Goal: Task Accomplishment & Management: Manage account settings

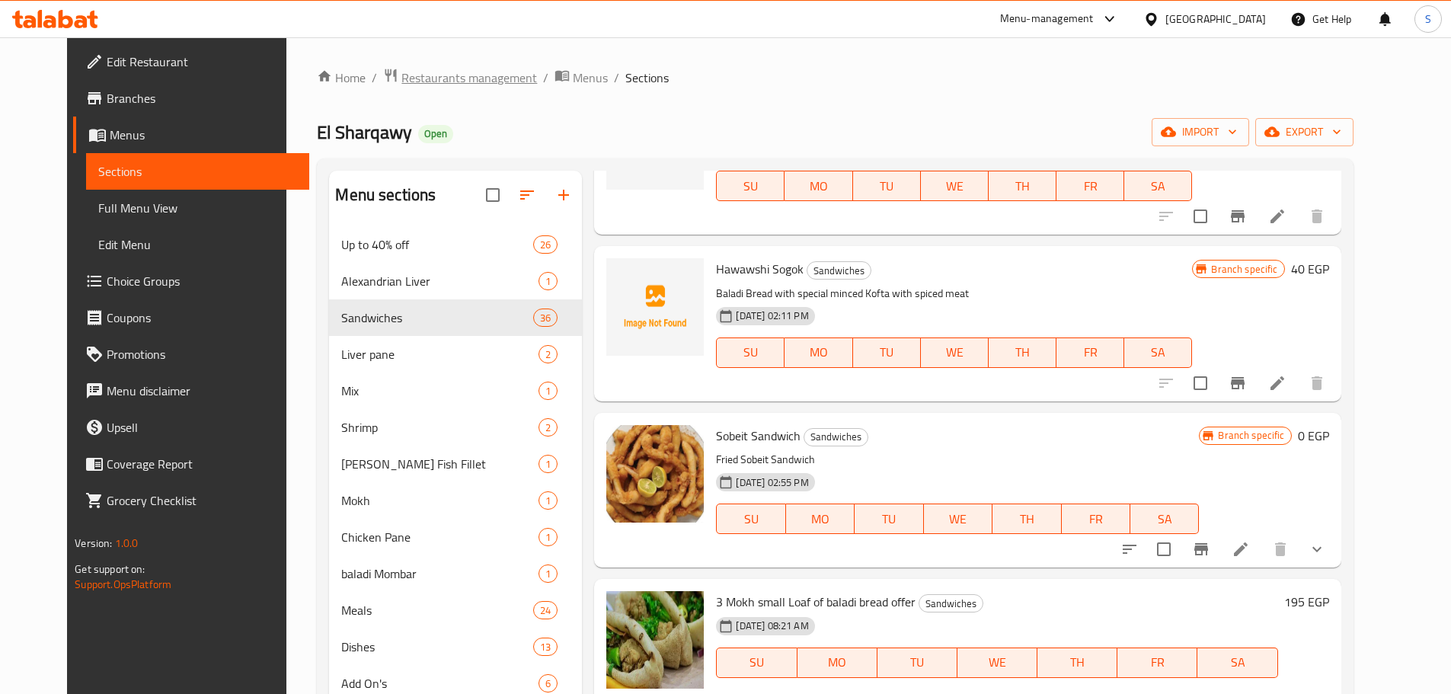
click at [406, 71] on span "Restaurants management" at bounding box center [469, 78] width 136 height 18
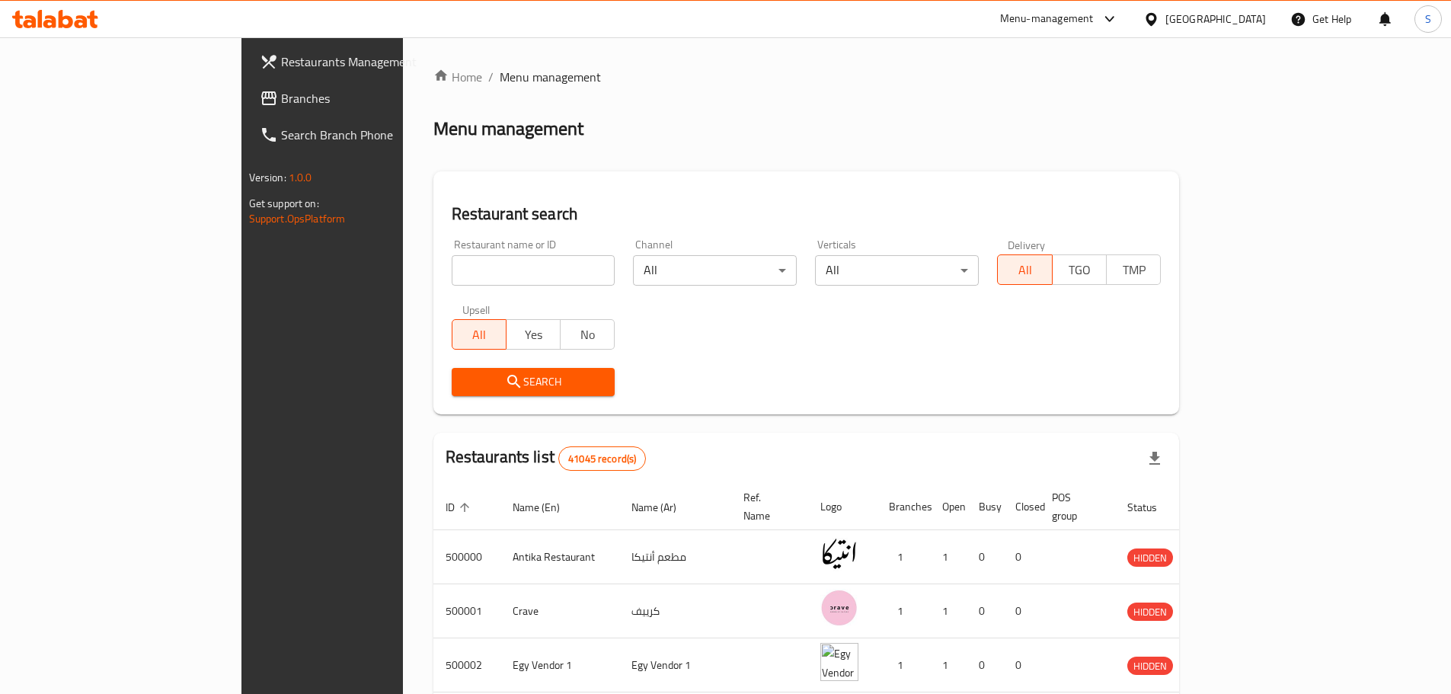
click at [281, 95] on span "Branches" at bounding box center [376, 98] width 190 height 18
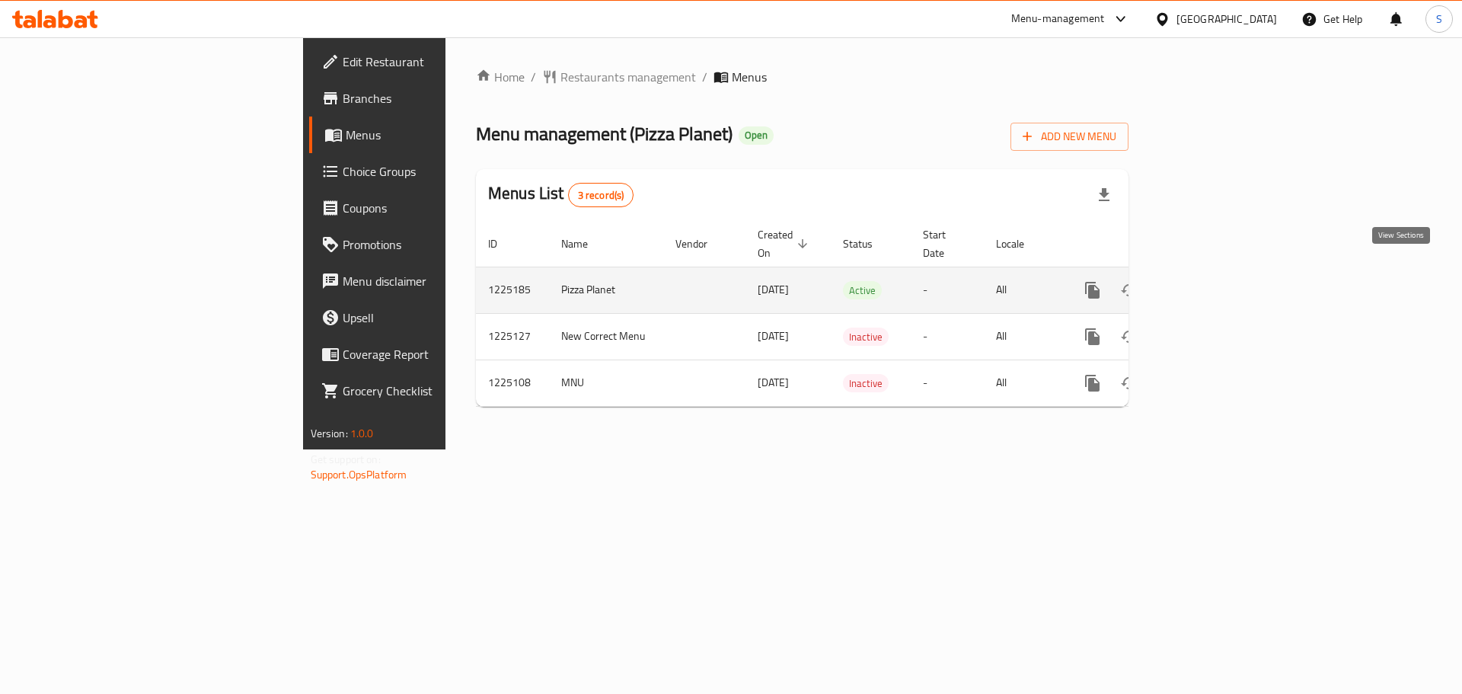
click at [1221, 272] on link "enhanced table" at bounding box center [1202, 290] width 37 height 37
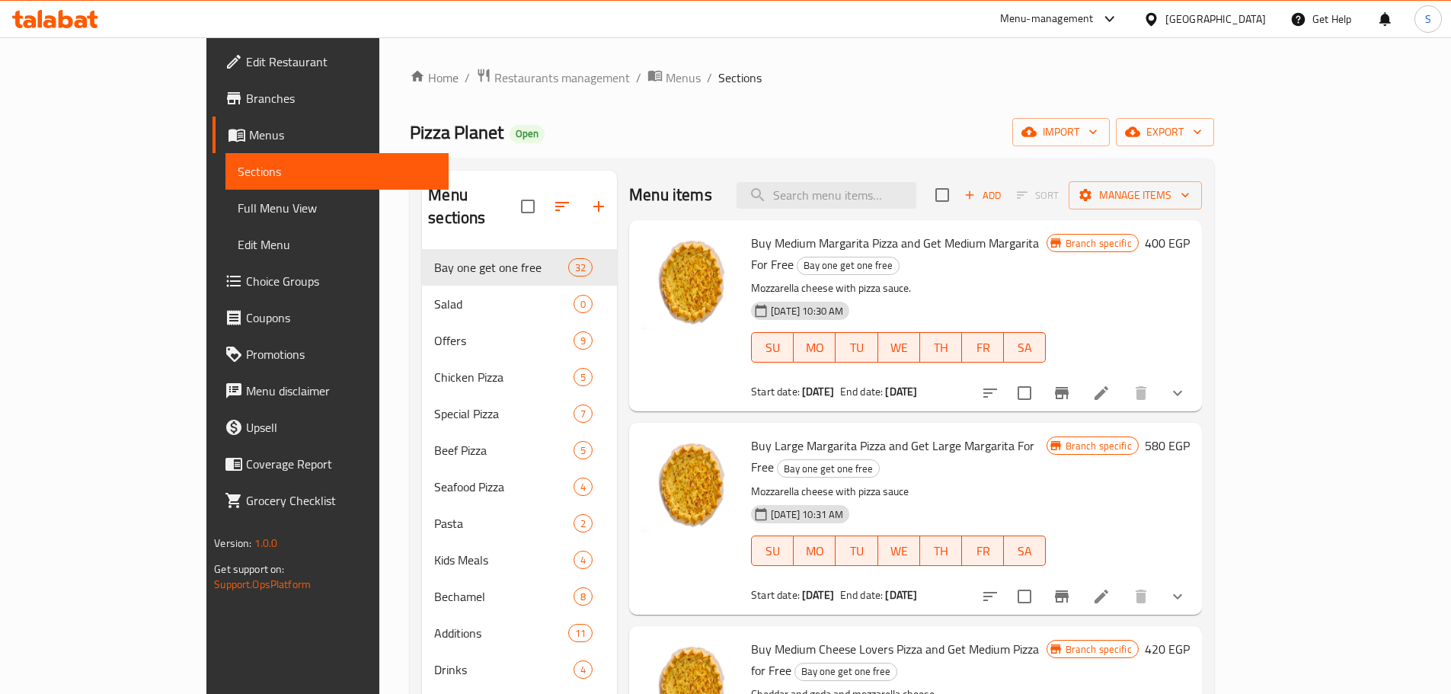
click at [801, 143] on div "Pizza Planet Open import export" at bounding box center [812, 132] width 804 height 28
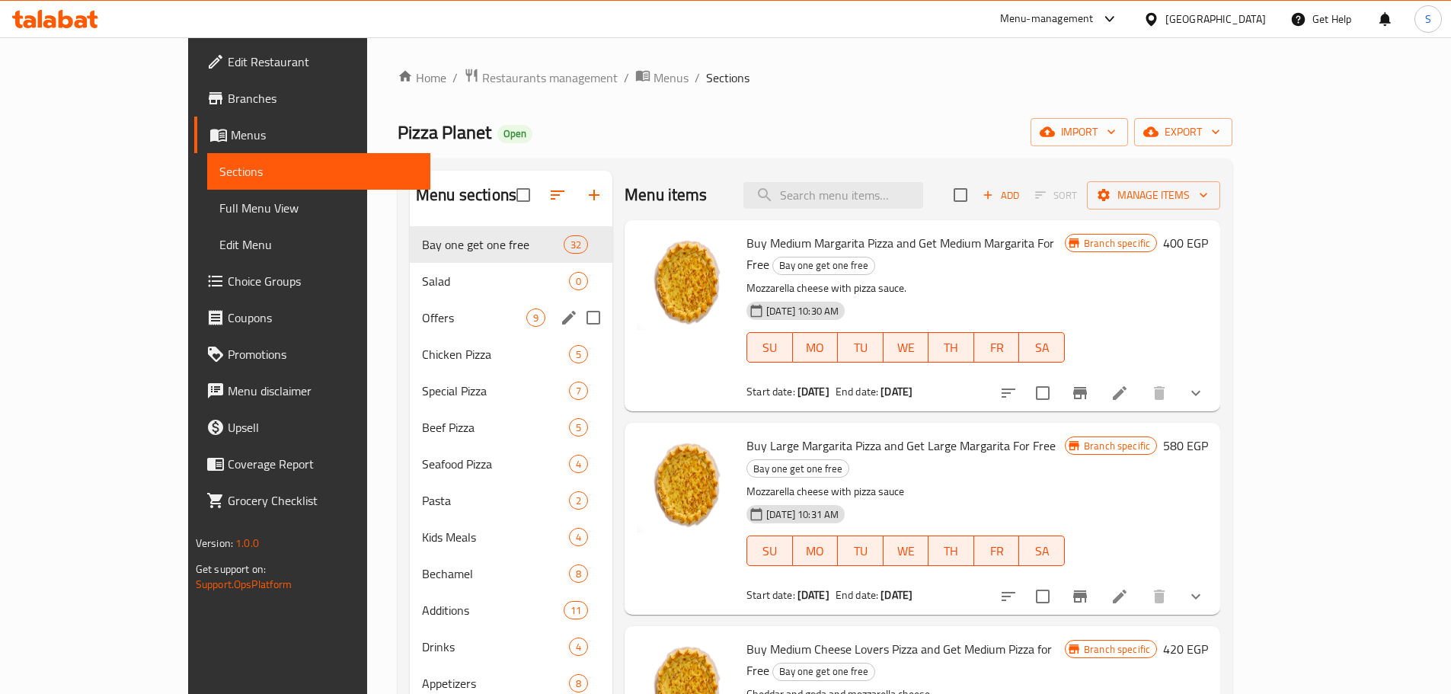
drag, startPoint x: 300, startPoint y: 302, endPoint x: 316, endPoint y: 308, distance: 17.1
click at [410, 303] on div "Offers 9" at bounding box center [511, 317] width 203 height 37
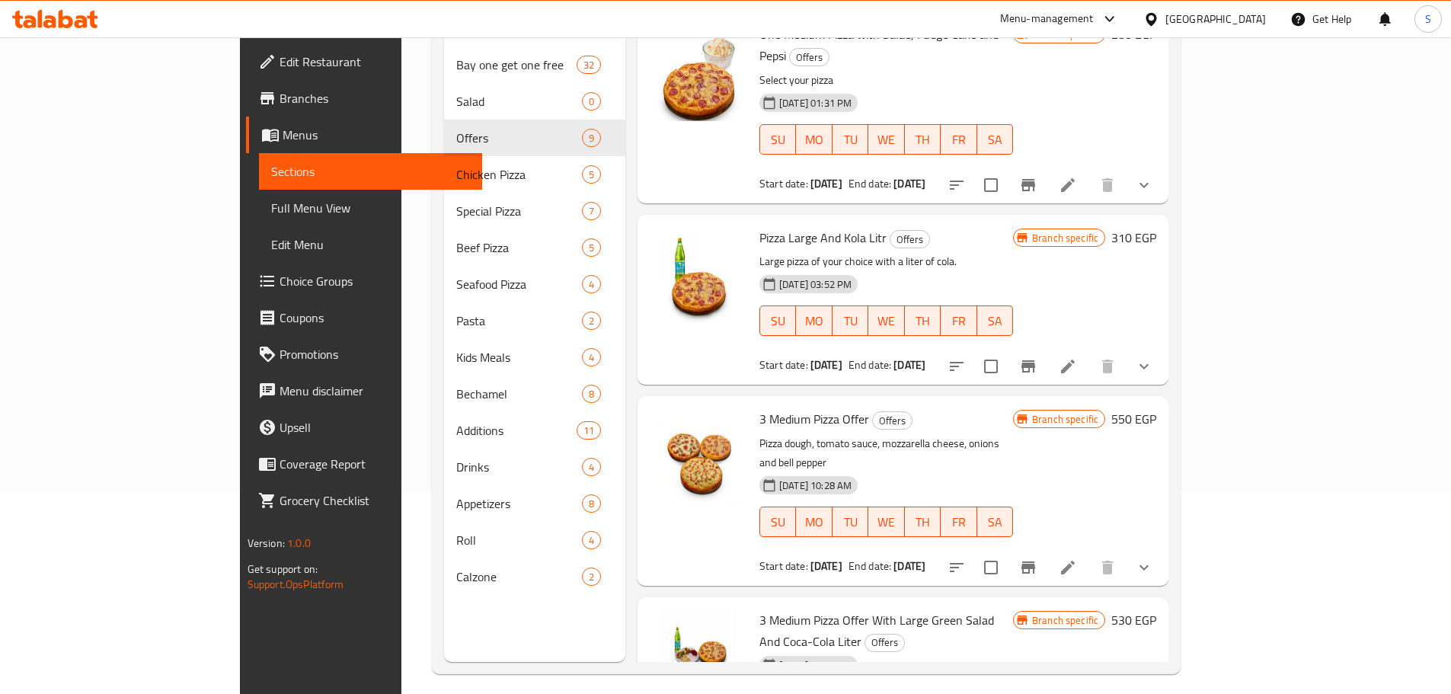
scroll to position [213, 0]
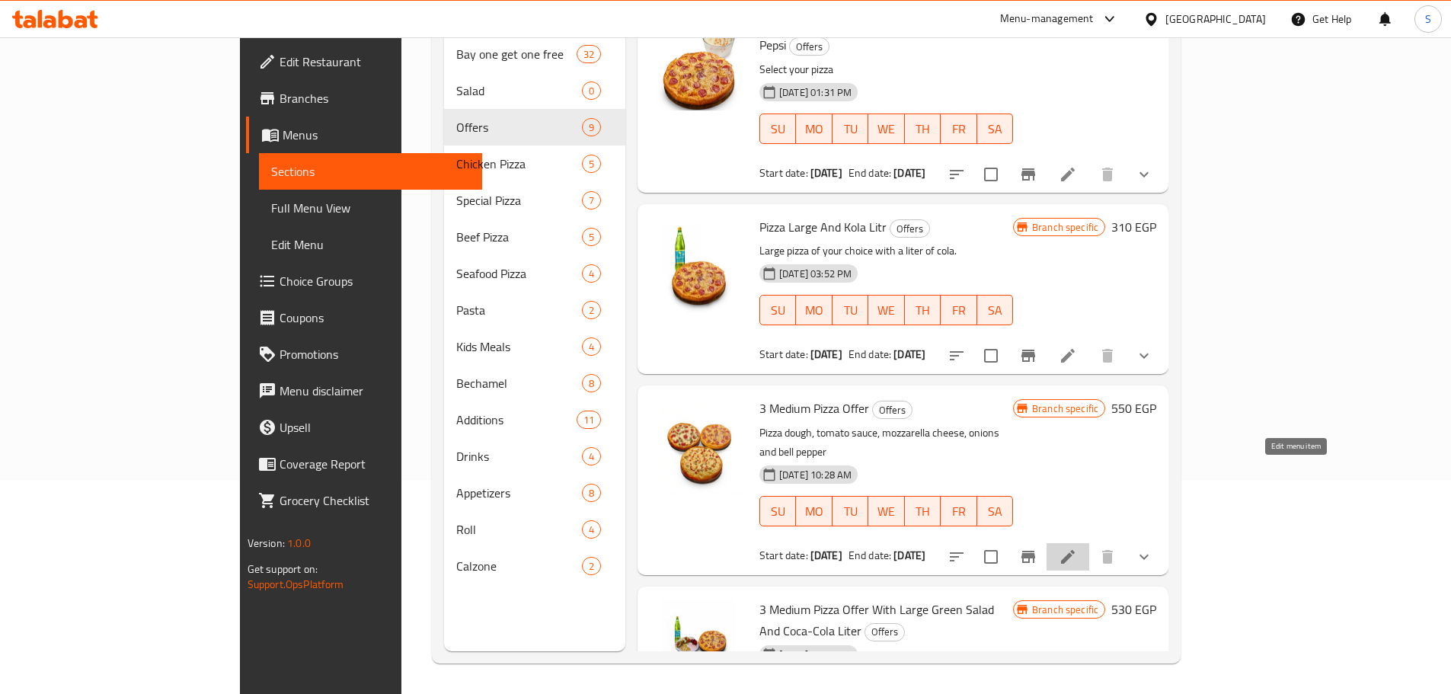
click at [1077, 548] on icon at bounding box center [1068, 557] width 18 height 18
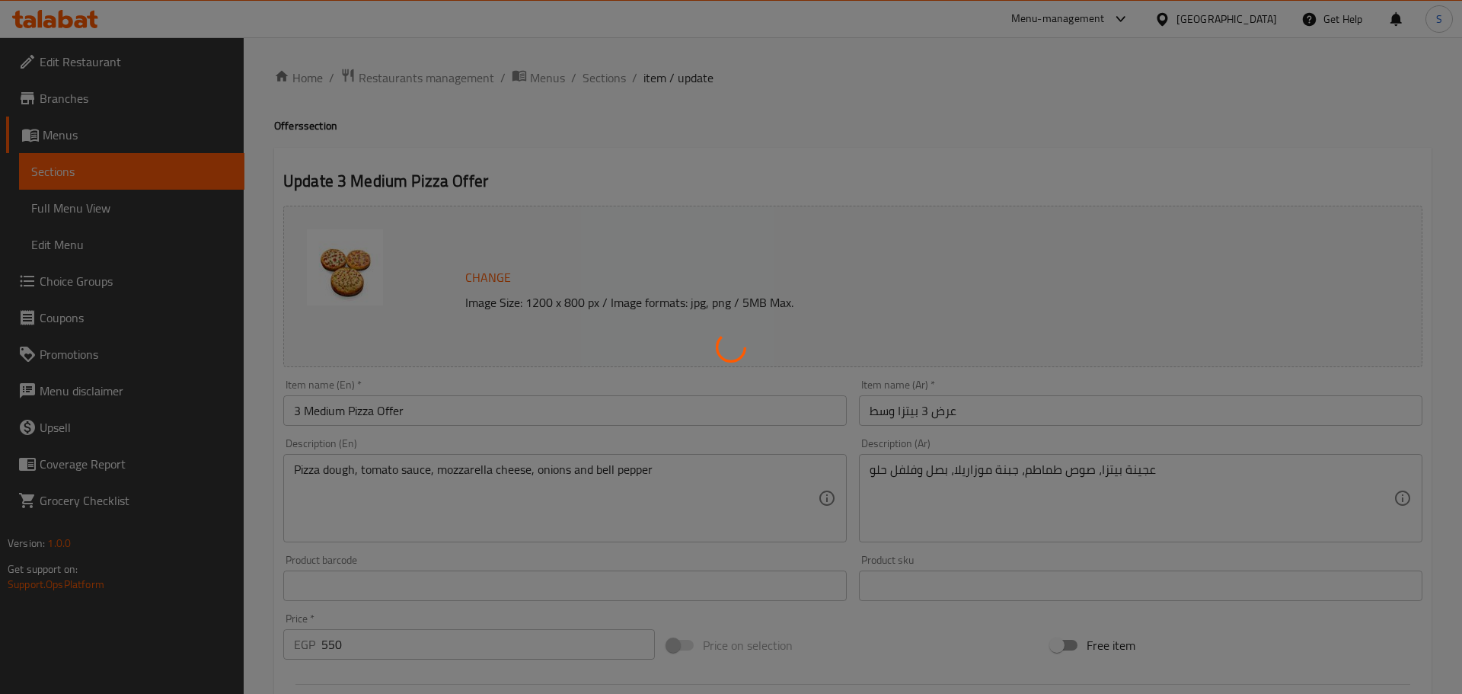
type input "اختيارك من"
type input "1"
type input "إختيارك من البيتزا الأولي:::"
type input "1"
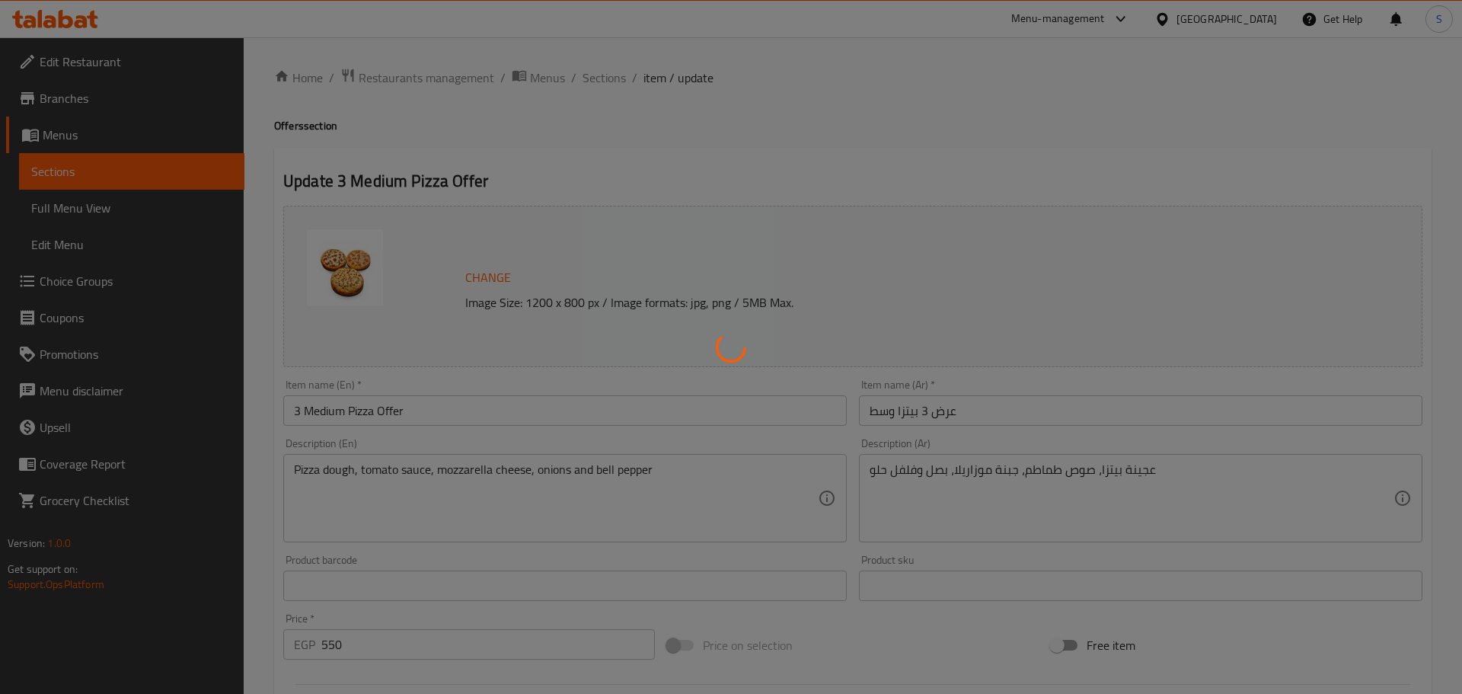
type input "1"
type input "إختيارك من"
type input "1"
type input "إختيارك من البيتزا الثانية:::"
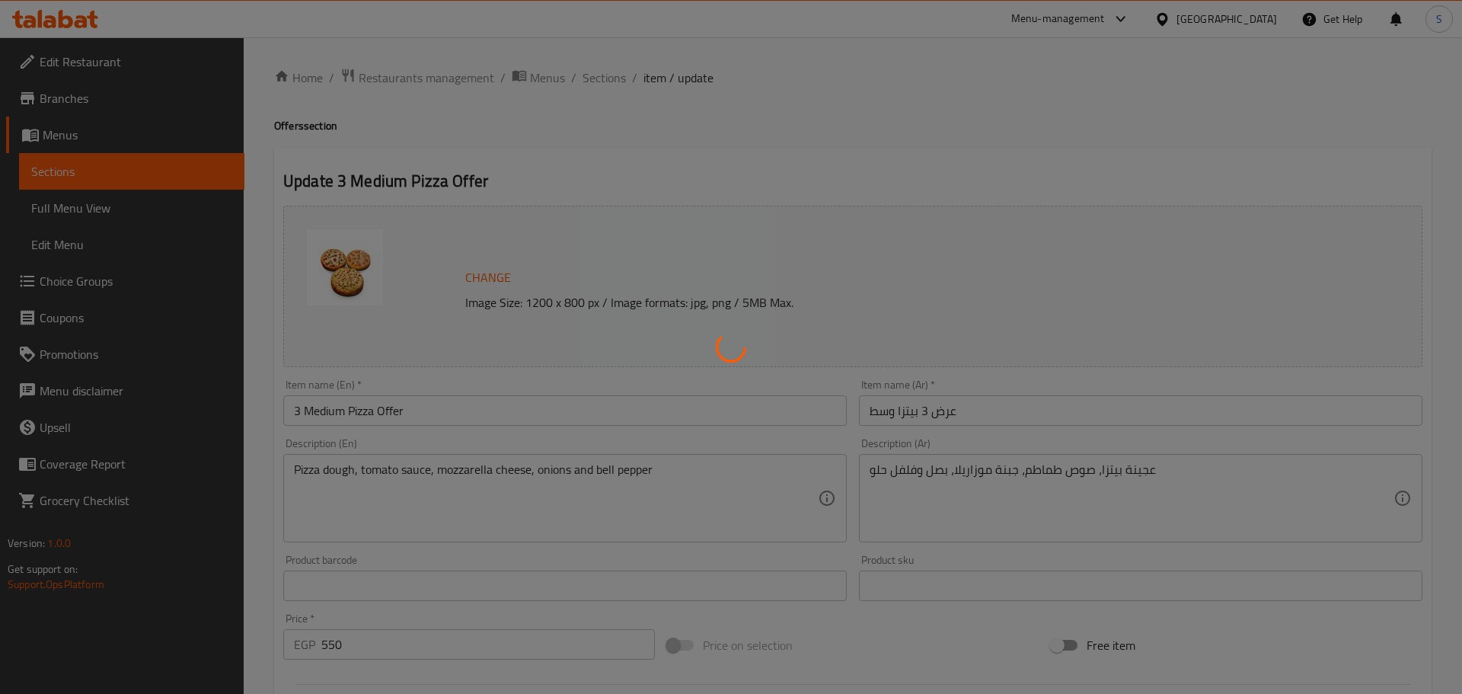
type input "1"
type input "إختيارك من:::"
type input "1"
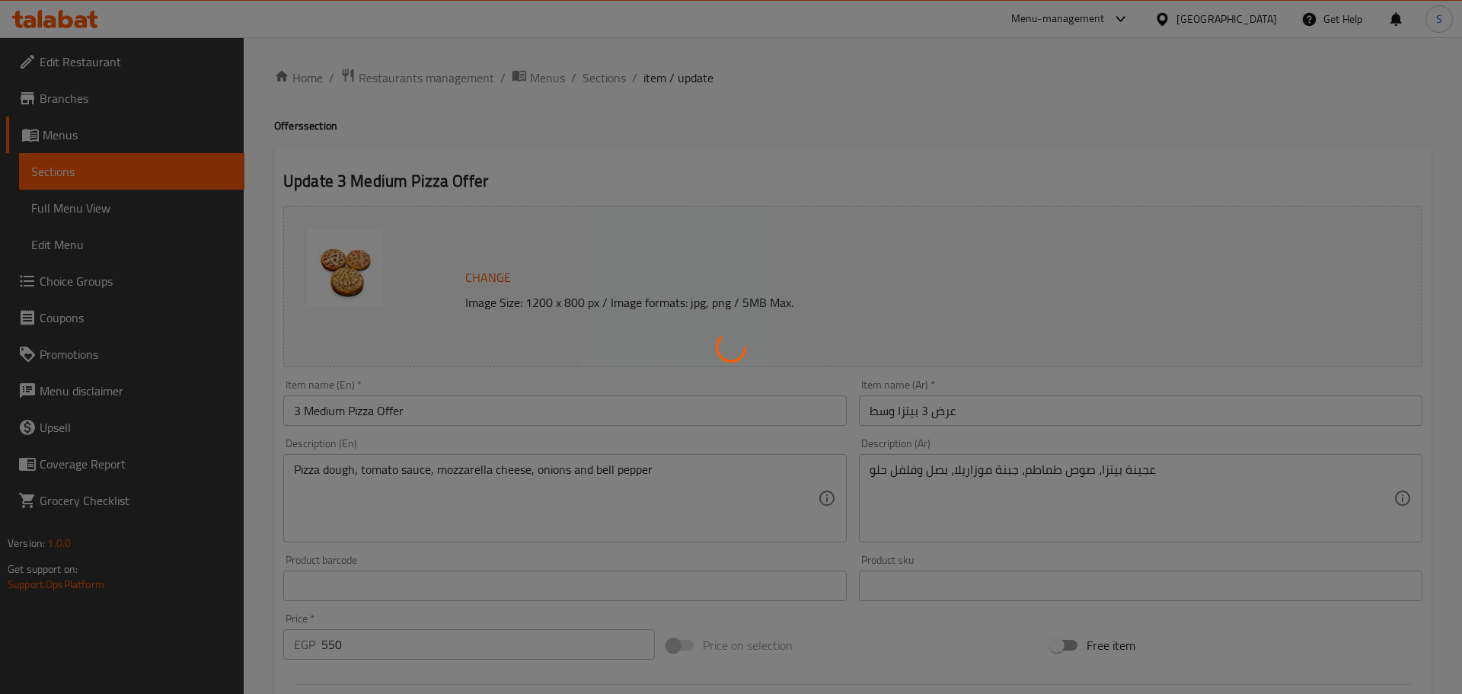
type input "إختيارك من البيتزا الثالثة:::"
type input "1"
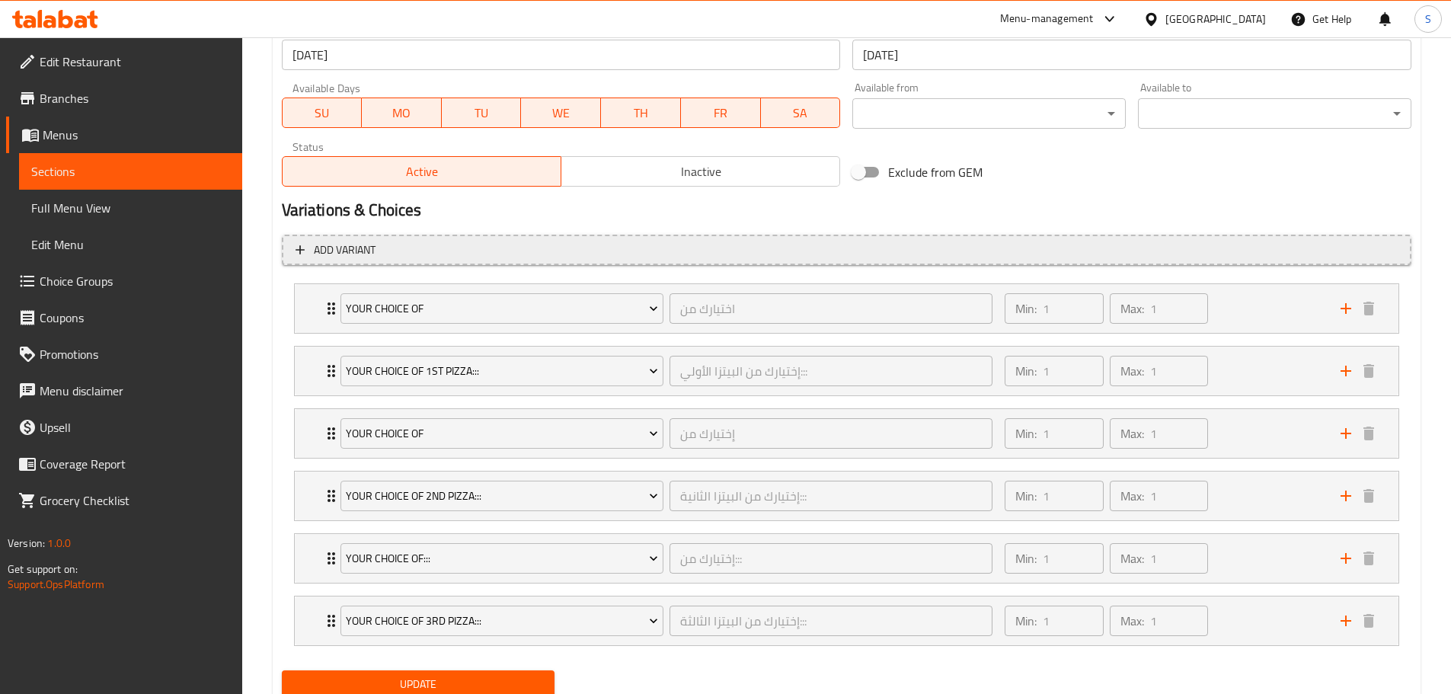
scroll to position [742, 0]
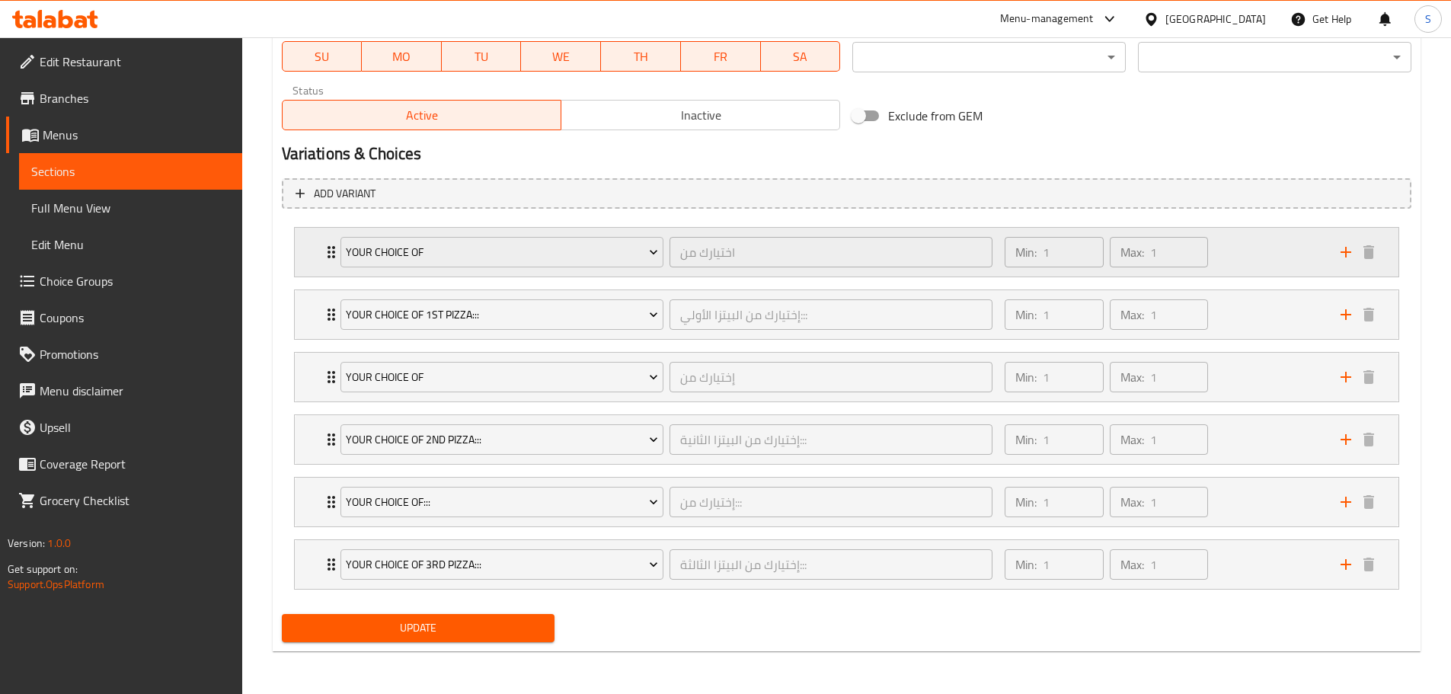
click at [331, 254] on div "Your Choice Of اختيارك من ​" at bounding box center [666, 252] width 671 height 49
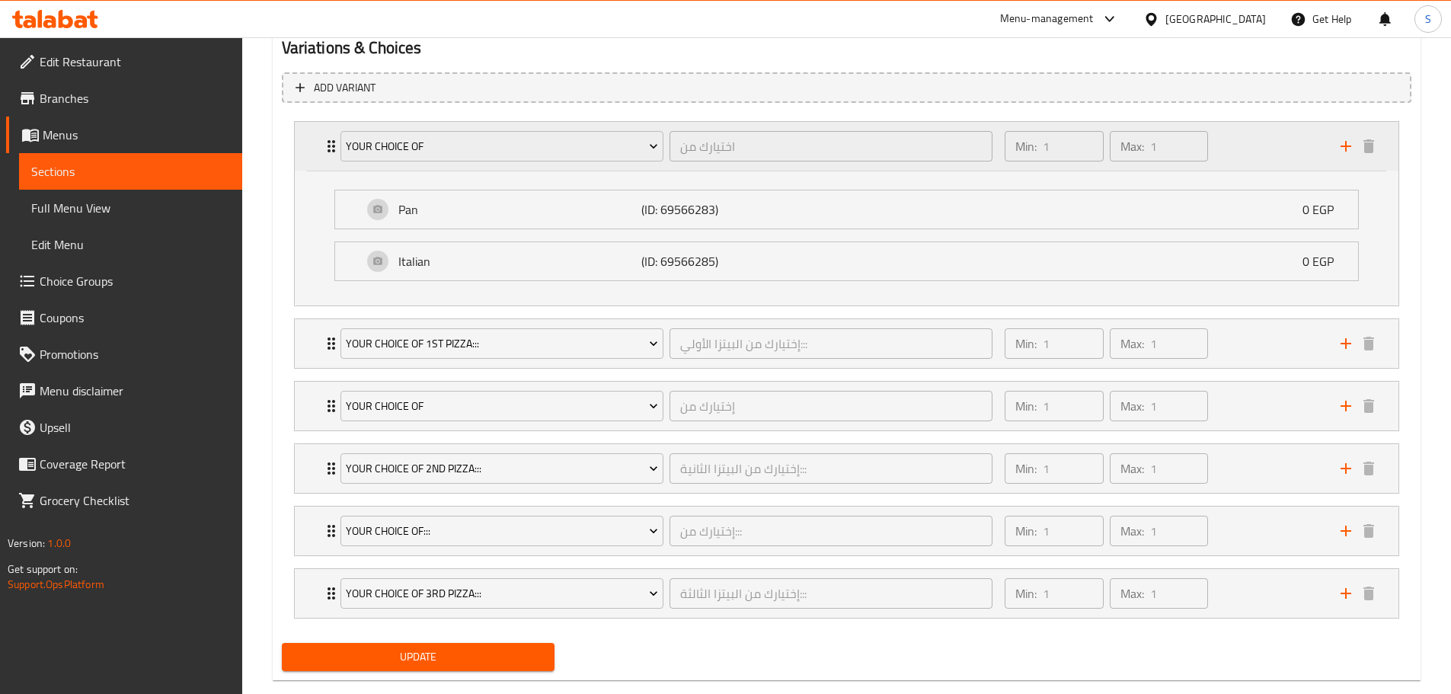
scroll to position [877, 0]
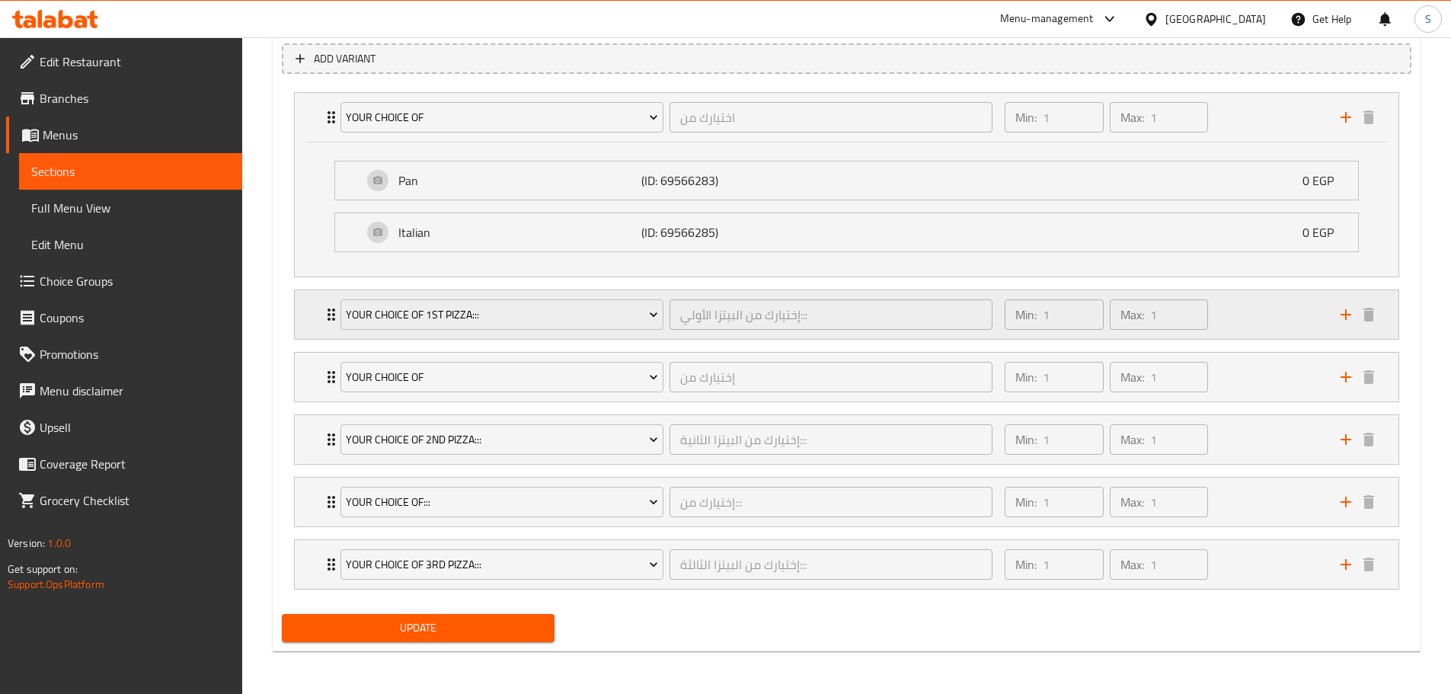
click at [328, 307] on icon "Expand" at bounding box center [331, 314] width 18 height 18
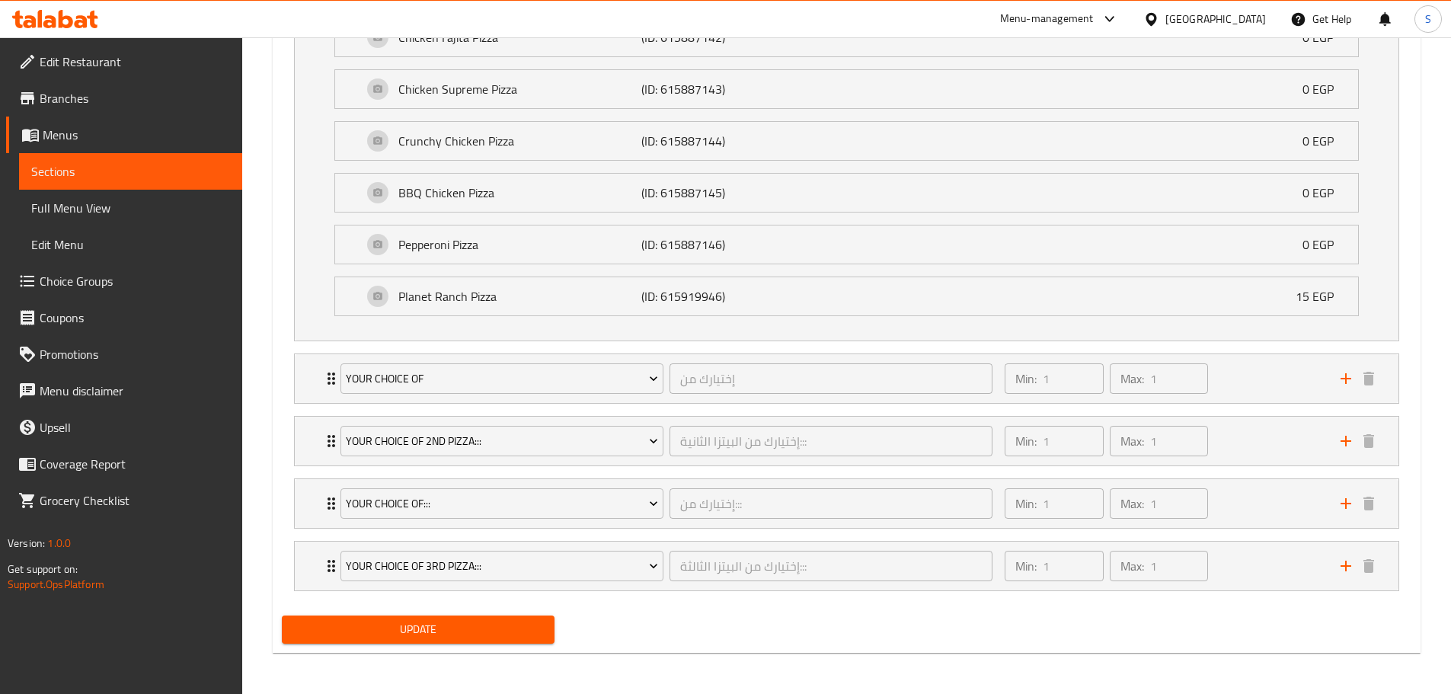
scroll to position [1426, 0]
click at [331, 431] on div "Your Choice Of 2nd Pizza::: إختيارك من البيتزا الثانية::: ​" at bounding box center [666, 439] width 671 height 49
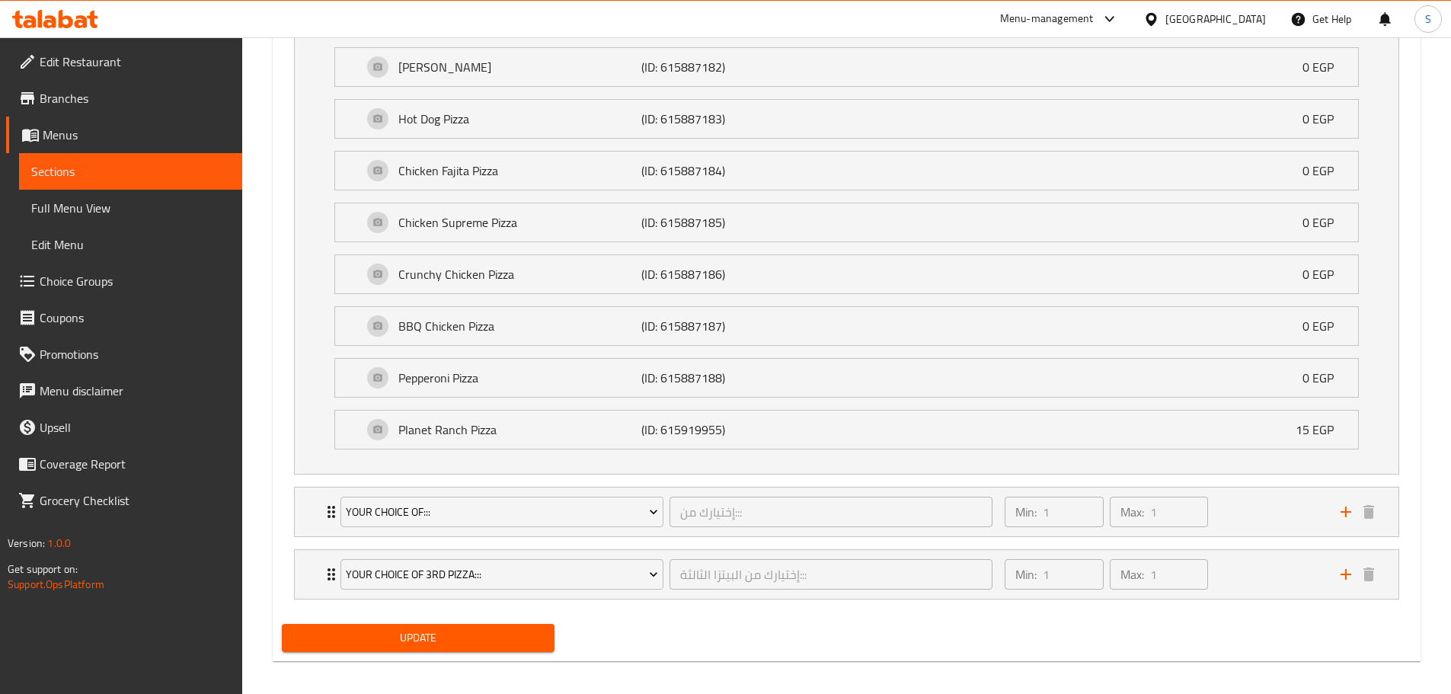
scroll to position [1975, 0]
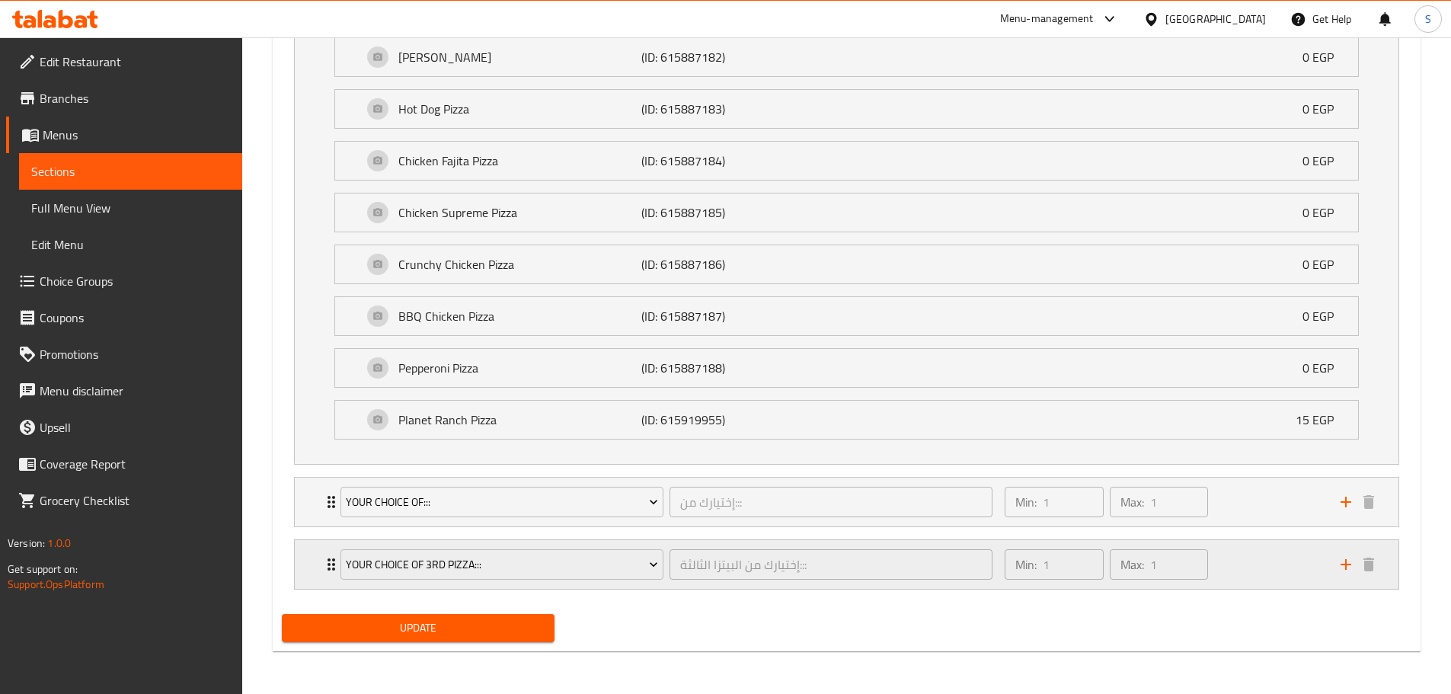
click at [324, 561] on icon "Expand" at bounding box center [331, 564] width 18 height 18
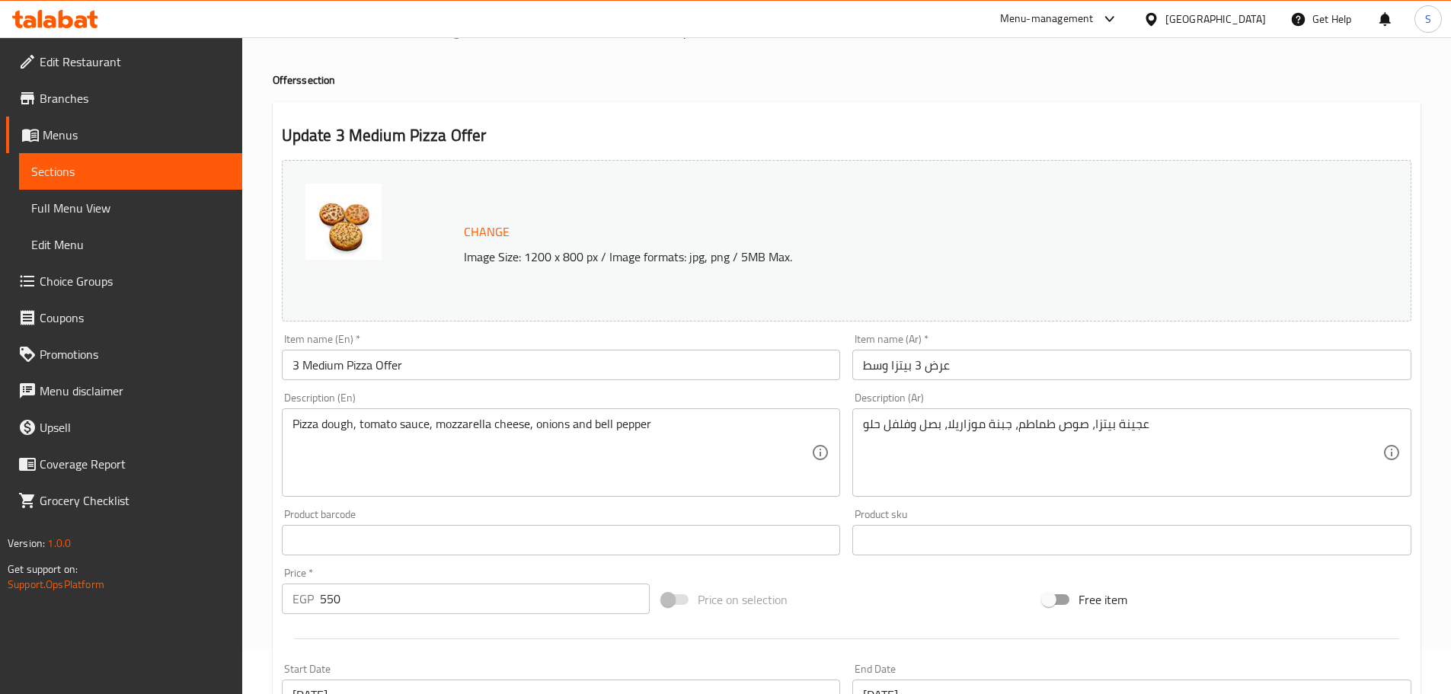
scroll to position [0, 0]
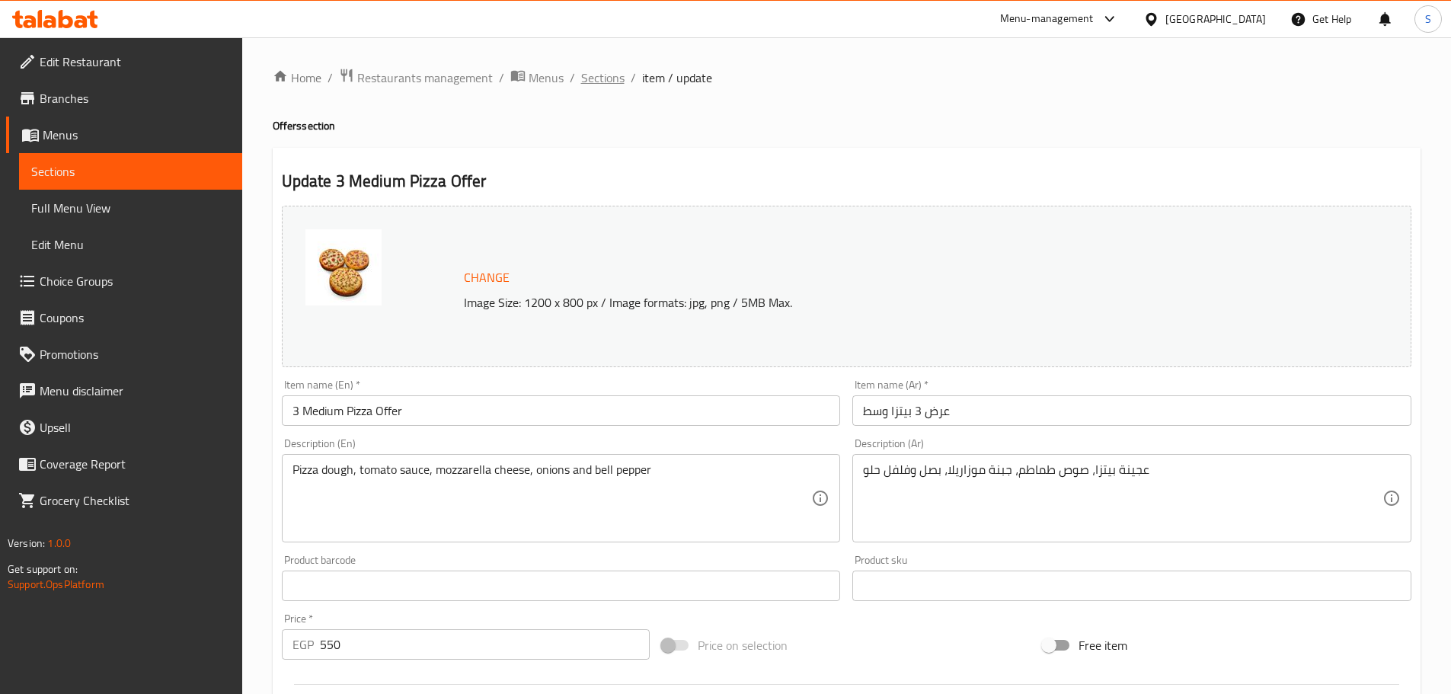
click at [598, 70] on span "Sections" at bounding box center [602, 78] width 43 height 18
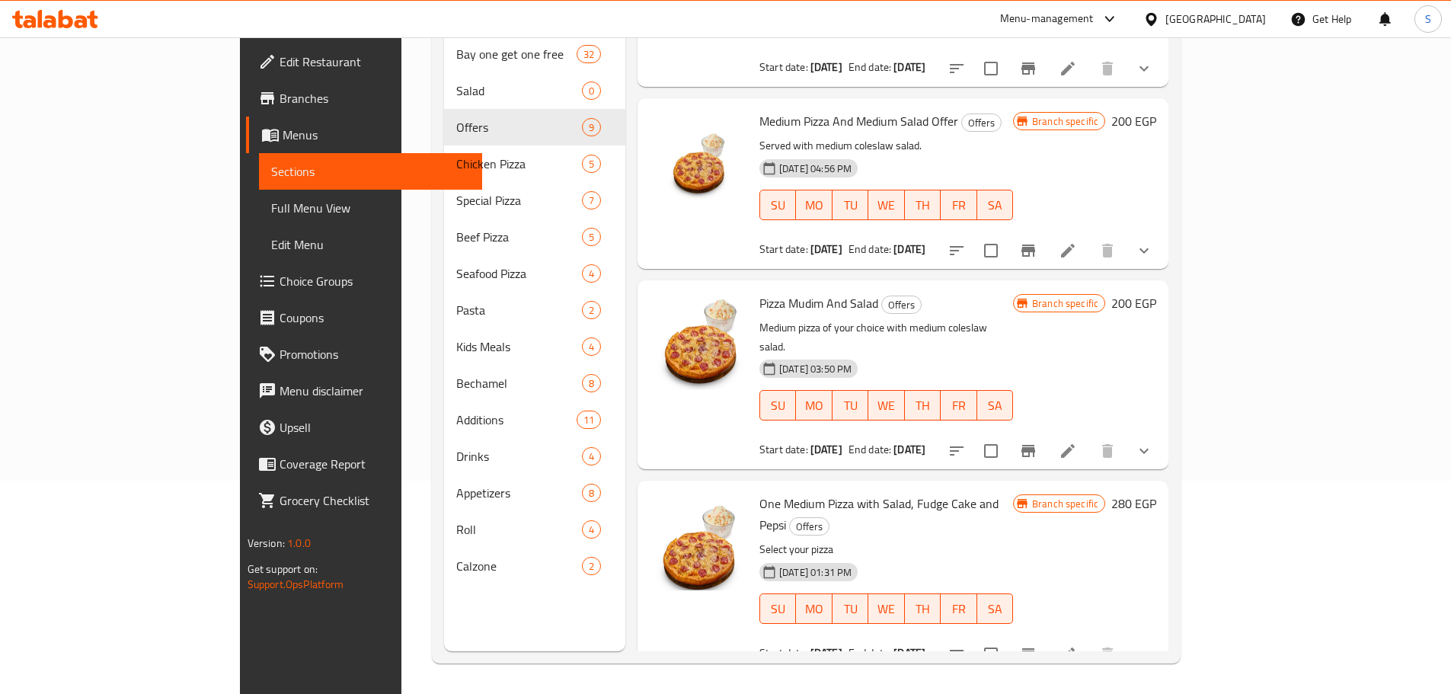
scroll to position [933, 0]
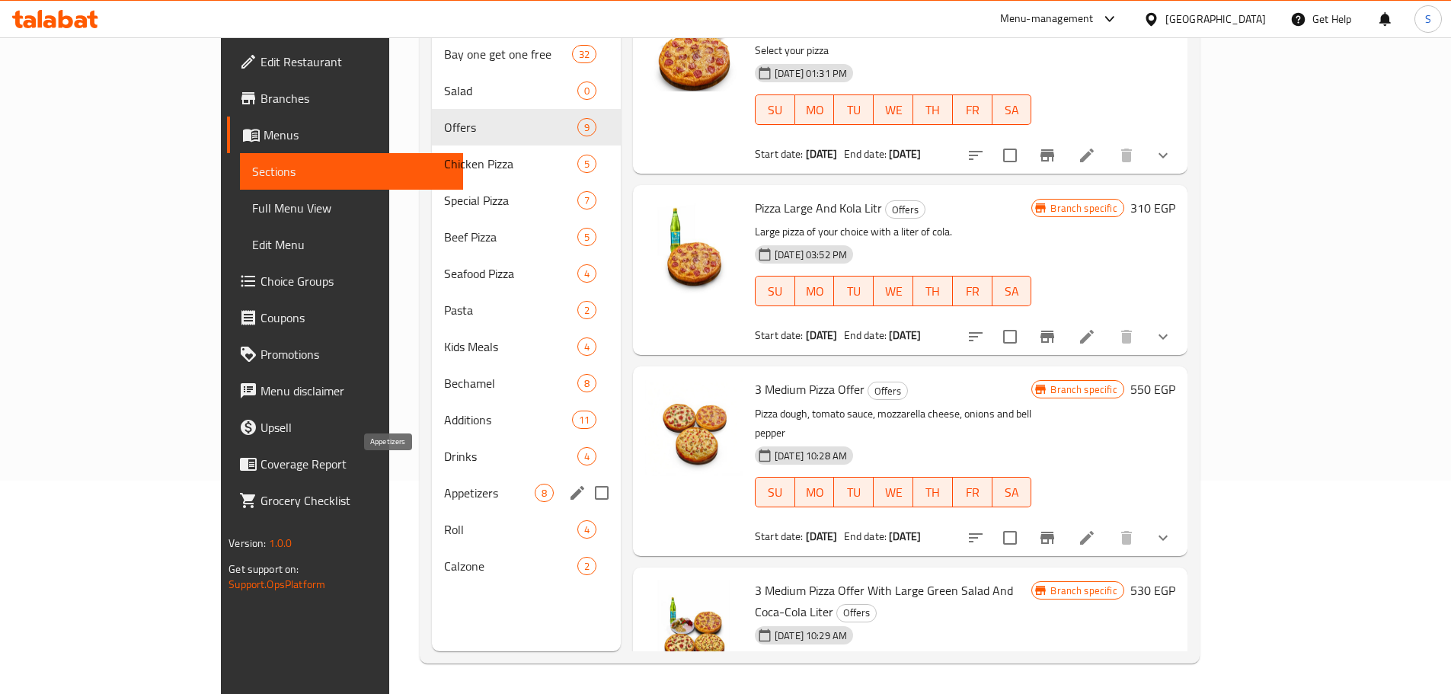
click at [444, 484] on span "Appetizers" at bounding box center [489, 493] width 91 height 18
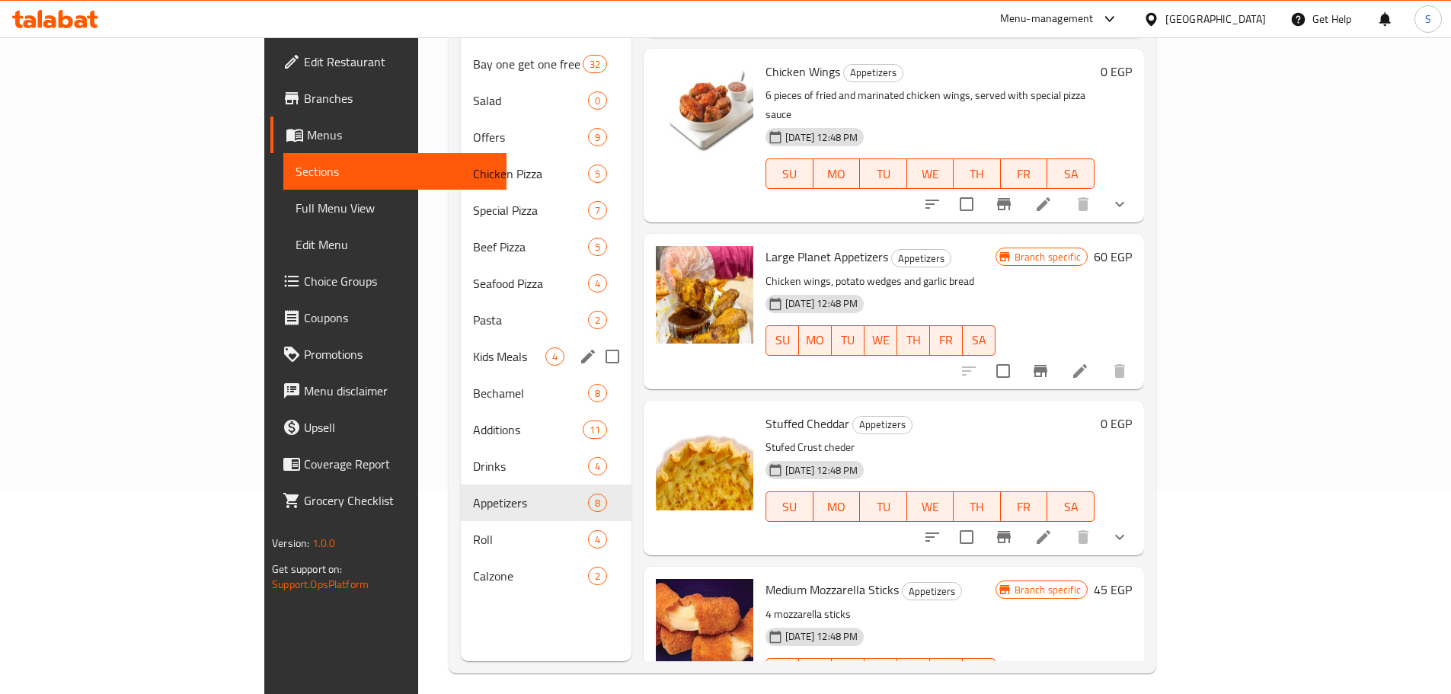
scroll to position [213, 0]
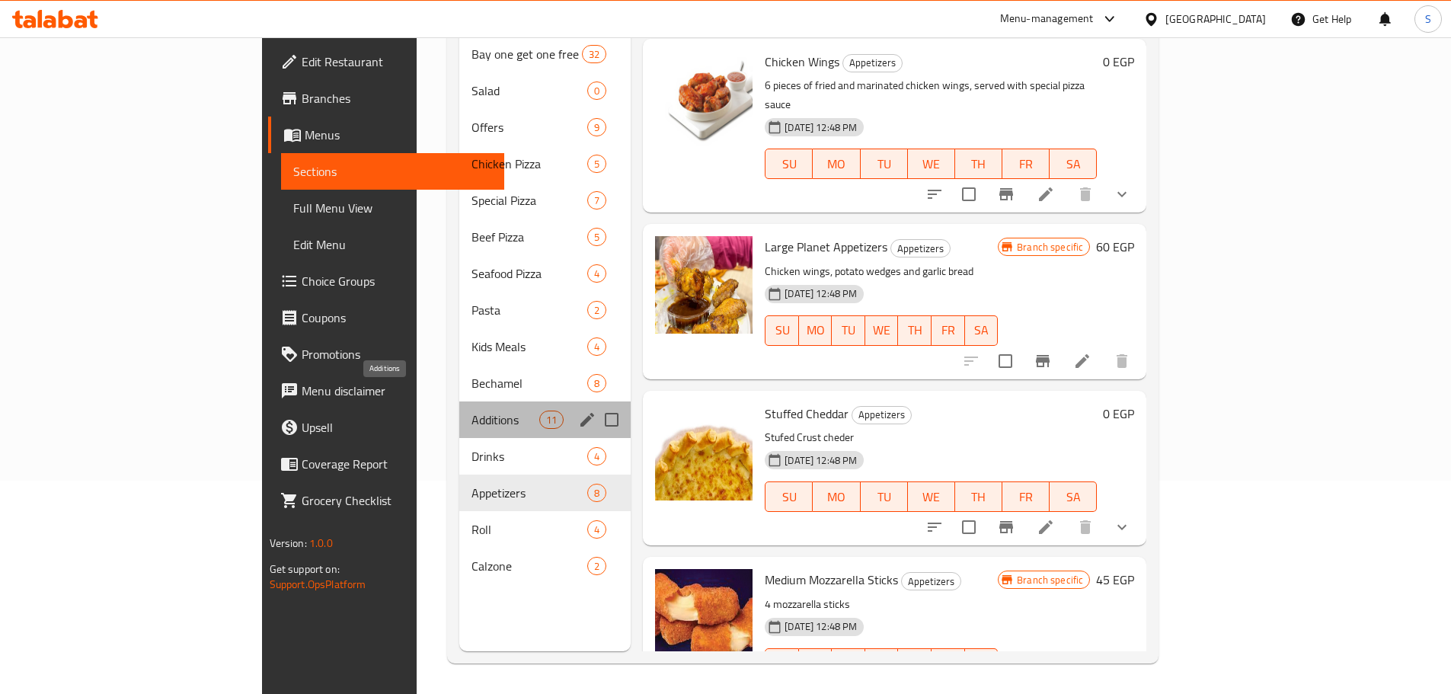
click at [471, 411] on span "Additions" at bounding box center [505, 420] width 68 height 18
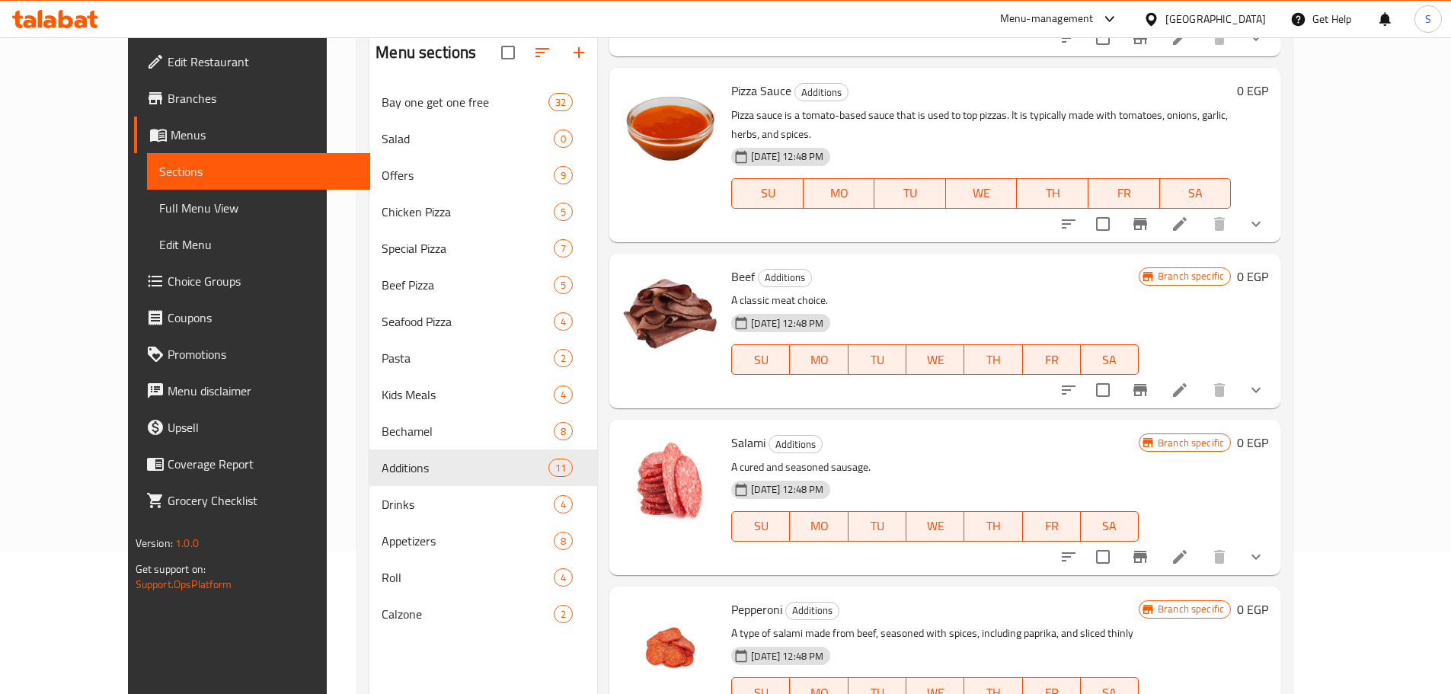
scroll to position [213, 0]
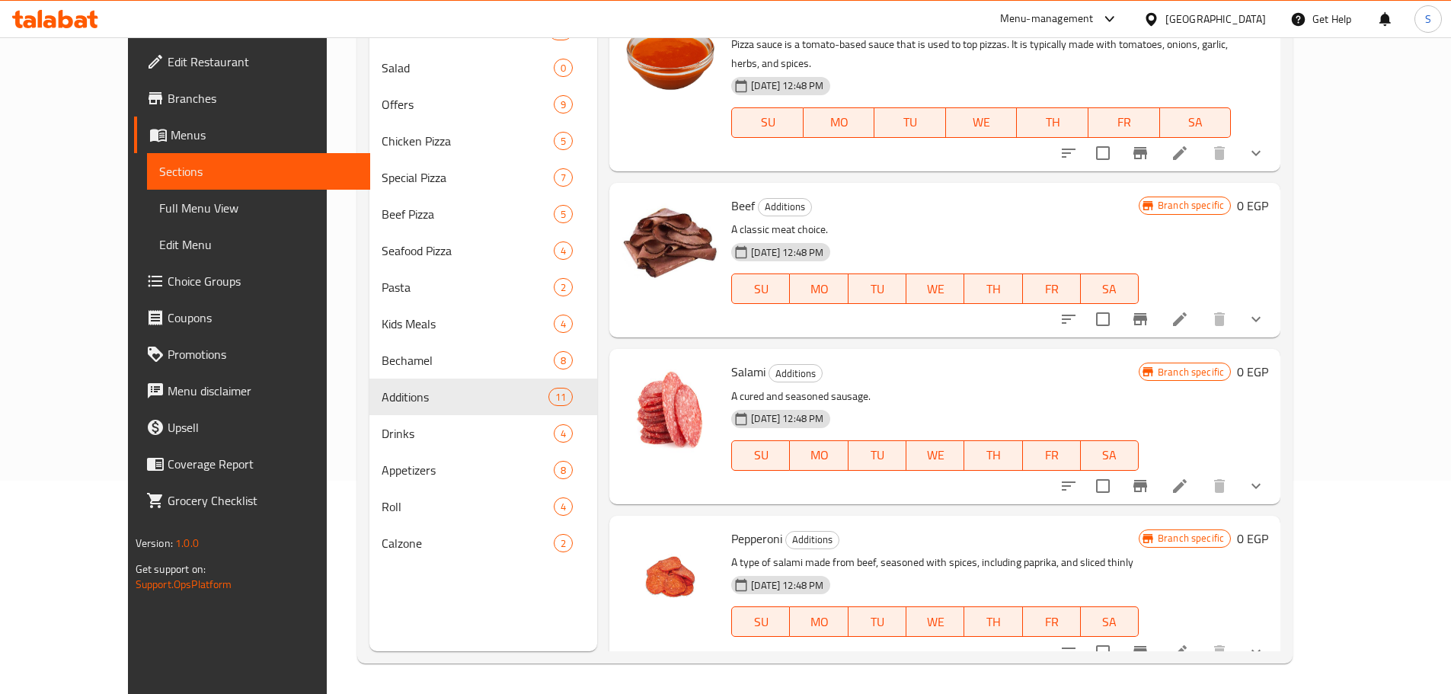
click at [159, 201] on span "Full Menu View" at bounding box center [258, 208] width 199 height 18
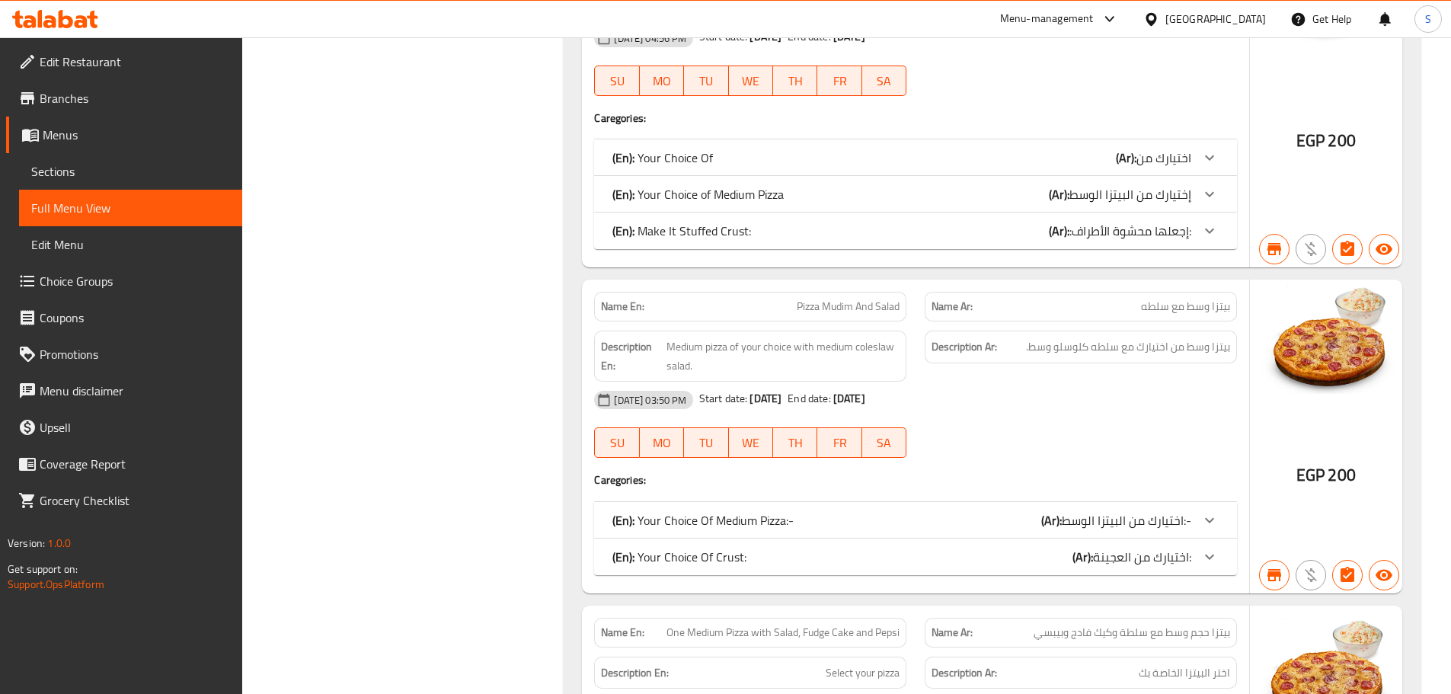
scroll to position [17152, 0]
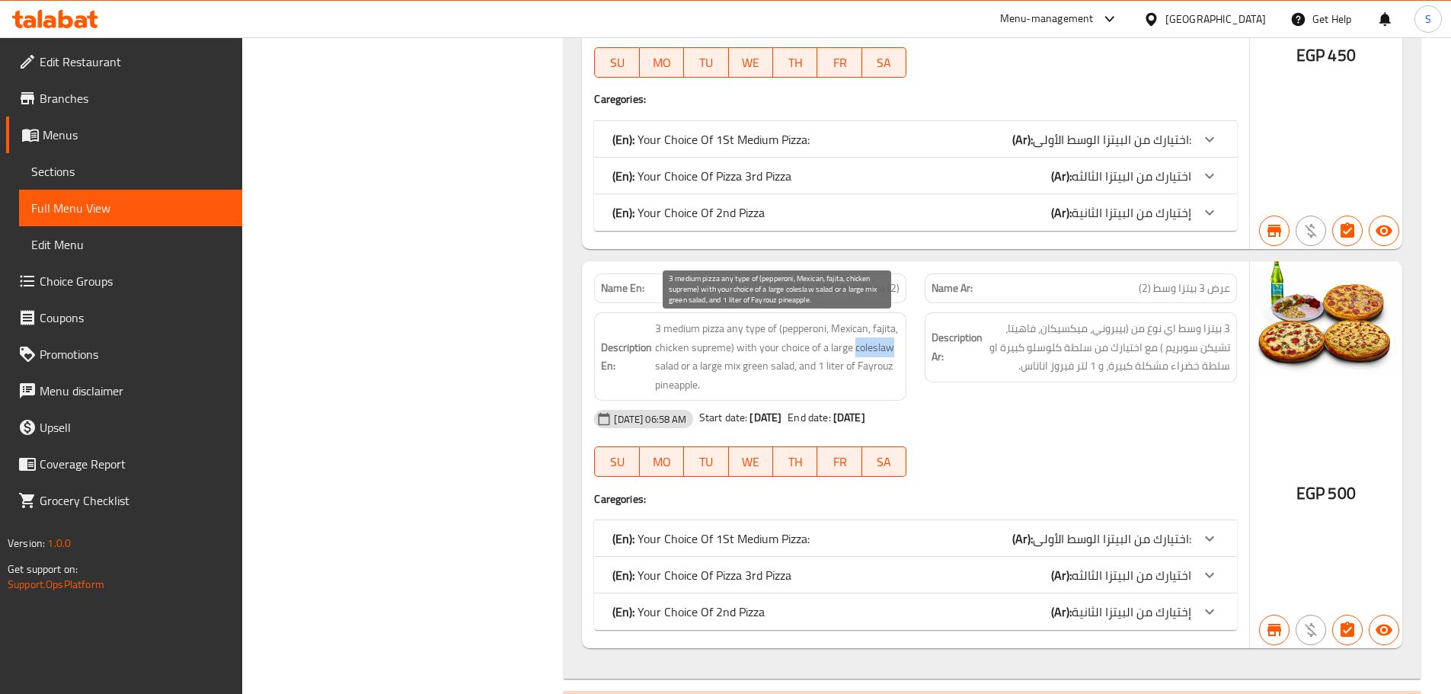
copy span "coleslaw"
drag, startPoint x: 894, startPoint y: 347, endPoint x: 854, endPoint y: 353, distance: 40.8
click at [854, 353] on span "3 medium pizza any type of (pepperoni, Mexican, fajita, chicken supreme) with y…" at bounding box center [777, 356] width 244 height 75
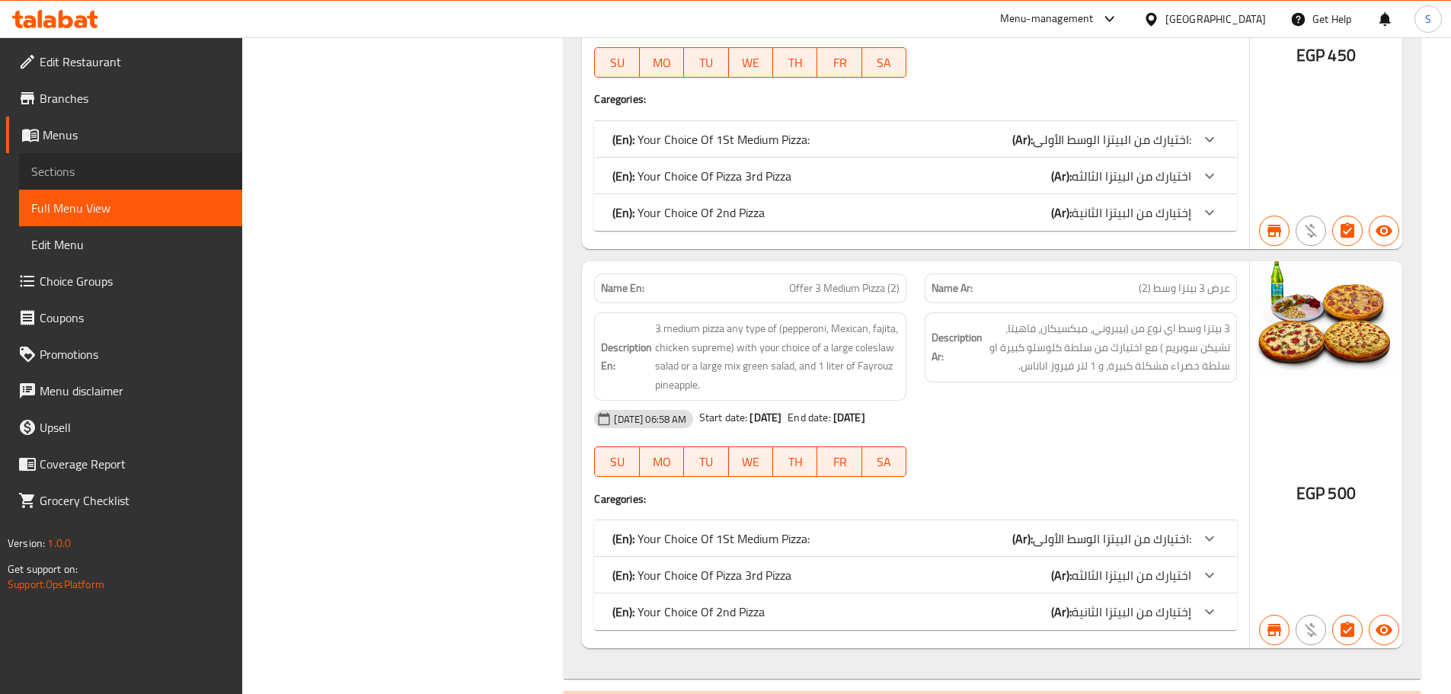
click at [83, 168] on span "Sections" at bounding box center [130, 171] width 199 height 18
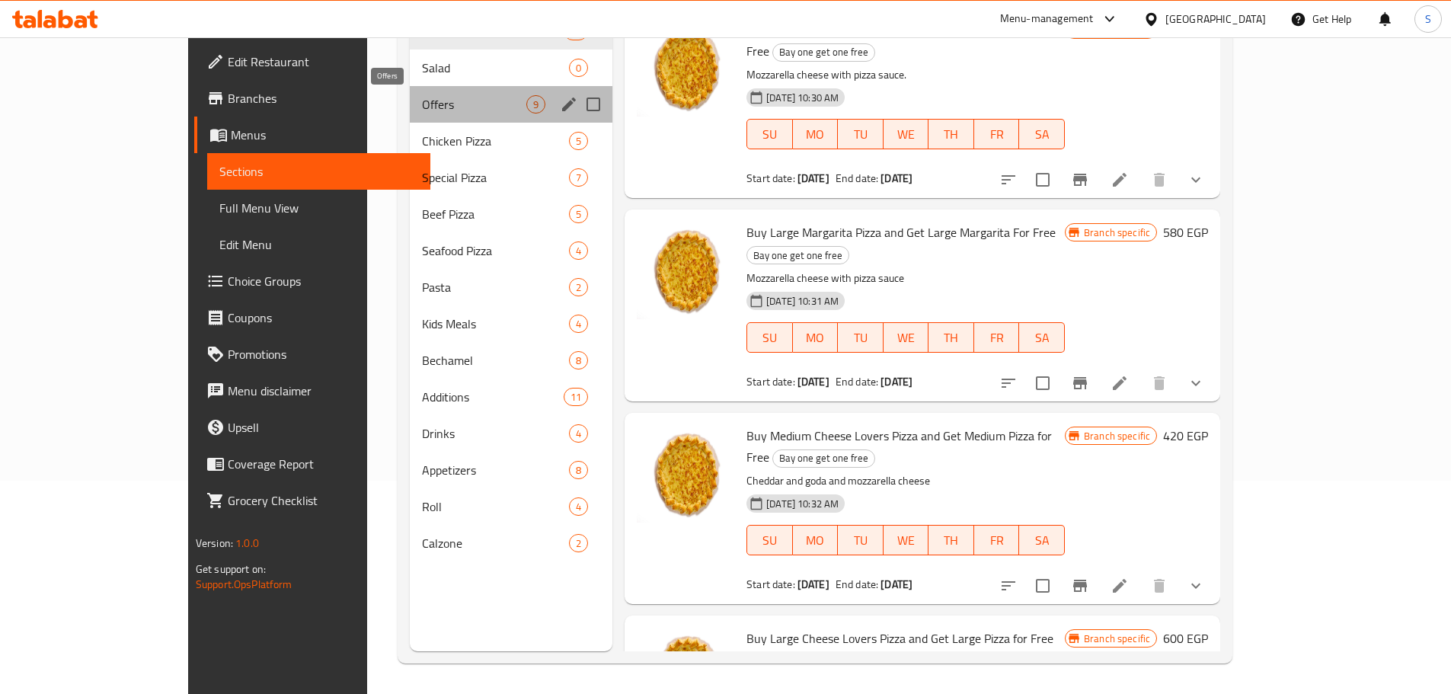
click at [422, 110] on span "Offers" at bounding box center [474, 104] width 104 height 18
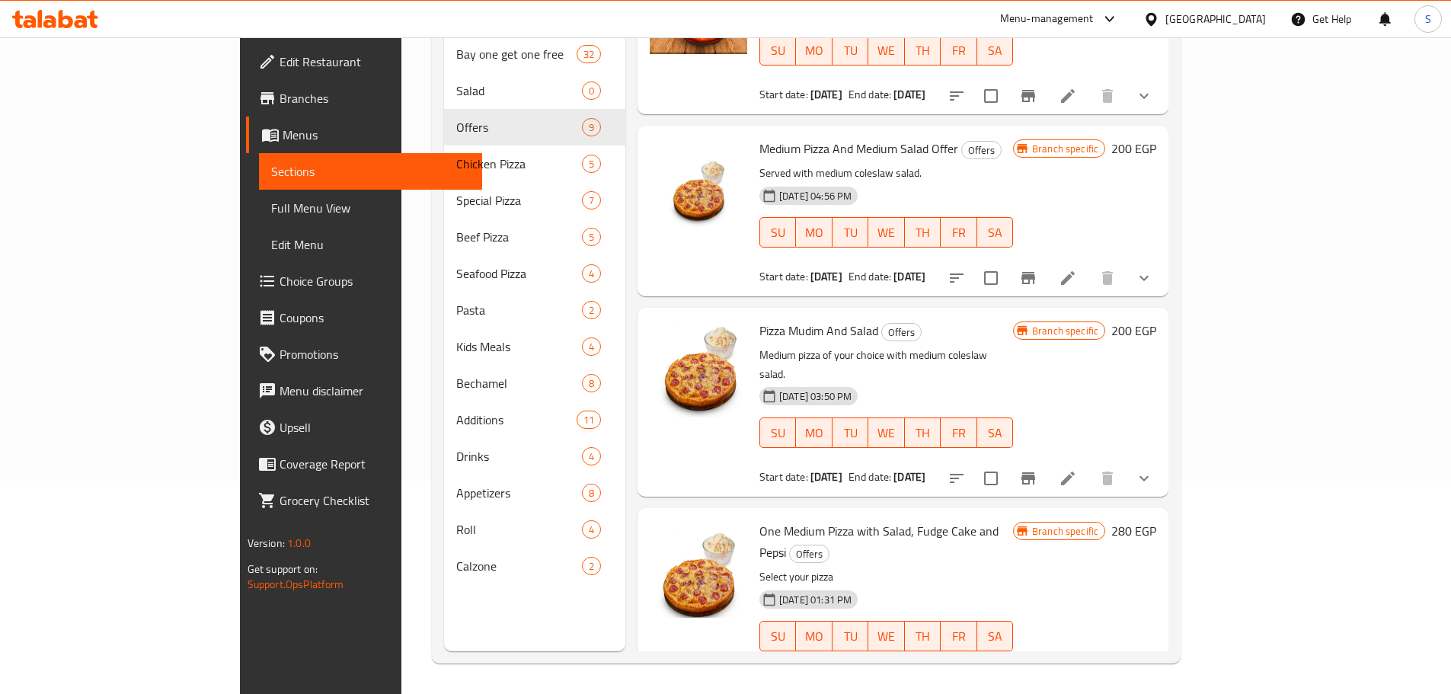
scroll to position [400, 0]
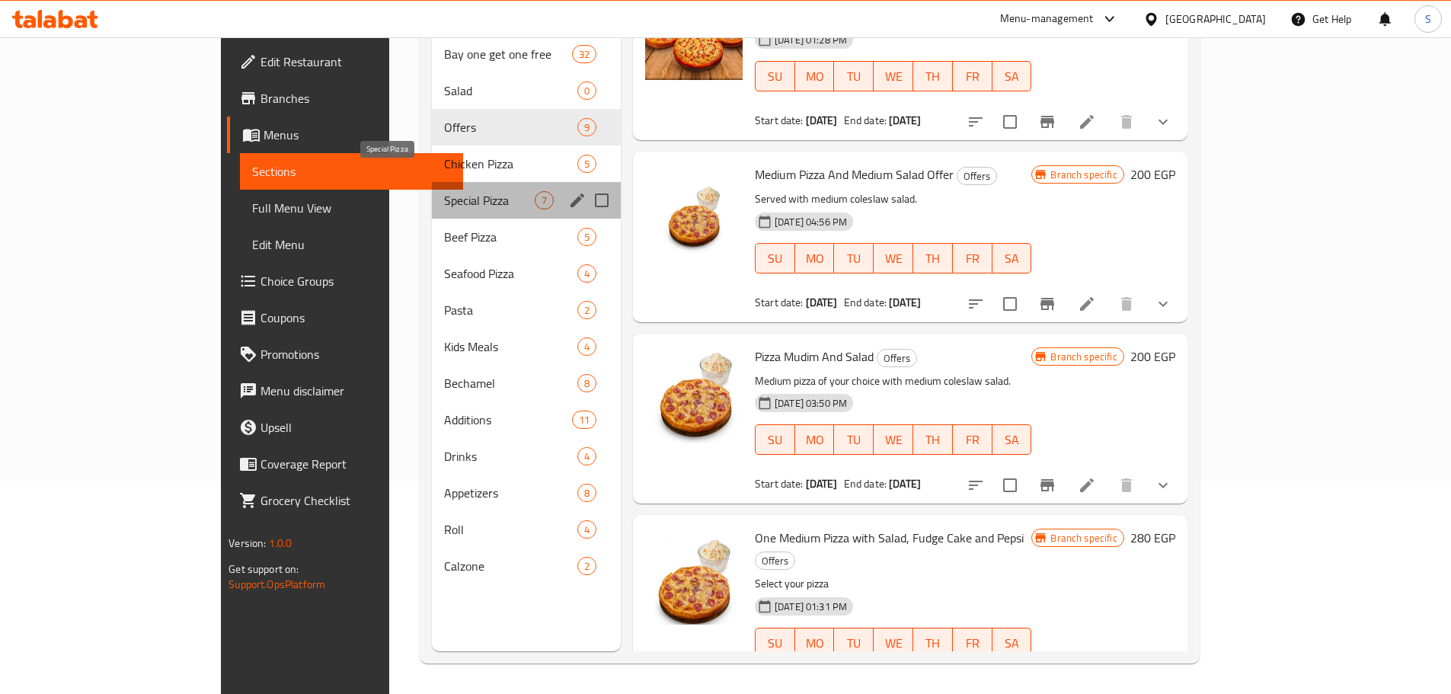
click at [444, 191] on span "Special Pizza" at bounding box center [489, 200] width 91 height 18
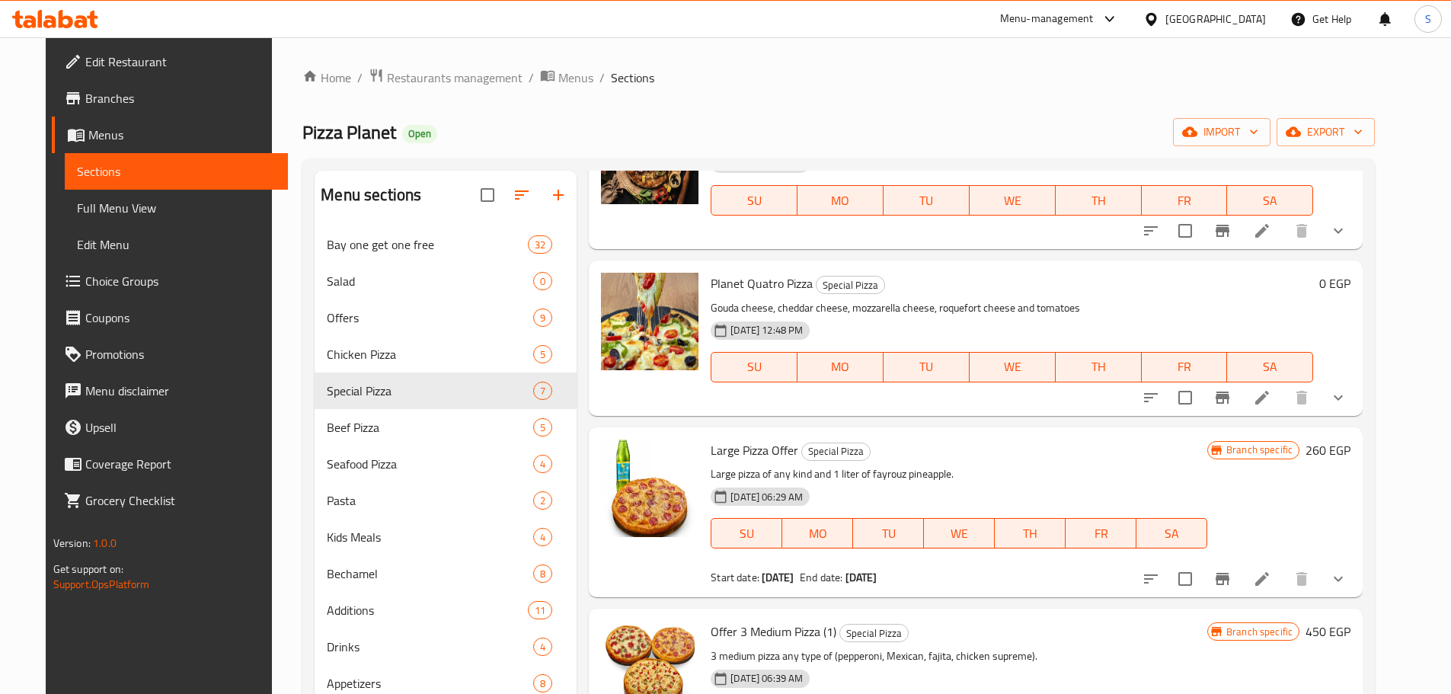
scroll to position [574, 0]
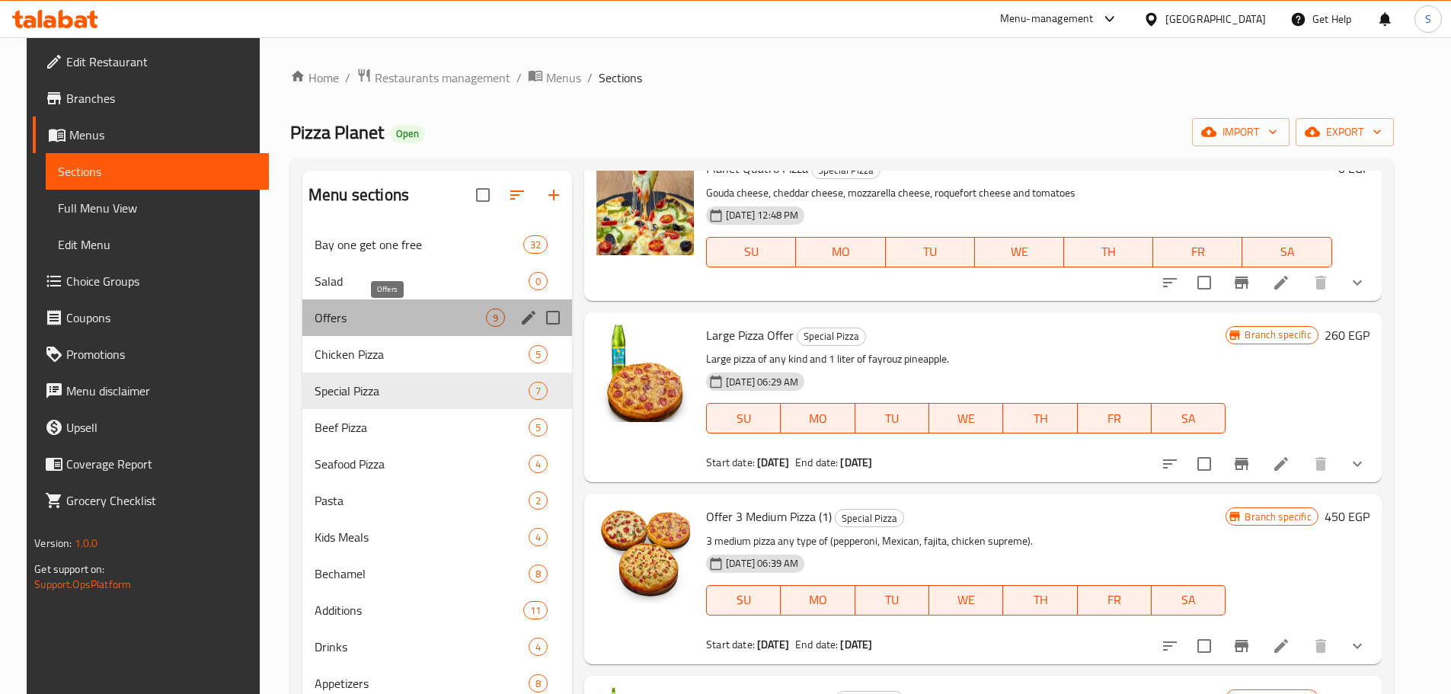
click at [391, 315] on span "Offers" at bounding box center [400, 317] width 171 height 18
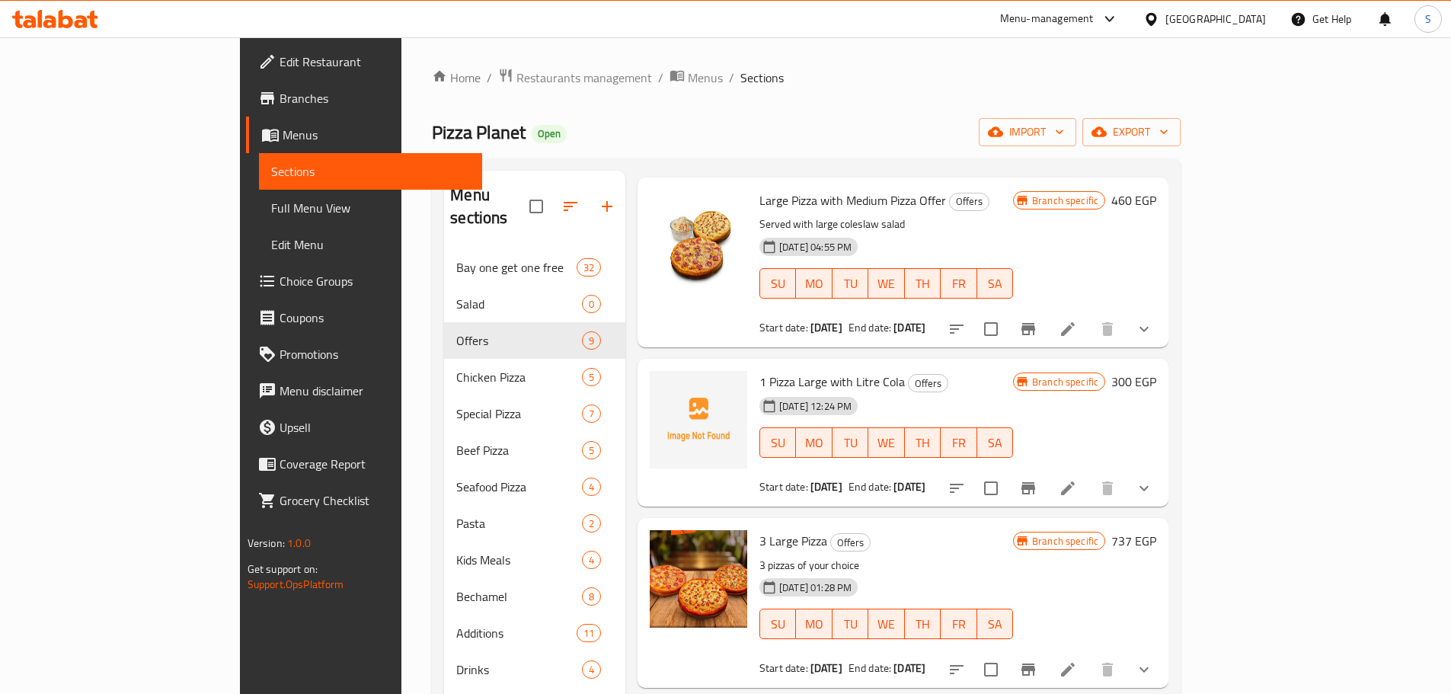
scroll to position [933, 0]
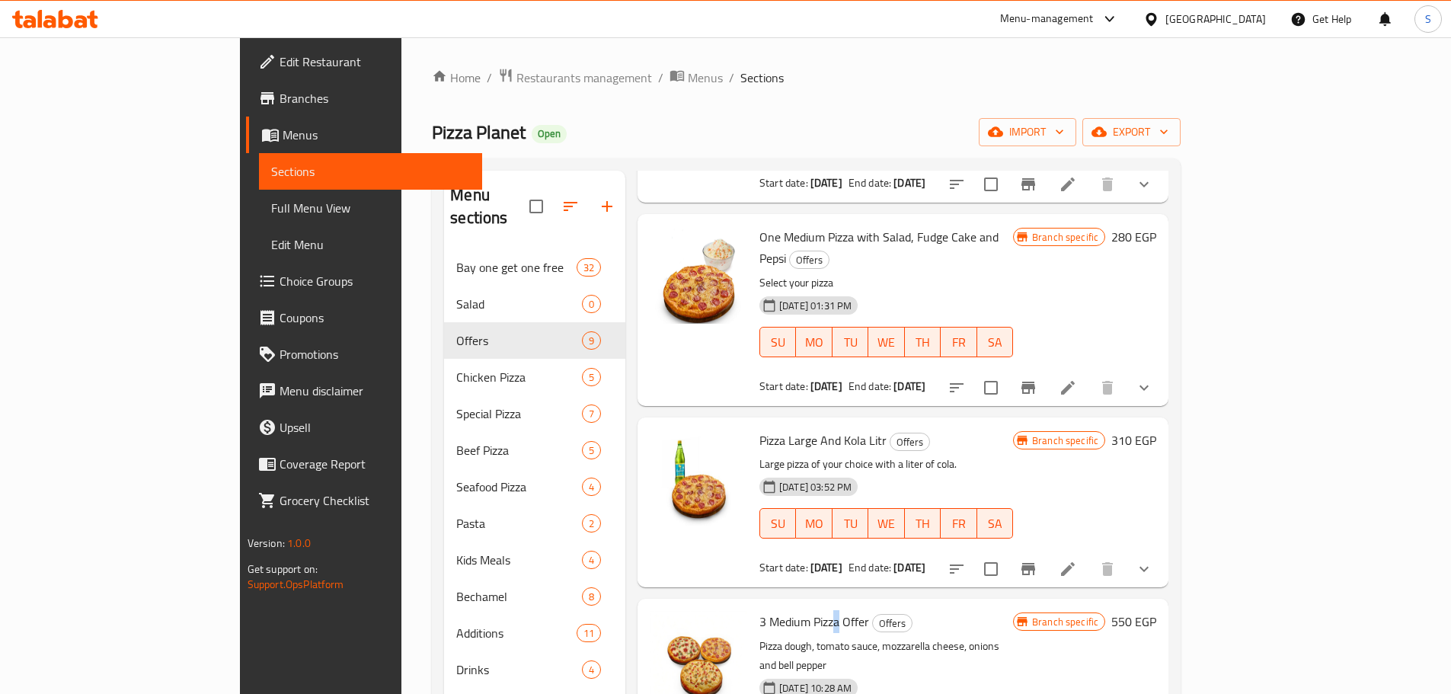
click at [778, 610] on span "3 Medium Pizza Offer" at bounding box center [814, 621] width 110 height 23
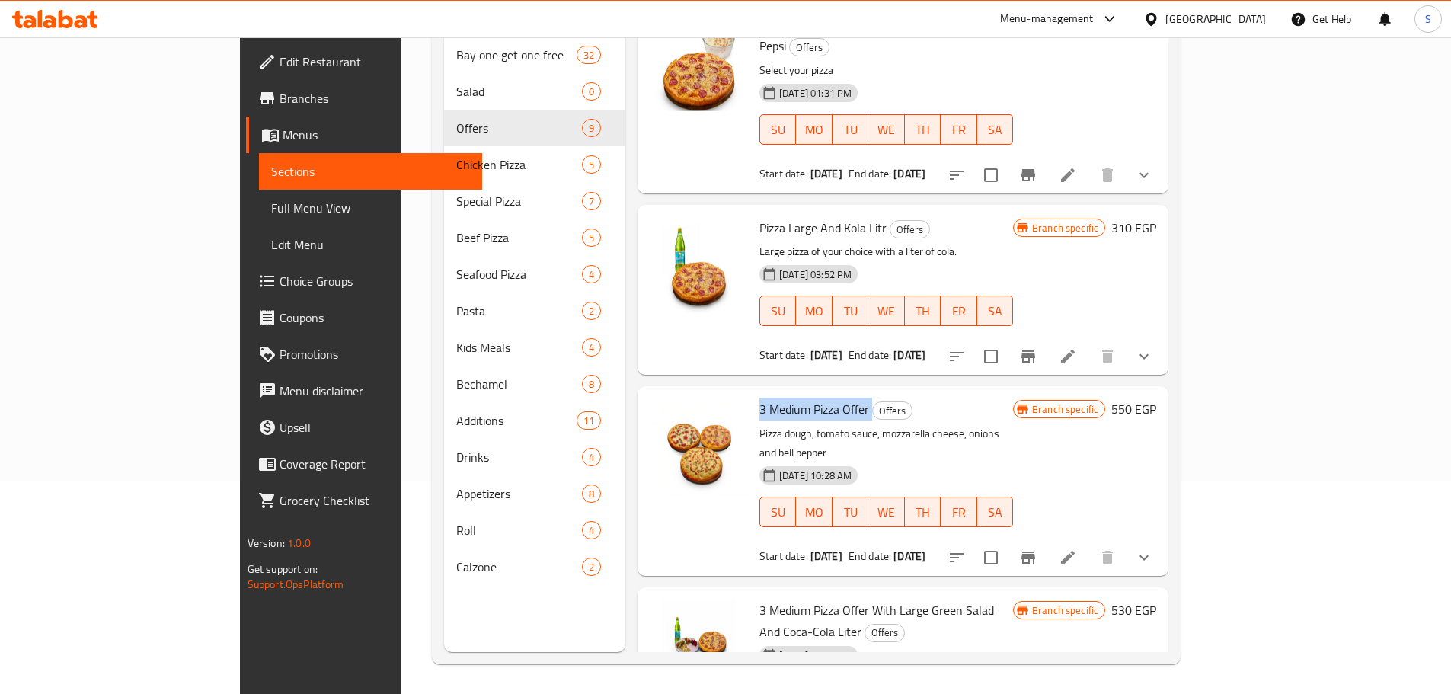
scroll to position [213, 0]
click at [1077, 548] on icon at bounding box center [1068, 557] width 18 height 18
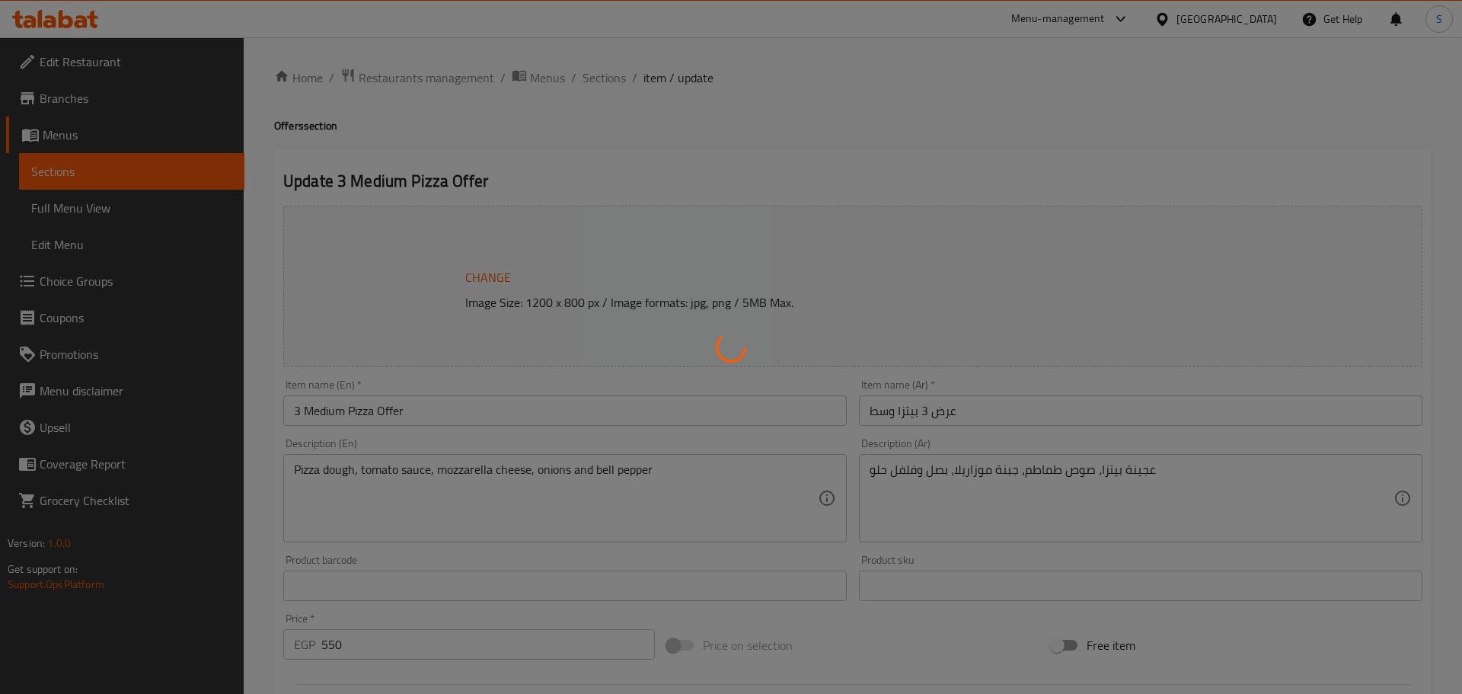
type input "اختيارك من"
type input "1"
type input "إختيارك من البيتزا الأولي:::"
type input "1"
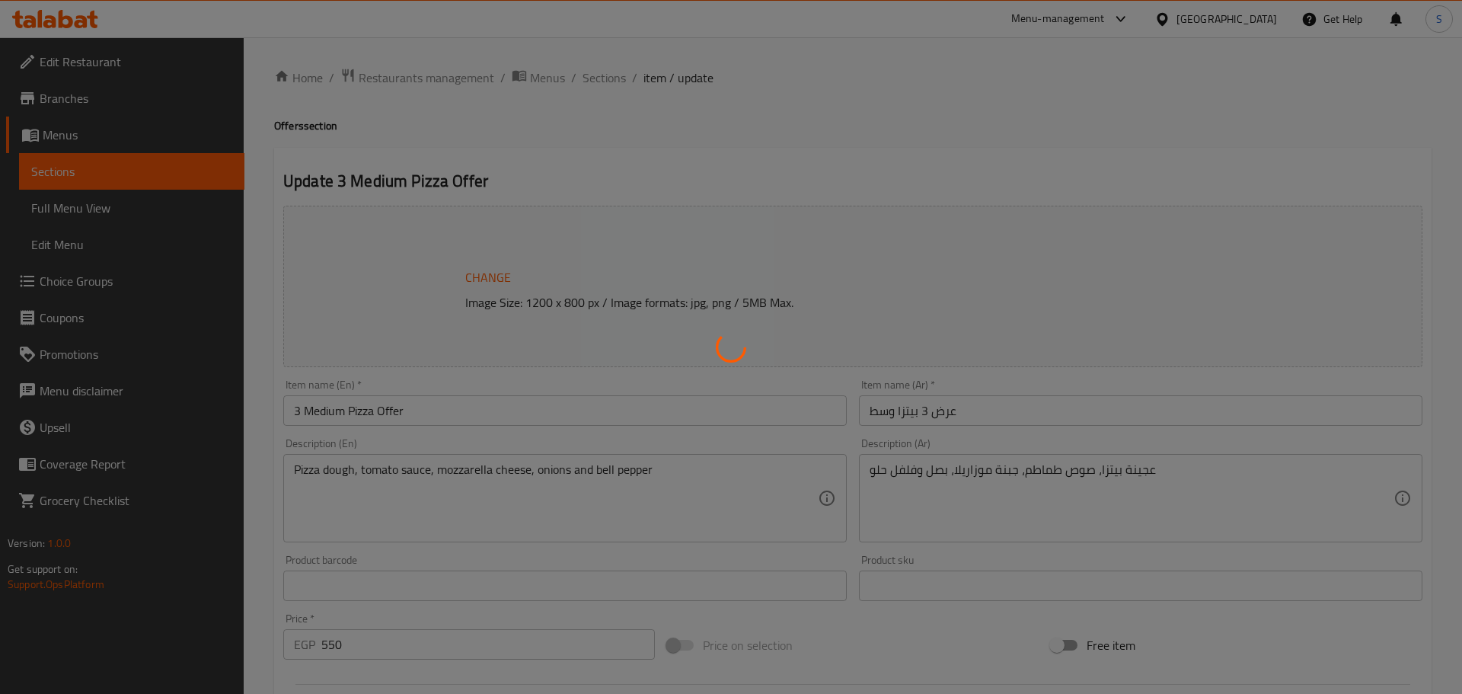
type input "1"
type input "إختيارك من"
type input "1"
type input "إختيارك من البيتزا الثانية:::"
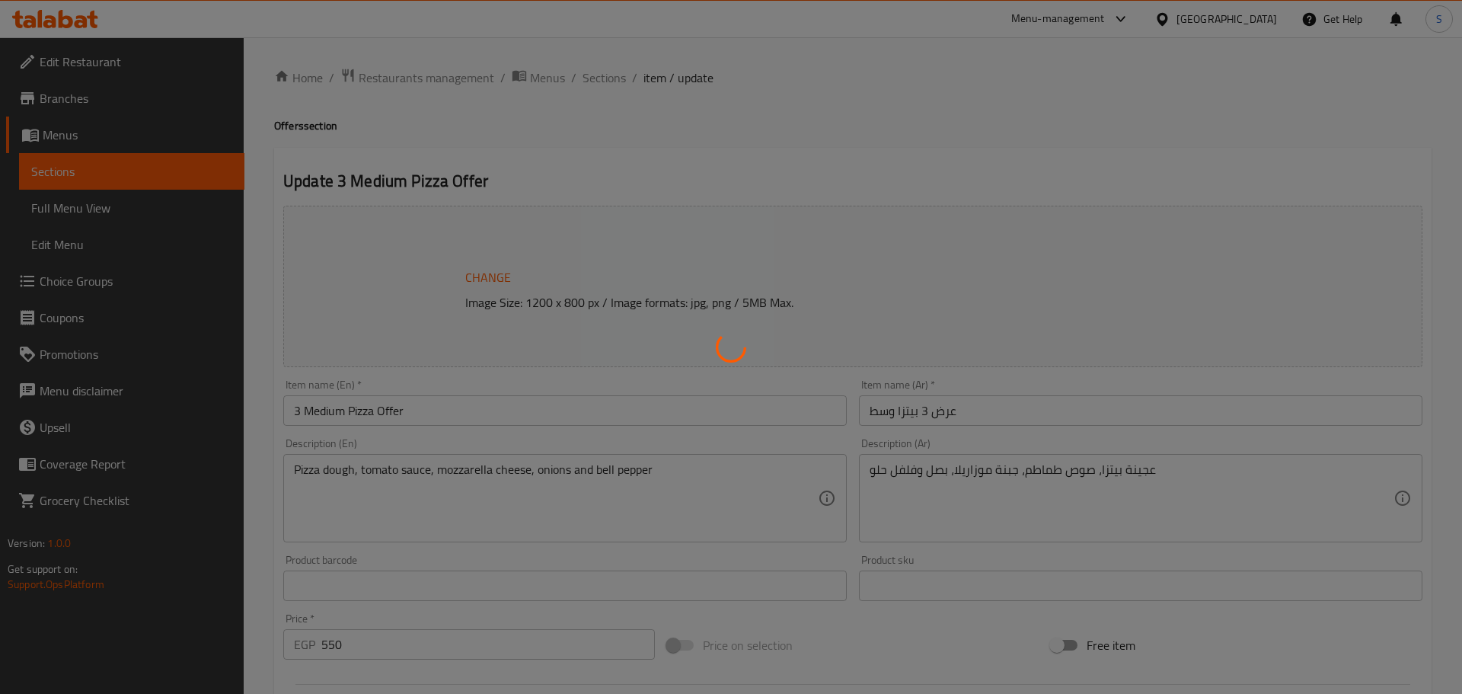
type input "1"
type input "إختيارك من:::"
type input "1"
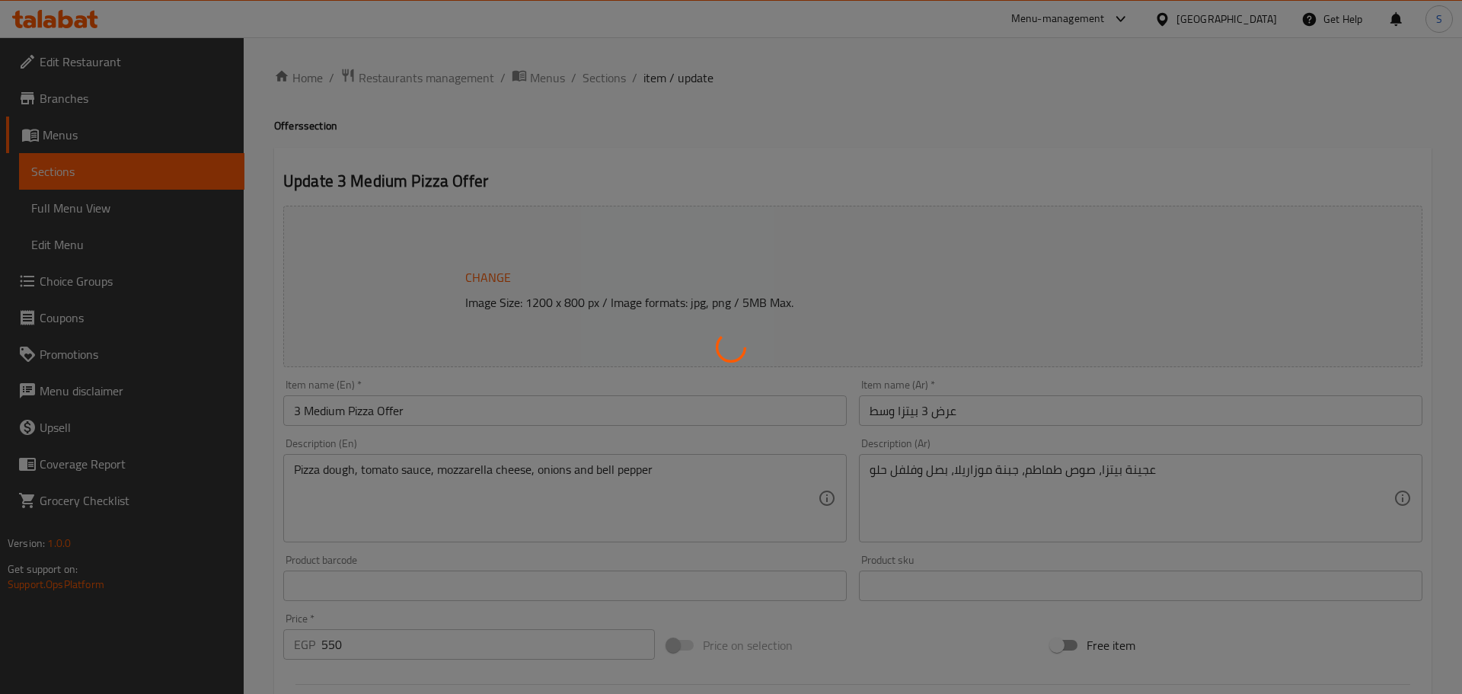
type input "إختيارك من البيتزا الثالثة:::"
type input "1"
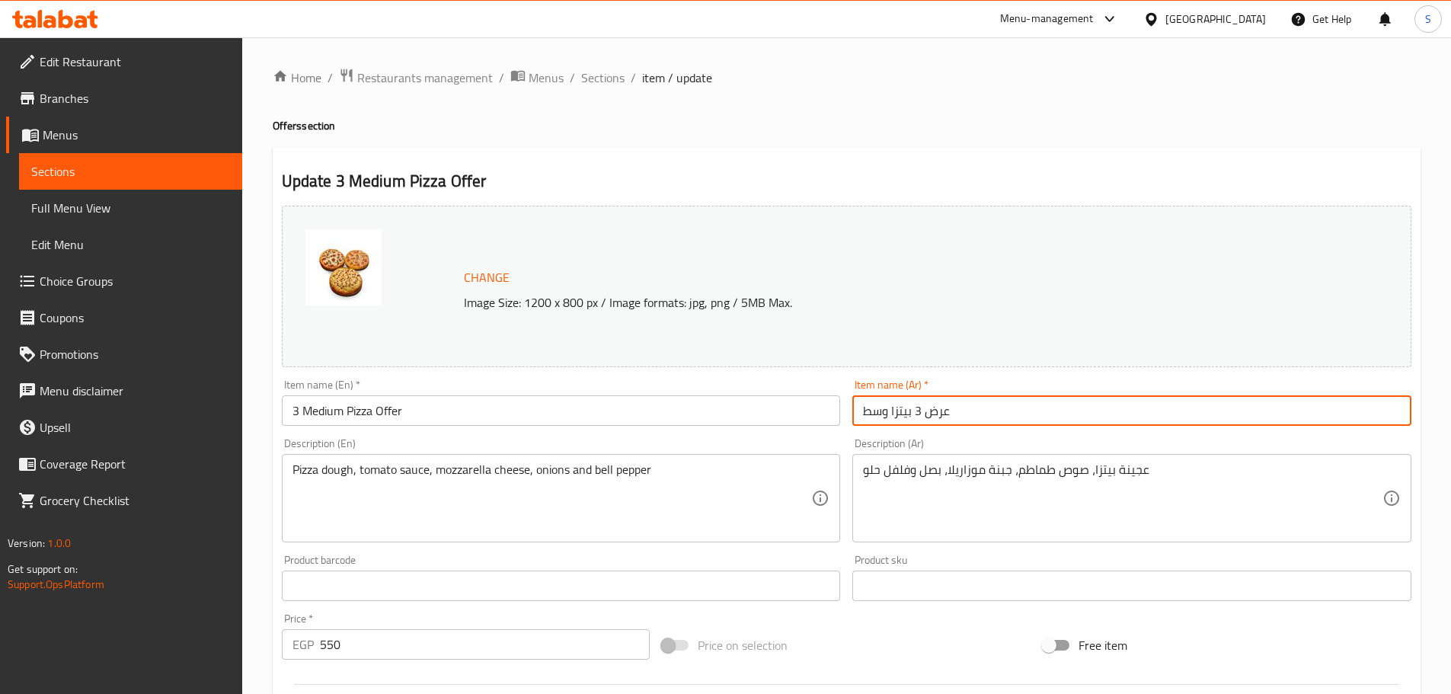
click at [906, 407] on input "عرض 3 بيتزا وسط" at bounding box center [1131, 410] width 559 height 30
click at [906, 401] on input "عرض 3 بيتزا وسط" at bounding box center [1131, 410] width 559 height 30
click at [906, 399] on input "عرض 3 بيتزا وسط" at bounding box center [1131, 410] width 559 height 30
click at [906, 396] on input "عرض 3 بيتزا وسط" at bounding box center [1131, 410] width 559 height 30
click at [978, 418] on input "عرض 3 بيتزا وسط" at bounding box center [1131, 410] width 559 height 30
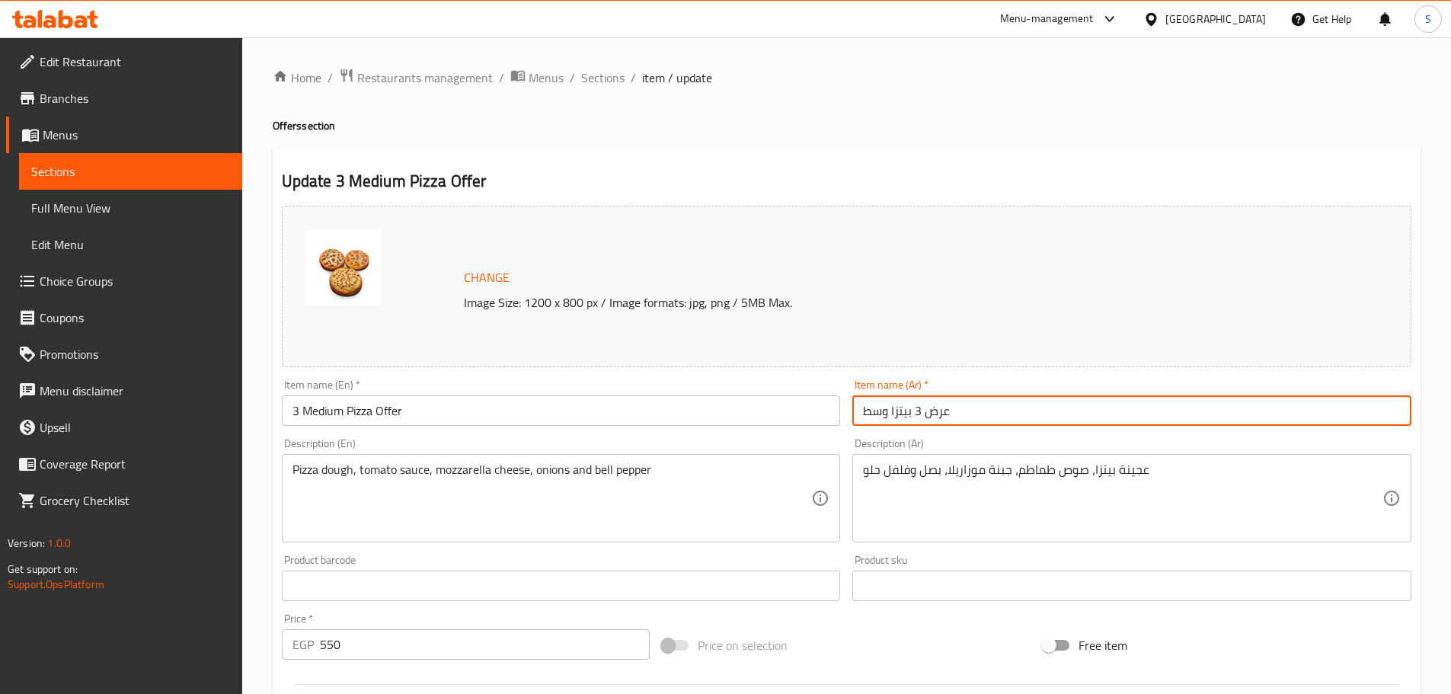
click at [978, 418] on input "عرض 3 بيتزا وسط" at bounding box center [1131, 410] width 559 height 30
click at [112, 216] on span "Full Menu View" at bounding box center [130, 208] width 199 height 18
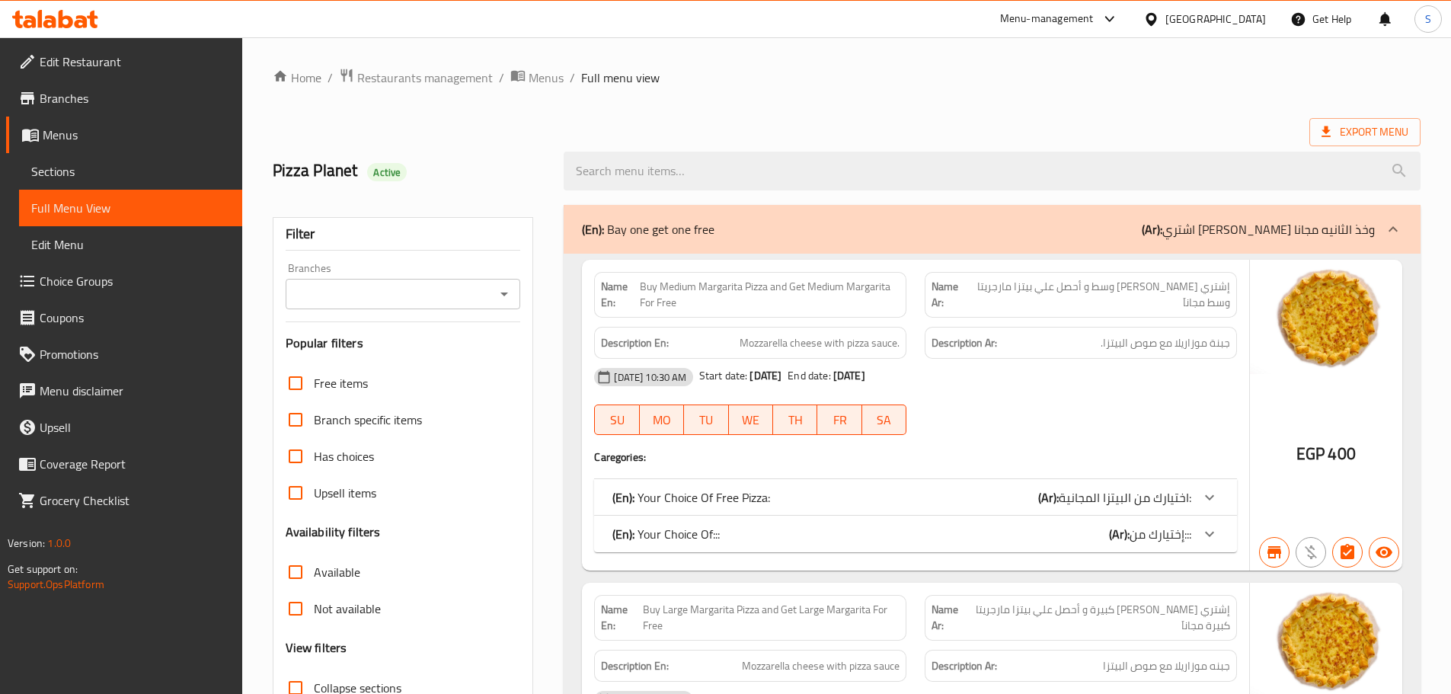
click at [59, 165] on span "Sections" at bounding box center [130, 171] width 199 height 18
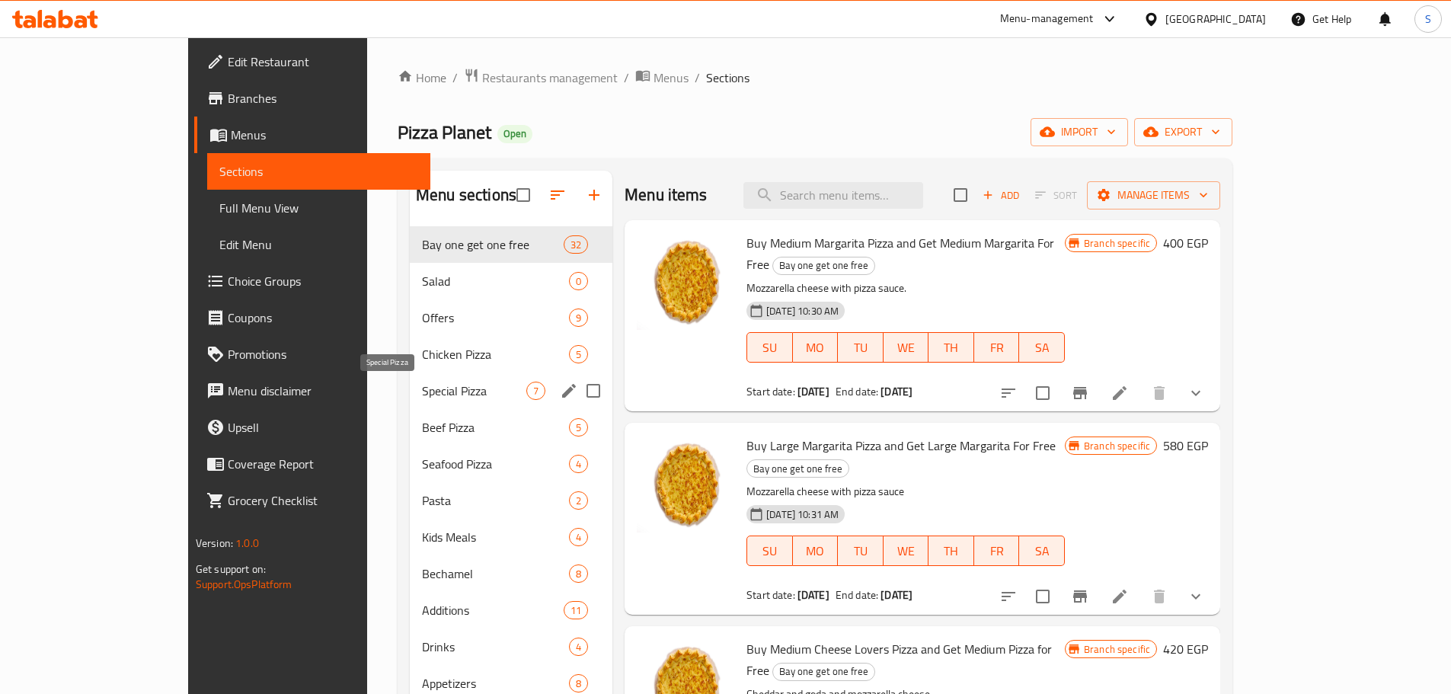
click at [422, 399] on span "Special Pizza" at bounding box center [474, 391] width 104 height 18
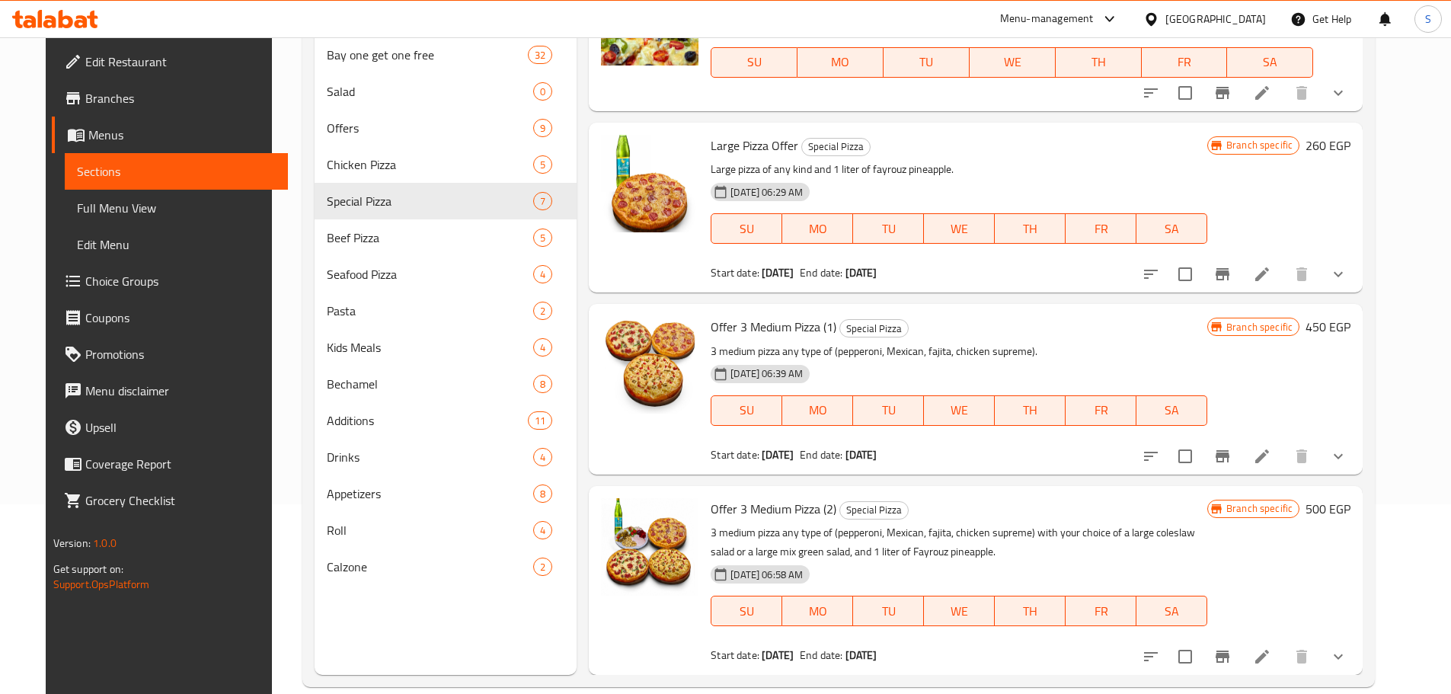
scroll to position [213, 0]
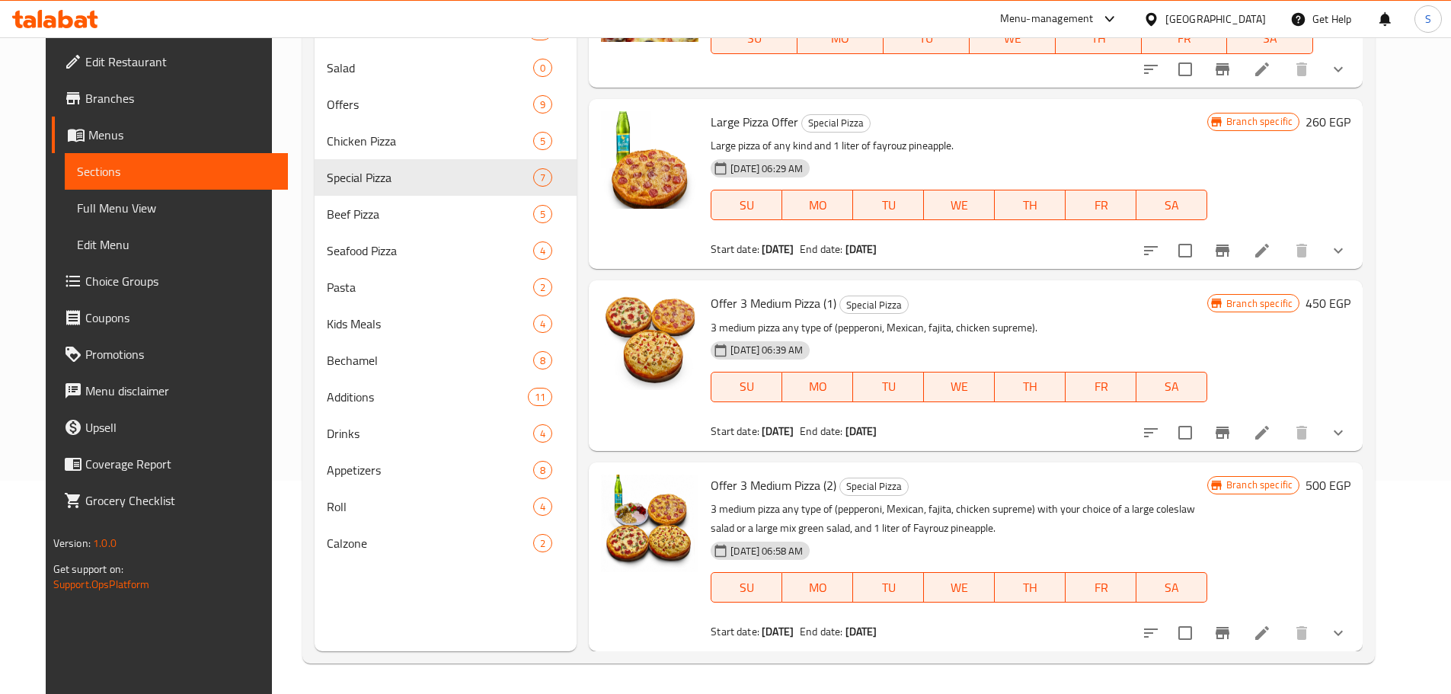
click at [100, 208] on span "Full Menu View" at bounding box center [176, 208] width 199 height 18
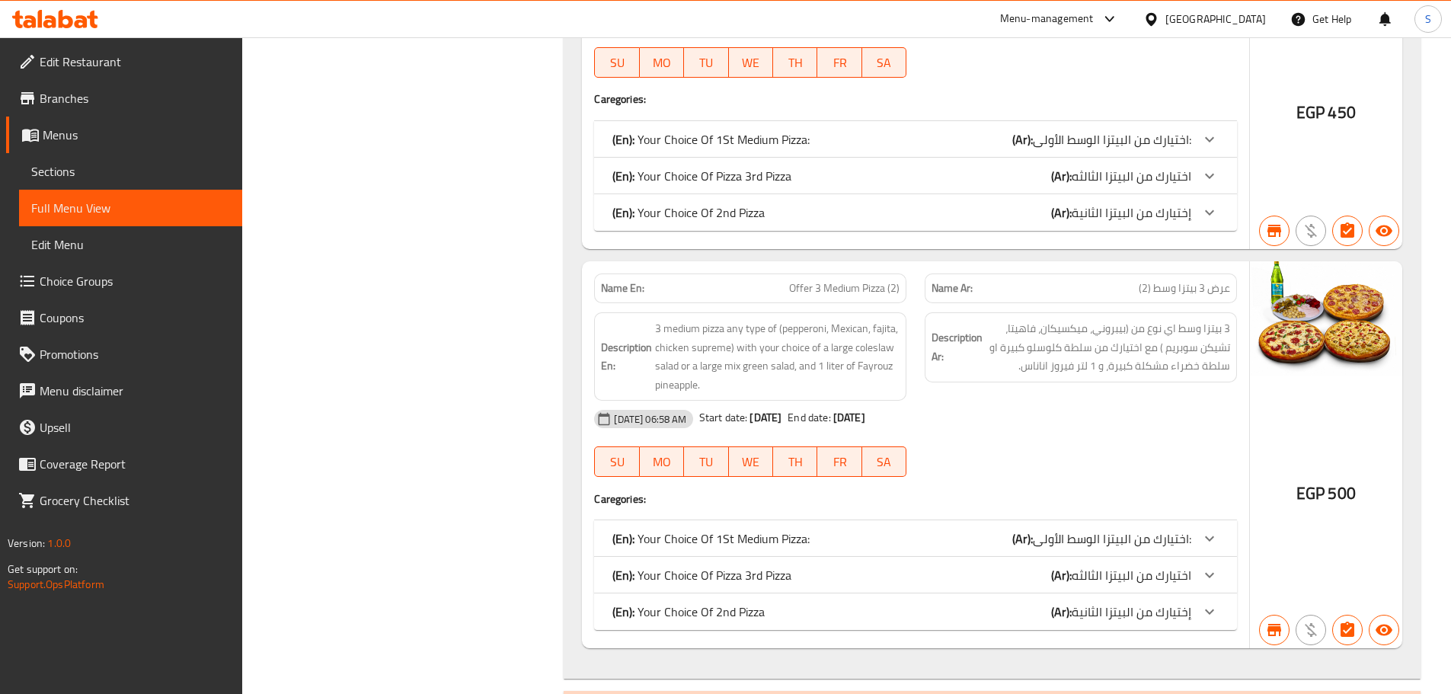
scroll to position [17578, 0]
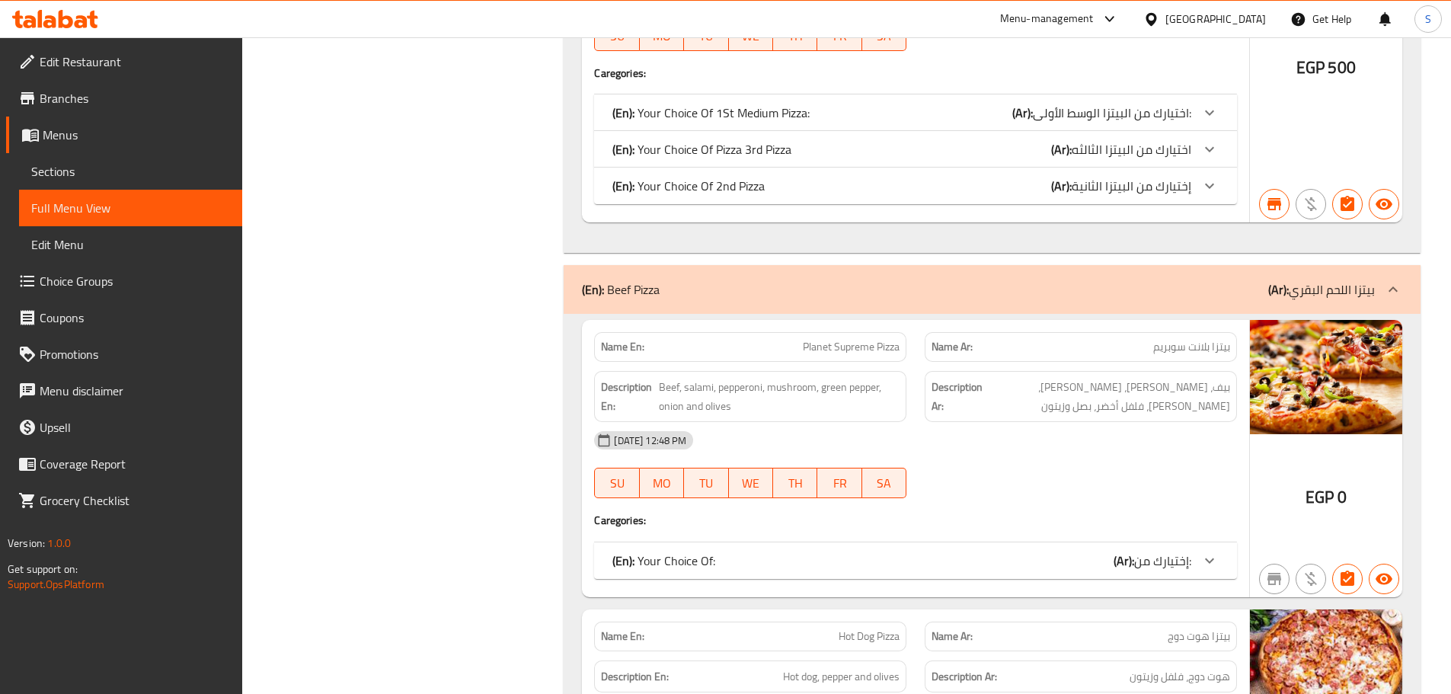
click at [810, 347] on span "Planet Supreme Pizza" at bounding box center [851, 347] width 97 height 16
copy span "Planet Supreme"
drag, startPoint x: 874, startPoint y: 350, endPoint x: 775, endPoint y: 323, distance: 101.8
click at [795, 340] on p "Name En: Planet Supreme Pizza" at bounding box center [750, 347] width 299 height 16
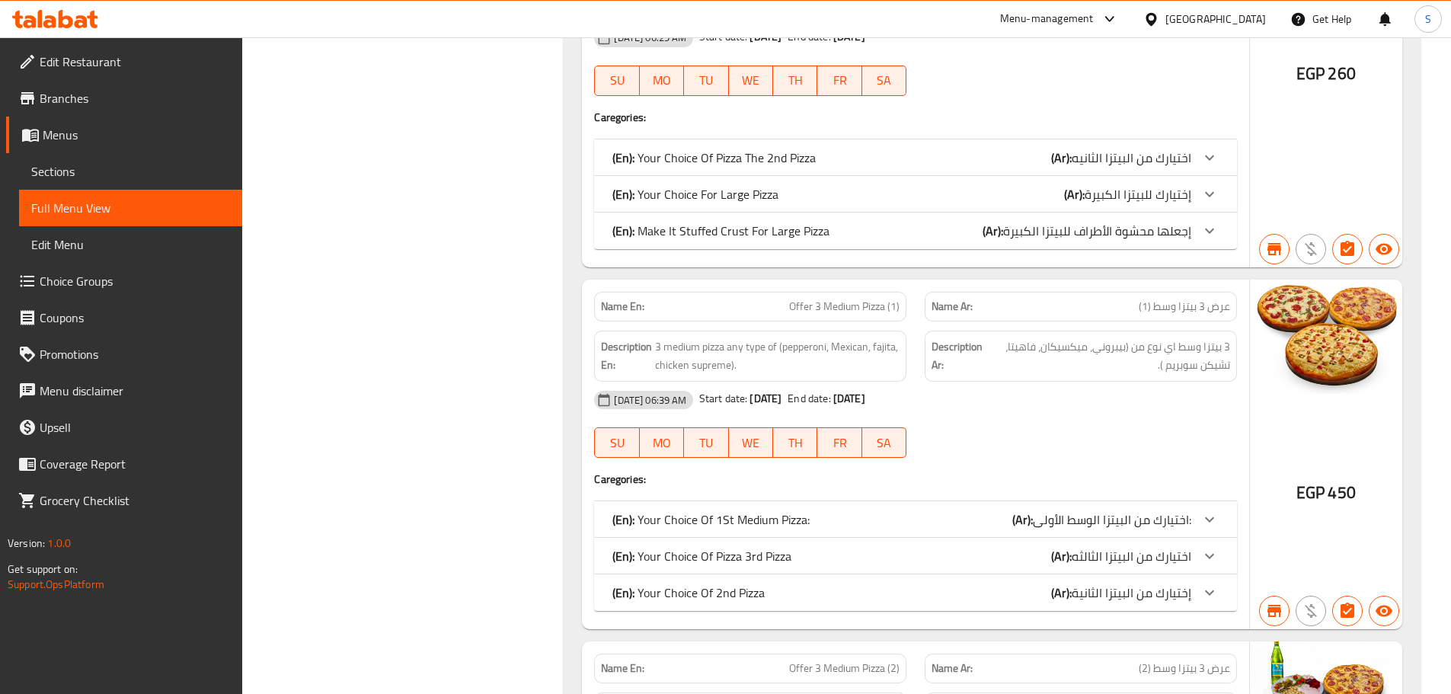
scroll to position [14820, 0]
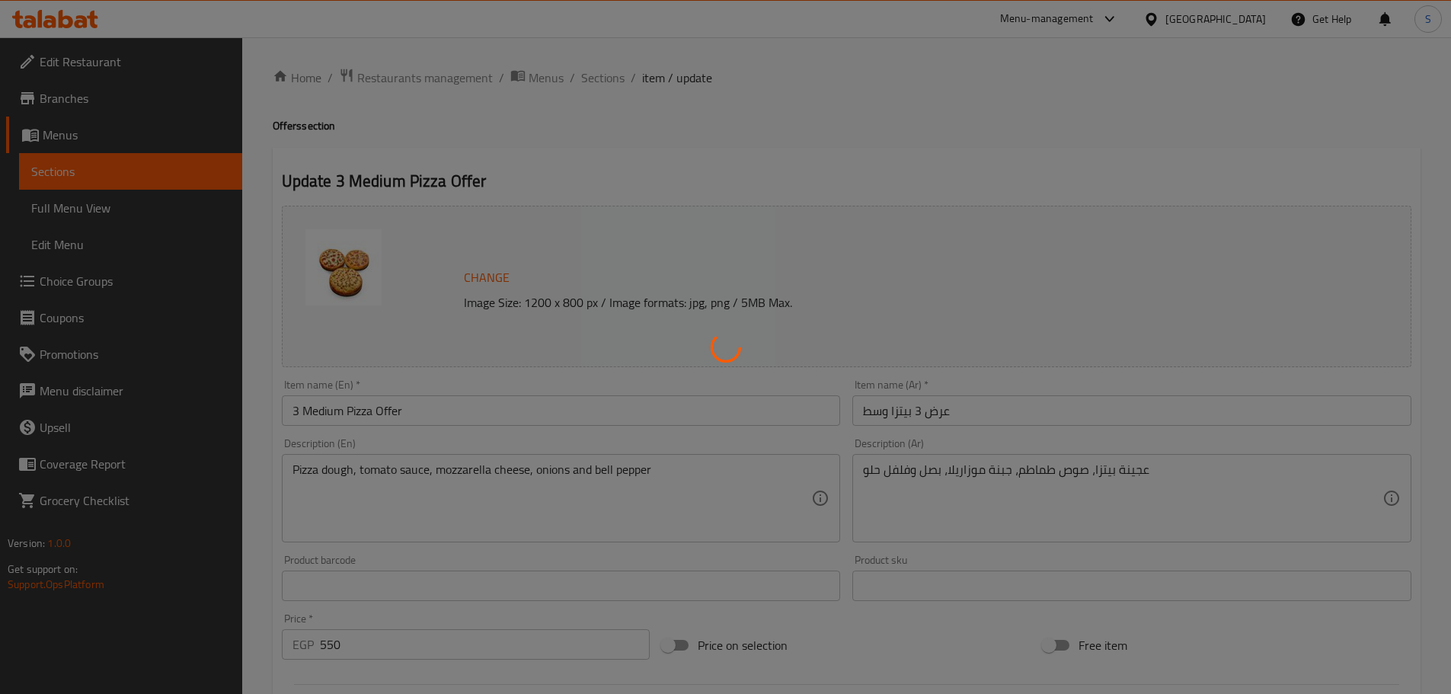
type input "اختيارك من"
type input "1"
type input "إختيارك من البيتزا الأولي:::"
type input "1"
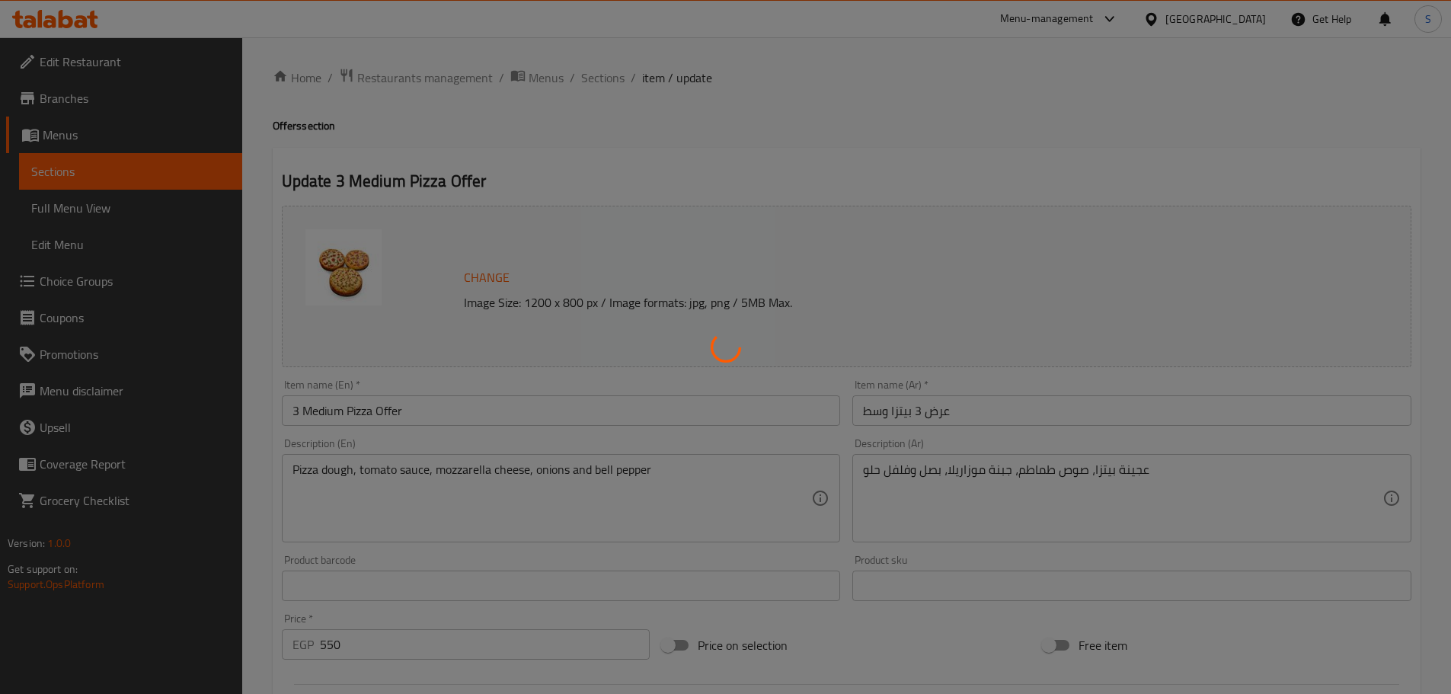
type input "1"
type input "إختيارك من"
type input "1"
type input "إختيارك من البيتزا الثانية:::"
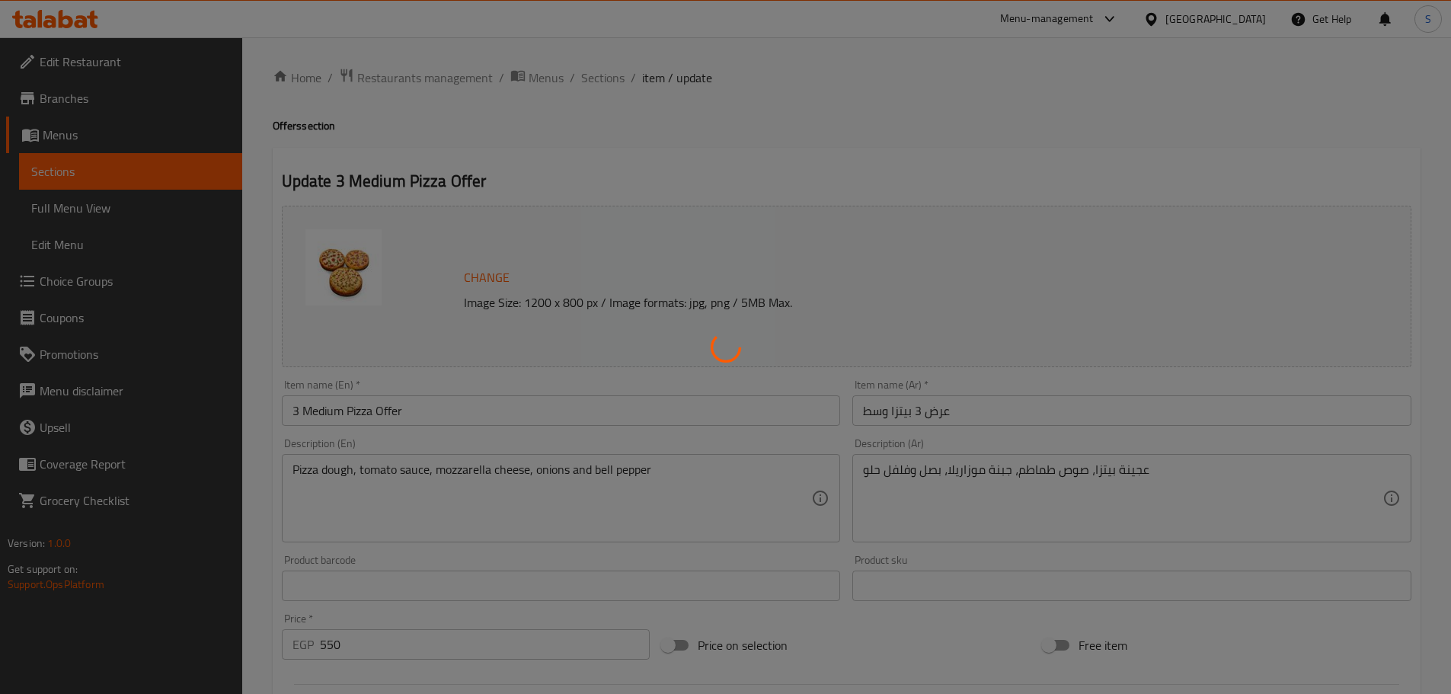
type input "1"
type input "إختيارك من:::"
type input "1"
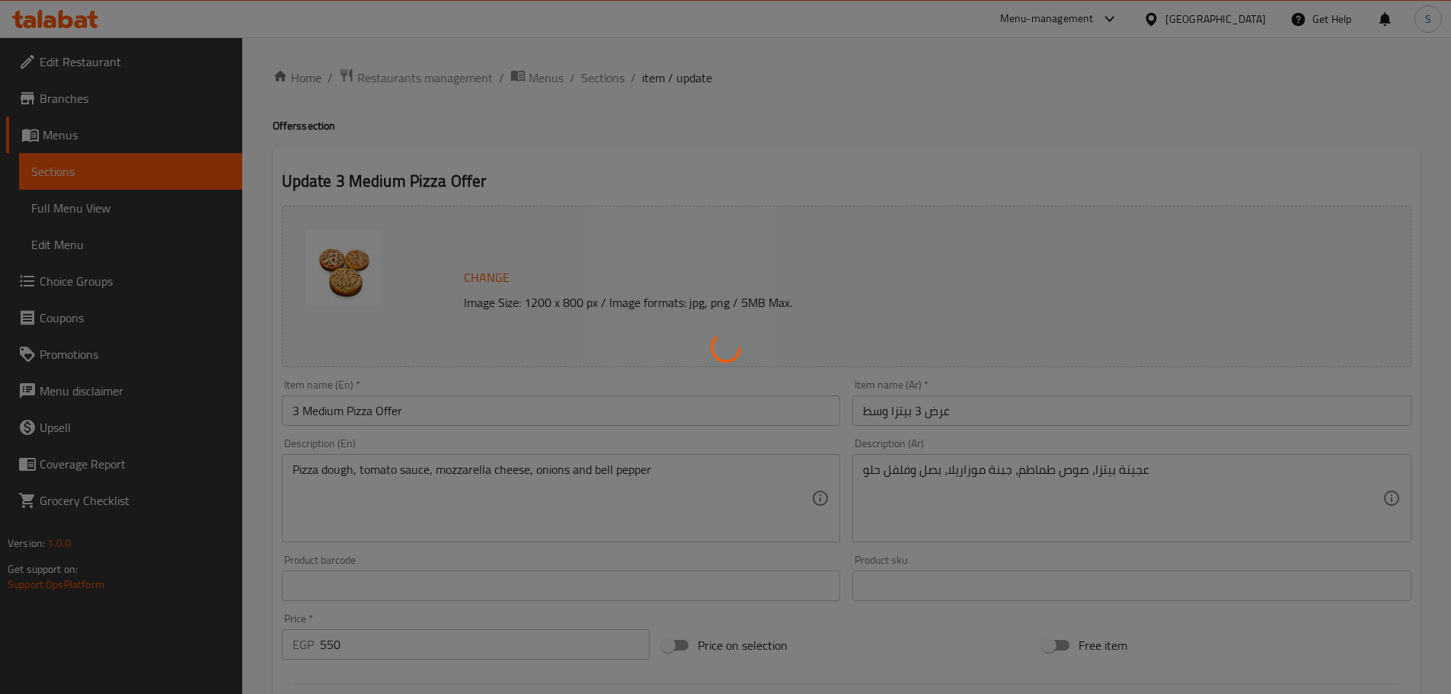
type input "إختيارك من البيتزا الثالثة:::"
type input "1"
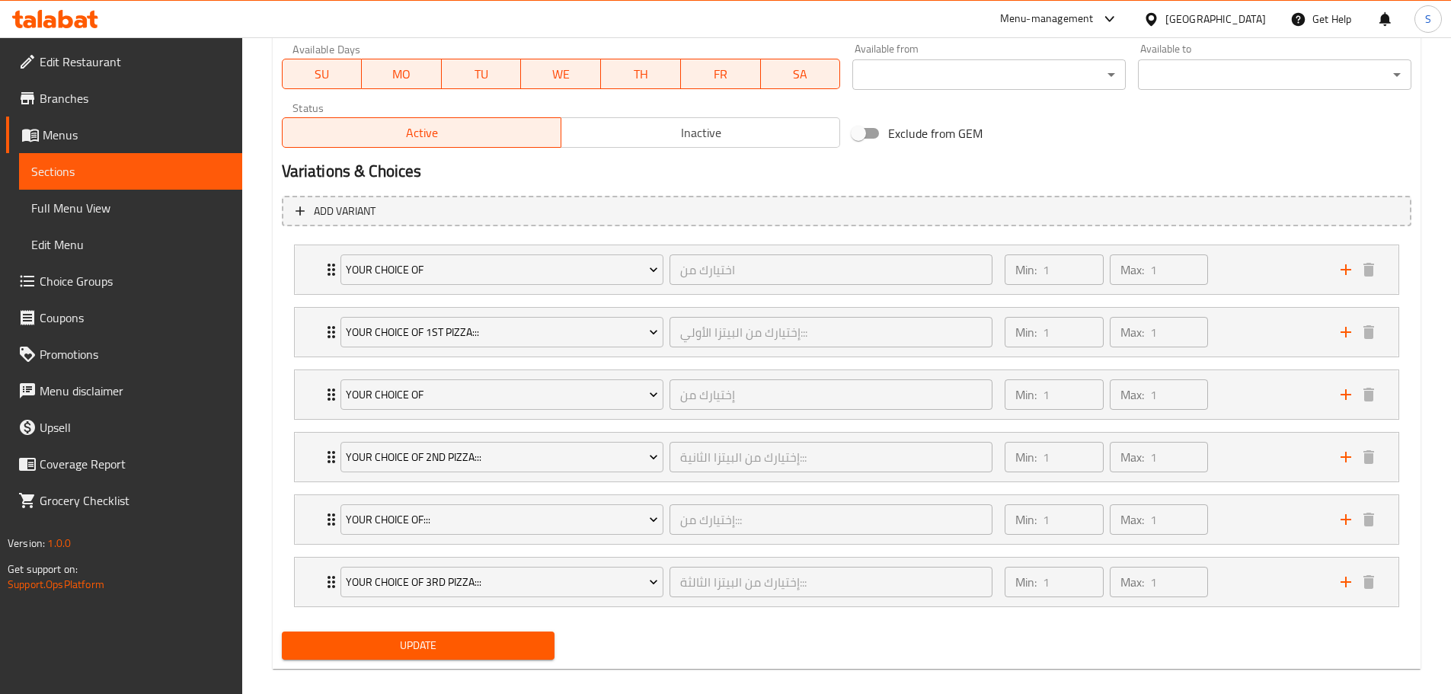
scroll to position [742, 0]
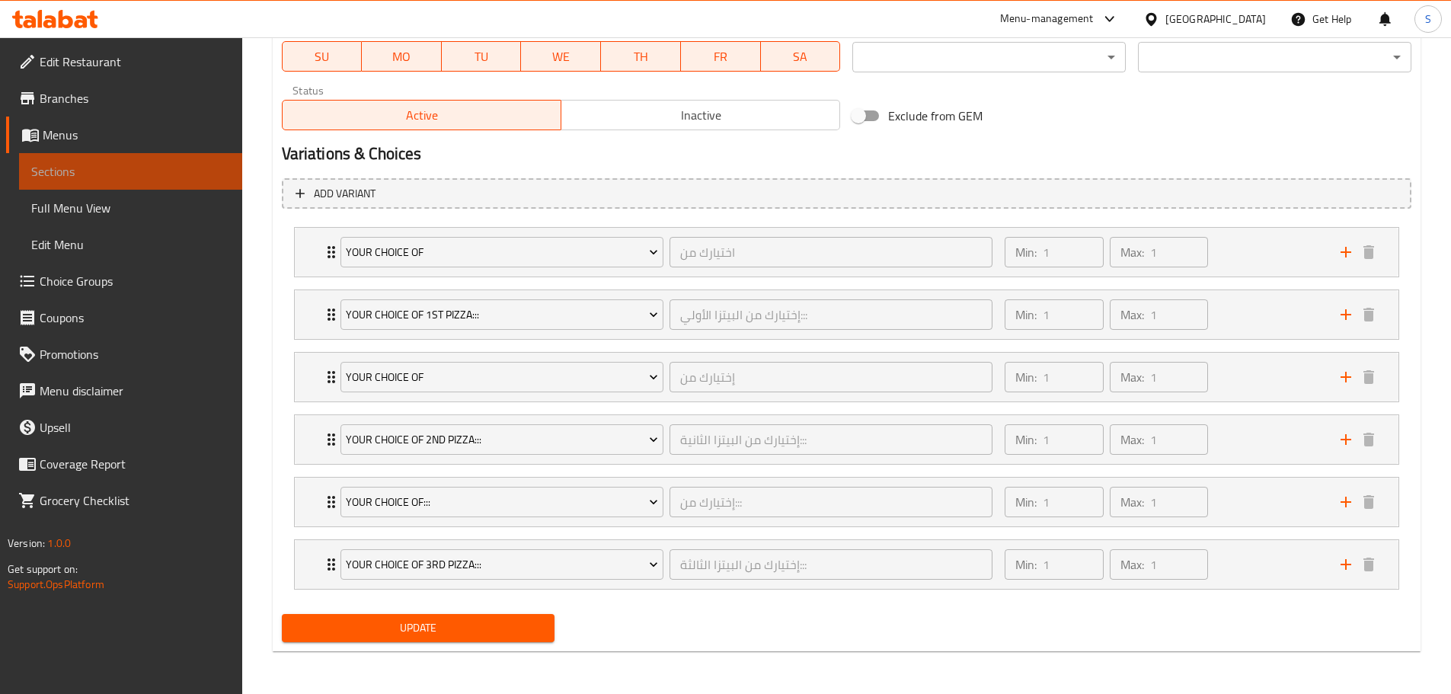
click at [139, 167] on span "Sections" at bounding box center [130, 171] width 199 height 18
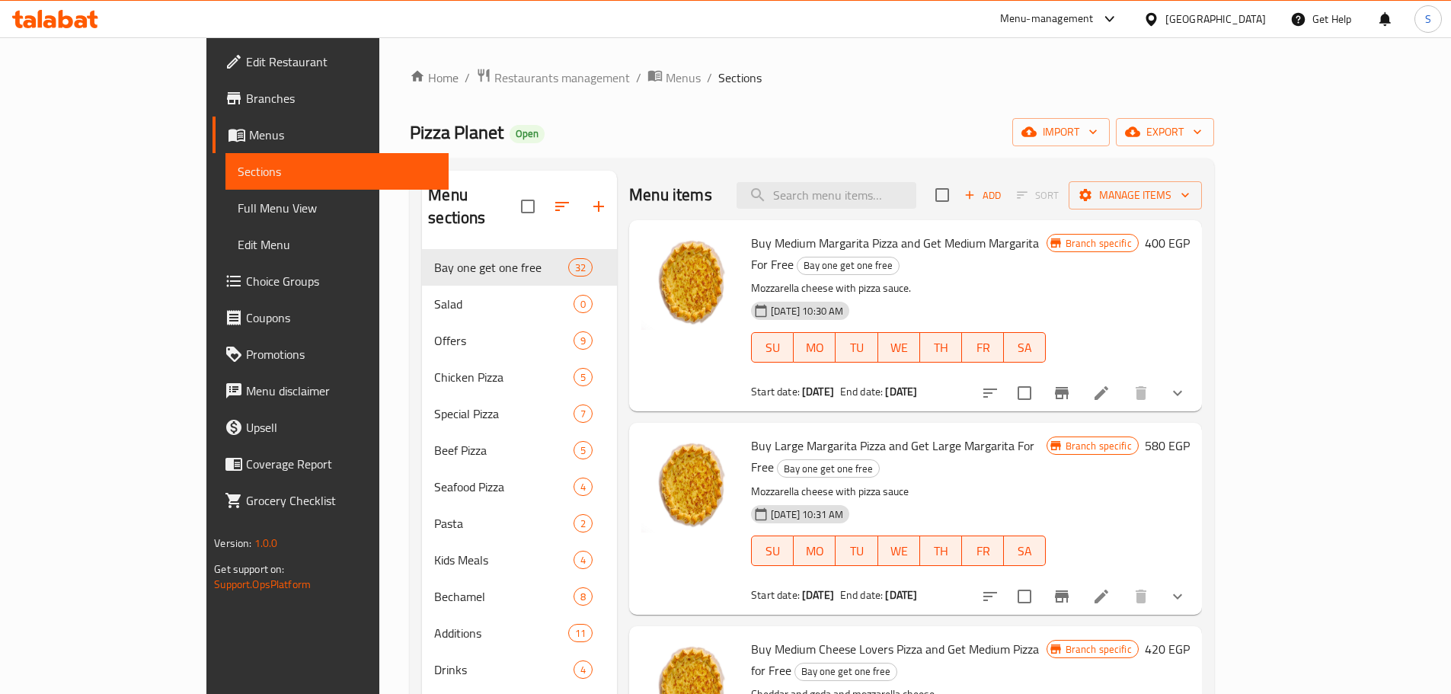
click at [225, 198] on link "Full Menu View" at bounding box center [336, 208] width 223 height 37
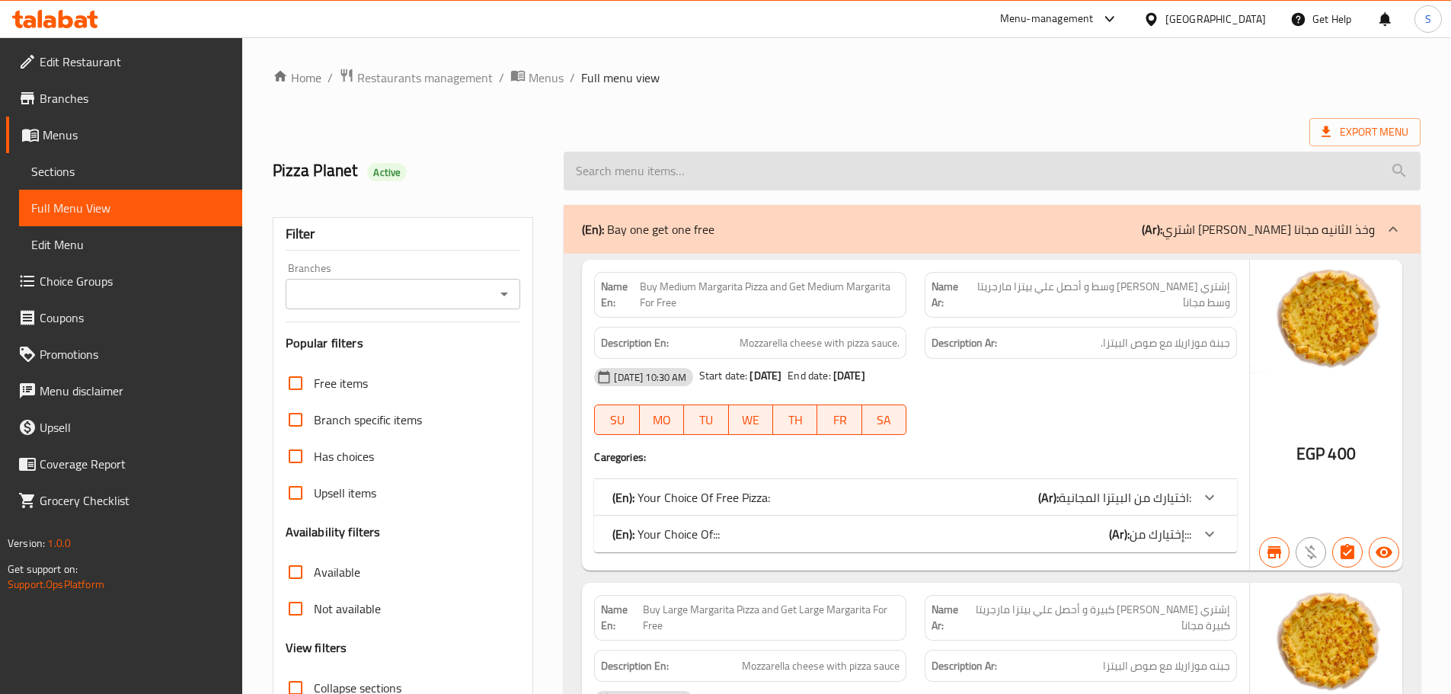
click at [817, 164] on input "search" at bounding box center [992, 171] width 857 height 39
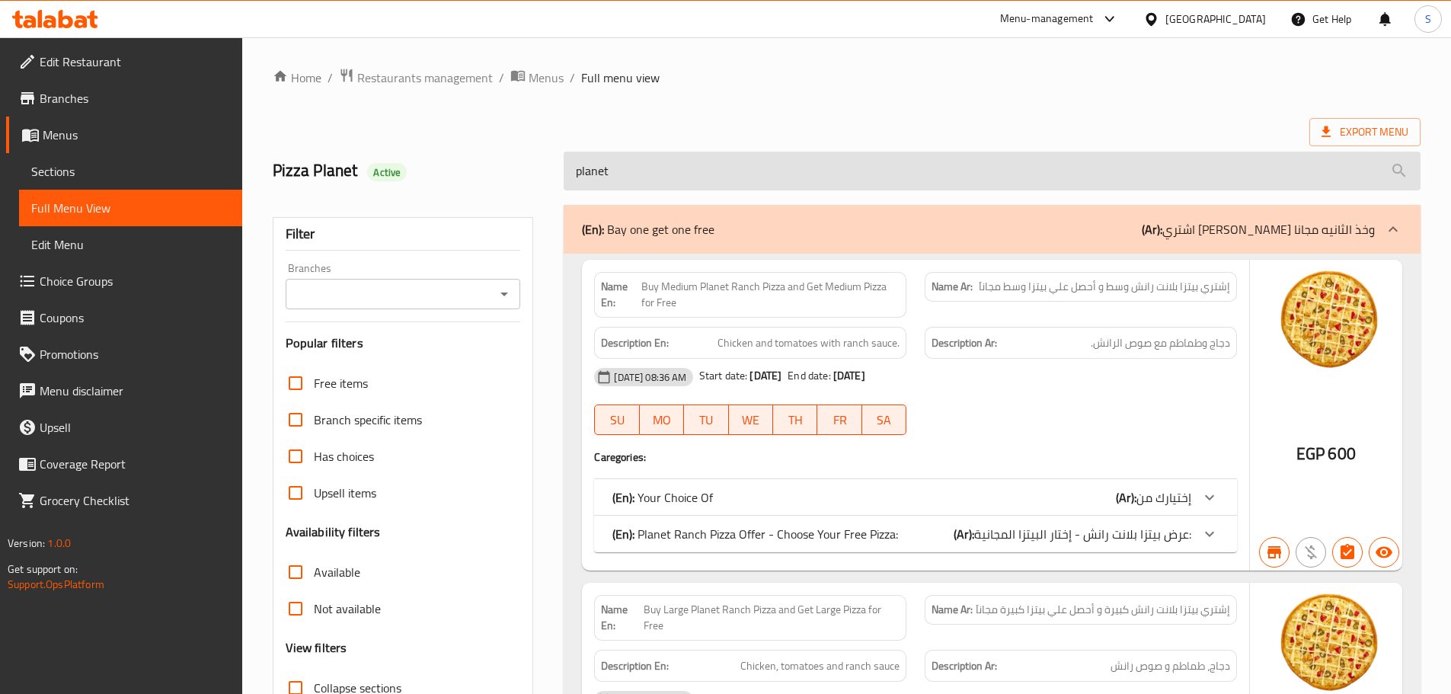
type input "planet"
click at [807, 154] on input "planet" at bounding box center [992, 171] width 857 height 39
click at [807, 161] on input "planet" at bounding box center [992, 171] width 857 height 39
click at [762, 167] on input "planet" at bounding box center [992, 171] width 857 height 39
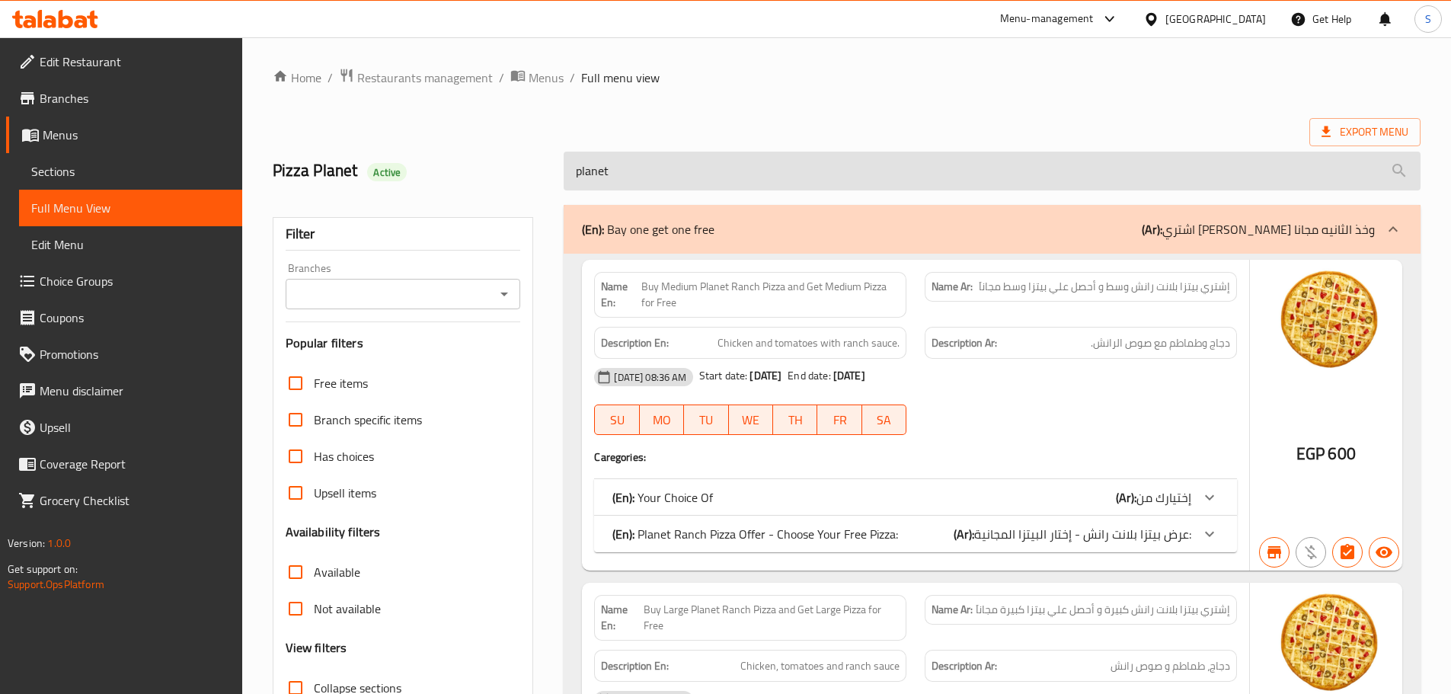
click at [762, 165] on input "planet" at bounding box center [992, 171] width 857 height 39
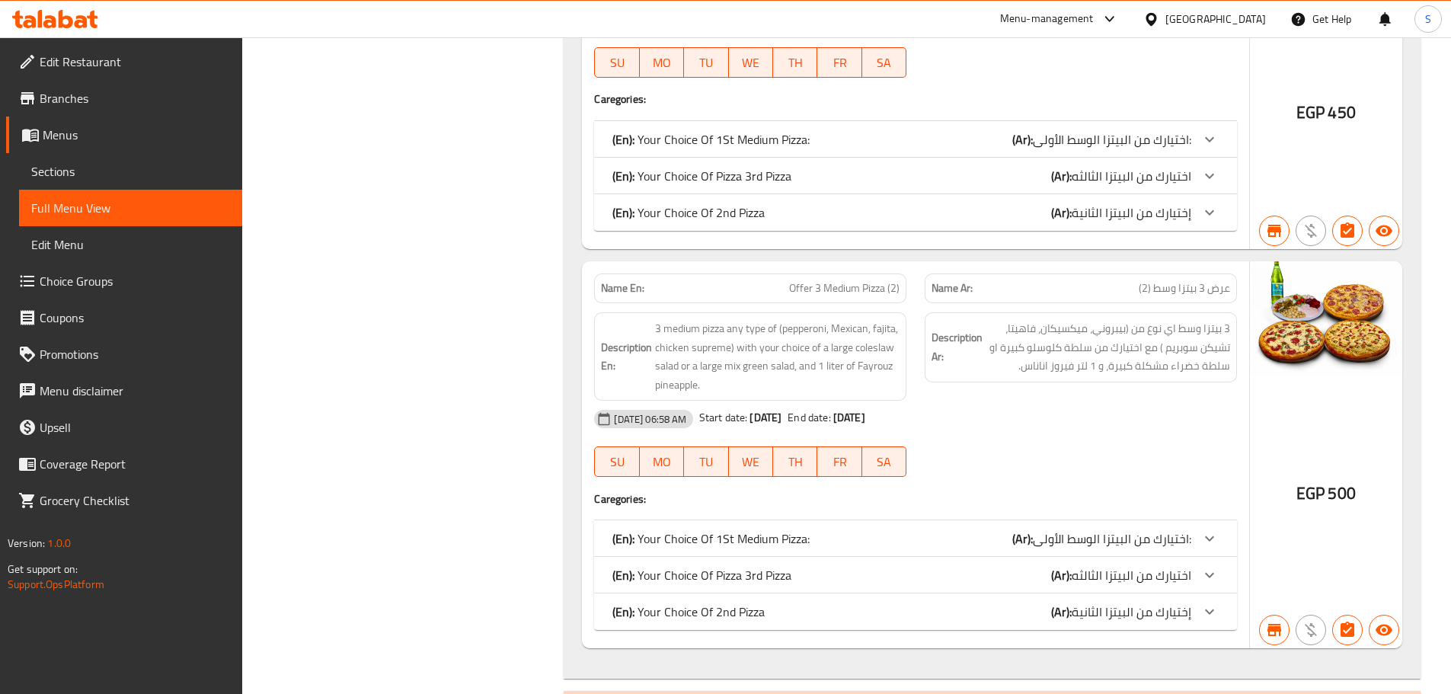
scroll to position [17578, 0]
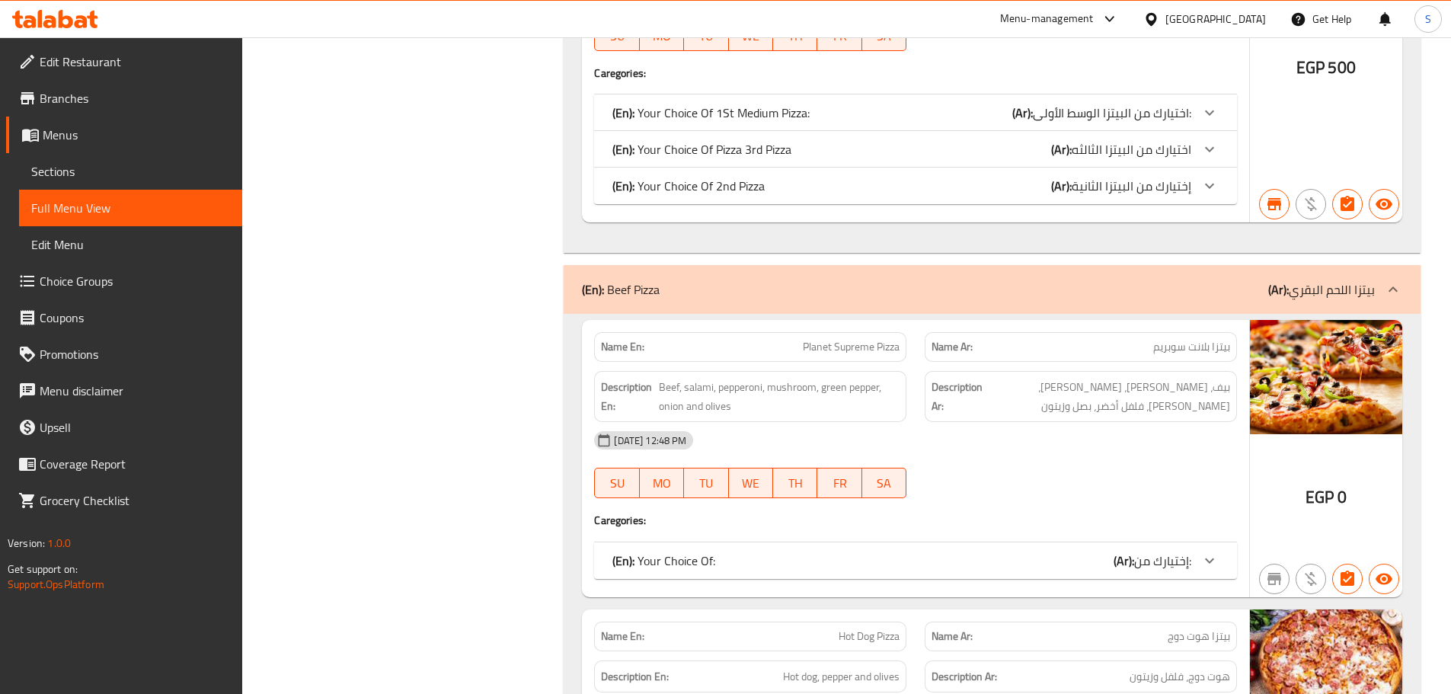
click at [851, 349] on span "Planet Supreme Pizza" at bounding box center [851, 347] width 97 height 16
click at [851, 347] on span "Planet Supreme Pizza" at bounding box center [851, 347] width 97 height 16
copy span "Supreme"
drag, startPoint x: 875, startPoint y: 346, endPoint x: 833, endPoint y: 356, distance: 43.0
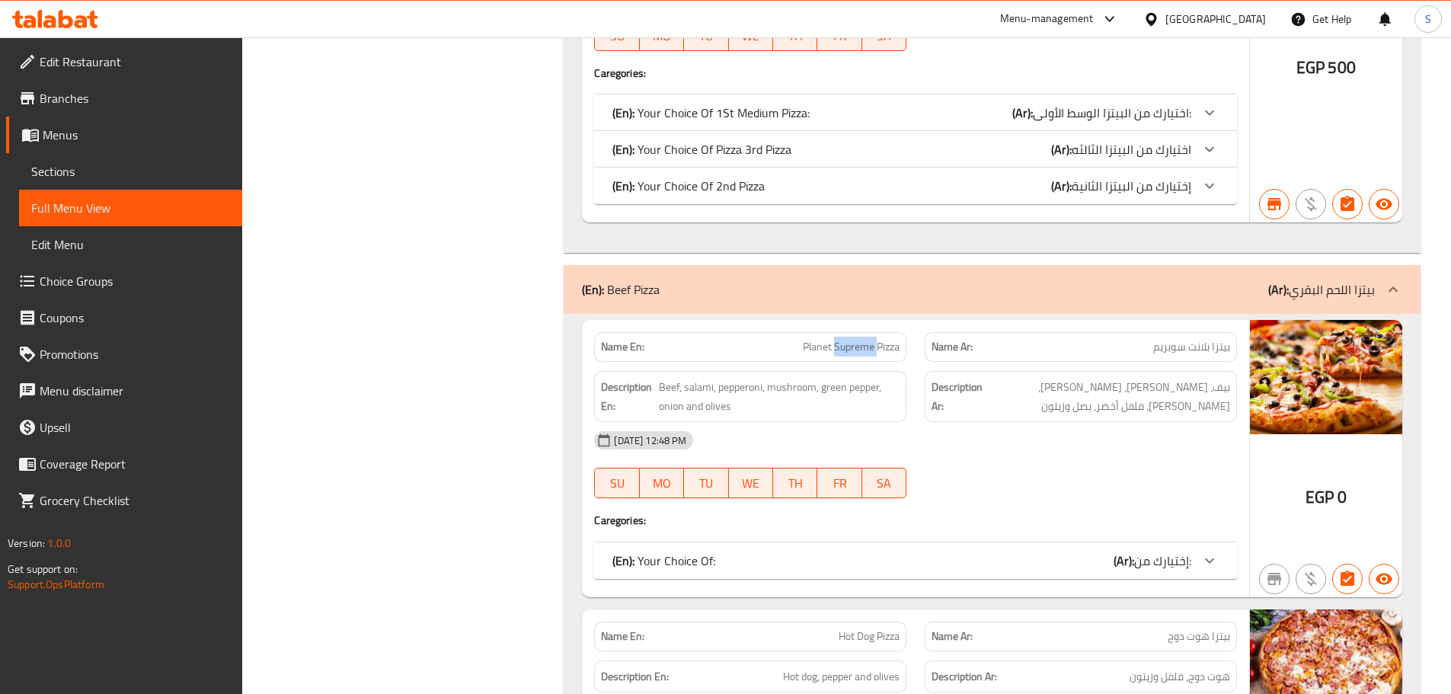
click at [833, 355] on span "Planet Supreme Pizza" at bounding box center [851, 347] width 97 height 16
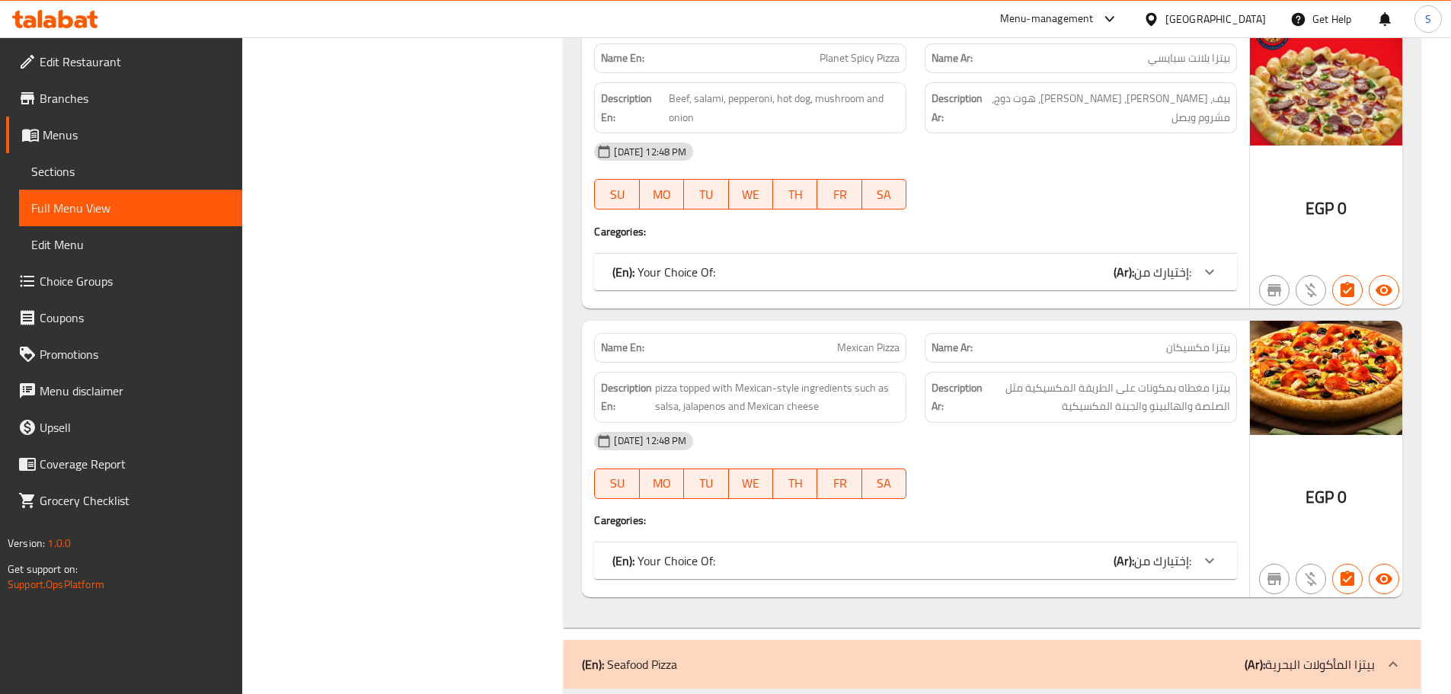
click at [844, 348] on span "Mexican Pizza" at bounding box center [868, 348] width 62 height 16
copy span "Mexican"
click at [78, 172] on span "Sections" at bounding box center [130, 171] width 199 height 18
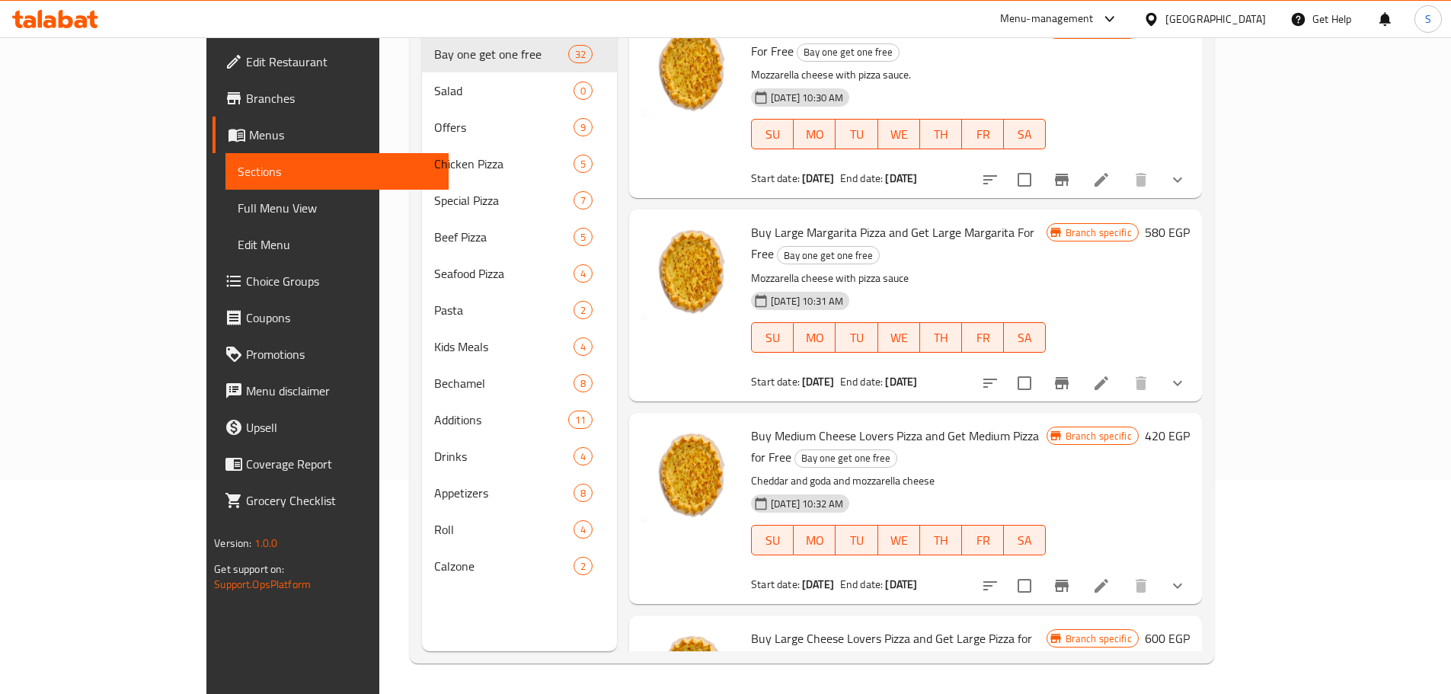
scroll to position [213, 0]
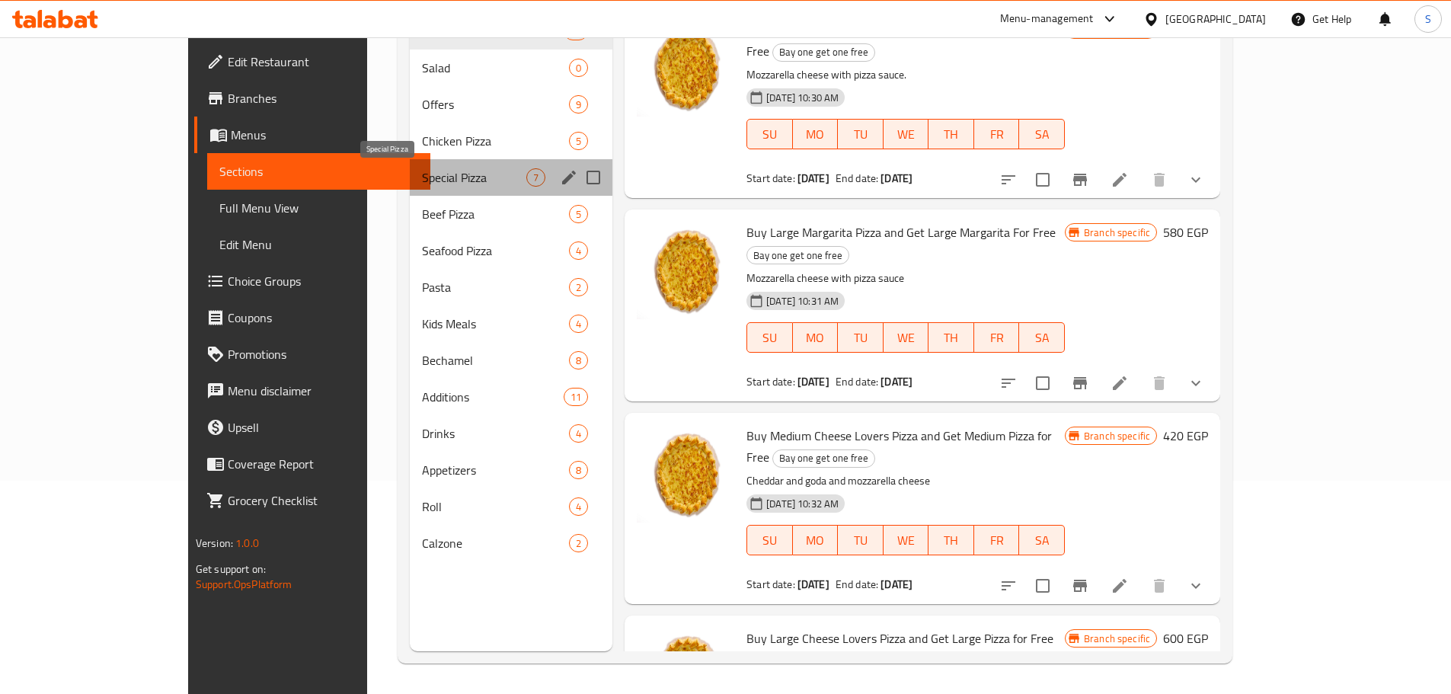
click at [422, 180] on span "Special Pizza" at bounding box center [474, 177] width 104 height 18
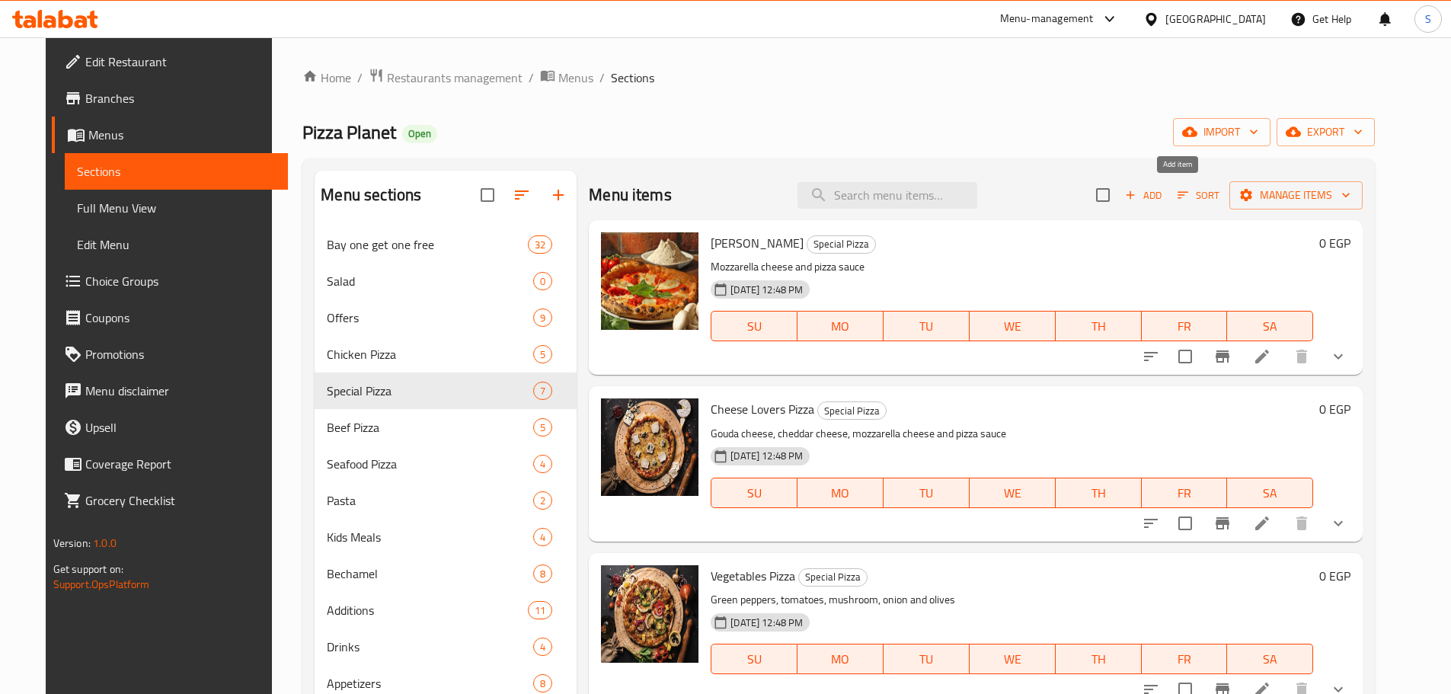
click at [1164, 198] on span "Add" at bounding box center [1143, 196] width 41 height 18
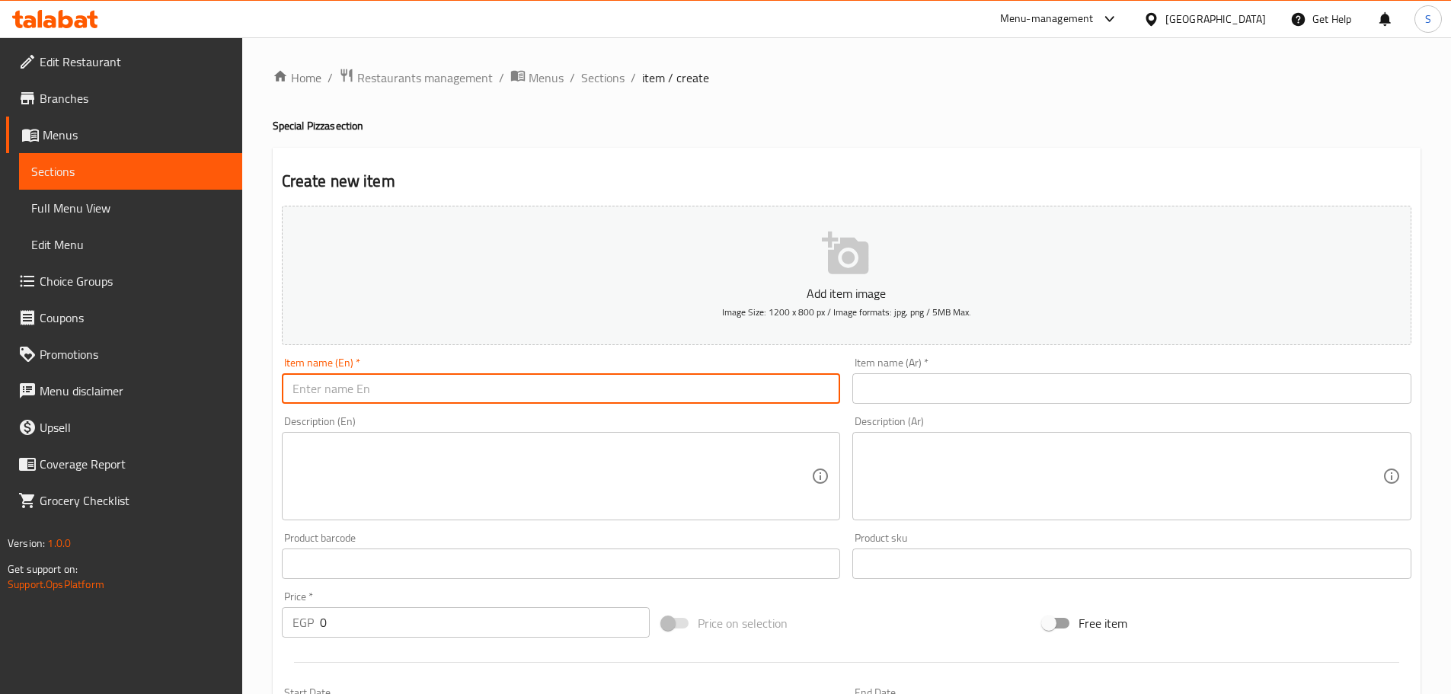
click at [568, 390] on input "text" at bounding box center [561, 388] width 559 height 30
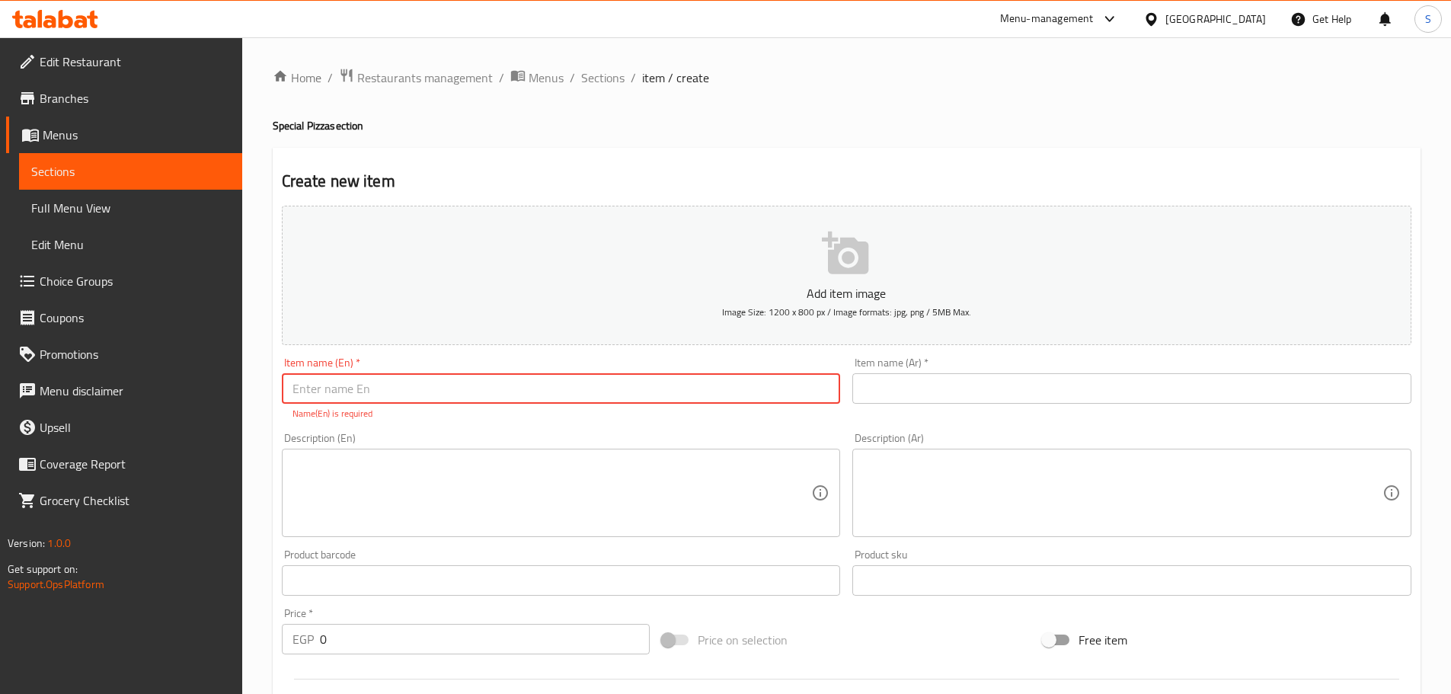
click at [337, 382] on input "text" at bounding box center [561, 388] width 559 height 30
paste input "3 Medium Pizza Offer"
type input "3 Medium Pizza Offer"
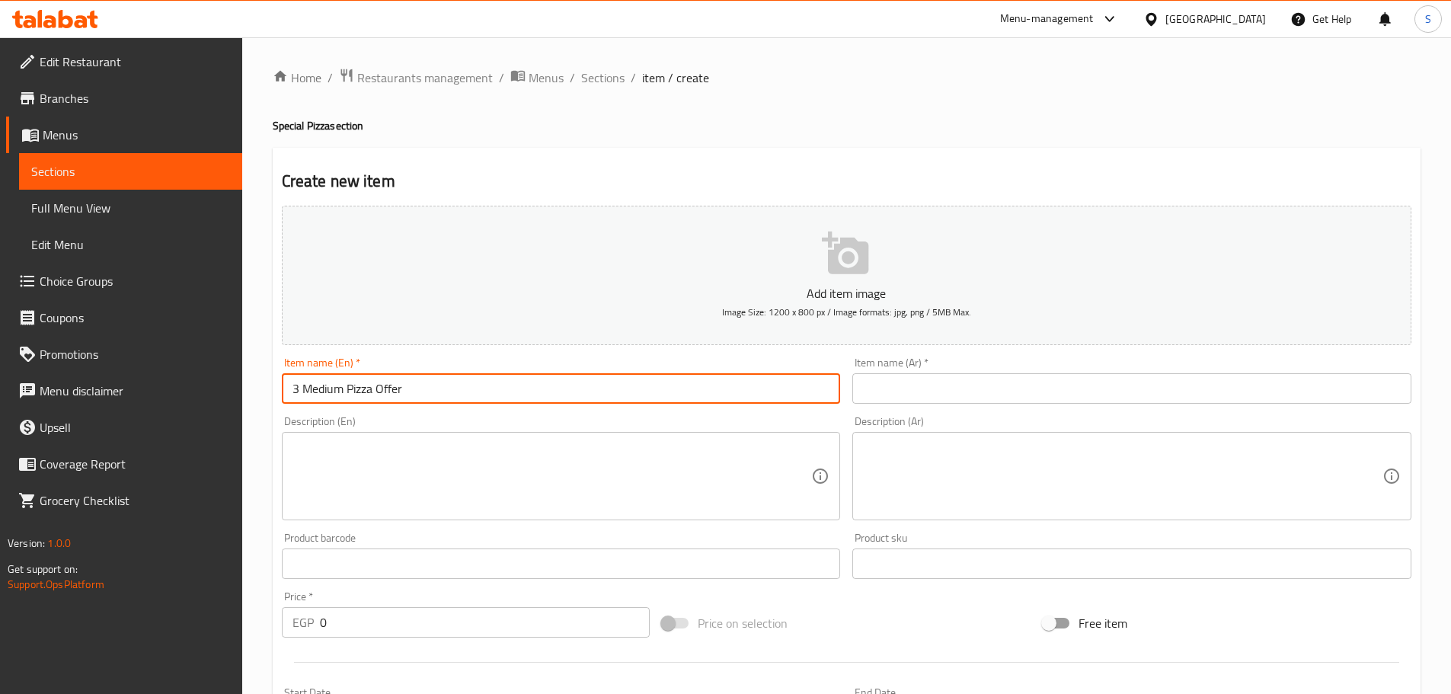
click at [942, 385] on input "text" at bounding box center [1131, 388] width 559 height 30
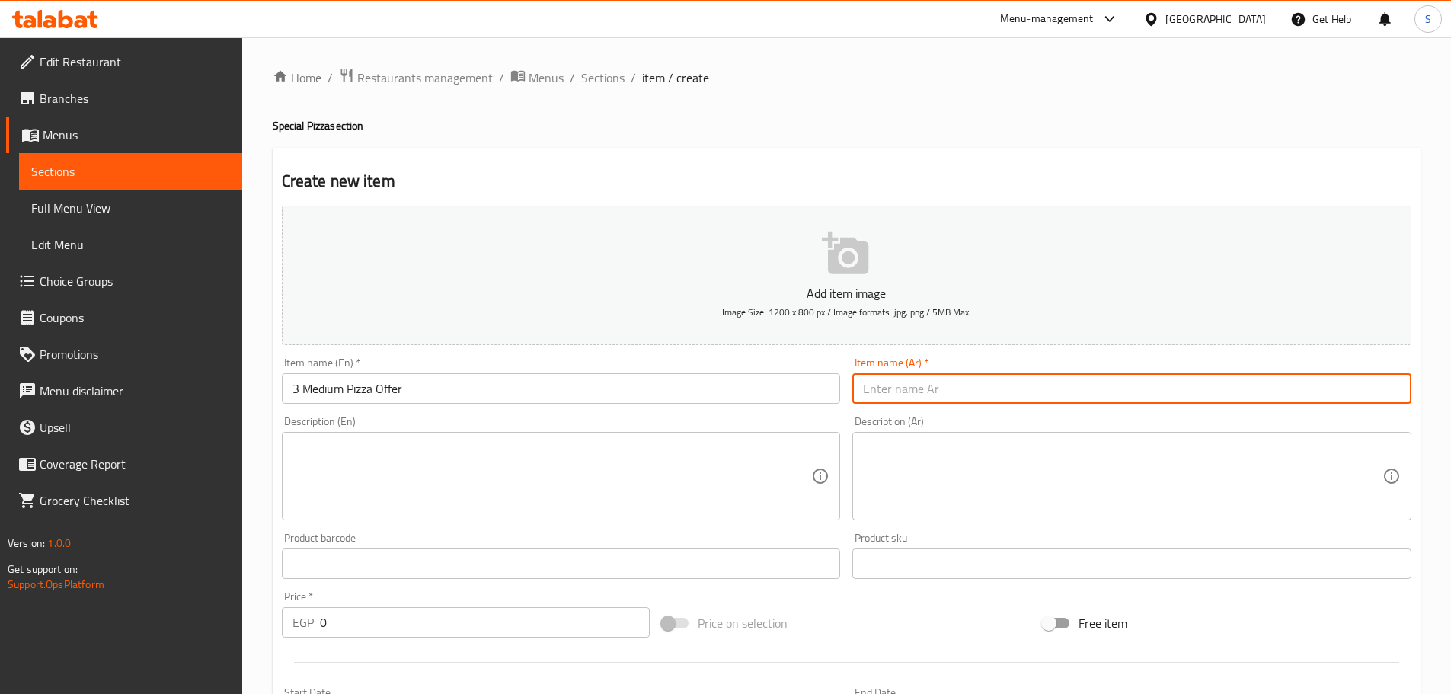
paste input "عرض 3 بيتزا وسط"
type input "عرض 3 بيتزا وسط"
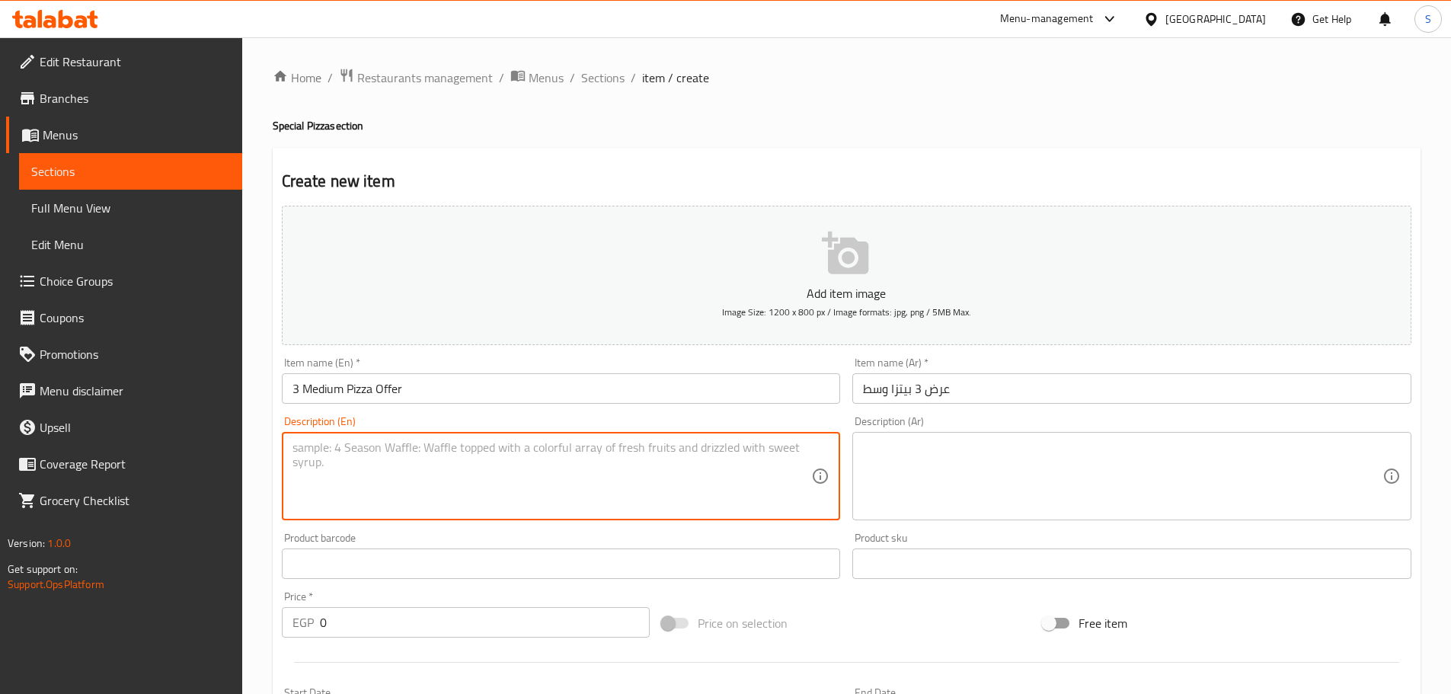
click at [560, 451] on textarea at bounding box center [551, 476] width 519 height 72
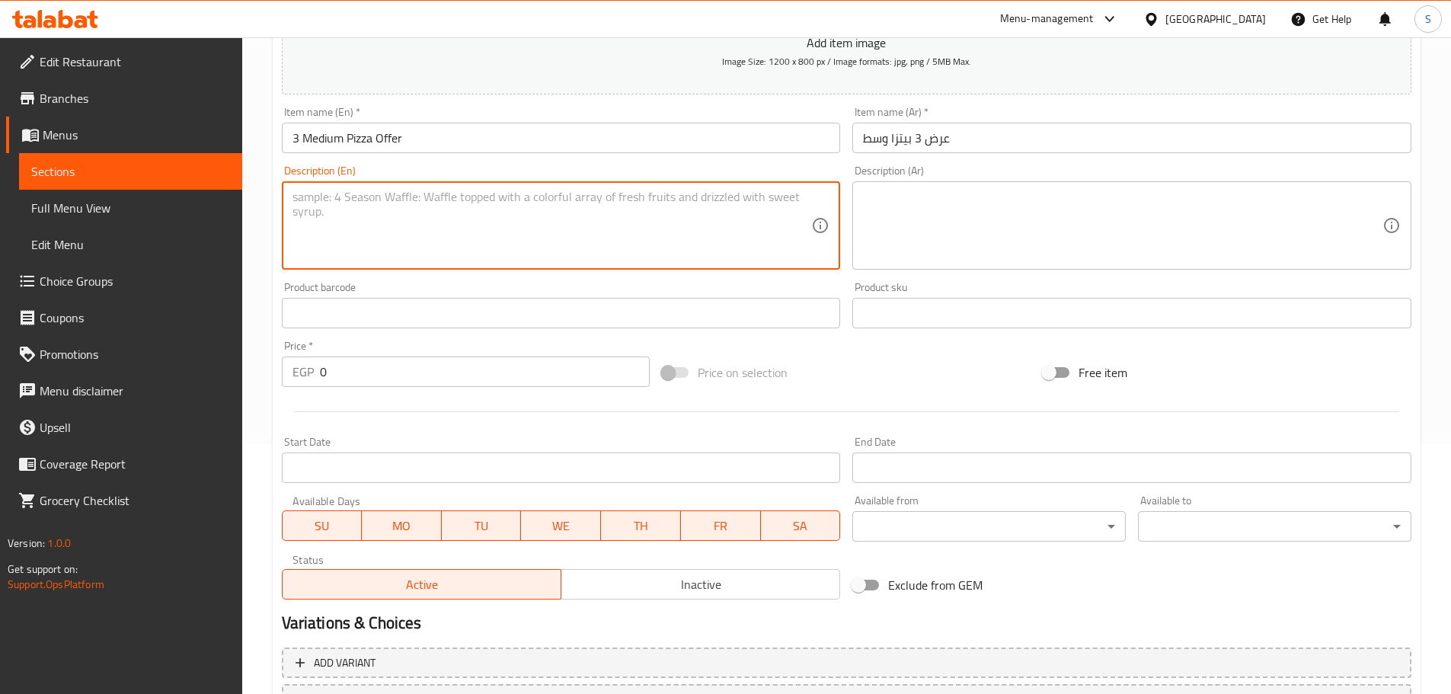
scroll to position [305, 0]
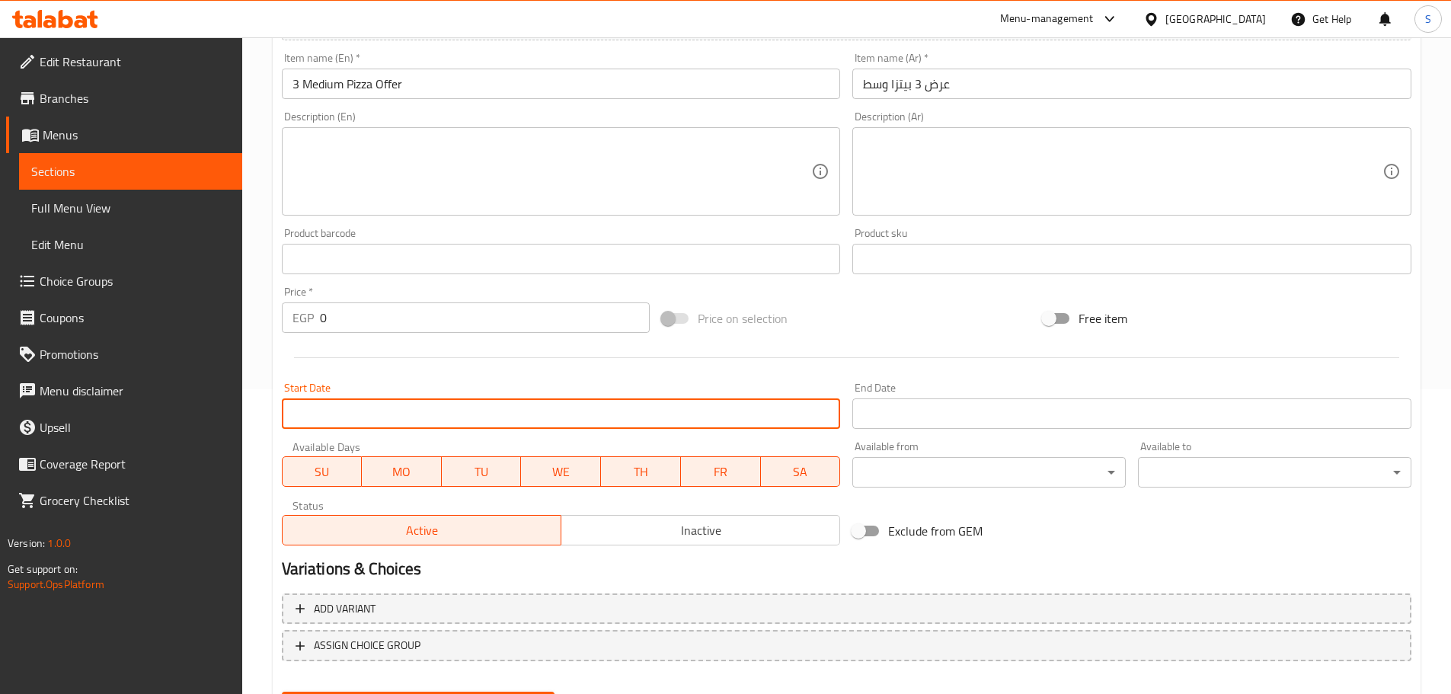
click at [344, 411] on input "Start Date" at bounding box center [561, 413] width 559 height 30
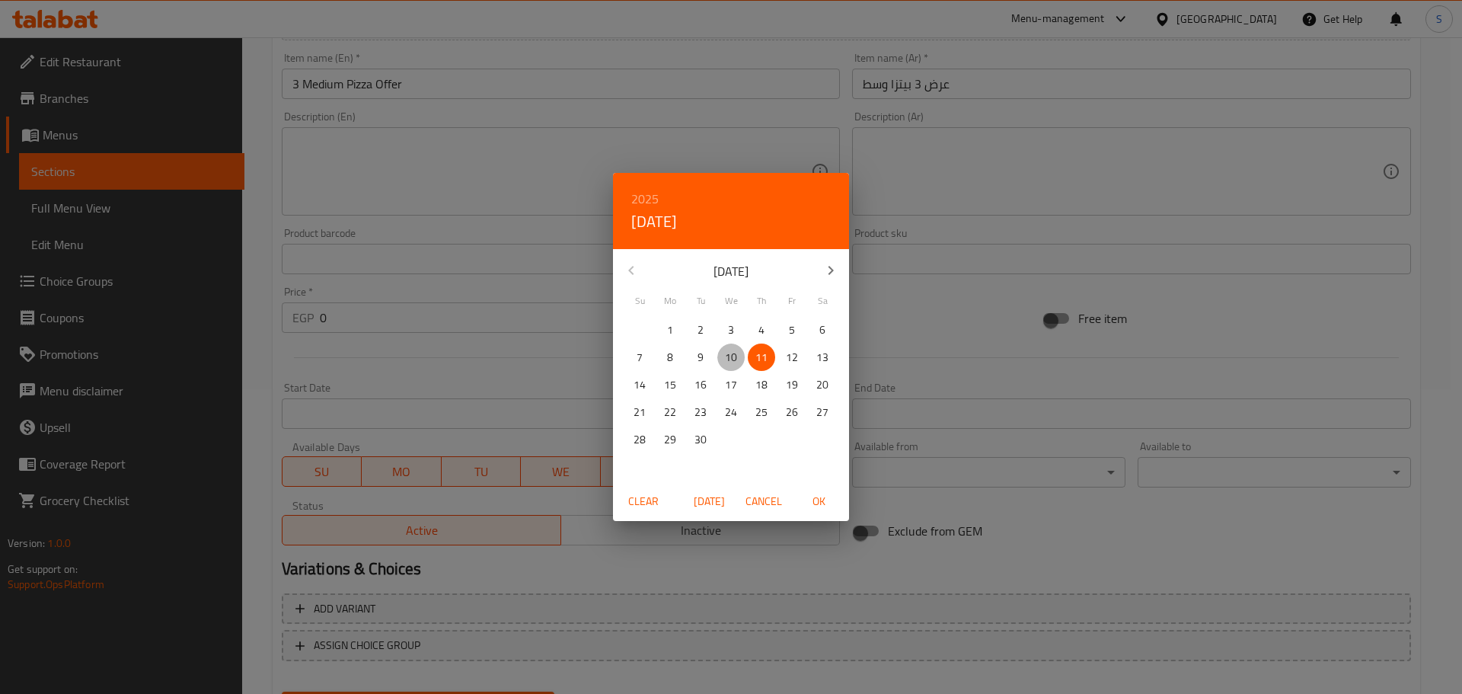
click at [730, 356] on p "10" at bounding box center [731, 357] width 12 height 19
click at [817, 498] on span "OK" at bounding box center [819, 501] width 37 height 19
type input "[DATE]"
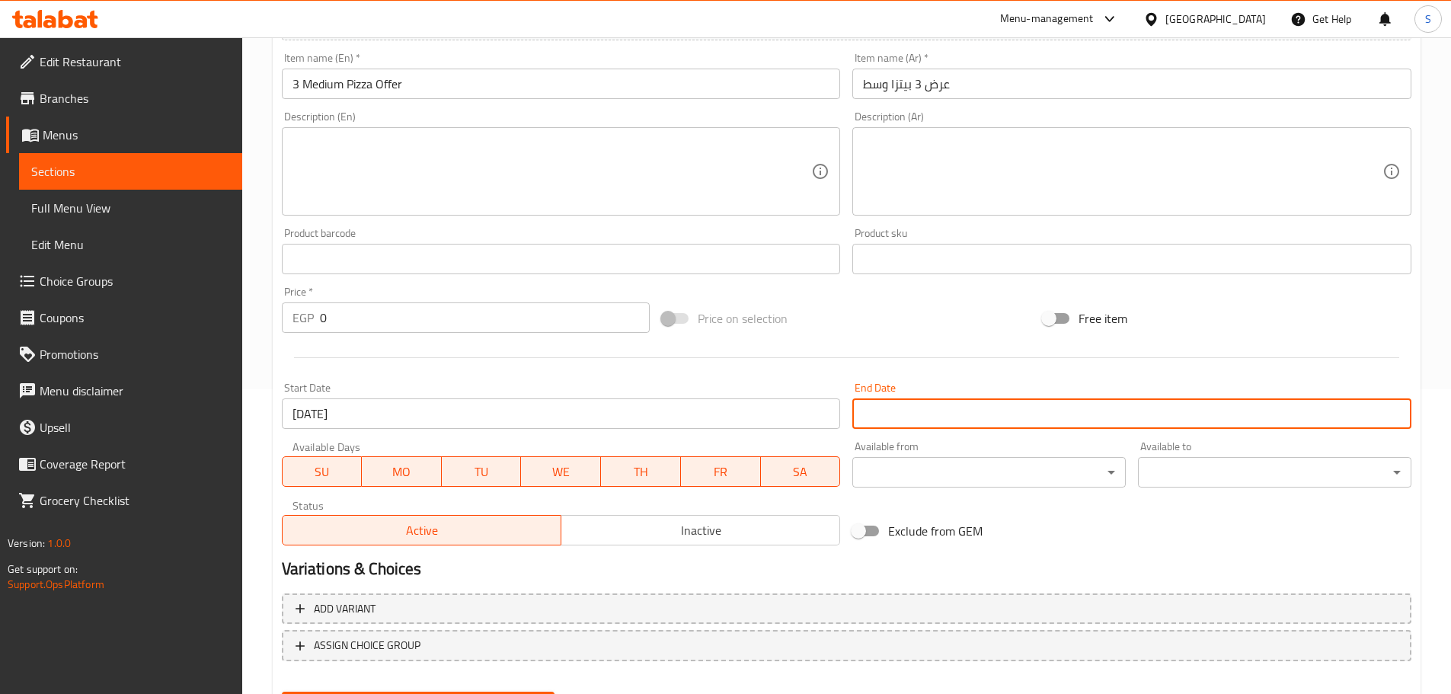
click at [941, 417] on input "Start Date" at bounding box center [1131, 413] width 559 height 30
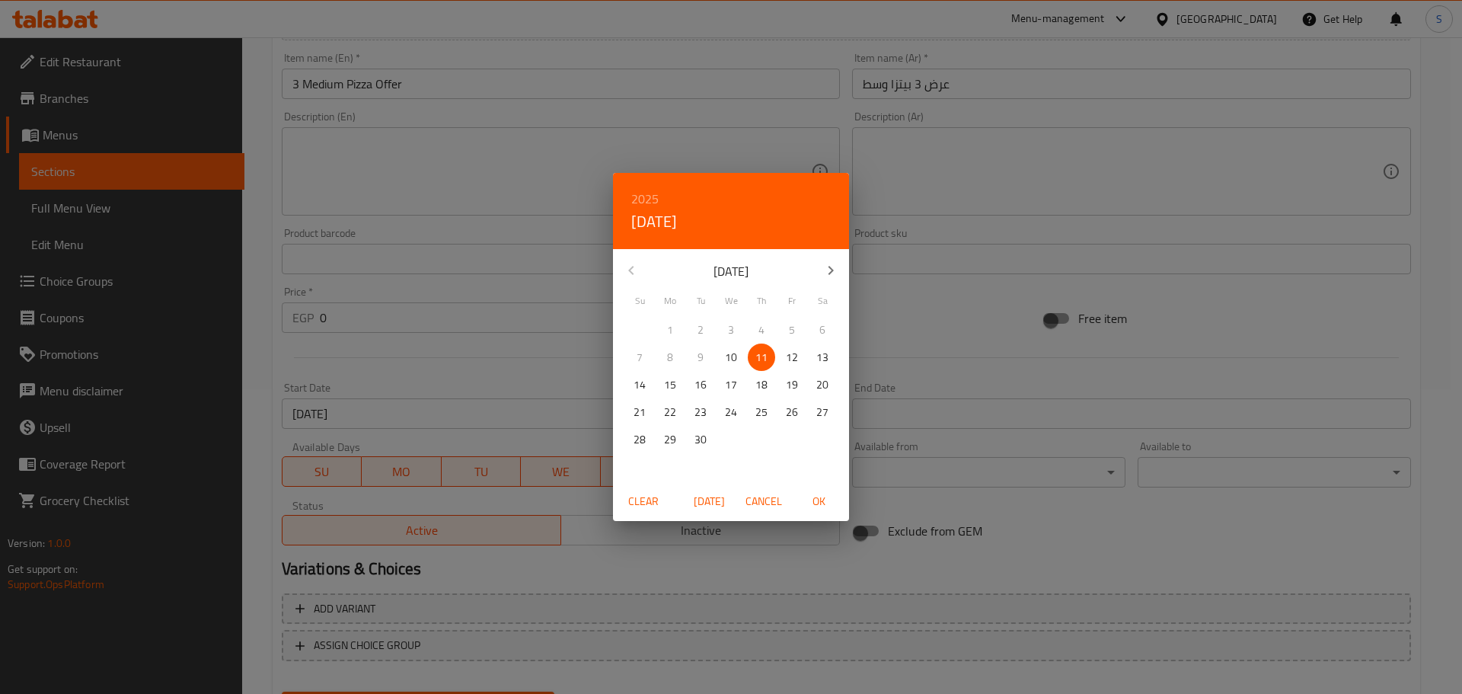
click at [644, 202] on h6 "2025" at bounding box center [644, 198] width 27 height 21
click at [730, 317] on div "2026" at bounding box center [731, 311] width 236 height 30
click at [634, 262] on icon "button" at bounding box center [631, 270] width 18 height 18
click at [634, 260] on button "button" at bounding box center [631, 270] width 37 height 37
click at [634, 258] on button "button" at bounding box center [631, 270] width 37 height 37
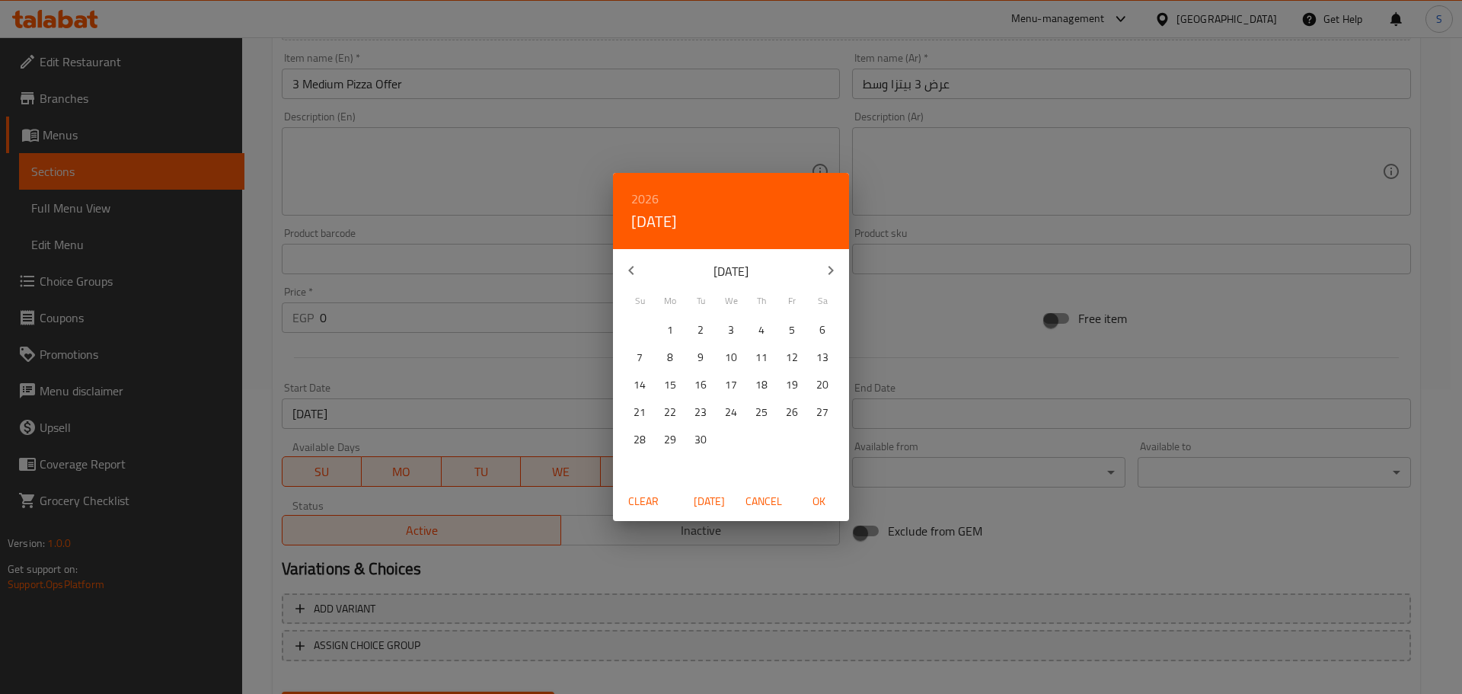
click at [635, 258] on button "button" at bounding box center [631, 270] width 37 height 37
click at [636, 257] on button "button" at bounding box center [631, 270] width 37 height 37
click at [705, 431] on p "31" at bounding box center [701, 439] width 12 height 19
click at [819, 497] on span "OK" at bounding box center [819, 501] width 37 height 19
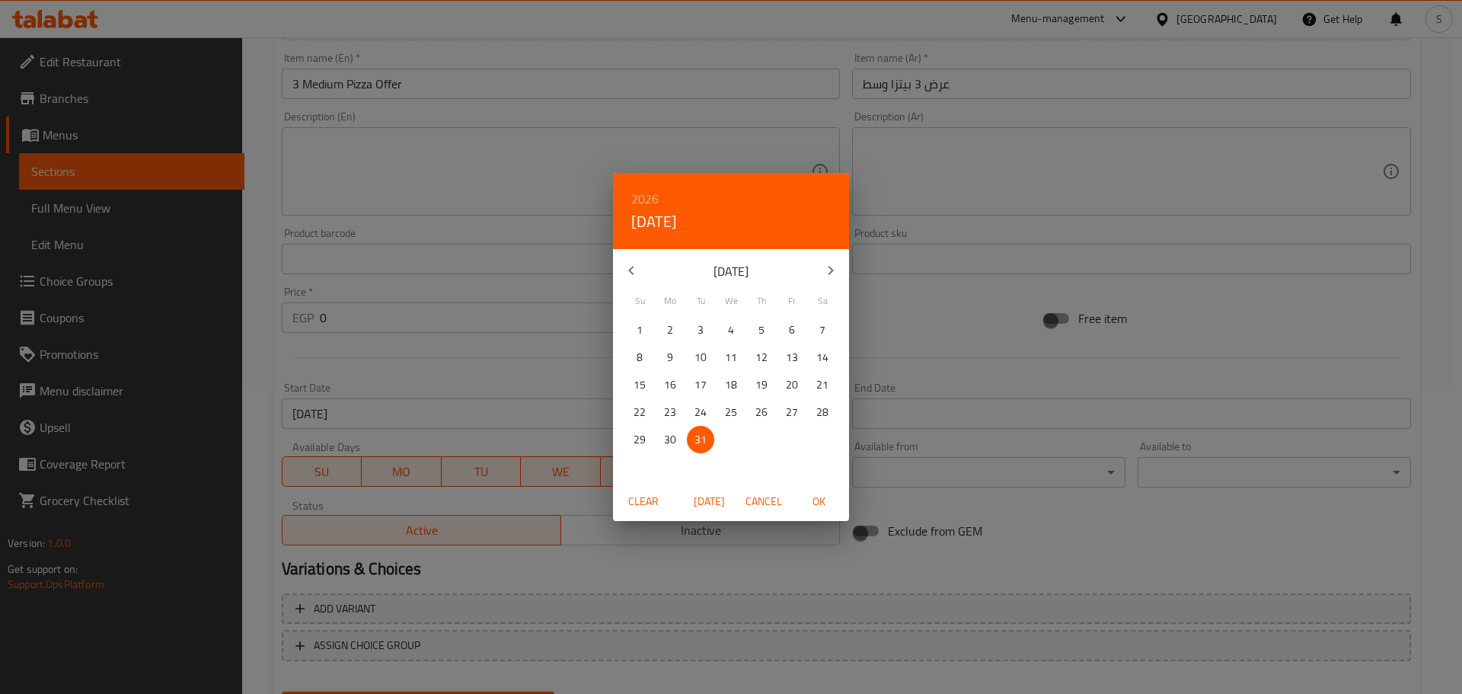
type input "[DATE]"
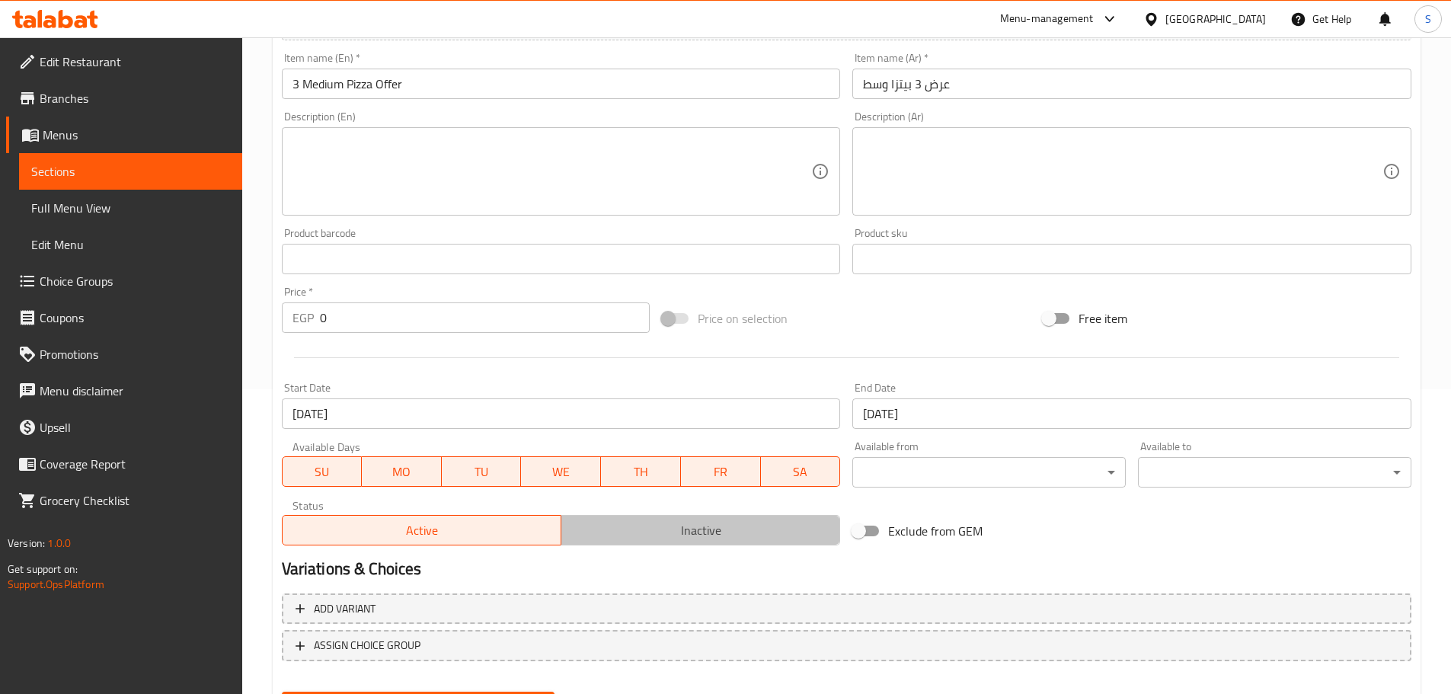
click at [780, 533] on span "Inactive" at bounding box center [700, 530] width 267 height 22
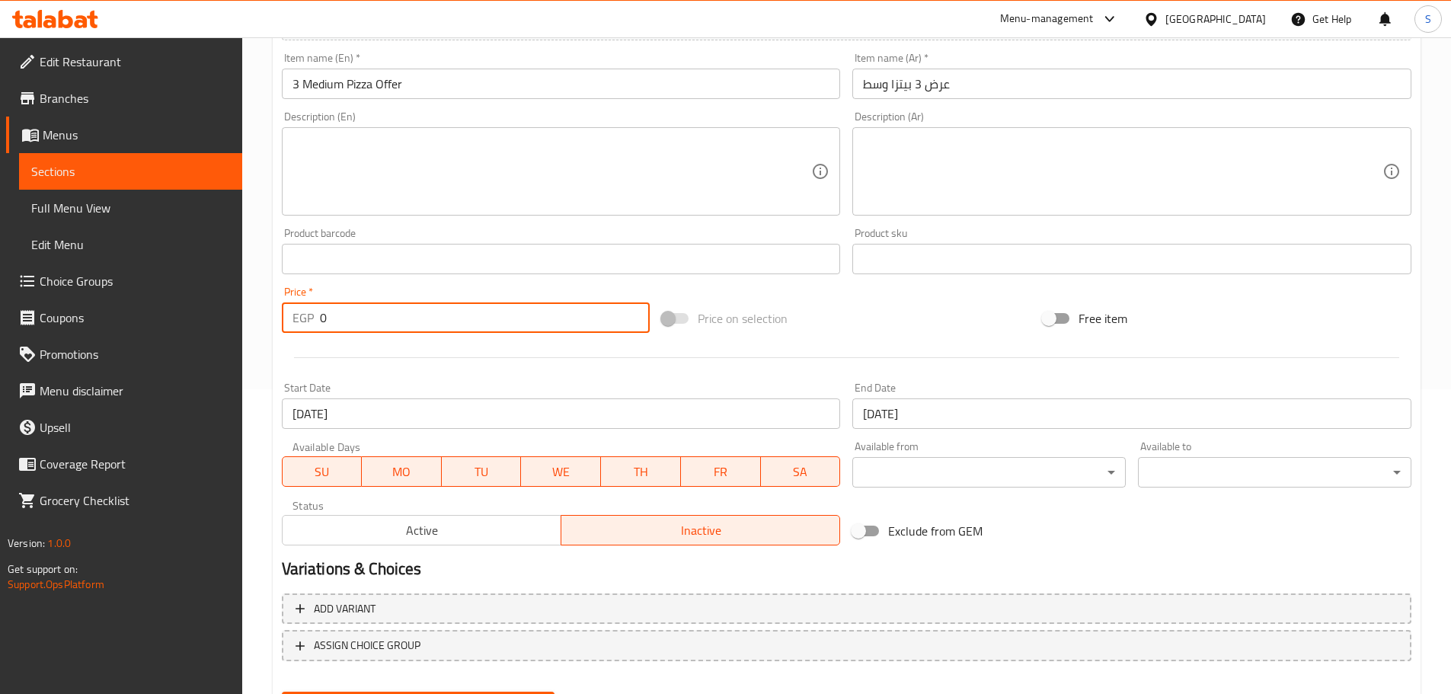
drag, startPoint x: 392, startPoint y: 312, endPoint x: 308, endPoint y: 317, distance: 84.0
click at [308, 317] on div "EGP 0 Price *" at bounding box center [466, 317] width 369 height 30
type input "560"
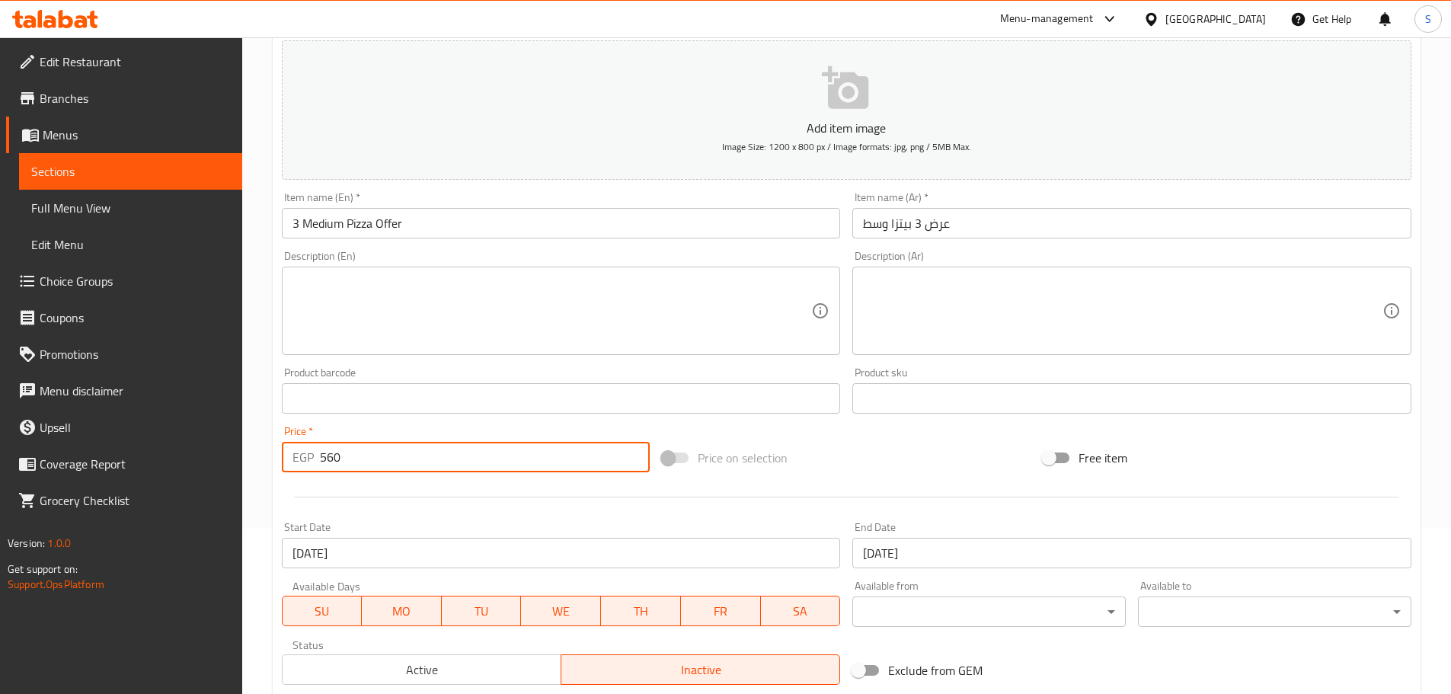
scroll to position [152, 0]
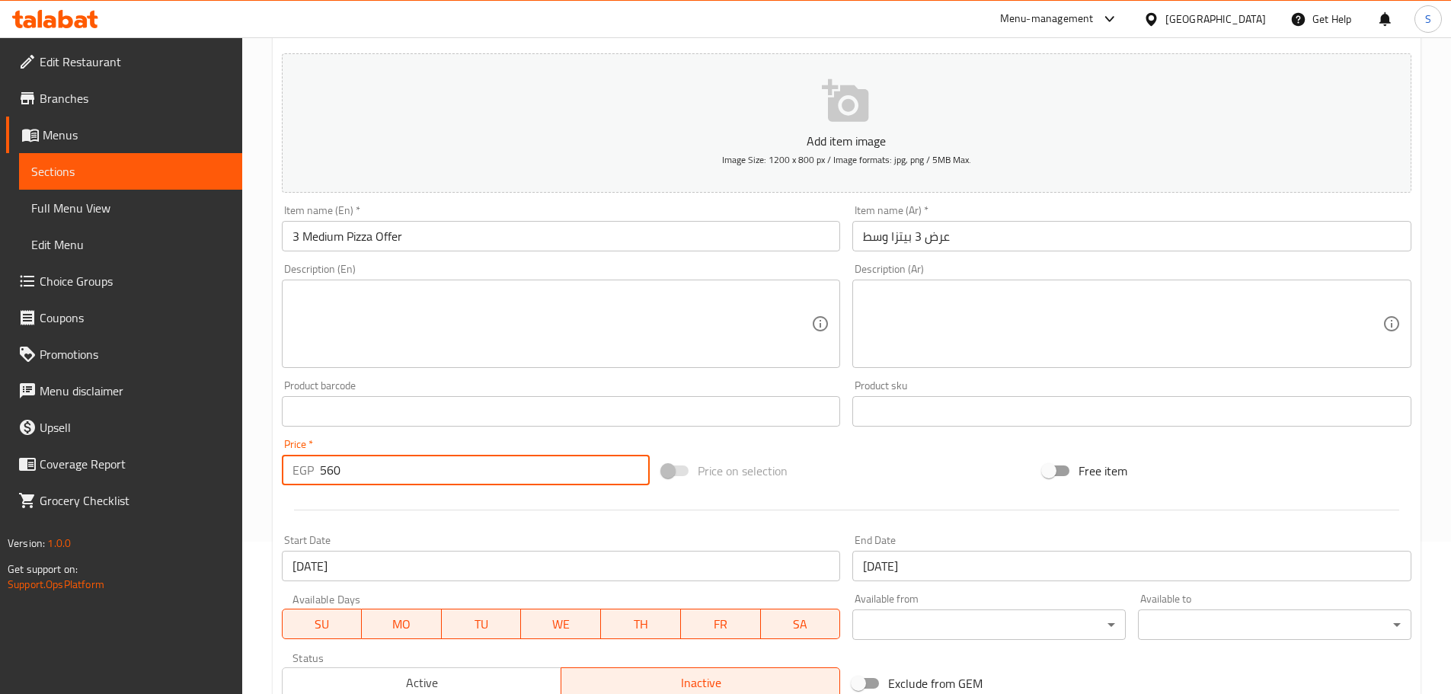
click at [906, 291] on textarea at bounding box center [1122, 324] width 519 height 72
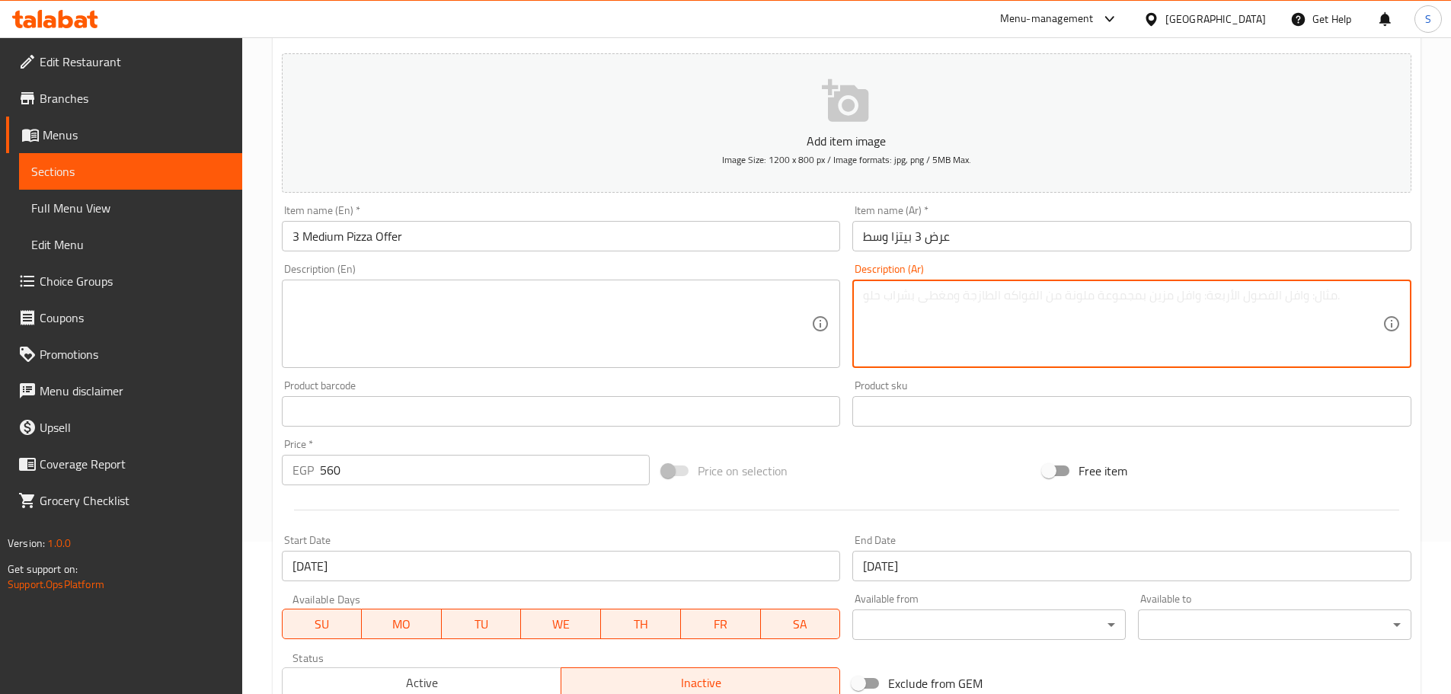
paste textarea "3 بيتزا وسط من اختيارك بلانت سوبريم، مارجريتا، تشيز لافر، ببروني ، هوت دوج، مكس…"
drag, startPoint x: 883, startPoint y: 297, endPoint x: 825, endPoint y: 289, distance: 58.5
click at [825, 289] on div "Add item image Image Size: 1200 x 800 px / Image formats: jpg, png / 5MB Max. I…" at bounding box center [847, 375] width 1142 height 657
click at [1266, 299] on textarea "3 بيتزا وسط من اختيارك بلانت سوبريم، مارجريتا، تشيز لافر، ببروني ، هوت دوج، مكس…" at bounding box center [1122, 324] width 519 height 72
click at [1264, 299] on textarea "3 بيتزا وسط من اختيارك بلانت سوبريم، مارجريتا، تشيز لافر، ببروني ، هوت دوج، مكس…" at bounding box center [1122, 324] width 519 height 72
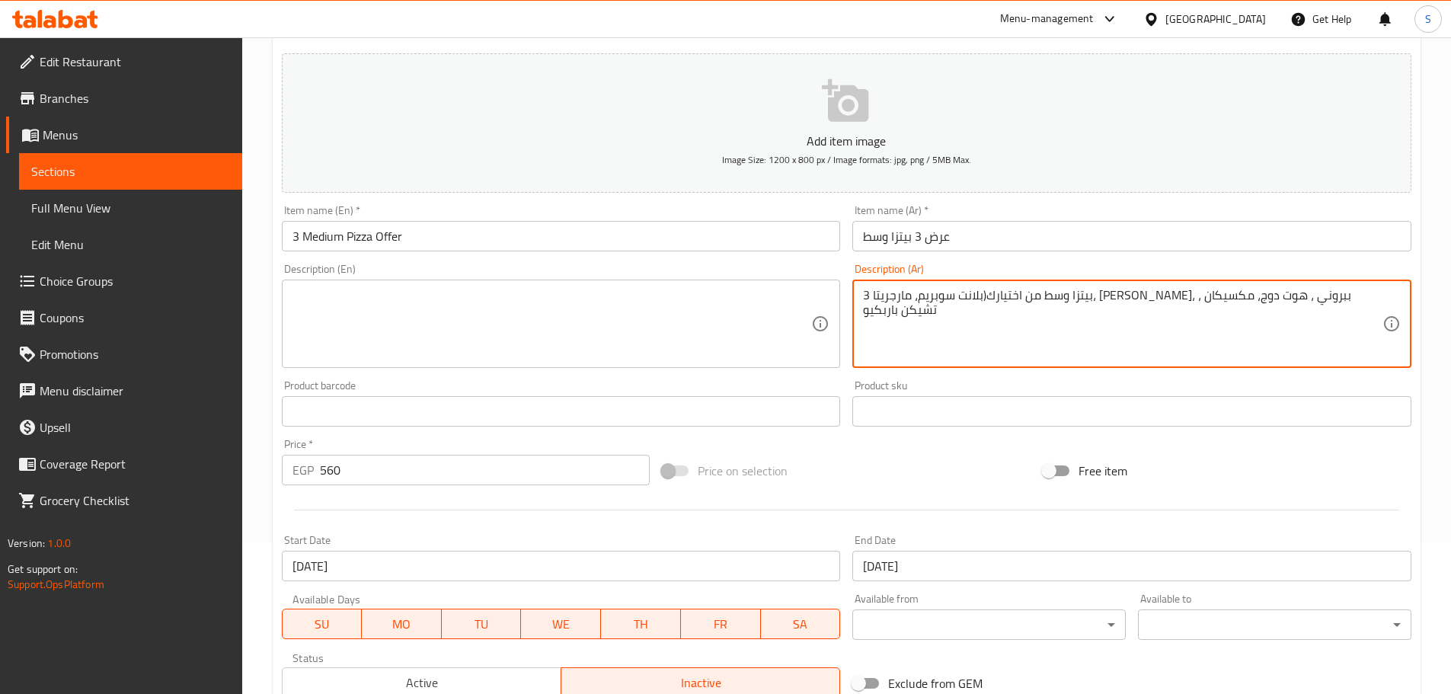
click at [1273, 302] on textarea "3 بيتزا وسط من اختيارك(بلانت سوبريم، مارجريتا، تشيز لافر، ببروني ، هوت دوج، مكس…" at bounding box center [1122, 324] width 519 height 72
click at [1268, 293] on textarea "3 بيتزا وسط من اختيارك(بلانت سوبريم، مارجريتا، تشيز لافر، ببروني ، هوت دوج، مكس…" at bounding box center [1122, 324] width 519 height 72
click at [1061, 296] on textarea "3 بيتزا وسط من اختيارك (بلانت سوبريم، مارجريتا، تشيز لافر، ببروني ، هوت دوج، مك…" at bounding box center [1122, 324] width 519 height 72
click at [953, 297] on textarea "3 بيتزا وسط من اختيارك (بلانت سوبريم، مارجريتا، تشيز لافر، ببروني، هوت دوج، مكس…" at bounding box center [1122, 324] width 519 height 72
click at [950, 297] on textarea "3 بيتزا وسط من اختيارك (بلانت سوبريم، مارجريتا، تشيز لافر، ببروني، هوت دوج، مكس…" at bounding box center [1122, 324] width 519 height 72
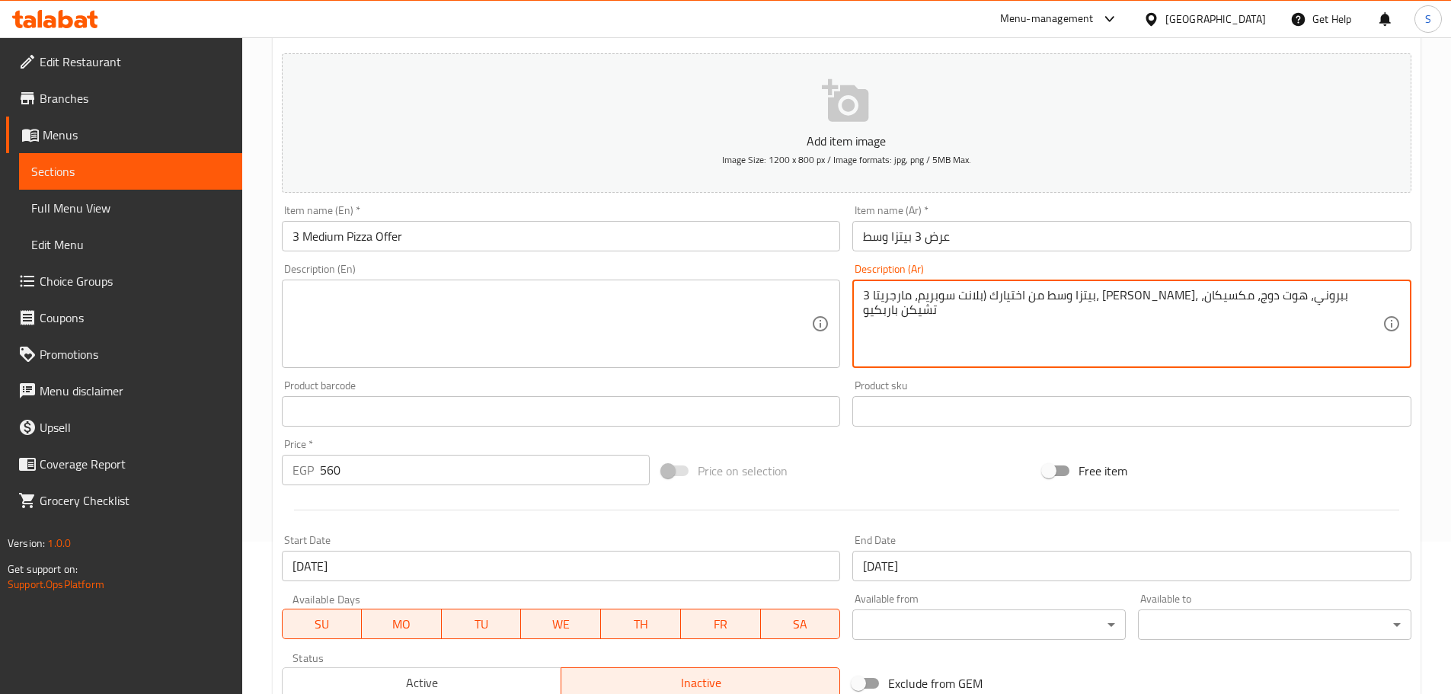
click at [880, 299] on textarea "3 بيتزا وسط من اختيارك (بلانت سوبريم، مارجريتا، تشيز لافر، ببروني، هوت دوج، مكس…" at bounding box center [1122, 324] width 519 height 72
click at [878, 299] on textarea "3 بيتزا وسط من اختيارك (بلانت سوبريم، مارجريتا، تشيز لافر، ببروني، هوت دوج، مكس…" at bounding box center [1122, 324] width 519 height 72
click at [877, 295] on textarea "3 بيتزا وسط من اختيارك (بلانت سوبريم، مارجريتا، تشيز لافر، ببروني، هوت دوج، مكس…" at bounding box center [1122, 324] width 519 height 72
click at [877, 294] on textarea "3 بيتزا وسط من اختيارك (بلانت سوبريم، مارجريتا، تشيز لافر، ببروني، هوت دوج، مكس…" at bounding box center [1122, 324] width 519 height 72
click at [877, 292] on textarea "3 بيتزا وسط من اختيارك (بلانت سوبريم، مارجريتا، تشيز لافر، ببروني، هوت دوج، مكس…" at bounding box center [1122, 324] width 519 height 72
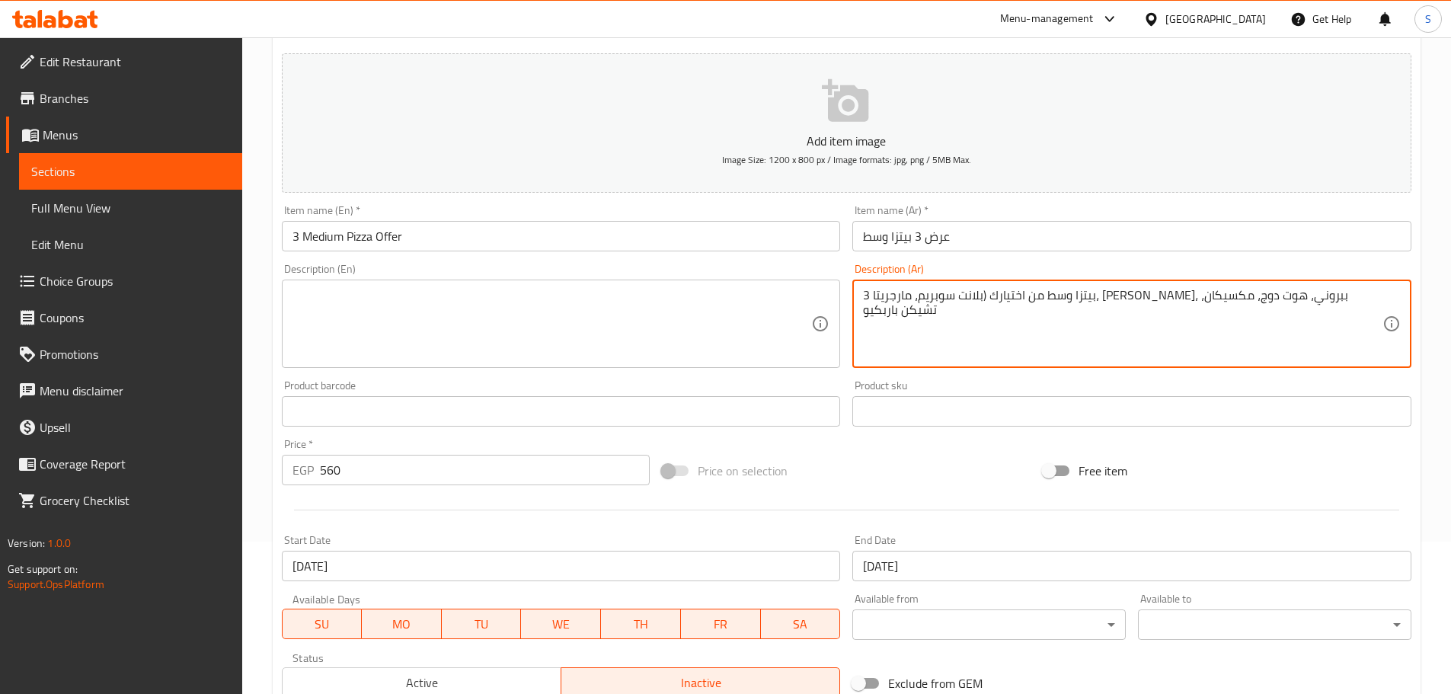
click at [877, 295] on textarea "3 بيتزا وسط من اختيارك (بلانت سوبريم، مارجريتا، تشيز لافر، ببروني، هوت دوج، مكس…" at bounding box center [1122, 324] width 519 height 72
click at [873, 292] on textarea "3 بيتزا وسط من اختيارك (بلانت سوبريم، مارجريتا، تشيز لافر، ببروني، هوت دوج، مكس…" at bounding box center [1122, 324] width 519 height 72
type textarea "3 (بيتزا وسط من اختيارك (بلانت سوبريم، مارجريتا، تشيز لافر، ببروني، هوت دوج، مك…"
click at [412, 289] on textarea at bounding box center [551, 324] width 519 height 72
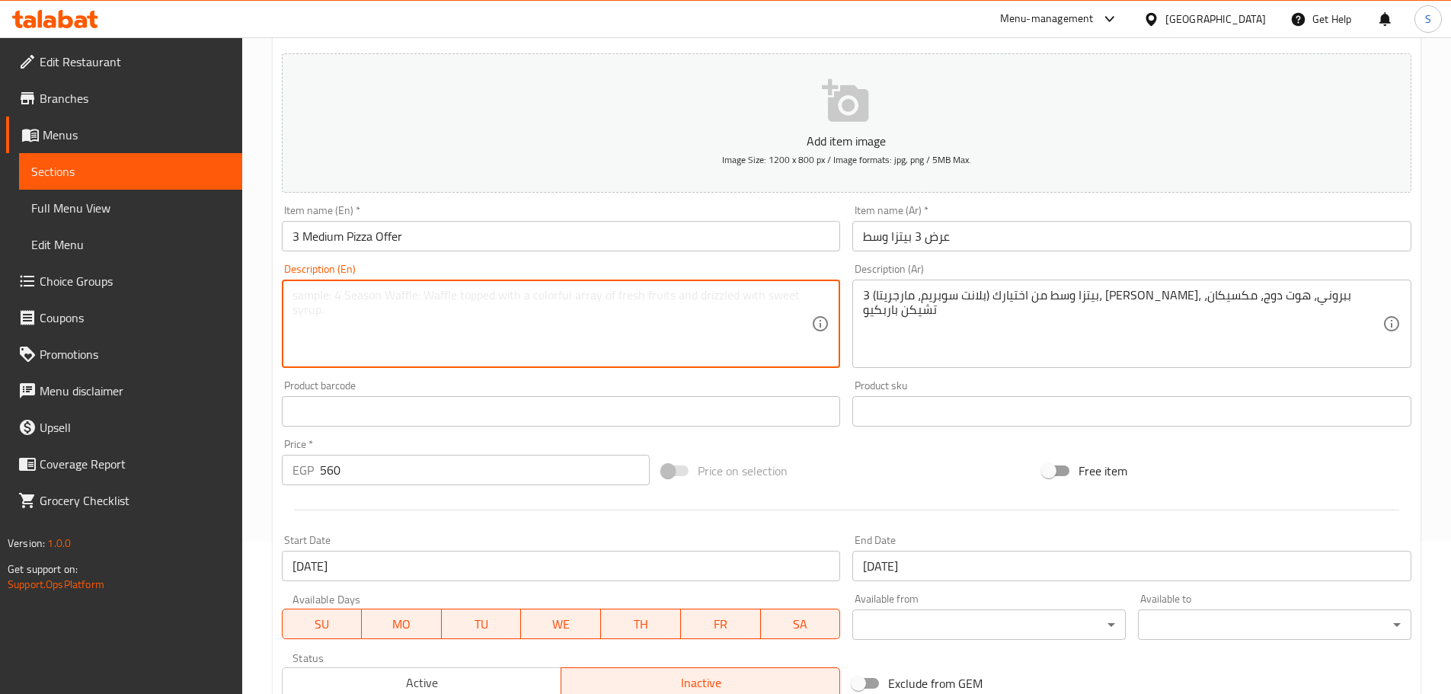
paste textarea "3 medium pizzas of your choice: Planet Supreme, Margherita, Cheese Lover, Peppe…"
click at [451, 294] on textarea "3 medium pizzas of your choice: Planet Supreme, Margherita, Cheese Lover, Peppe…" at bounding box center [551, 324] width 519 height 72
click at [456, 302] on textarea "3 medium pizzas of your choice: Planet Supreme, Margherita, Cheese Lover, Peppe…" at bounding box center [551, 324] width 519 height 72
click at [407, 307] on textarea "3 medium pizzas of your choice (Planet Supreme, Margherita, Cheese Lover, Peppe…" at bounding box center [551, 324] width 519 height 72
type textarea "3 medium pizzas of your choice (Planet Supreme, Margherita, Cheese Lover, Peppe…"
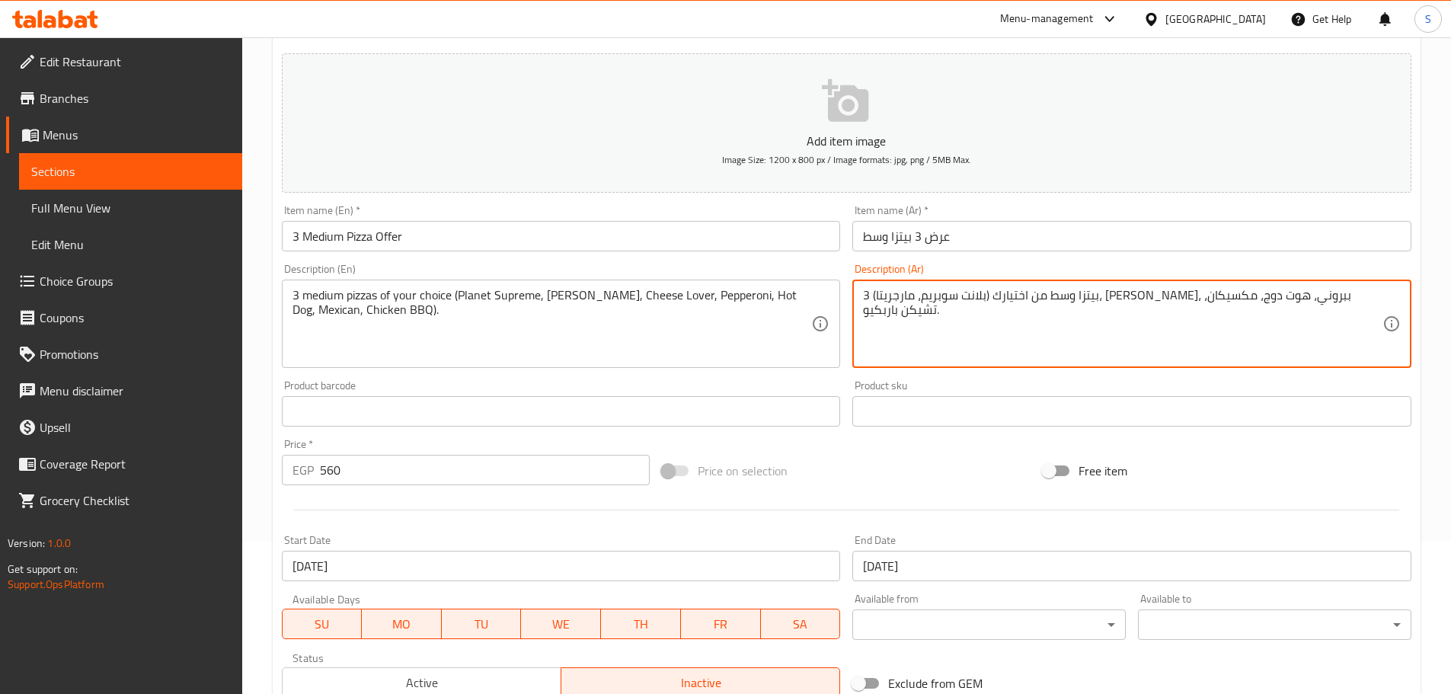
type textarea "3 (بيتزا وسط من اختيارك (بلانت سوبريم، مارجريتا، [PERSON_NAME]، ببروني، هوت دوج…"
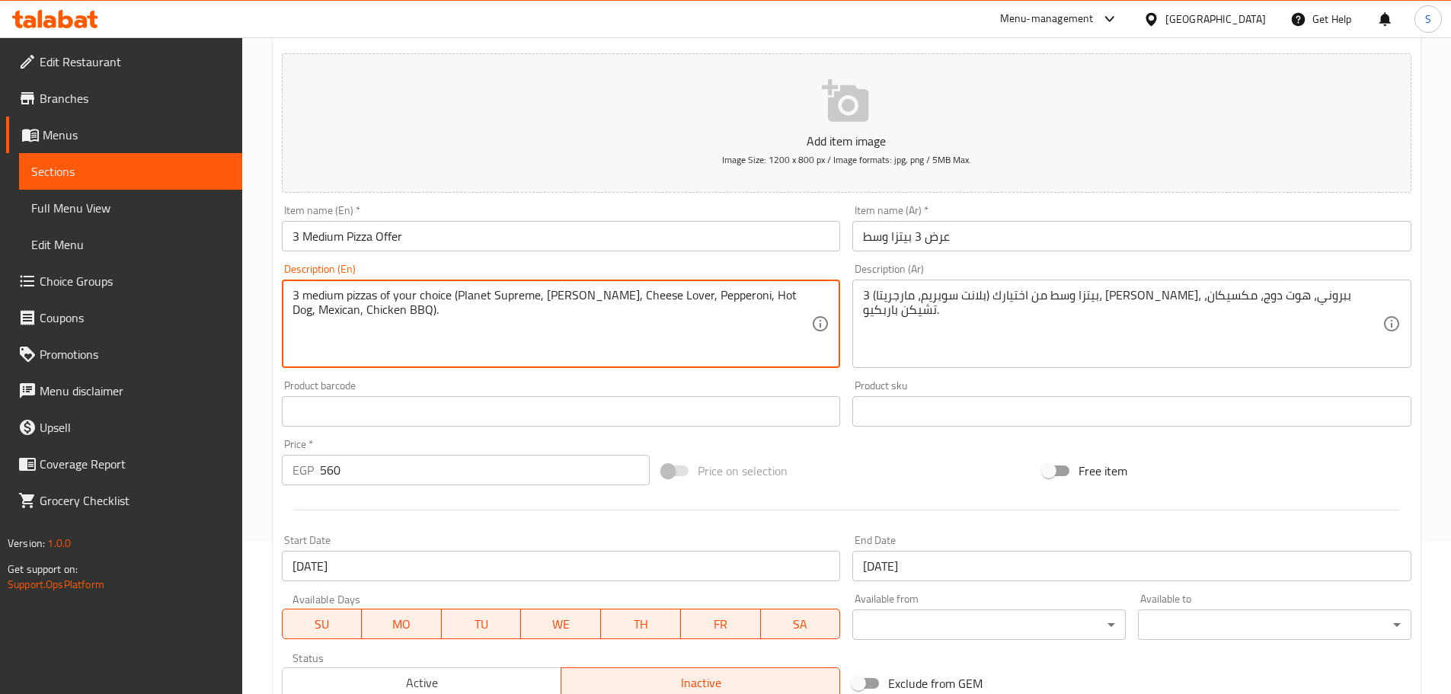
drag, startPoint x: 600, startPoint y: 299, endPoint x: 550, endPoint y: 290, distance: 51.1
click at [653, 327] on textarea "3 medium pizzas of your choice (Planet Supreme, Margherita, Cheese Lover, Peppe…" at bounding box center [551, 324] width 519 height 72
drag, startPoint x: 674, startPoint y: 294, endPoint x: 604, endPoint y: 271, distance: 73.7
click at [604, 271] on div "Description (En) 3 medium pizzas of your choice (Planet Supreme, Margherita, Ch…" at bounding box center [561, 316] width 559 height 104
click at [676, 296] on textarea "3 medium pizzas of your choice (Planet Supreme, Margherita, Cheese Lover, Peppe…" at bounding box center [551, 324] width 519 height 72
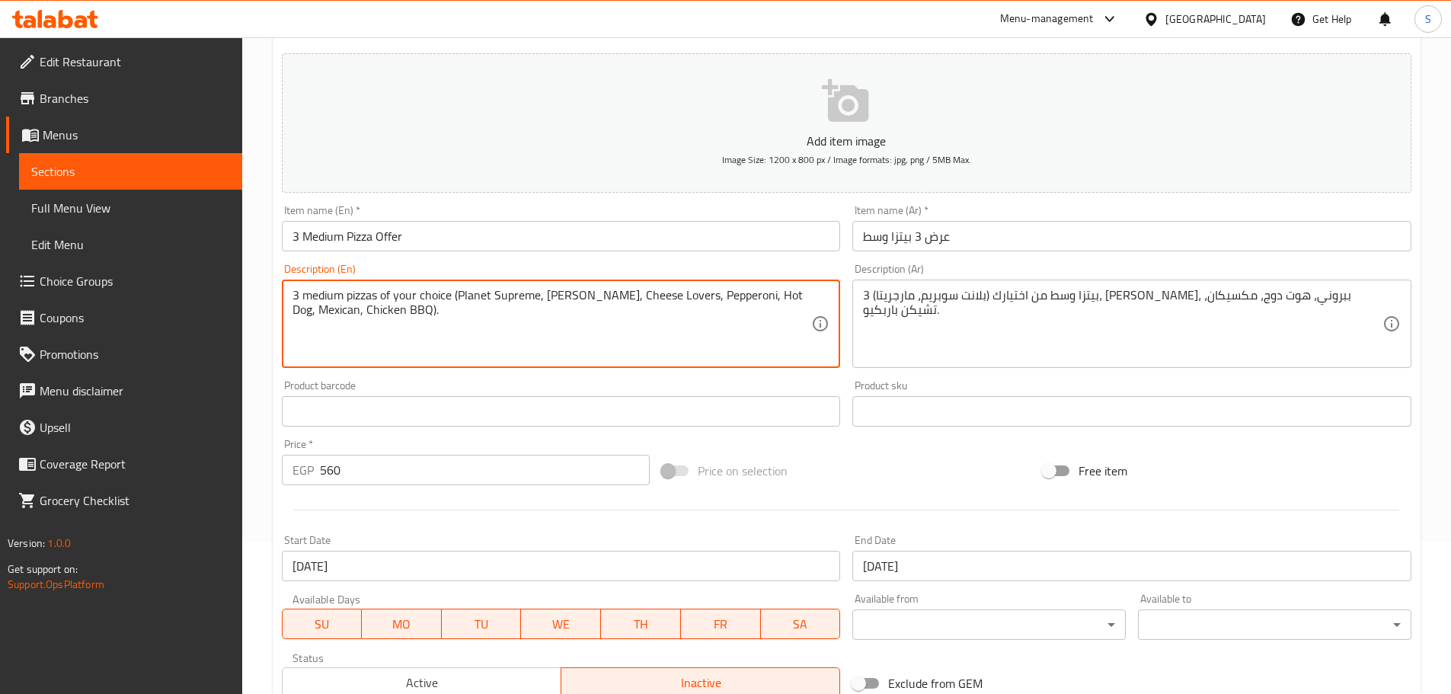
drag, startPoint x: 740, startPoint y: 296, endPoint x: 687, endPoint y: 289, distance: 52.9
click at [689, 291] on textarea "3 medium pizzas of your choice (Planet Supreme, Margherita, Cheese Lovers, Pepp…" at bounding box center [551, 324] width 519 height 72
drag, startPoint x: 404, startPoint y: 308, endPoint x: 342, endPoint y: 308, distance: 62.5
click at [342, 308] on textarea "3 medium pizzas of your choice (Planet Supreme, Margherita, Cheese Lovers, Pepp…" at bounding box center [551, 324] width 519 height 72
click at [420, 313] on textarea "3 medium pizzas of your choice (Planet Supreme, Margherita, Cheese Lovers, Pepp…" at bounding box center [551, 324] width 519 height 72
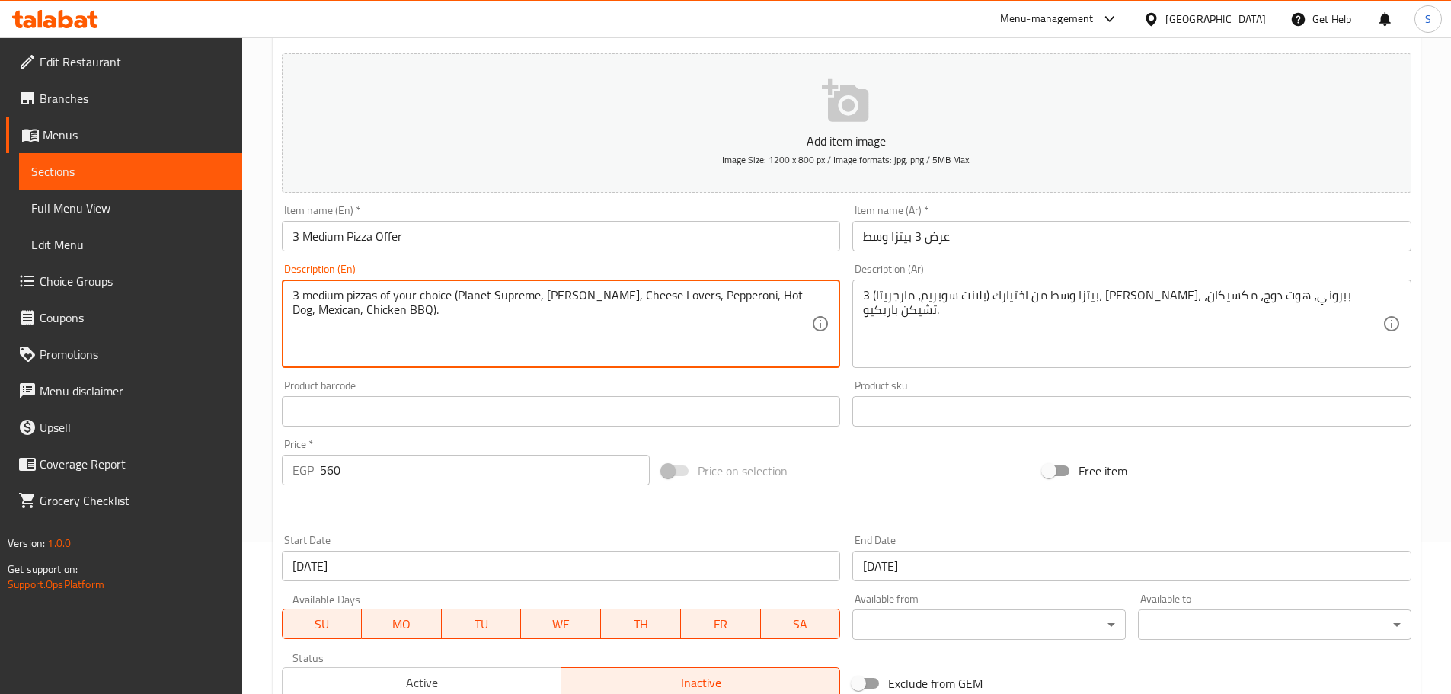
click at [420, 312] on textarea "3 medium pizzas of your choice (Planet Supreme, Margherita, Cheese Lovers, Pepp…" at bounding box center [551, 324] width 519 height 72
click at [420, 311] on textarea "3 medium pizzas of your choice (Planet Supreme, Margherita, Cheese Lovers, Pepp…" at bounding box center [551, 324] width 519 height 72
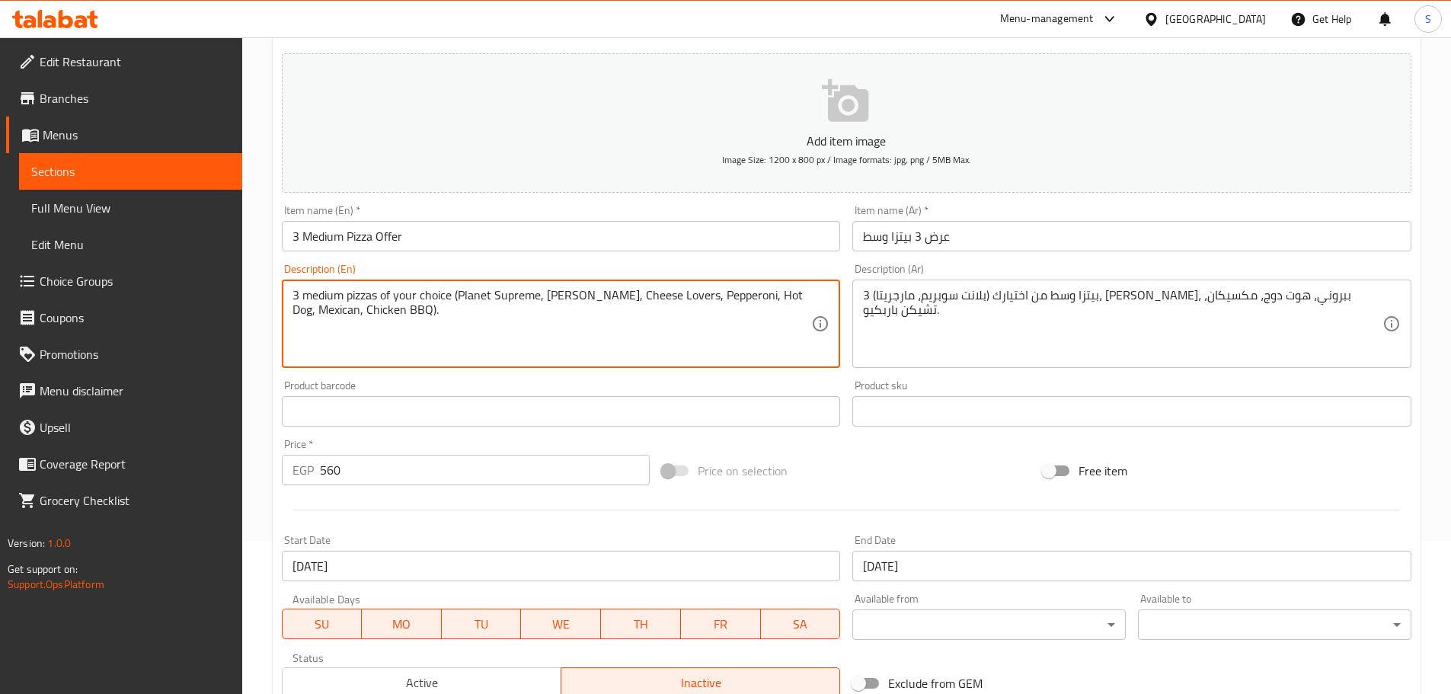
click at [420, 311] on textarea "3 medium pizzas of your choice (Planet Supreme, Margherita, Cheese Lovers, Pepp…" at bounding box center [551, 324] width 519 height 72
paste textarea "planet supreme, margherita, cheese lovers, pepperoni, hot dog, mexican, chicken…"
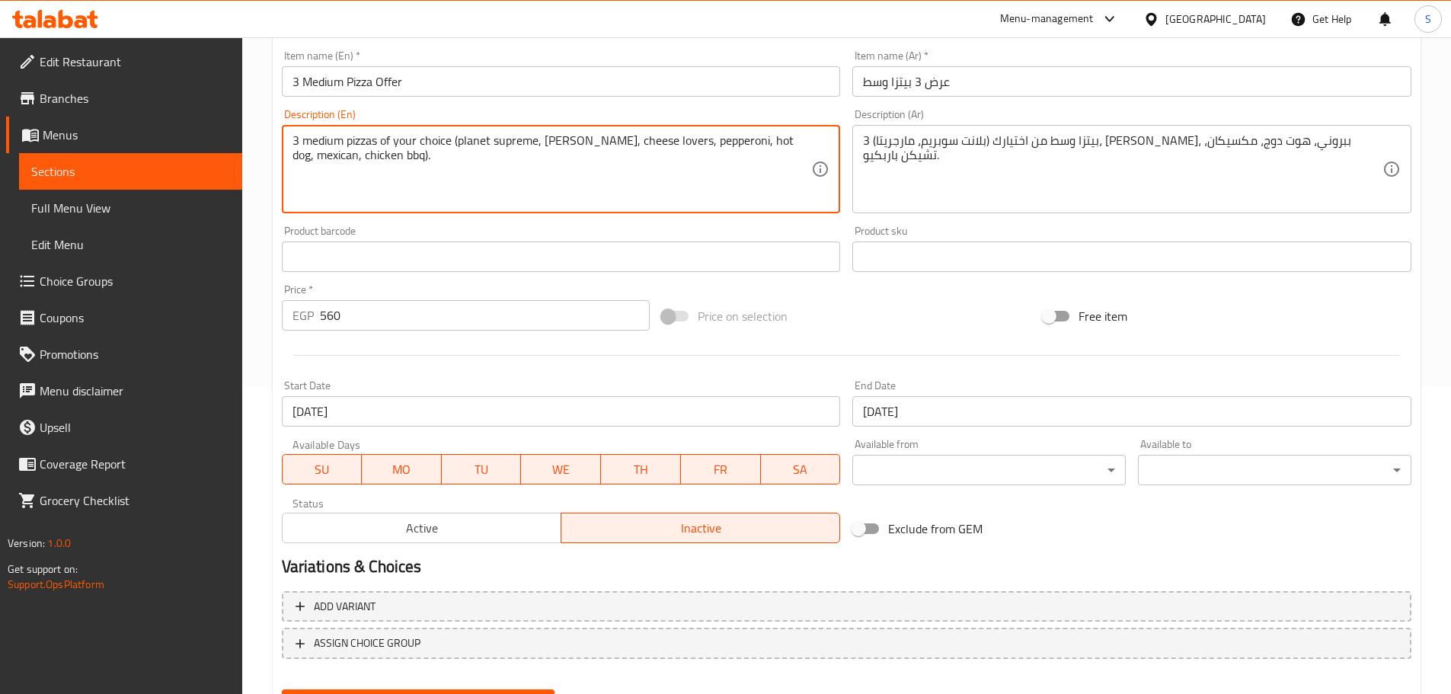
scroll to position [381, 0]
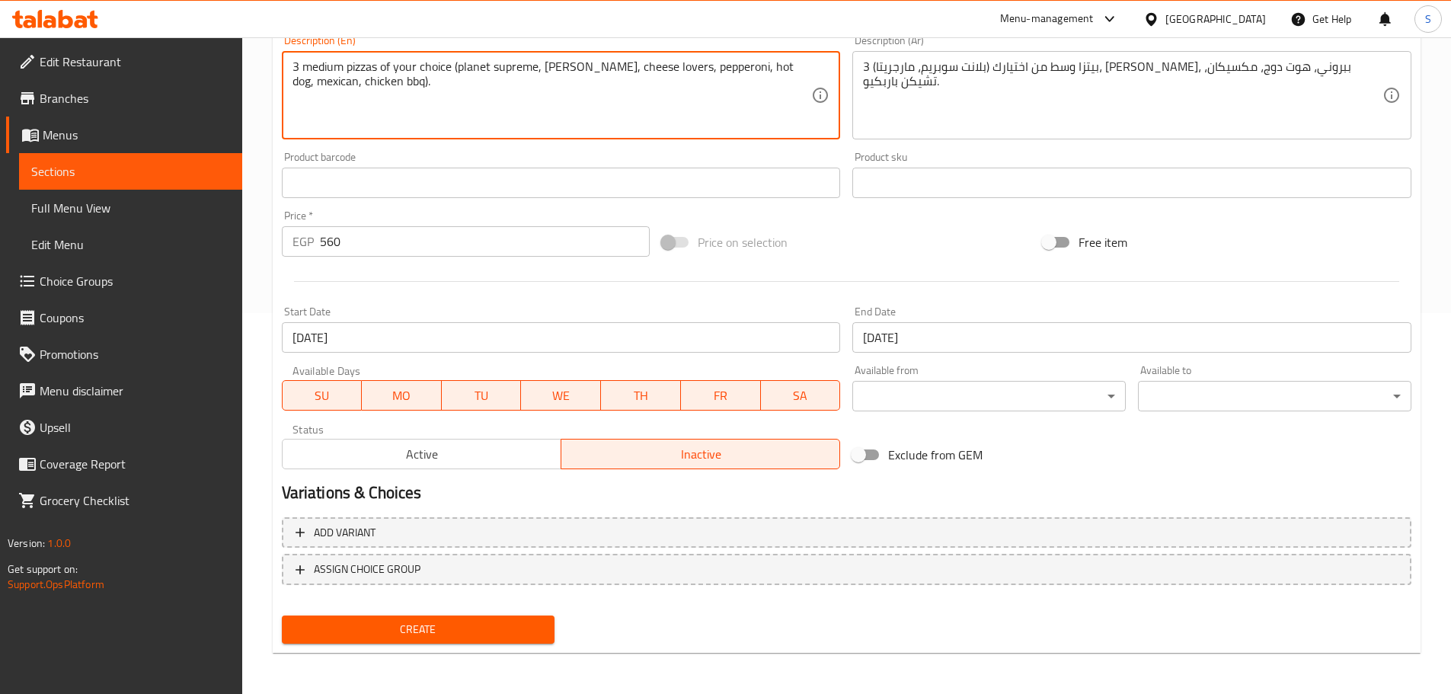
type textarea "3 medium pizzas of your choice (planet supreme, [PERSON_NAME], cheese lovers, p…"
click at [386, 627] on span "Create" at bounding box center [418, 629] width 249 height 19
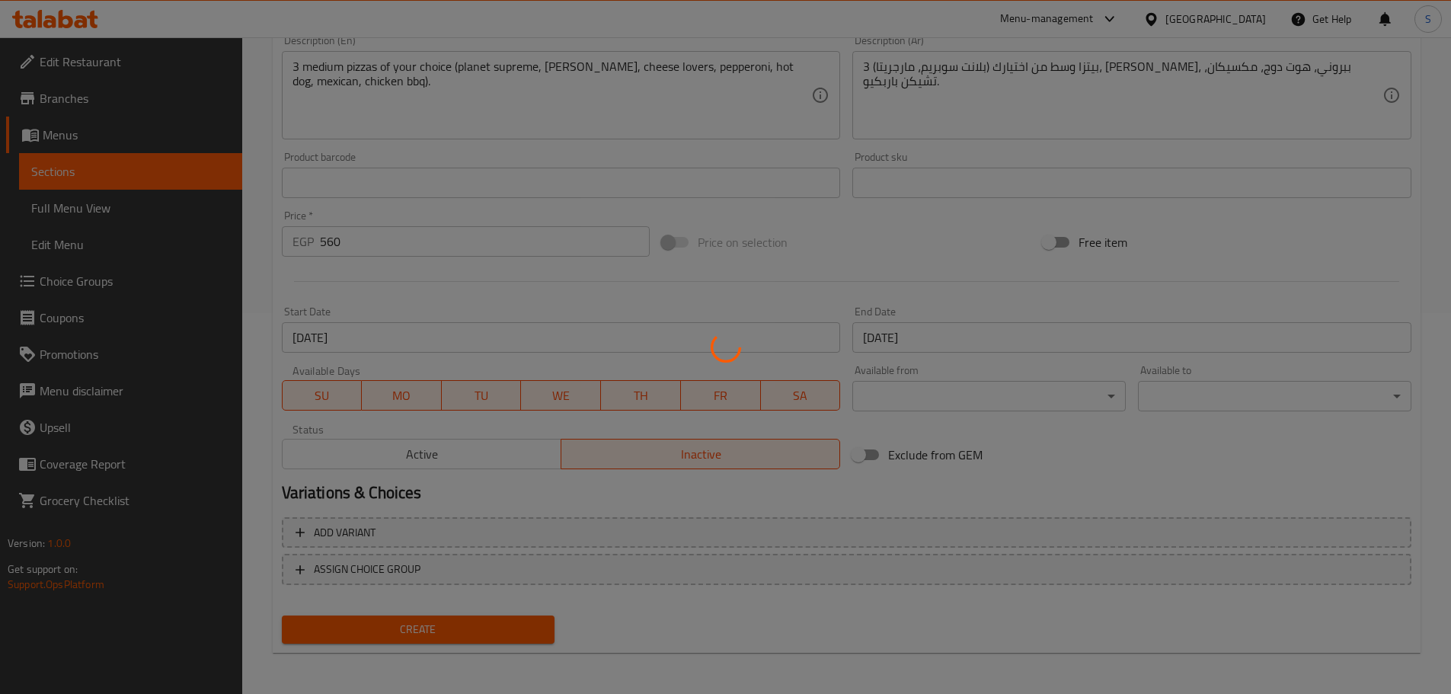
type input "0"
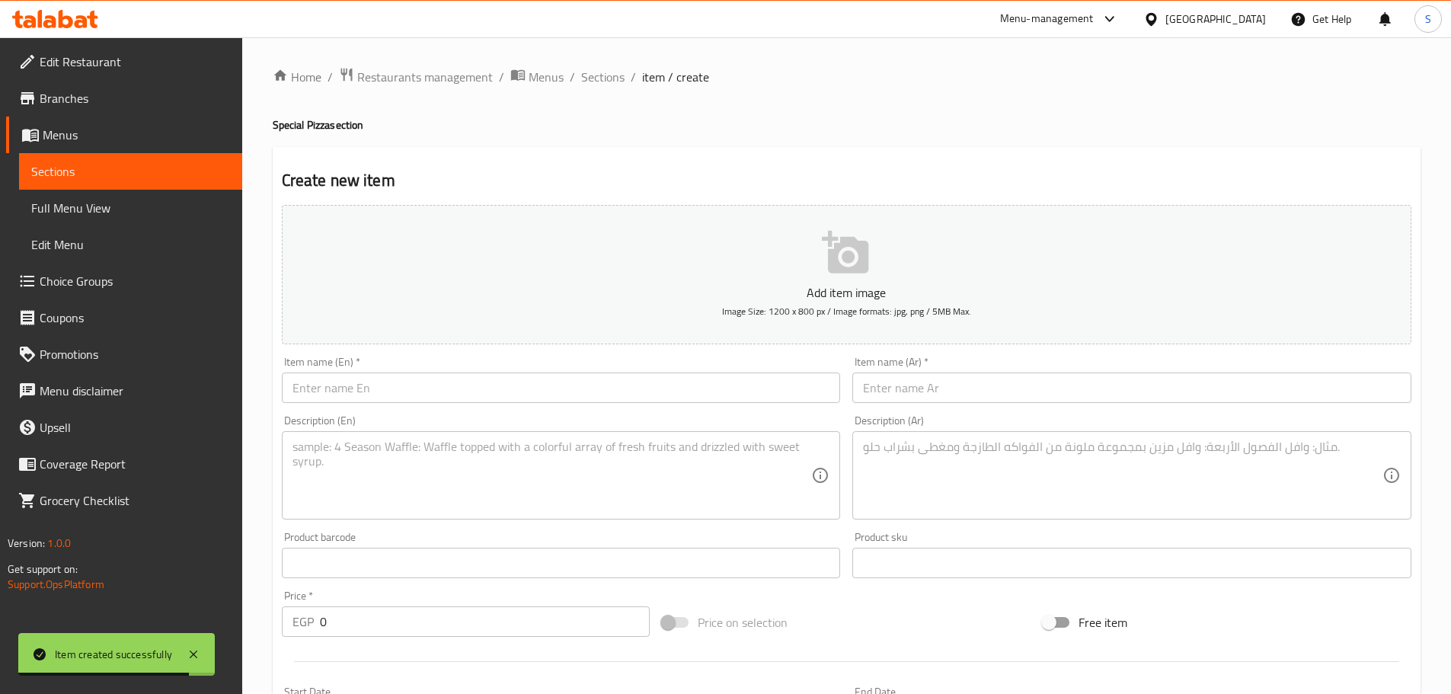
scroll to position [0, 0]
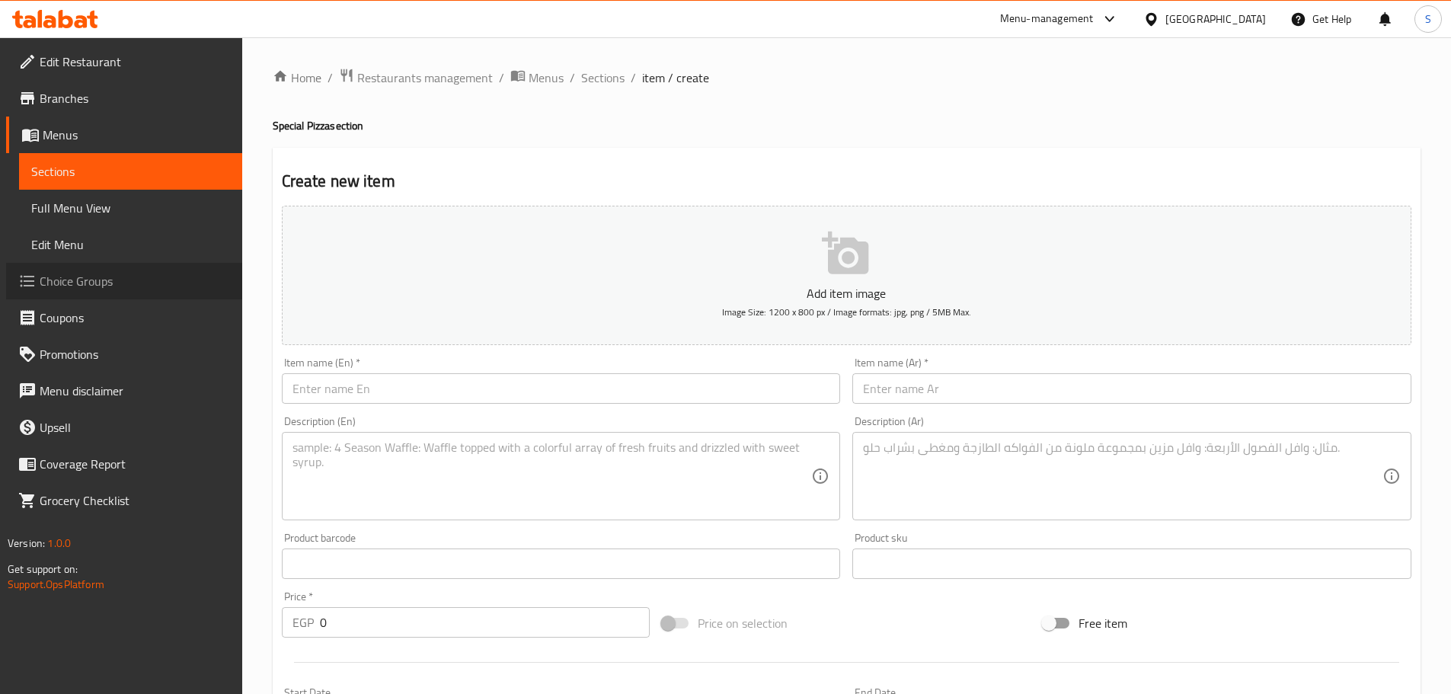
click at [94, 285] on span "Choice Groups" at bounding box center [135, 281] width 190 height 18
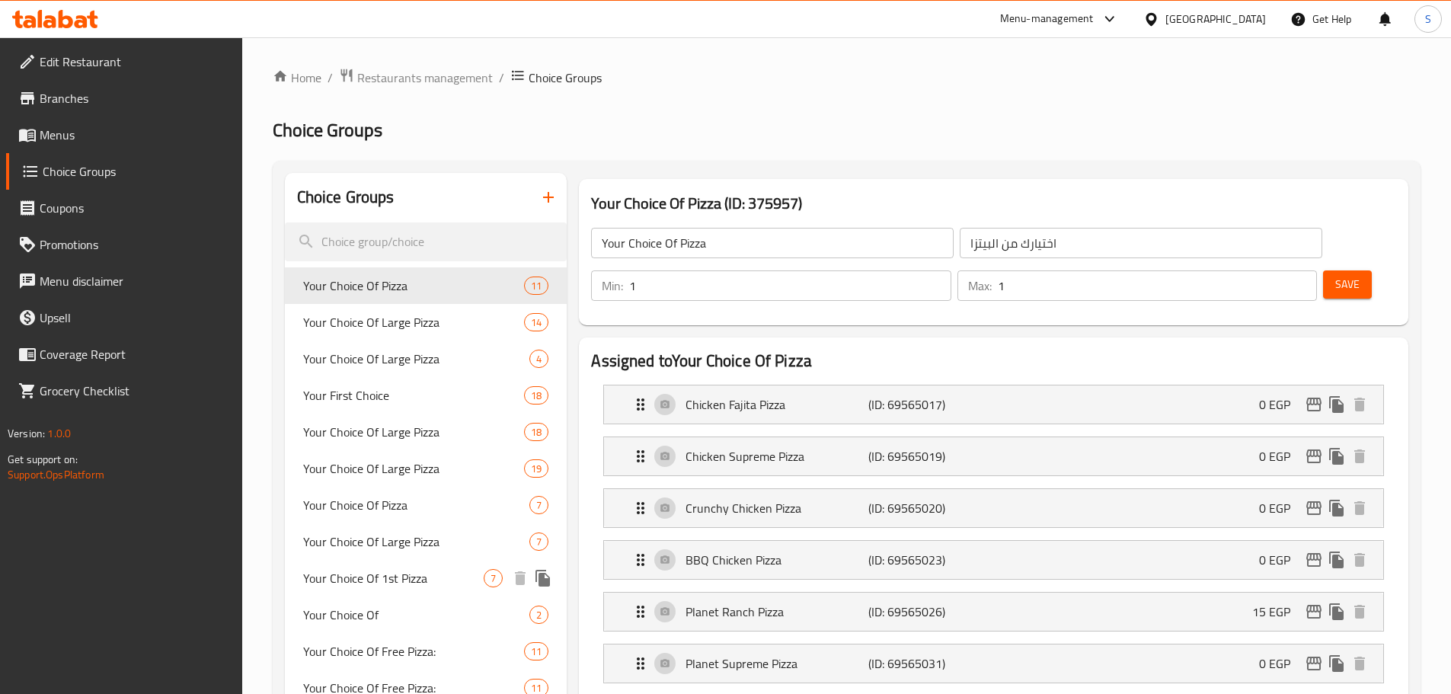
click at [410, 569] on span "Your Choice Of 1st Pizza" at bounding box center [393, 578] width 181 height 18
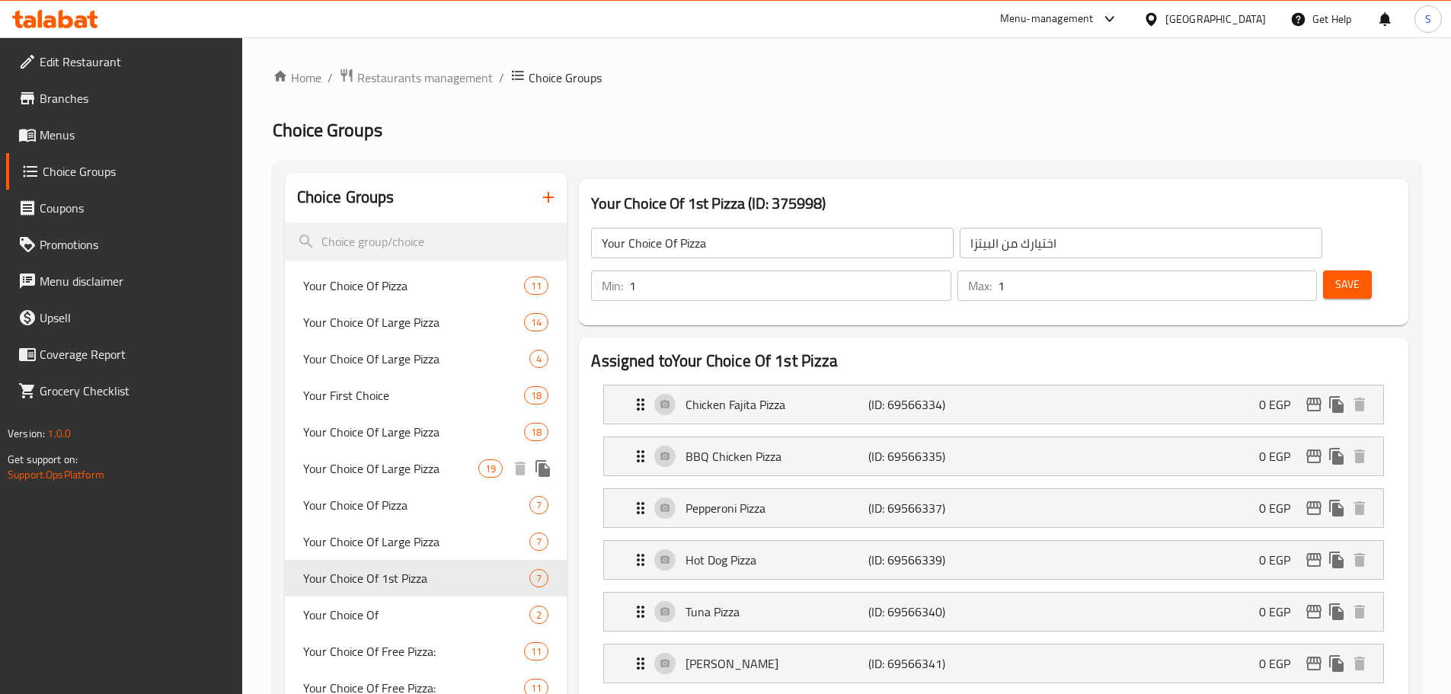
type input "Your Choice Of 1st Pizza"
type input "إختيارك من البيتزا الأولي"
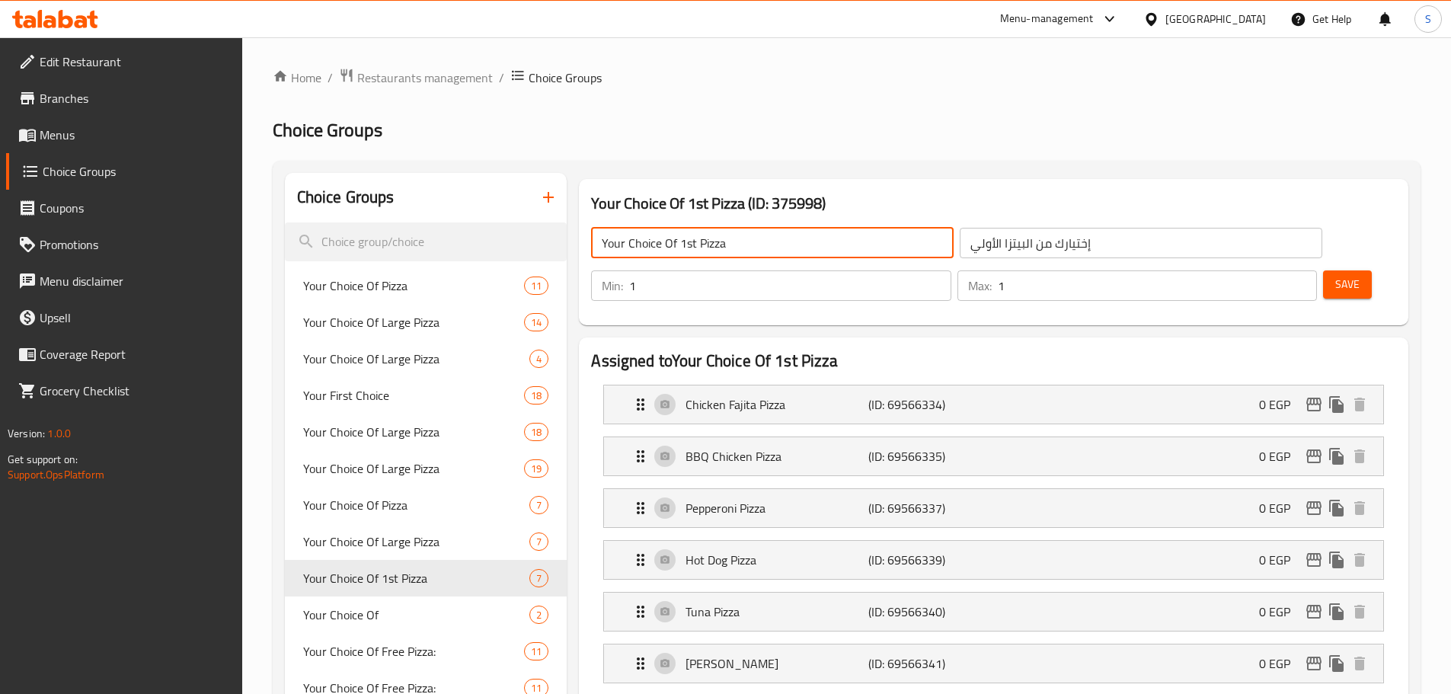
drag, startPoint x: 777, startPoint y: 235, endPoint x: 574, endPoint y: 264, distance: 205.4
click at [574, 264] on div "Your Choice Of 1st Pizza (ID: 375998) Your Choice Of 1st Pizza ​ إختيارك من الب…" at bounding box center [994, 252] width 842 height 158
click at [545, 192] on icon "button" at bounding box center [548, 197] width 18 height 18
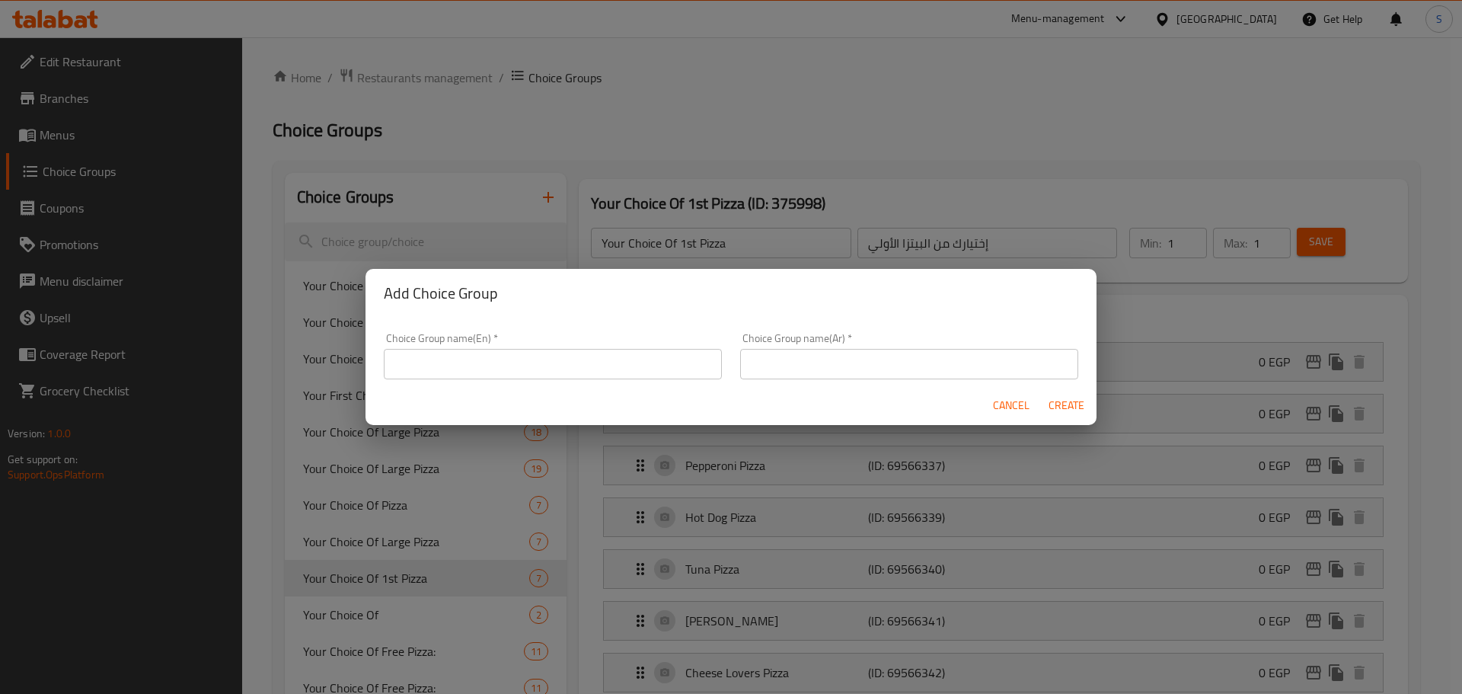
click at [482, 360] on input "text" at bounding box center [553, 364] width 338 height 30
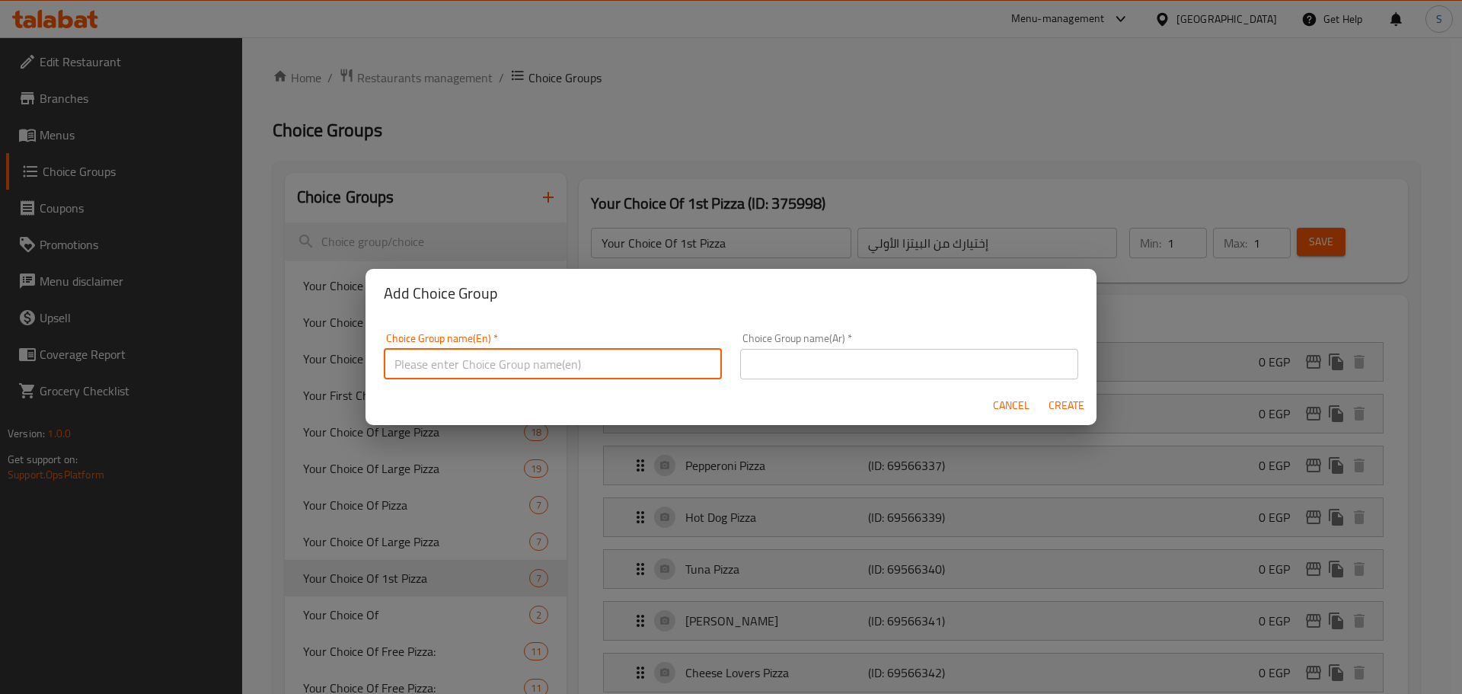
paste input "Your Choice Of 1st Pizza"
type input "Your Choice Of 1st Pizza:-"
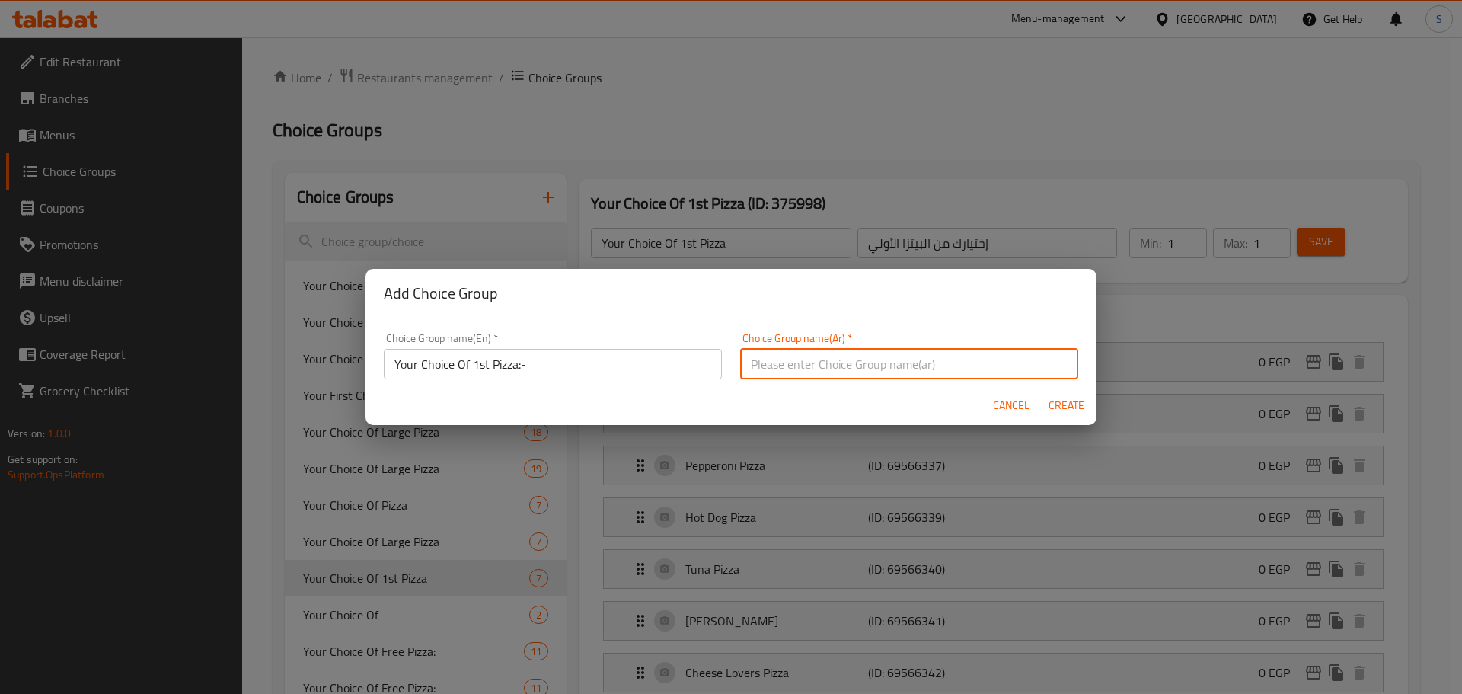
click at [778, 355] on input "text" at bounding box center [909, 364] width 338 height 30
click at [778, 370] on input "اختيارك من البرجر:" at bounding box center [909, 364] width 338 height 30
click at [766, 367] on input "اختيارك من أول البرجر:" at bounding box center [909, 364] width 338 height 30
click at [753, 363] on input "اختيارك من أول برجر:" at bounding box center [909, 364] width 338 height 30
click at [740, 373] on input "اختيارك من أول بيتر:" at bounding box center [909, 364] width 338 height 30
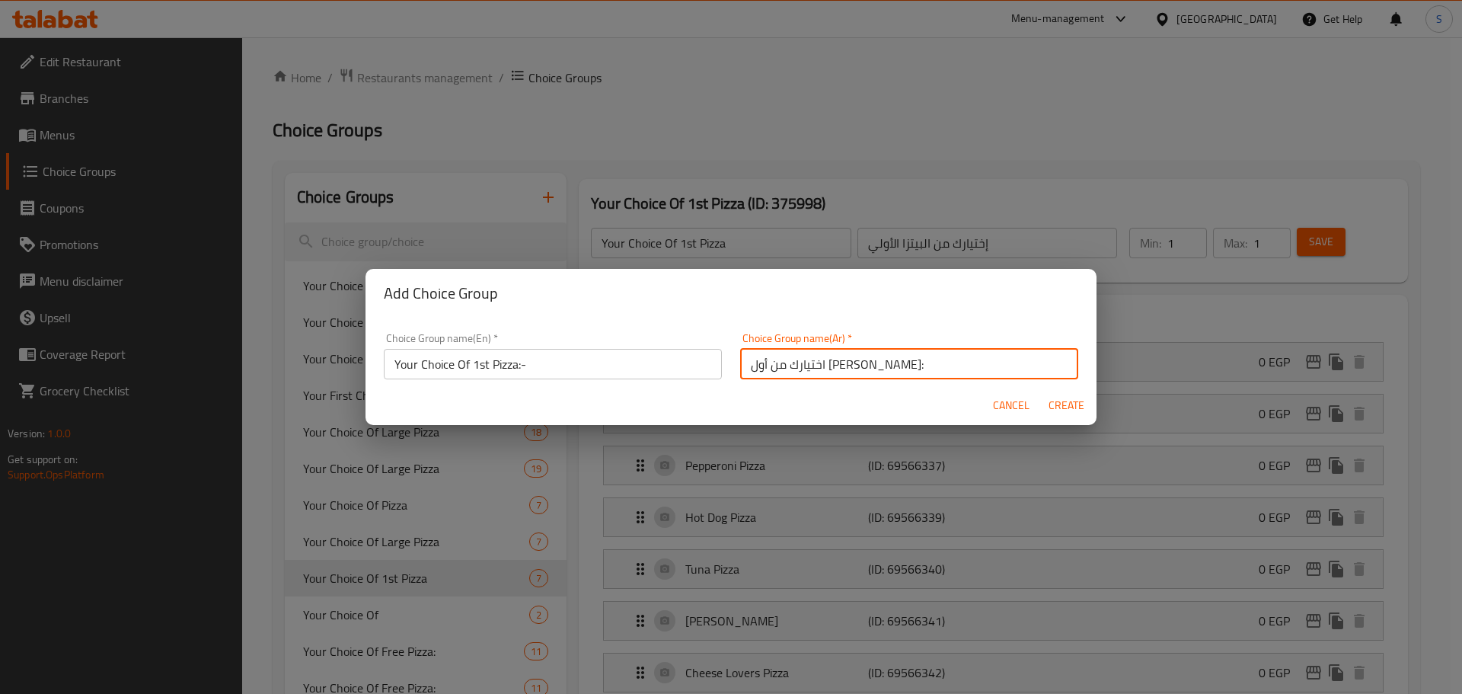
click at [869, 360] on input "اختيارك من أول بيتر:" at bounding box center [909, 364] width 338 height 30
type input "اختيارك من أول بيتزا:-"
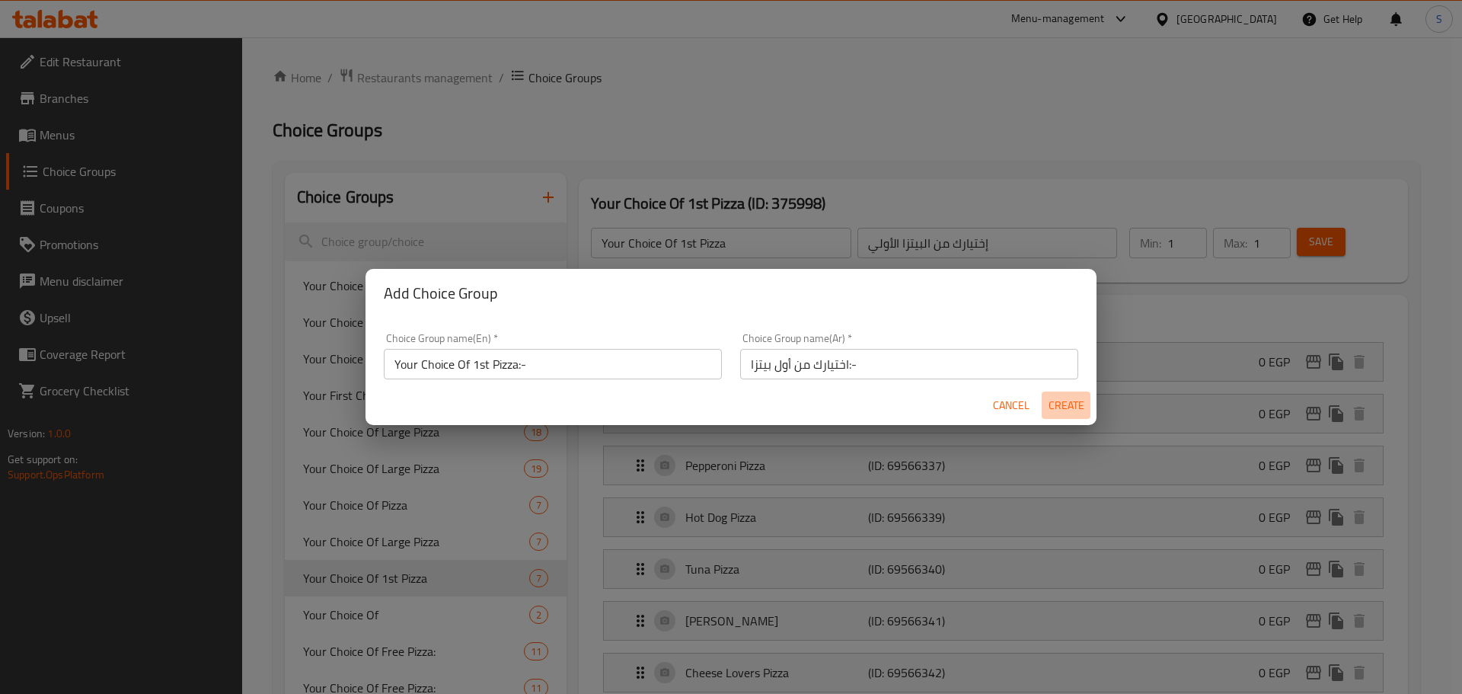
click at [1053, 404] on span "Create" at bounding box center [1066, 405] width 37 height 19
type input "Your Choice Of 1st Pizza:-"
type input "اختيارك من أول بيتزا:-"
type input "0"
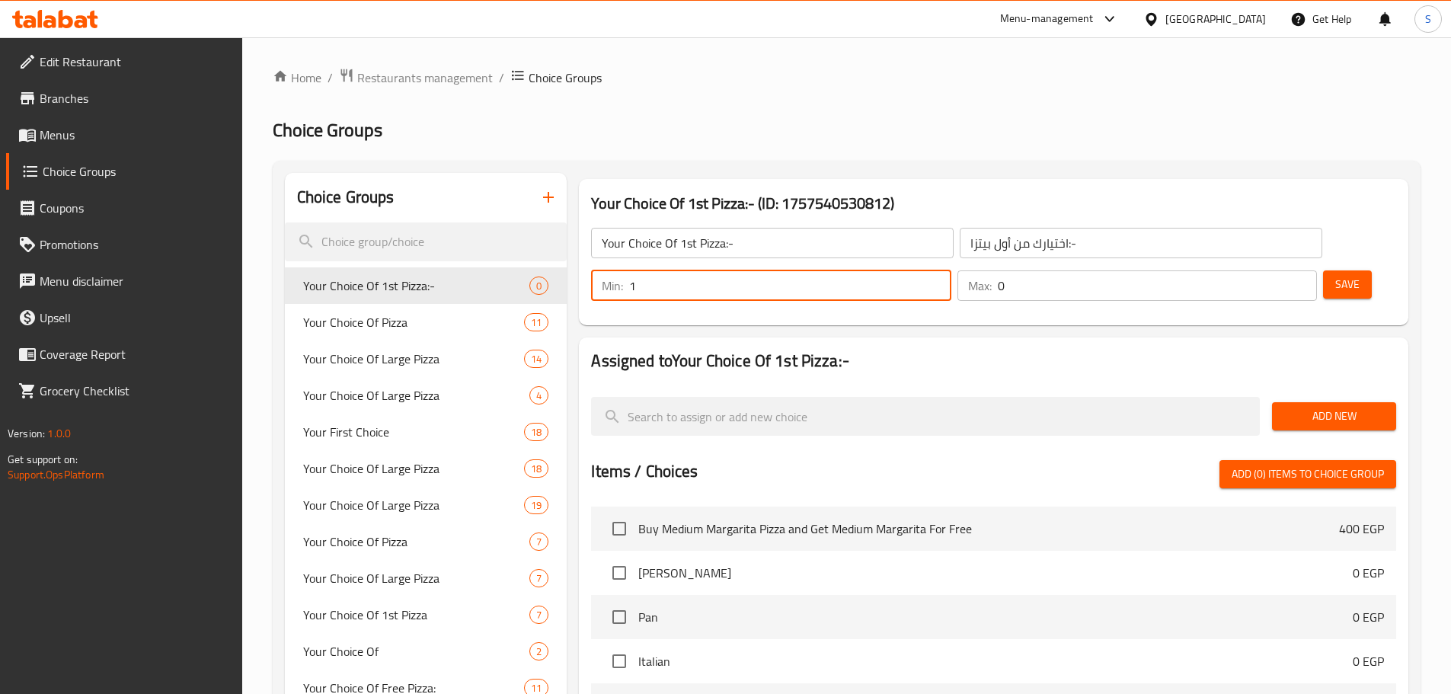
type input "1"
click at [951, 270] on input "1" at bounding box center [789, 285] width 321 height 30
type input "1"
click at [1276, 270] on input "1" at bounding box center [1157, 285] width 319 height 30
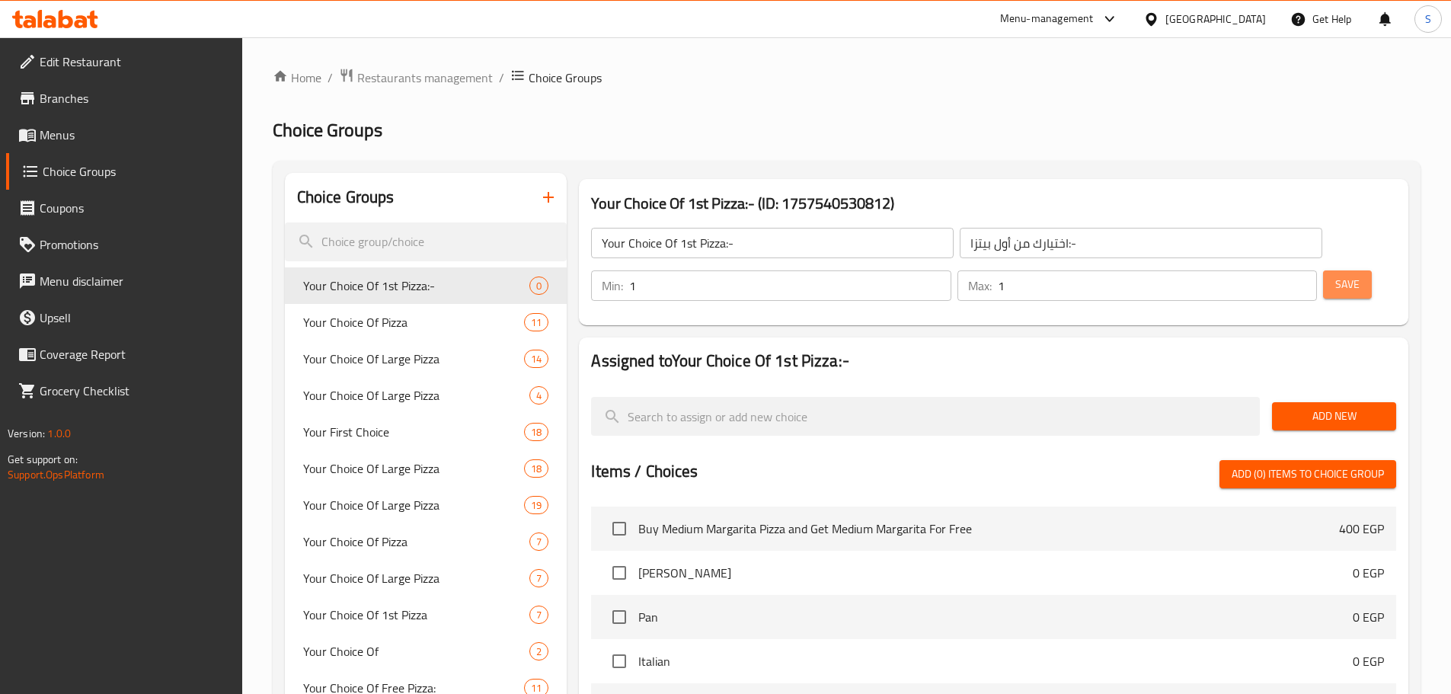
click at [1335, 275] on span "Save" at bounding box center [1347, 284] width 24 height 19
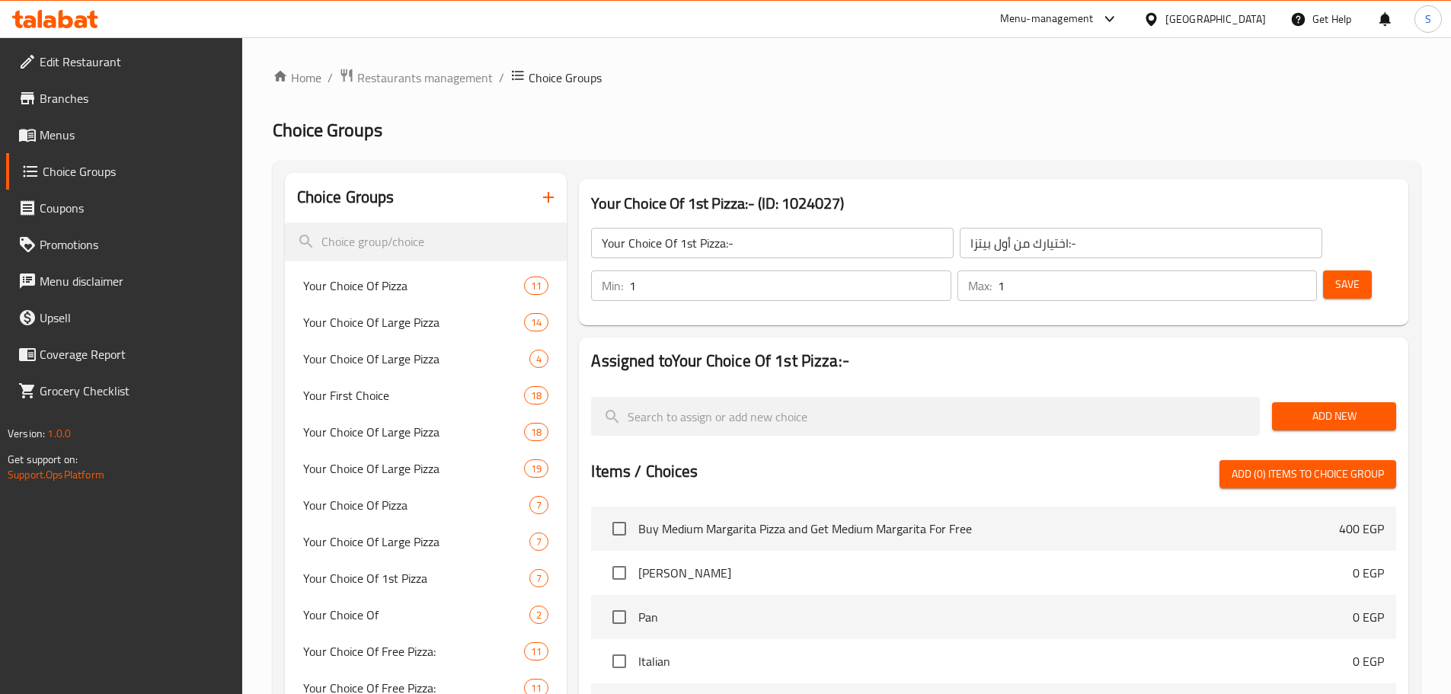
click at [1344, 402] on button "Add New" at bounding box center [1334, 416] width 124 height 28
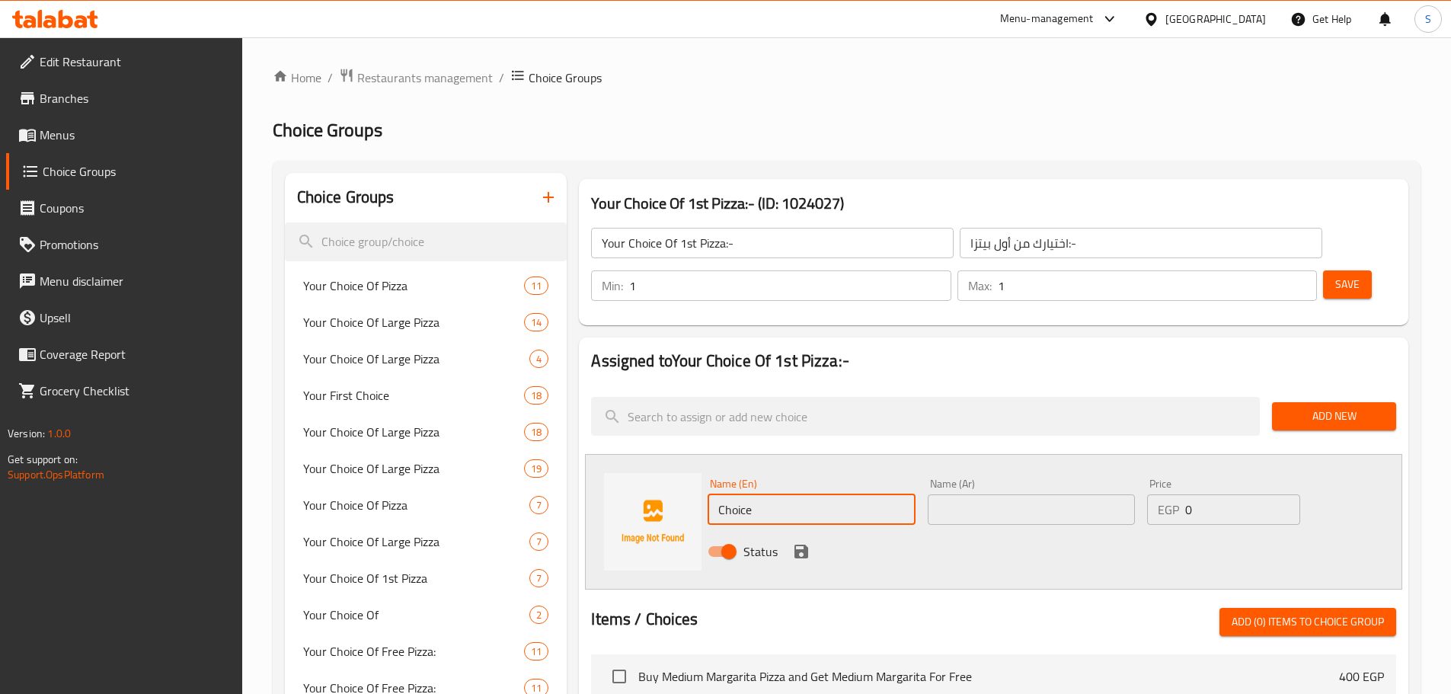
click at [785, 494] on input "Choice" at bounding box center [811, 509] width 207 height 30
click at [783, 494] on input "Choice" at bounding box center [811, 509] width 207 height 30
click at [782, 494] on input "Choice" at bounding box center [811, 509] width 207 height 30
paste input "Planet Suprem"
type input "Planet Supreme Pizza"
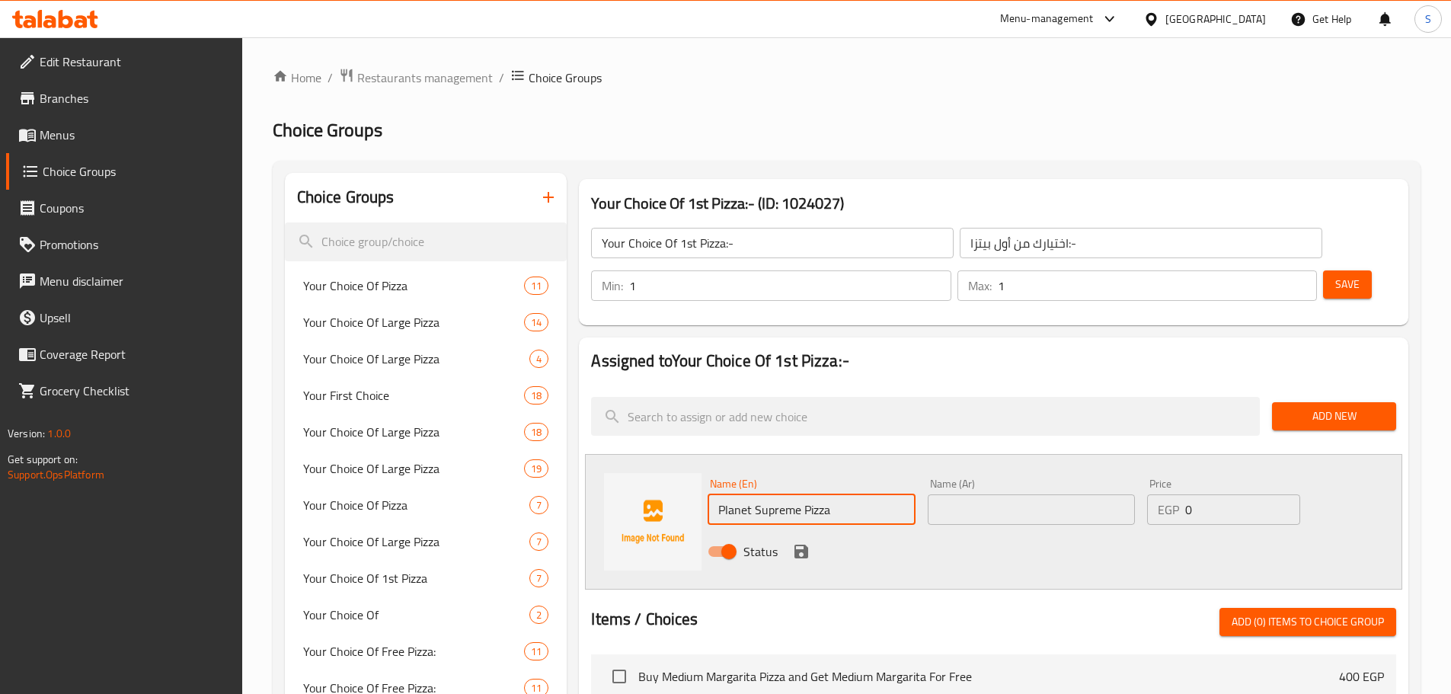
click at [1005, 494] on input "text" at bounding box center [1031, 509] width 207 height 30
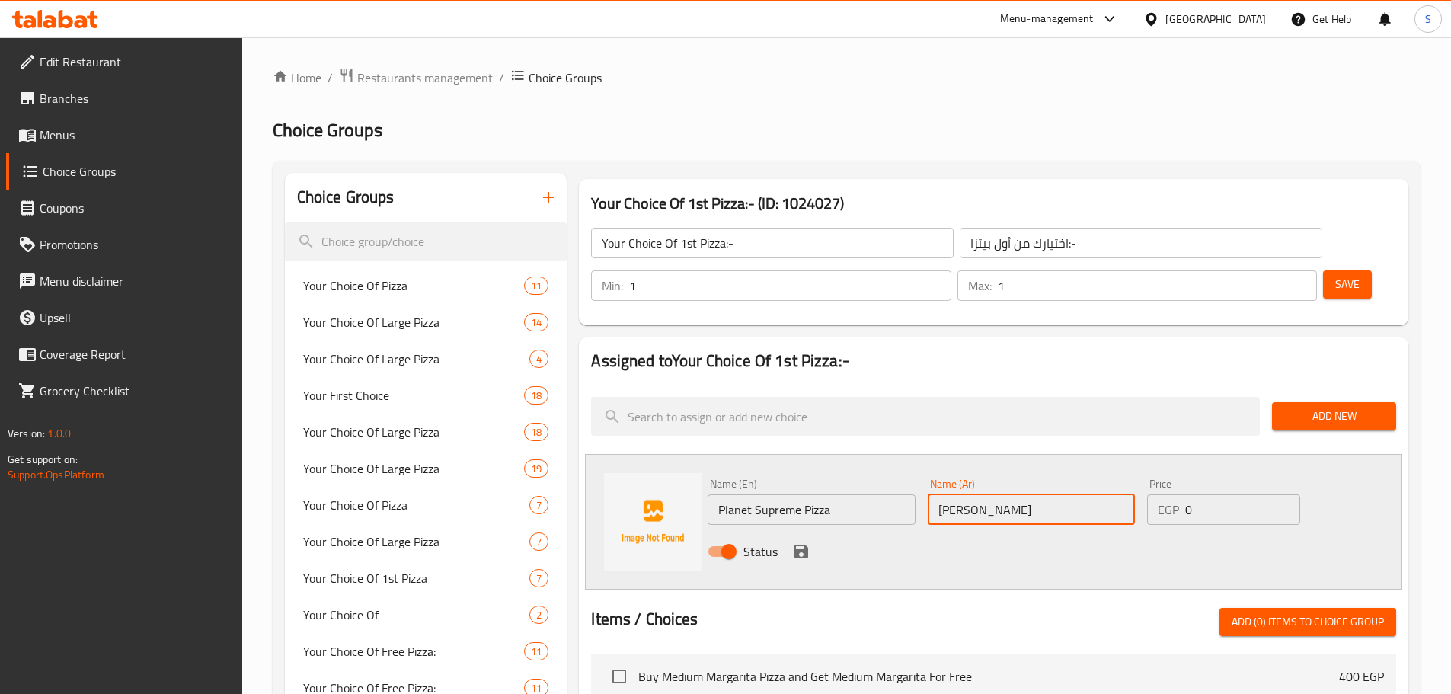
paste input "بلانت سوبريم"
type input "بيتزا بلانت سوبريم"
click at [800, 542] on icon "save" at bounding box center [801, 551] width 18 height 18
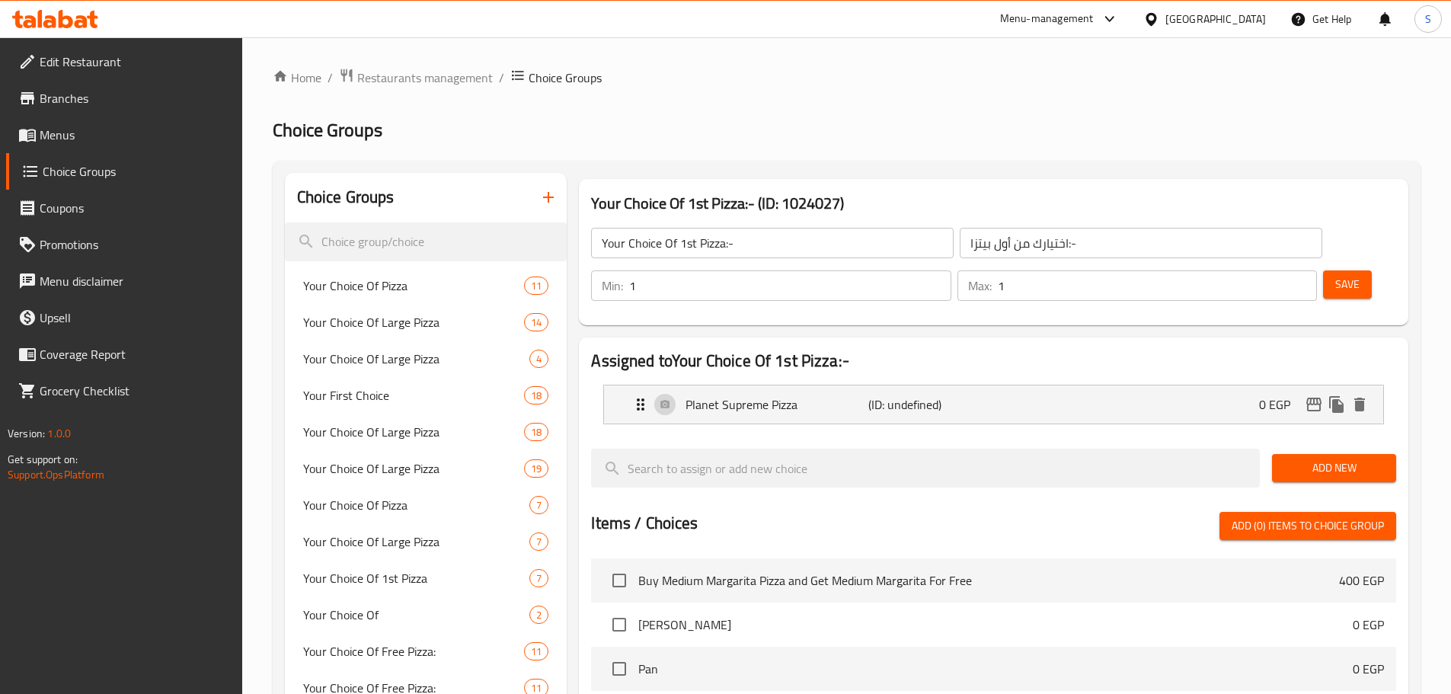
click at [1321, 459] on span "Add New" at bounding box center [1334, 468] width 100 height 19
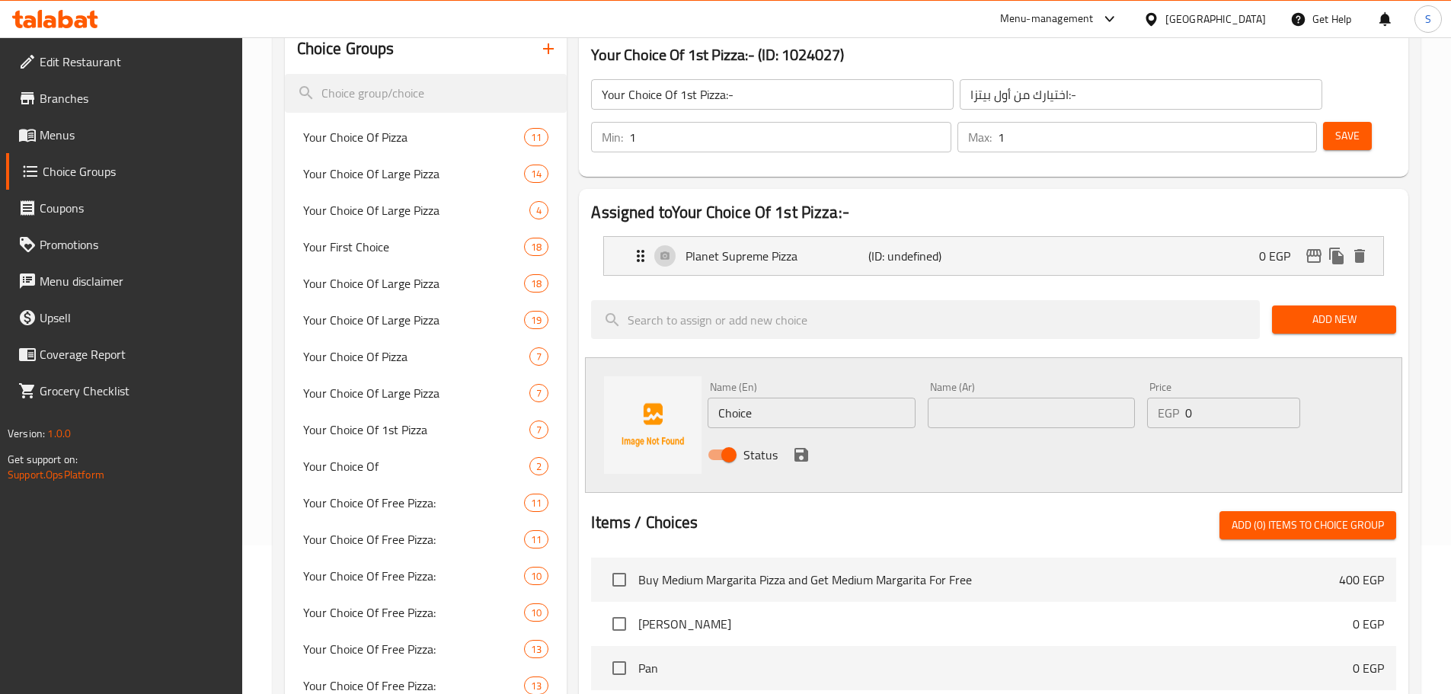
scroll to position [152, 0]
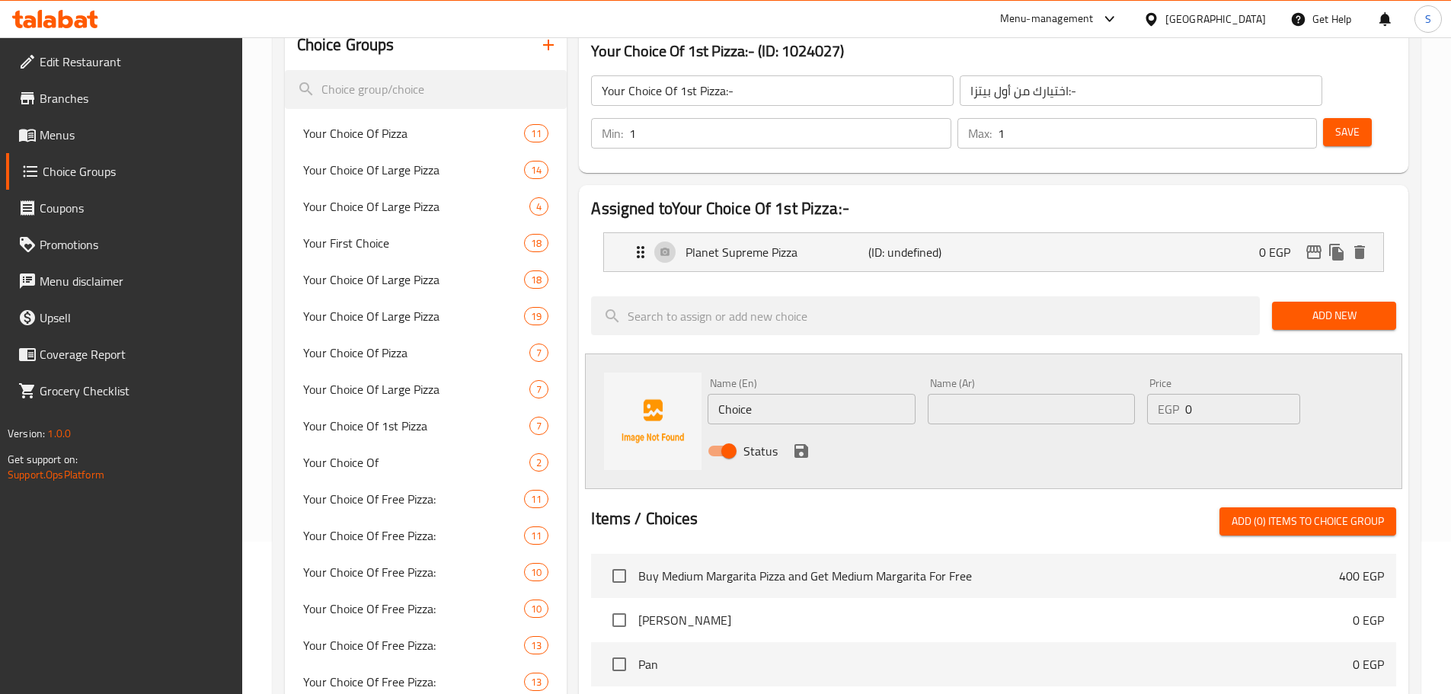
click at [778, 394] on input "Choice" at bounding box center [811, 409] width 207 height 30
paste input "[PERSON_NAME]"
type input "[PERSON_NAME]"
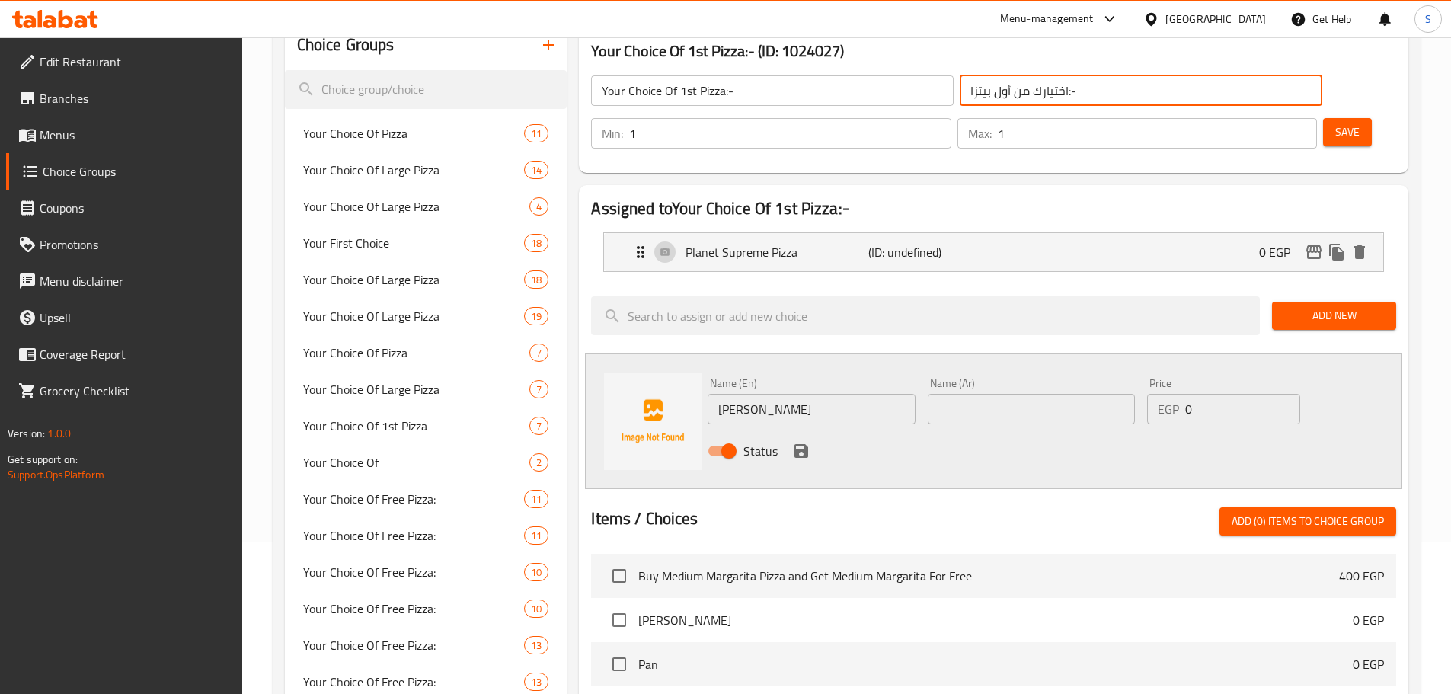
drag, startPoint x: 893, startPoint y: 85, endPoint x: 1011, endPoint y: 235, distance: 190.3
click at [960, 94] on input "اختيارك من أول بيتزا:-" at bounding box center [1141, 90] width 363 height 30
click at [1065, 394] on input "text" at bounding box center [1031, 409] width 207 height 30
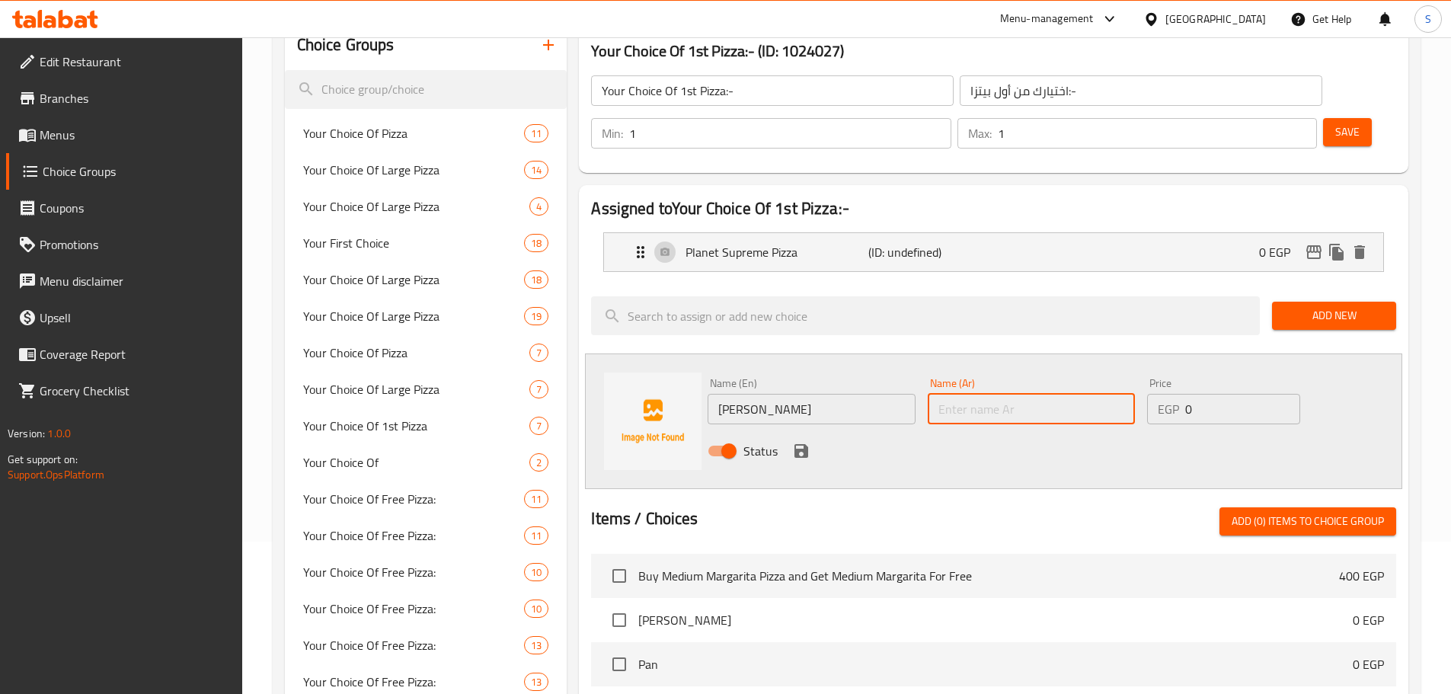
paste input "بيتزا"
paste input "، مارجريتا"
click at [988, 394] on input "بيتزا ، مارجريتا" at bounding box center [1031, 409] width 207 height 30
drag, startPoint x: 943, startPoint y: 371, endPoint x: 924, endPoint y: 365, distance: 20.0
click at [924, 372] on div "Name (Ar) بيتزا مارجريتا Name (Ar)" at bounding box center [1031, 401] width 219 height 59
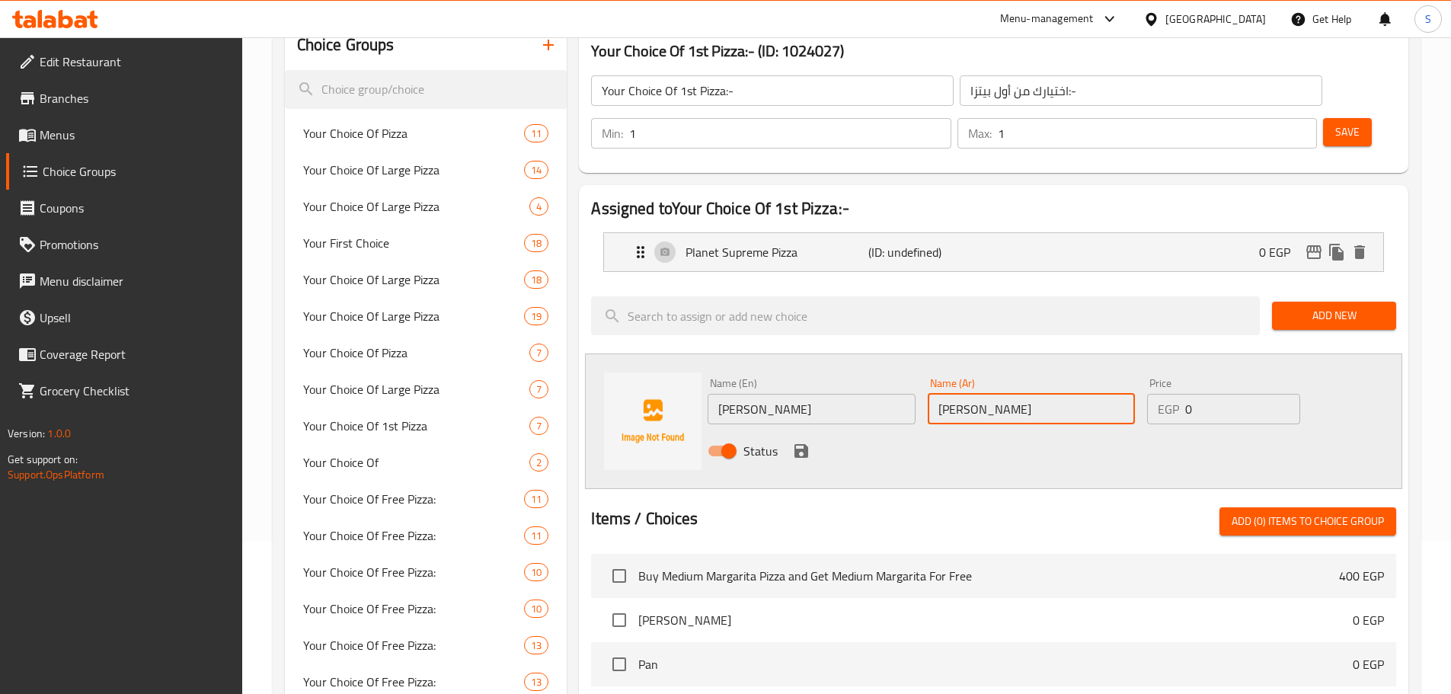
click at [932, 394] on input "[PERSON_NAME]" at bounding box center [1031, 409] width 207 height 30
click at [1006, 394] on input "[PERSON_NAME]" at bounding box center [1031, 409] width 207 height 30
type input "[PERSON_NAME]"
drag, startPoint x: 794, startPoint y: 404, endPoint x: 945, endPoint y: 390, distance: 151.4
click at [794, 444] on icon "save" at bounding box center [801, 451] width 14 height 14
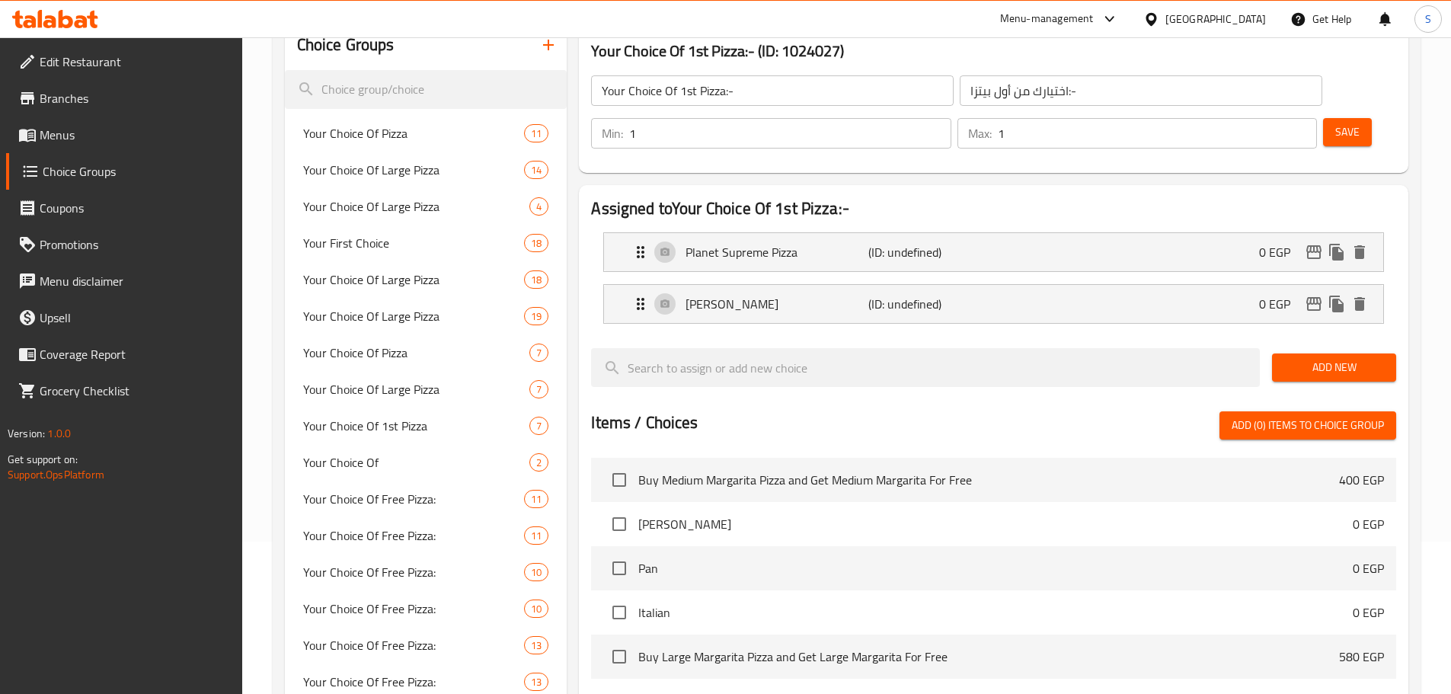
click at [1324, 358] on span "Add New" at bounding box center [1334, 367] width 100 height 19
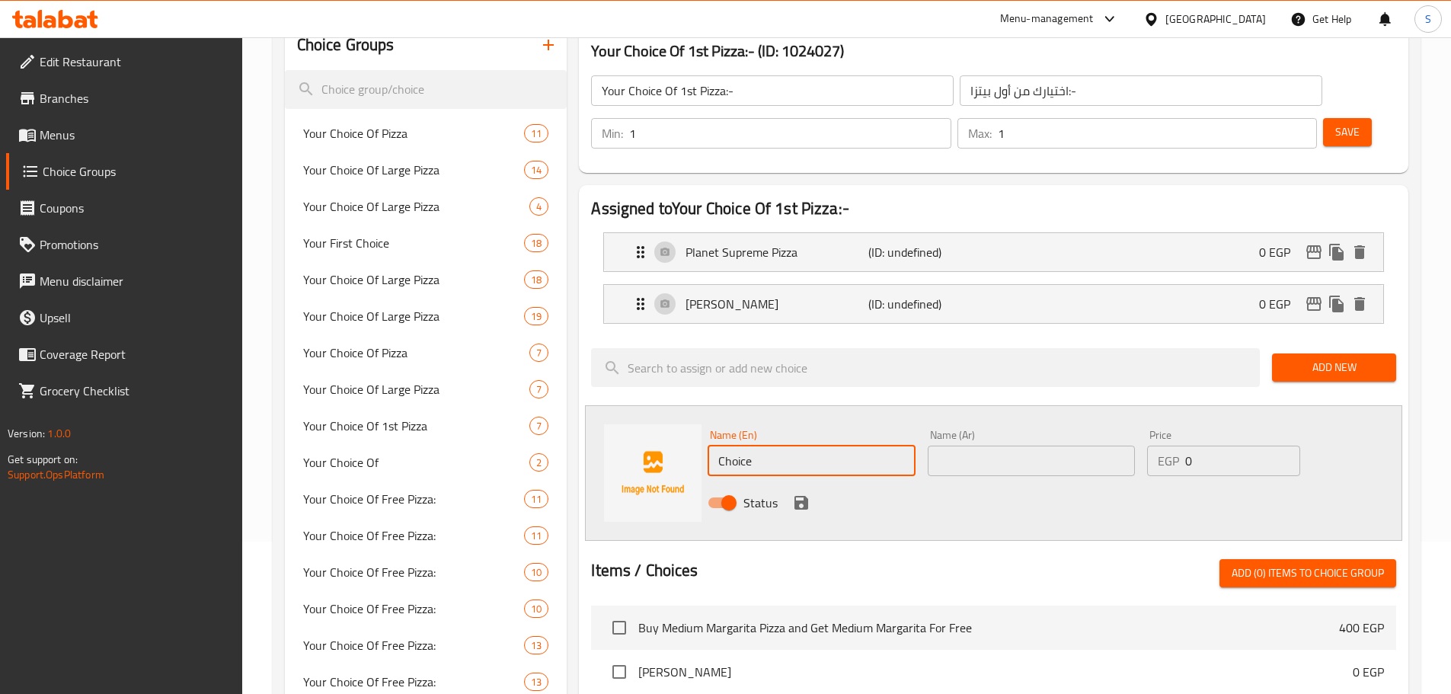
click at [772, 446] on input "Choice" at bounding box center [811, 461] width 207 height 30
click at [770, 446] on input "Choice" at bounding box center [811, 461] width 207 height 30
paste input "eese Lovers Pizza"
type input "Cheese Lovers Pizza"
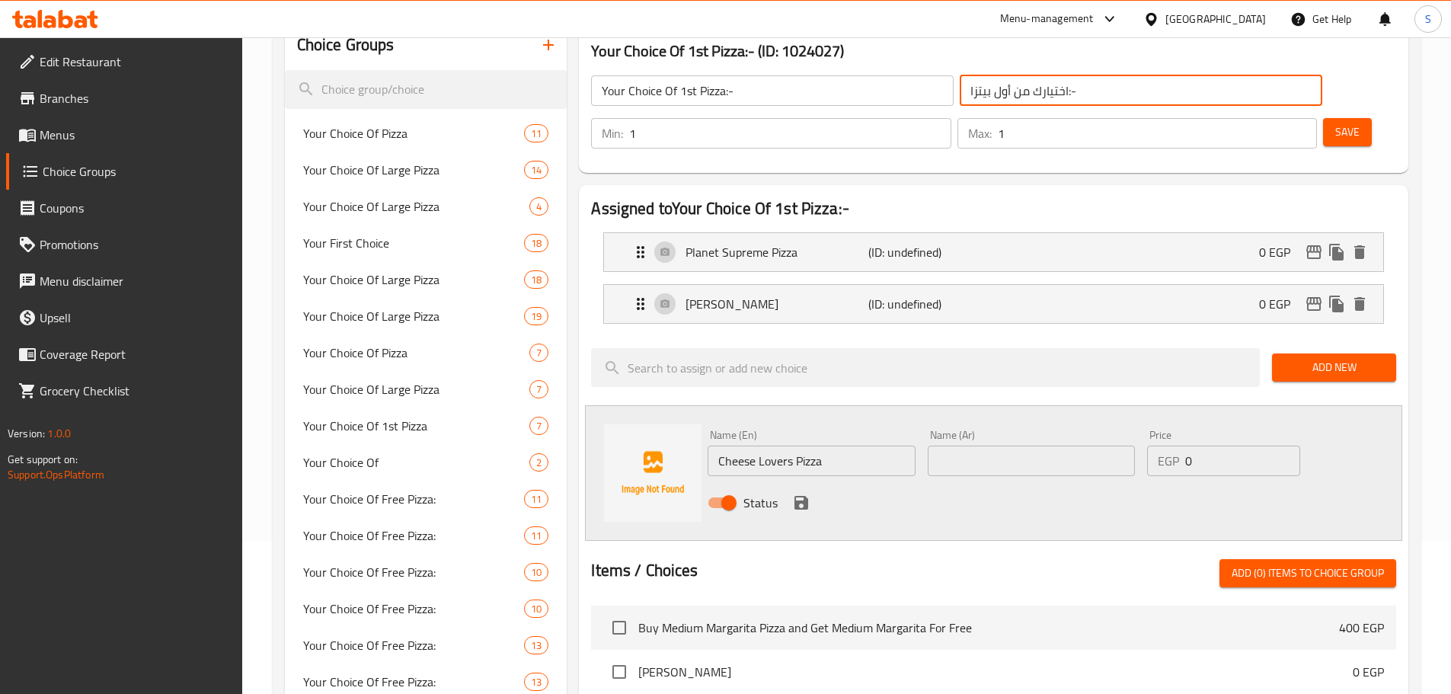
drag, startPoint x: 864, startPoint y: 94, endPoint x: 888, endPoint y: 132, distance: 44.2
click at [957, 107] on div "اختيارك من أول بيتزا:- ​" at bounding box center [1141, 90] width 369 height 37
click at [978, 430] on div "Name (Ar) Name (Ar)" at bounding box center [1031, 453] width 207 height 46
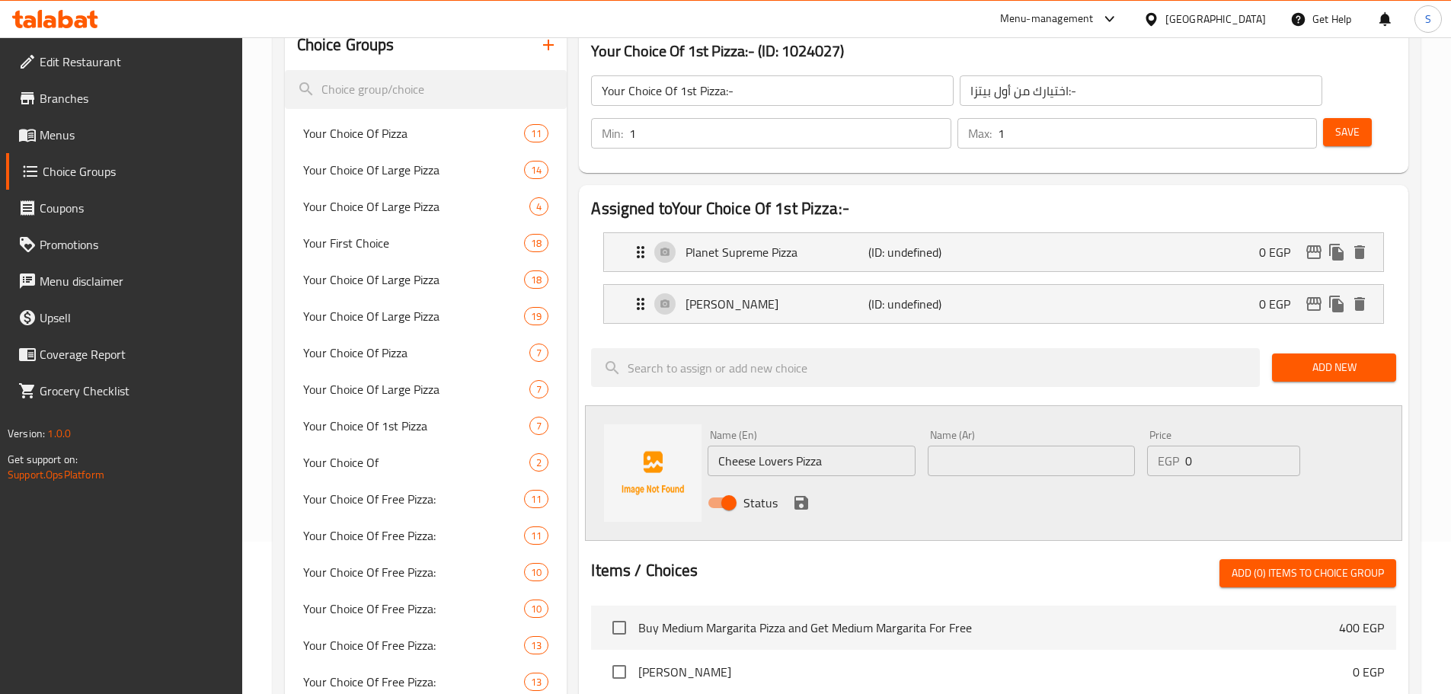
click at [983, 446] on input "text" at bounding box center [1031, 461] width 207 height 30
paste input "بيتزا"
paste input "تشيز لافر"
click at [992, 446] on input "بيتزا تشيز لافر" at bounding box center [1031, 461] width 207 height 30
click at [988, 446] on input "بيتزا تشيز لافر" at bounding box center [1031, 461] width 207 height 30
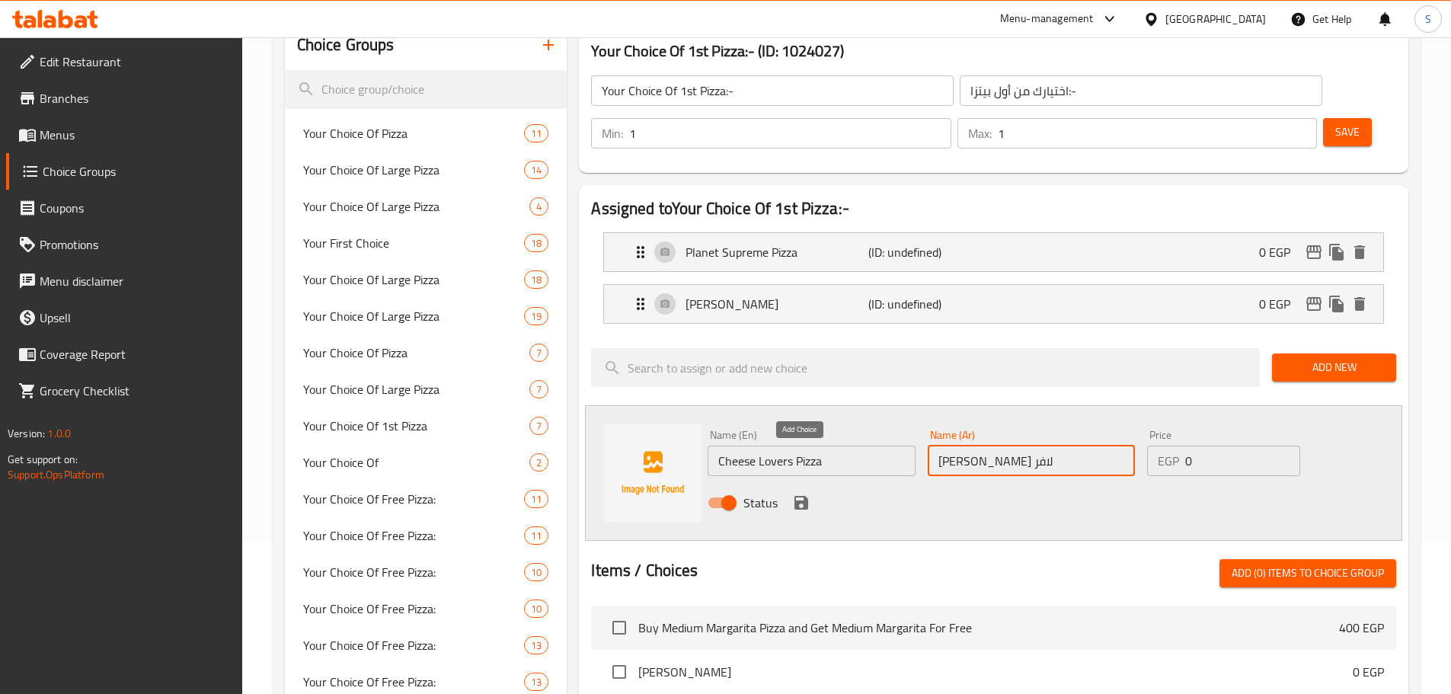
type input "[PERSON_NAME] لافر"
click at [803, 496] on icon "save" at bounding box center [801, 503] width 14 height 14
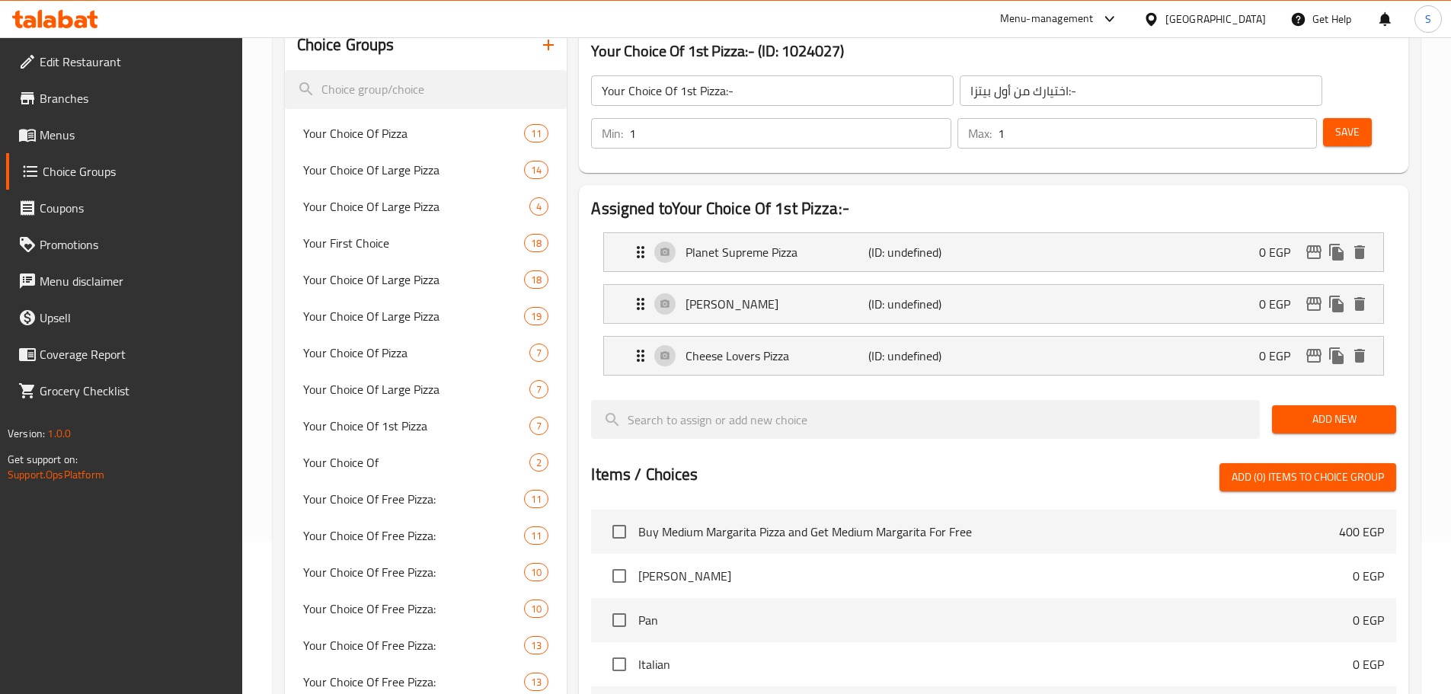
click at [1321, 410] on span "Add New" at bounding box center [1334, 419] width 100 height 19
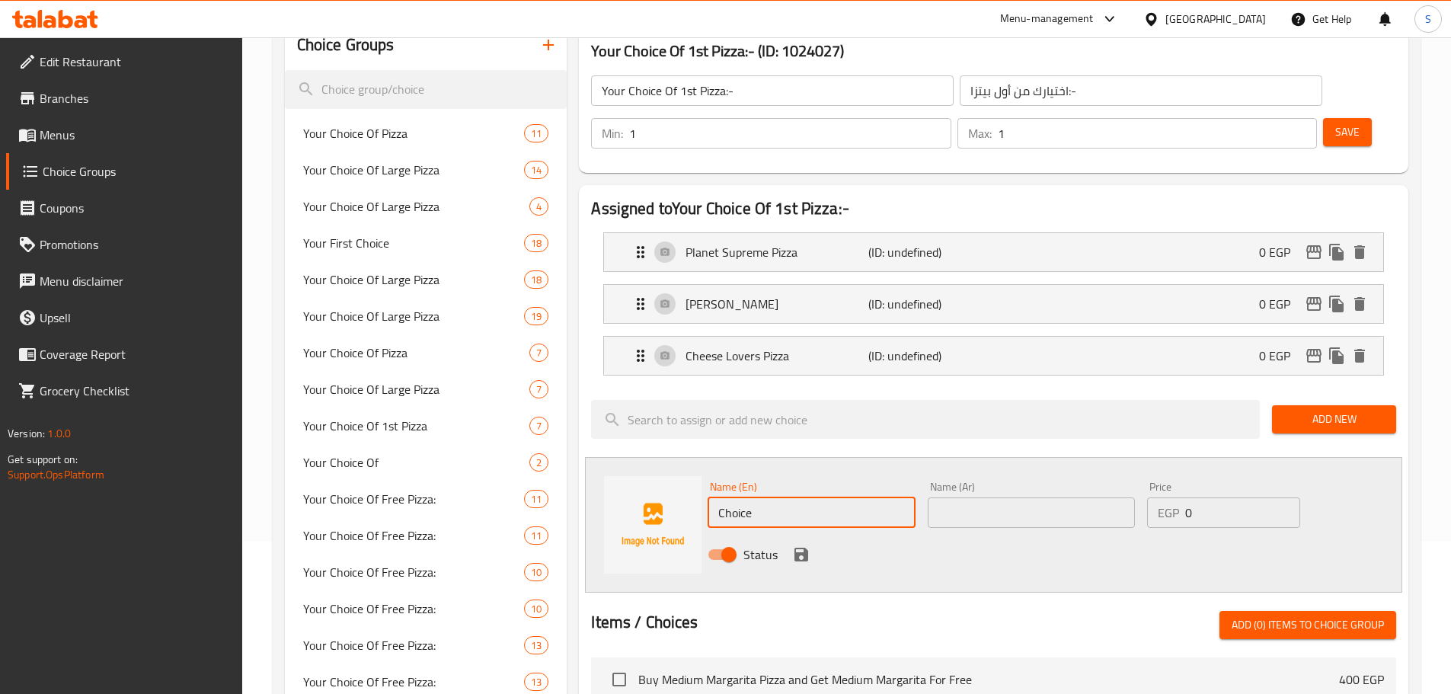
click at [753, 497] on input "Choice" at bounding box center [811, 512] width 207 height 30
paste input "Pepperoni Pizza"
type input "Pepperoni Pizza"
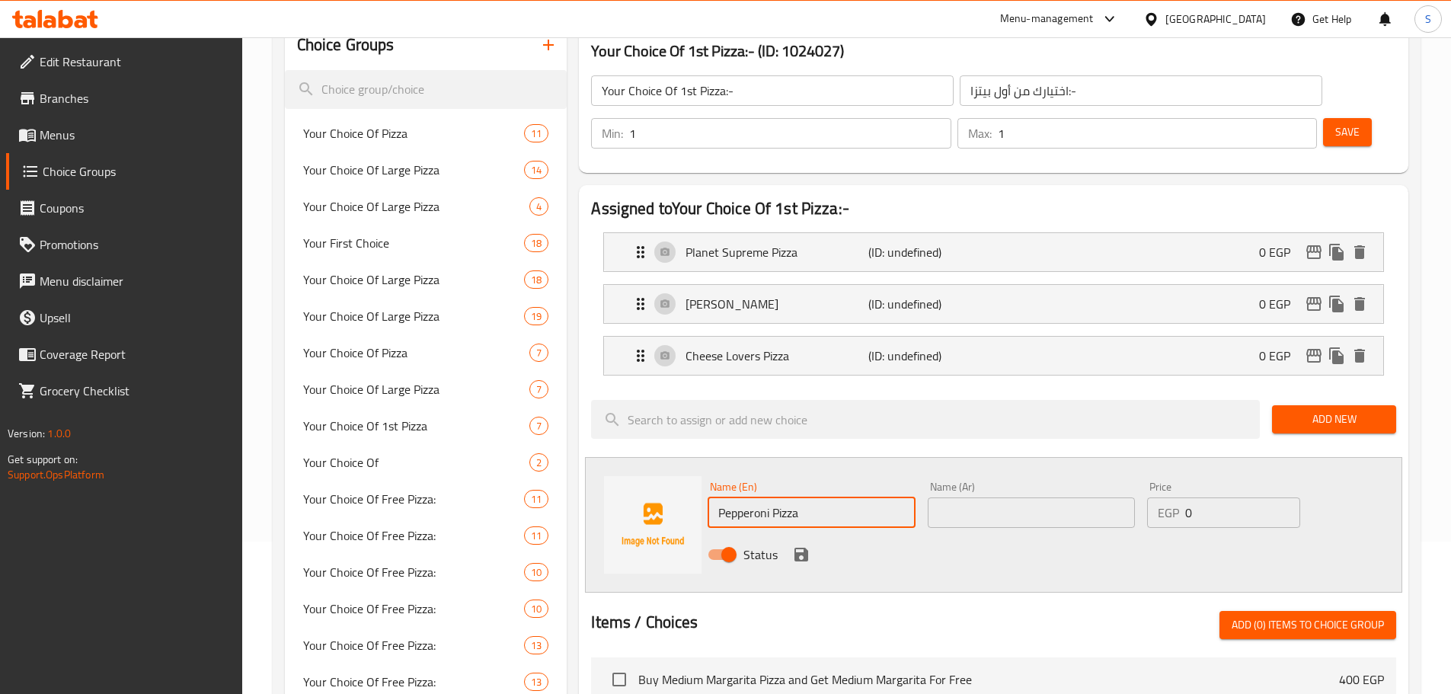
click at [967, 497] on input "text" at bounding box center [1031, 512] width 207 height 30
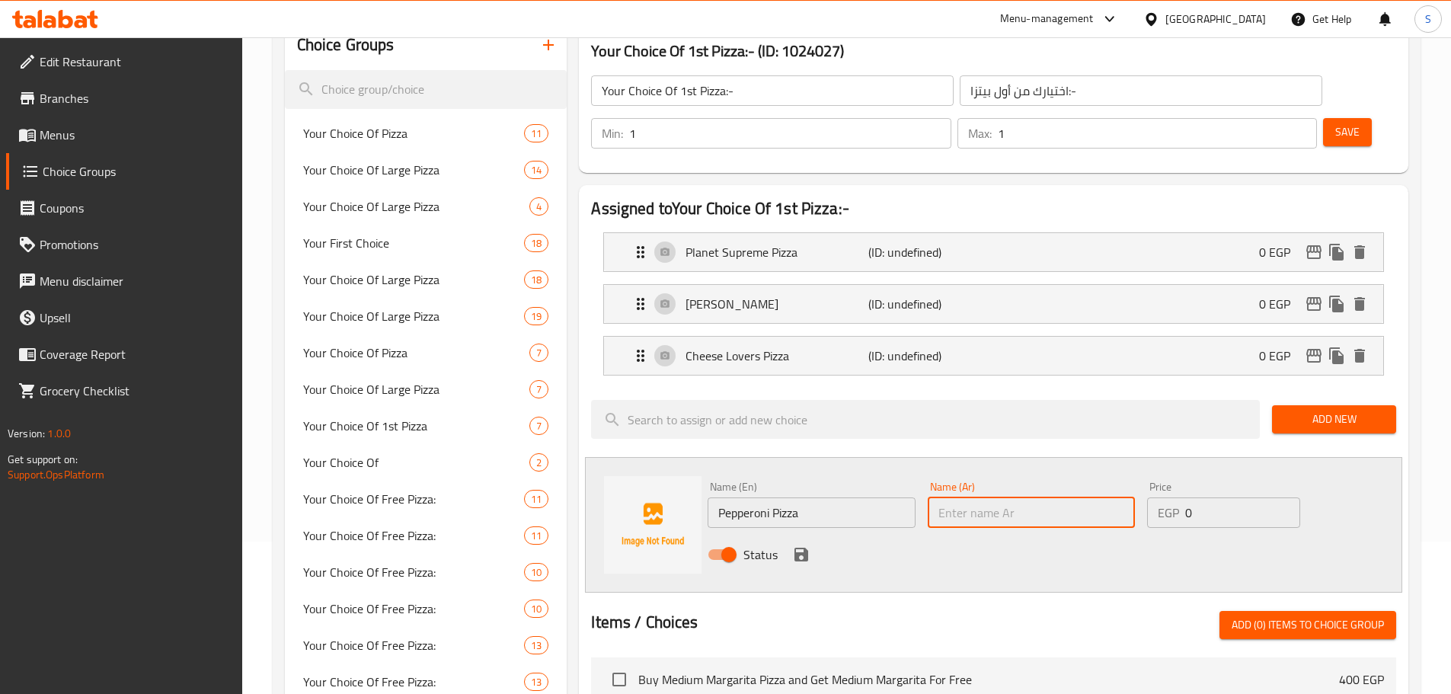
paste input "[PERSON_NAME]"
paste input "text"
drag, startPoint x: 977, startPoint y: 468, endPoint x: 935, endPoint y: 467, distance: 42.7
click at [935, 497] on input "بيتزا ببروني" at bounding box center [1031, 512] width 207 height 30
type input "بيتزا ببروني"
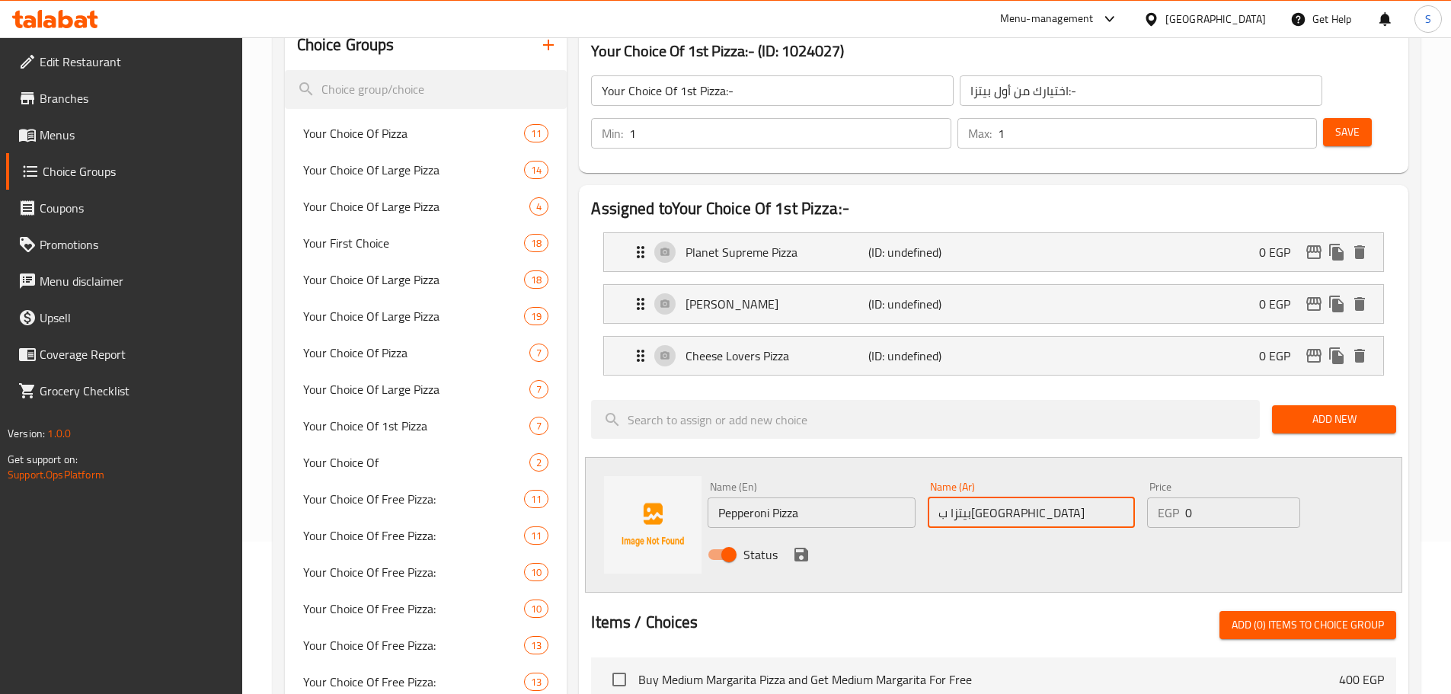
click at [795, 548] on icon "save" at bounding box center [801, 555] width 14 height 14
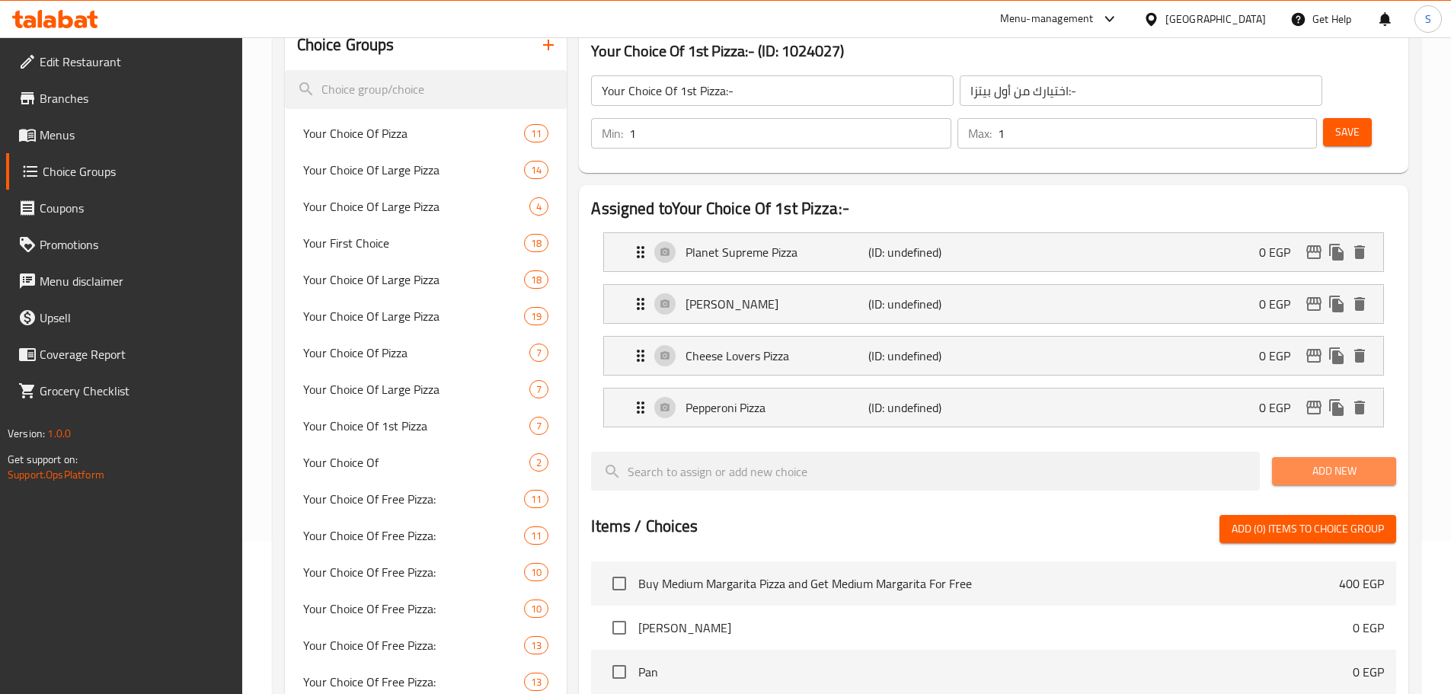
click at [1341, 462] on span "Add New" at bounding box center [1334, 471] width 100 height 19
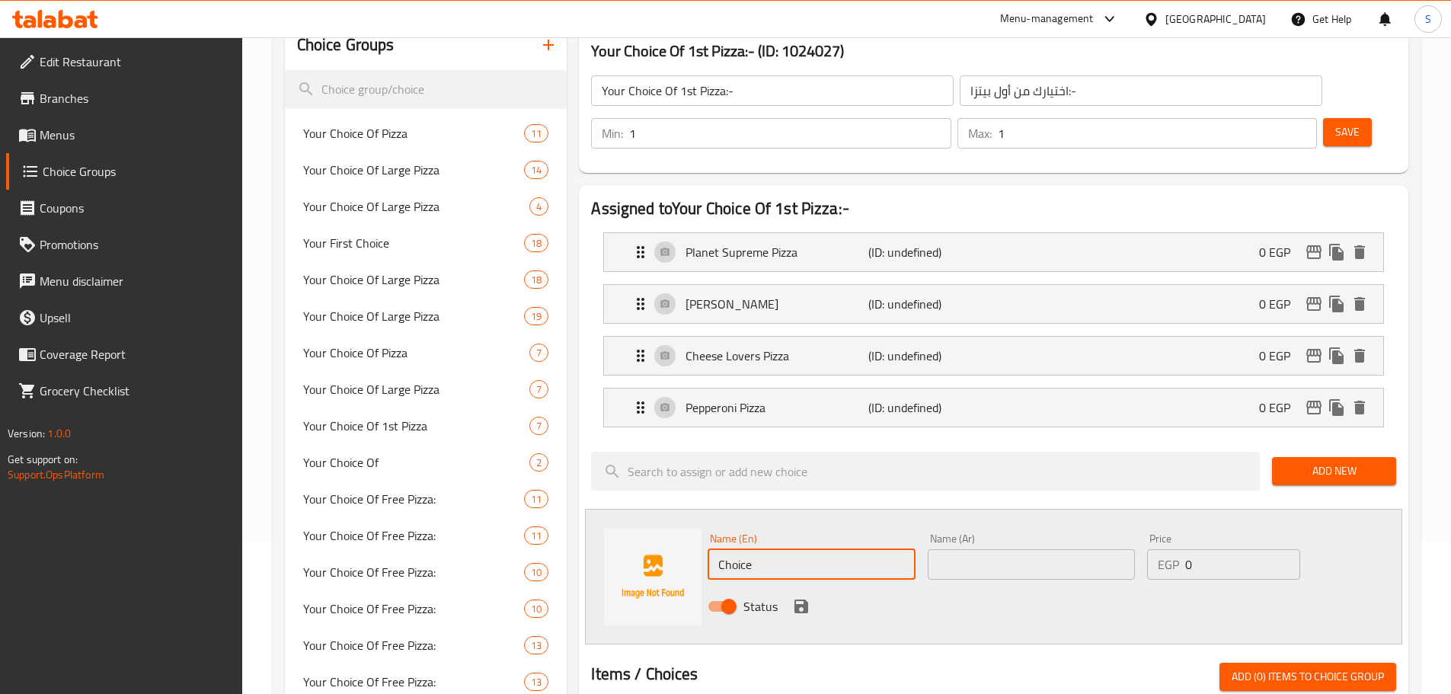
click at [785, 549] on input "Choice" at bounding box center [811, 564] width 207 height 30
paste input "Hot Dog Pizza"
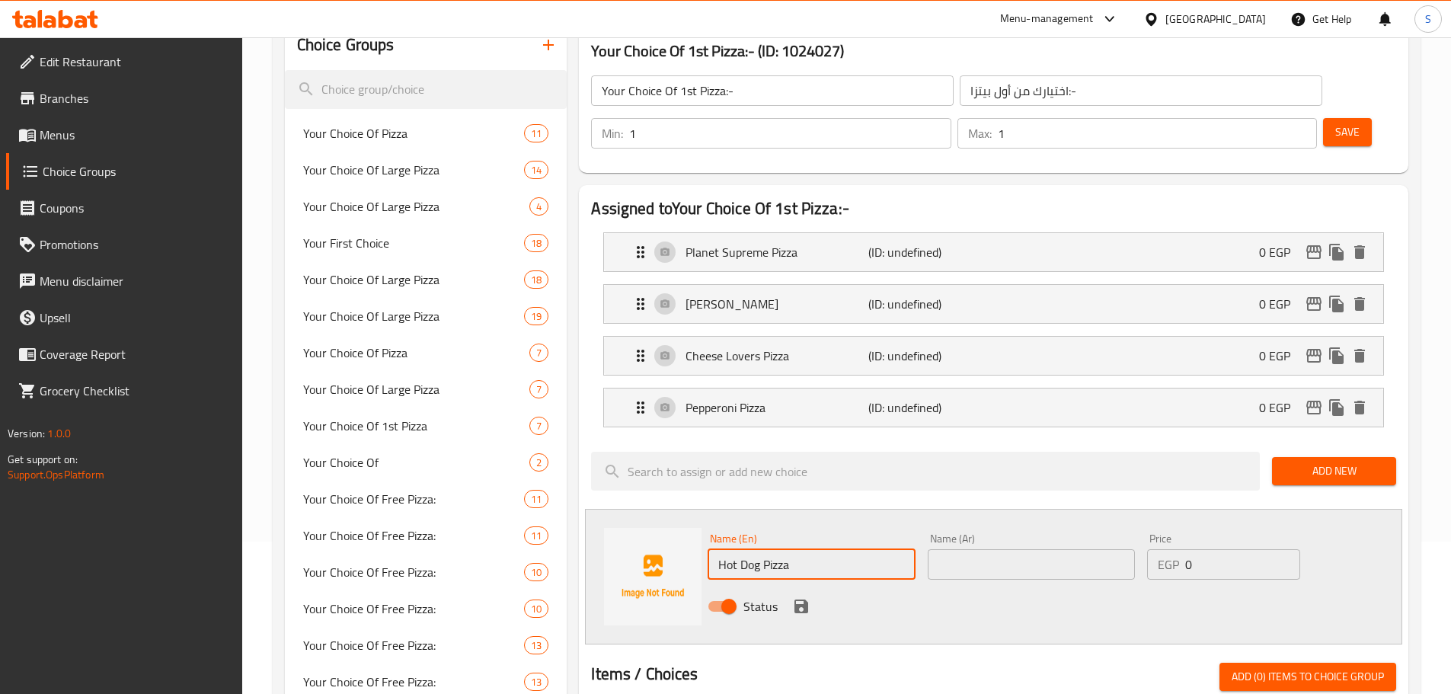
type input "Hot Dog Pizza"
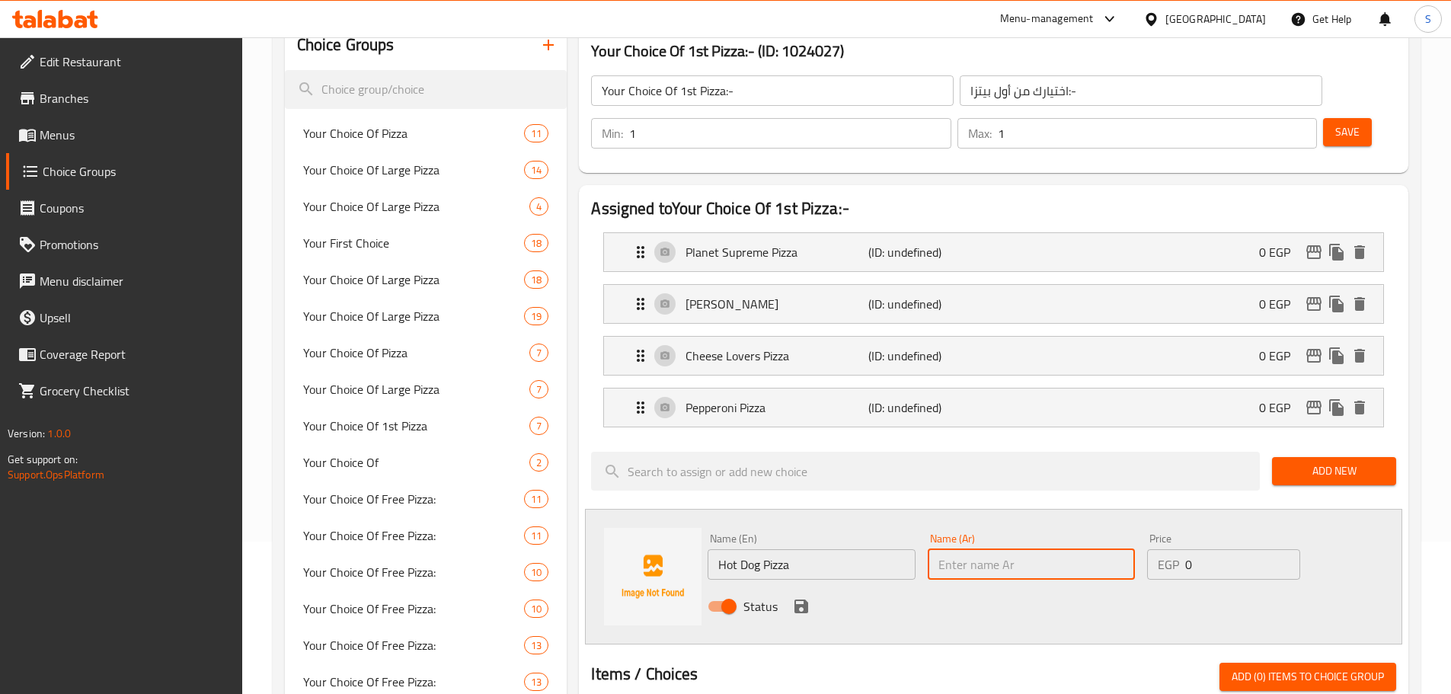
click at [992, 549] on input "text" at bounding box center [1031, 564] width 207 height 30
paste input "بيتزا هوت دوج"
type input "بيتزا هوت دوج"
click at [804, 599] on icon "save" at bounding box center [801, 606] width 14 height 14
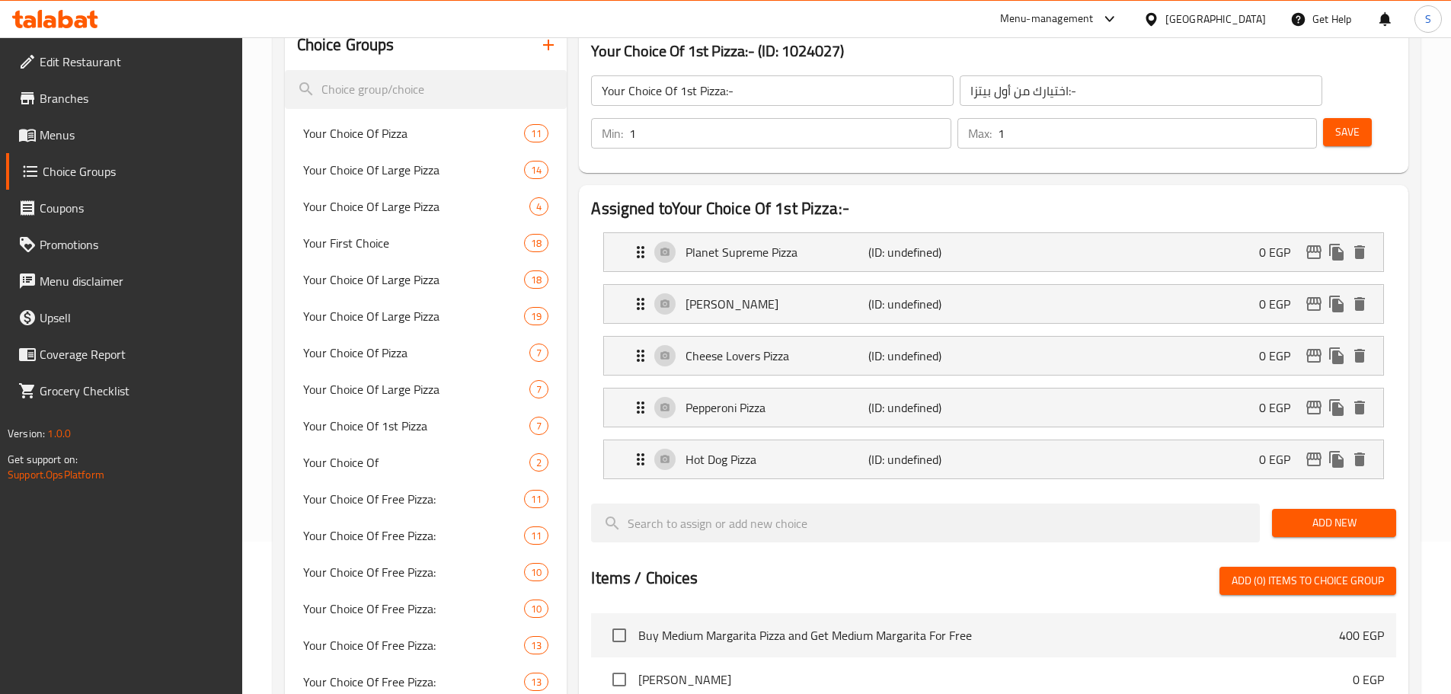
click at [1329, 509] on button "Add New" at bounding box center [1334, 523] width 124 height 28
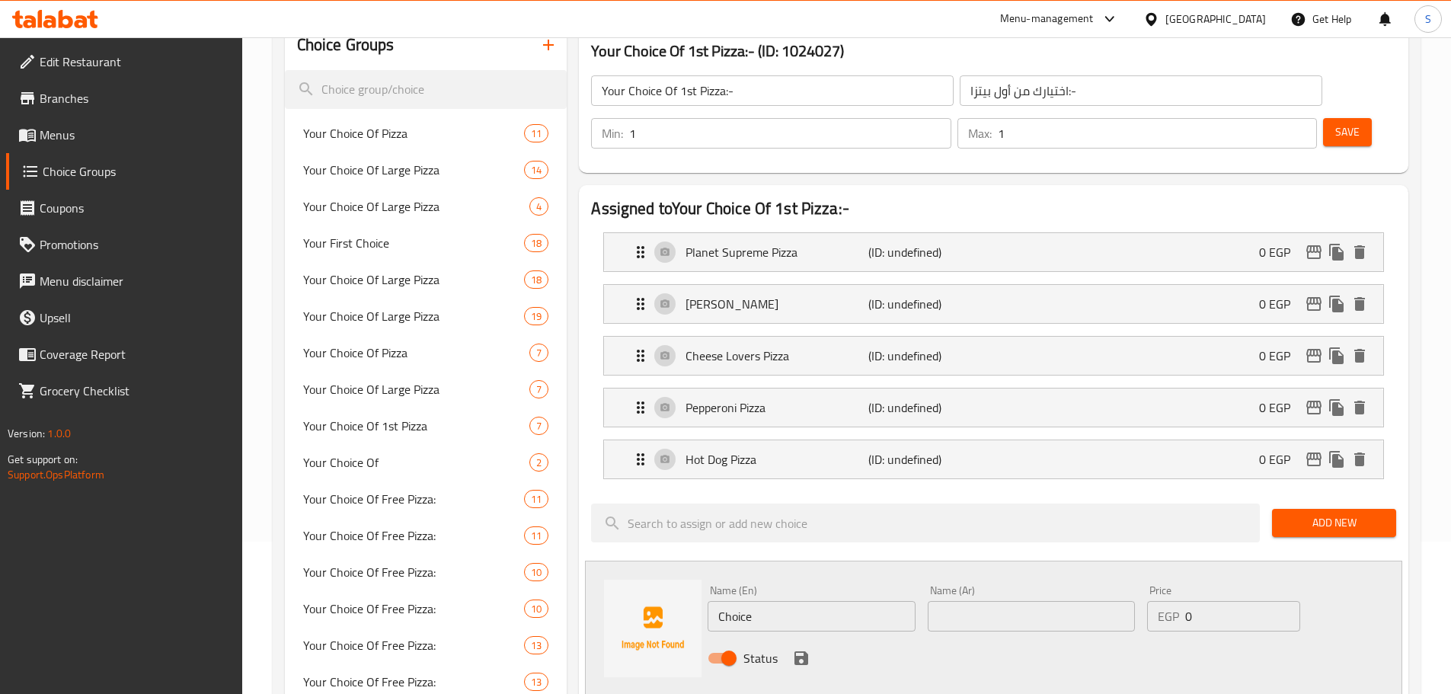
click at [767, 601] on input "Choice" at bounding box center [811, 616] width 207 height 30
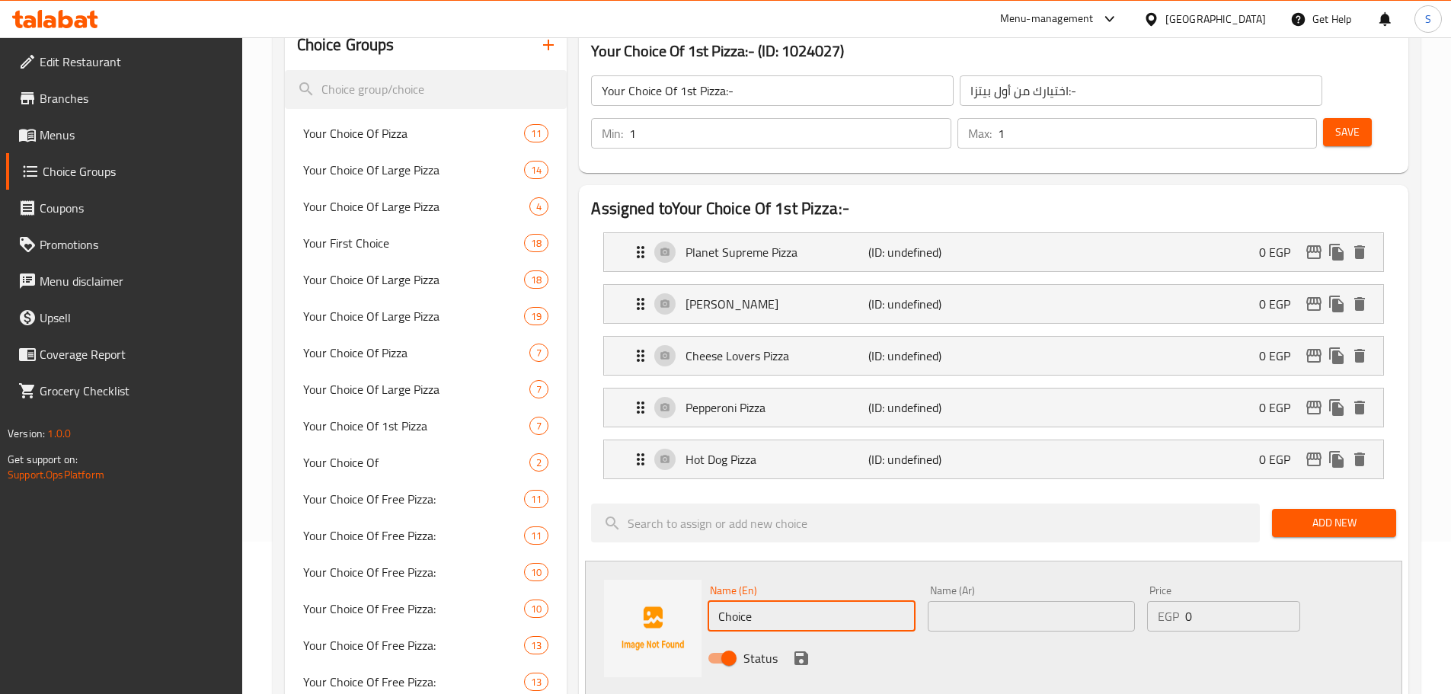
click at [766, 601] on input "Choice" at bounding box center [811, 616] width 207 height 30
click at [772, 601] on input "Choice" at bounding box center [811, 616] width 207 height 30
paste input "Mexican Pizza"
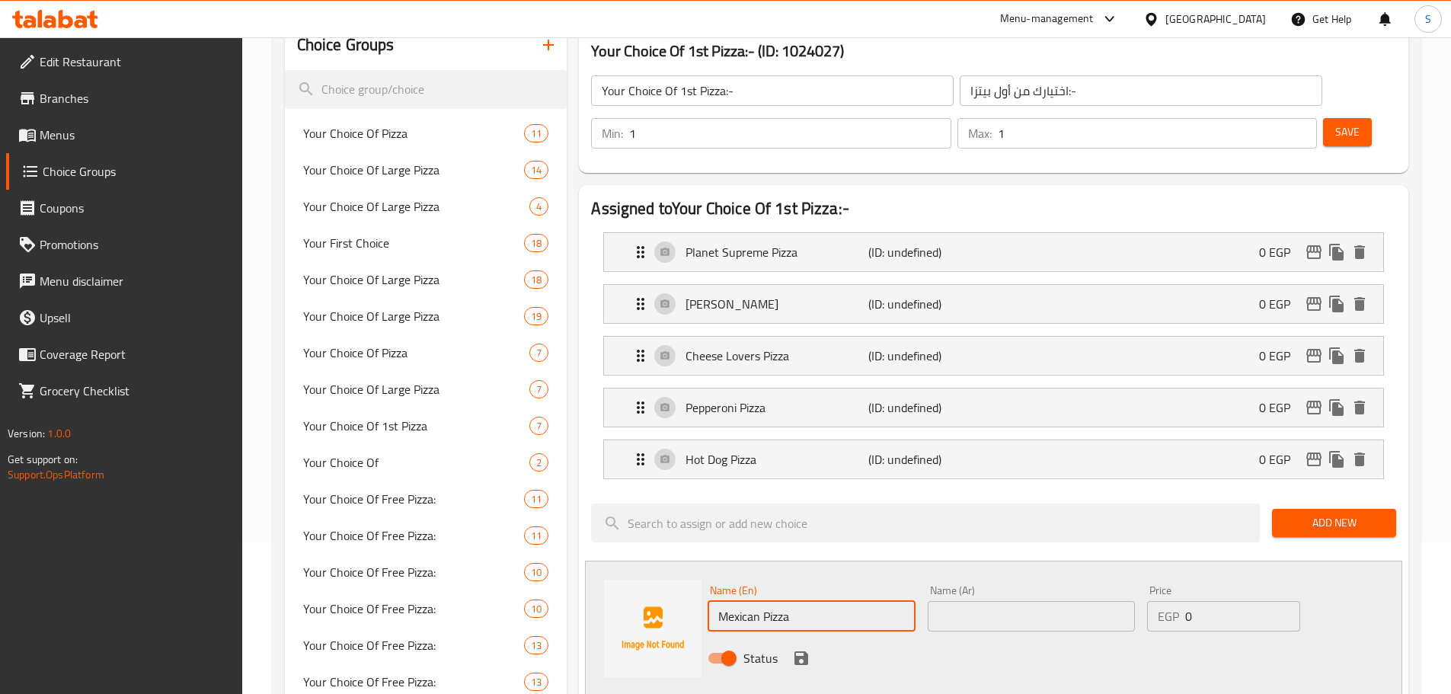
type input "Mexican Pizza"
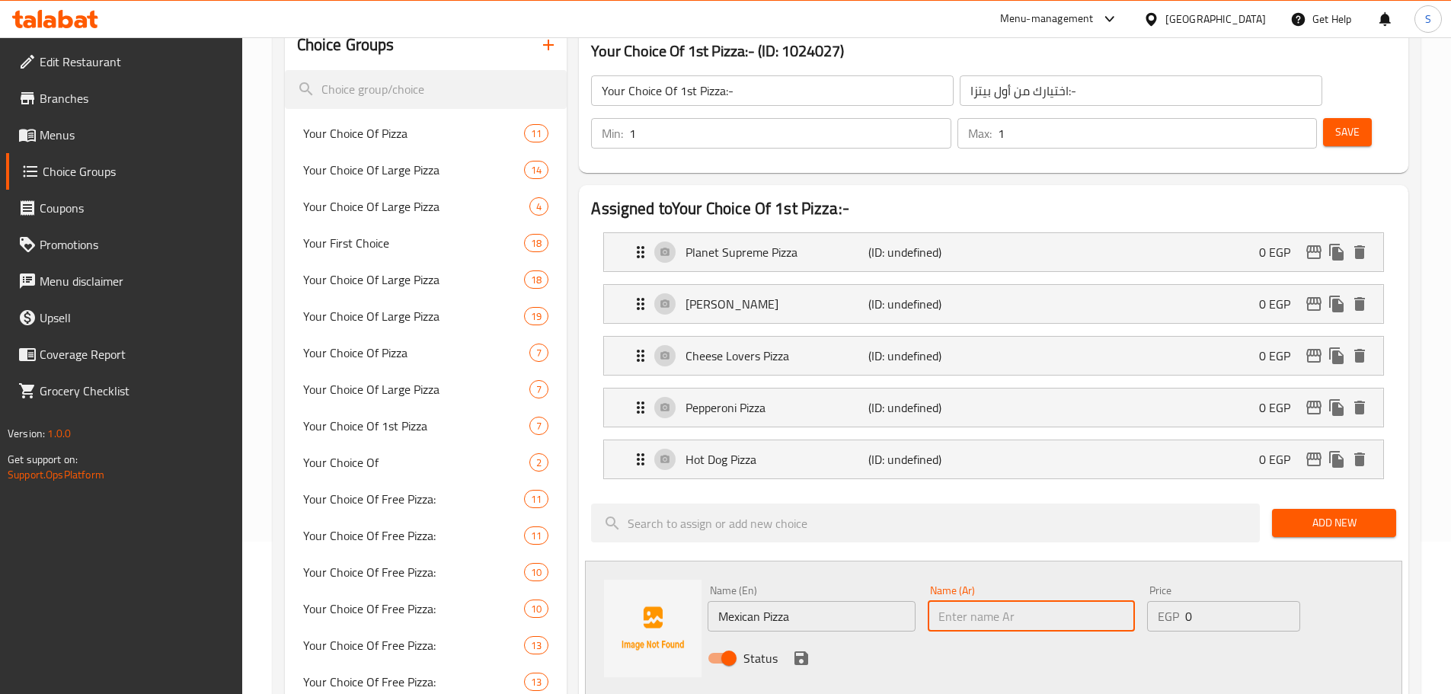
click at [947, 601] on input "text" at bounding box center [1031, 616] width 207 height 30
paste input "مكسيكان"
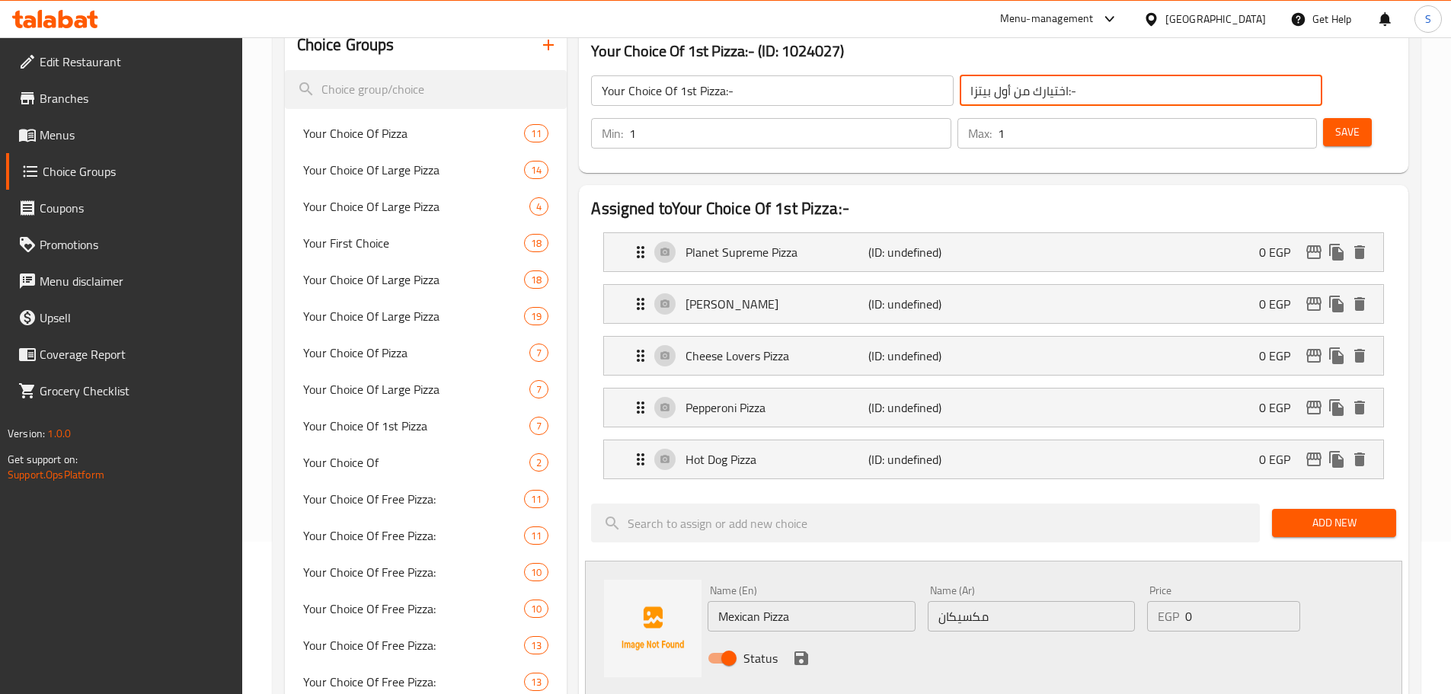
drag, startPoint x: 889, startPoint y: 101, endPoint x: 845, endPoint y: 110, distance: 45.1
click at [845, 110] on div "Your Choice Of 1st Pizza:- ​ اختيارك من أول بيتزا:- ​" at bounding box center [956, 90] width 749 height 49
click at [940, 601] on input "مكسيكان" at bounding box center [1031, 616] width 207 height 30
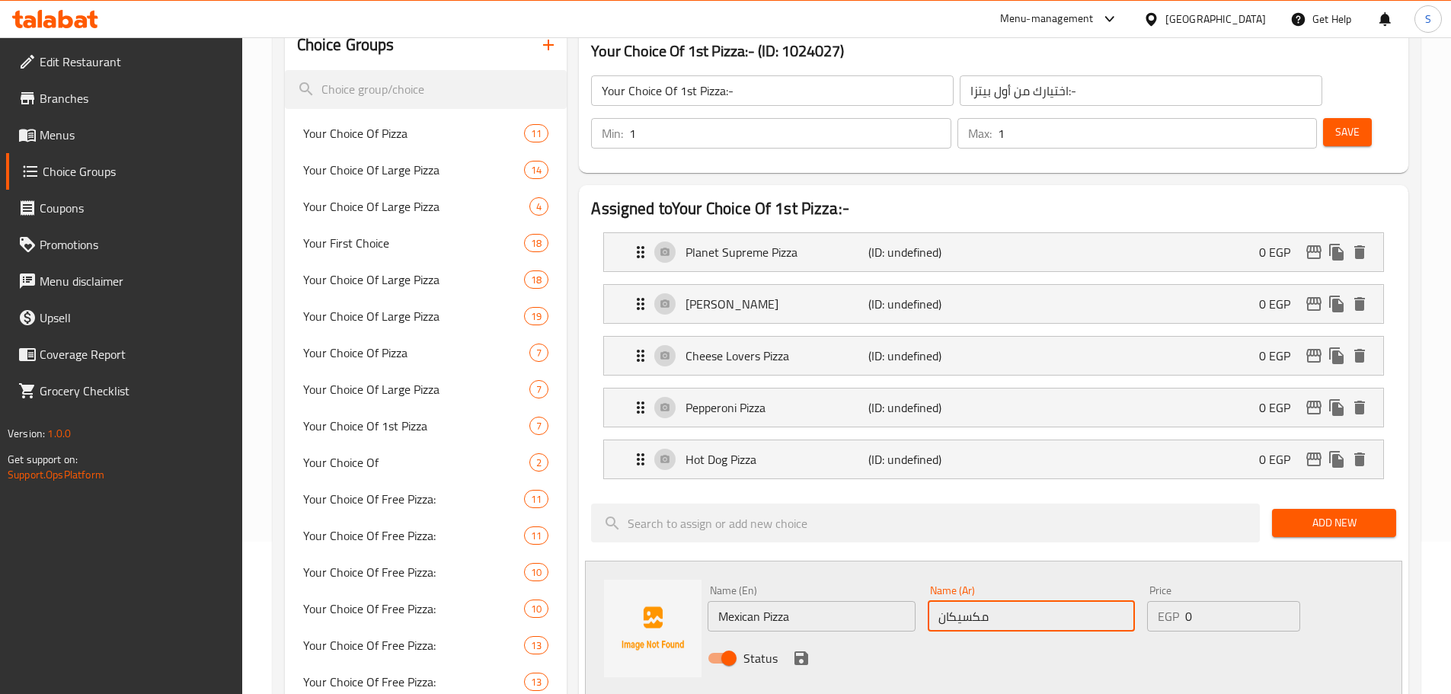
paste input "بيتزا"
drag, startPoint x: 938, startPoint y: 573, endPoint x: 906, endPoint y: 580, distance: 33.5
click at [906, 582] on div "Name (En) Mexican Pizza Name (En) Name (Ar) بيتزا مكسيكان Name (Ar) Price EGP 0…" at bounding box center [1031, 629] width 660 height 100
drag, startPoint x: 939, startPoint y: 577, endPoint x: 924, endPoint y: 578, distance: 15.3
click at [924, 579] on div "Name (Ar) بيتزا مكسيكان Name (Ar)" at bounding box center [1031, 608] width 219 height 59
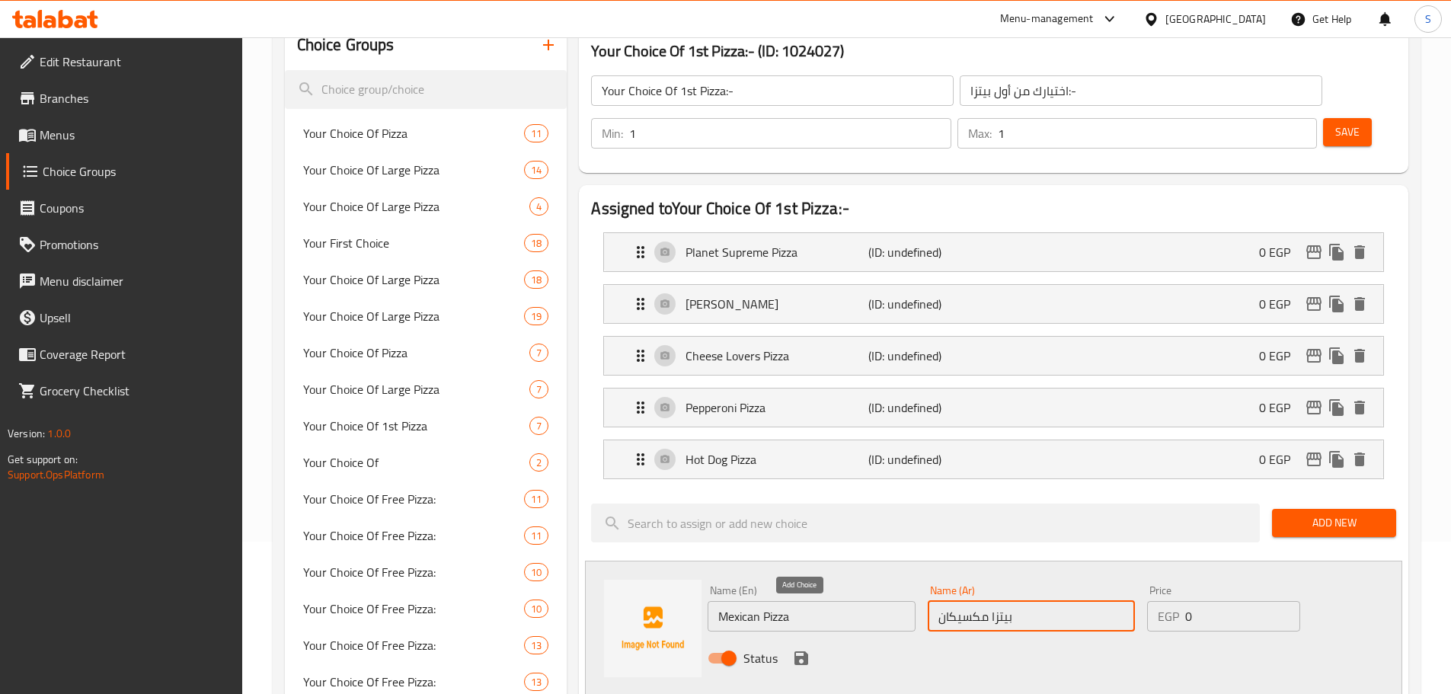
type input "بيتزا مكسيكان"
click at [803, 649] on icon "save" at bounding box center [801, 658] width 18 height 18
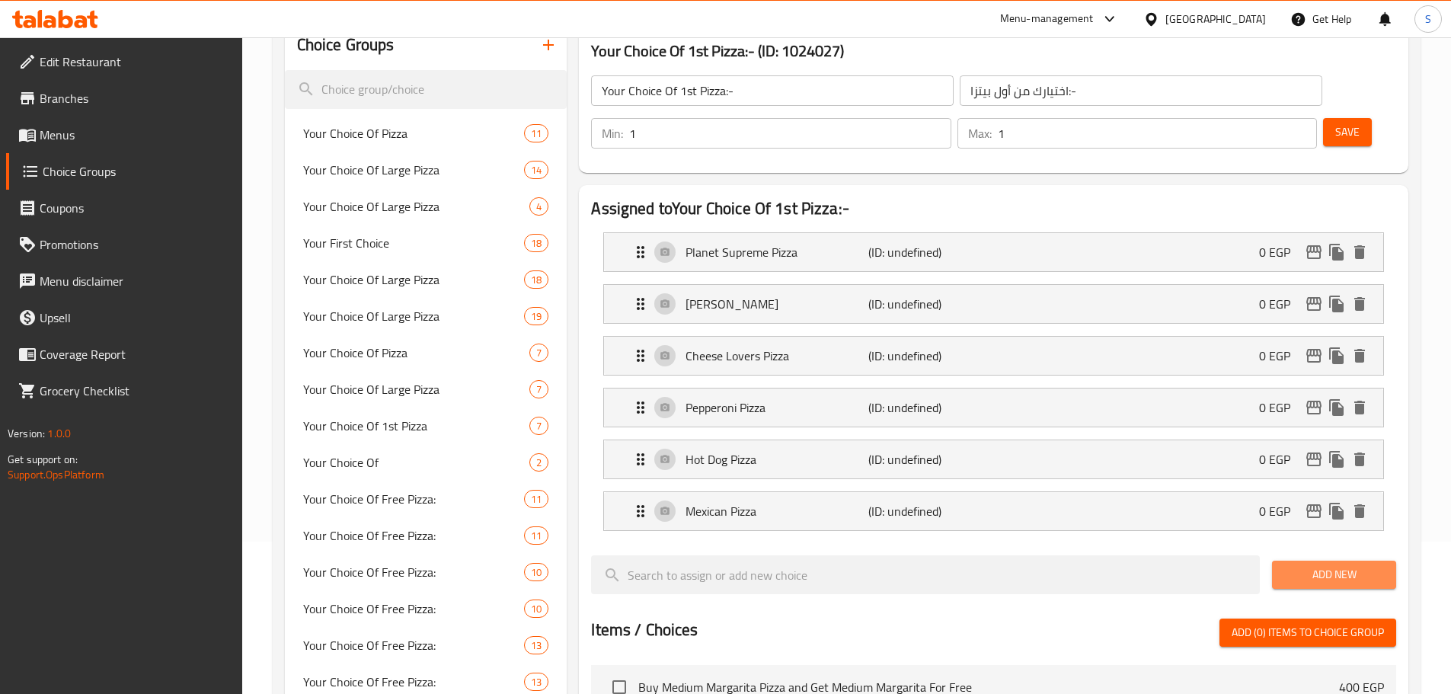
click at [1309, 565] on span "Add New" at bounding box center [1334, 574] width 100 height 19
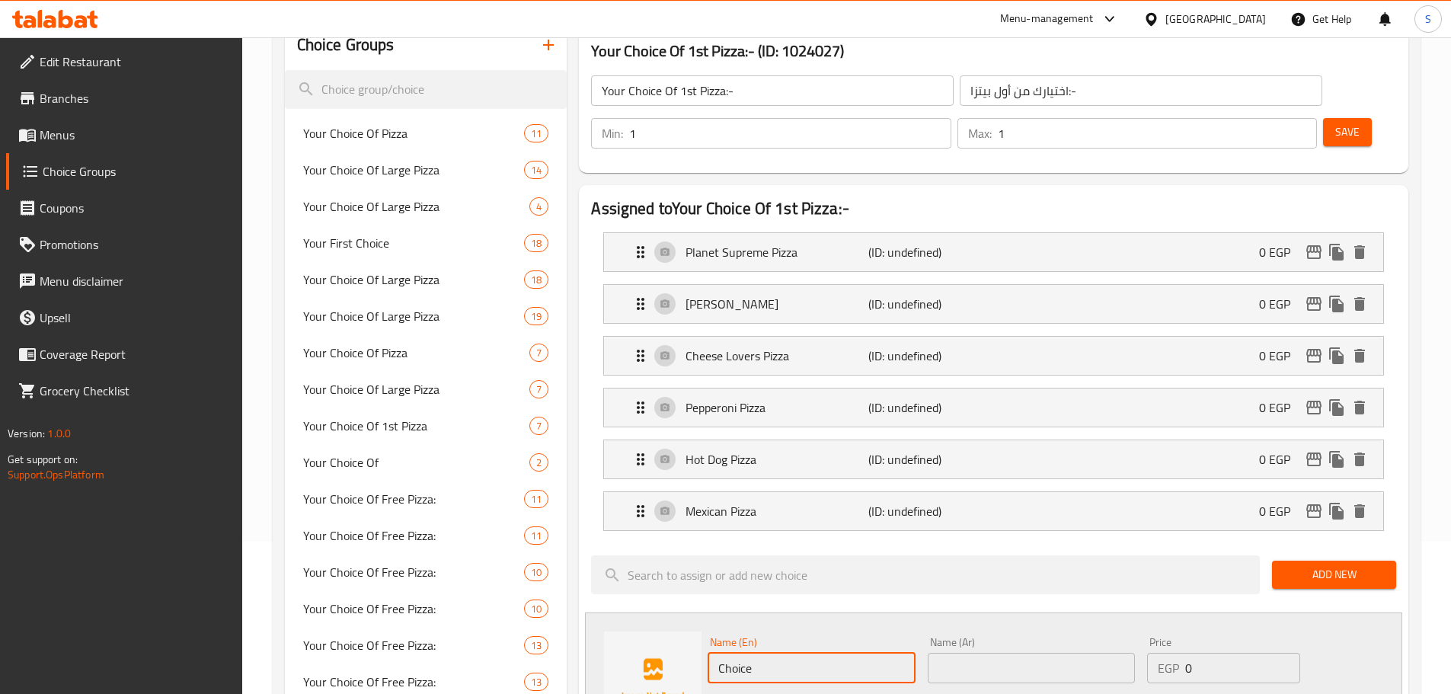
click at [764, 653] on input "Choice" at bounding box center [811, 668] width 207 height 30
click at [763, 653] on input "Choice" at bounding box center [811, 668] width 207 height 30
paste input "icken Bbq Pizza"
type input "Chicken BBQ Pizza"
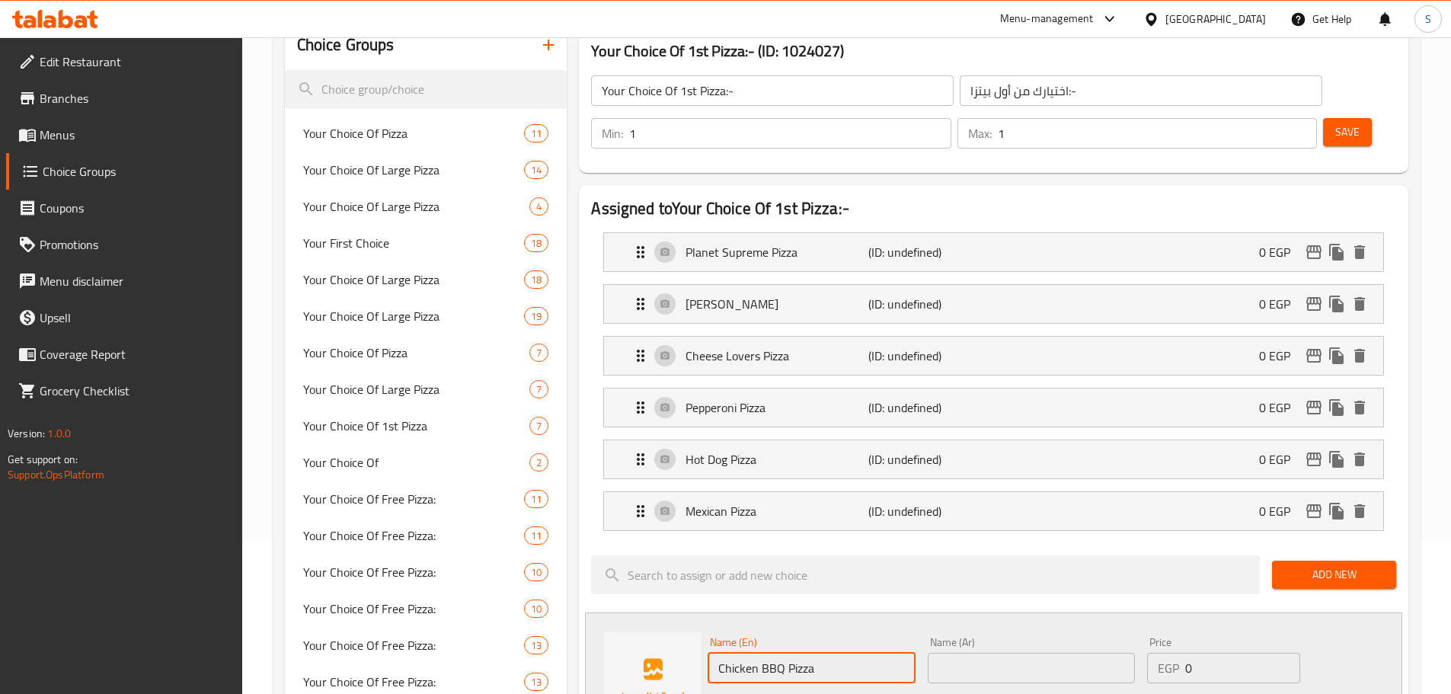
click at [946, 653] on input "text" at bounding box center [1031, 668] width 207 height 30
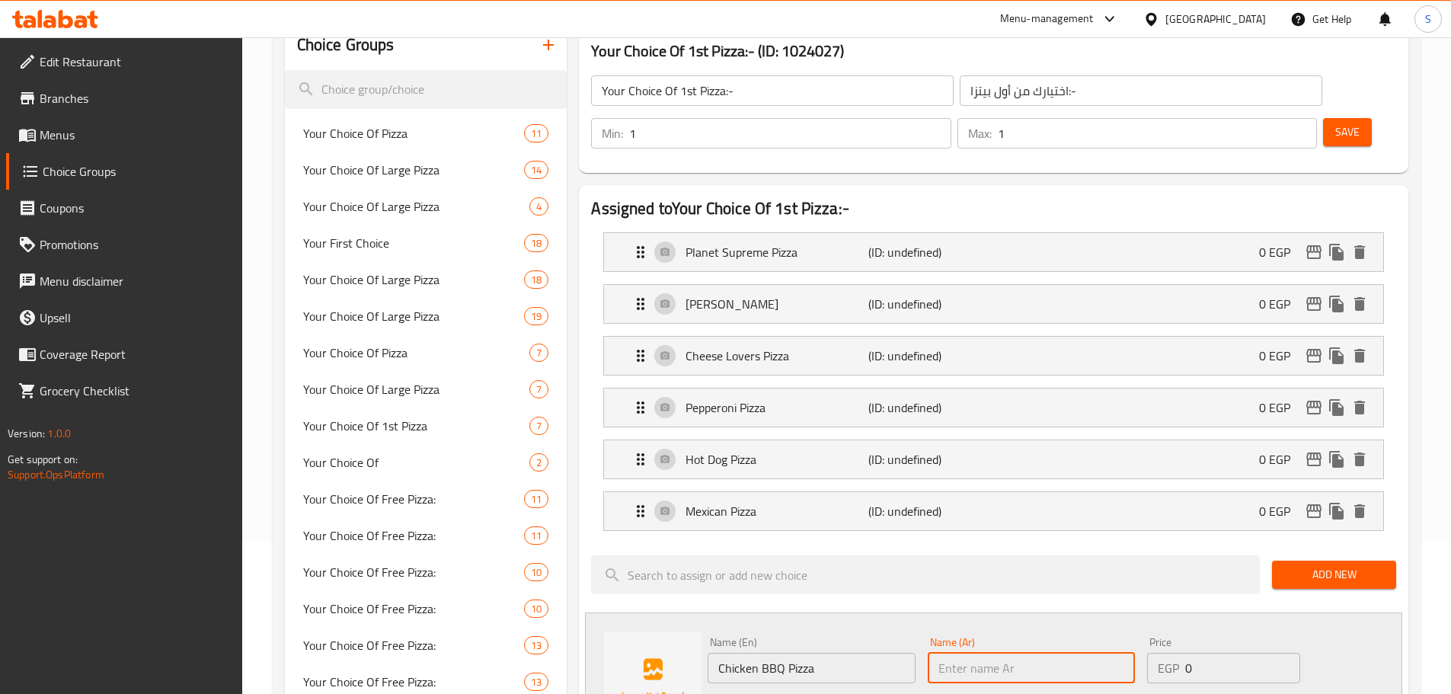
click at [967, 653] on input "text" at bounding box center [1031, 668] width 207 height 30
paste input "تشيكن باربكيو"
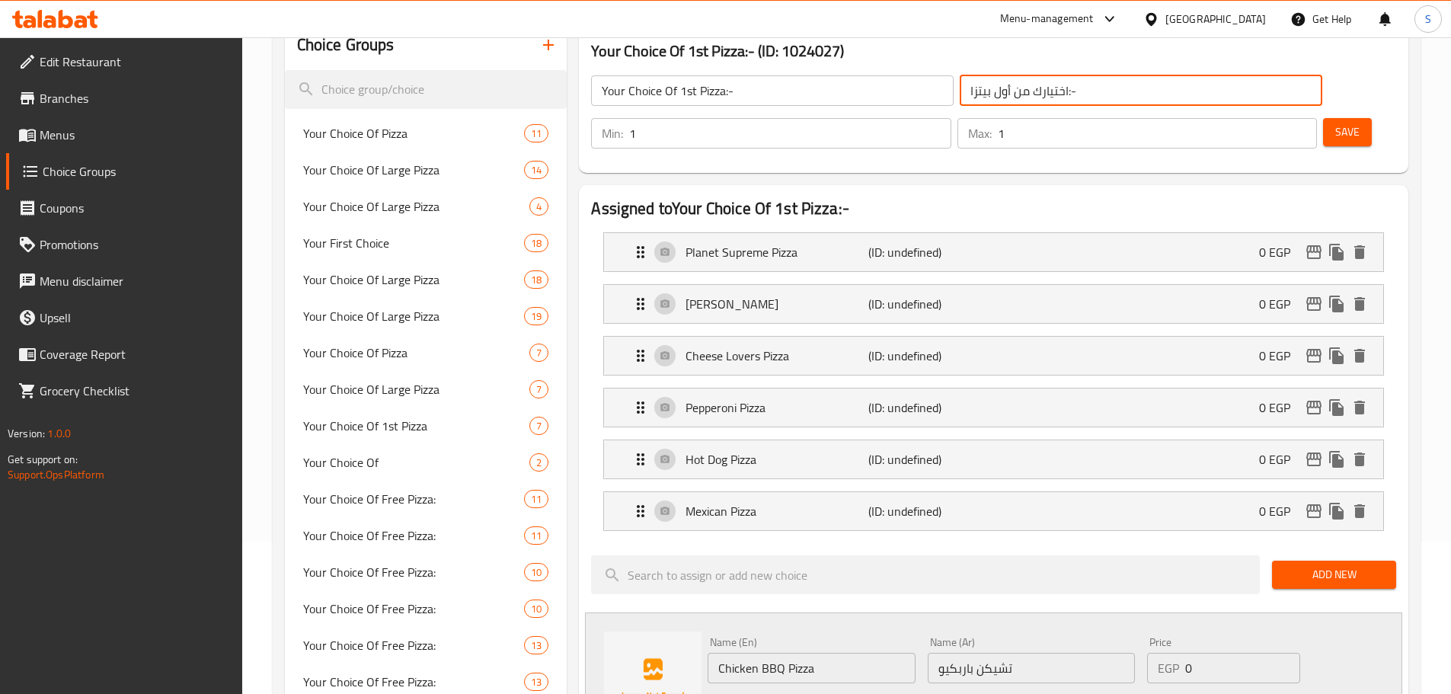
drag, startPoint x: 887, startPoint y: 98, endPoint x: 864, endPoint y: 103, distance: 23.3
click at [960, 103] on input "اختيارك من أول بيتزا:-" at bounding box center [1141, 90] width 363 height 30
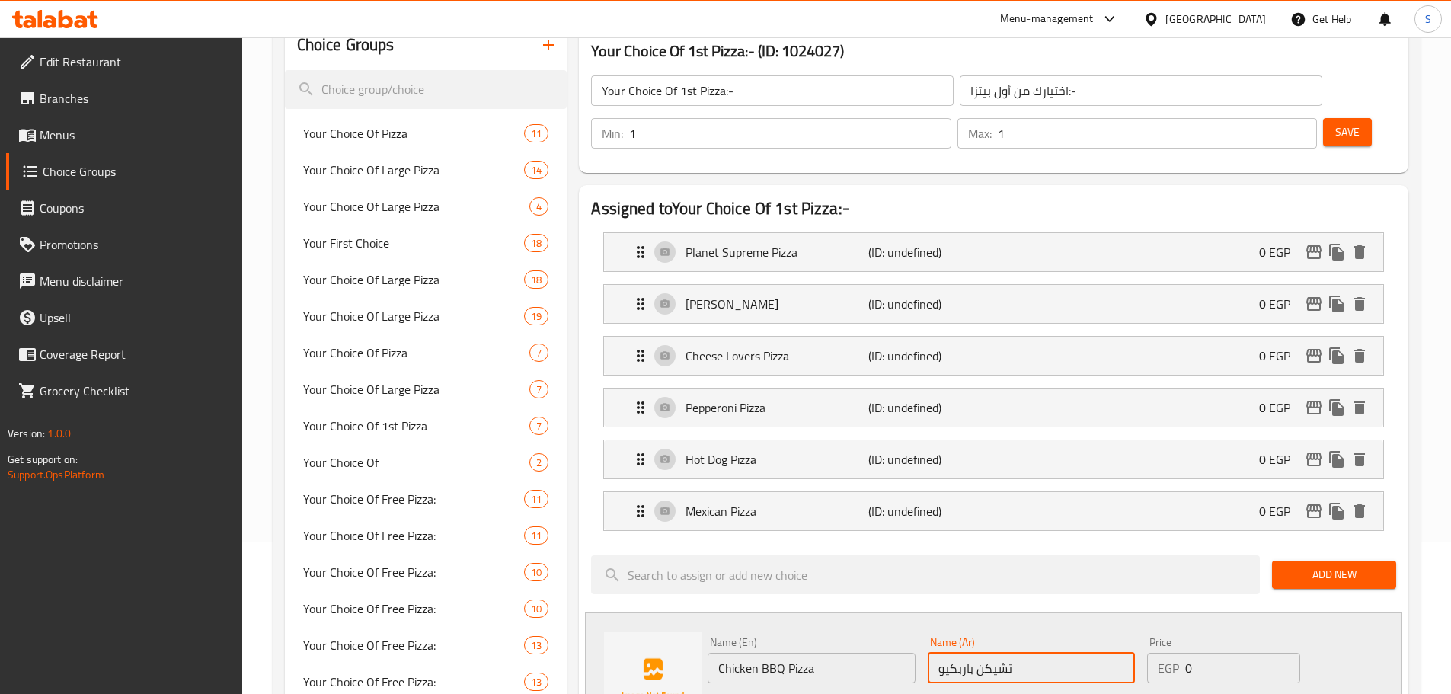
click at [934, 653] on input "تشيكن باربكيو" at bounding box center [1031, 668] width 207 height 30
paste input "بيتزا"
type input "بيتزا تشيكن باربكيو"
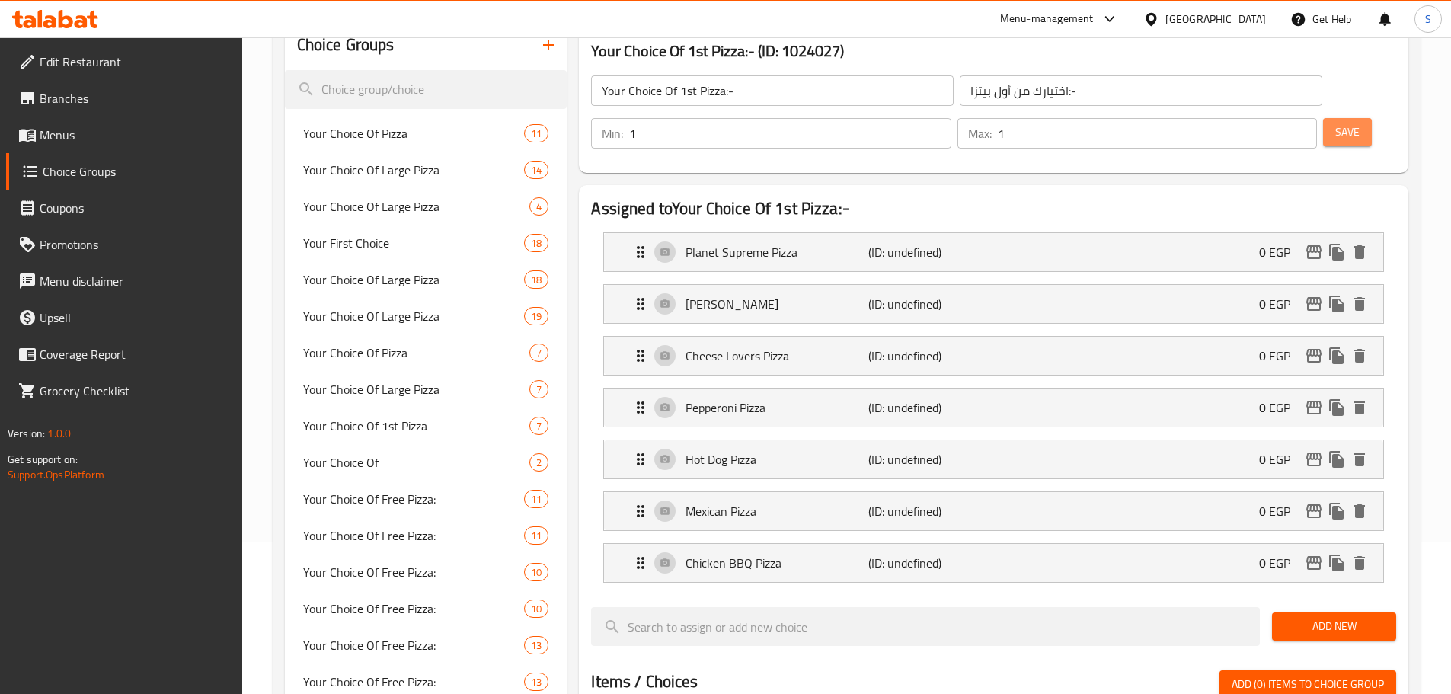
click at [1335, 123] on span "Save" at bounding box center [1347, 132] width 24 height 19
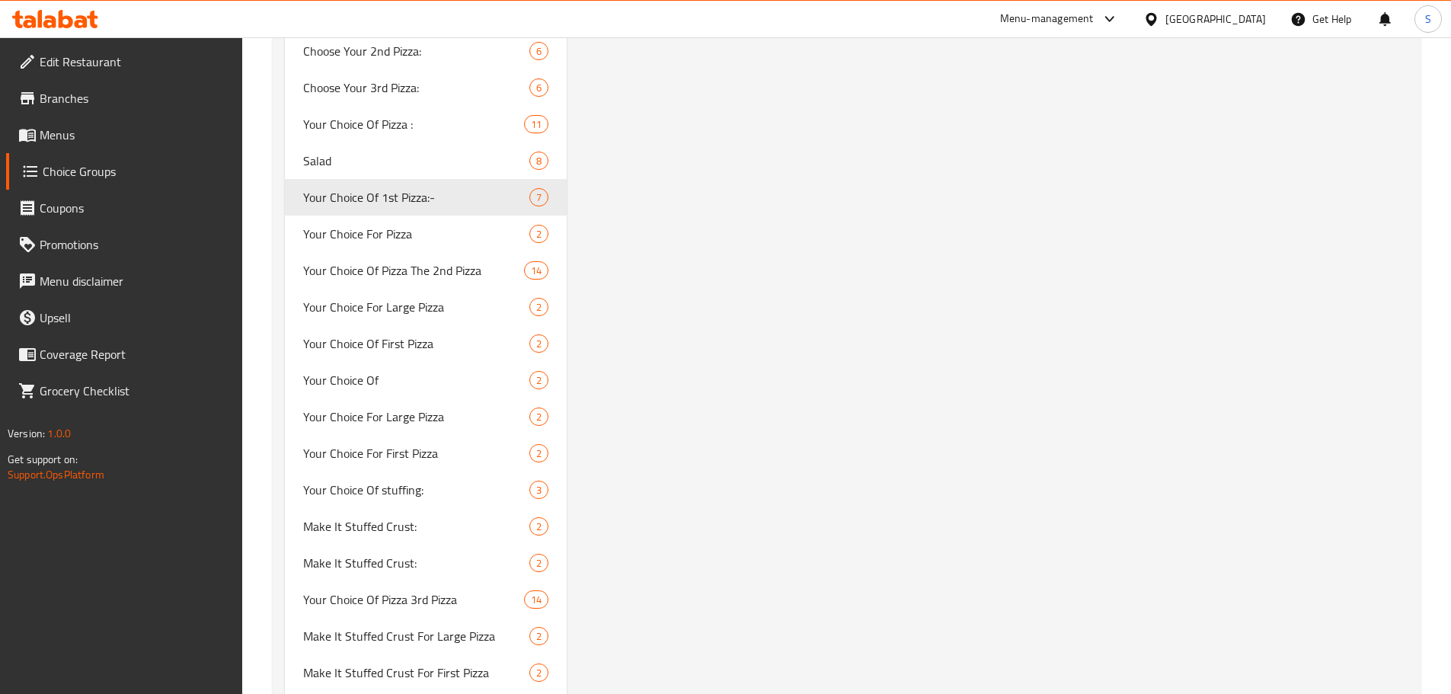
scroll to position [0, 0]
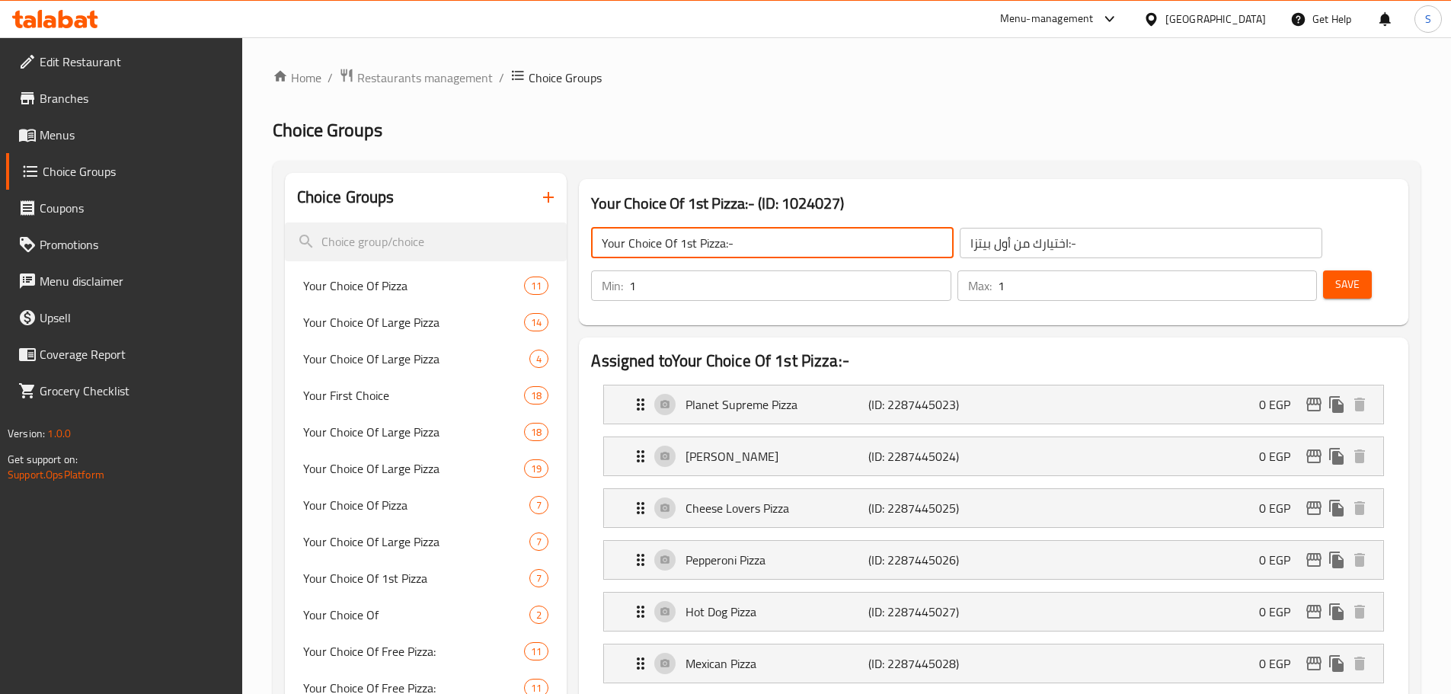
click at [769, 248] on input "Your Choice Of 1st Pizza:-" at bounding box center [772, 243] width 363 height 30
click at [986, 244] on input "اختيارك من أول بيتزا:-" at bounding box center [1141, 243] width 363 height 30
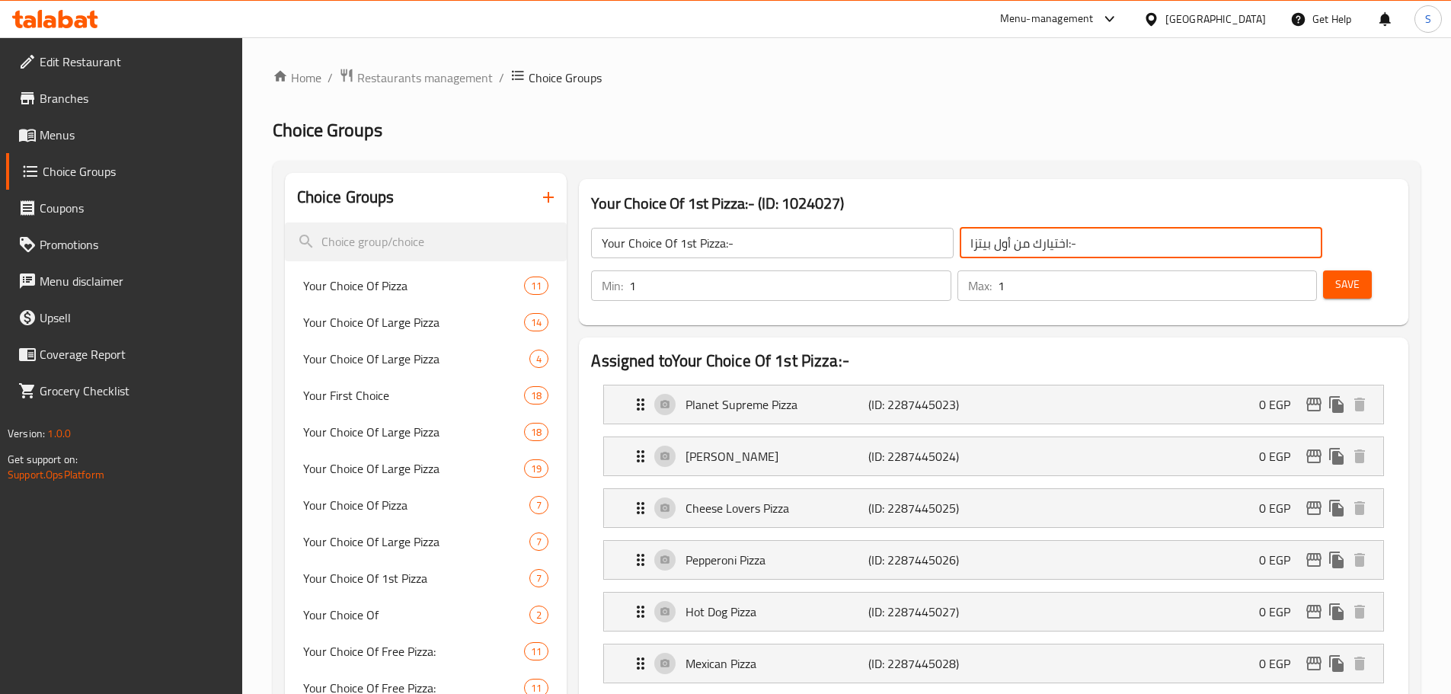
click at [986, 244] on input "اختيارك من أول بيتزا:-" at bounding box center [1141, 243] width 363 height 30
click at [987, 243] on input "اختيارك من أول بيتزا:-" at bounding box center [1141, 243] width 363 height 30
click at [788, 395] on p "Planet Supreme Pizza" at bounding box center [776, 404] width 182 height 18
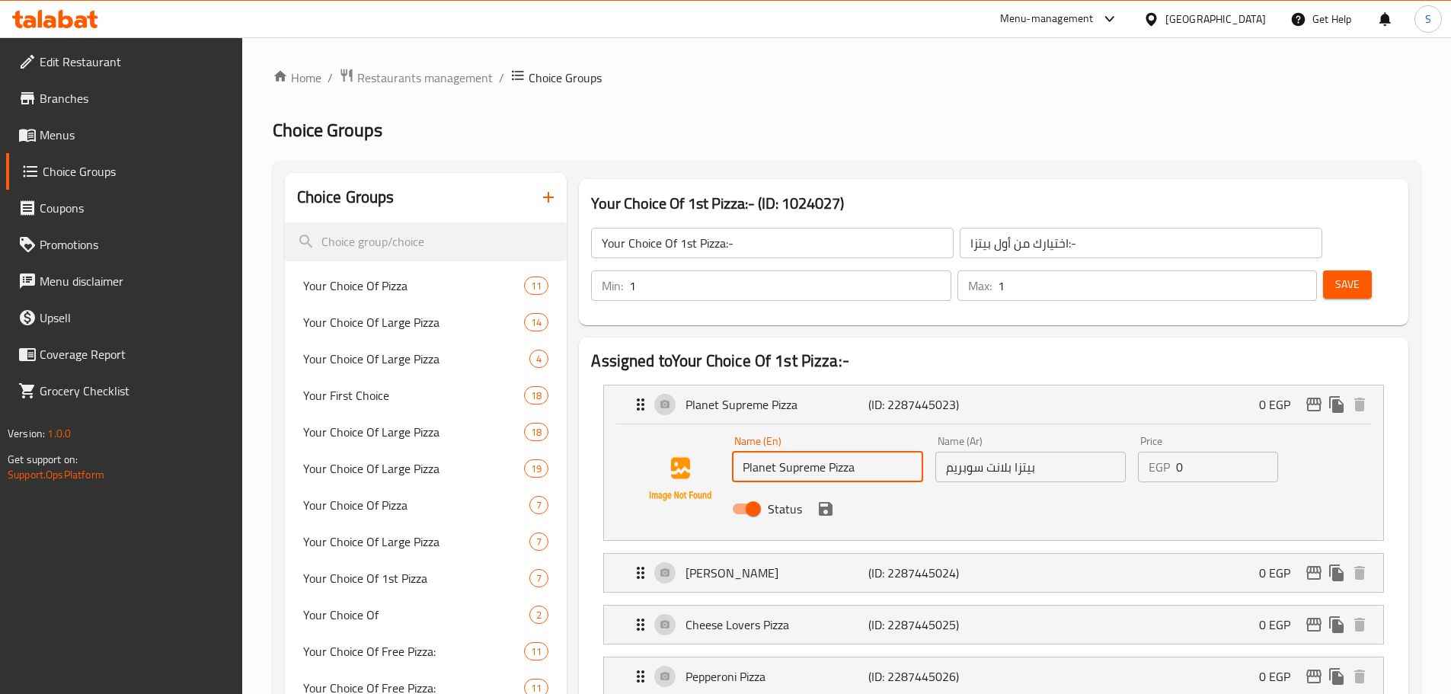
click at [860, 452] on input "Planet Supreme Pizza" at bounding box center [827, 467] width 190 height 30
click at [1040, 452] on input "بيتزا بلانت سوبريم" at bounding box center [1030, 467] width 190 height 30
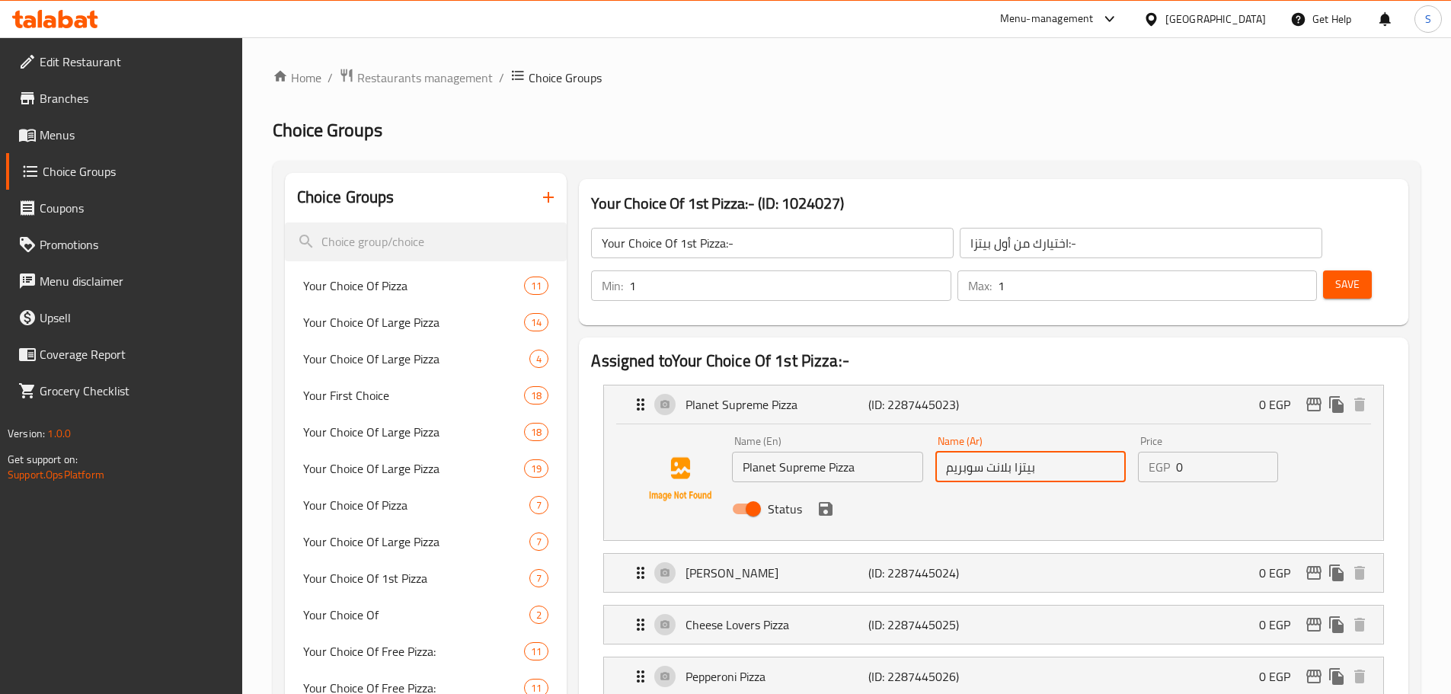
click at [1040, 452] on input "بيتزا بلانت سوبريم" at bounding box center [1030, 467] width 190 height 30
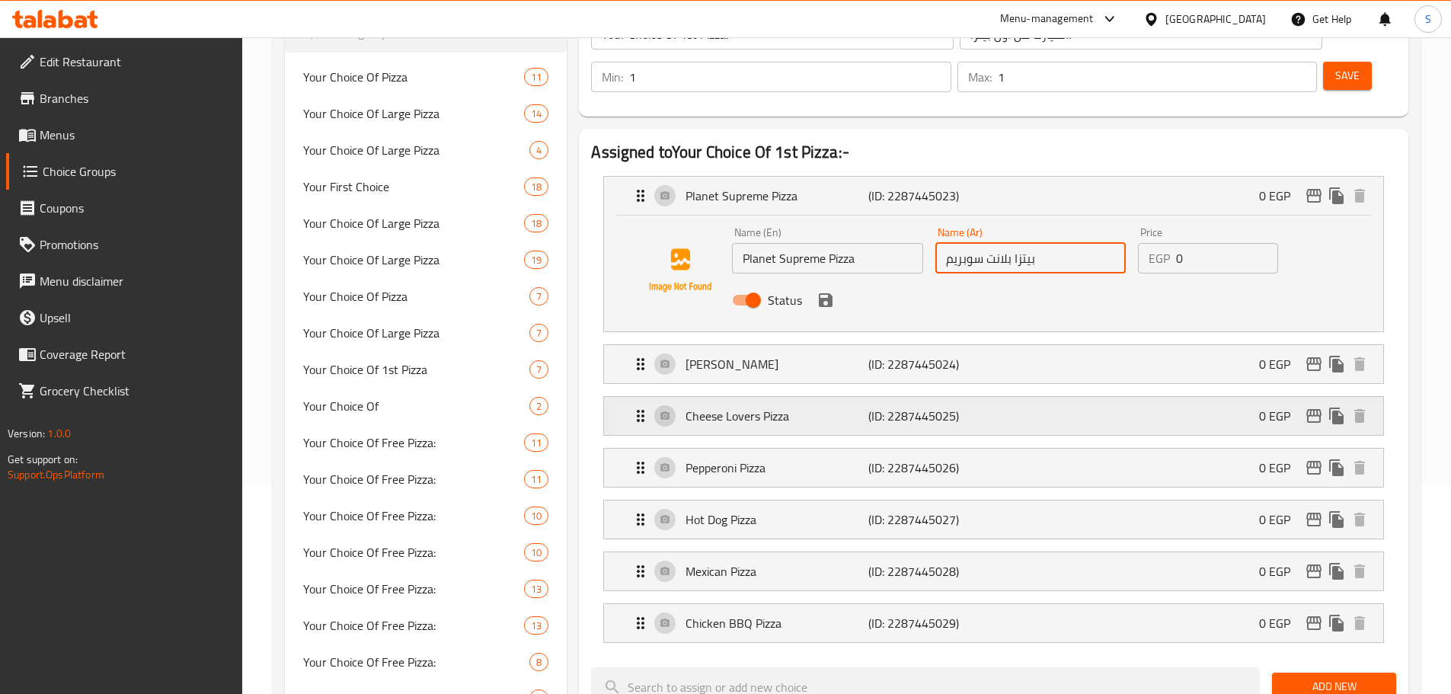
scroll to position [228, 0]
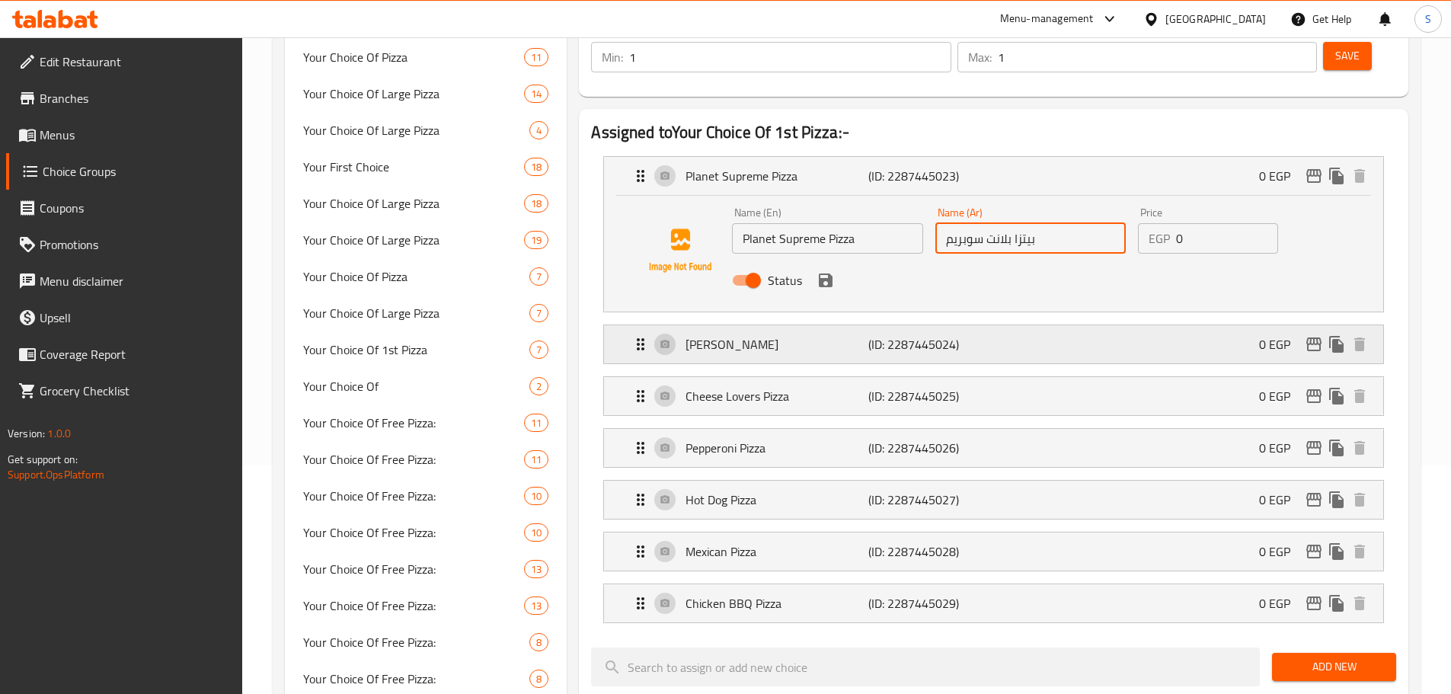
click at [794, 335] on p "[PERSON_NAME]" at bounding box center [776, 344] width 182 height 18
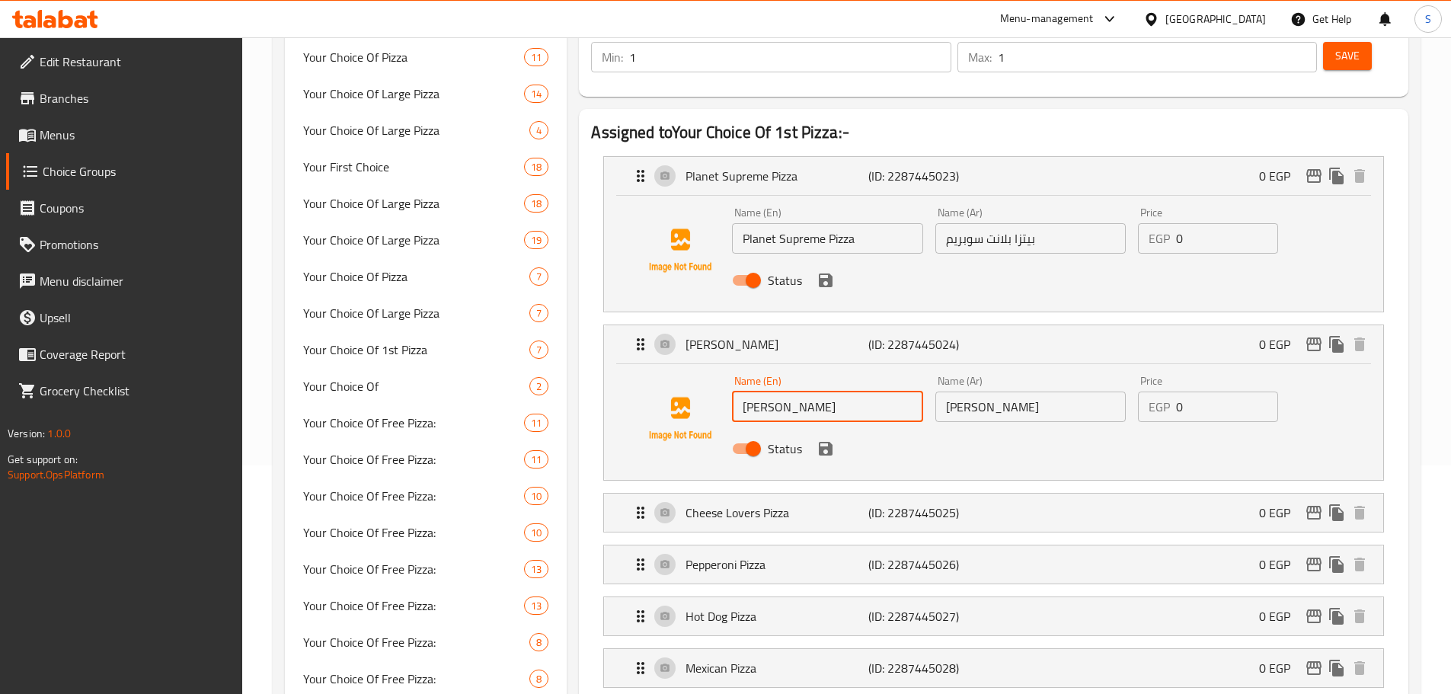
click at [846, 391] on input "[PERSON_NAME]" at bounding box center [827, 406] width 190 height 30
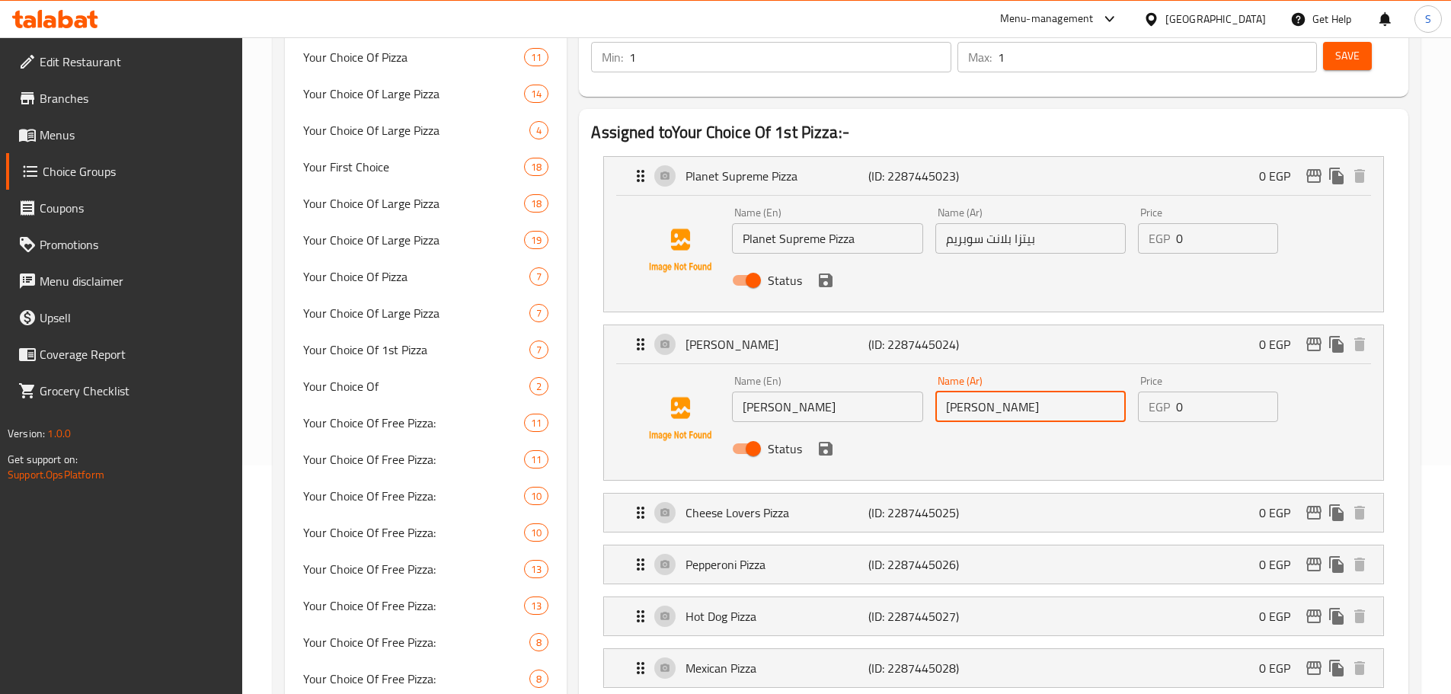
click at [1041, 391] on input "بيتزا مارجريتا" at bounding box center [1030, 406] width 190 height 30
click at [710, 503] on p "Cheese Lovers Pizza" at bounding box center [776, 512] width 182 height 18
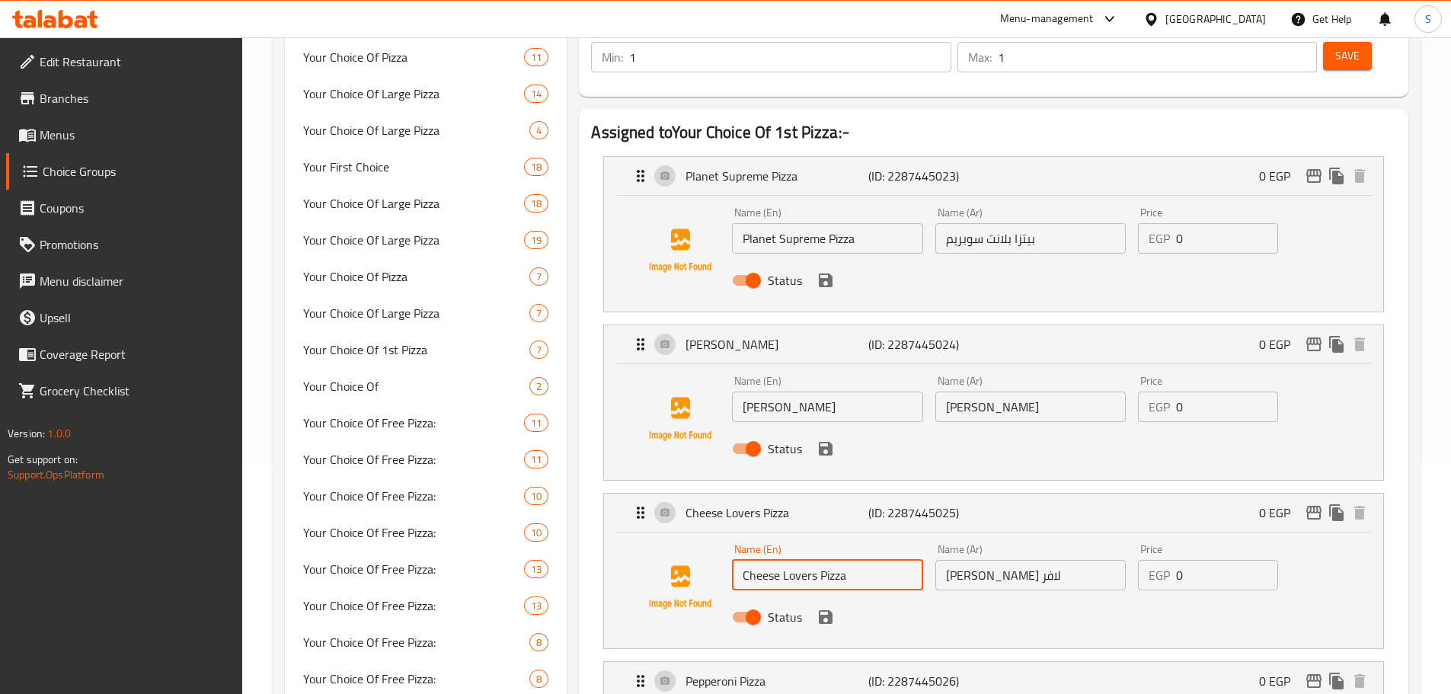
click at [851, 560] on input "Cheese Lovers Pizza" at bounding box center [827, 575] width 190 height 30
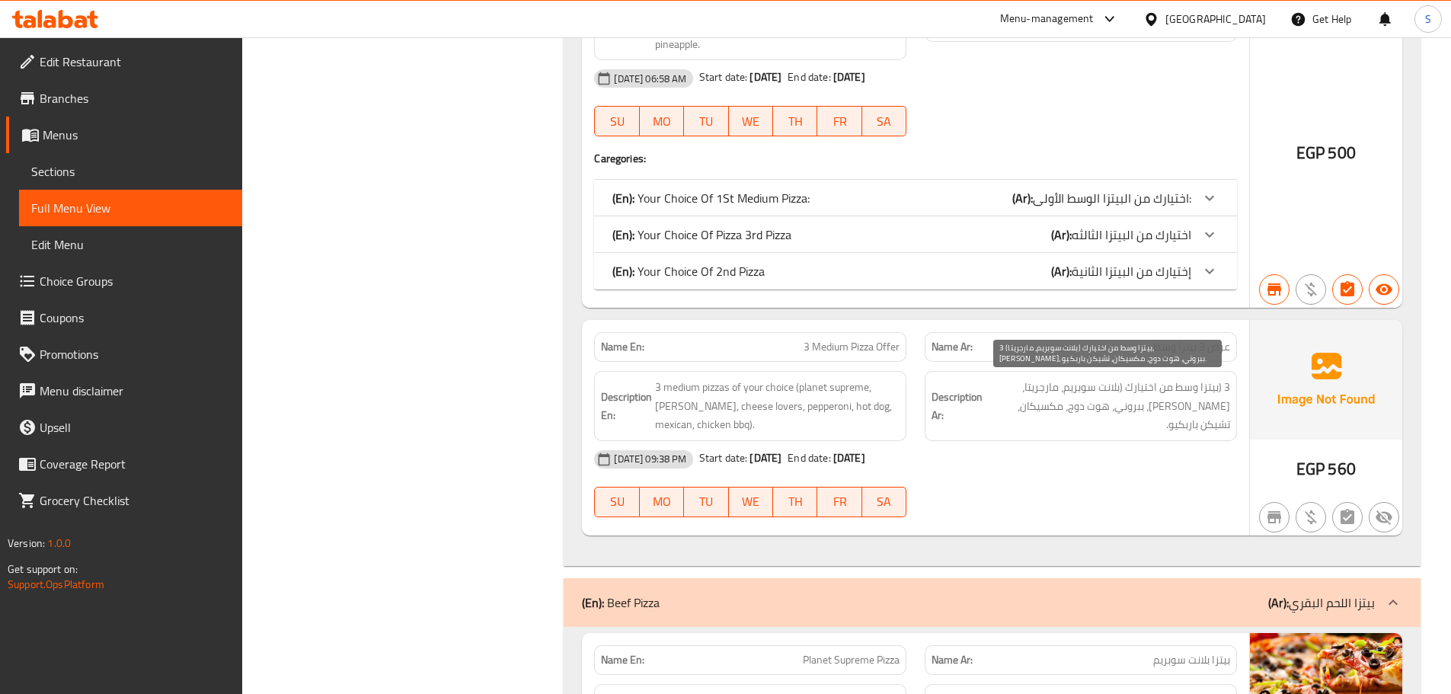
scroll to position [17568, 0]
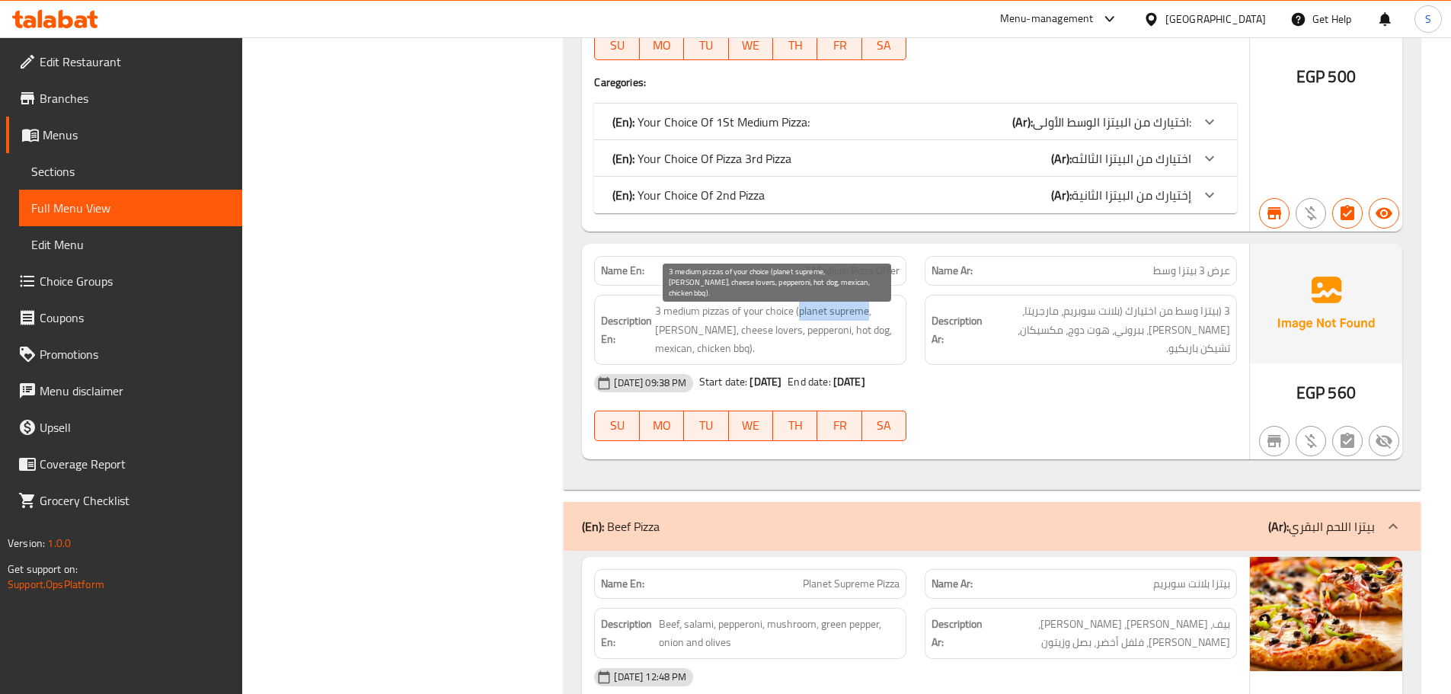
copy span "planet supreme"
drag, startPoint x: 868, startPoint y: 314, endPoint x: 802, endPoint y: 315, distance: 66.3
click at [802, 315] on span "3 medium pizzas of your choice (planet supreme, margherita, cheese lovers, pepp…" at bounding box center [777, 330] width 244 height 56
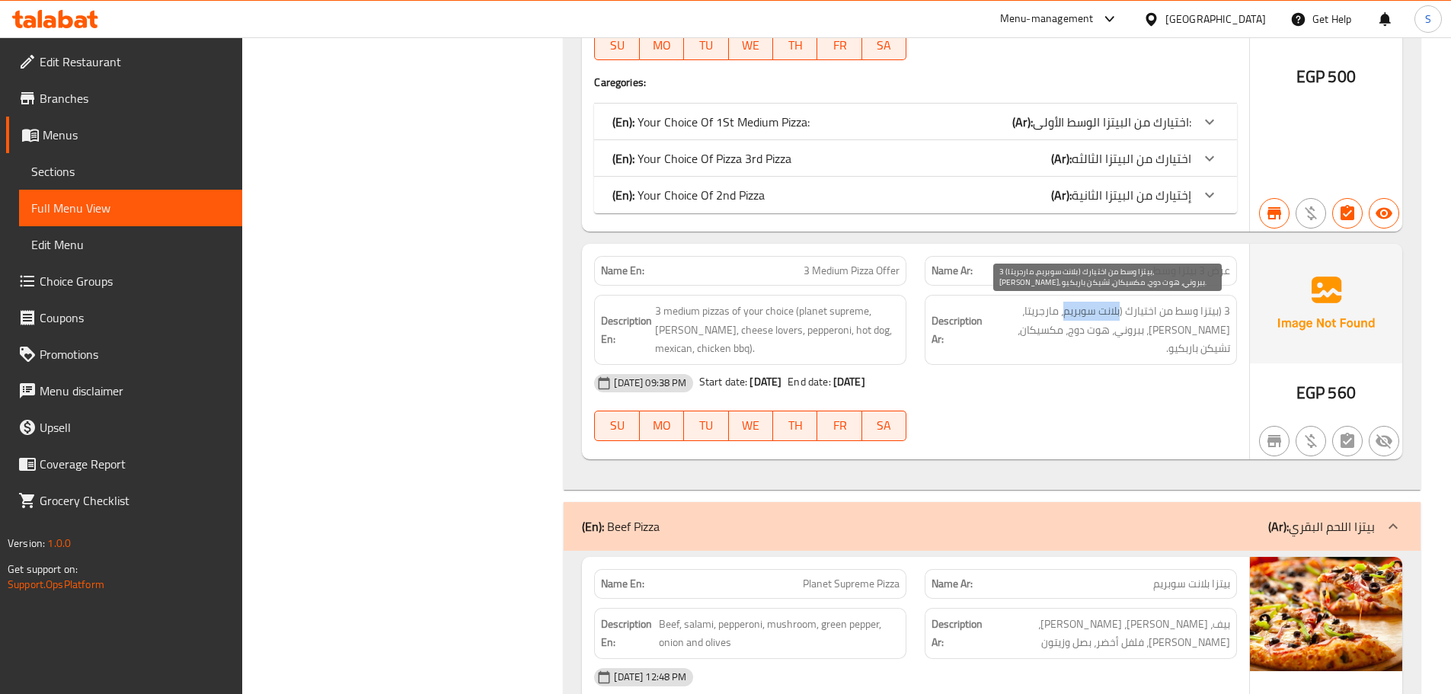
drag, startPoint x: 1121, startPoint y: 315, endPoint x: 1065, endPoint y: 308, distance: 56.8
click at [1065, 308] on span "3 (بيتزا وسط من اختيارك (بلانت سوبريم، مارجريتا، تشيز لافر، ببروني، هوت دوج، مك…" at bounding box center [1108, 330] width 244 height 56
copy span "بلانت سوبريم"
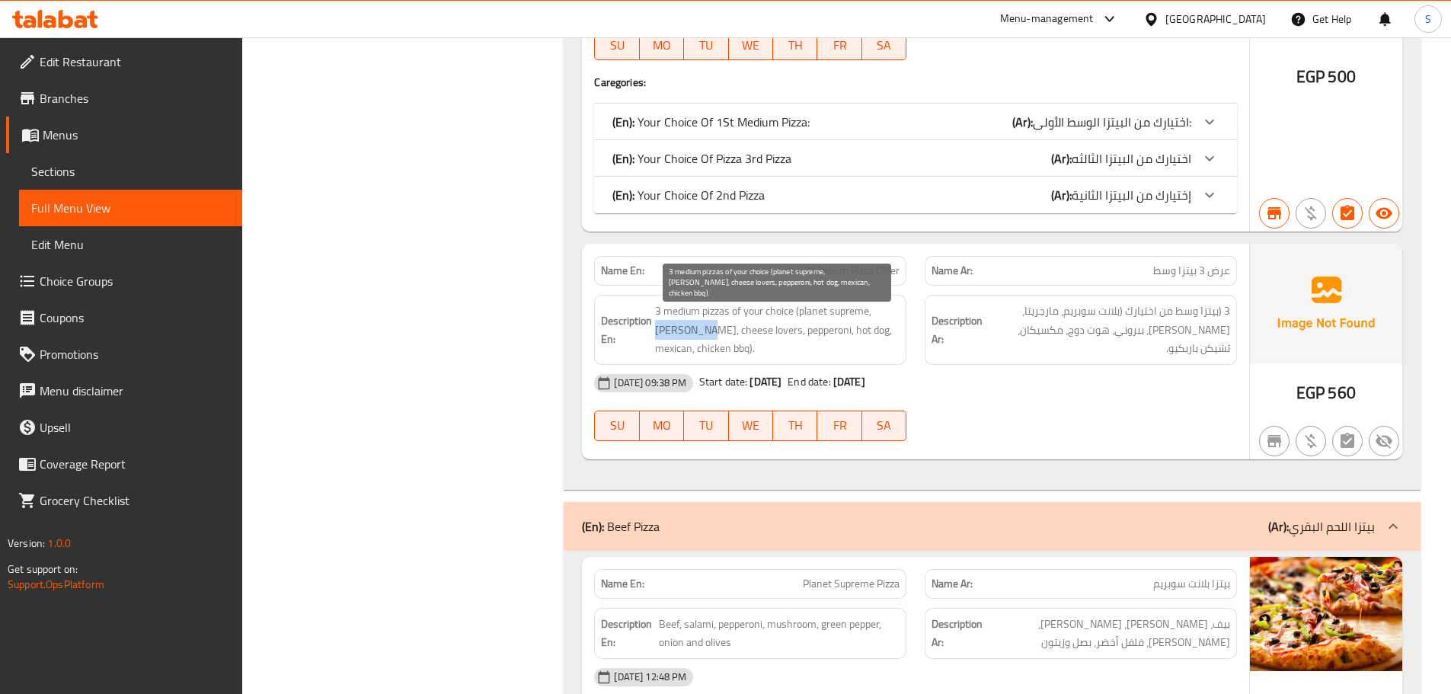
copy span "margherita"
drag, startPoint x: 703, startPoint y: 331, endPoint x: 654, endPoint y: 331, distance: 49.5
click at [654, 331] on h6 "Description En: 3 medium pizzas of your choice (planet supreme, margherita, che…" at bounding box center [750, 330] width 299 height 56
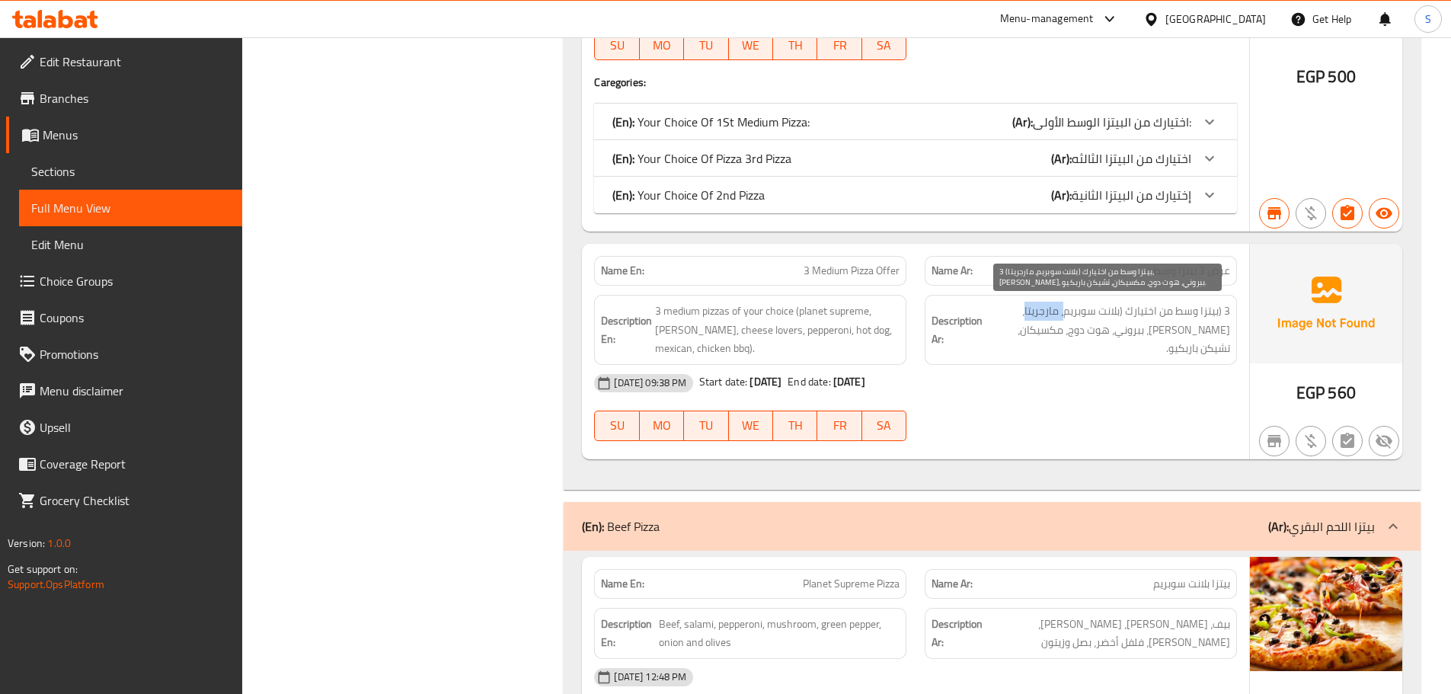
copy span "، مارجريتا"
drag, startPoint x: 1064, startPoint y: 310, endPoint x: 1024, endPoint y: 313, distance: 40.5
click at [1024, 313] on span "3 (بيتزا وسط من اختيارك (بلانت سوبريم، مارجريتا، تشيز لافر، ببروني، هوت دوج، مك…" at bounding box center [1108, 330] width 244 height 56
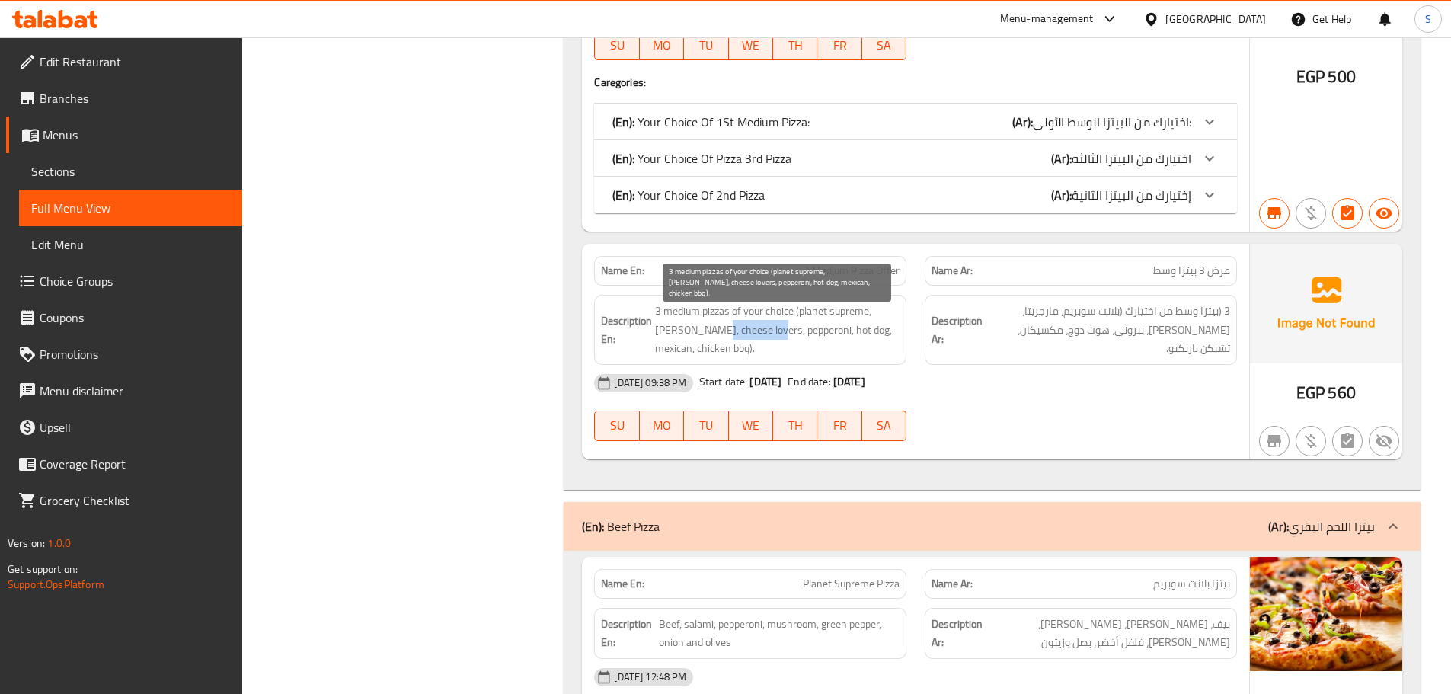
copy span "cheese lovers"
drag, startPoint x: 769, startPoint y: 331, endPoint x: 708, endPoint y: 336, distance: 60.4
click at [708, 336] on span "3 medium pizzas of your choice (planet supreme, margherita, cheese lovers, pepp…" at bounding box center [777, 330] width 244 height 56
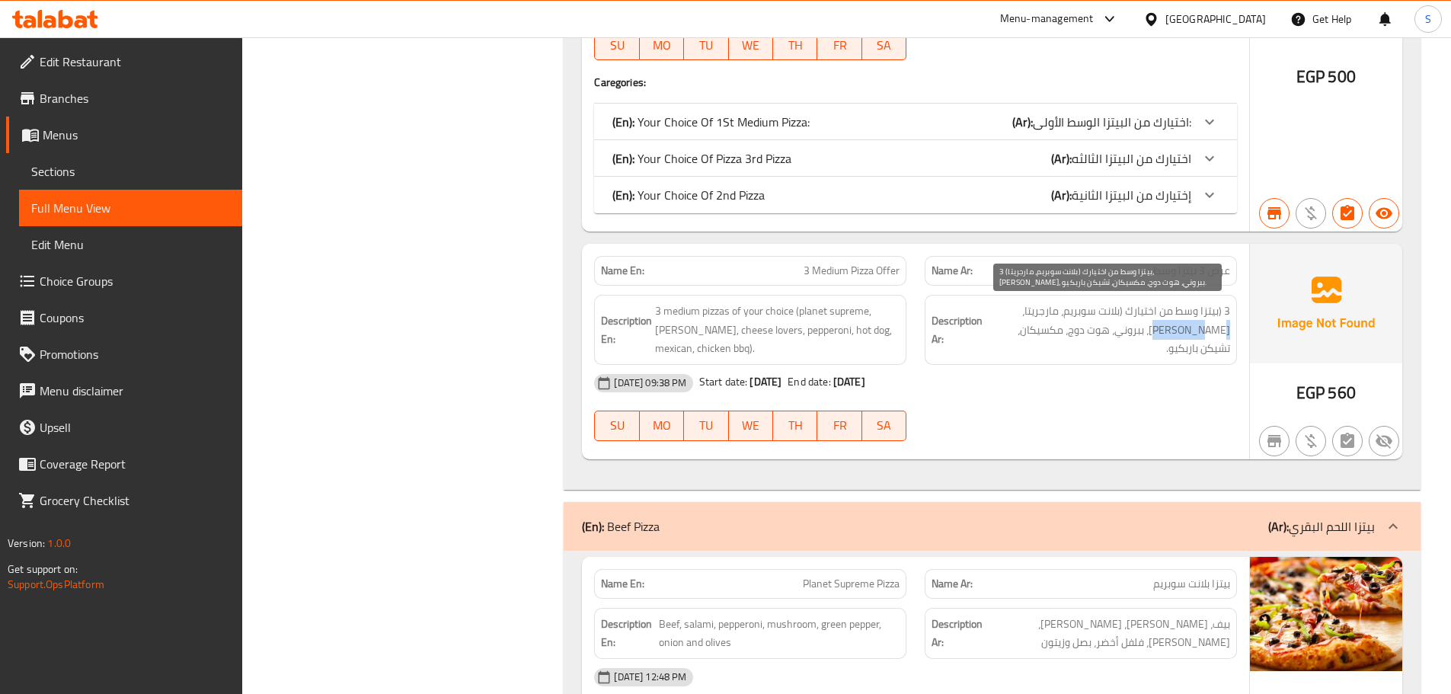
copy span "تشيز لافر"
drag, startPoint x: 1023, startPoint y: 312, endPoint x: 1213, endPoint y: 335, distance: 191.8
click at [1213, 335] on span "3 (بيتزا وسط من اختيارك (بلانت سوبريم، مارجريتا، [PERSON_NAME]، ببروني، هوت دوج…" at bounding box center [1108, 330] width 244 height 56
copy span "تشيز لافر"
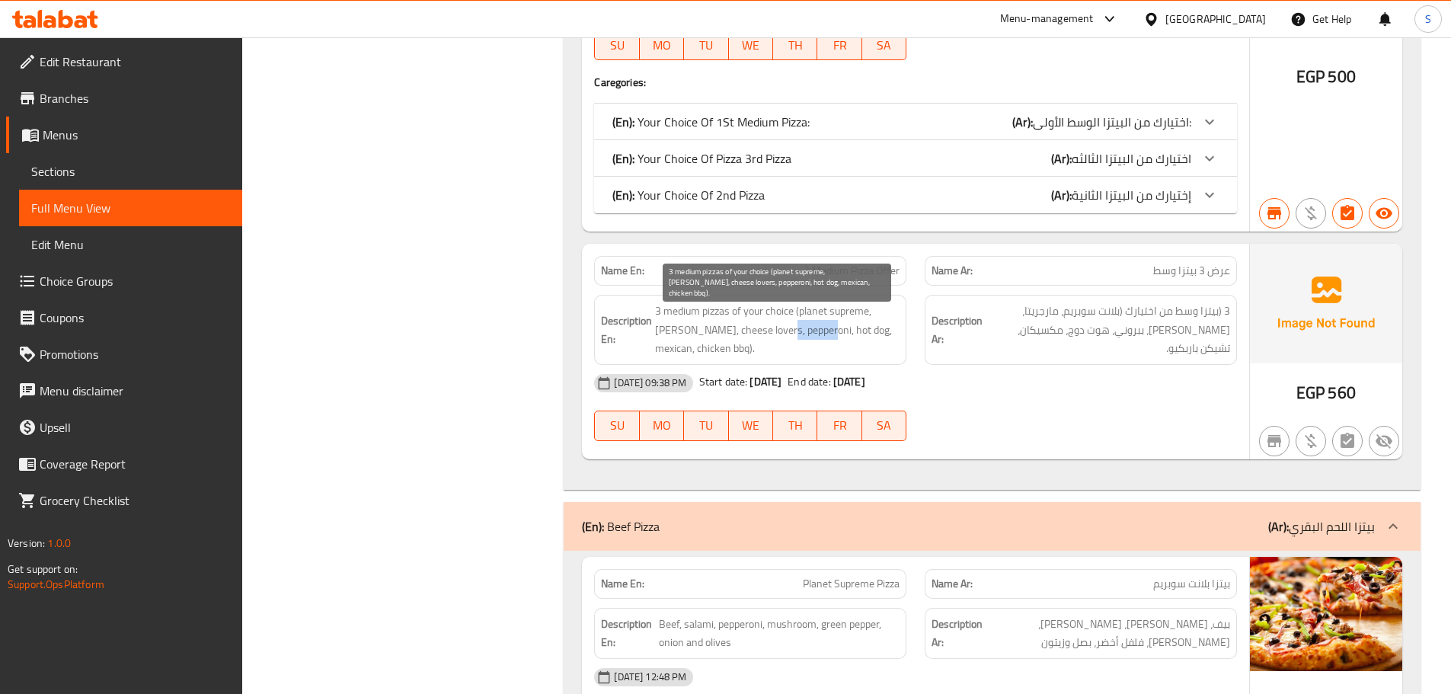
drag, startPoint x: 775, startPoint y: 334, endPoint x: 820, endPoint y: 334, distance: 45.7
click at [820, 334] on span "3 medium pizzas of your choice (planet supreme, [PERSON_NAME], cheese lovers, p…" at bounding box center [777, 330] width 244 height 56
copy span "pepperoni"
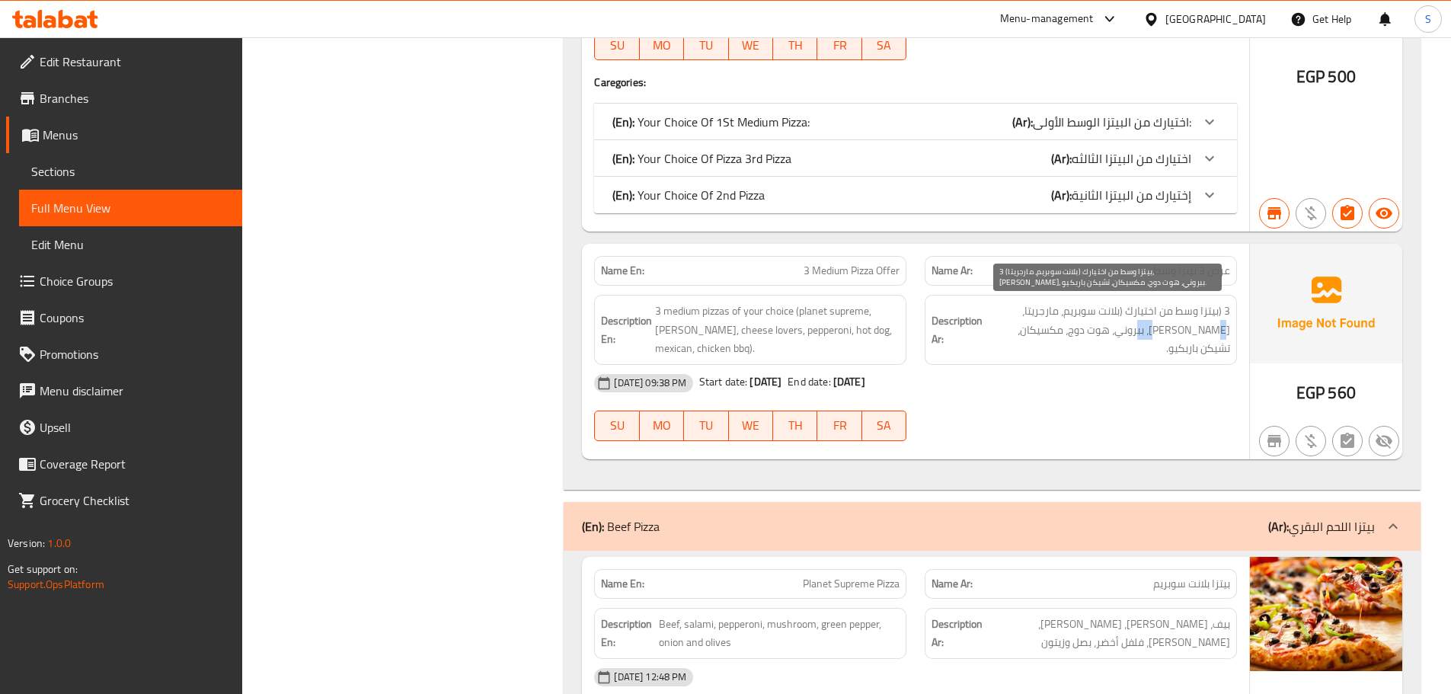
drag, startPoint x: 1207, startPoint y: 333, endPoint x: 1178, endPoint y: 334, distance: 29.0
click at [1178, 334] on span "3 (بيتزا وسط من اختيارك (بلانت سوبريم، مارجريتا، [PERSON_NAME]، ببروني، هوت دوج…" at bounding box center [1108, 330] width 244 height 56
copy span "ببروني"
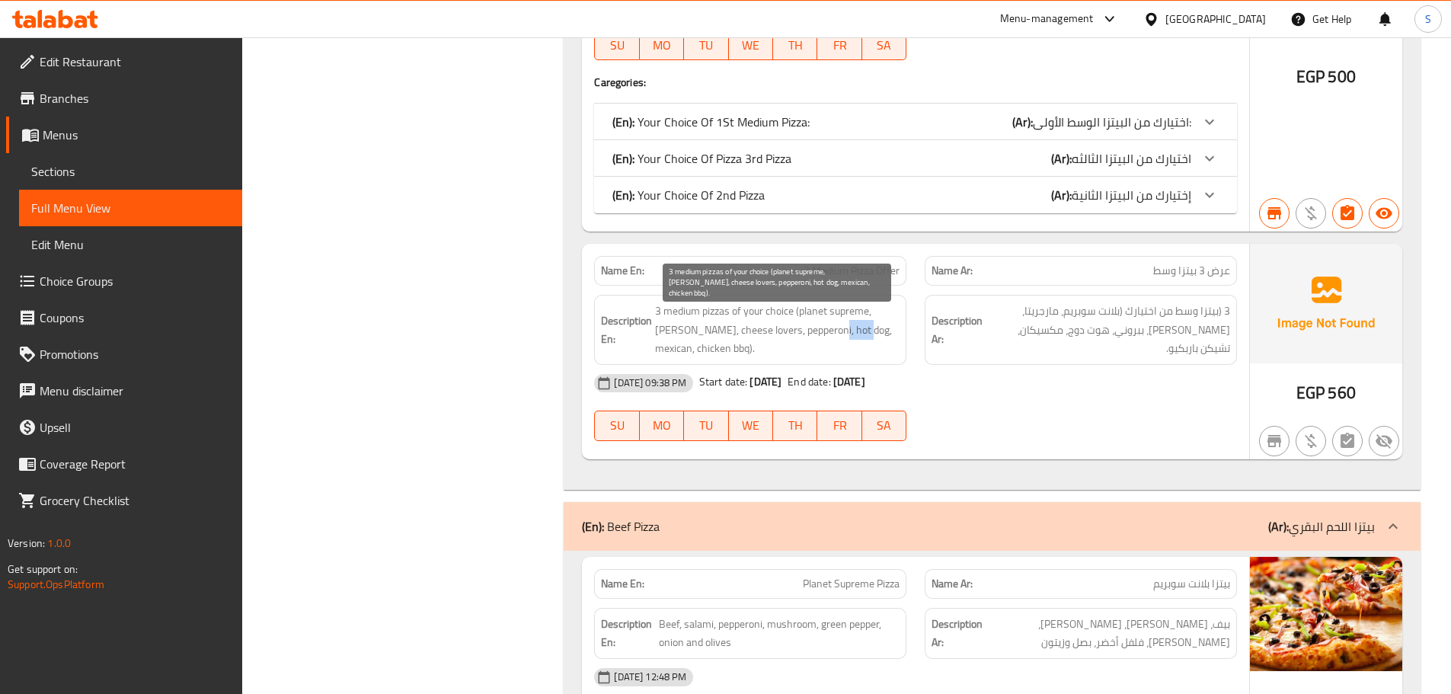
copy span "hot dog"
drag, startPoint x: 858, startPoint y: 329, endPoint x: 824, endPoint y: 329, distance: 33.5
click at [824, 329] on span "3 medium pizzas of your choice (planet supreme, [PERSON_NAME], cheese lovers, p…" at bounding box center [777, 330] width 244 height 56
drag, startPoint x: 692, startPoint y: 352, endPoint x: 652, endPoint y: 349, distance: 39.7
click at [654, 349] on h6 "Description En: 3 medium pizzas of your choice (planet supreme, margherita, che…" at bounding box center [750, 330] width 299 height 56
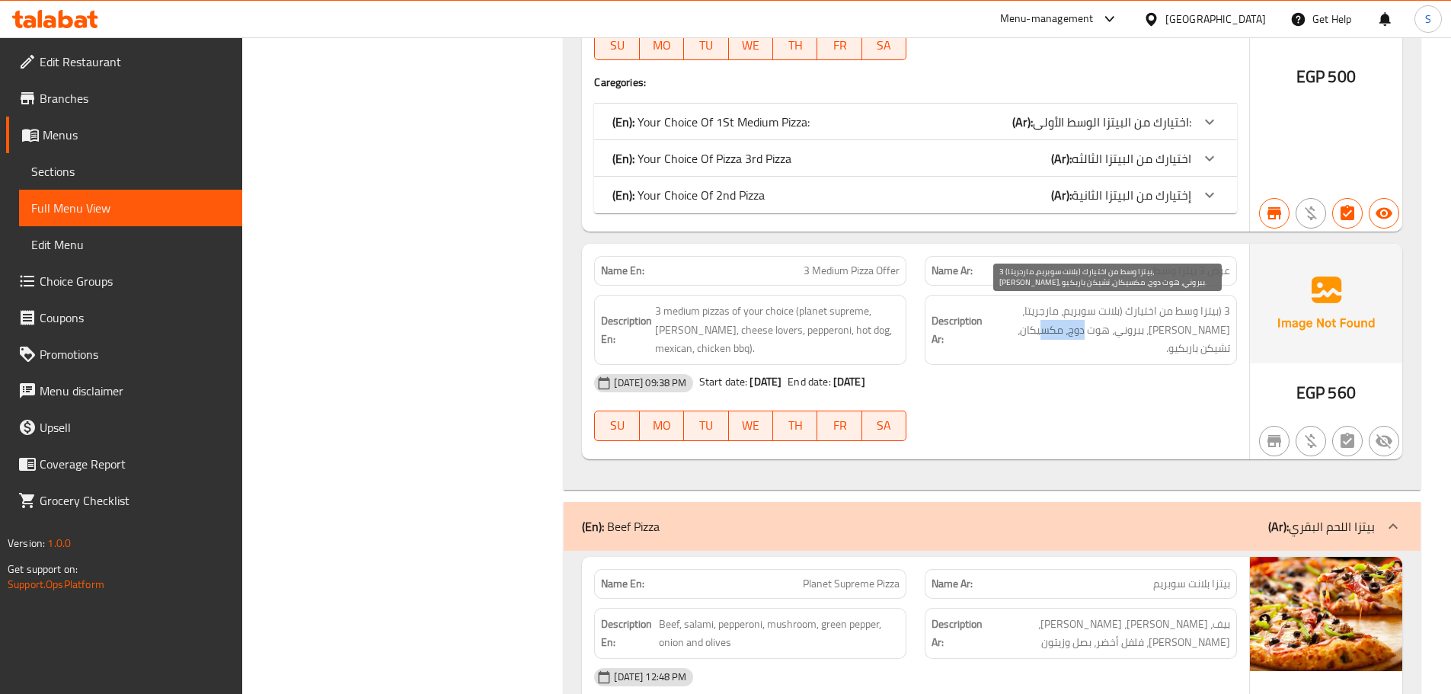
drag, startPoint x: 1131, startPoint y: 324, endPoint x: 1085, endPoint y: 331, distance: 47.0
click at [1085, 331] on span "3 (بيتزا وسط من اختيارك (بلانت سوبريم، مارجريتا، [PERSON_NAME]، ببروني، هوت دوج…" at bounding box center [1108, 330] width 244 height 56
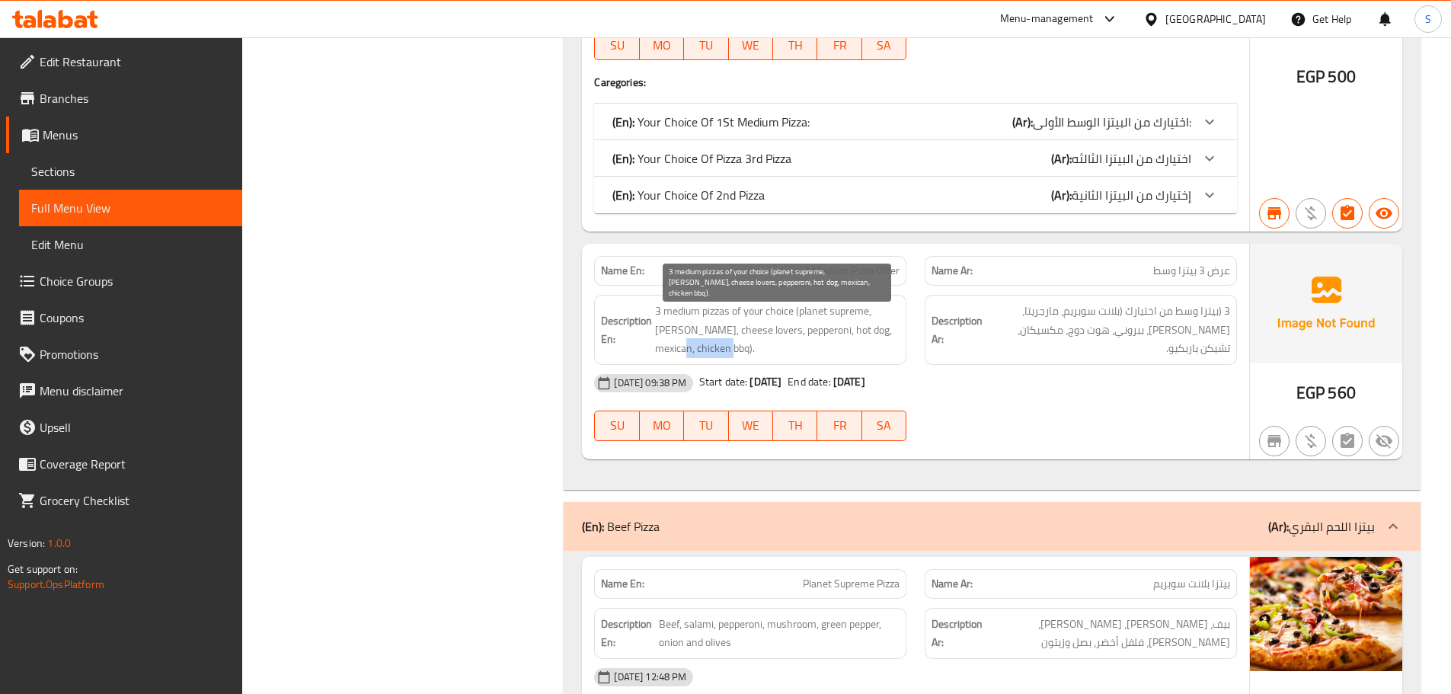
drag, startPoint x: 749, startPoint y: 351, endPoint x: 698, endPoint y: 349, distance: 50.3
click at [698, 349] on span "3 medium pizzas of your choice (planet supreme, [PERSON_NAME], cheese lovers, p…" at bounding box center [777, 330] width 244 height 56
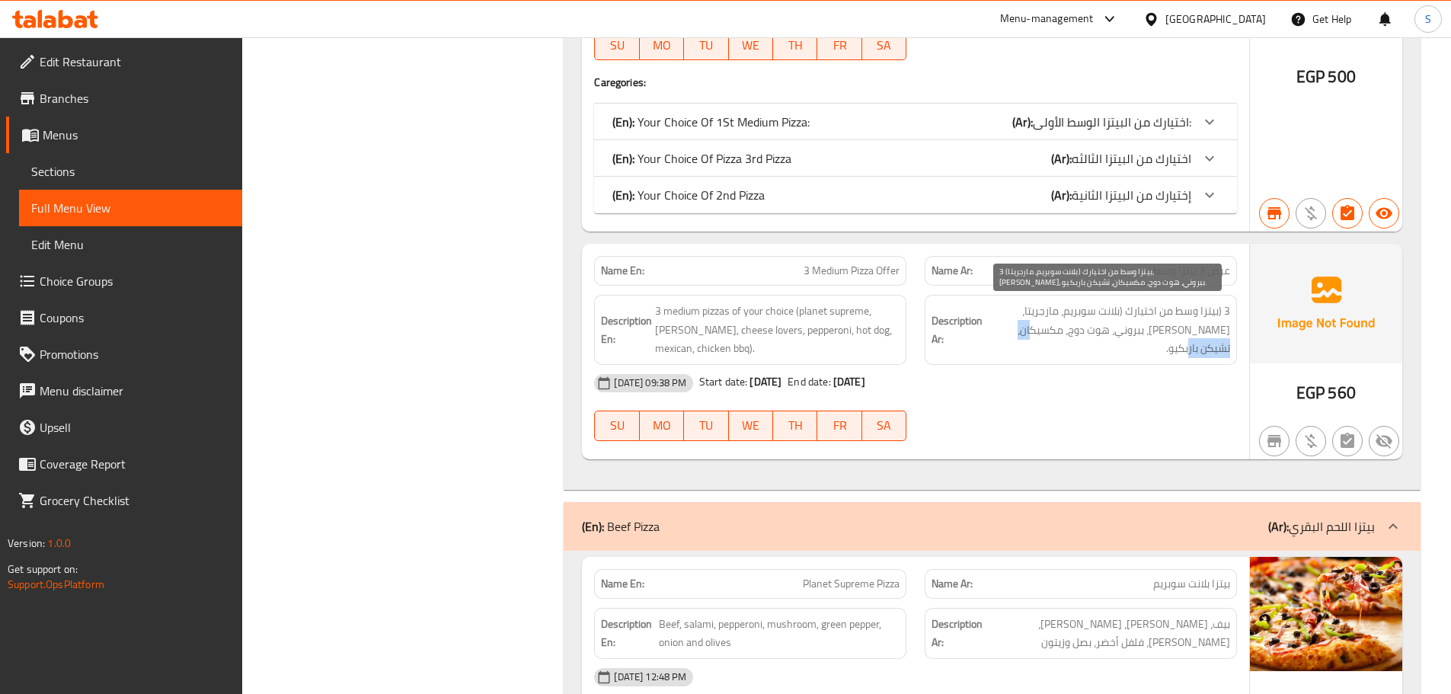
drag, startPoint x: 1074, startPoint y: 326, endPoint x: 1017, endPoint y: 333, distance: 57.5
click at [1017, 333] on span "3 (بيتزا وسط من اختيارك (بلانت سوبريم، مارجريتا، [PERSON_NAME]، ببروني، هوت دوج…" at bounding box center [1108, 330] width 244 height 56
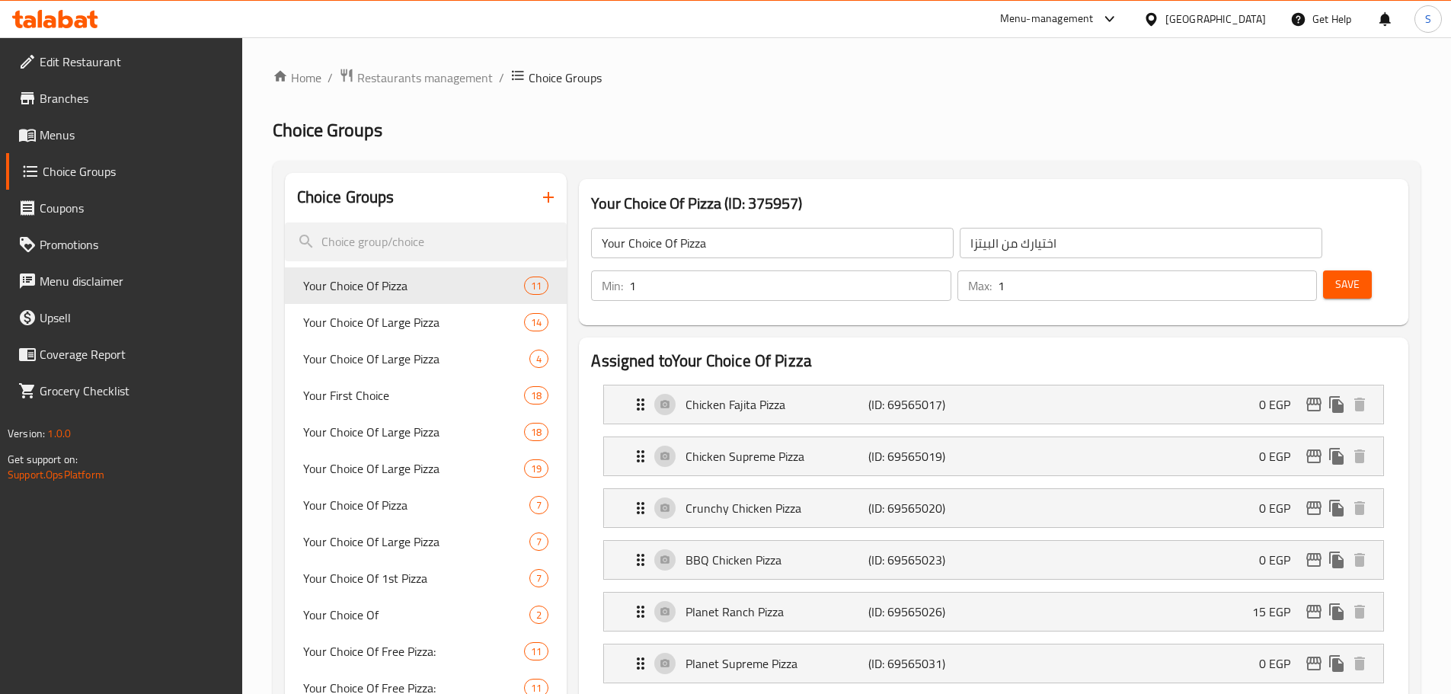
click at [550, 203] on icon "button" at bounding box center [548, 197] width 18 height 18
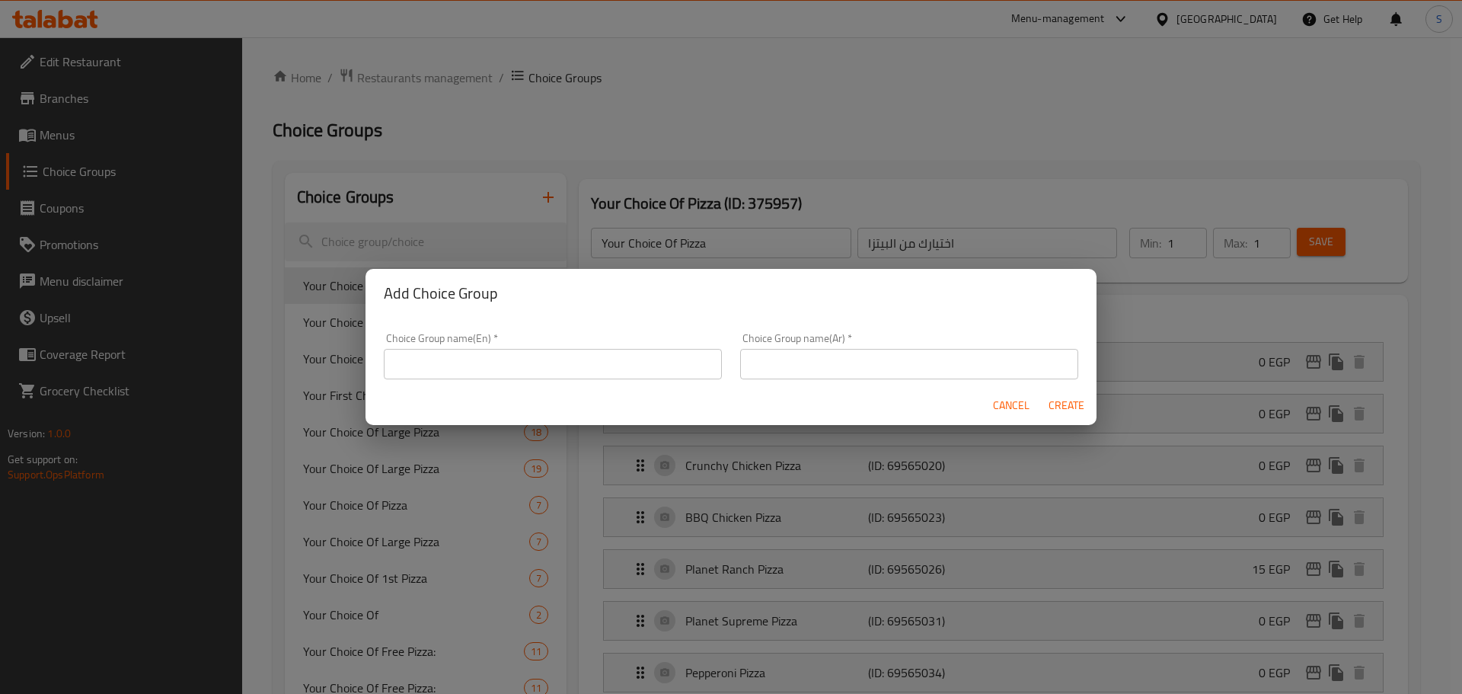
click at [504, 366] on input "text" at bounding box center [553, 364] width 338 height 30
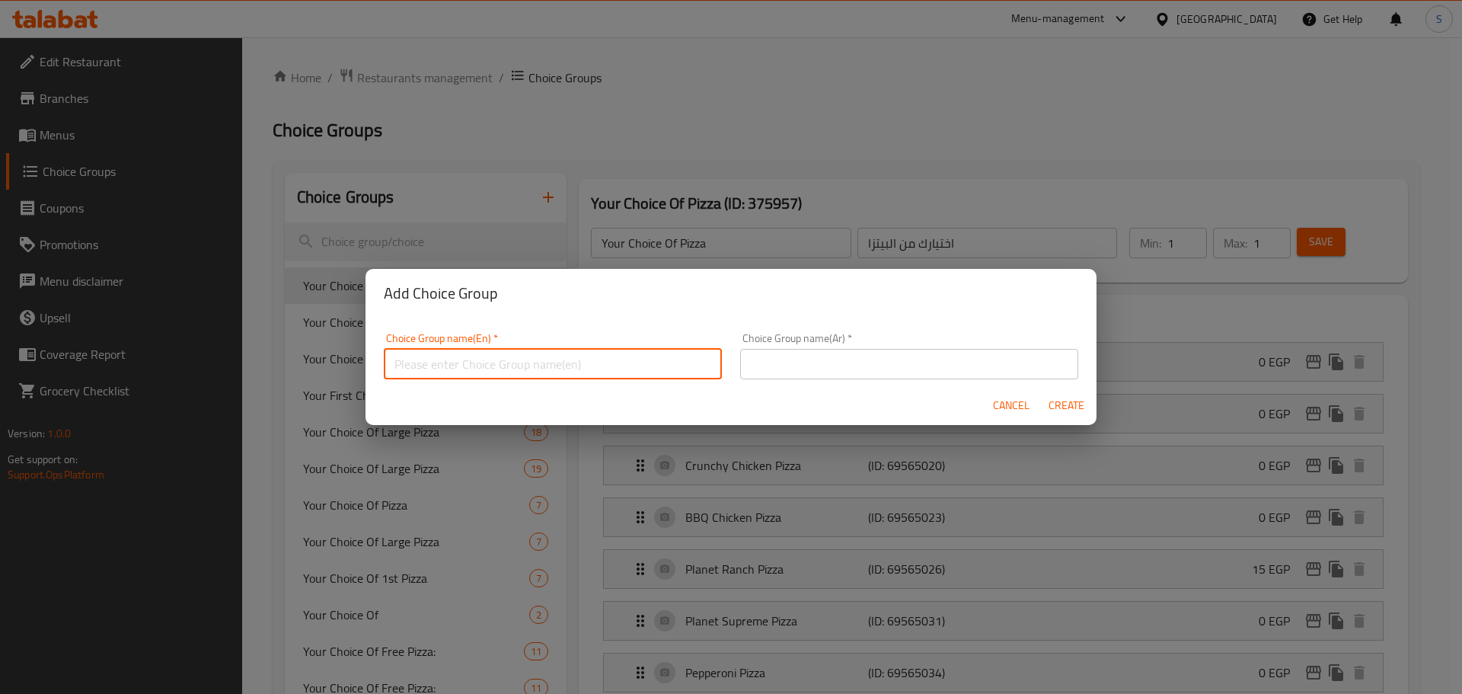
paste input "Your Choice Of 1st Pizza:-"
click at [489, 364] on input "Your Choice Of 1st Pizza:-" at bounding box center [553, 364] width 338 height 30
type input "Your Choice Of 2nd Pizza:-"
click at [832, 356] on input "text" at bounding box center [909, 364] width 338 height 30
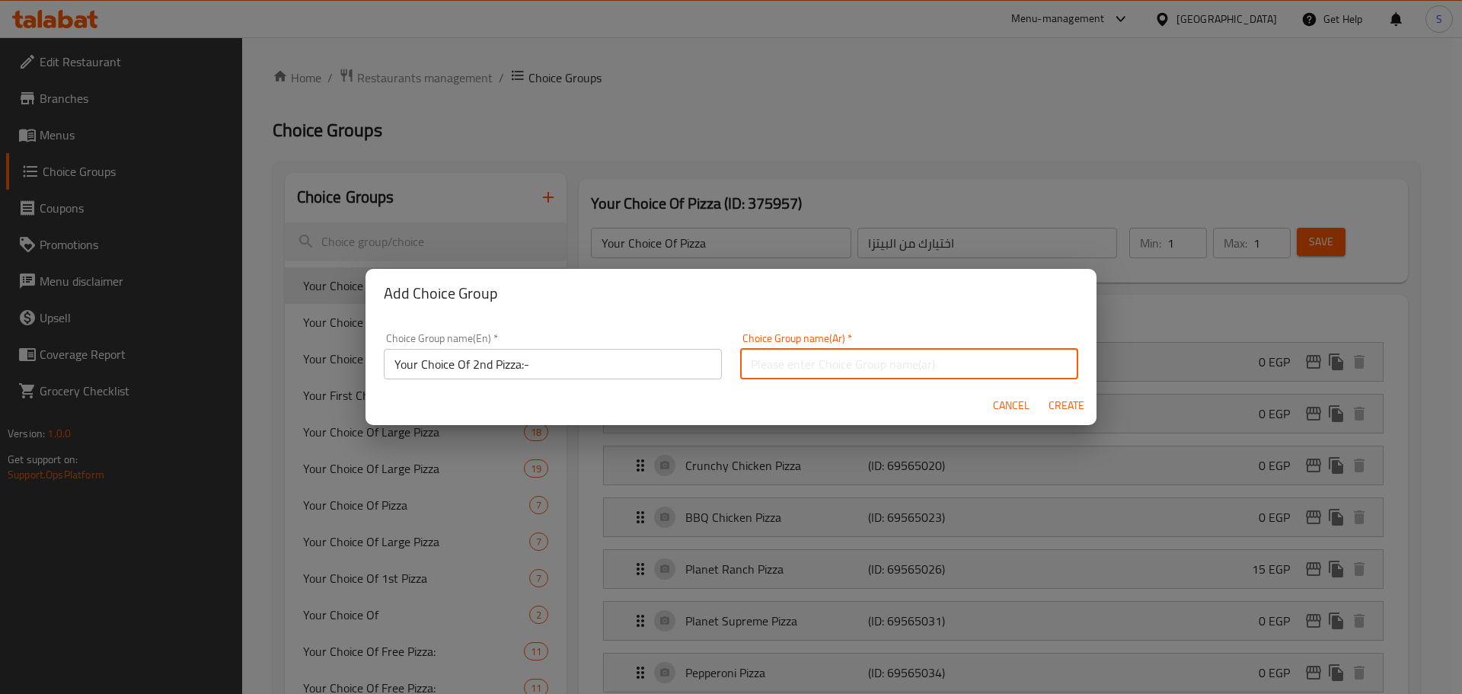
paste input "اختيارك من أول بيتزا:-"
click at [783, 366] on input "اختيارك من أول بيتزا:-" at bounding box center [909, 364] width 338 height 30
drag, startPoint x: 786, startPoint y: 358, endPoint x: 771, endPoint y: 366, distance: 17.4
click at [771, 366] on input "اختيارك من أول بيتزا:-" at bounding box center [909, 364] width 338 height 30
type input "اختيارك من ثاني بيتزا:-"
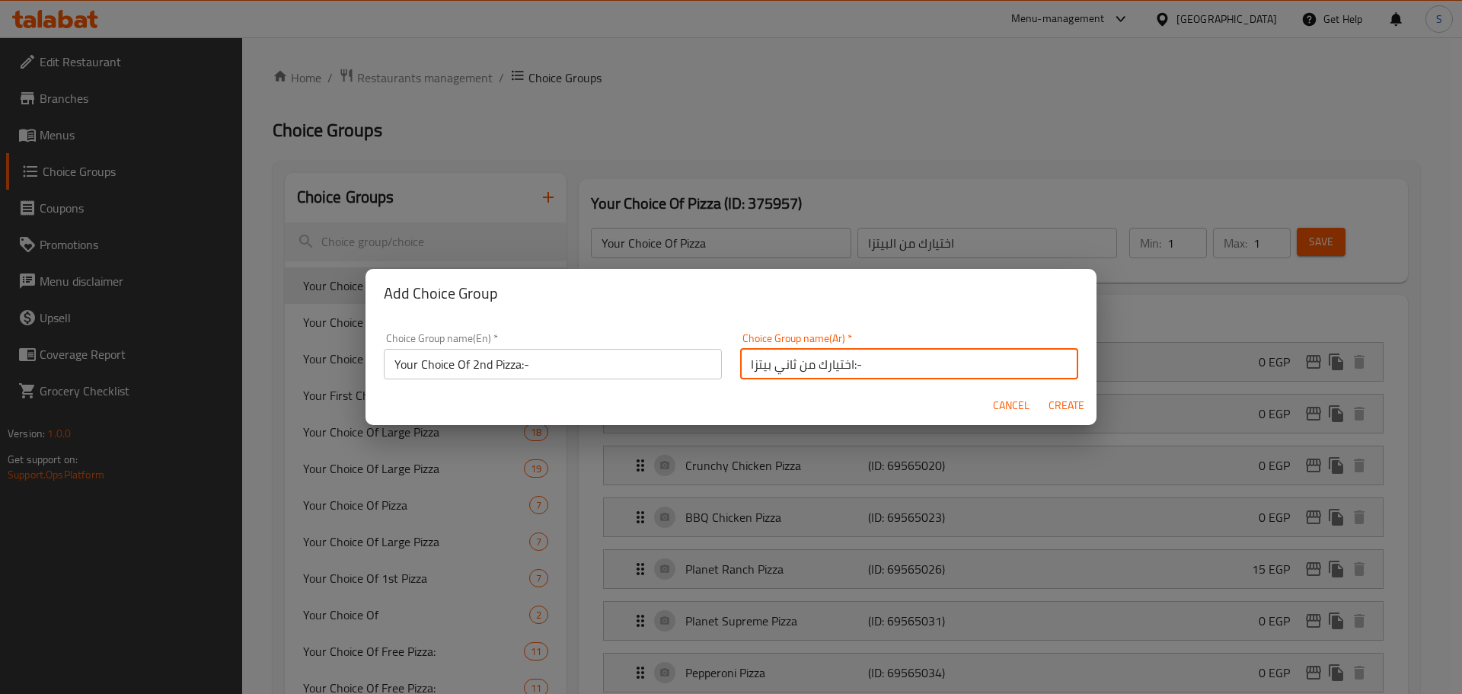
click at [1063, 396] on span "Create" at bounding box center [1066, 405] width 37 height 19
type input "Your Choice Of 2nd Pizza:-"
type input "اختيارك من ثاني بيتزا:-"
type input "0"
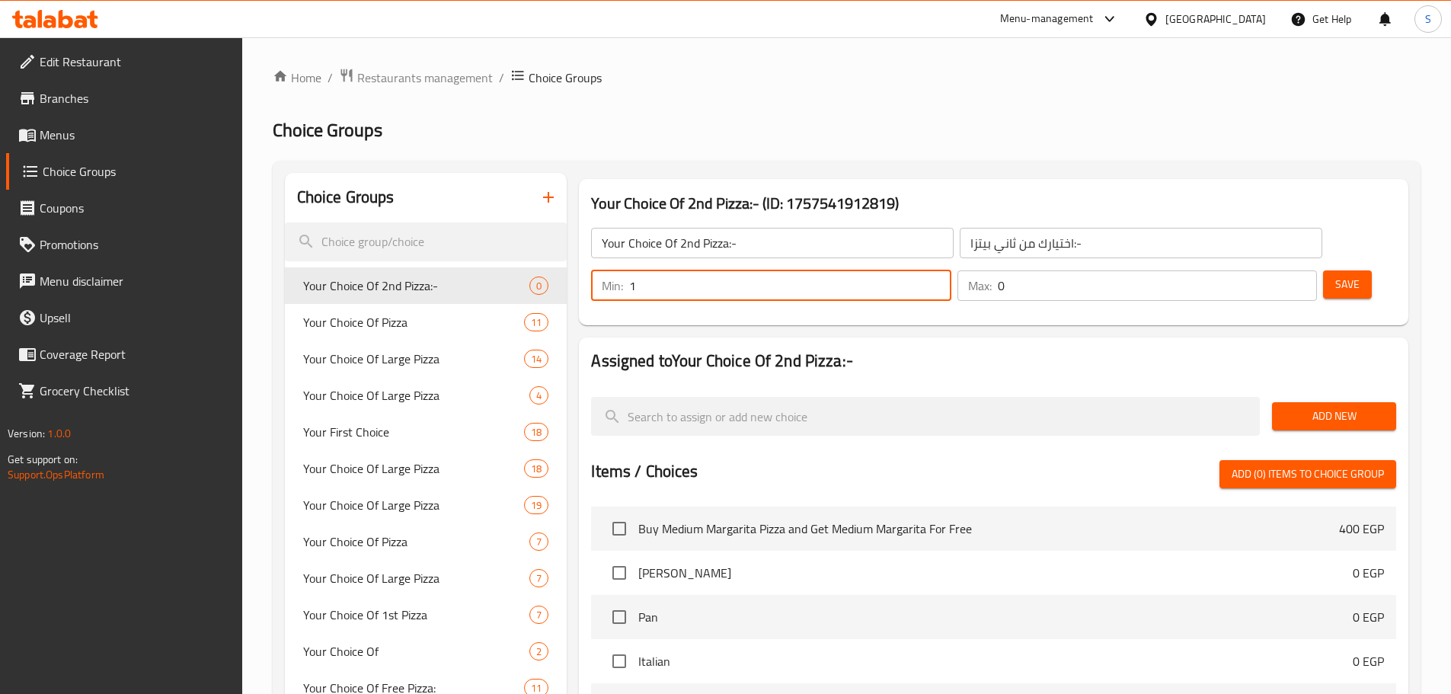
type input "1"
click at [951, 270] on input "1" at bounding box center [789, 285] width 321 height 30
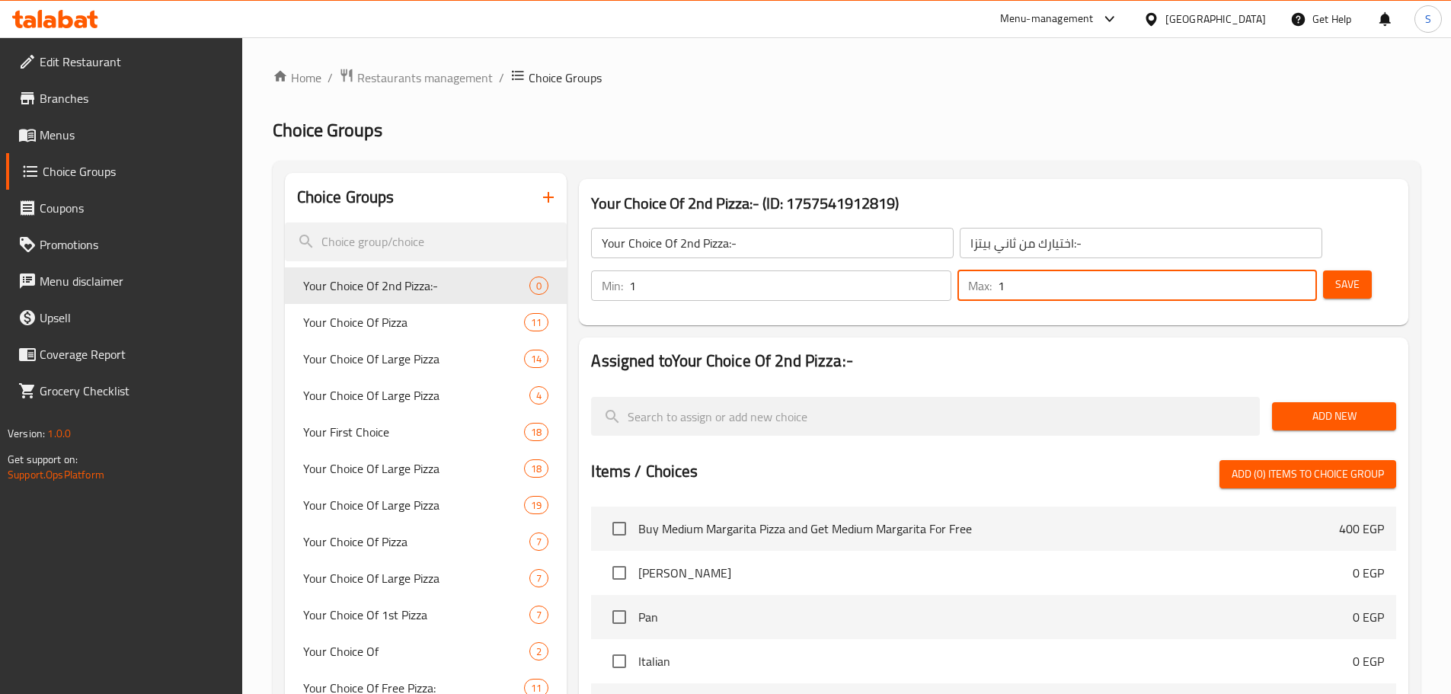
type input "1"
click at [1274, 270] on input "1" at bounding box center [1157, 285] width 319 height 30
click at [1335, 275] on span "Save" at bounding box center [1347, 284] width 24 height 19
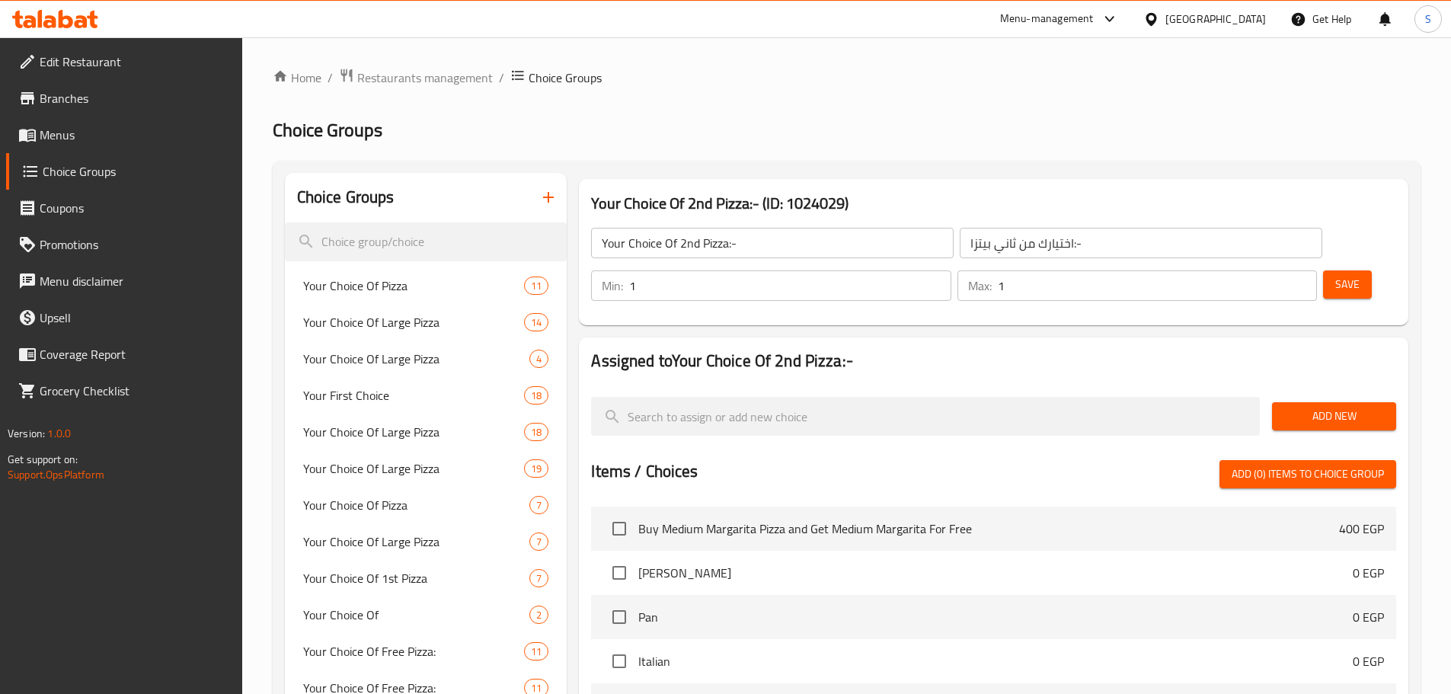
click at [1281, 391] on div "Add New" at bounding box center [1334, 416] width 136 height 51
click at [1298, 407] on span "Add New" at bounding box center [1334, 416] width 100 height 19
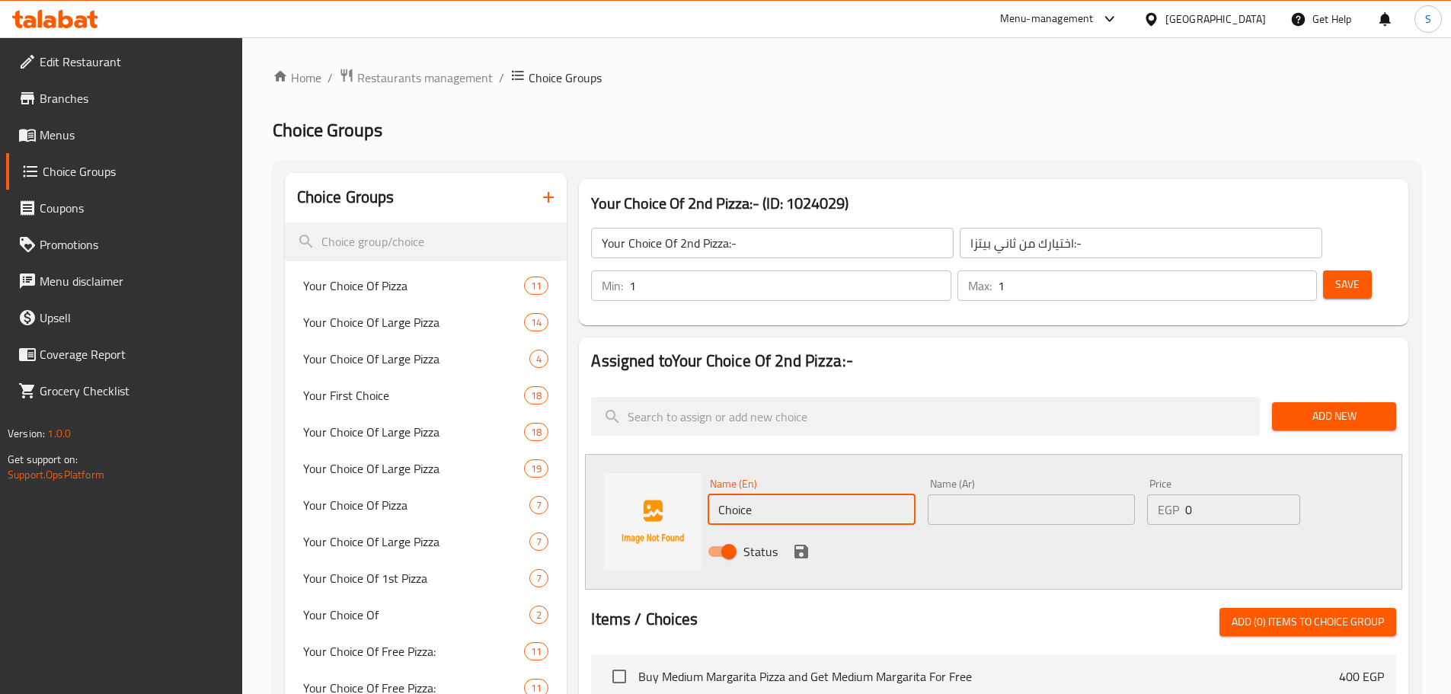
click at [772, 494] on input "Choice" at bounding box center [811, 509] width 207 height 30
paste input "Planet Supreme Pizza"
type input "Planet Supreme Pizza"
click at [961, 494] on input "text" at bounding box center [1031, 509] width 207 height 30
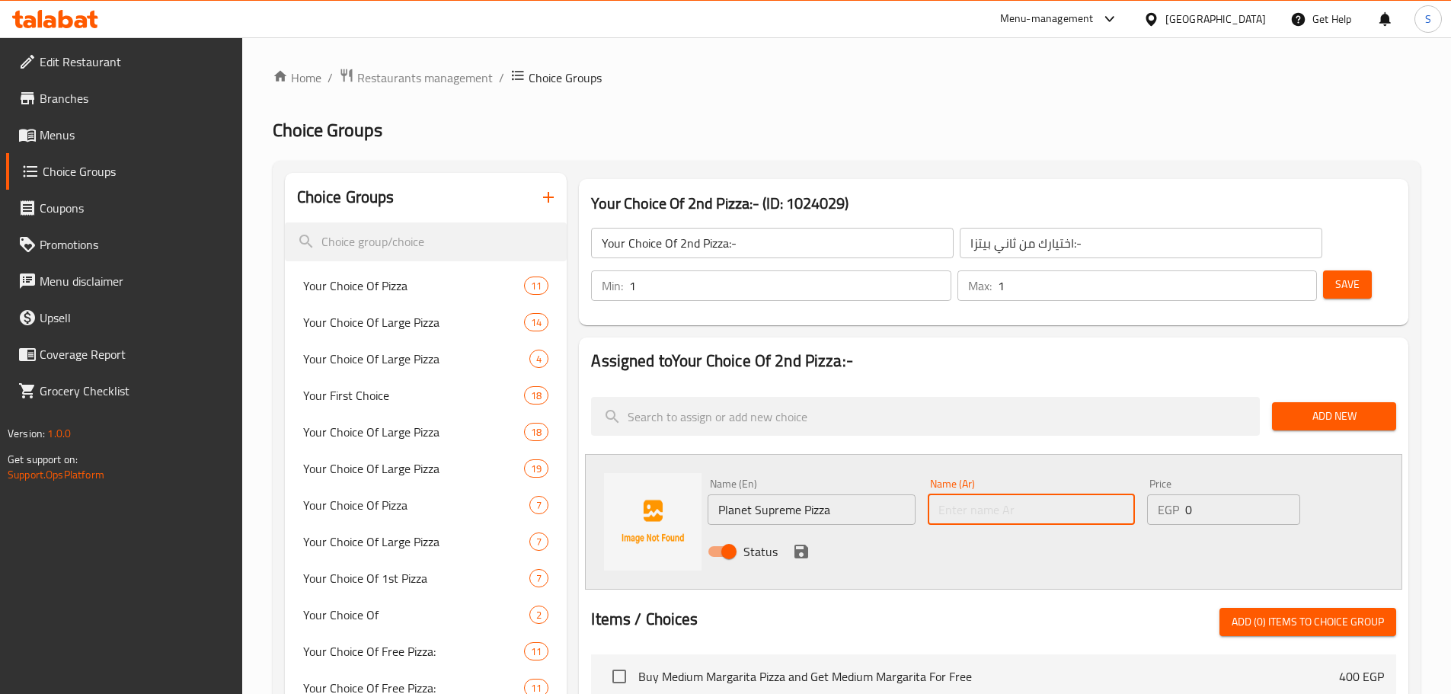
paste input "بيتزا بلانت سوبريم"
type input "بيتزا بلانت سوبريم"
click at [799, 545] on icon "save" at bounding box center [801, 552] width 14 height 14
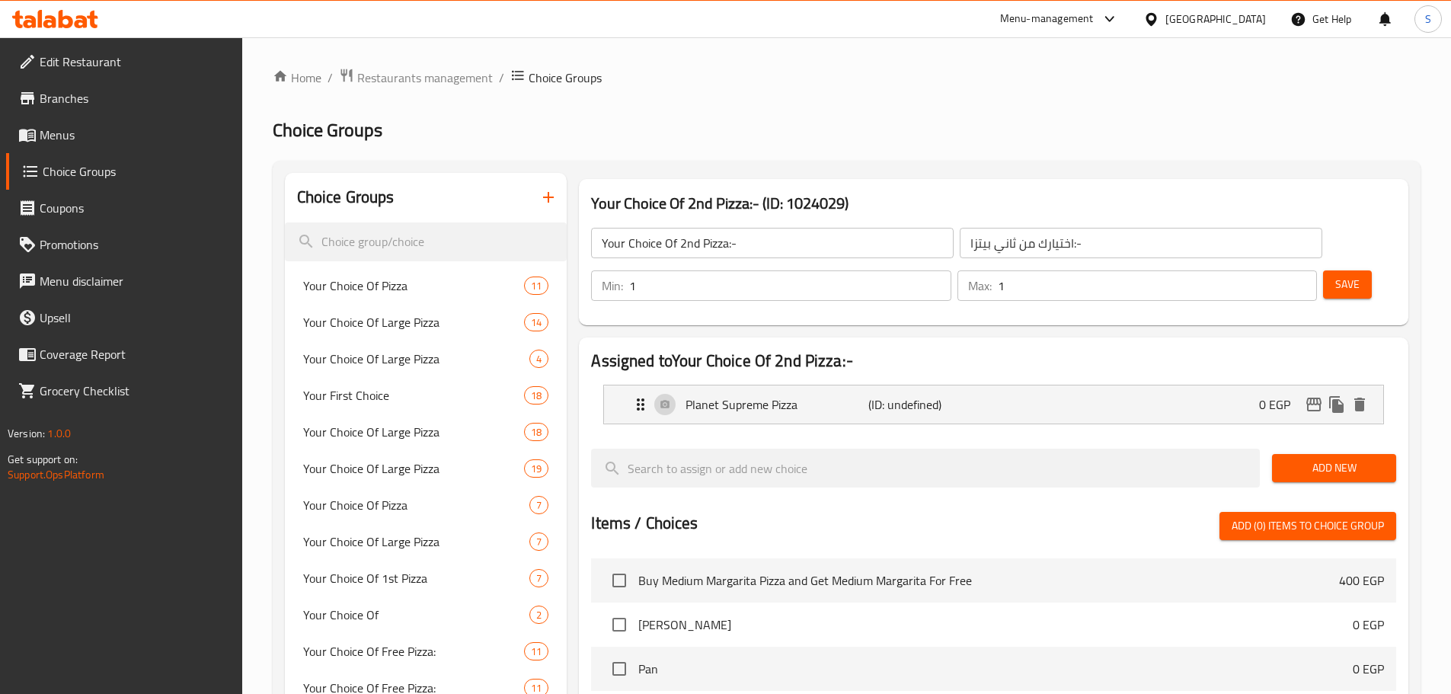
click at [1301, 459] on span "Add New" at bounding box center [1334, 468] width 100 height 19
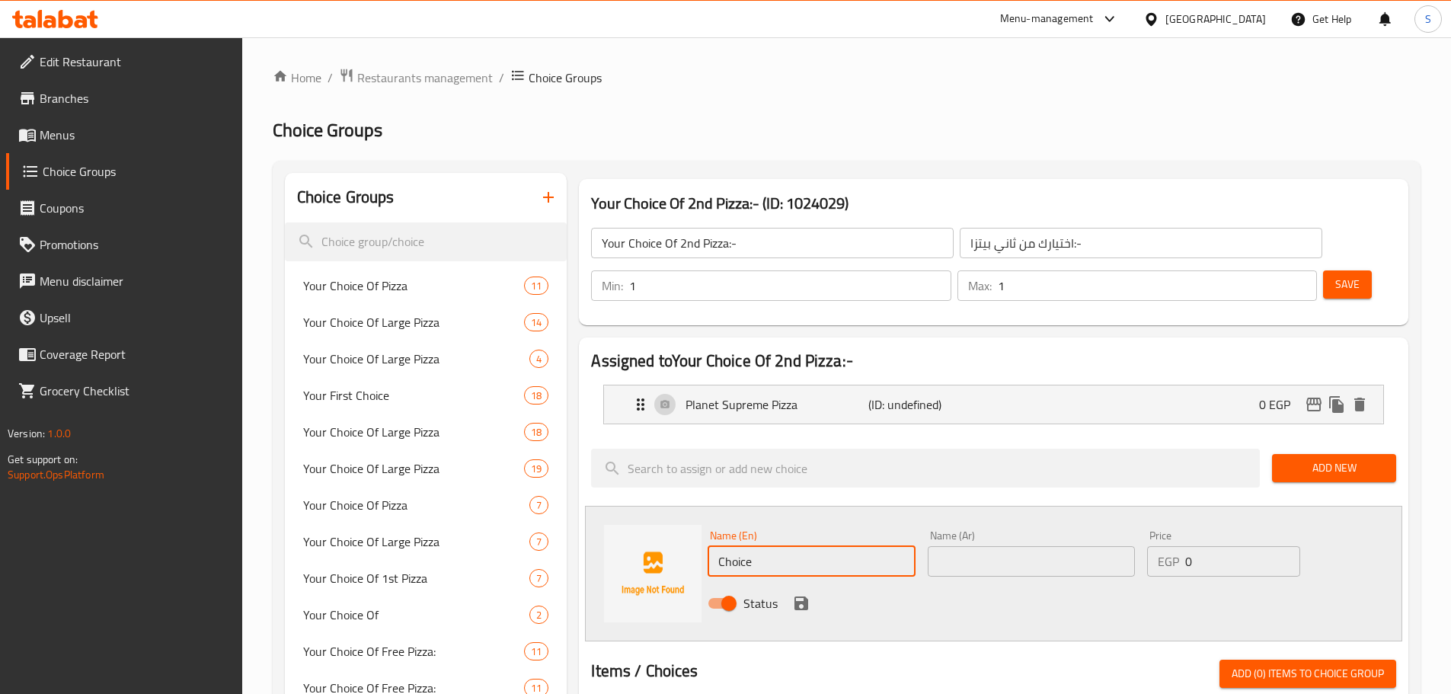
click at [785, 546] on input "Choice" at bounding box center [811, 561] width 207 height 30
paste input "[PERSON_NAME]"
type input "[PERSON_NAME]"
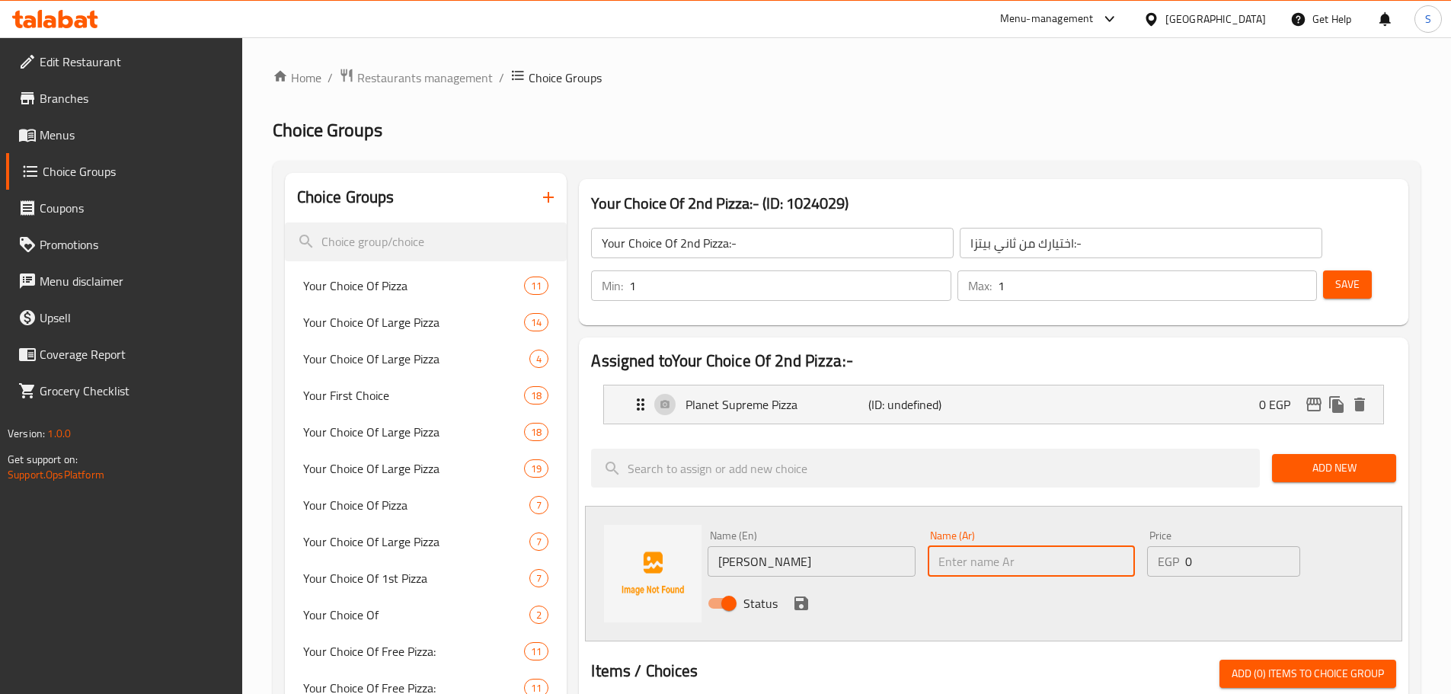
click at [953, 546] on input "text" at bounding box center [1031, 561] width 207 height 30
paste input "[PERSON_NAME]"
type input "[PERSON_NAME]"
click at [802, 594] on icon "save" at bounding box center [801, 603] width 18 height 18
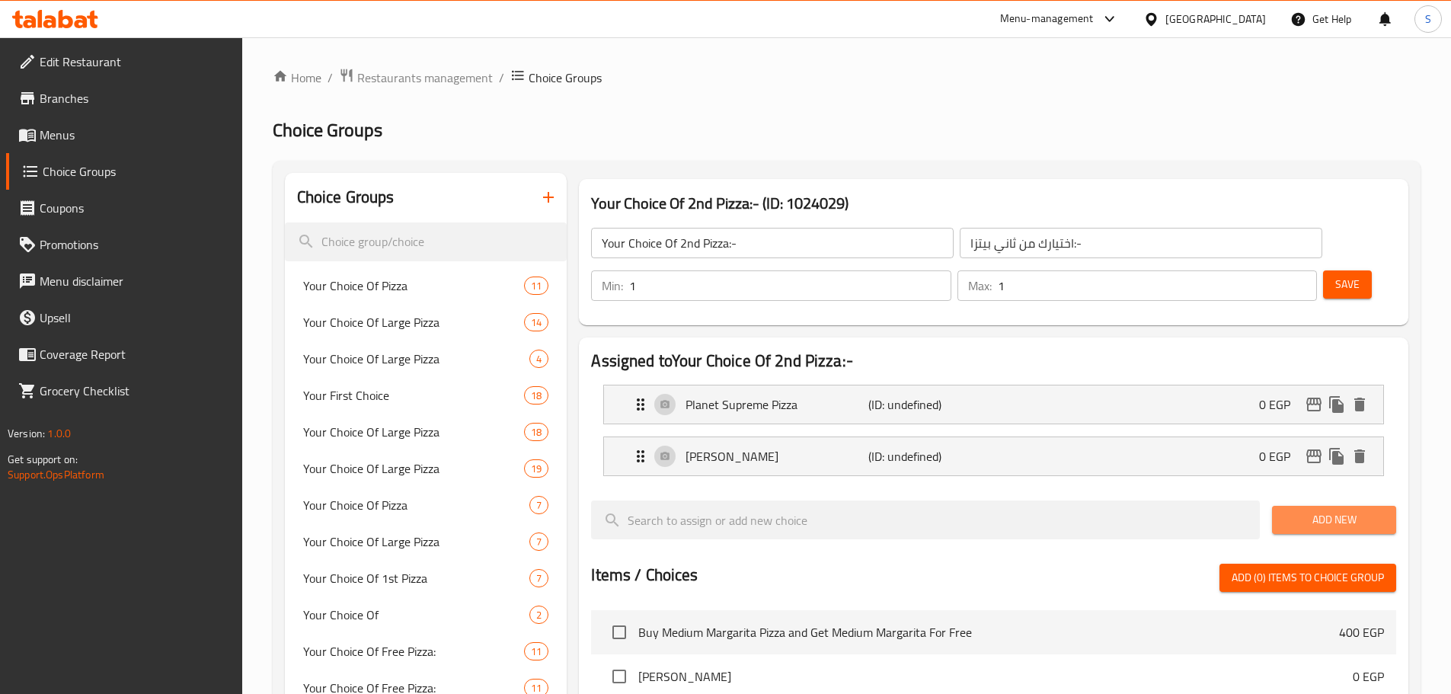
click at [1310, 506] on button "Add New" at bounding box center [1334, 520] width 124 height 28
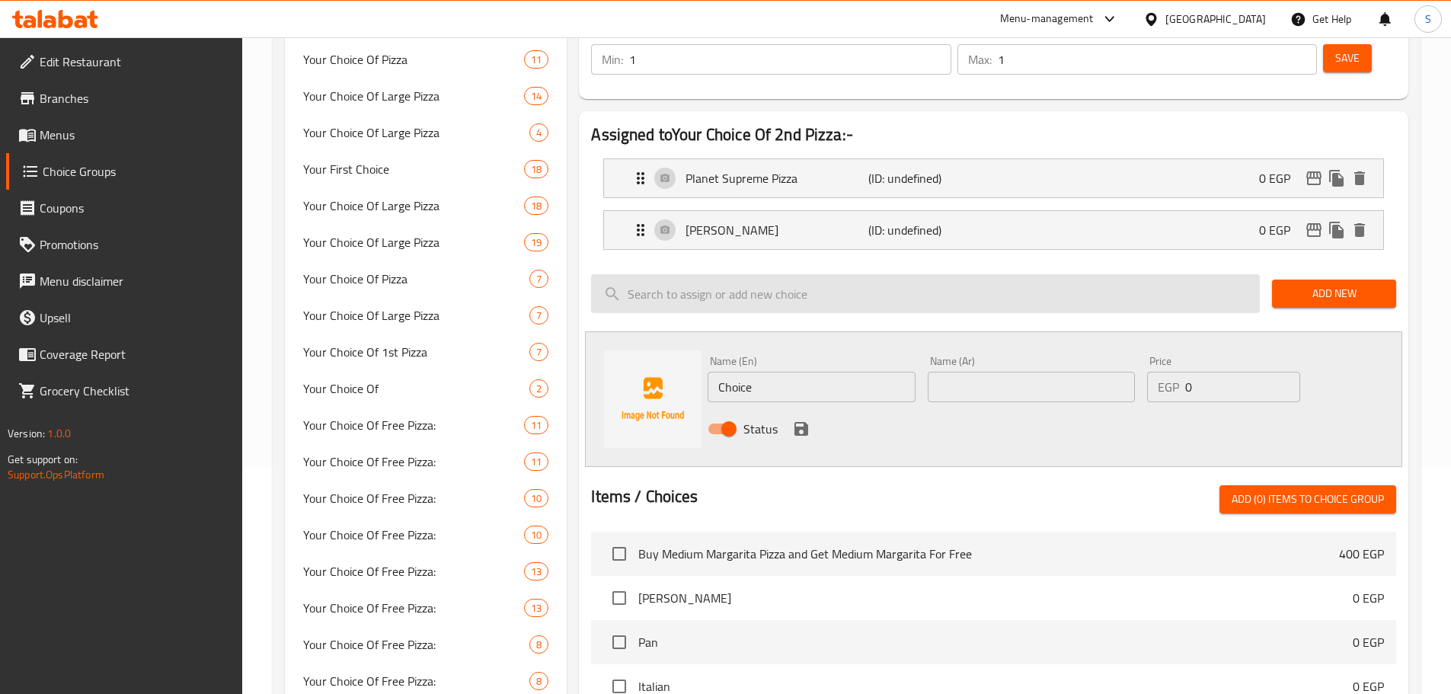
scroll to position [228, 0]
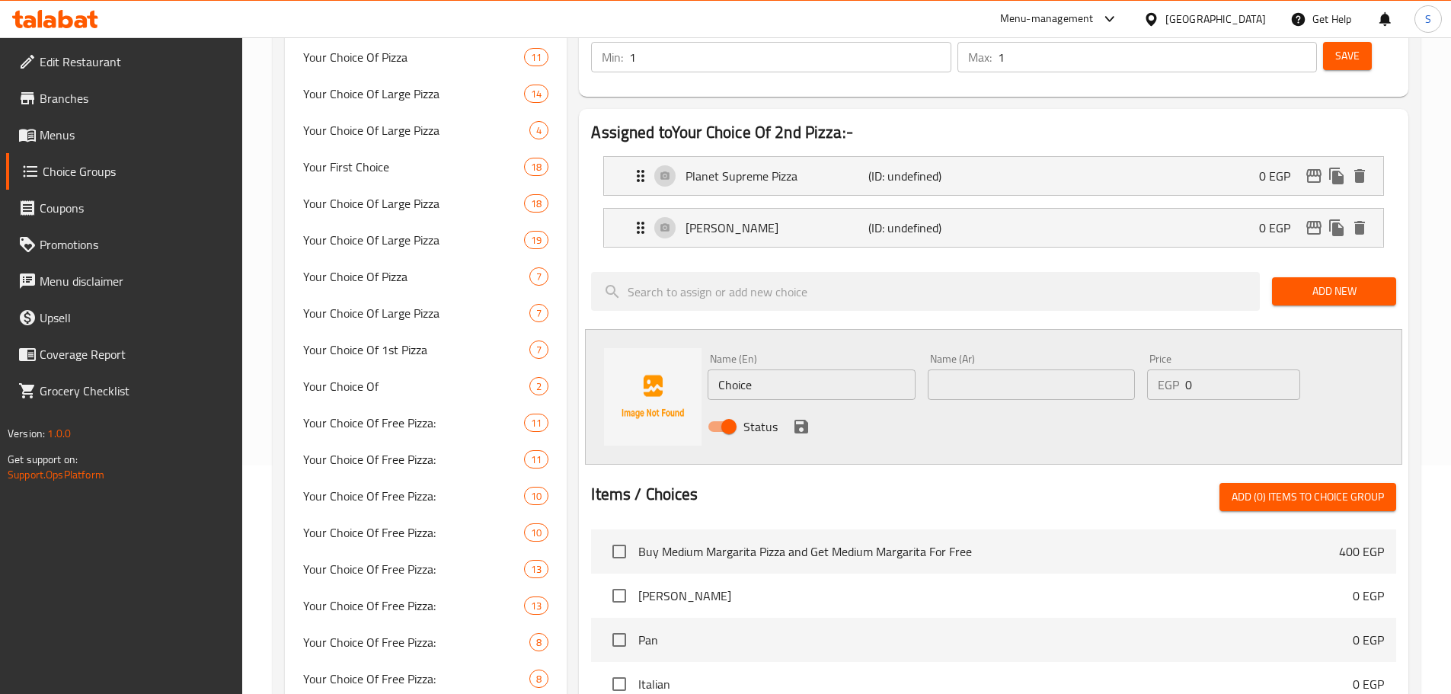
click at [763, 369] on input "Choice" at bounding box center [811, 384] width 207 height 30
paste input "eese Lovers Pizza"
type input "Cheese Lovers Pizza3"
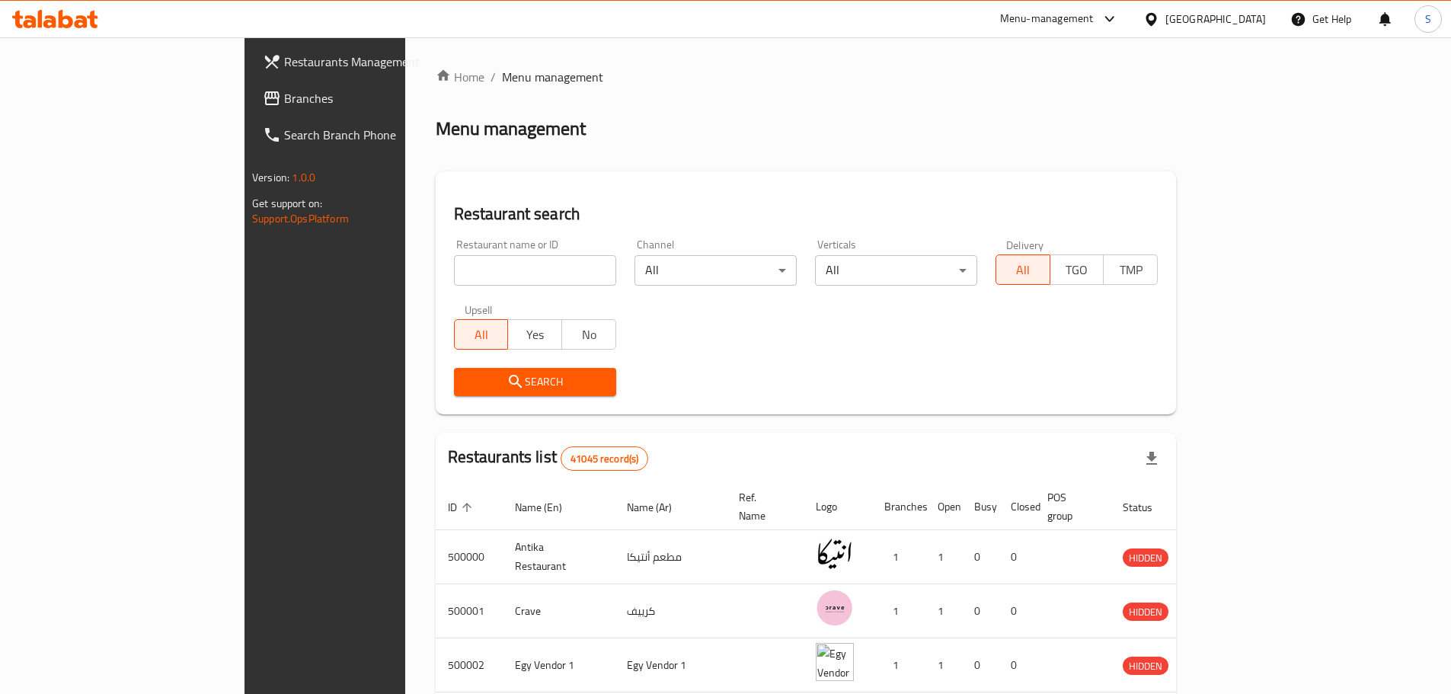
click at [454, 270] on input "search" at bounding box center [535, 270] width 162 height 30
paste input "675202"
type input "675202"
click button "Search" at bounding box center [535, 382] width 162 height 28
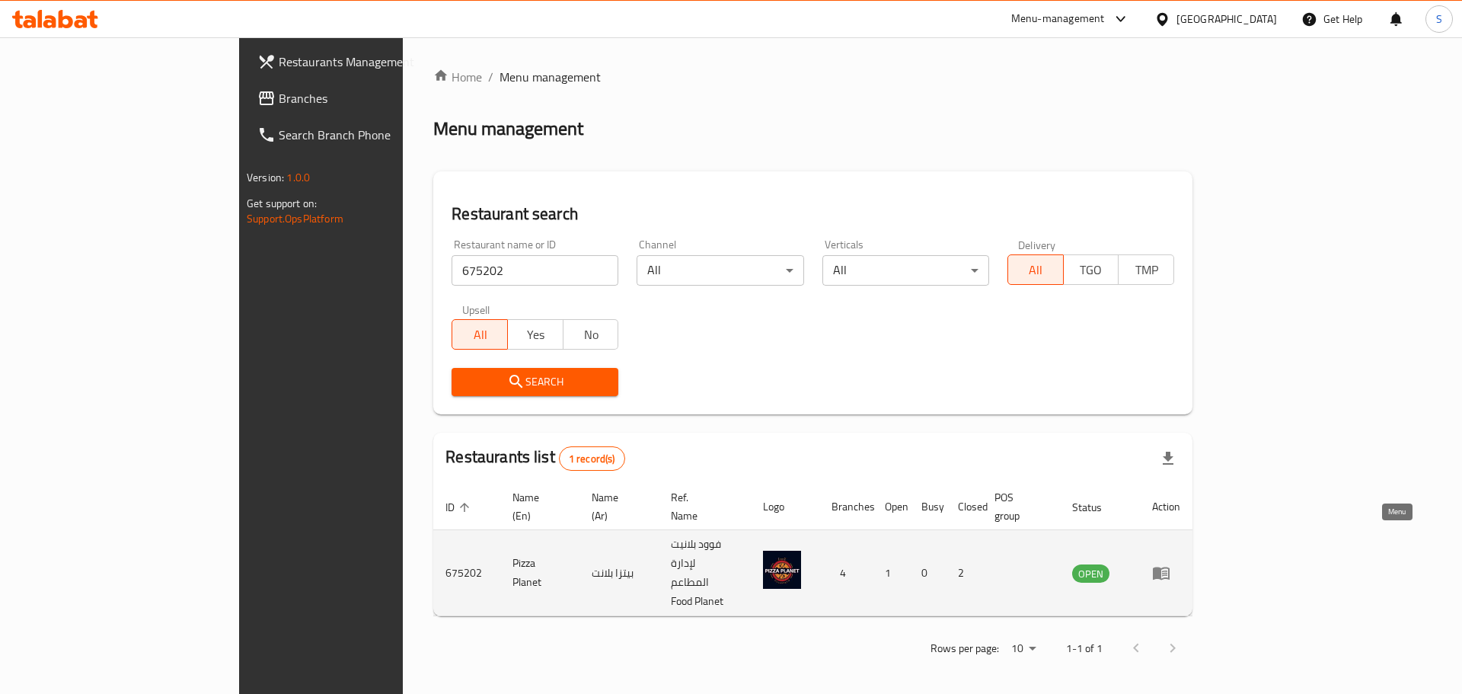
click at [1170, 567] on icon "enhanced table" at bounding box center [1161, 573] width 17 height 13
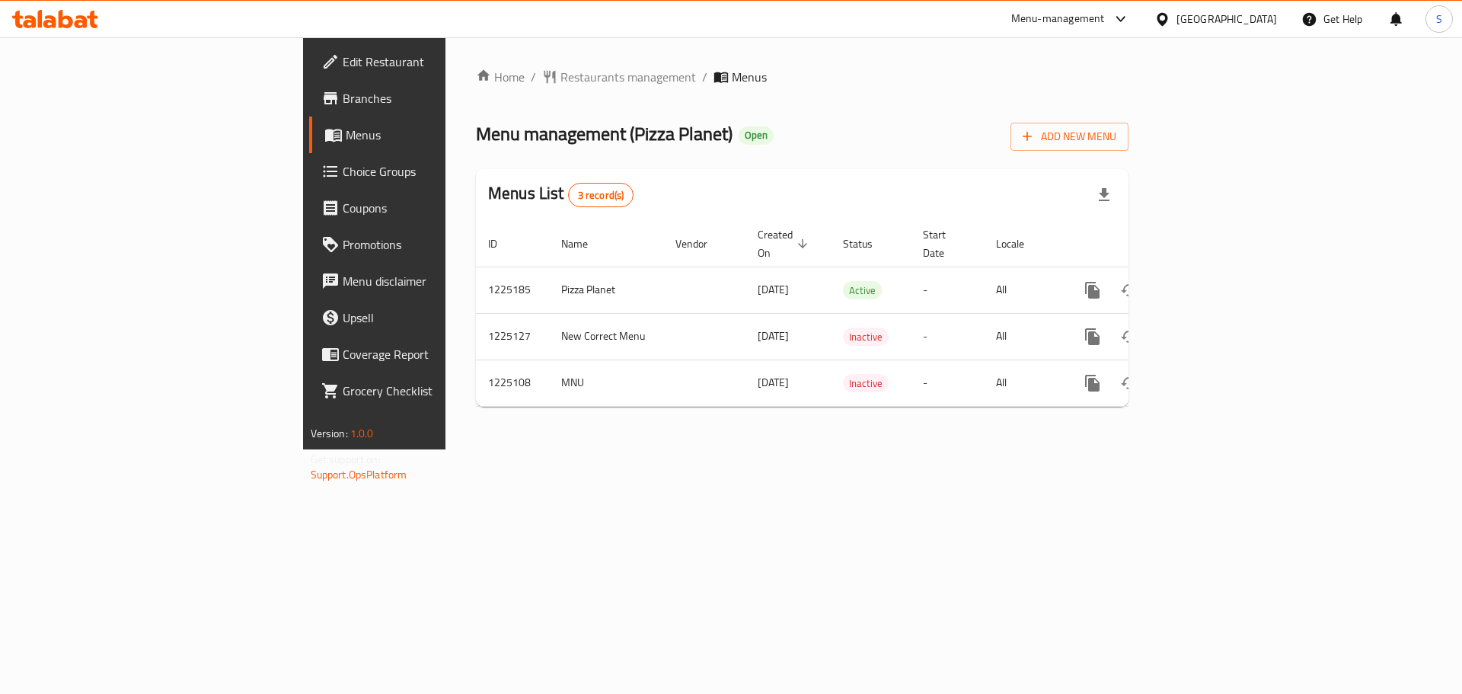
click at [343, 177] on span "Choice Groups" at bounding box center [439, 171] width 193 height 18
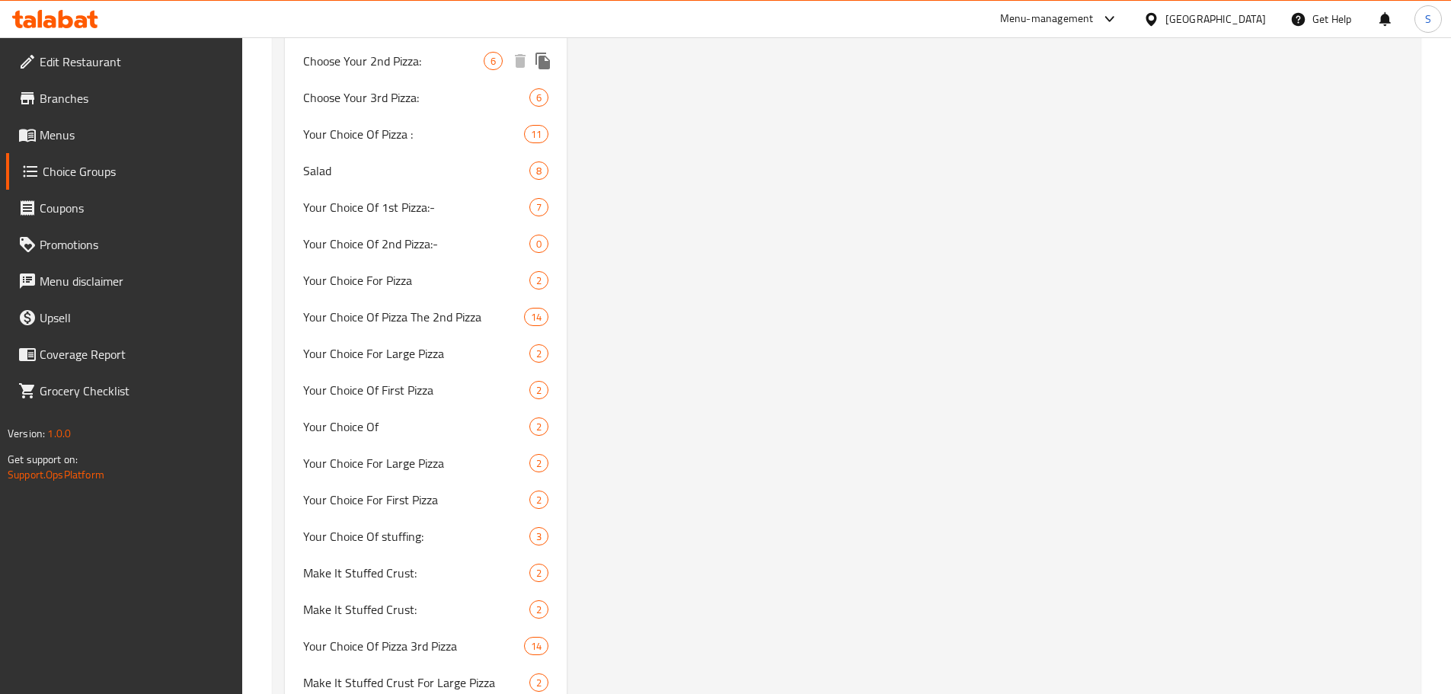
scroll to position [3580, 0]
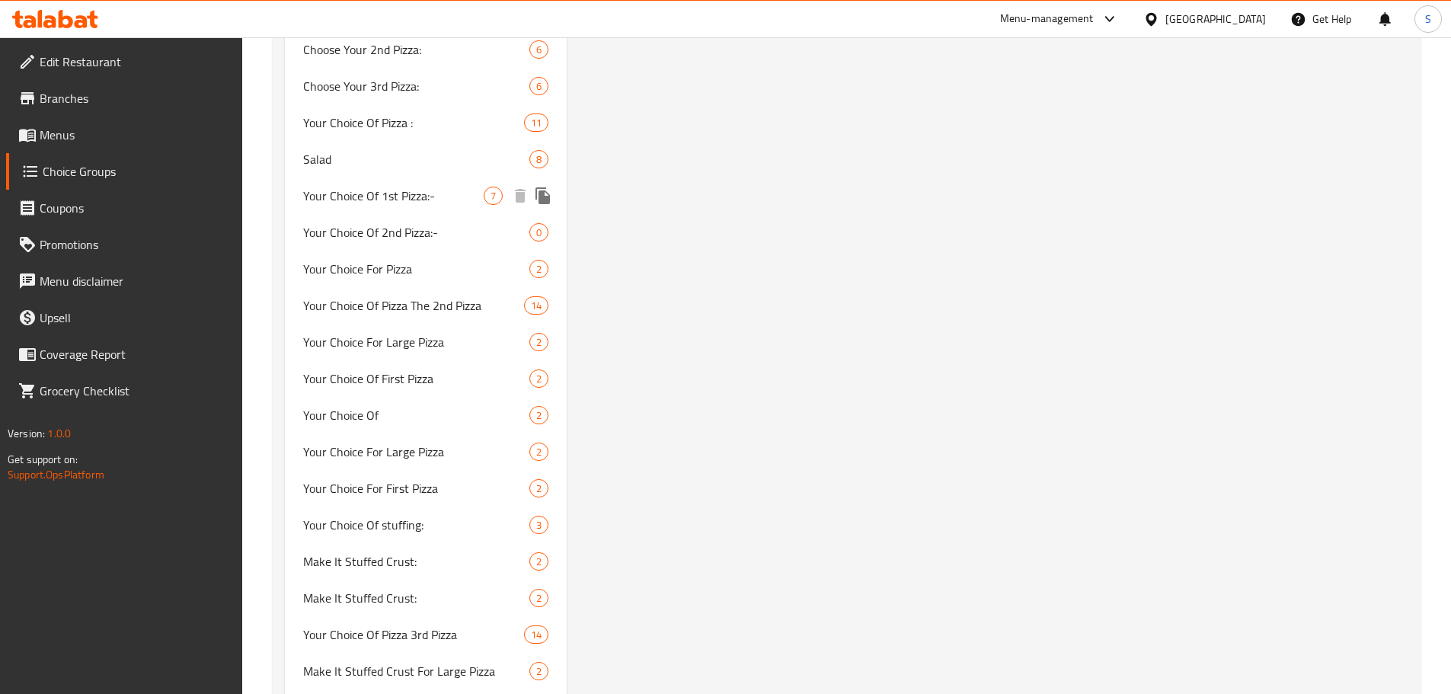
click at [428, 187] on span "Your Choice Of 1st Pizza:-" at bounding box center [393, 196] width 181 height 18
type input "Your Choice Of 1st Pizza:-"
type input "اختيارك من أول بيتزا:-"
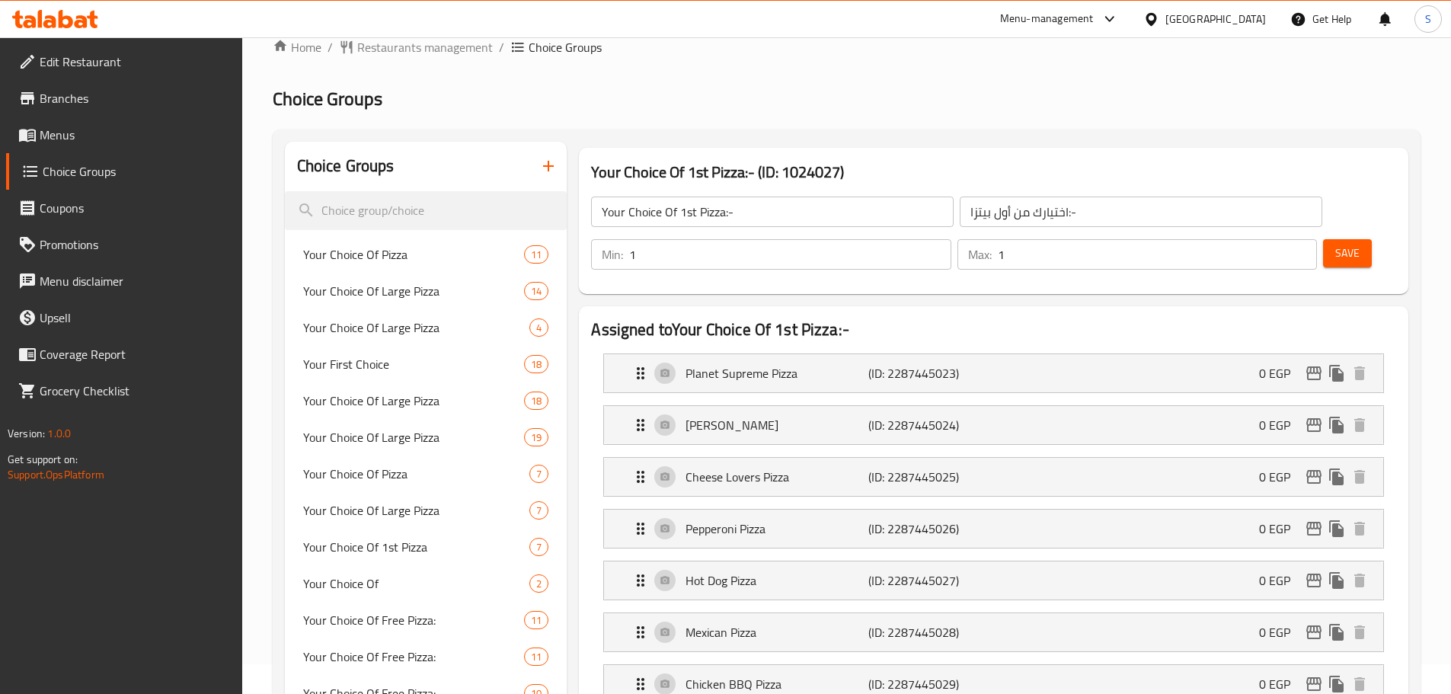
scroll to position [0, 0]
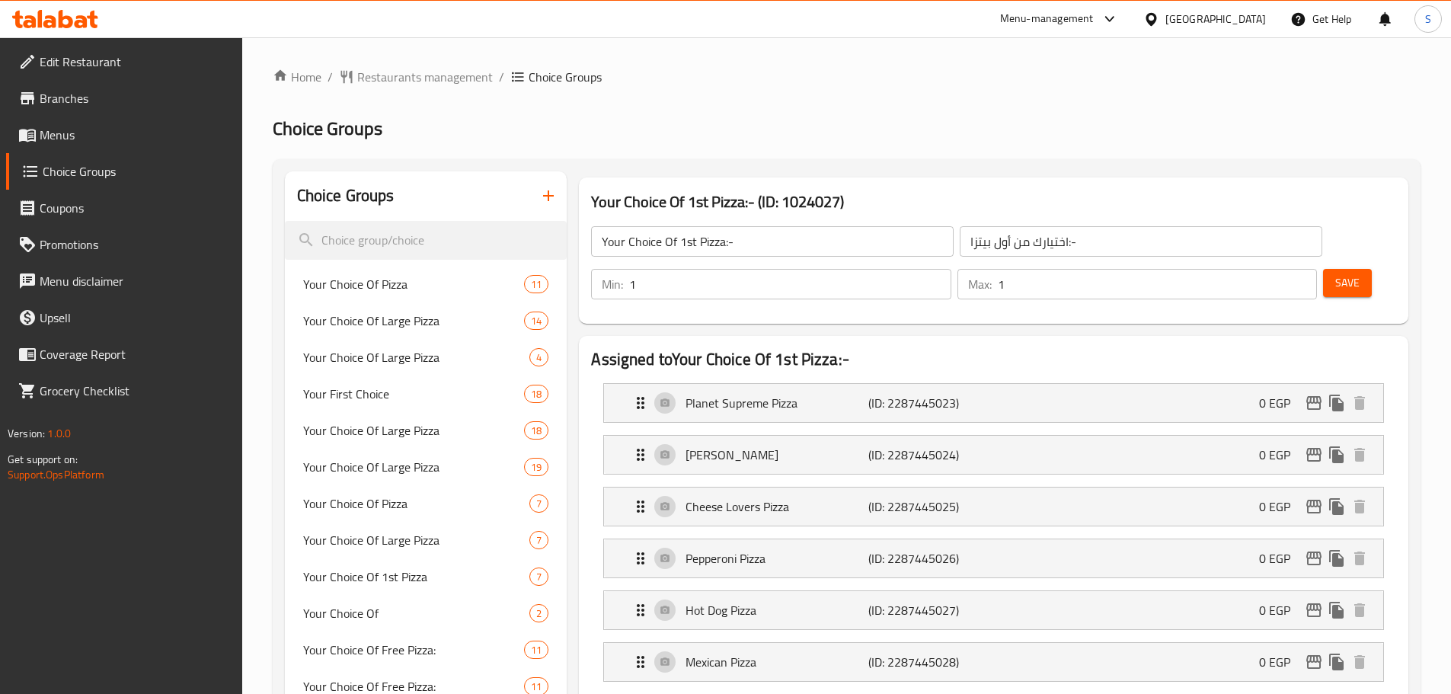
click at [746, 251] on input "Your Choice Of 1st Pizza:-" at bounding box center [772, 241] width 363 height 30
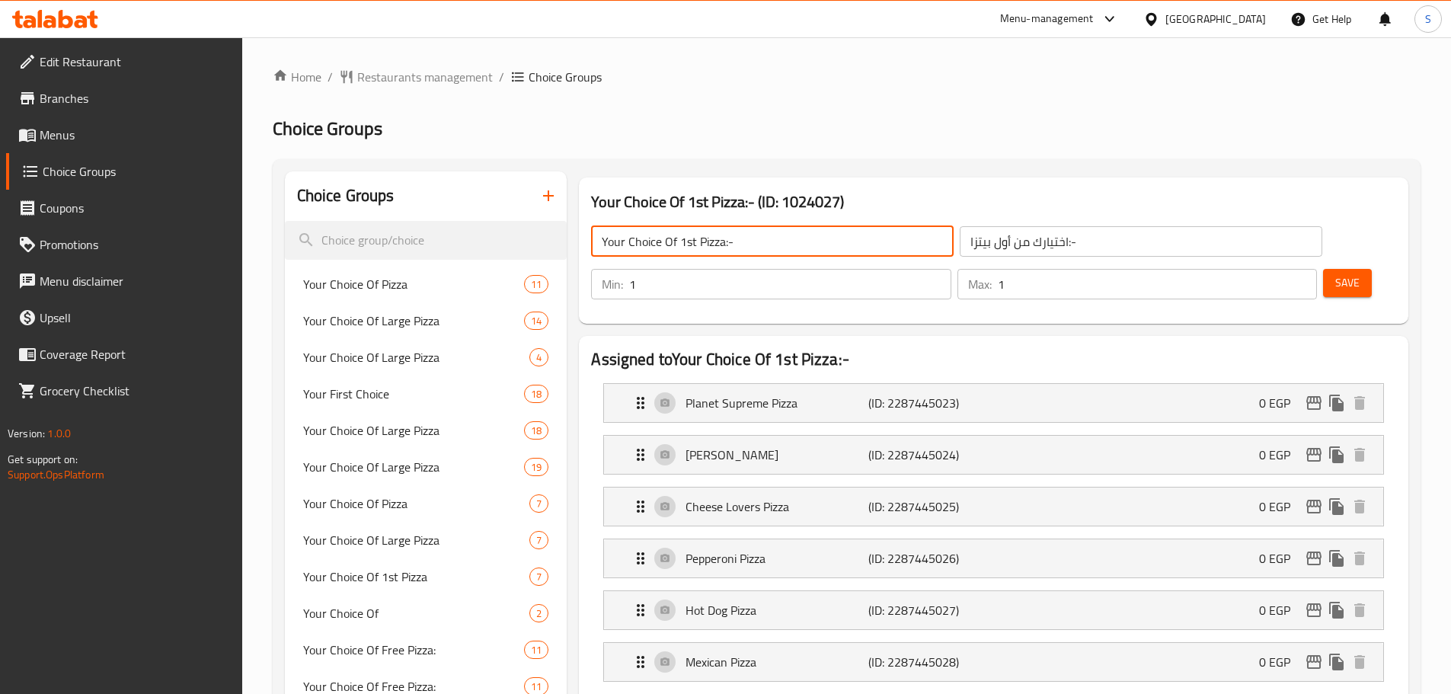
click at [746, 251] on input "Your Choice Of 1st Pizza:-" at bounding box center [772, 241] width 363 height 30
click at [721, 382] on li "Planet Supreme Pizza (ID: 2287445023) 0 EGP Name (En) Planet Supreme Pizza Name…" at bounding box center [993, 403] width 805 height 52
click at [739, 394] on p "Planet Supreme Pizza" at bounding box center [776, 403] width 182 height 18
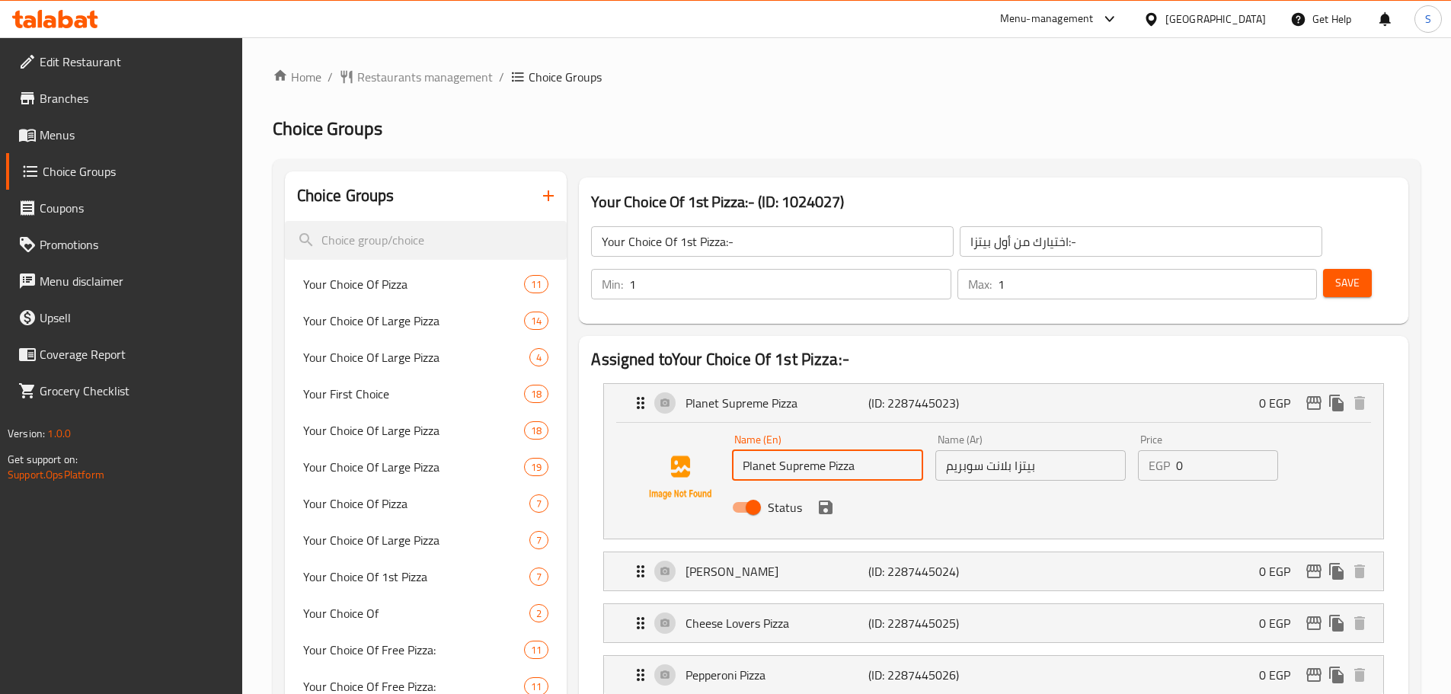
click at [876, 450] on input "Planet Supreme Pizza" at bounding box center [827, 465] width 190 height 30
drag, startPoint x: 1057, startPoint y: 437, endPoint x: 932, endPoint y: 438, distance: 125.7
click at [932, 439] on div "Name (Ar) بيتزا بلانت سوبريم Name (Ar)" at bounding box center [1030, 457] width 203 height 59
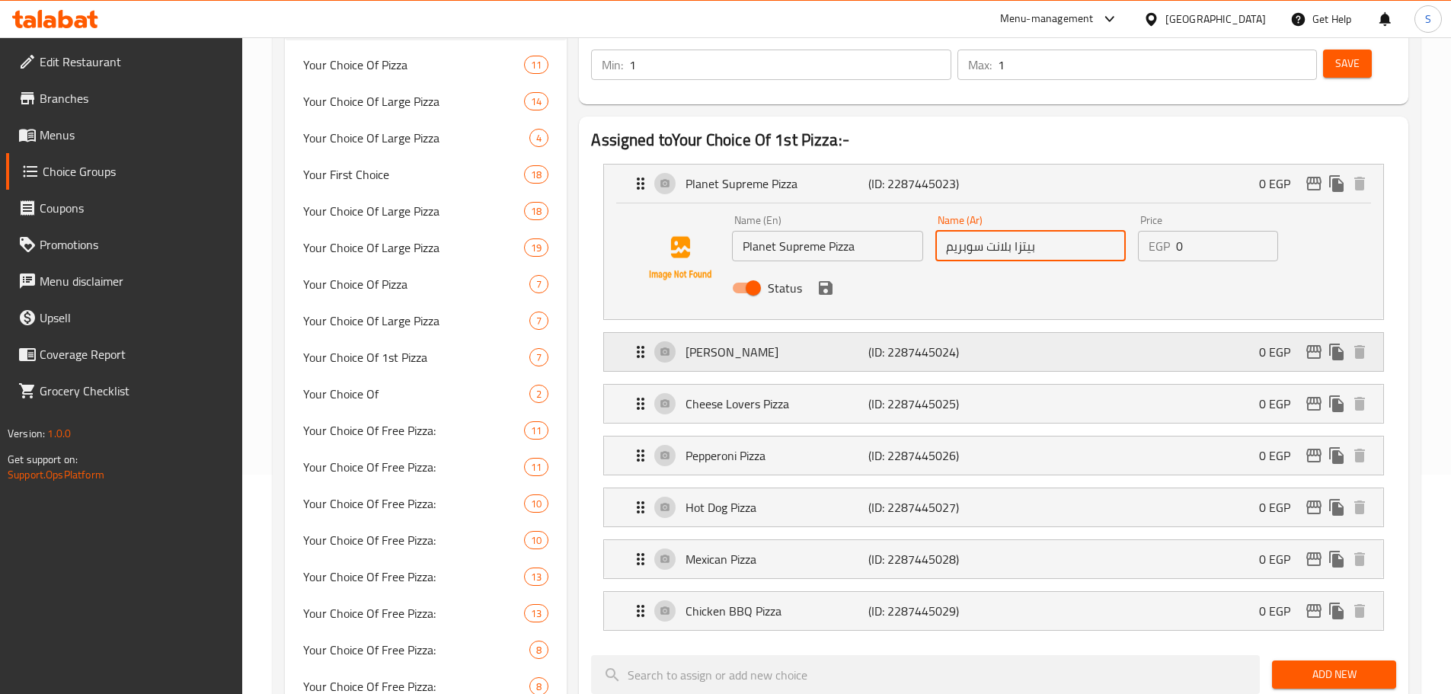
scroll to position [228, 0]
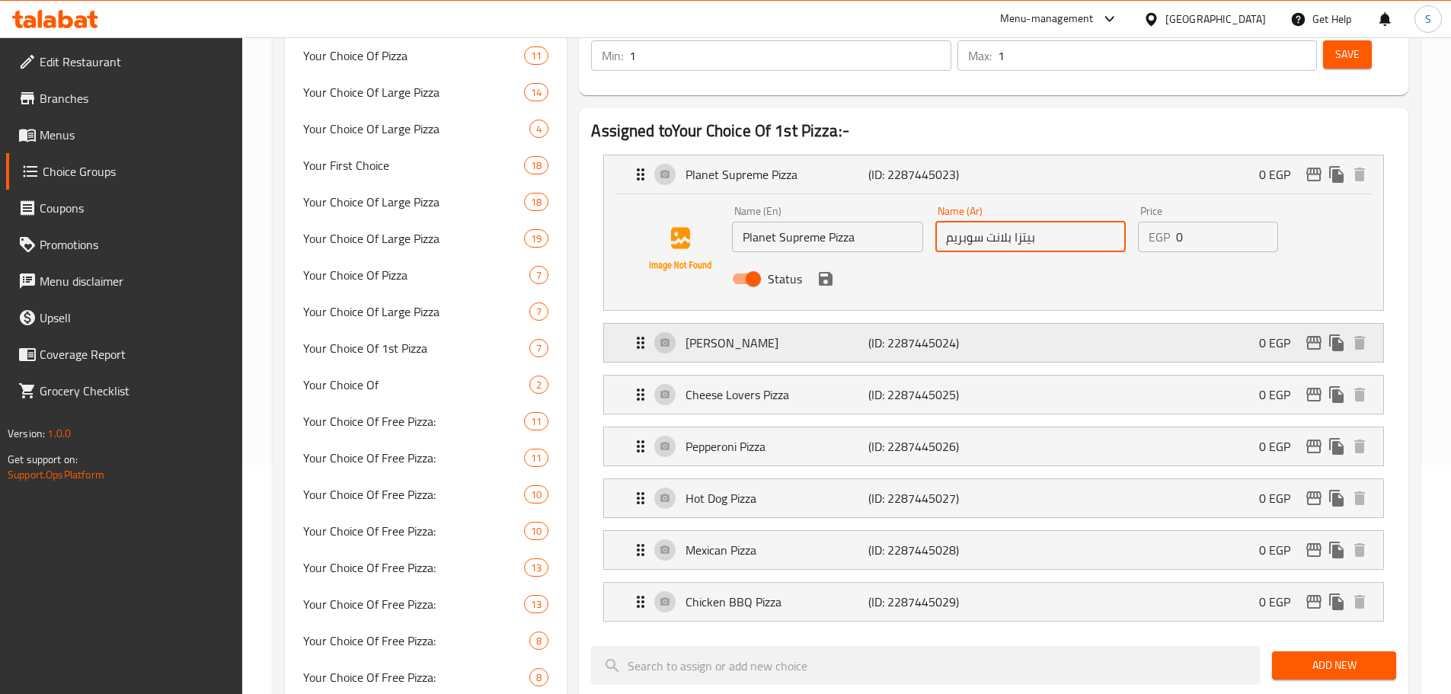
click at [794, 324] on div "[PERSON_NAME] (ID: 2287445024) 0 EGP" at bounding box center [997, 343] width 733 height 38
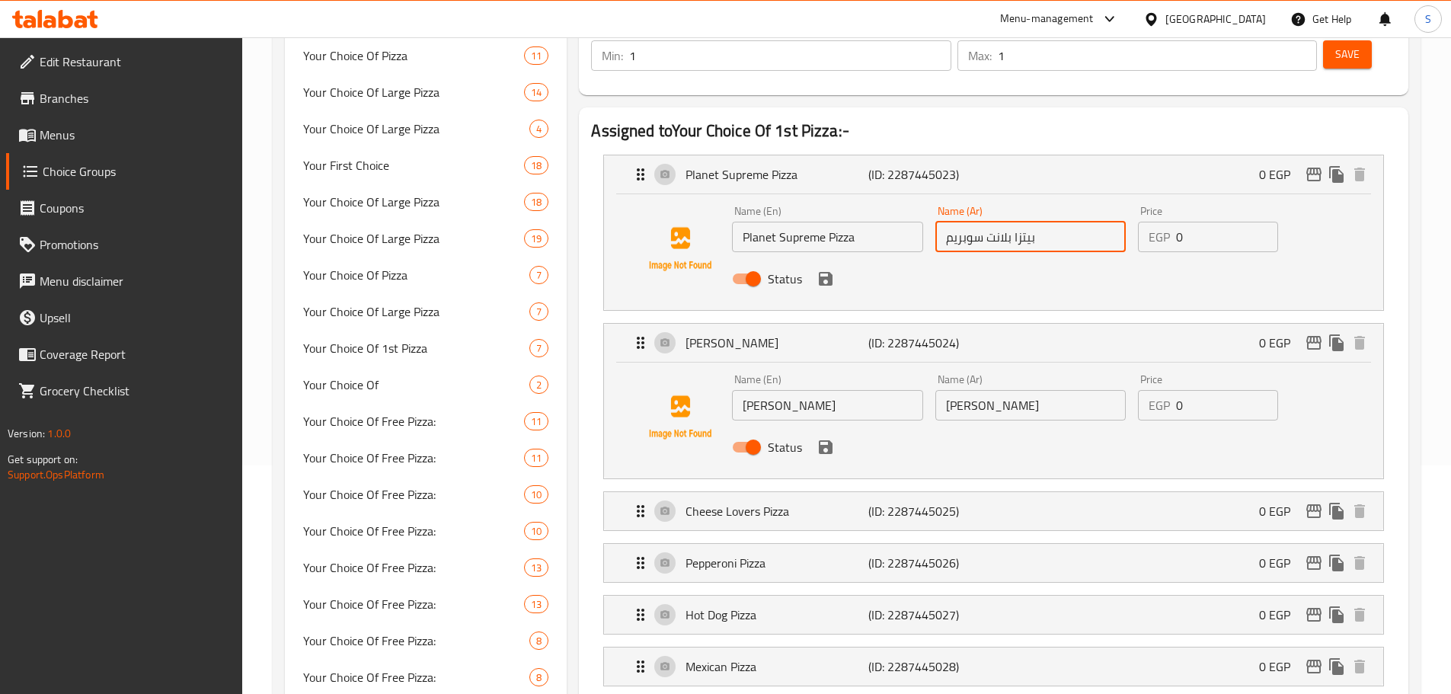
click at [842, 390] on input "[PERSON_NAME]" at bounding box center [827, 405] width 190 height 30
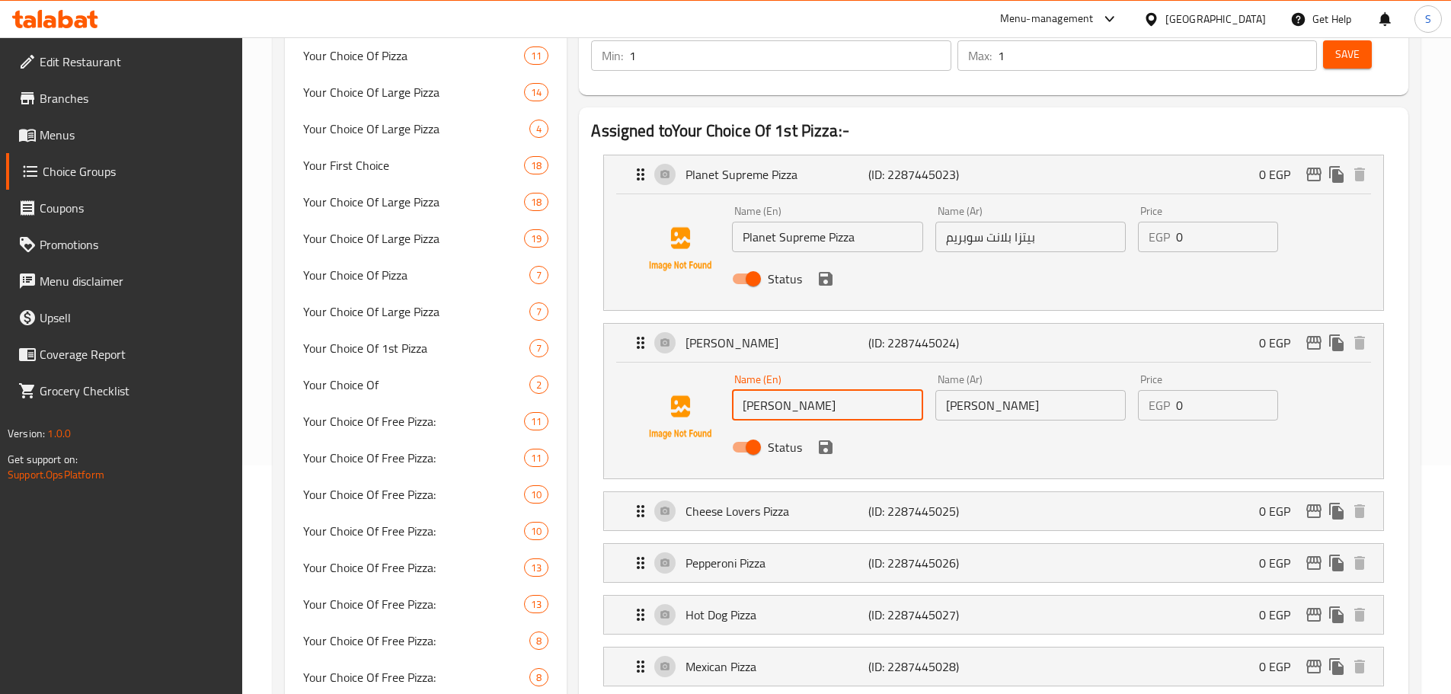
click at [842, 390] on input "[PERSON_NAME]" at bounding box center [827, 405] width 190 height 30
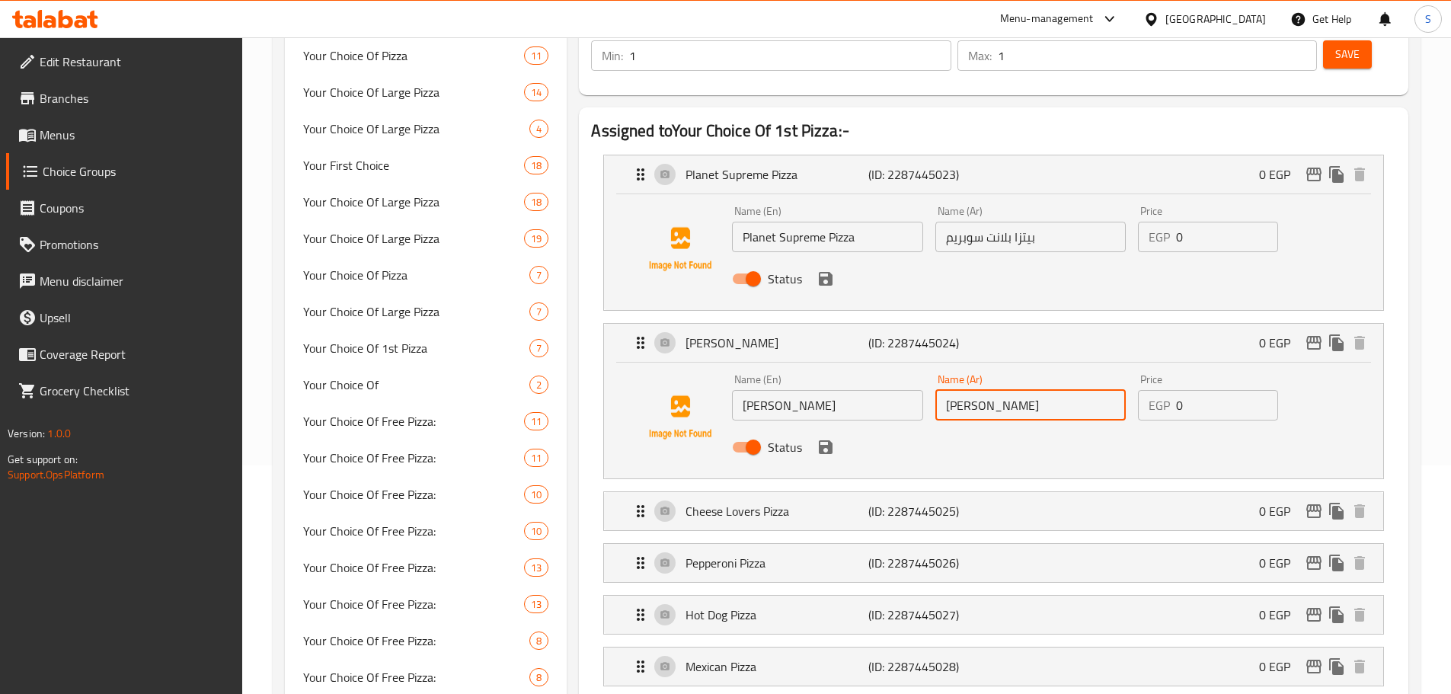
click at [1015, 390] on input "[PERSON_NAME]" at bounding box center [1030, 405] width 190 height 30
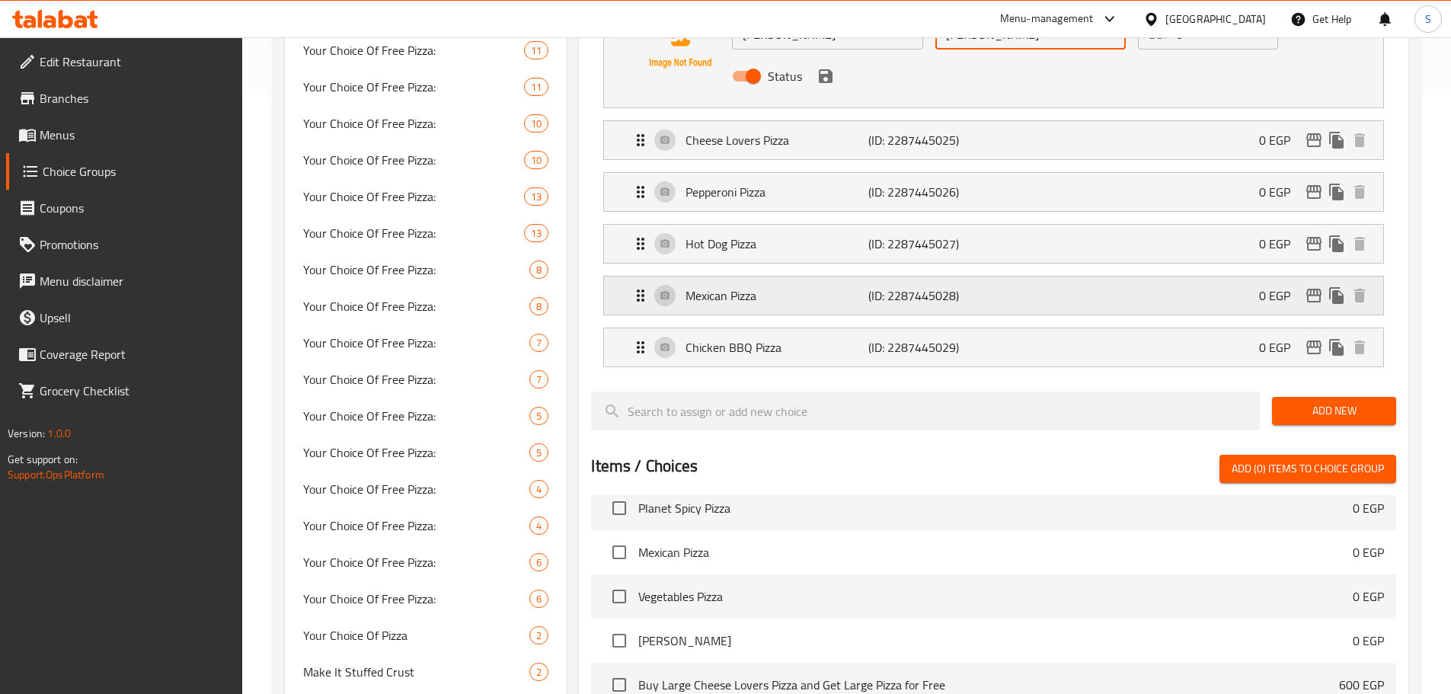
scroll to position [457, 0]
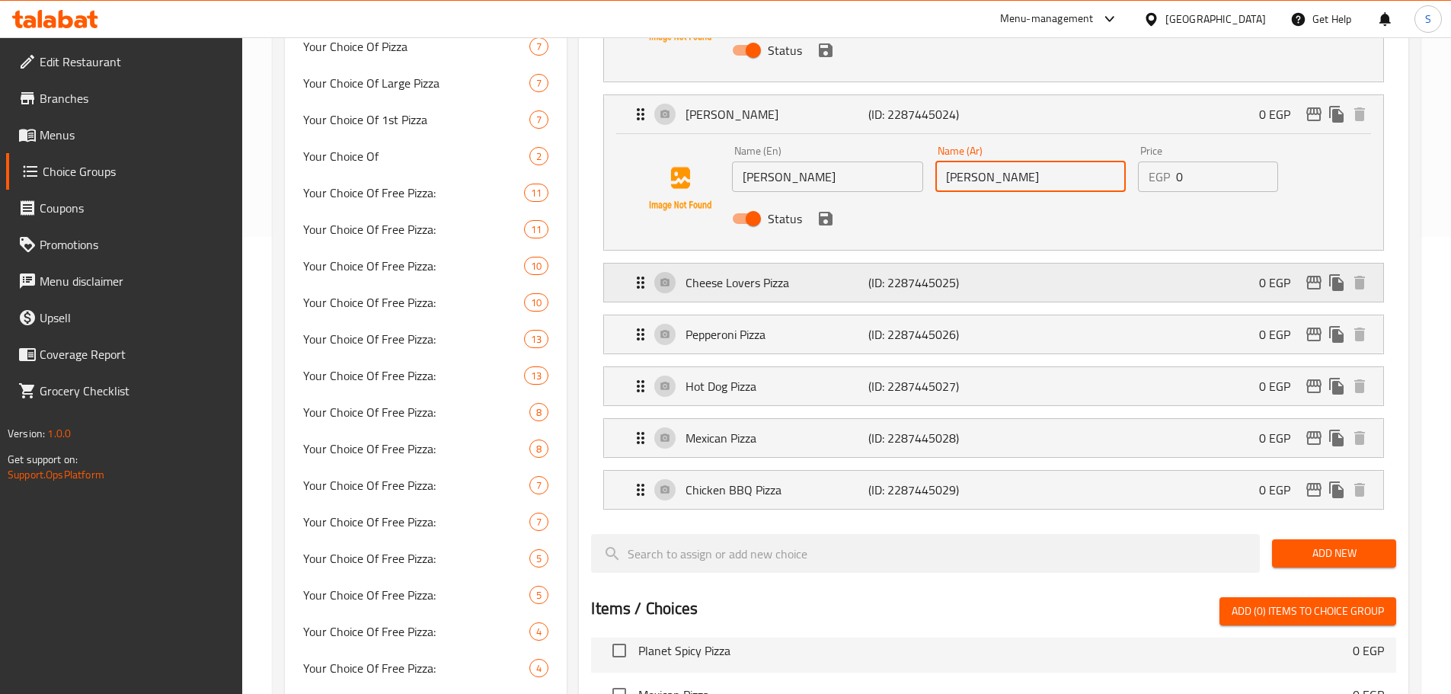
click at [828, 264] on div "Cheese Lovers Pizza (ID: 2287445025) 0 EGP" at bounding box center [997, 283] width 733 height 38
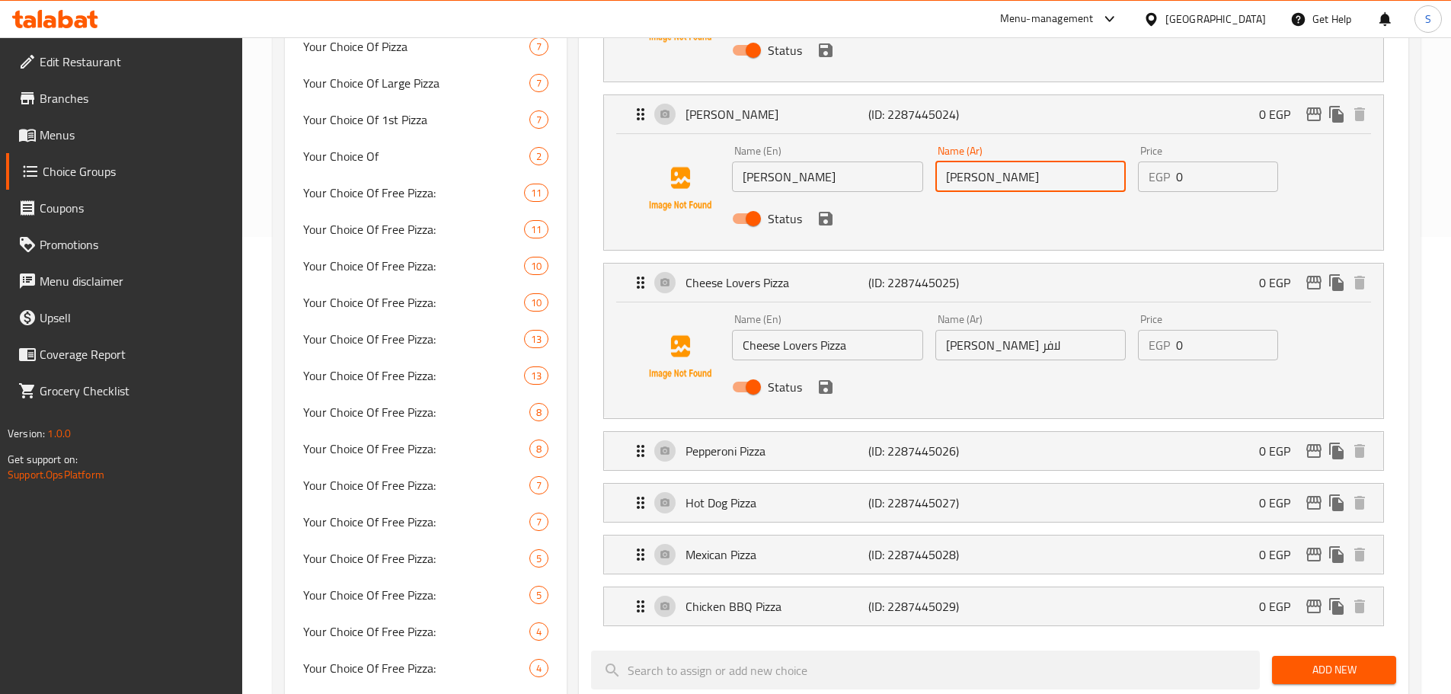
click at [856, 330] on input "Cheese Lovers Pizza" at bounding box center [827, 345] width 190 height 30
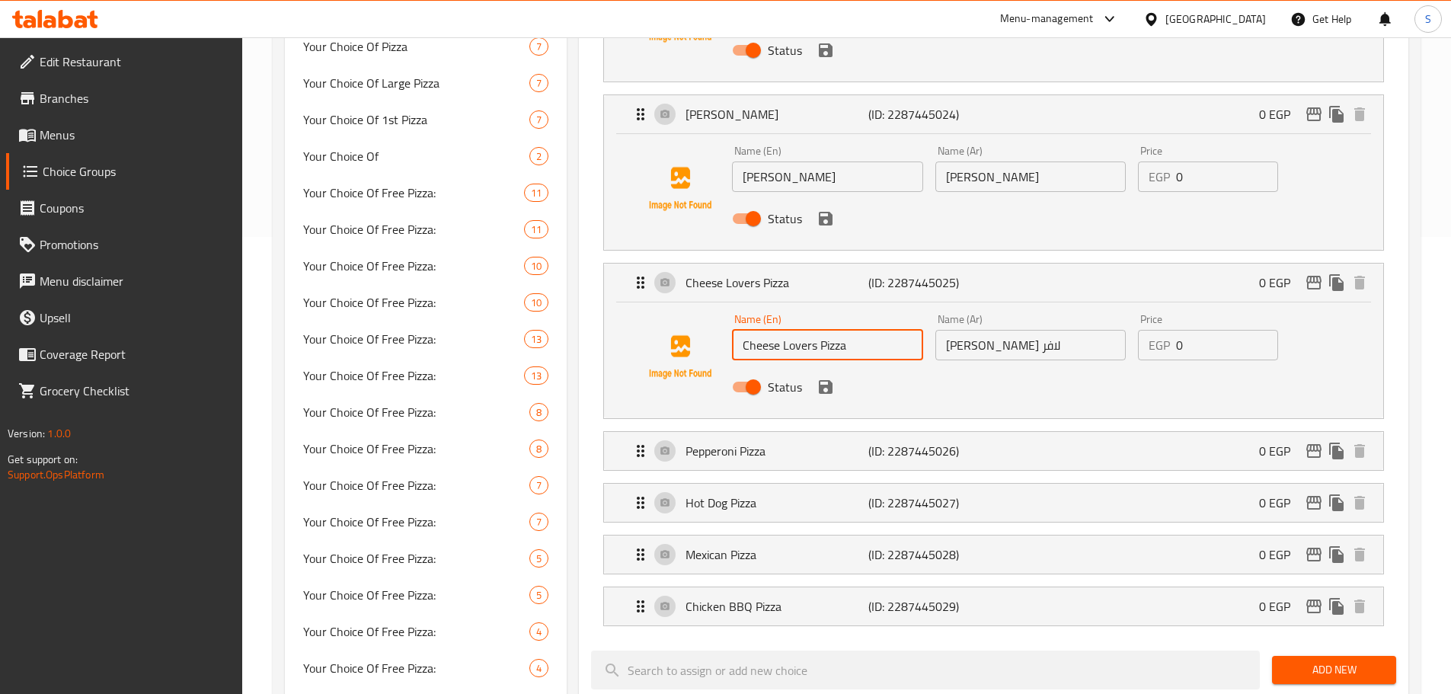
click at [854, 330] on input "Cheese Lovers Pizza" at bounding box center [827, 345] width 190 height 30
click at [853, 330] on input "Cheese Lovers Pizza" at bounding box center [827, 345] width 190 height 30
click at [852, 330] on input "Cheese Lovers Pizza" at bounding box center [827, 345] width 190 height 30
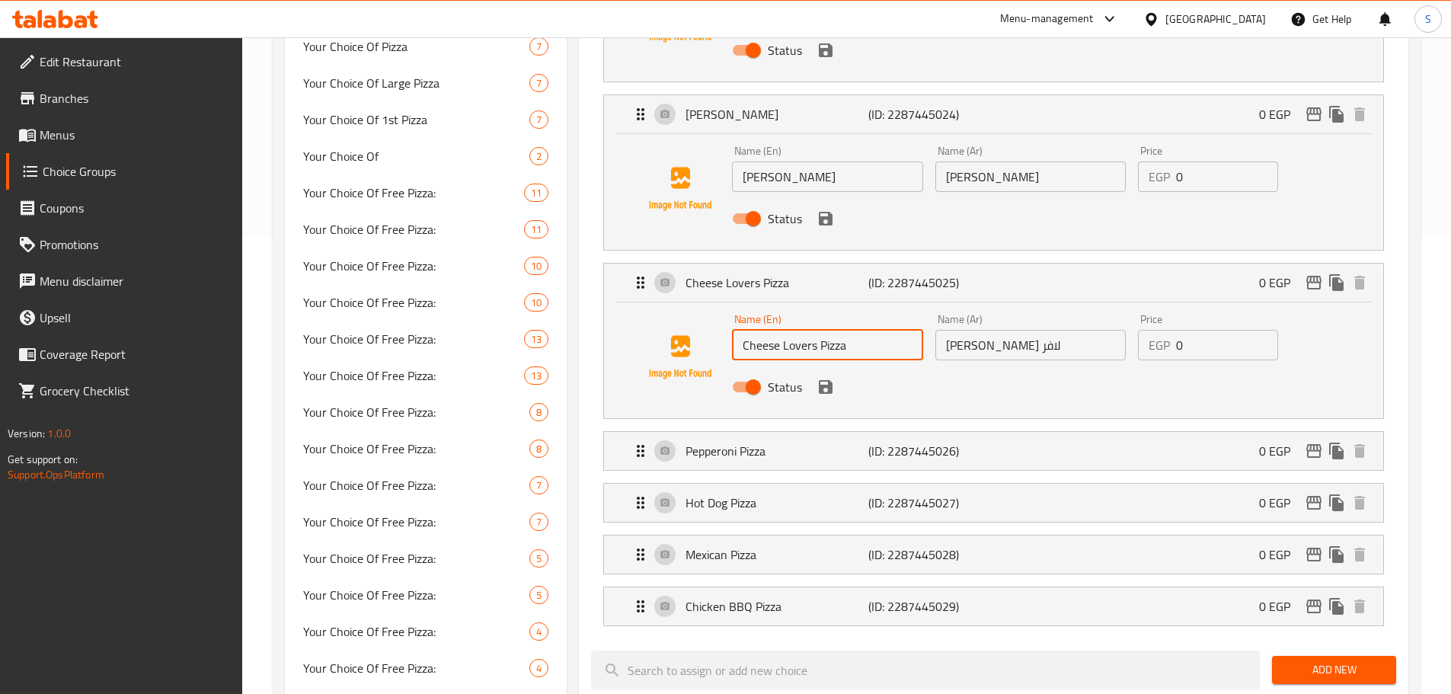
click at [851, 330] on input "Cheese Lovers Pizza" at bounding box center [827, 345] width 190 height 30
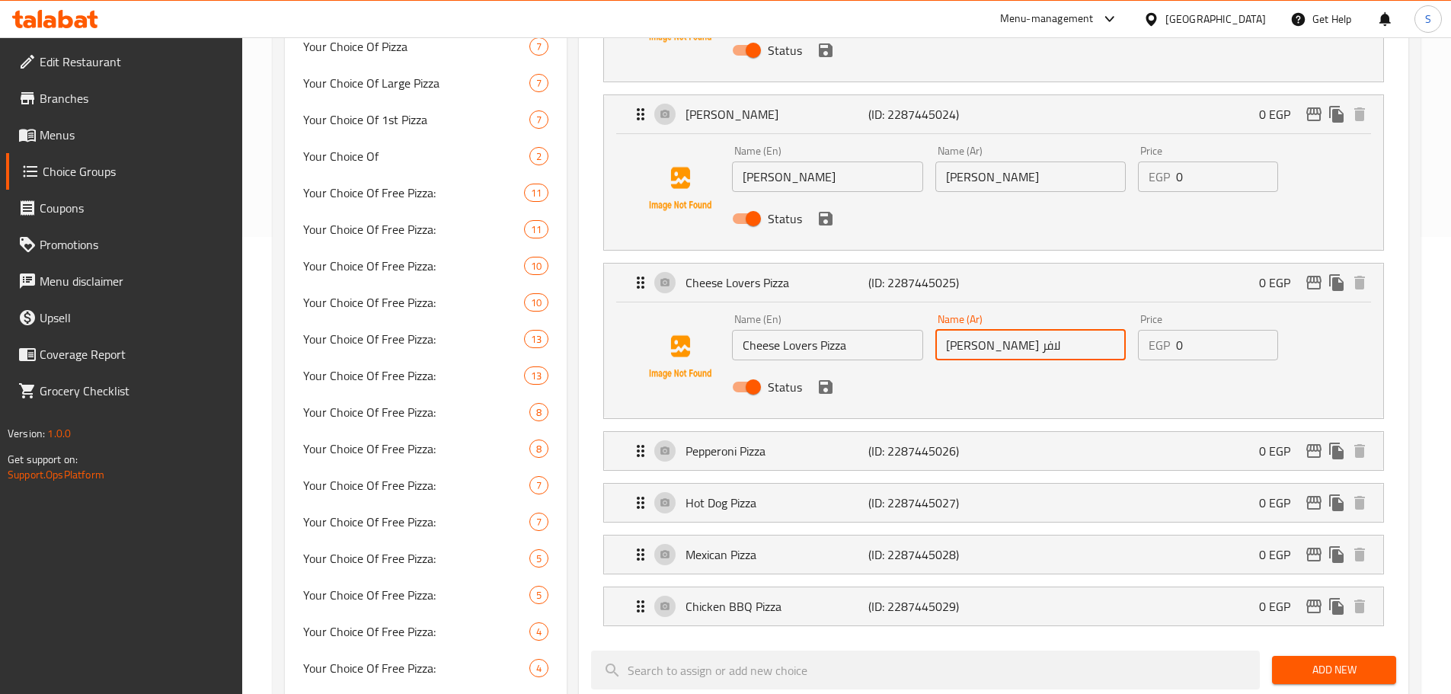
click at [1029, 330] on input "[PERSON_NAME] لافر" at bounding box center [1030, 345] width 190 height 30
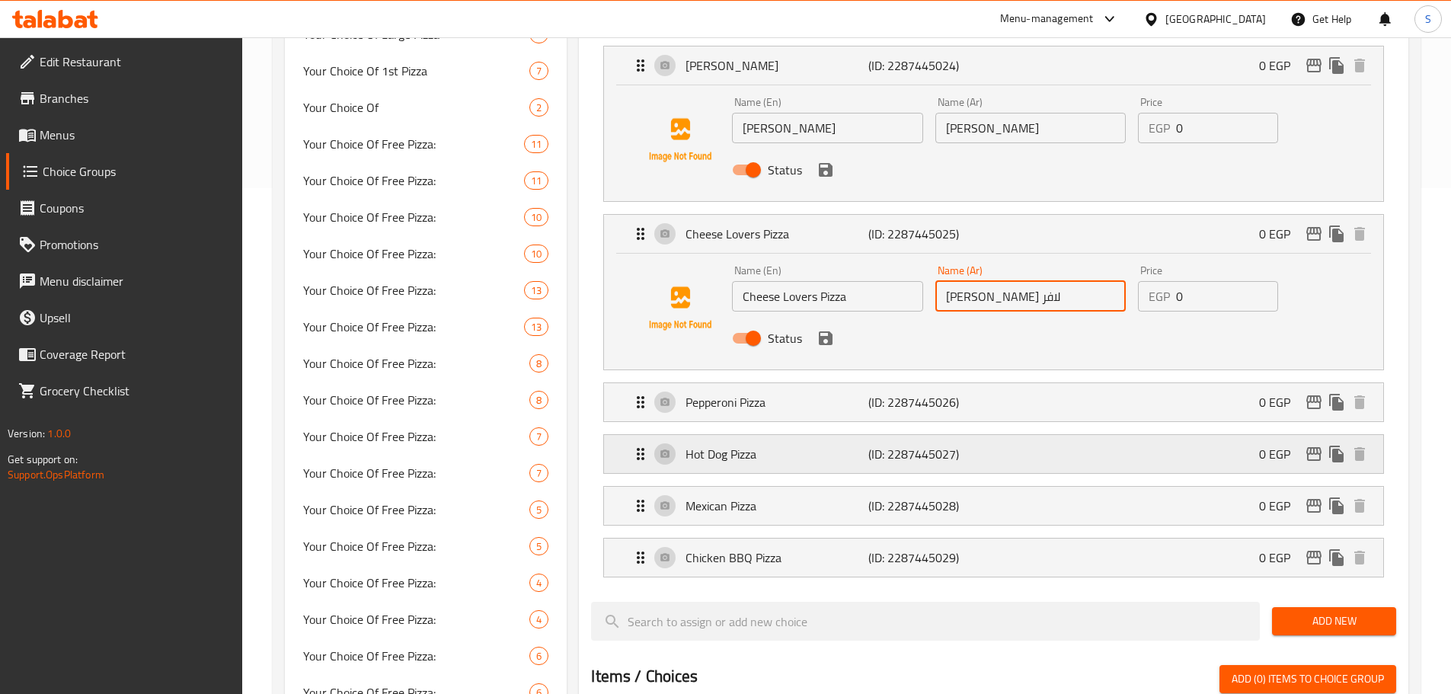
scroll to position [533, 0]
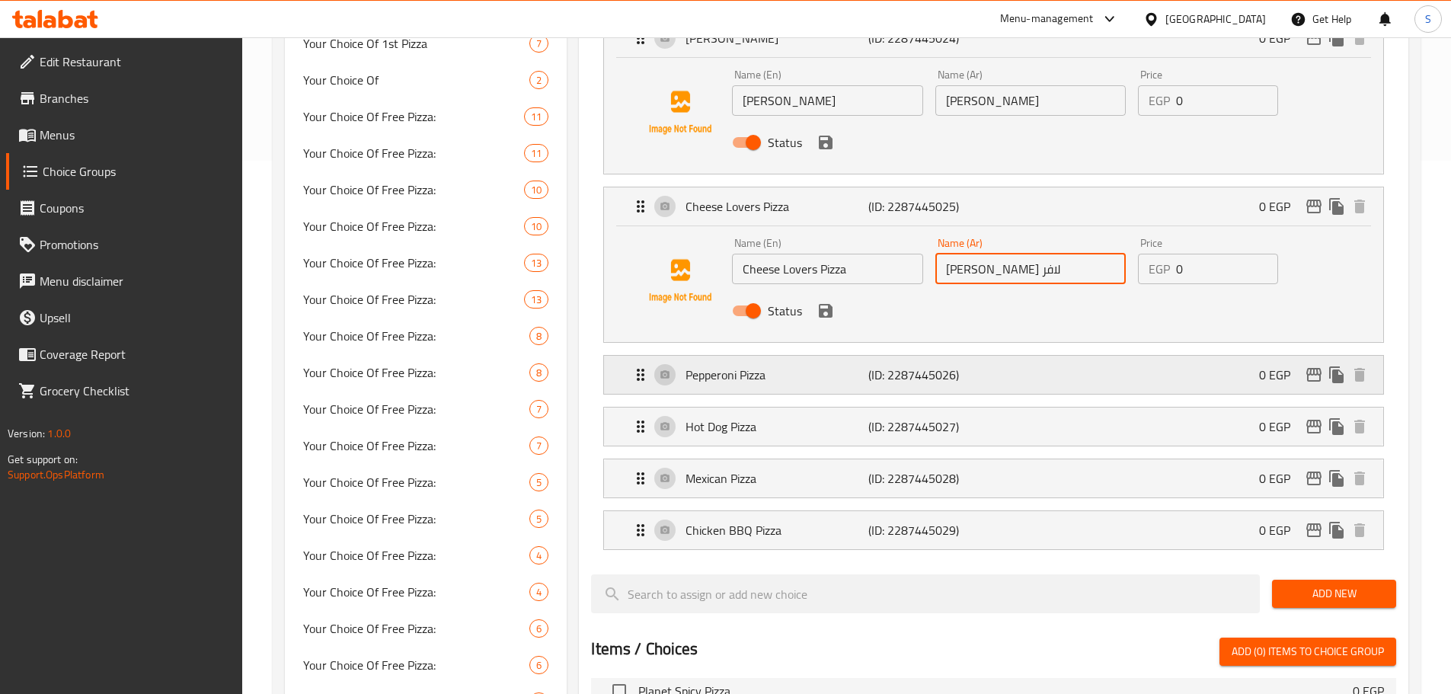
click at [744, 366] on p "Pepperoni Pizza" at bounding box center [776, 375] width 182 height 18
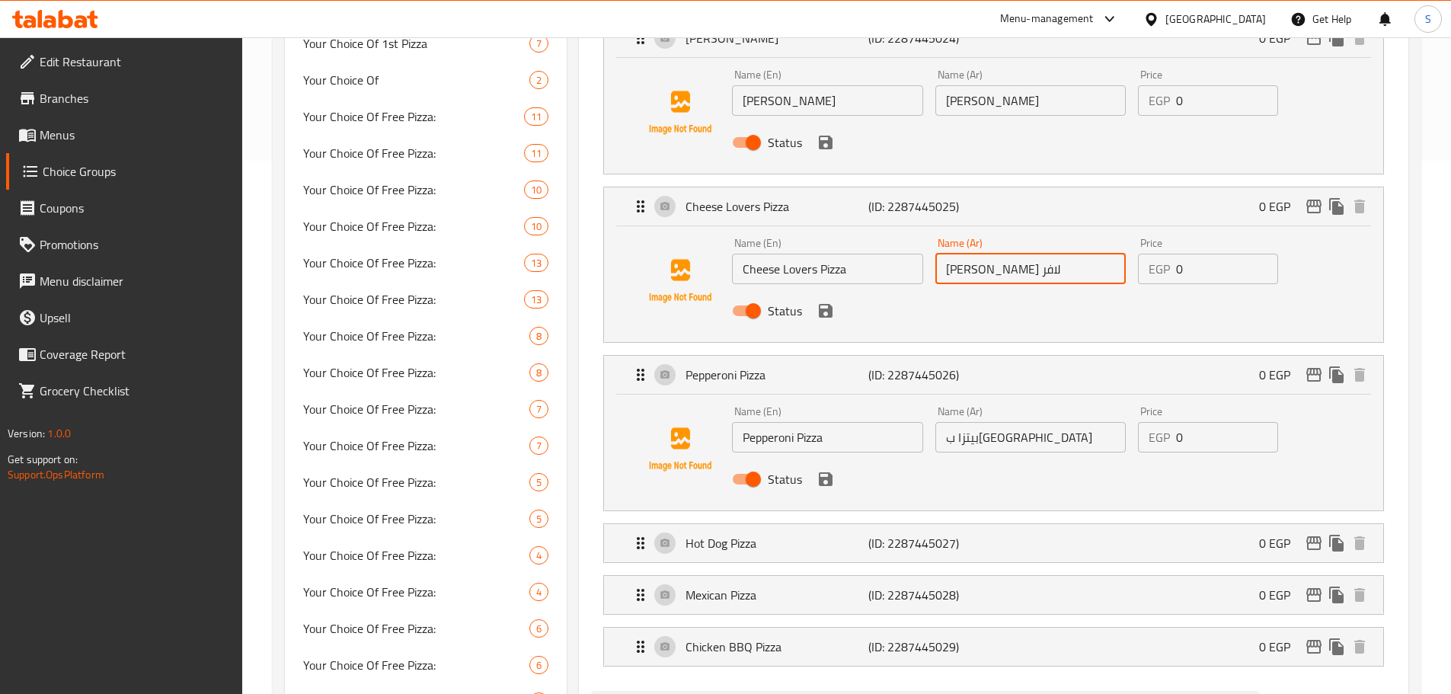
click at [861, 422] on input "Pepperoni Pizza" at bounding box center [827, 437] width 190 height 30
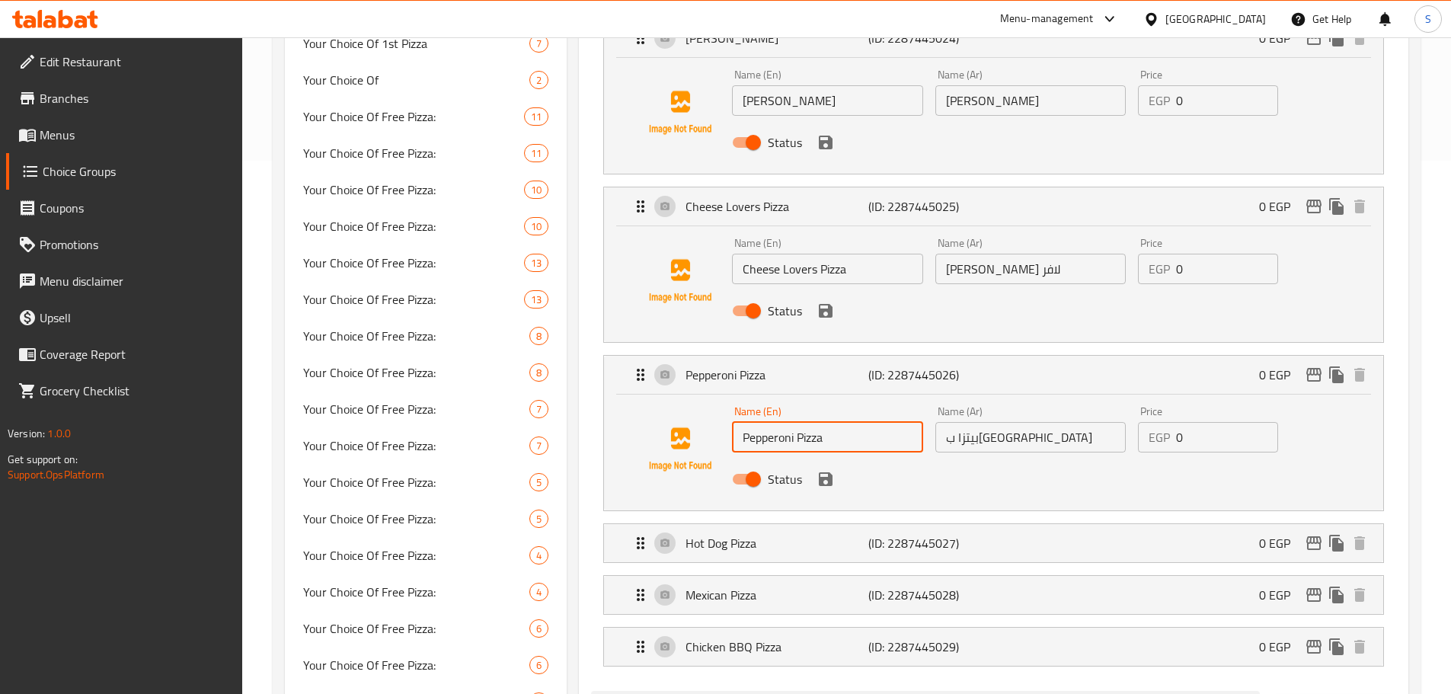
click at [861, 422] on input "Pepperoni Pizza" at bounding box center [827, 437] width 190 height 30
click at [1026, 422] on input "بيتزا ب[GEOGRAPHIC_DATA]" at bounding box center [1030, 437] width 190 height 30
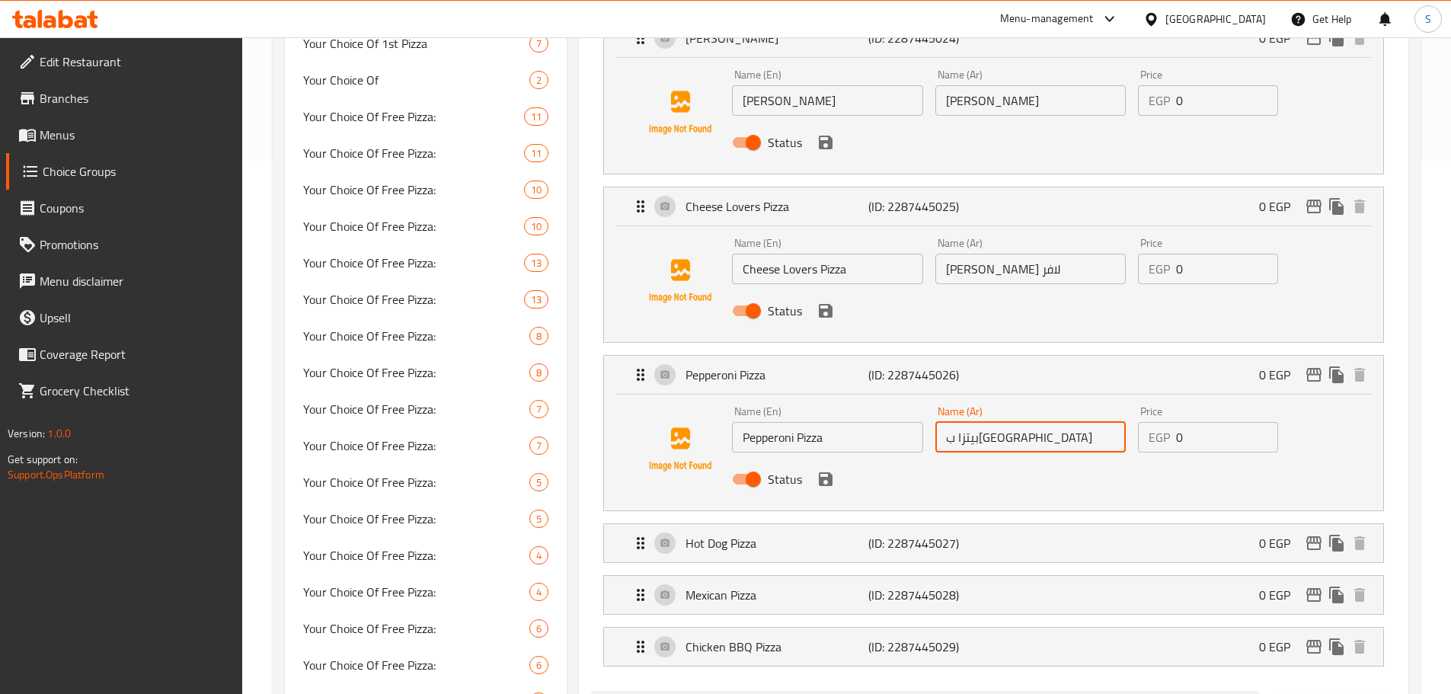
click at [1026, 422] on input "بيتزا ب[GEOGRAPHIC_DATA]" at bounding box center [1030, 437] width 190 height 30
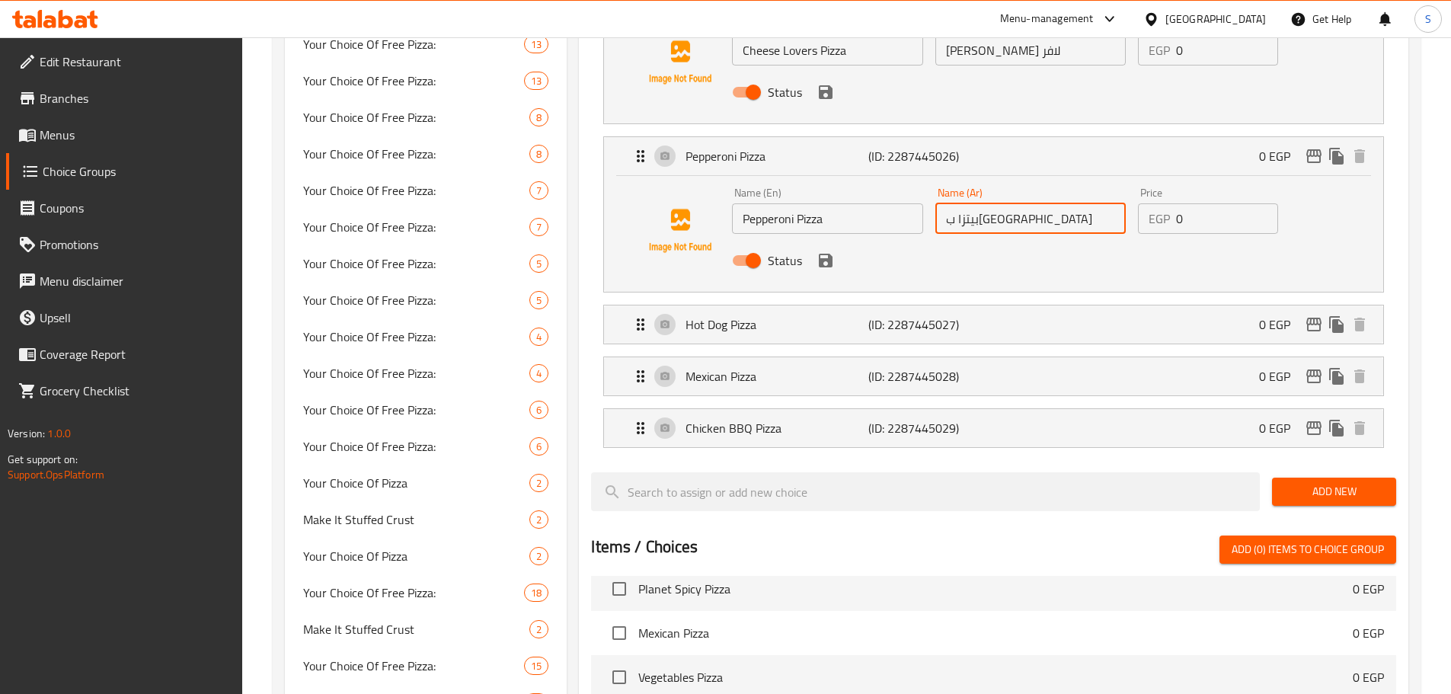
scroll to position [762, 0]
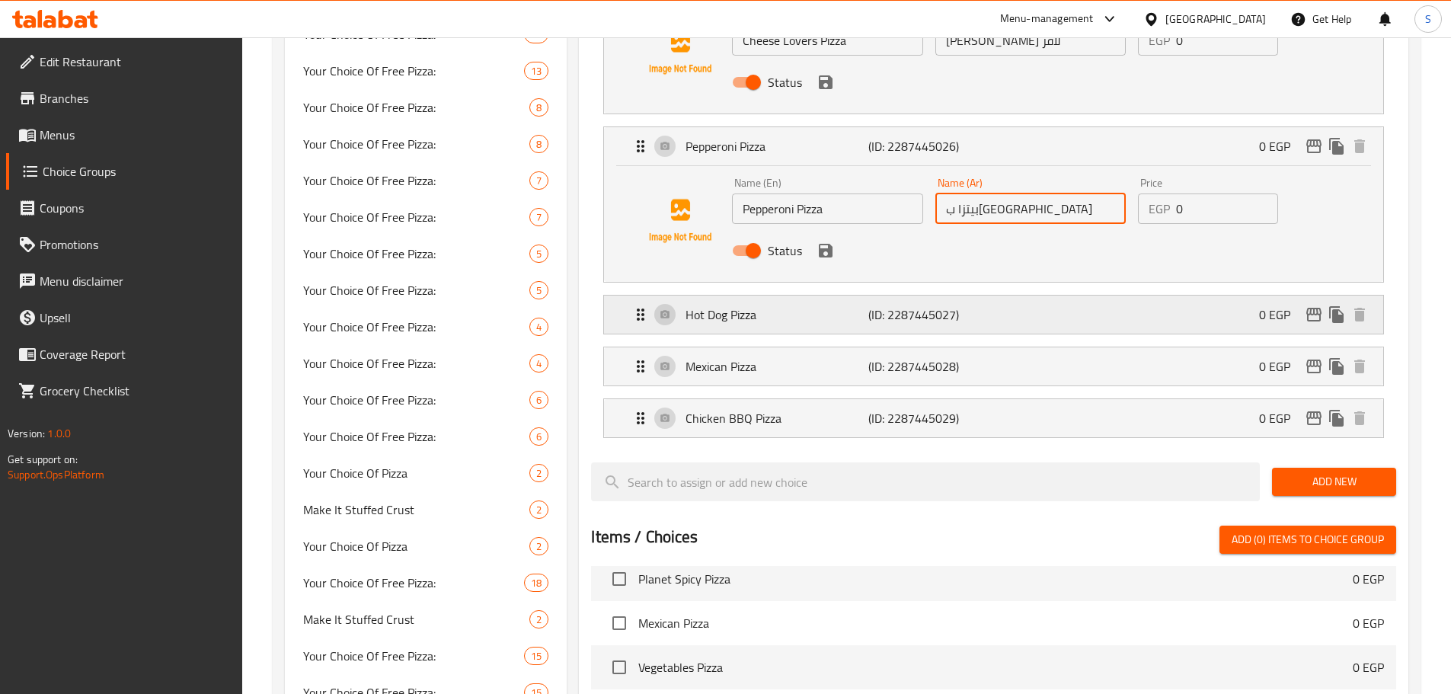
click at [794, 305] on p "Hot Dog Pizza" at bounding box center [776, 314] width 182 height 18
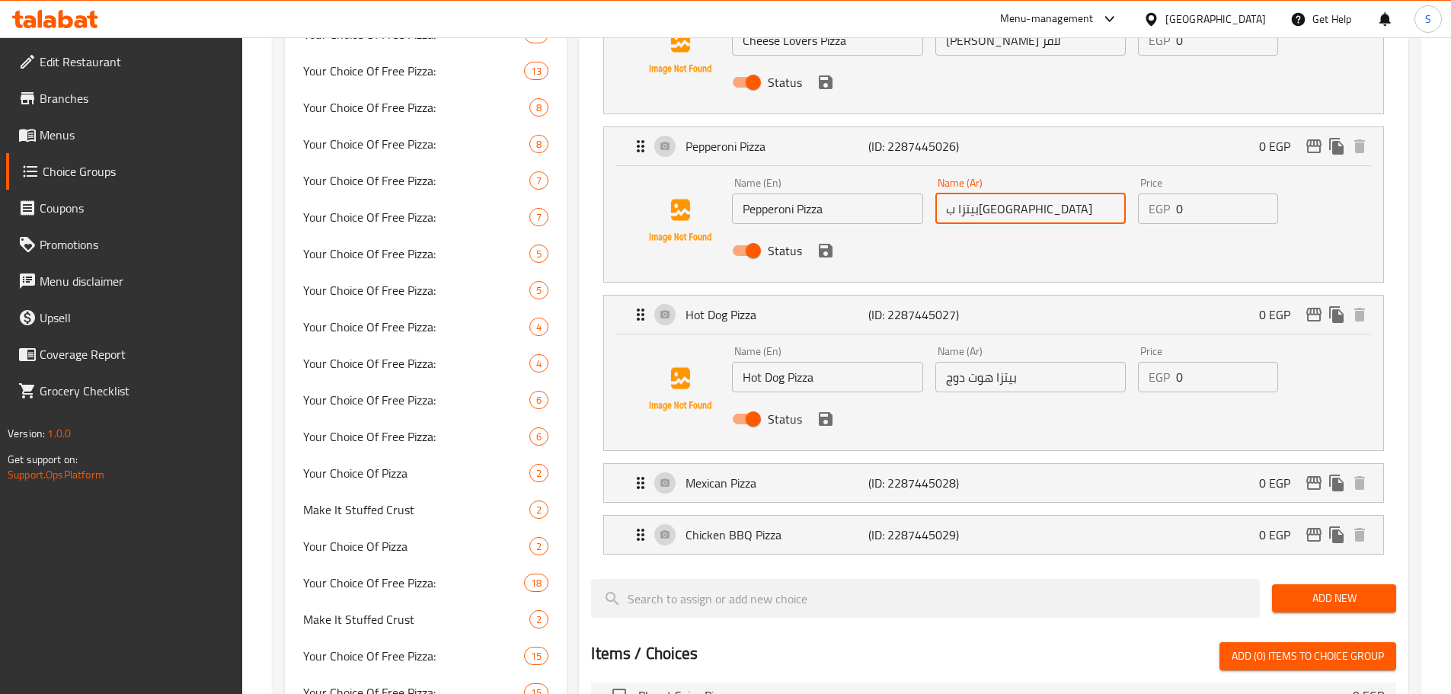
click at [816, 362] on input "Hot Dog Pizza" at bounding box center [827, 377] width 190 height 30
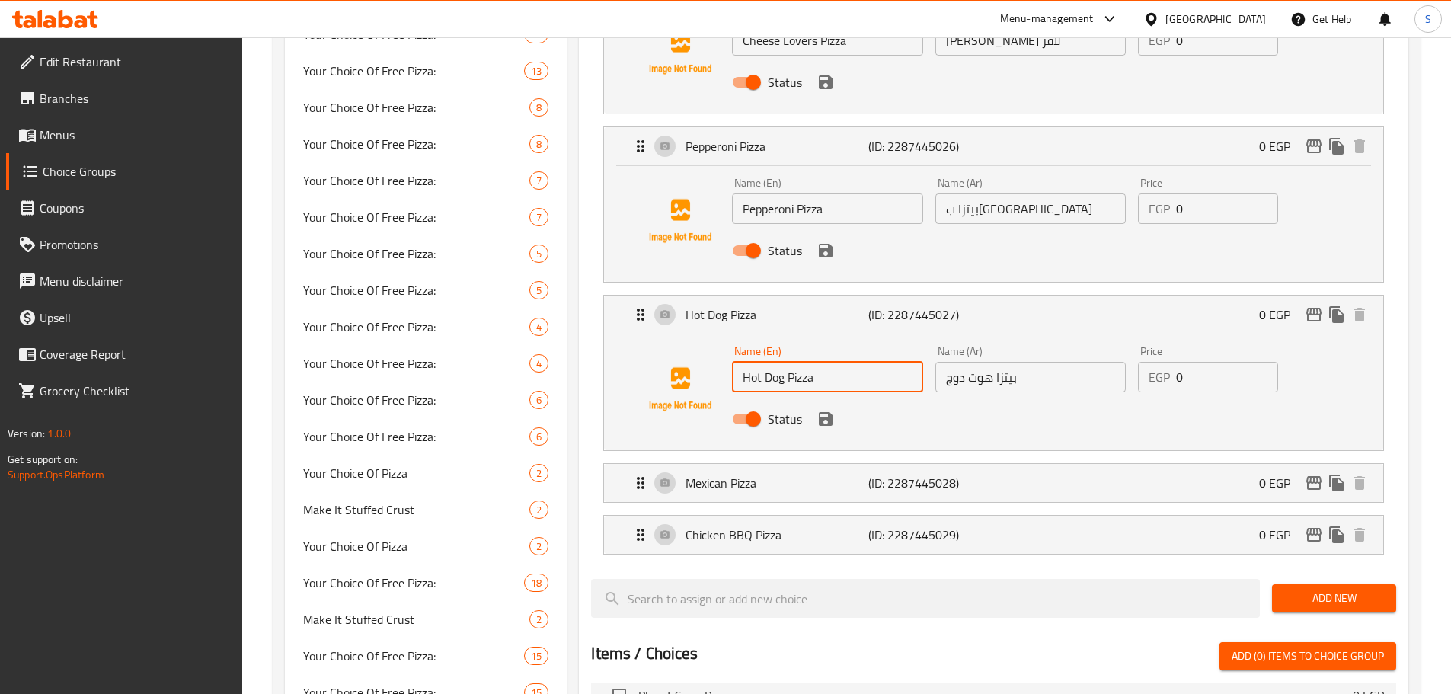
click at [816, 362] on input "Hot Dog Pizza" at bounding box center [827, 377] width 190 height 30
click at [1024, 362] on input "بيتزا هوت دوج" at bounding box center [1030, 377] width 190 height 30
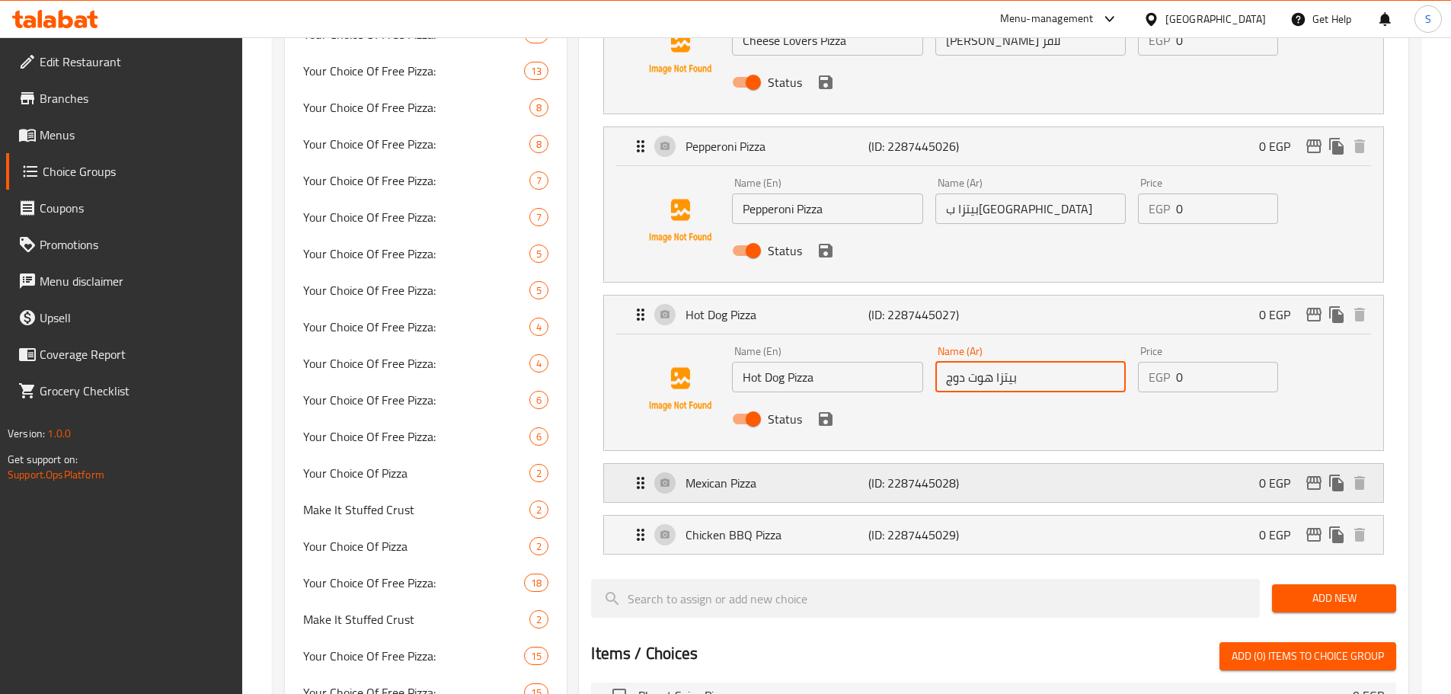
click at [739, 474] on p "Mexican Pizza" at bounding box center [776, 483] width 182 height 18
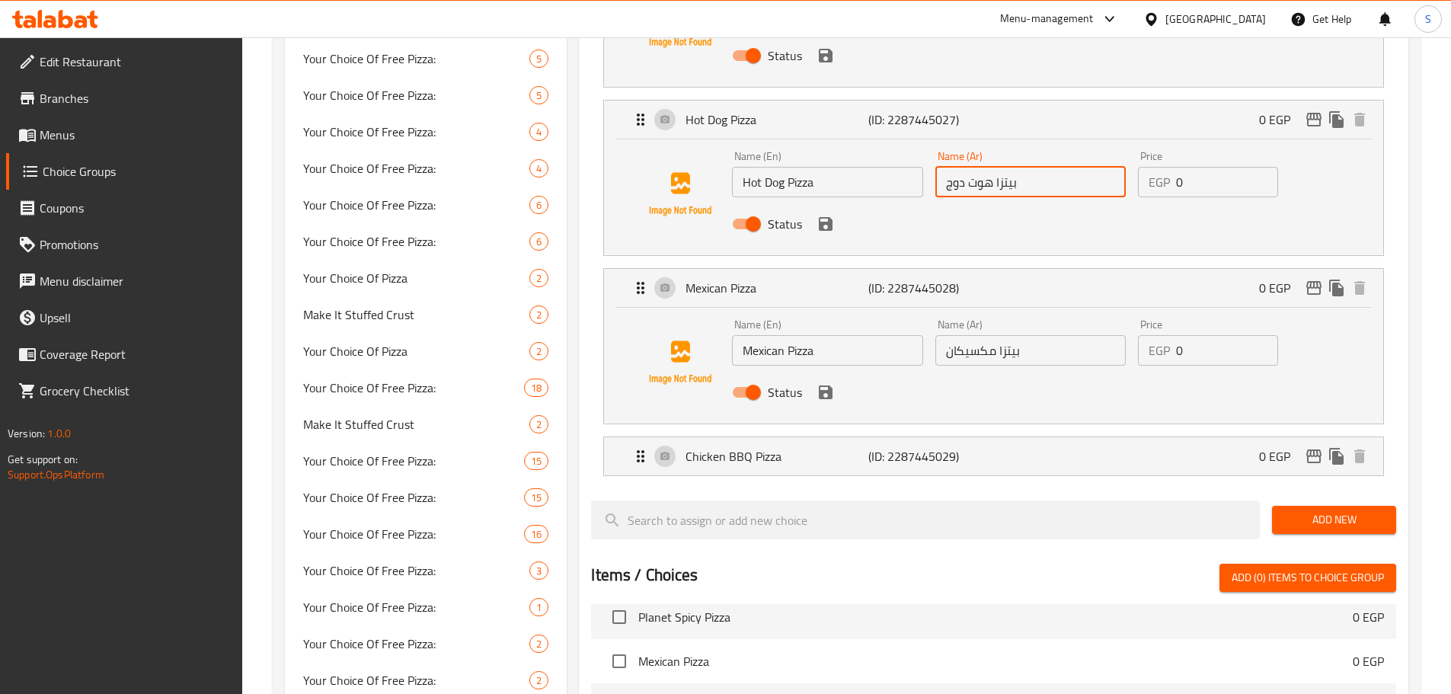
scroll to position [990, 0]
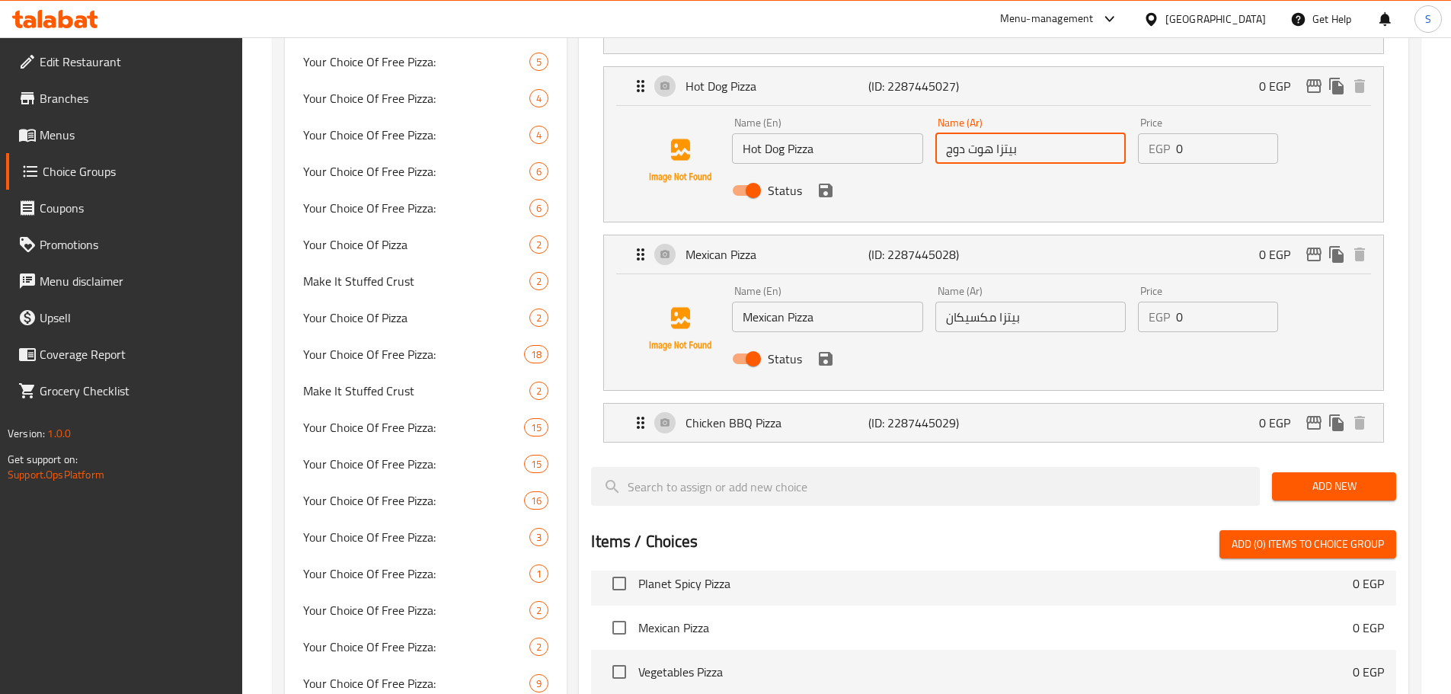
click at [836, 302] on input "Mexican Pizza" at bounding box center [827, 317] width 190 height 30
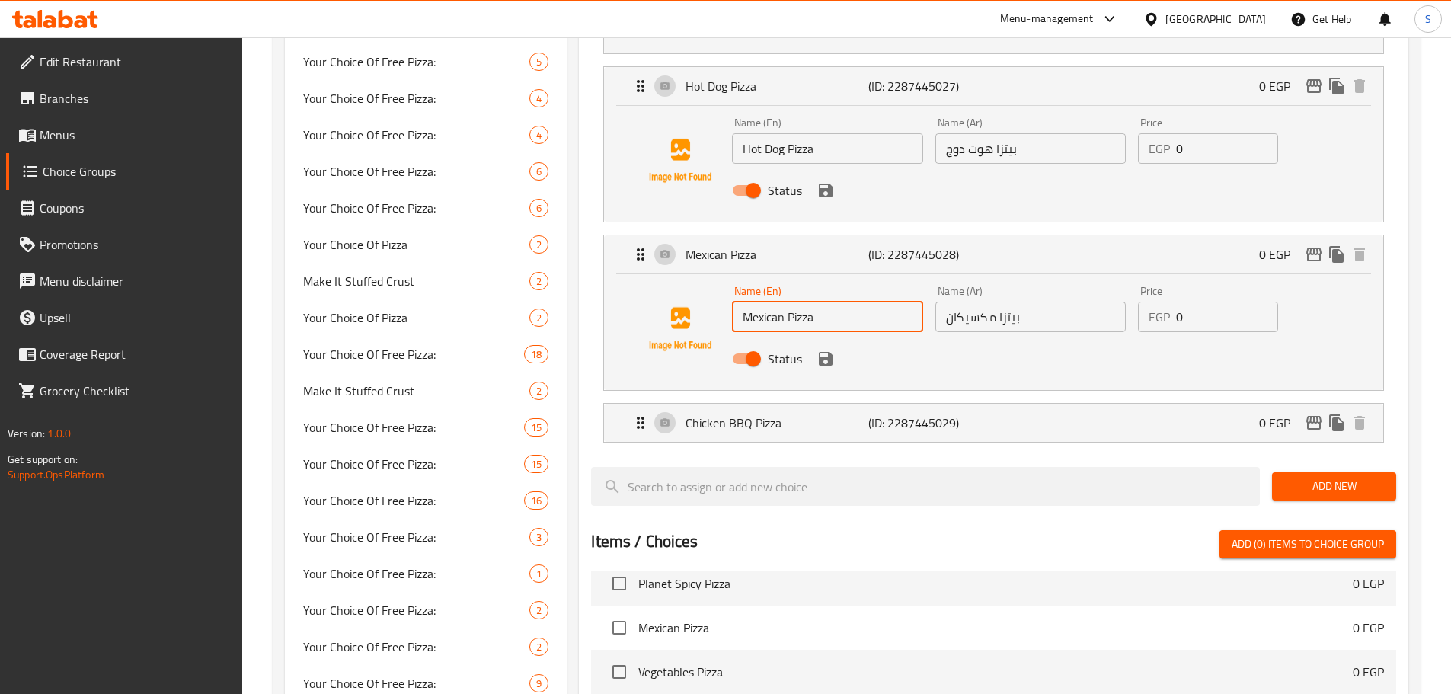
click at [836, 302] on input "Mexican Pizza" at bounding box center [827, 317] width 190 height 30
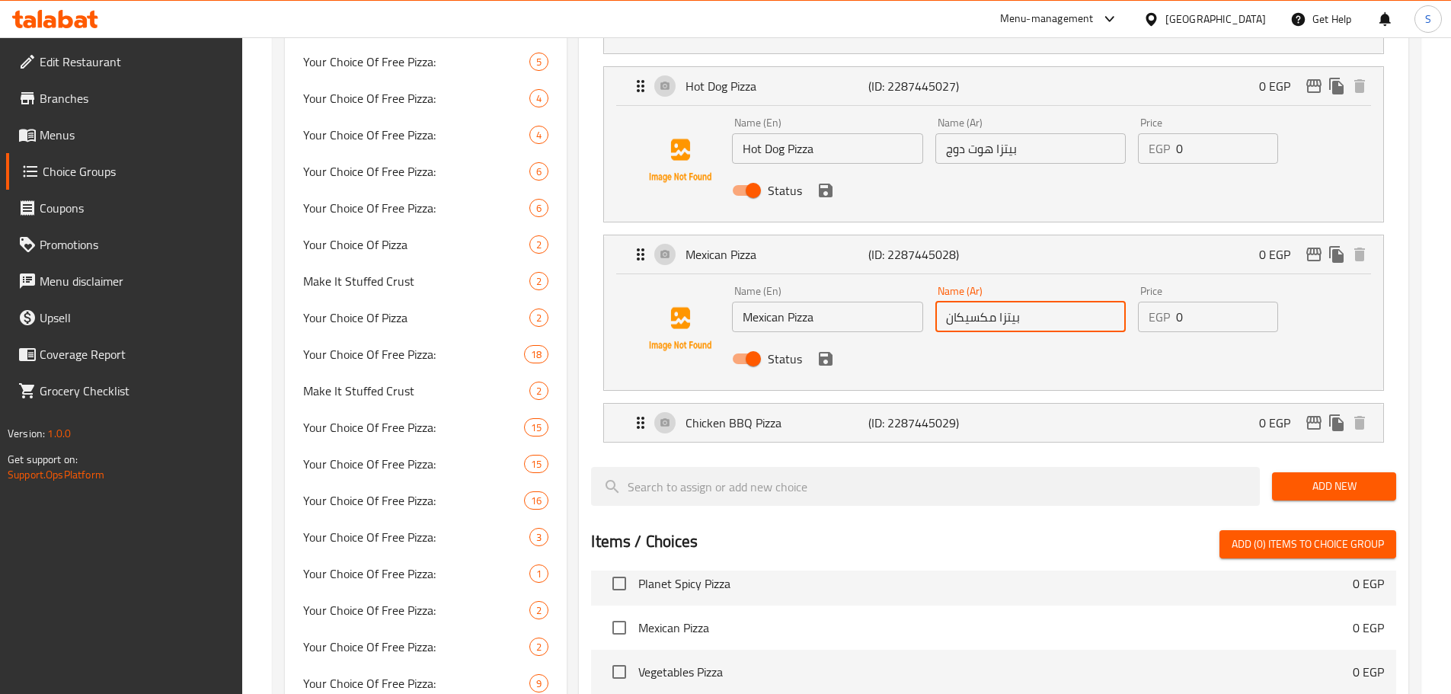
click at [1050, 302] on input "بيتزا مكسيكان" at bounding box center [1030, 317] width 190 height 30
click at [775, 414] on p "Chicken BBQ Pizza" at bounding box center [776, 423] width 182 height 18
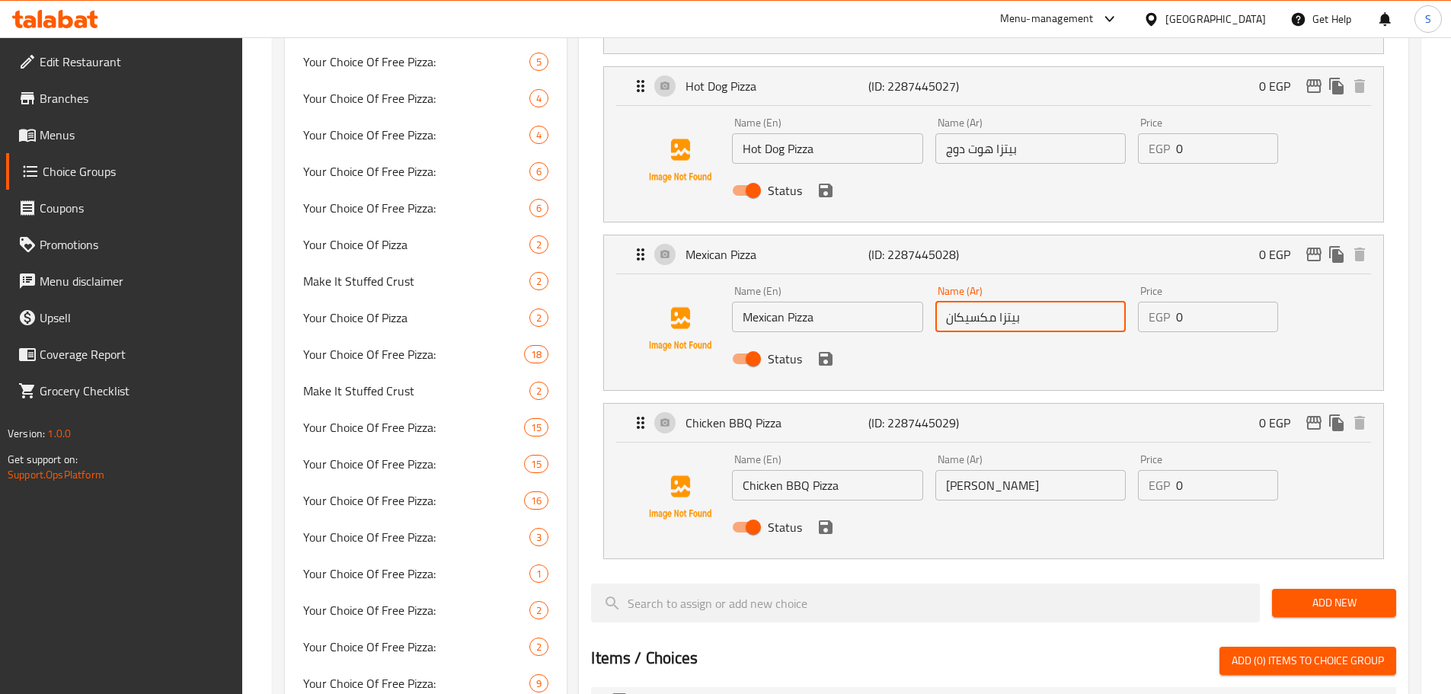
click at [846, 470] on input "Chicken BBQ Pizza" at bounding box center [827, 485] width 190 height 30
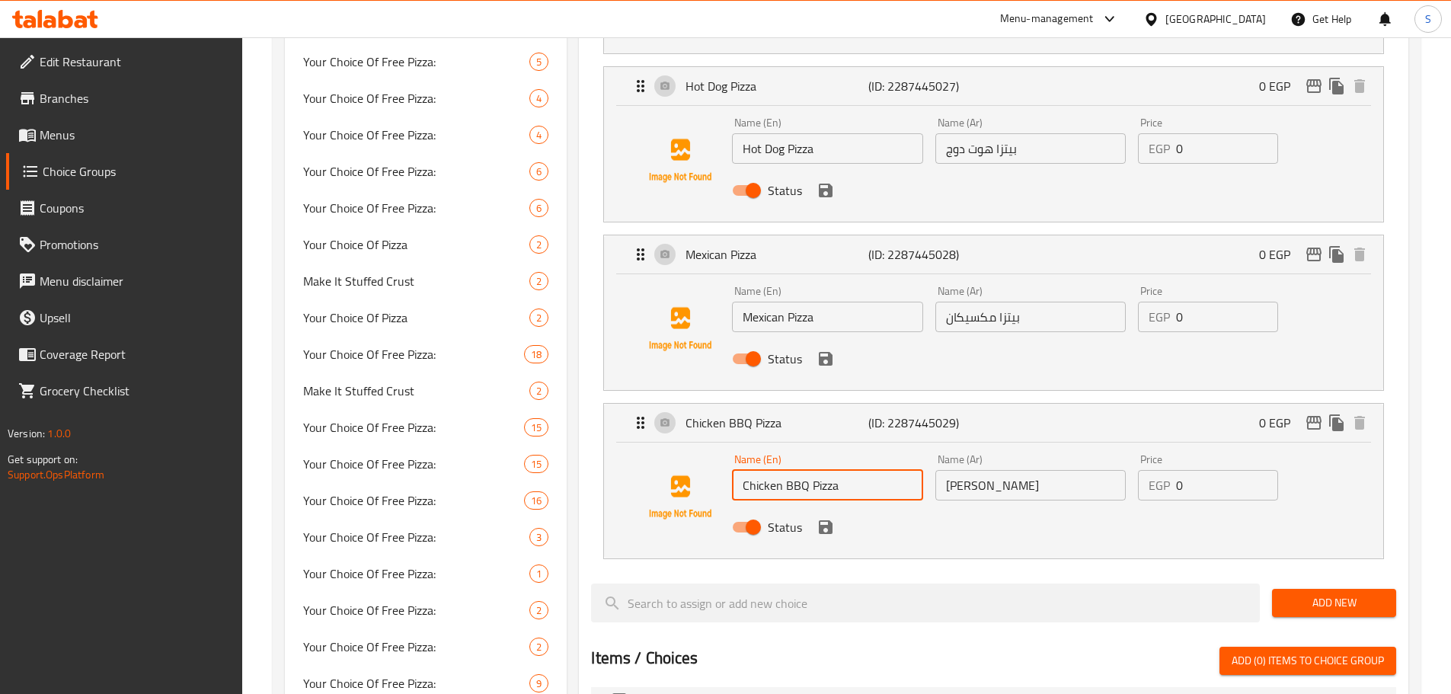
click at [846, 470] on input "Chicken BBQ Pizza" at bounding box center [827, 485] width 190 height 30
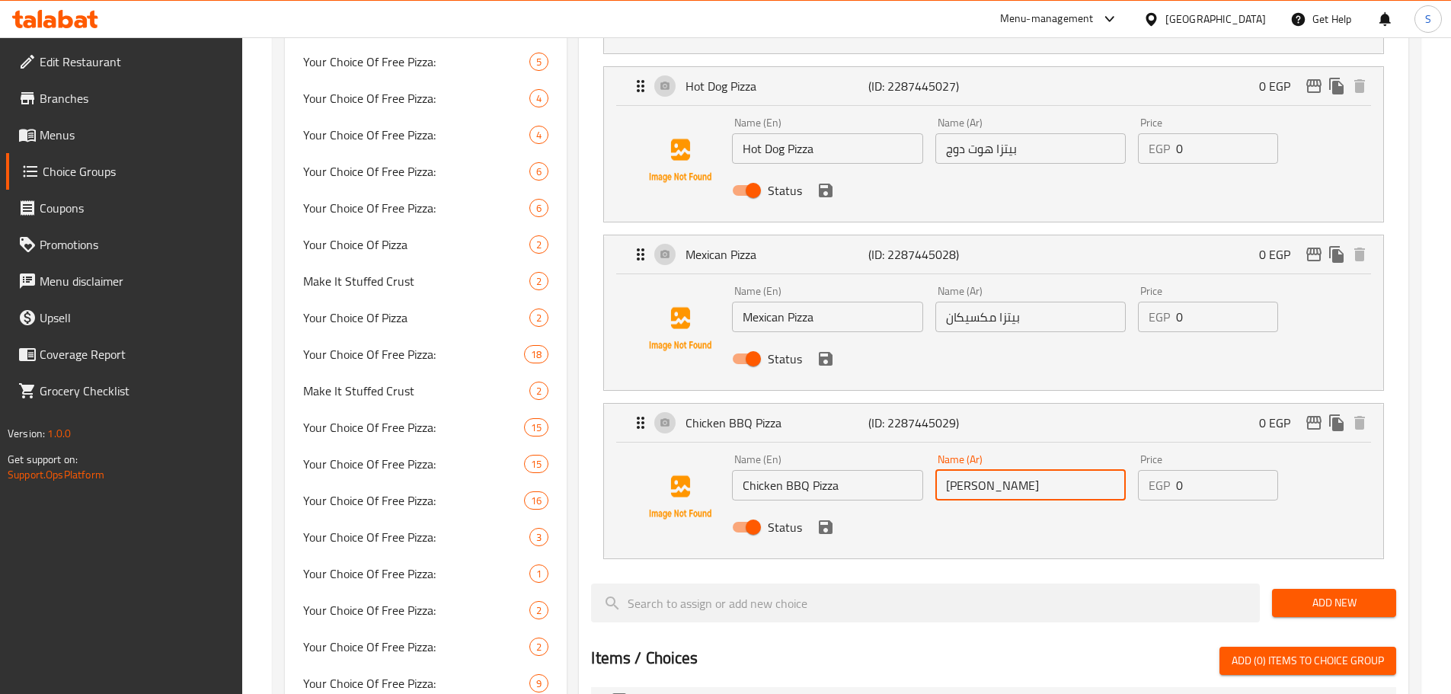
click at [1059, 470] on input "[PERSON_NAME]" at bounding box center [1030, 485] width 190 height 30
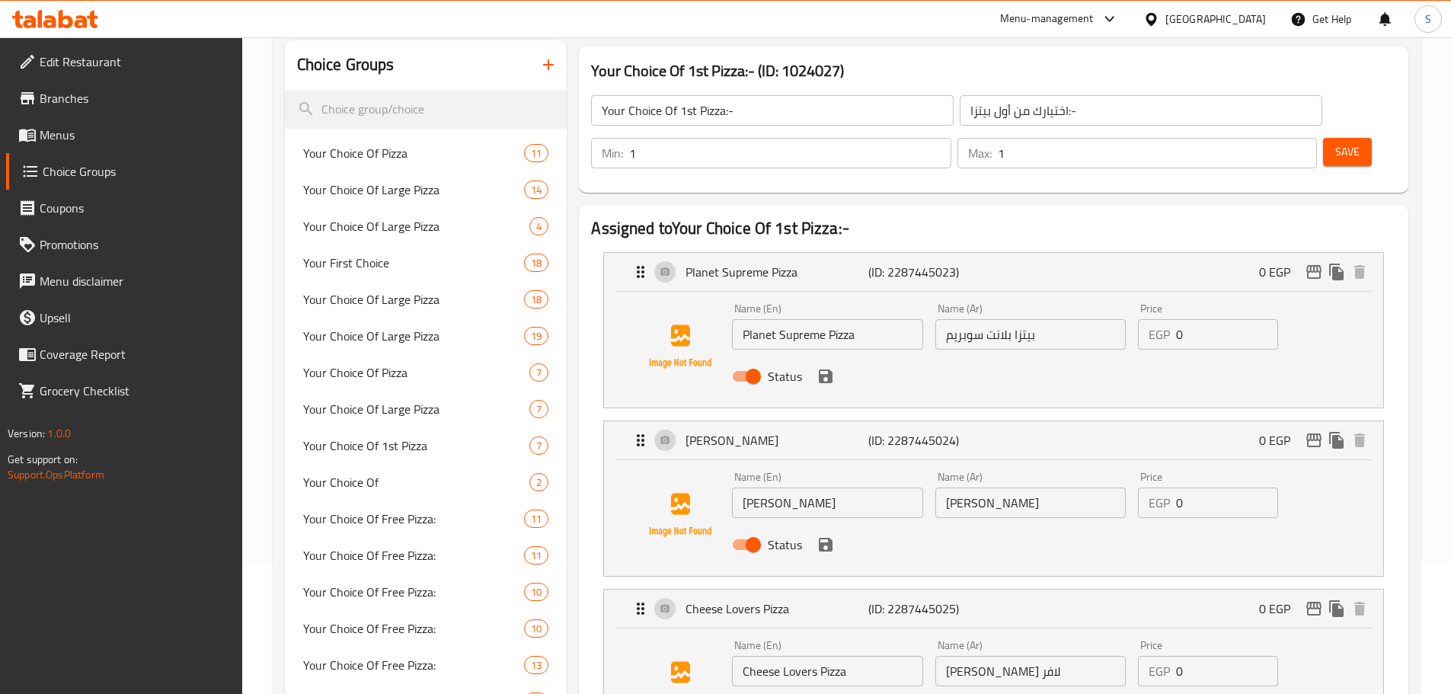
scroll to position [0, 0]
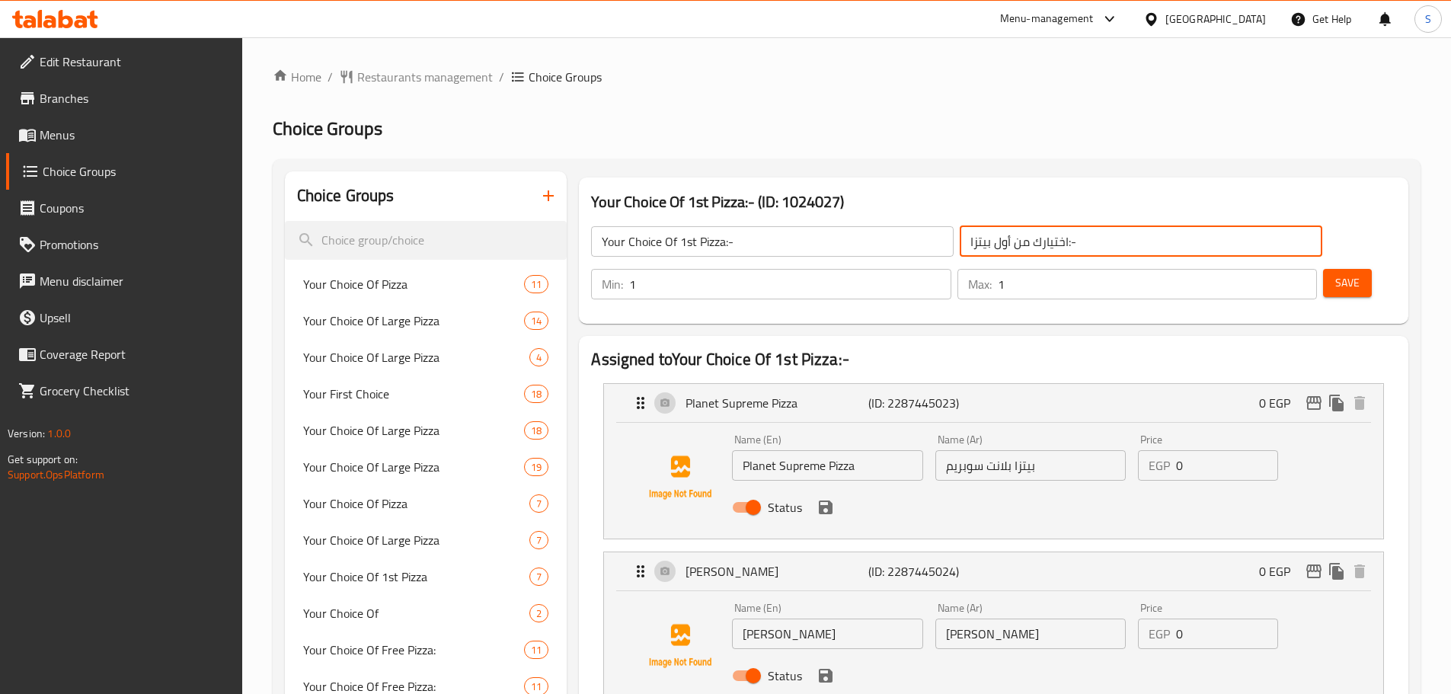
click at [1031, 235] on input "اختيارك من أول بيتزا:-" at bounding box center [1141, 241] width 363 height 30
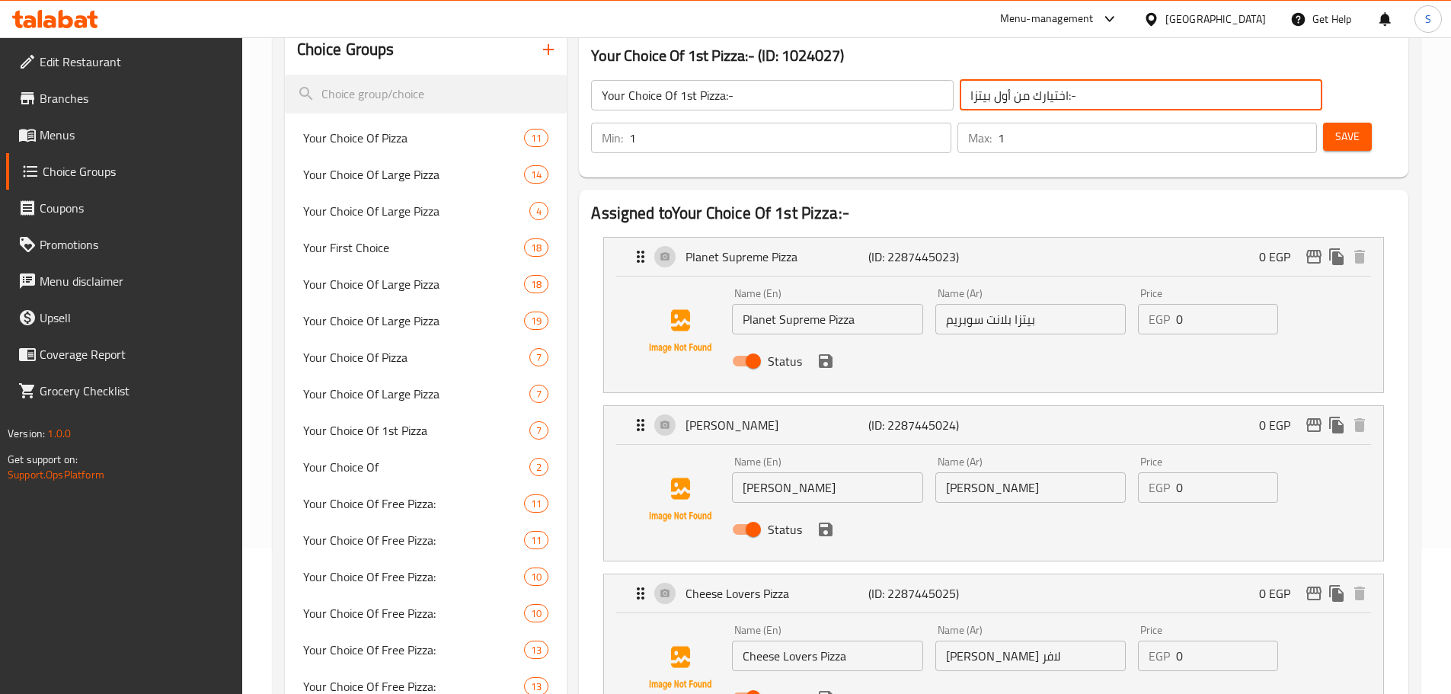
scroll to position [152, 0]
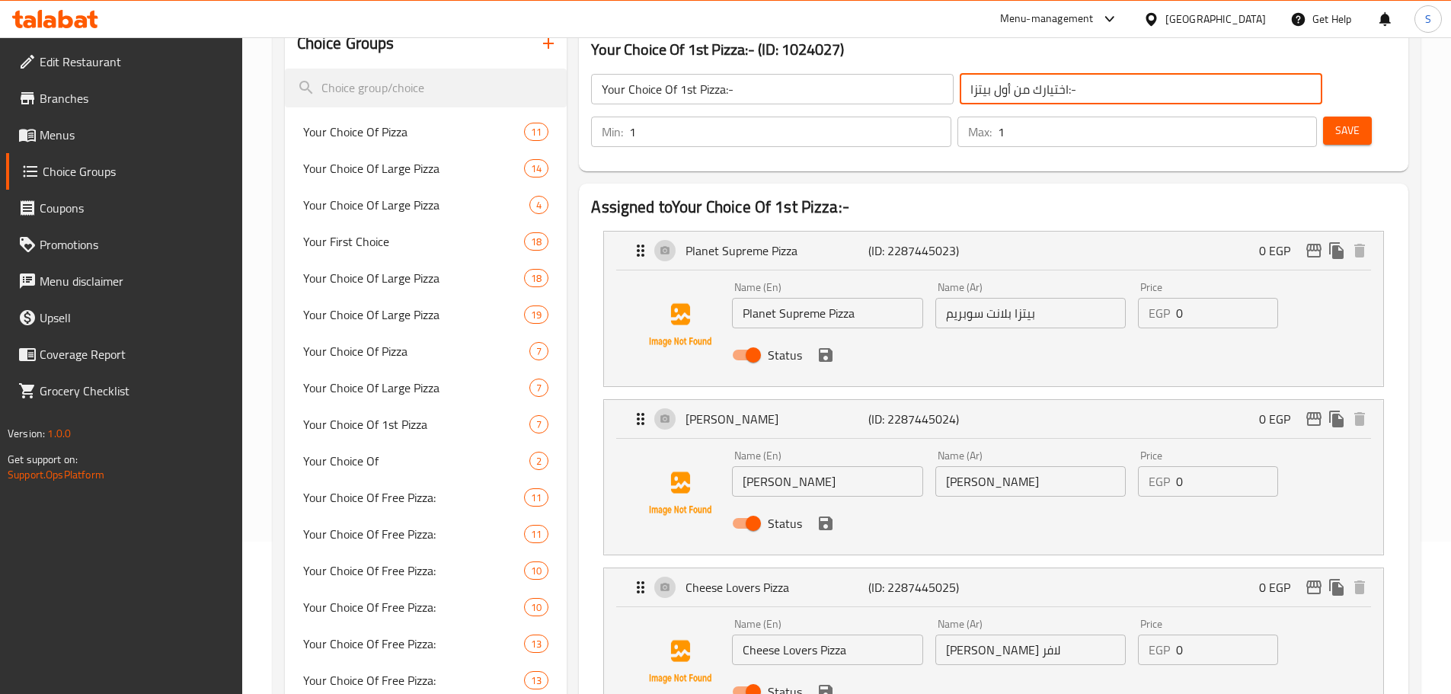
click at [791, 298] on input "Planet Supreme Pizza" at bounding box center [827, 313] width 190 height 30
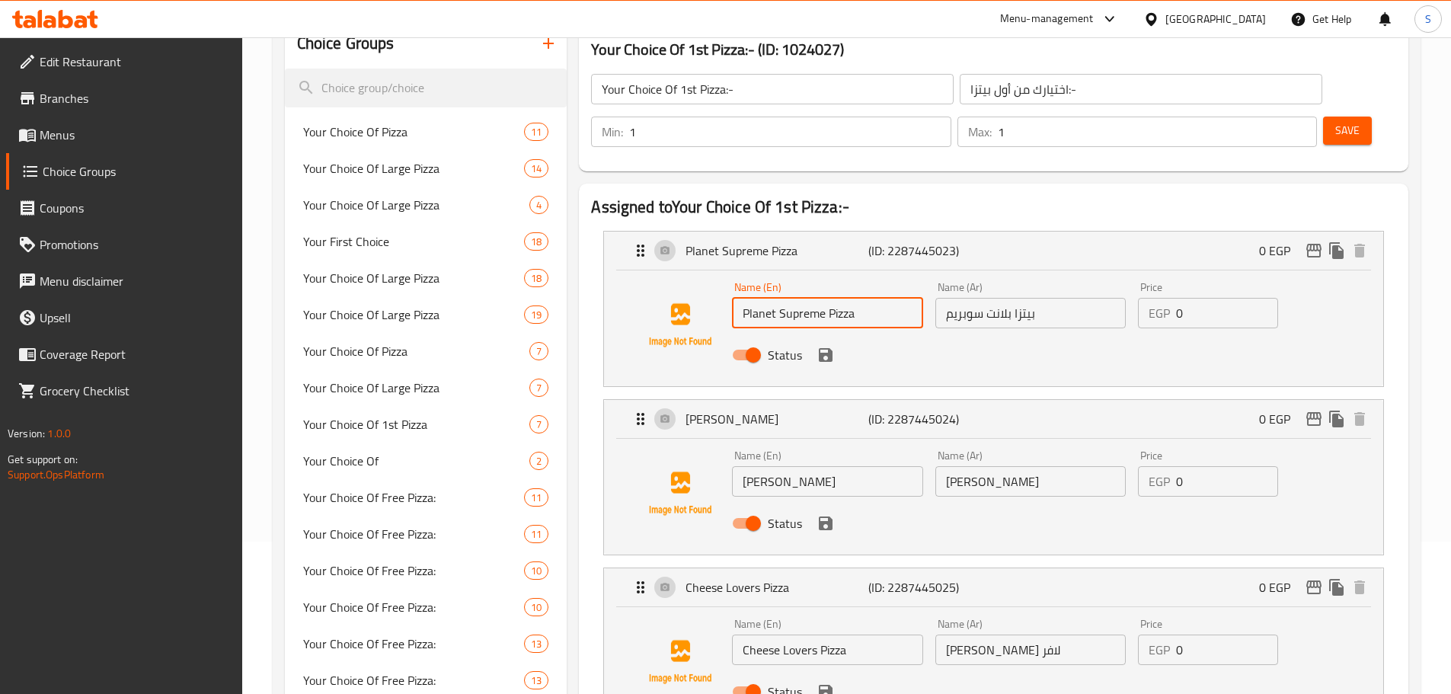
click at [791, 298] on input "Planet Supreme Pizza" at bounding box center [827, 313] width 190 height 30
click at [1052, 298] on input "بيتزا بلانت سوبريم" at bounding box center [1030, 313] width 190 height 30
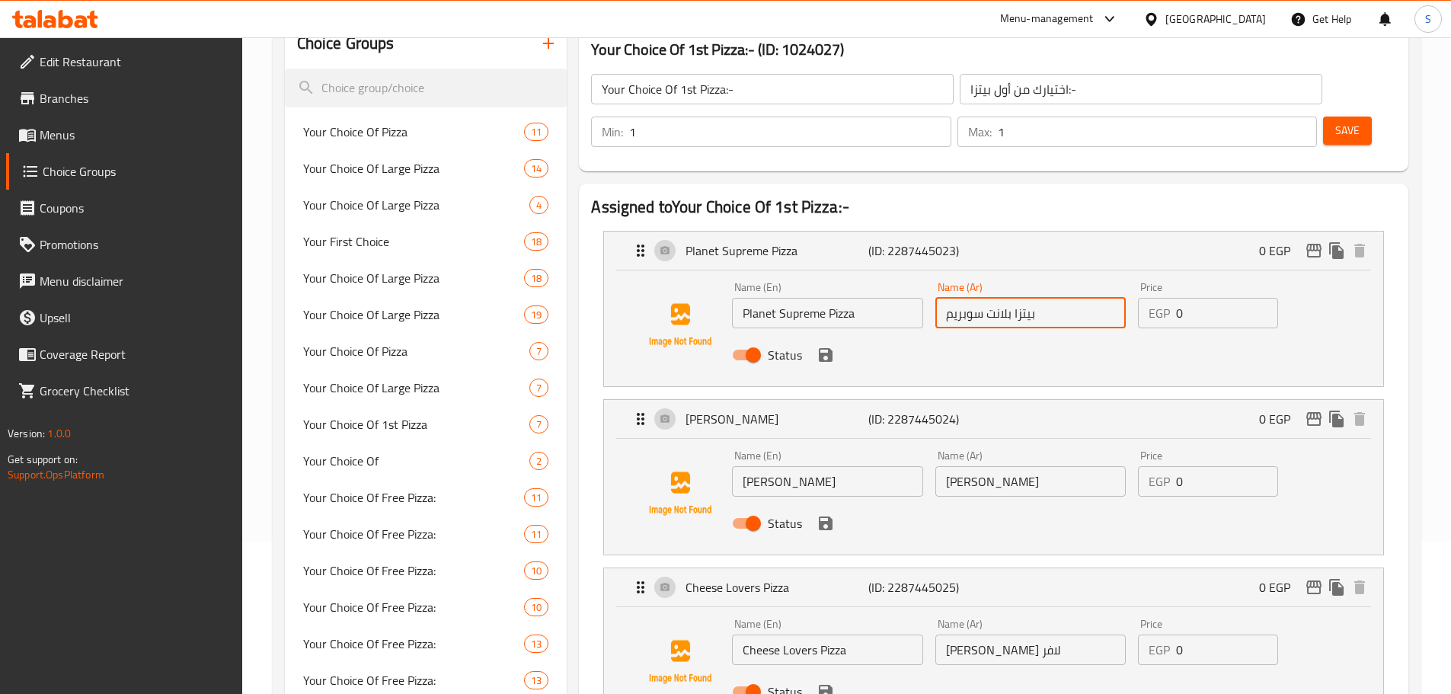
click at [792, 466] on input "[PERSON_NAME]" at bounding box center [827, 481] width 190 height 30
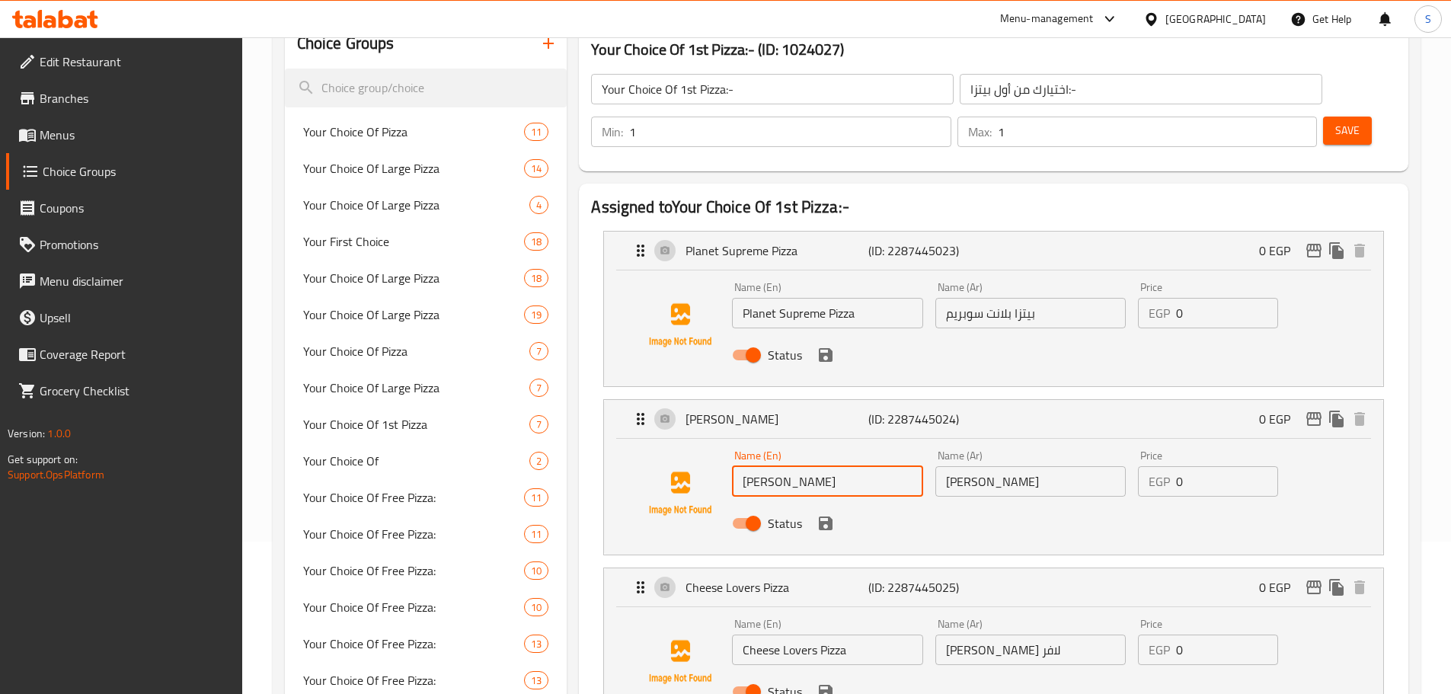
click at [792, 466] on input "[PERSON_NAME]" at bounding box center [827, 481] width 190 height 30
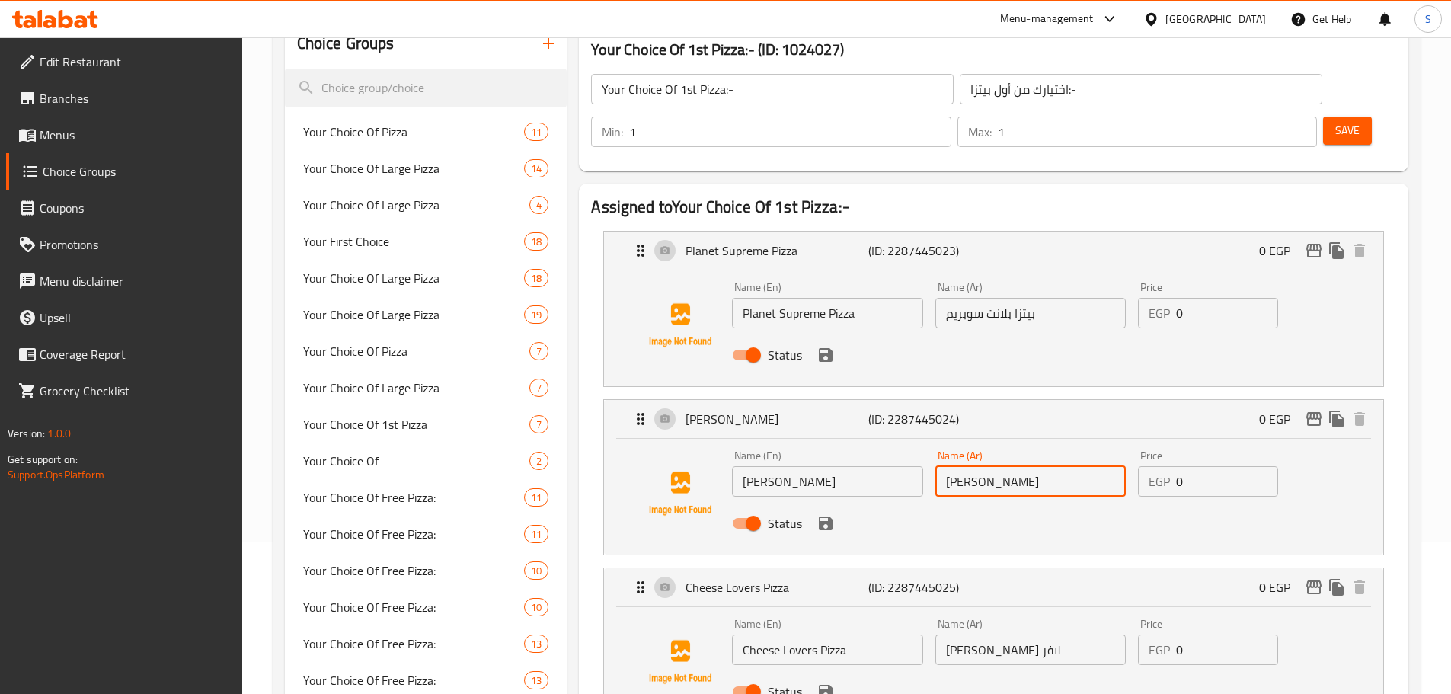
drag, startPoint x: 1040, startPoint y: 451, endPoint x: 946, endPoint y: 436, distance: 95.7
click at [946, 466] on input "[PERSON_NAME]" at bounding box center [1030, 481] width 190 height 30
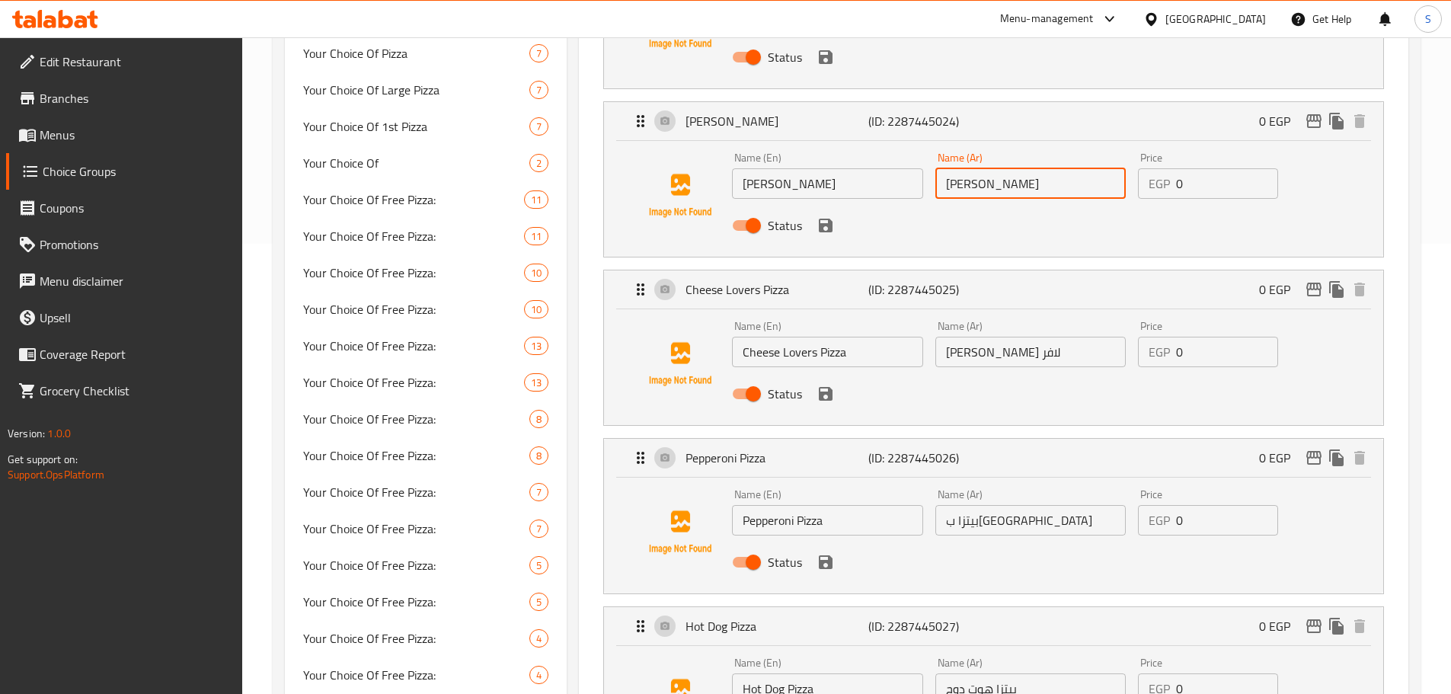
scroll to position [457, 0]
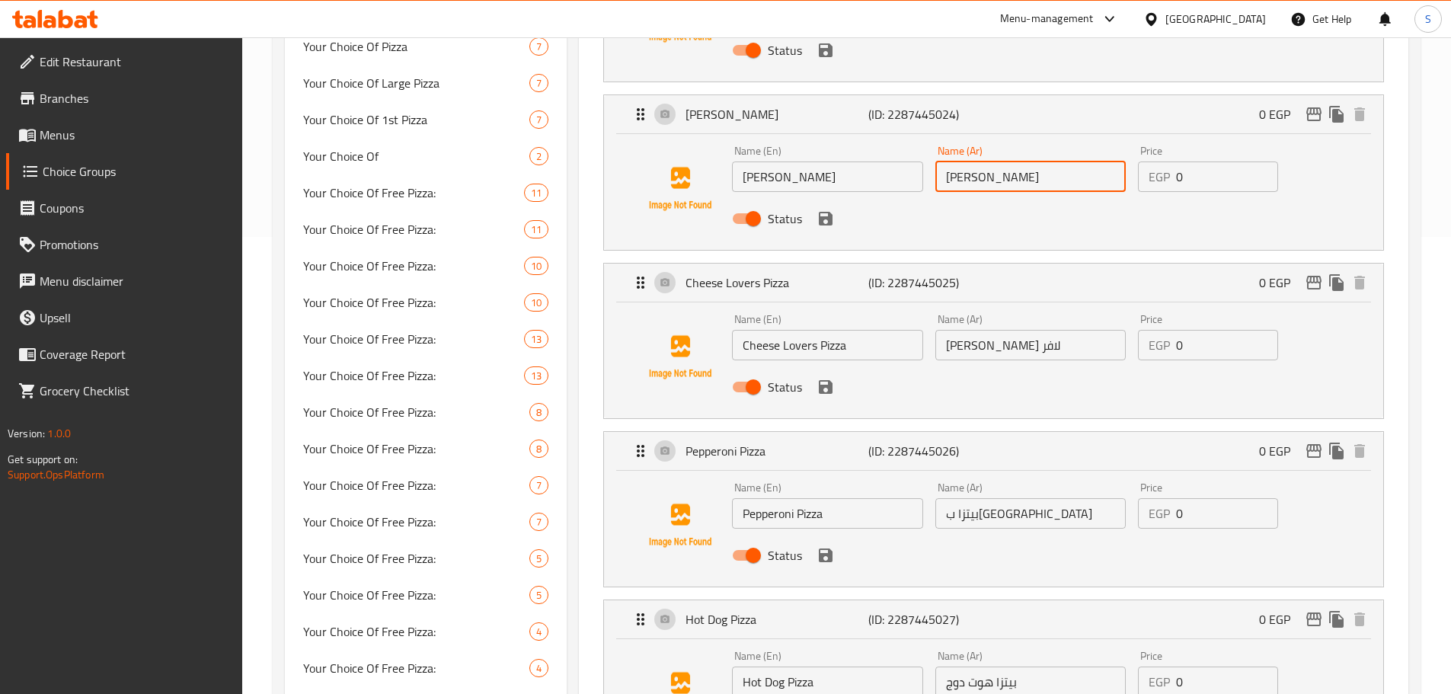
click at [858, 330] on input "Cheese Lovers Pizza" at bounding box center [827, 345] width 190 height 30
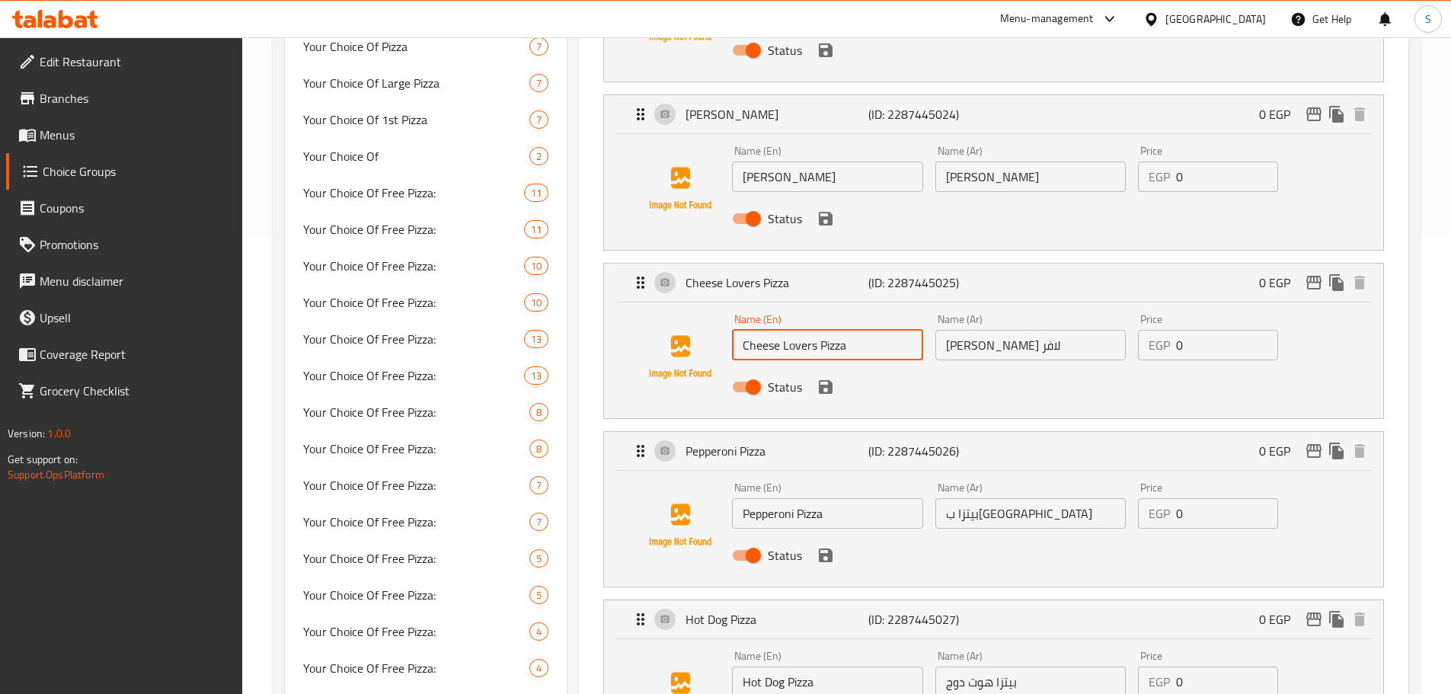
click at [858, 330] on input "Cheese Lovers Pizza" at bounding box center [827, 345] width 190 height 30
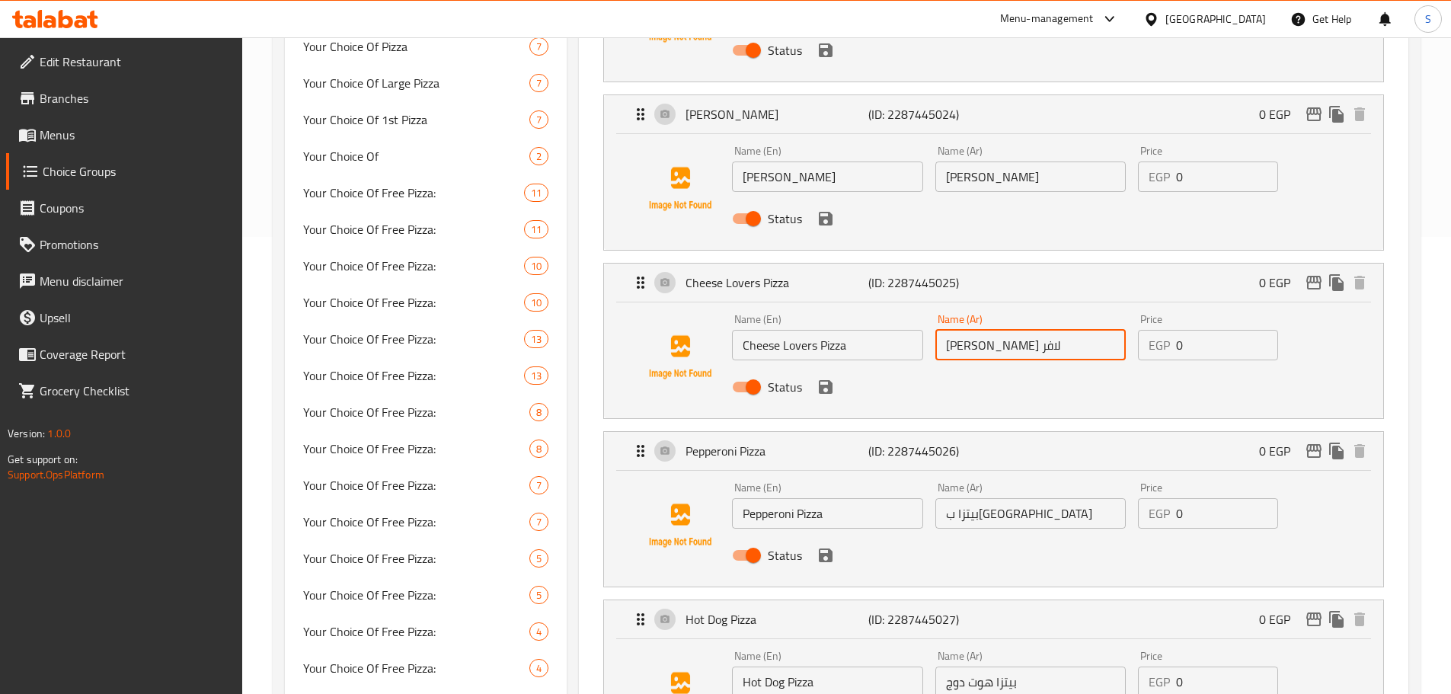
drag, startPoint x: 1028, startPoint y: 305, endPoint x: 901, endPoint y: 366, distance: 140.7
click at [937, 330] on input "[PERSON_NAME] لافر" at bounding box center [1030, 345] width 190 height 30
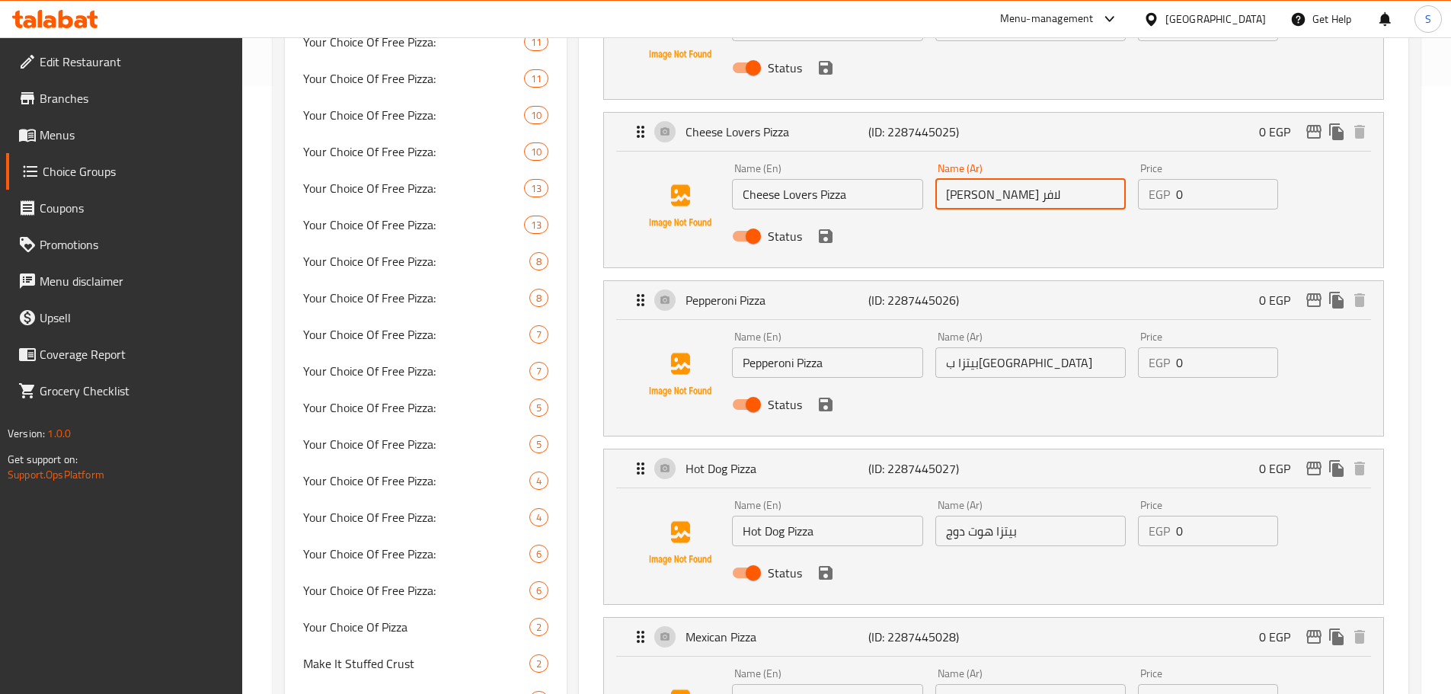
scroll to position [609, 0]
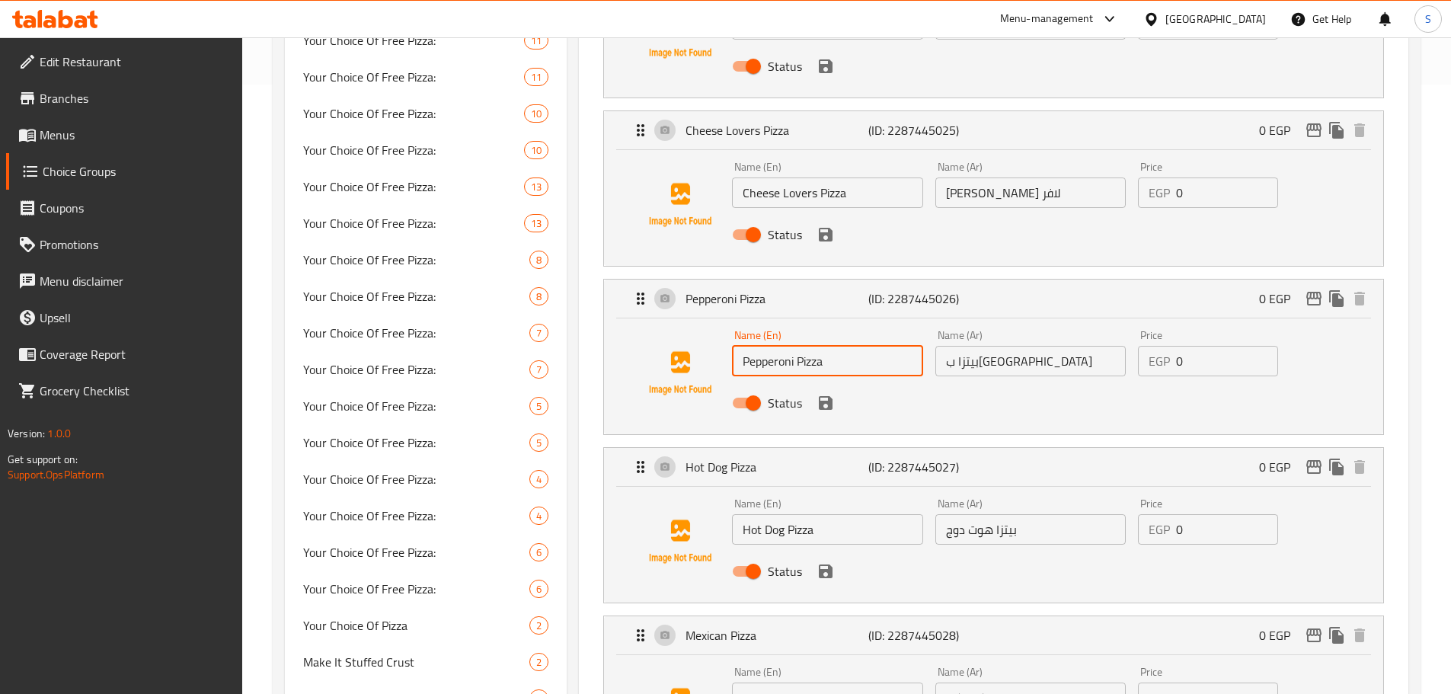
click at [834, 346] on input "Pepperoni Pizza" at bounding box center [827, 361] width 190 height 30
click at [1028, 346] on input "[PERSON_NAME]" at bounding box center [1030, 361] width 190 height 30
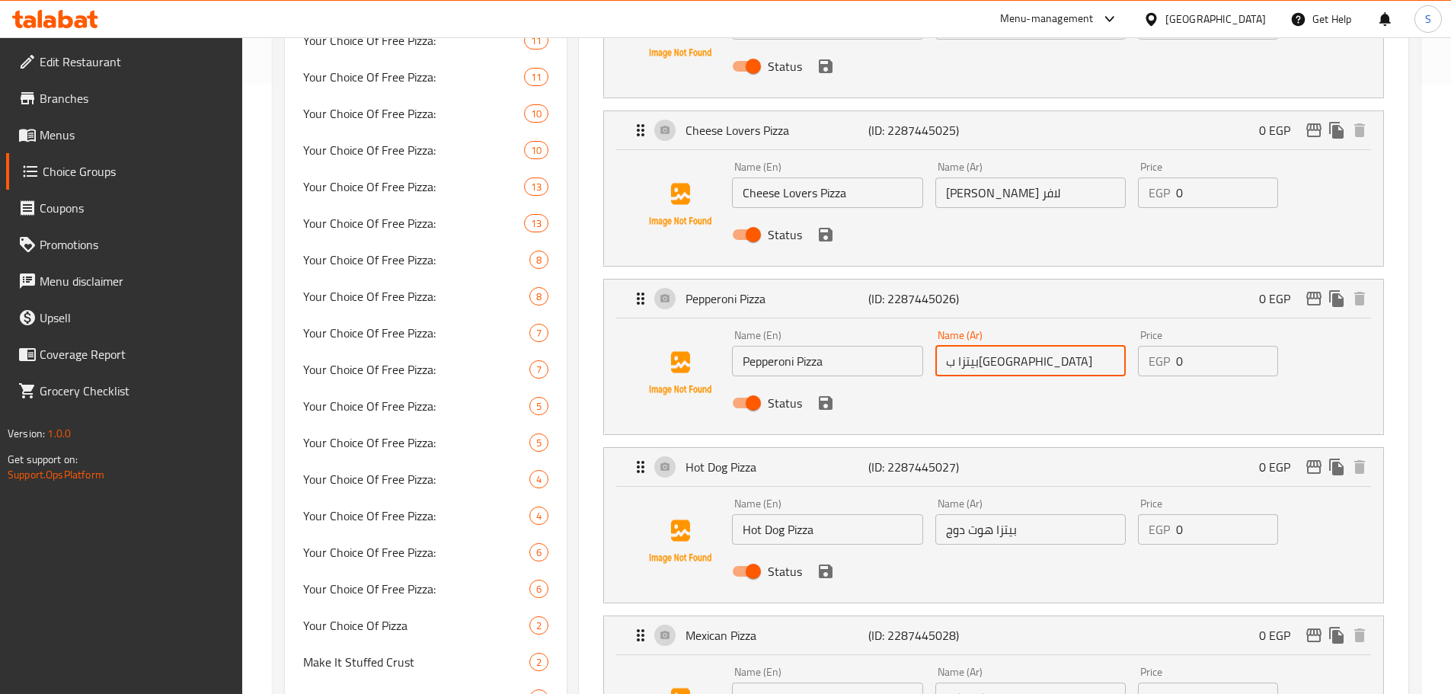
click at [1028, 346] on input "[PERSON_NAME]" at bounding box center [1030, 361] width 190 height 30
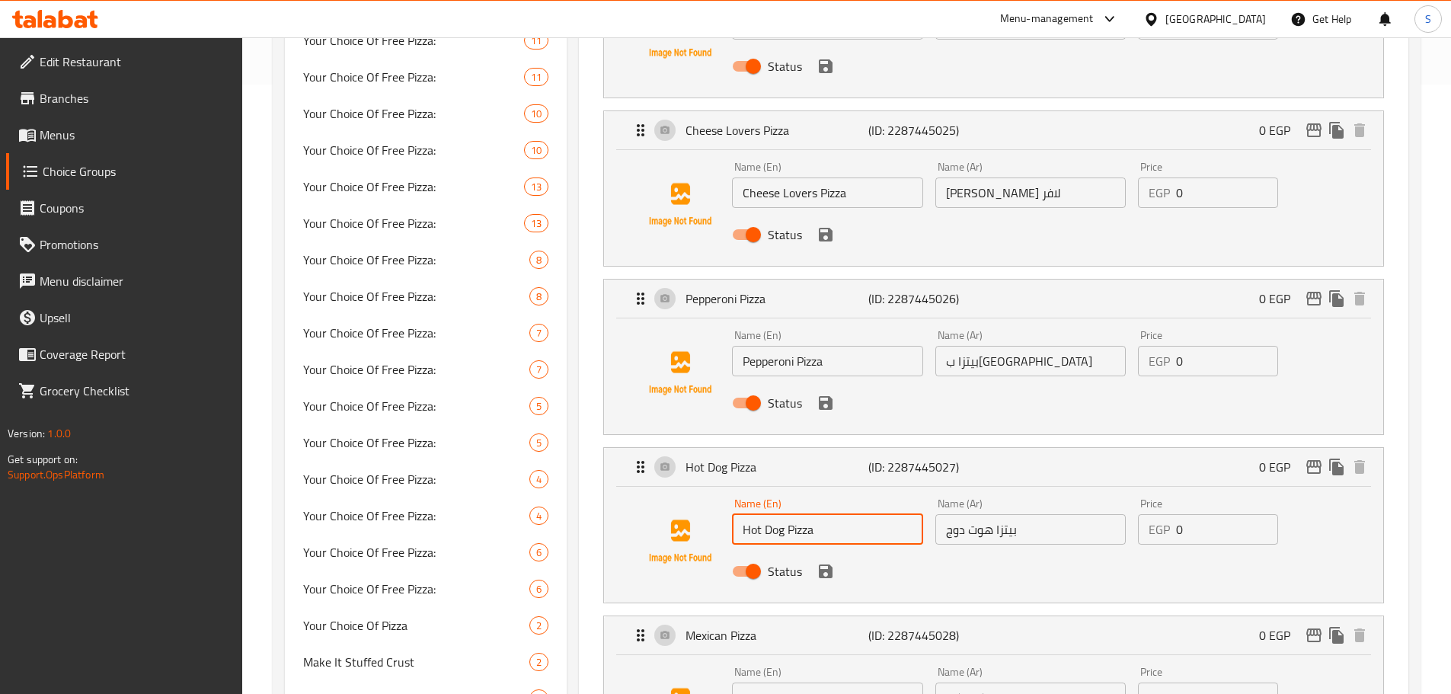
drag, startPoint x: 833, startPoint y: 482, endPoint x: 742, endPoint y: 478, distance: 91.5
click at [742, 514] on input "Hot Dog Pizza" at bounding box center [827, 529] width 190 height 30
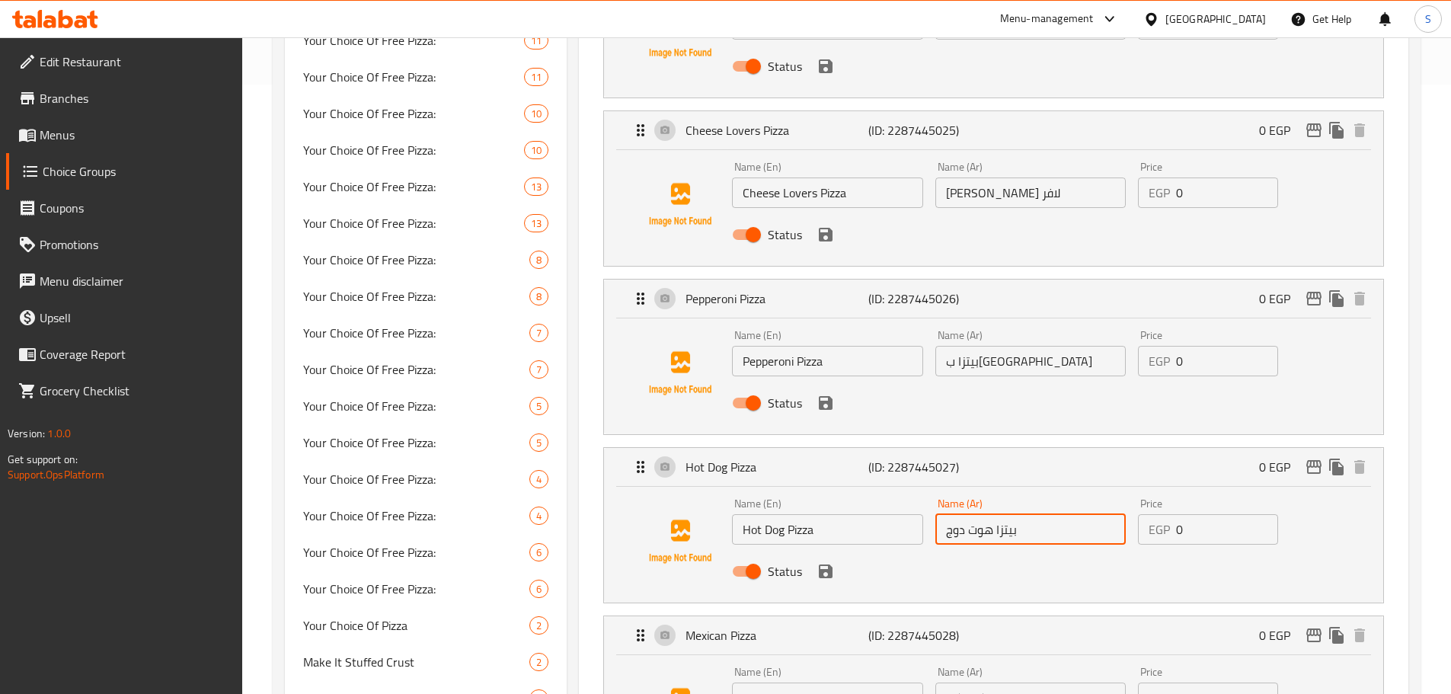
drag, startPoint x: 1023, startPoint y: 483, endPoint x: 942, endPoint y: 475, distance: 81.1
click at [942, 514] on input "بيتزا هوت دوج" at bounding box center [1030, 529] width 190 height 30
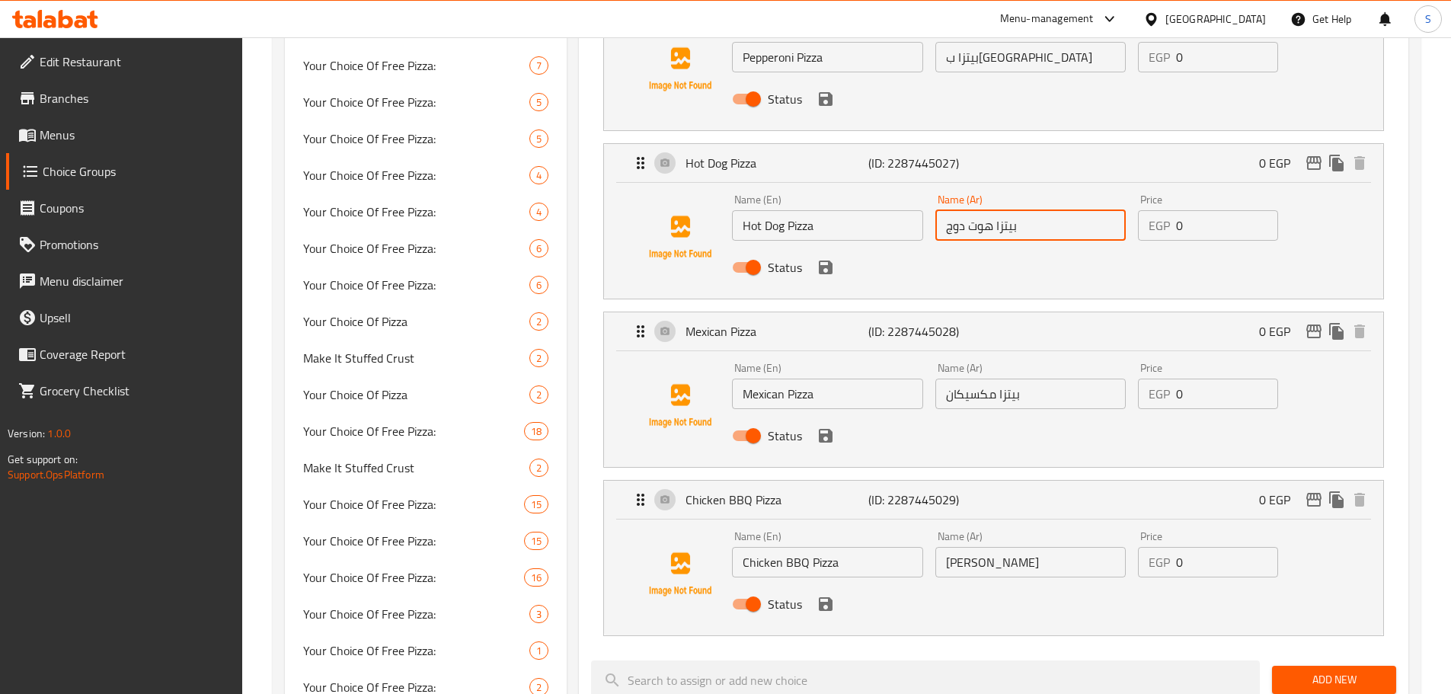
scroll to position [914, 0]
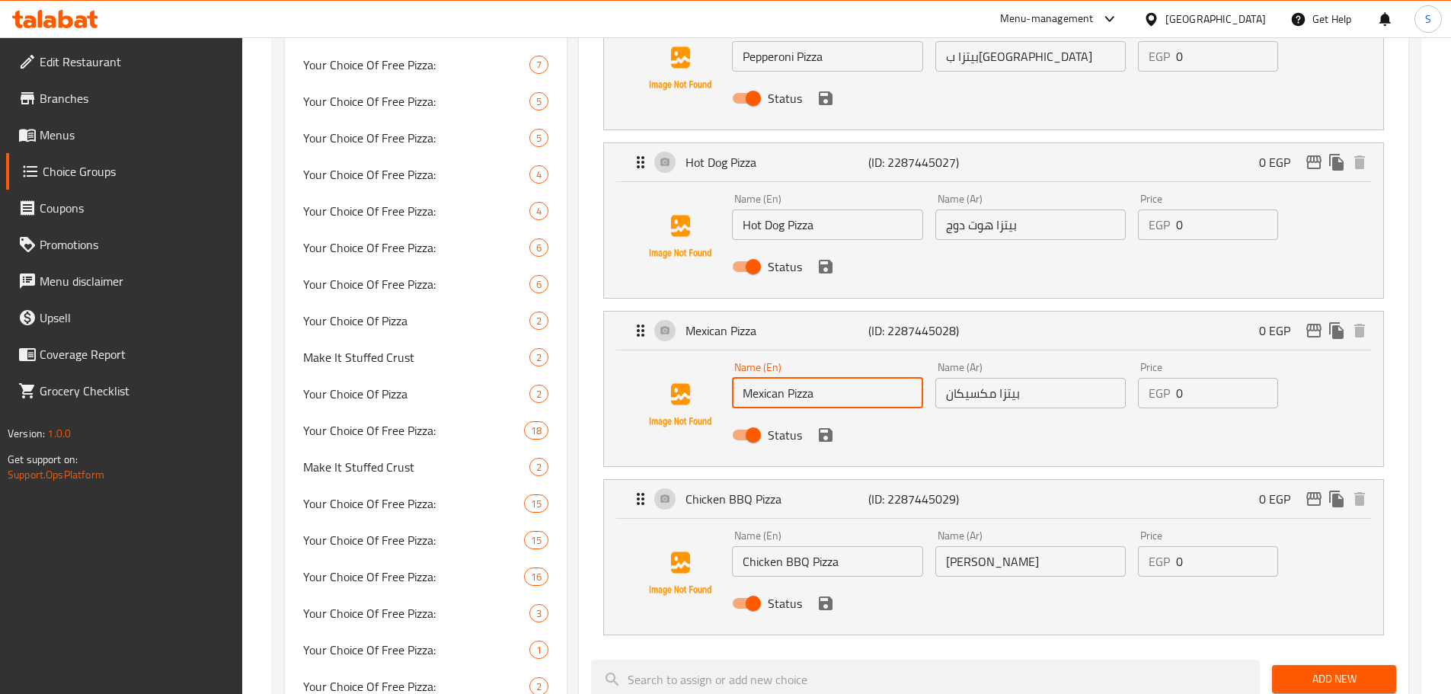
click at [820, 378] on input "Mexican Pizza" at bounding box center [827, 393] width 190 height 30
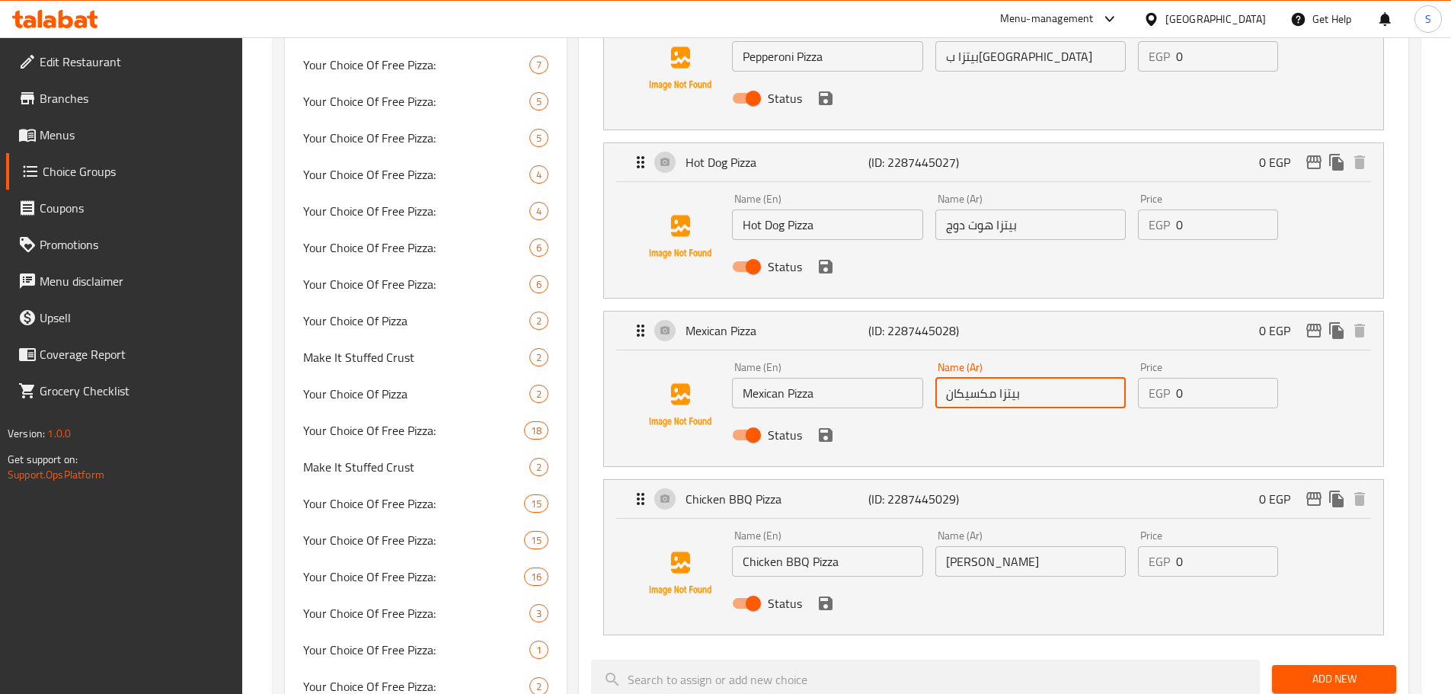
click at [1041, 378] on input "بيتزا مكسيكان" at bounding box center [1030, 393] width 190 height 30
click at [1039, 378] on input "بيتزا مكسيكان" at bounding box center [1030, 393] width 190 height 30
click at [1036, 378] on input "بيتزا مكسيكان" at bounding box center [1030, 393] width 190 height 30
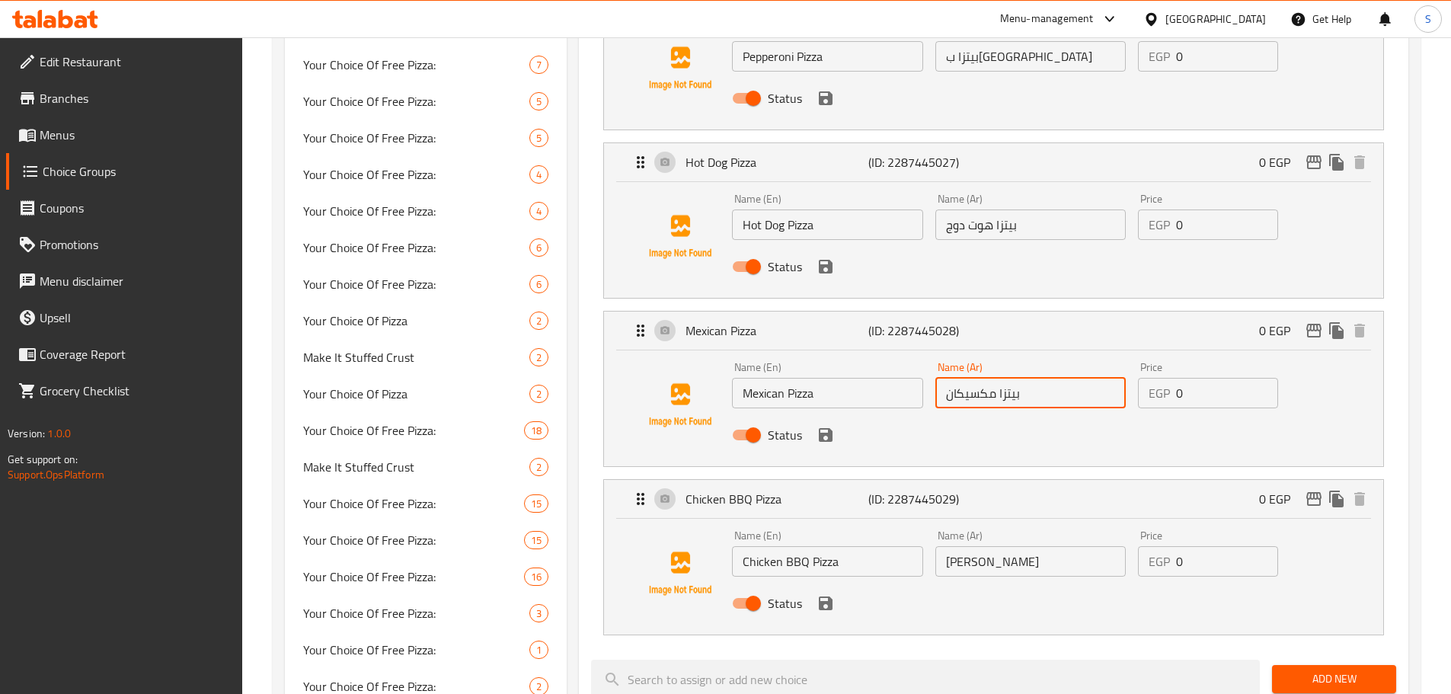
click at [1036, 378] on input "بيتزا مكسيكان" at bounding box center [1030, 393] width 190 height 30
click at [847, 546] on input "Chicken BBQ Pizza" at bounding box center [827, 561] width 190 height 30
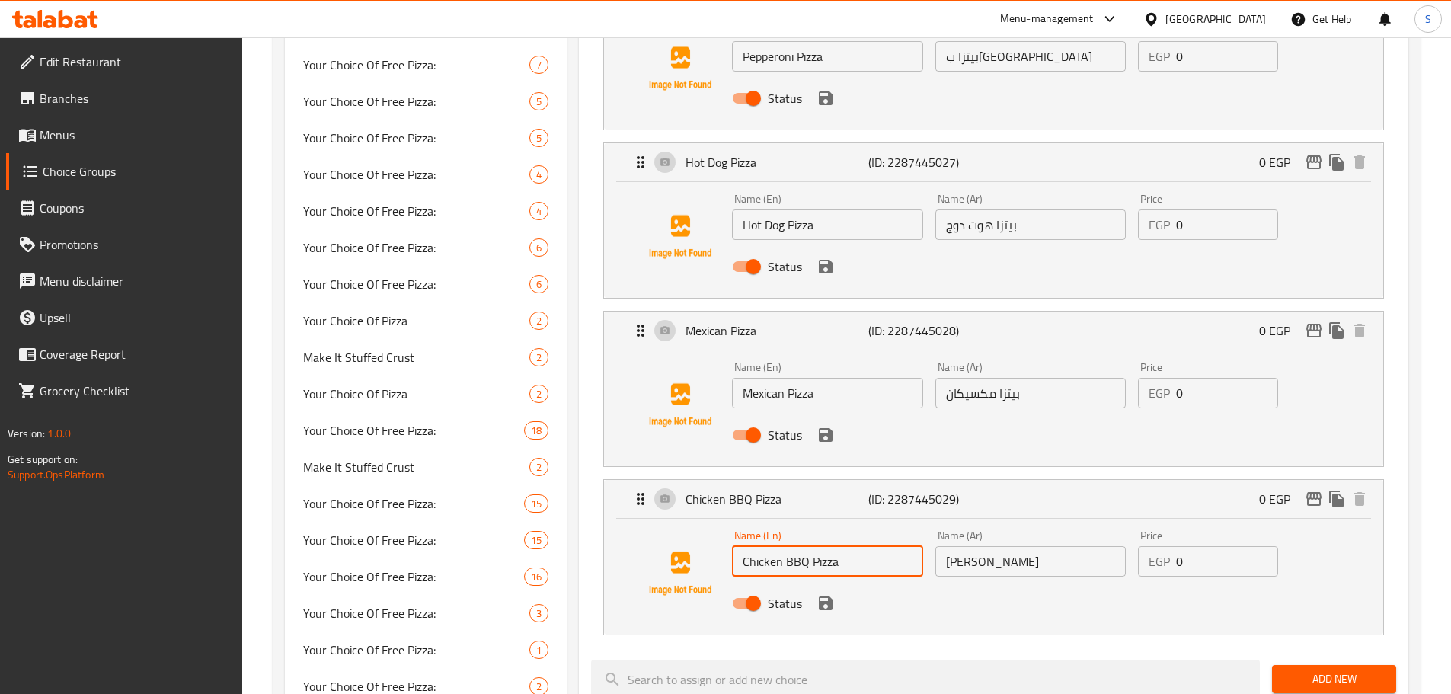
click at [847, 546] on input "Chicken BBQ Pizza" at bounding box center [827, 561] width 190 height 30
click at [1061, 546] on input "[PERSON_NAME]" at bounding box center [1030, 561] width 190 height 30
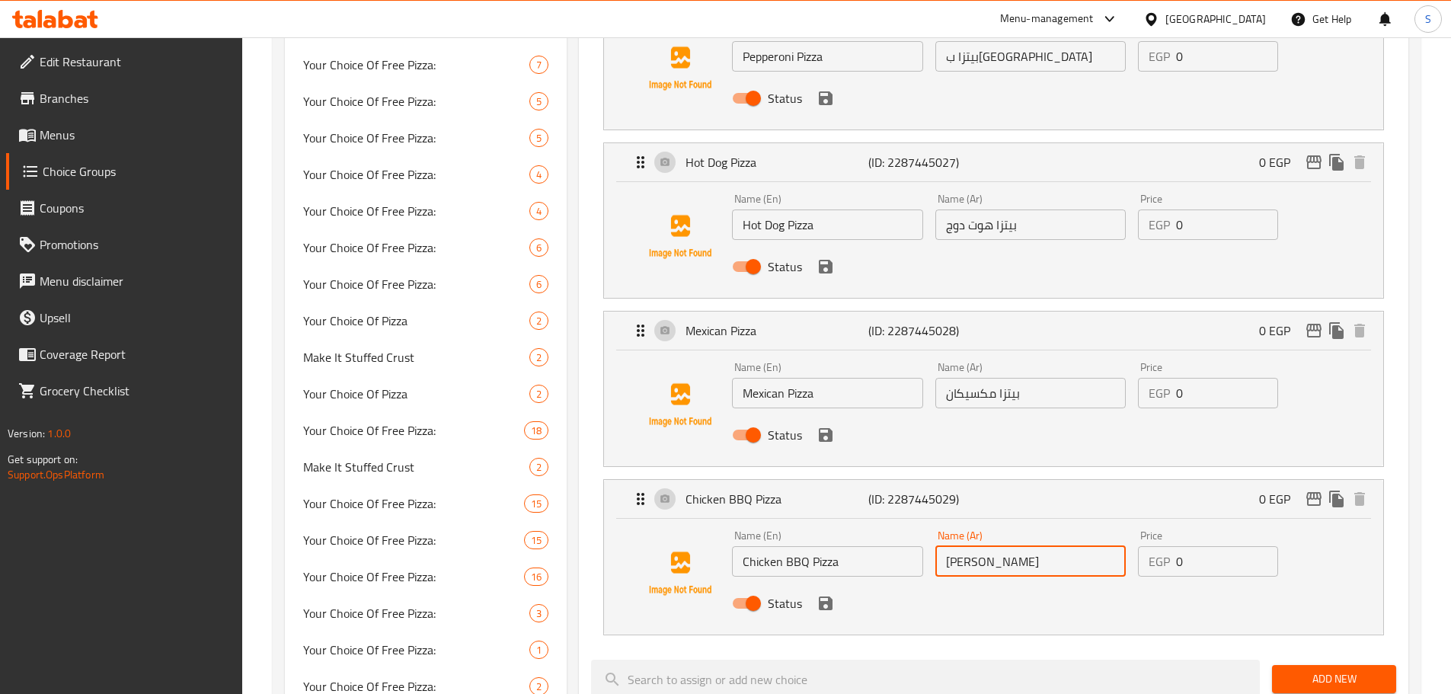
click at [1061, 546] on input "[PERSON_NAME]" at bounding box center [1030, 561] width 190 height 30
click at [97, 142] on span "Menus" at bounding box center [135, 135] width 190 height 18
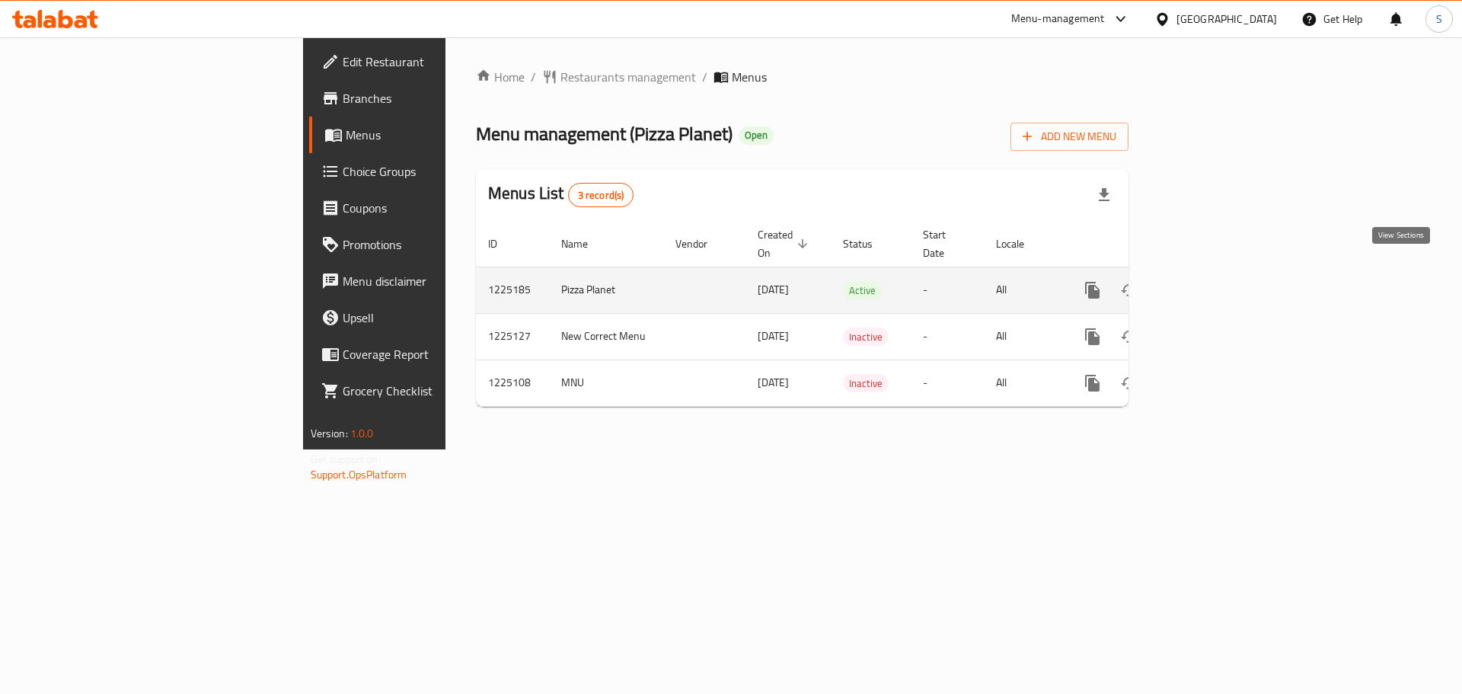
click at [1210, 283] on icon "enhanced table" at bounding box center [1203, 290] width 14 height 14
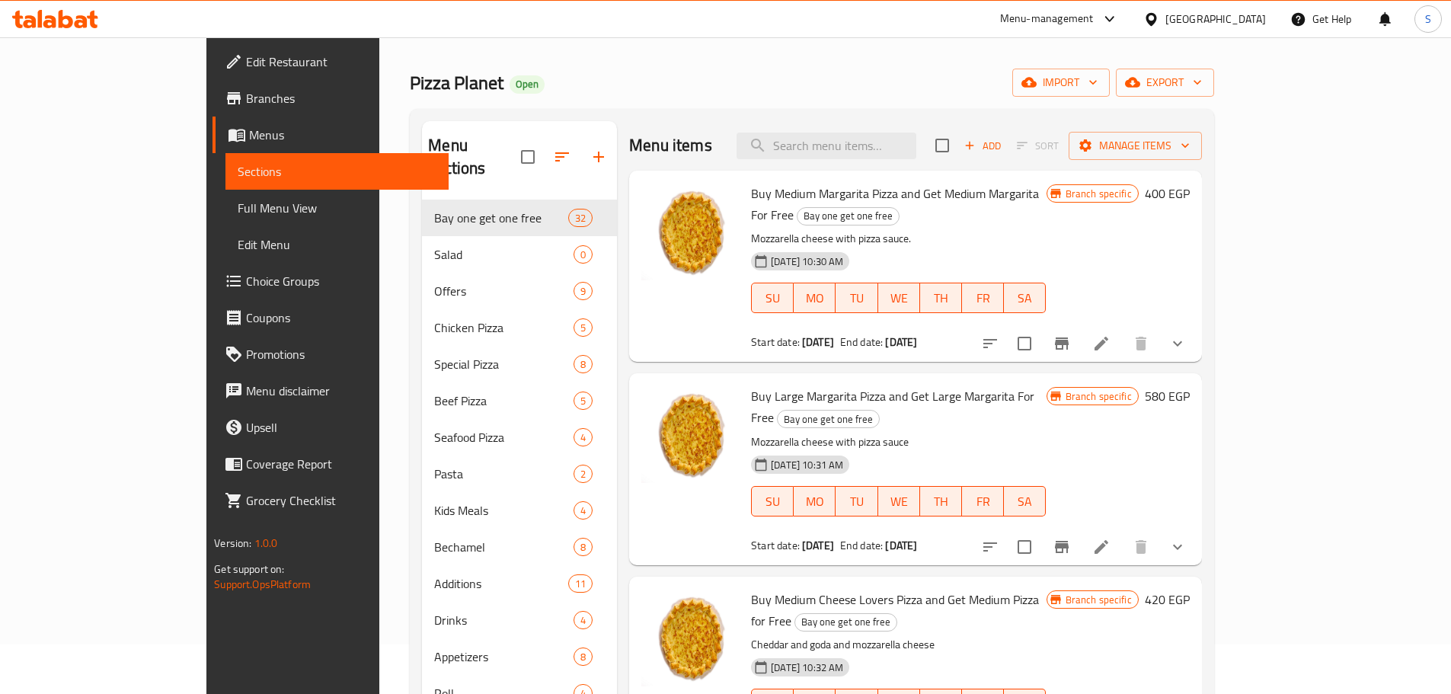
scroll to position [76, 0]
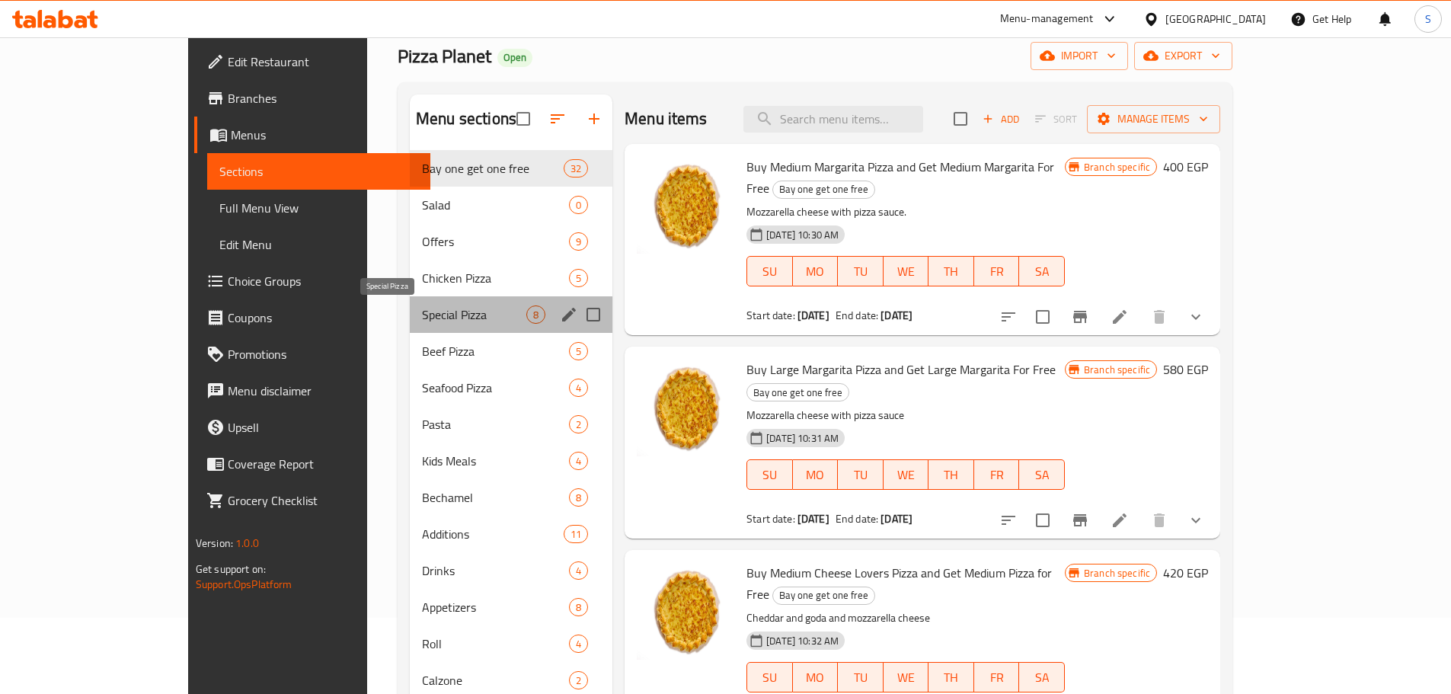
click at [422, 321] on span "Special Pizza" at bounding box center [474, 314] width 104 height 18
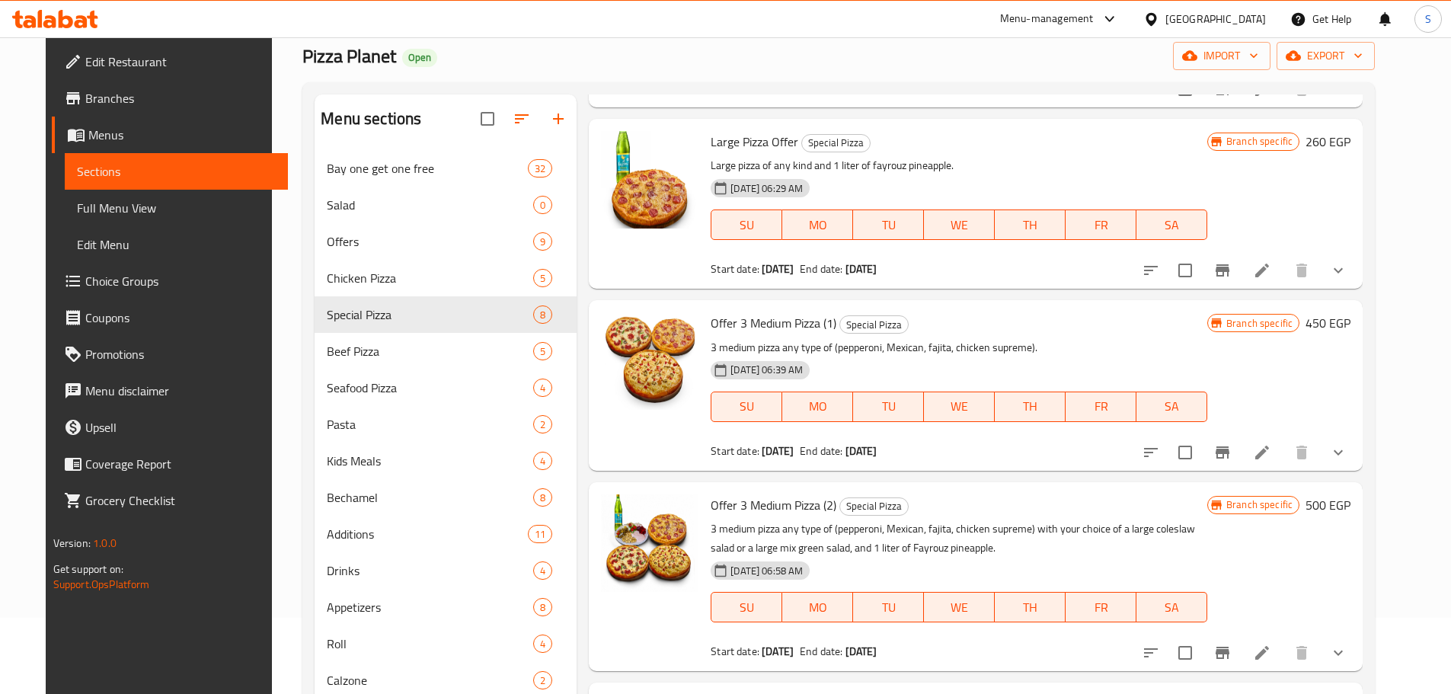
scroll to position [756, 0]
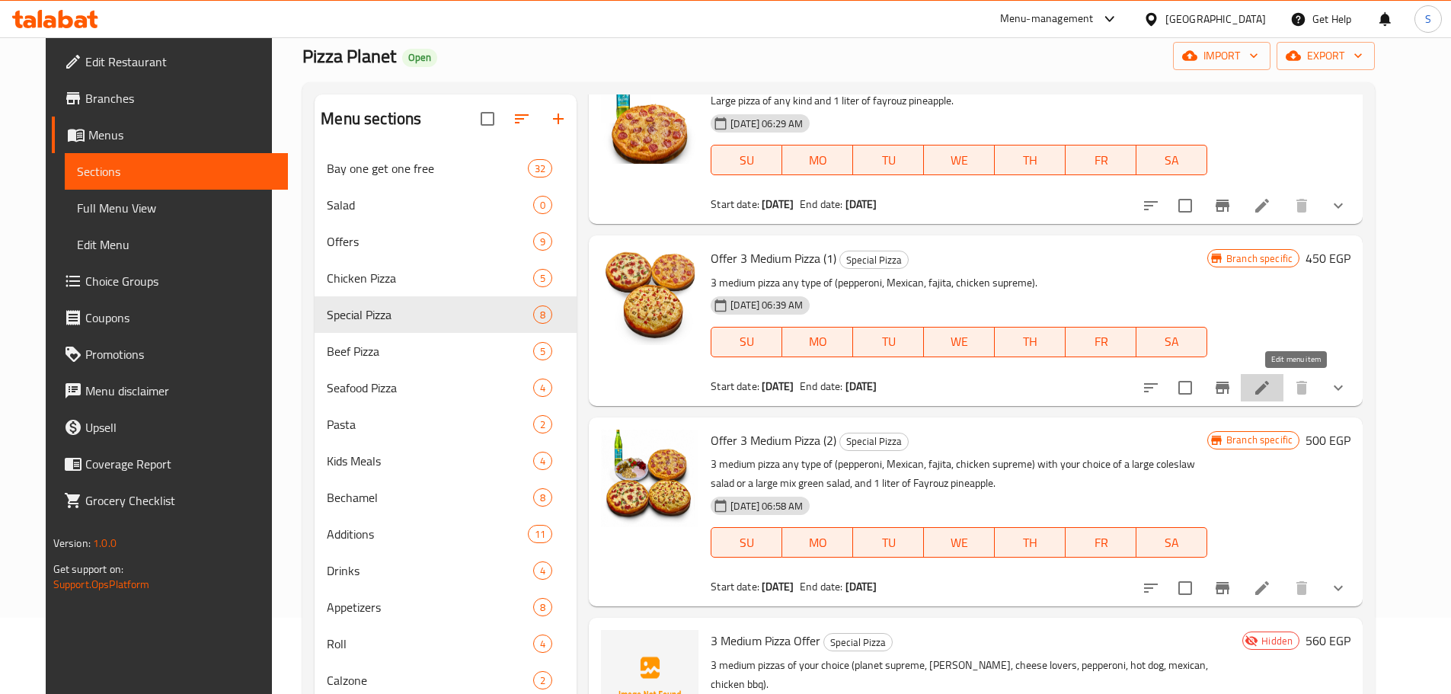
click at [1271, 386] on icon at bounding box center [1262, 388] width 18 height 18
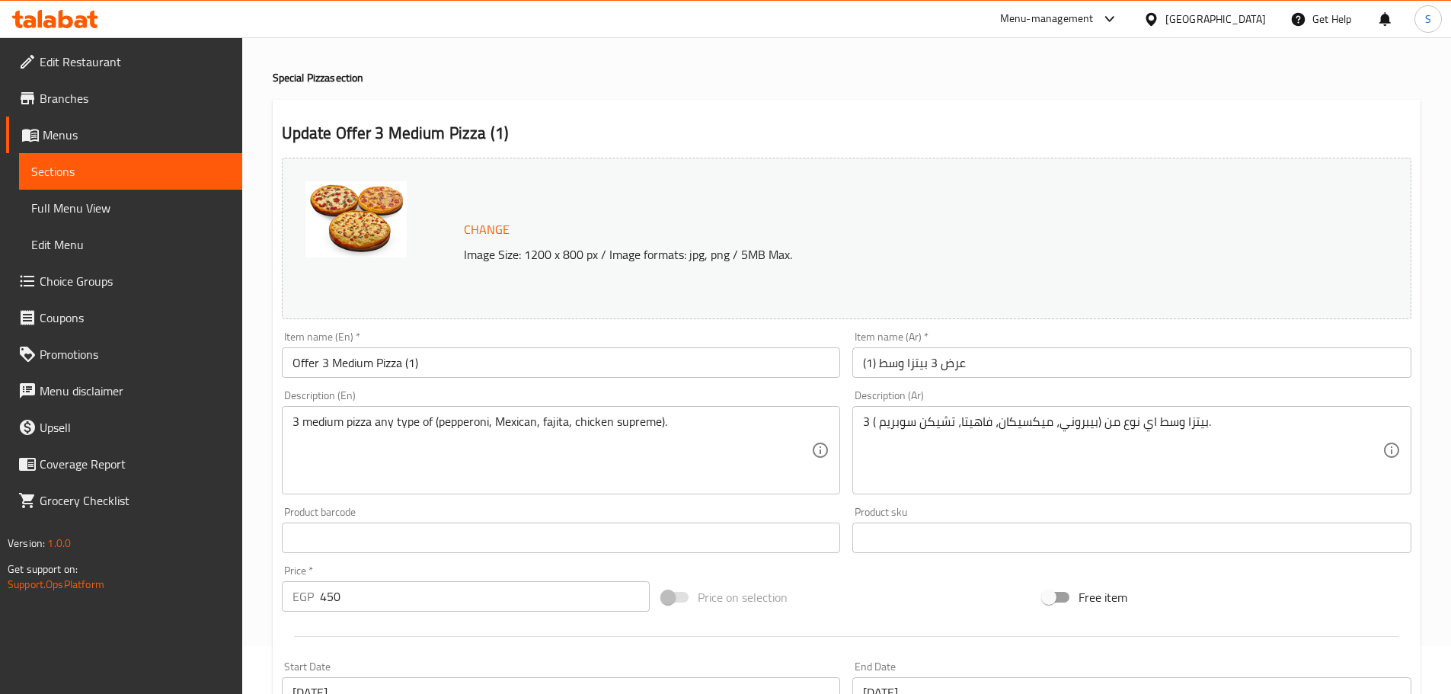
scroll to position [21, 0]
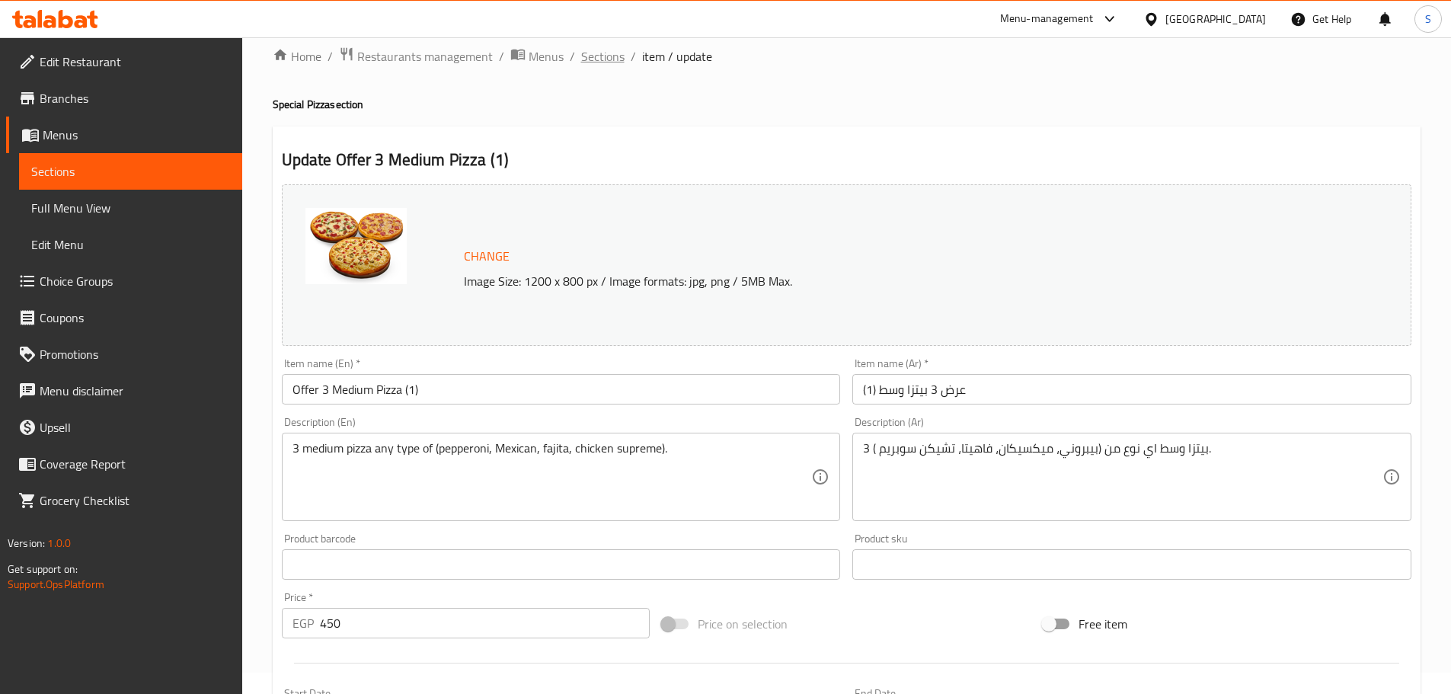
click at [601, 56] on span "Sections" at bounding box center [602, 56] width 43 height 18
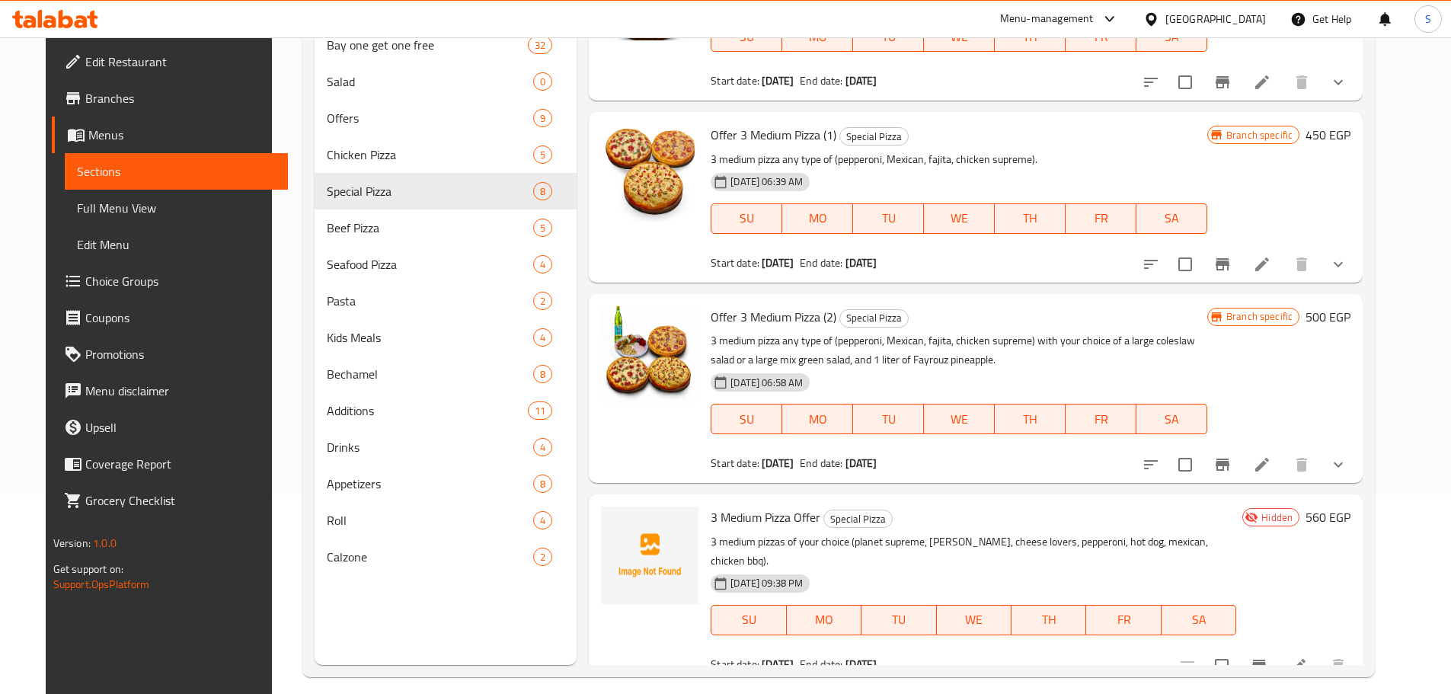
scroll to position [213, 0]
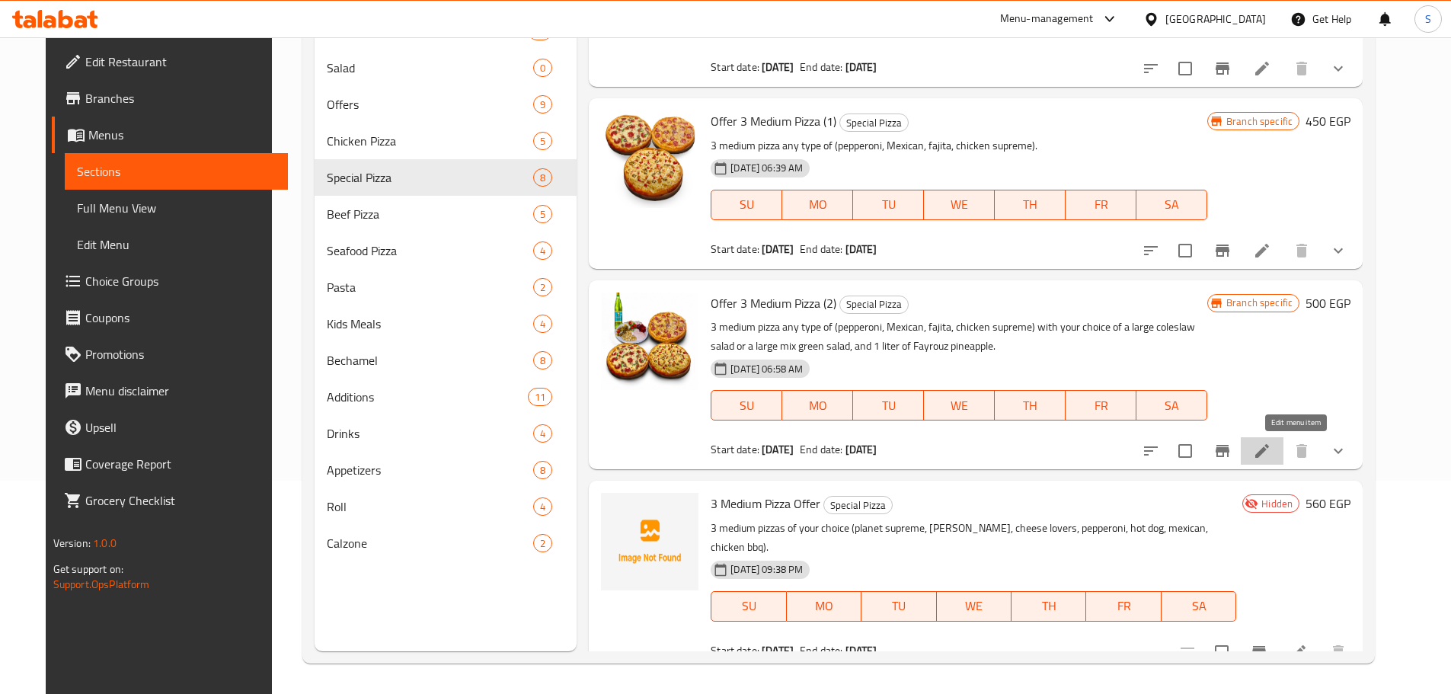
click at [1271, 451] on icon at bounding box center [1262, 451] width 18 height 18
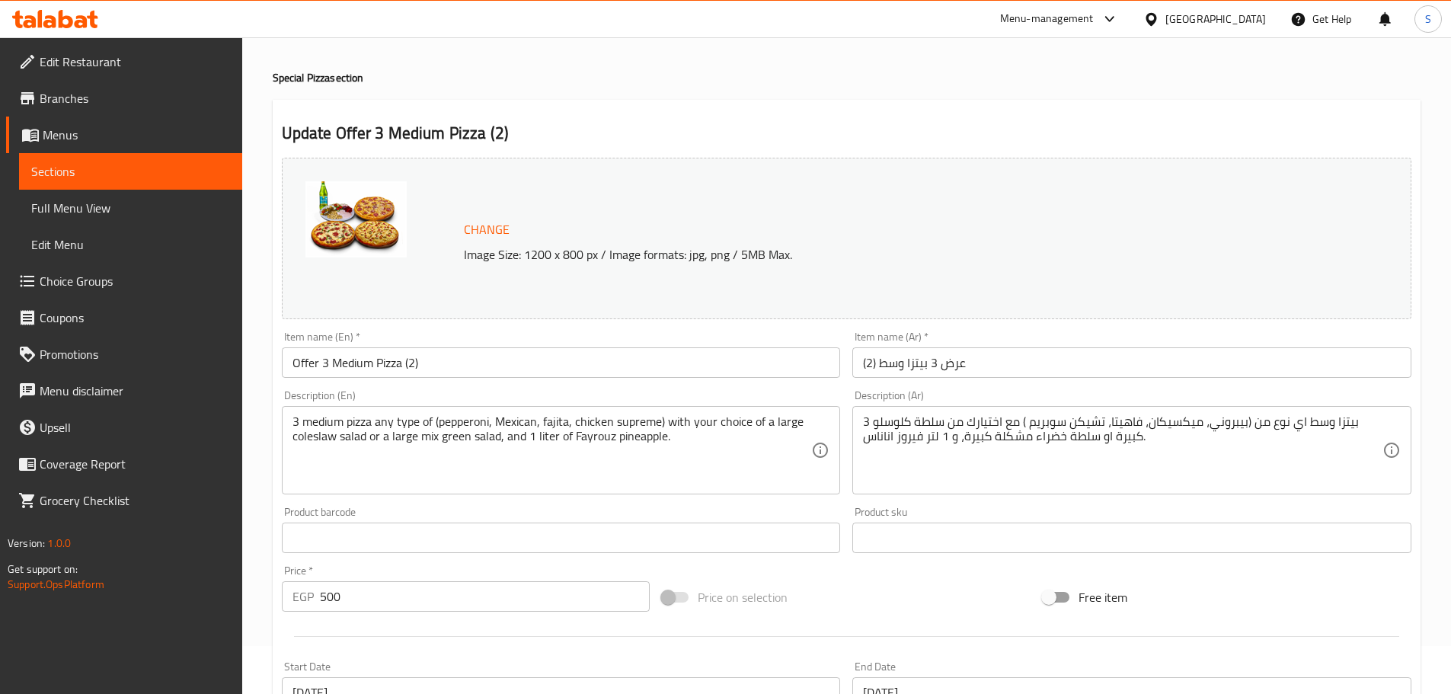
scroll to position [21, 0]
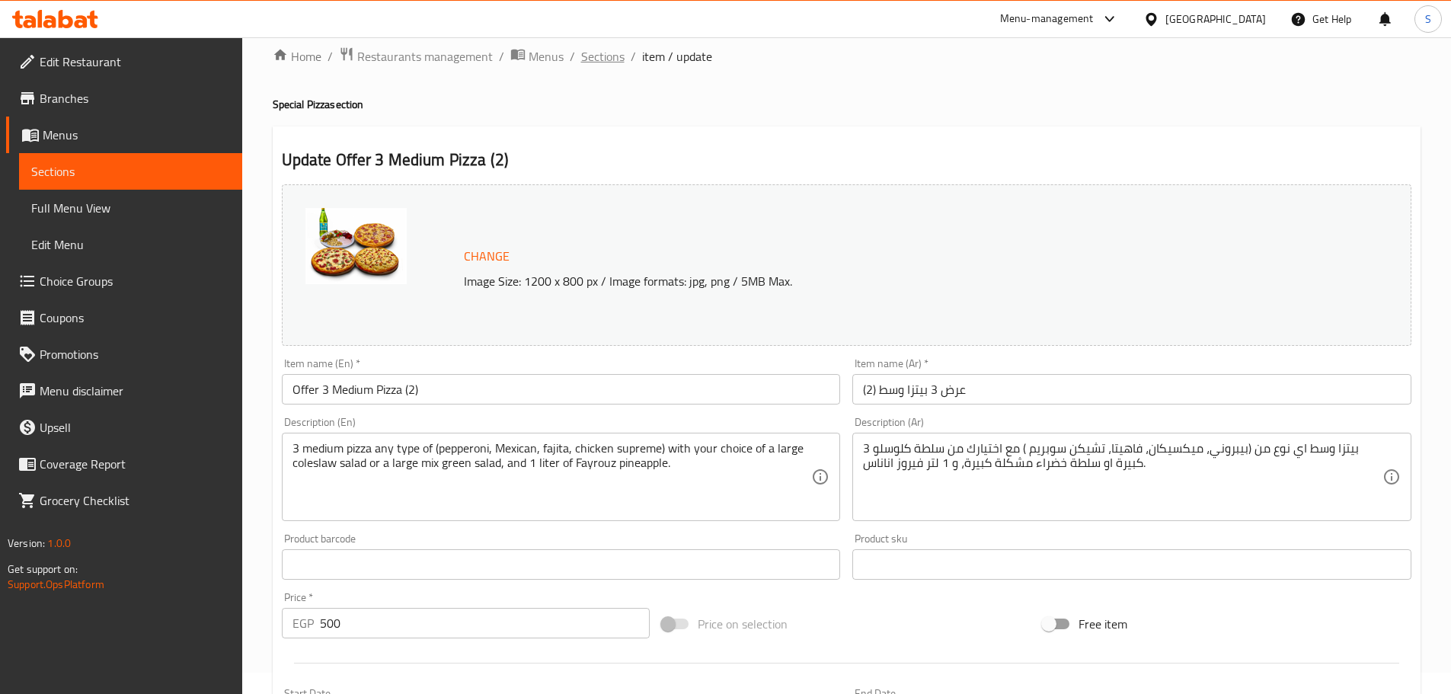
click at [603, 53] on span "Sections" at bounding box center [602, 56] width 43 height 18
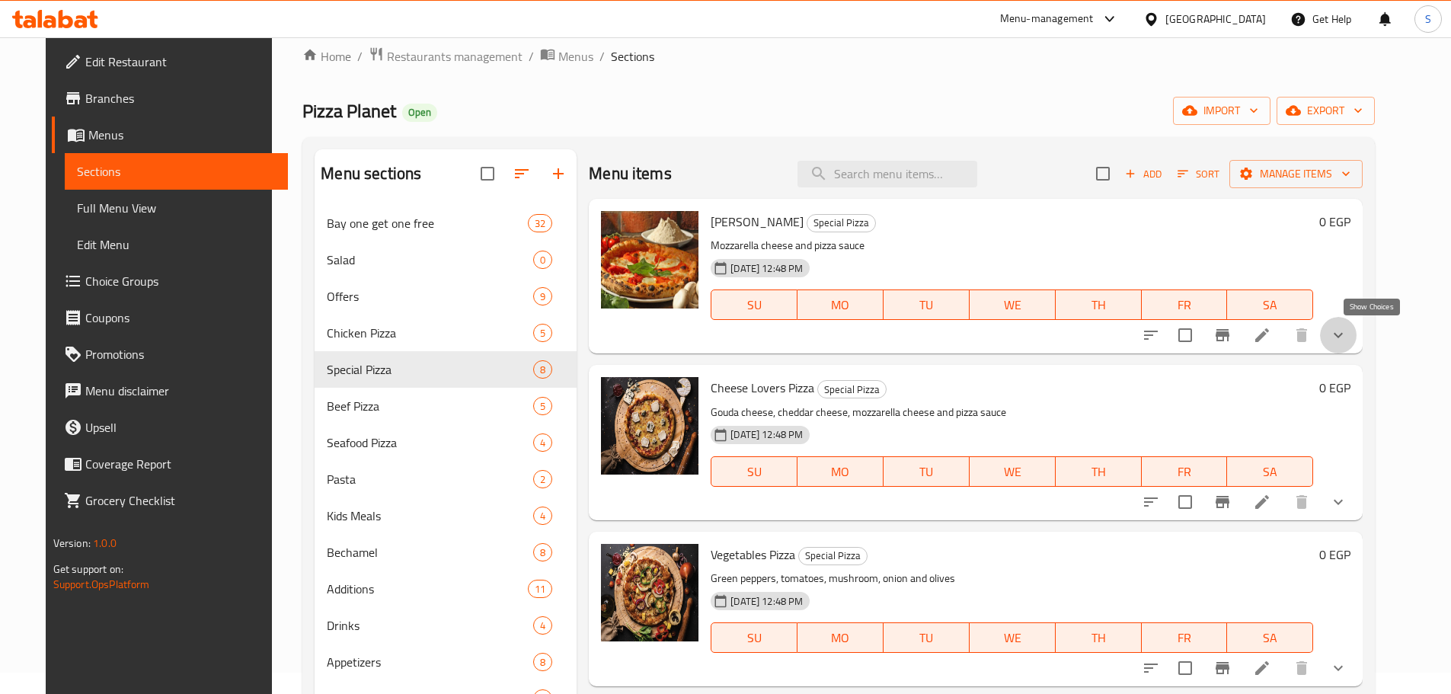
click at [1343, 334] on icon "show more" at bounding box center [1338, 335] width 9 height 5
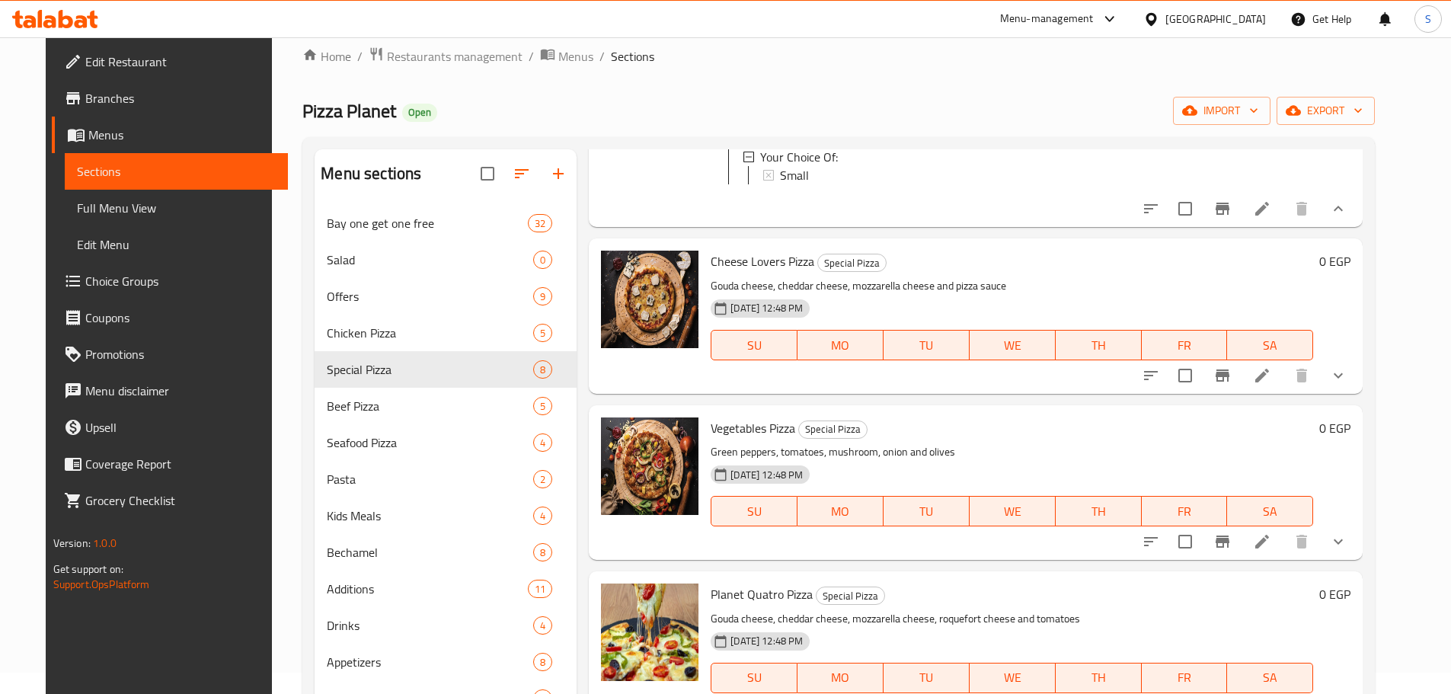
scroll to position [228, 0]
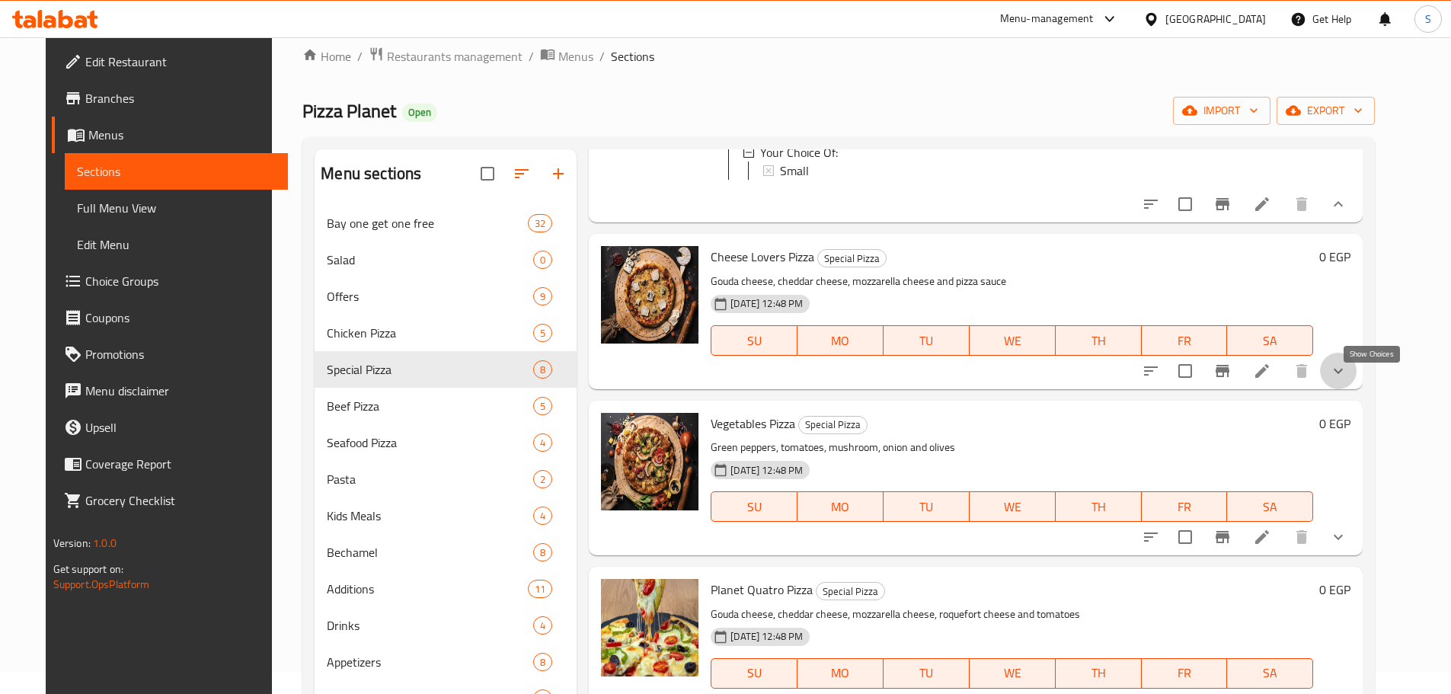
click at [1347, 375] on icon "show more" at bounding box center [1338, 371] width 18 height 18
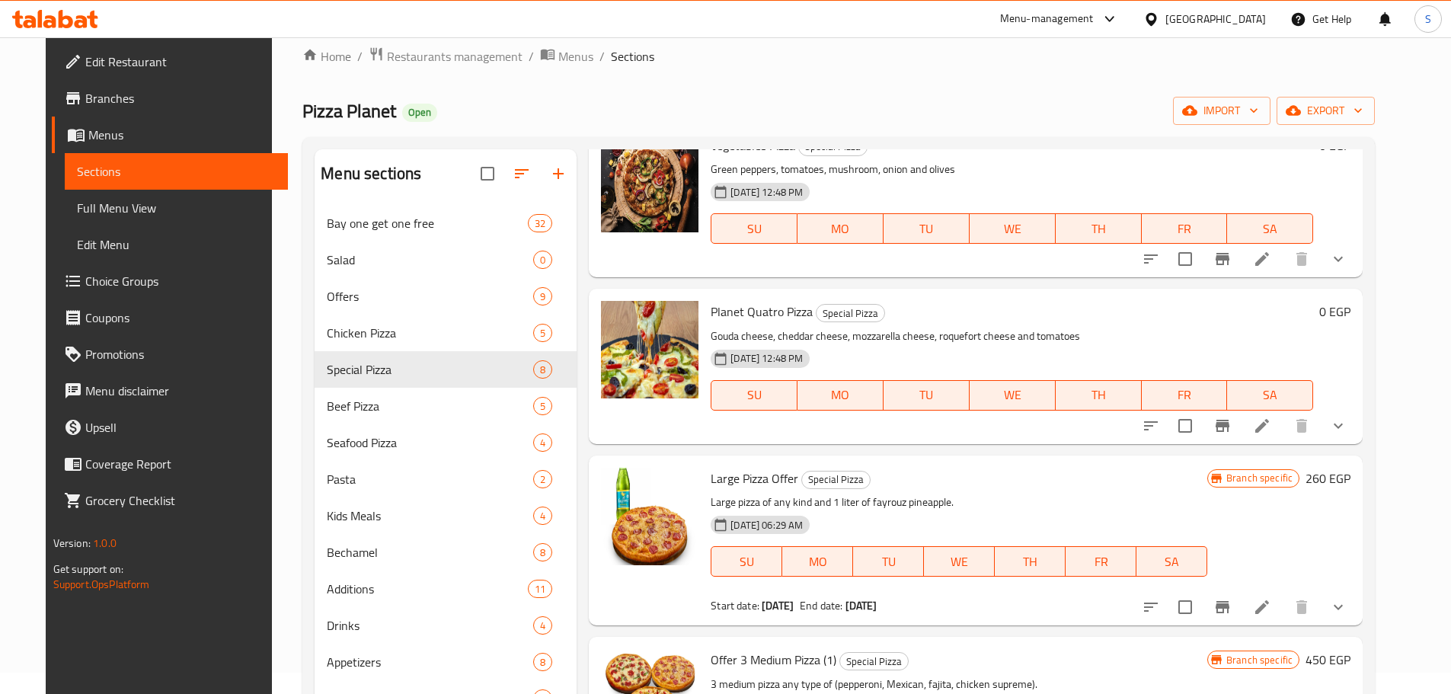
scroll to position [609, 0]
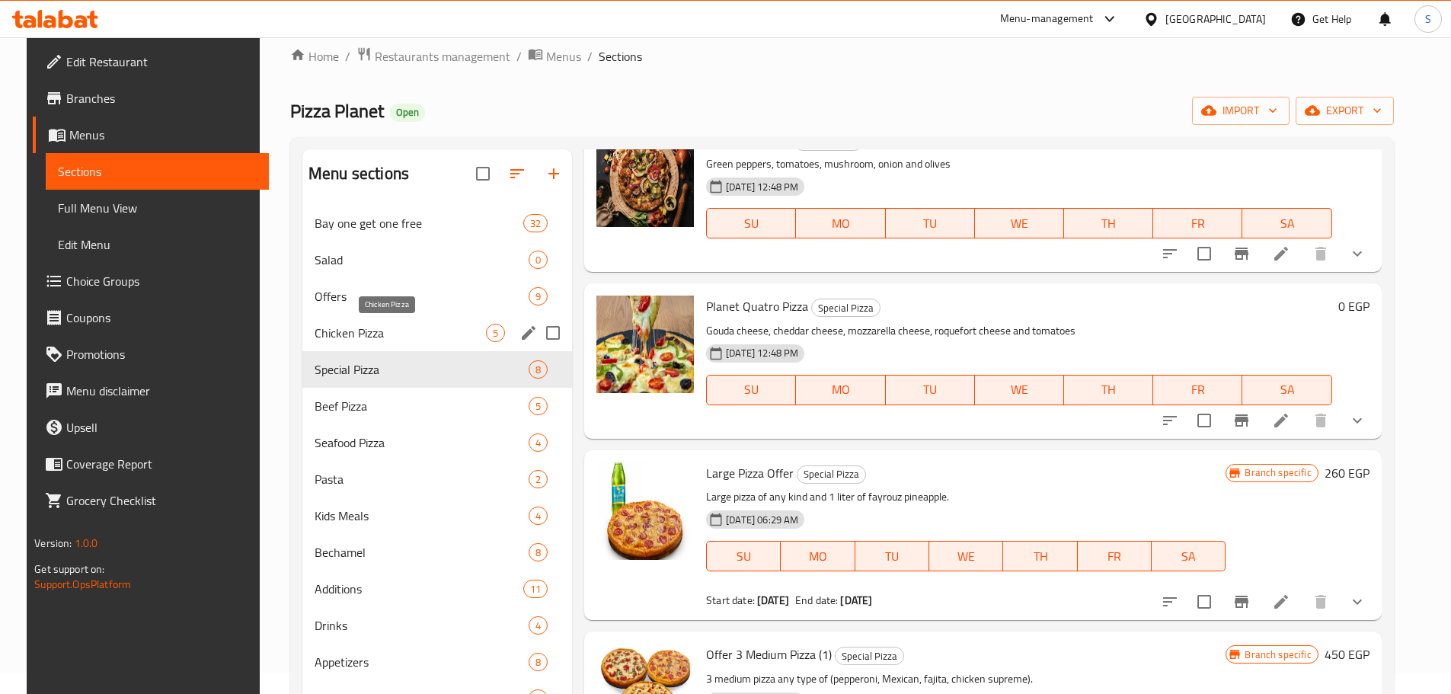
click at [363, 335] on span "Chicken Pizza" at bounding box center [400, 333] width 171 height 18
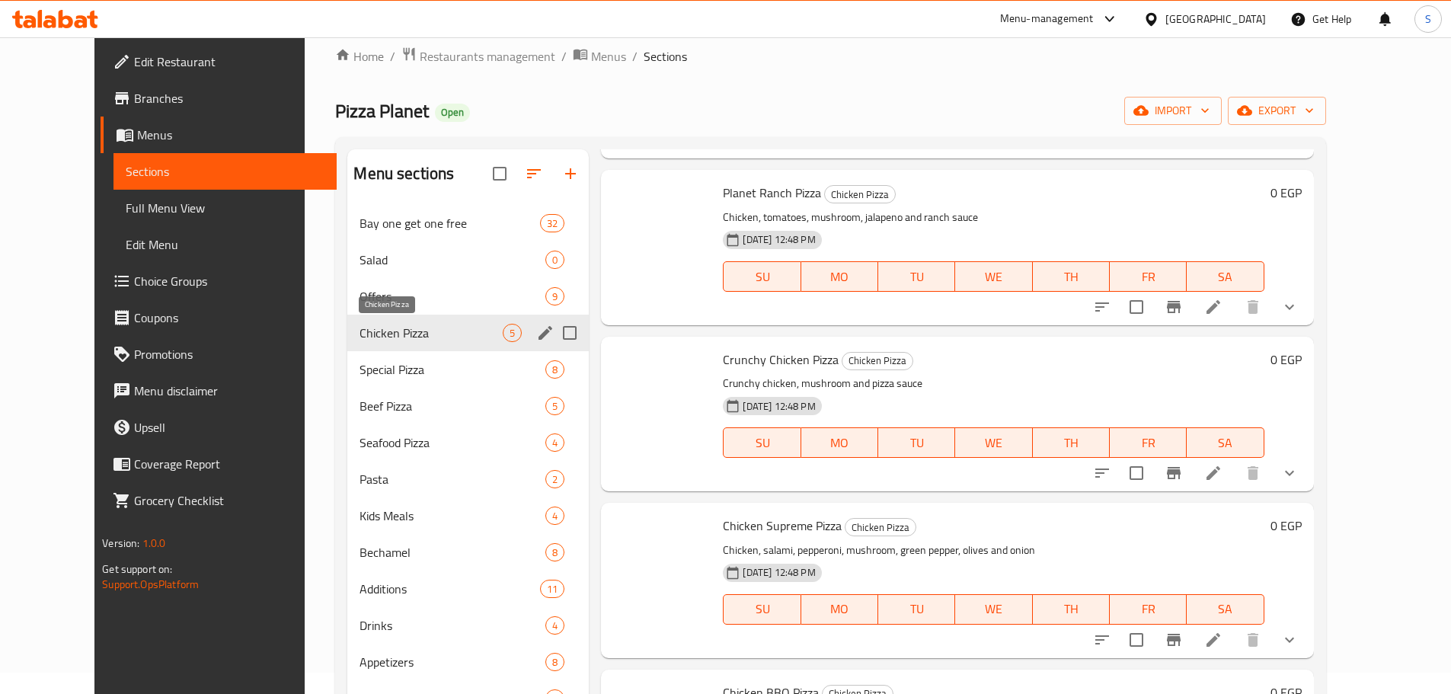
scroll to position [195, 0]
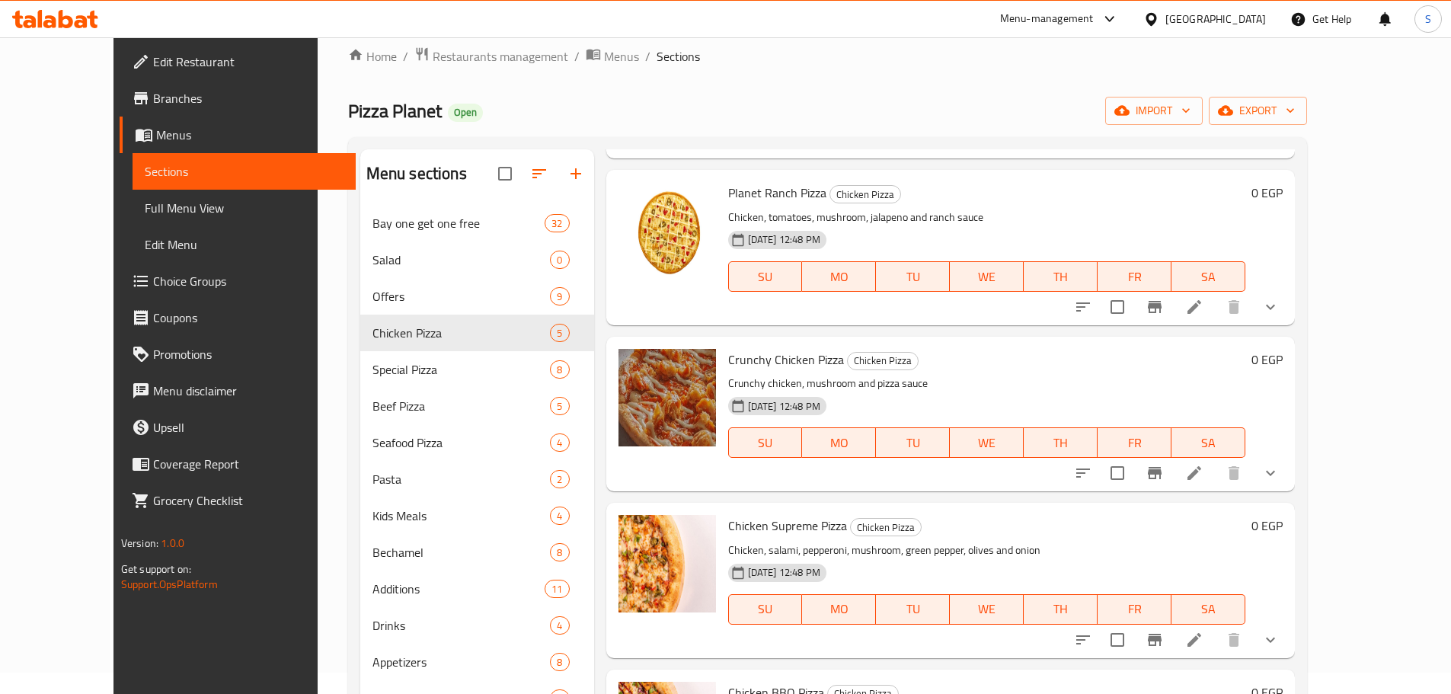
click at [1289, 304] on button "show more" at bounding box center [1270, 307] width 37 height 37
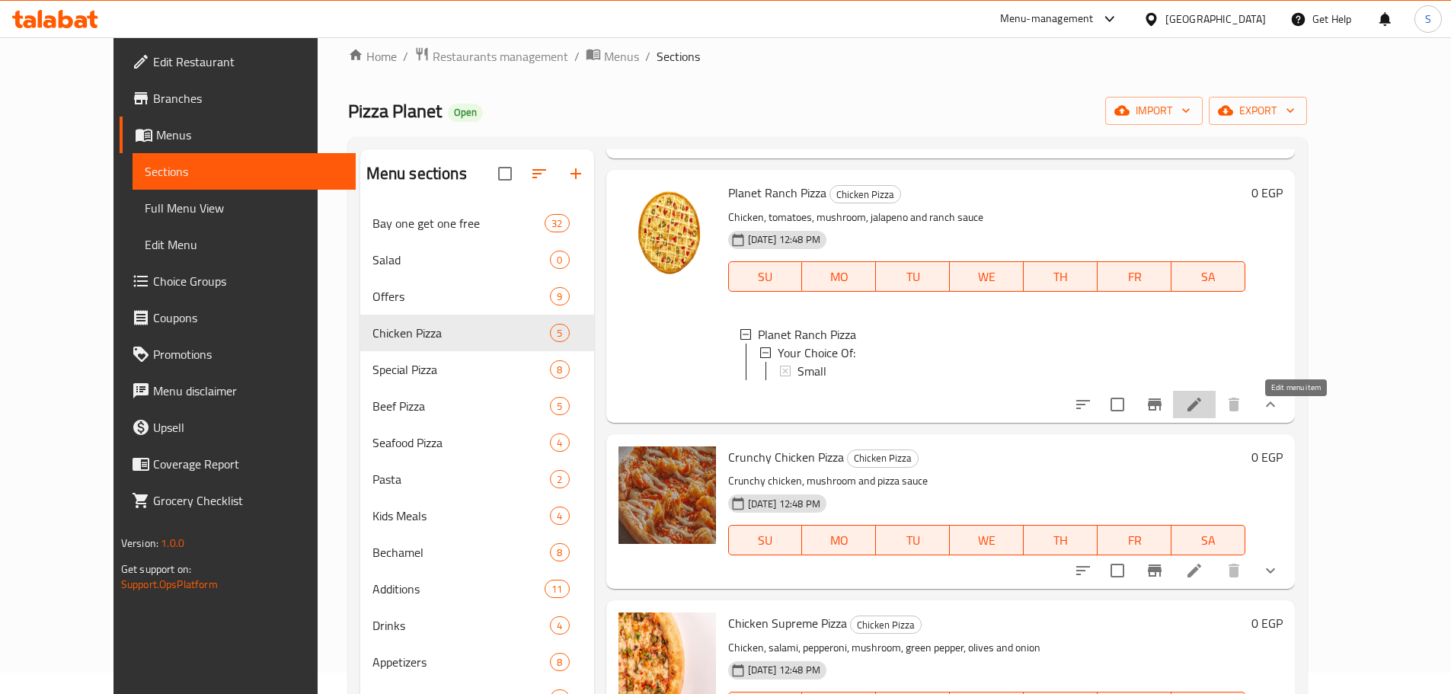
click at [1203, 407] on icon at bounding box center [1194, 404] width 18 height 18
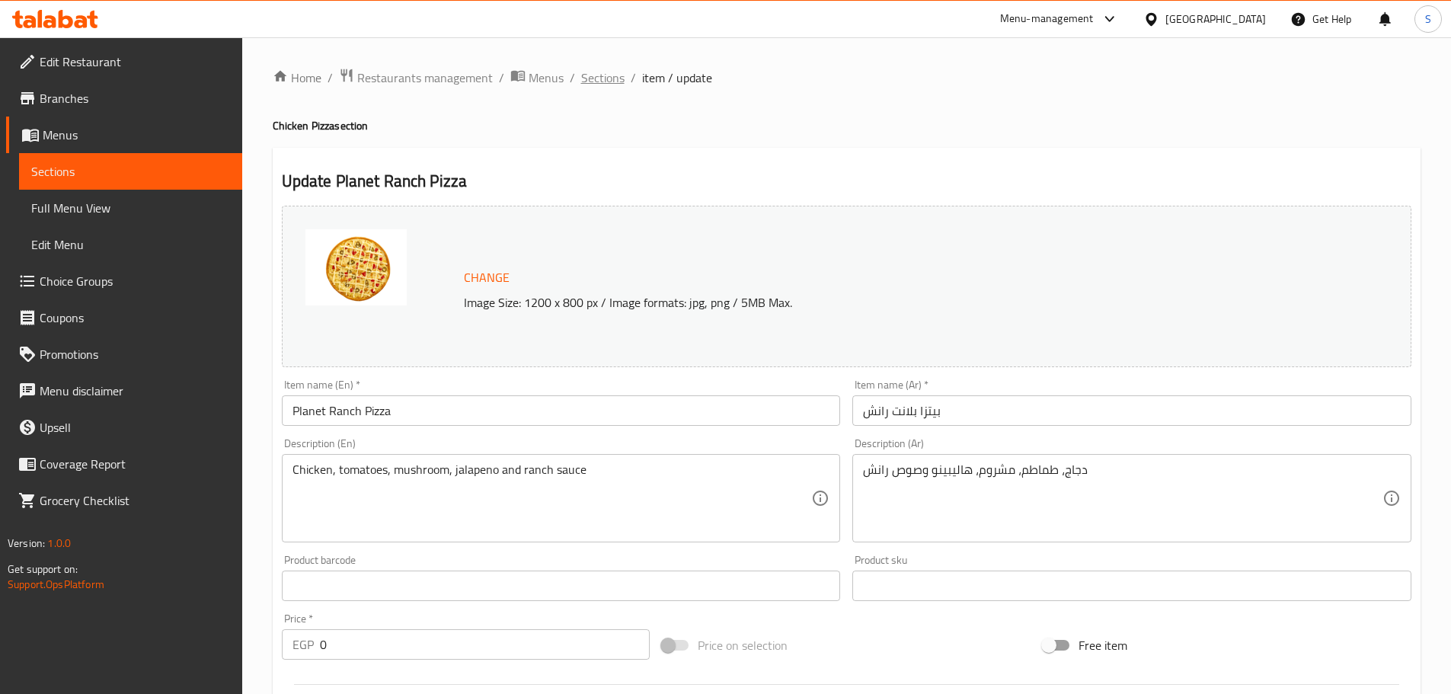
click at [617, 73] on span "Sections" at bounding box center [602, 78] width 43 height 18
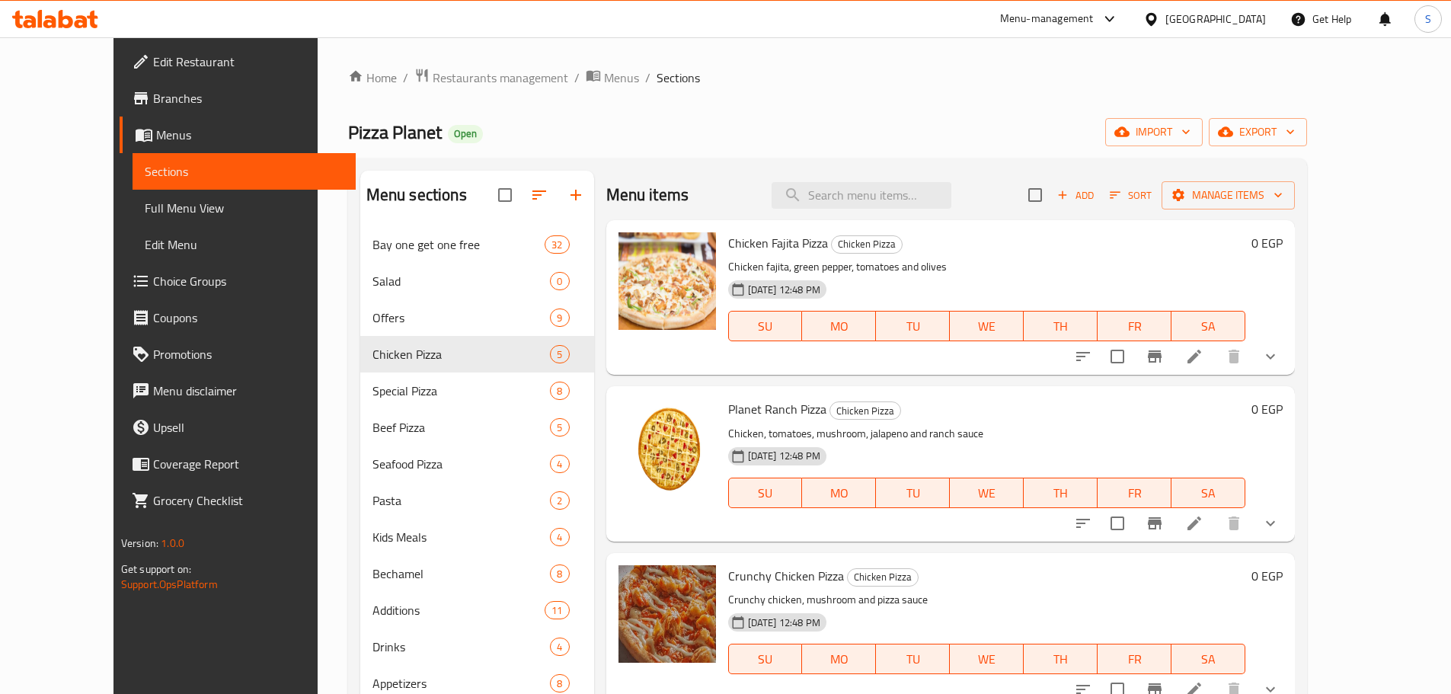
click at [151, 203] on span "Full Menu View" at bounding box center [244, 208] width 199 height 18
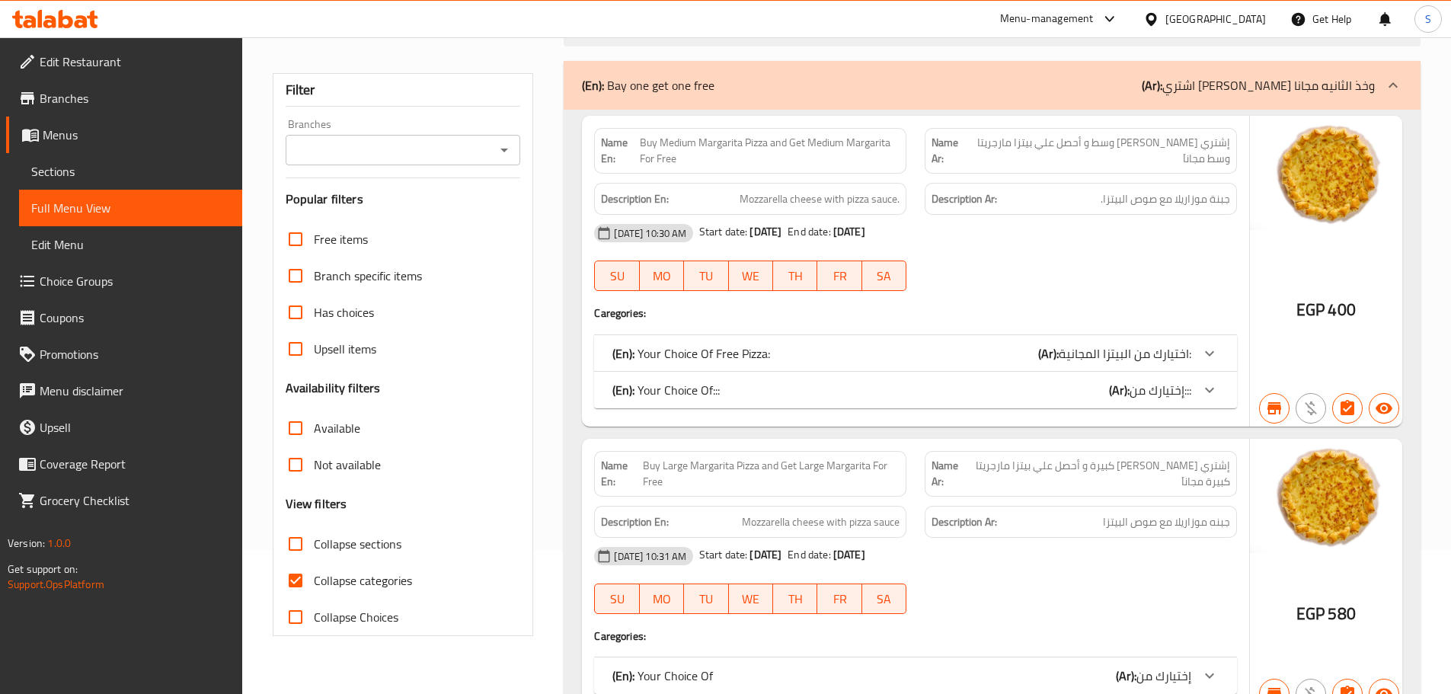
scroll to position [152, 0]
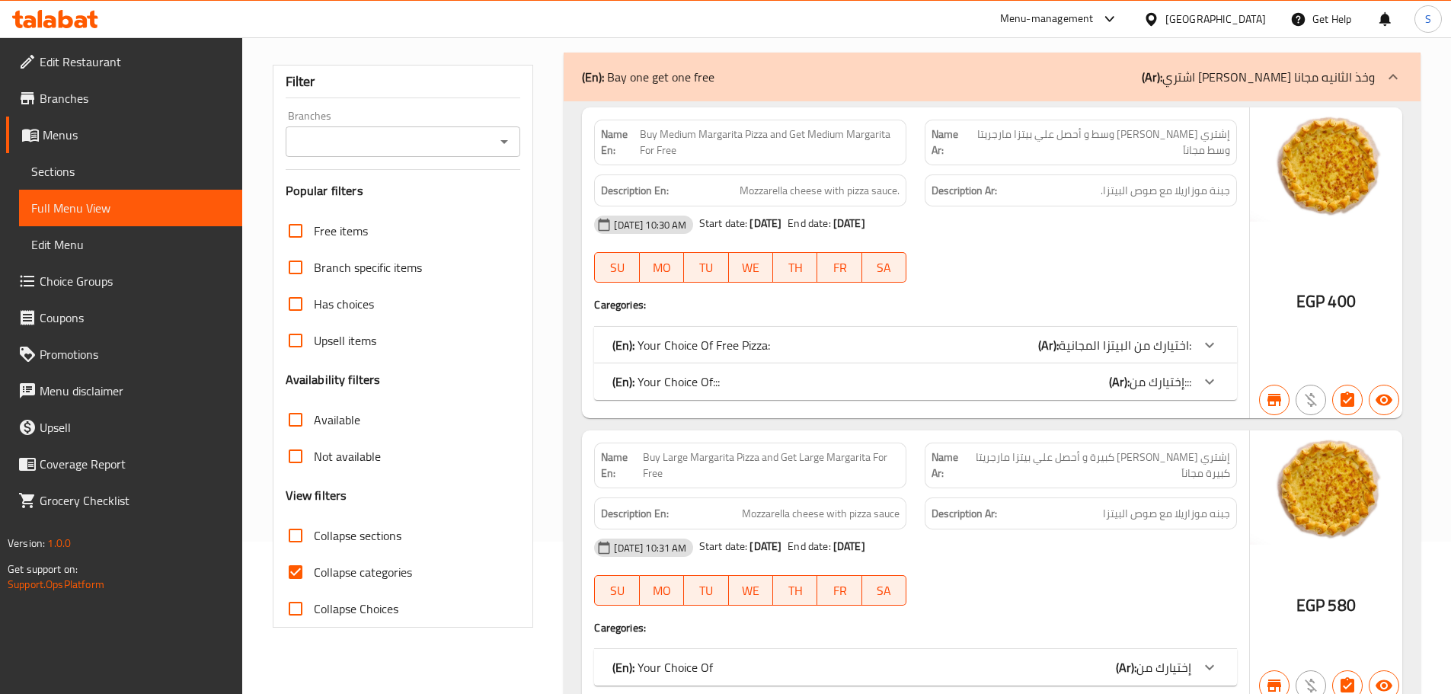
click at [936, 385] on div "(En): Your Choice Of::: (Ar): إختيارك من:::" at bounding box center [901, 381] width 579 height 18
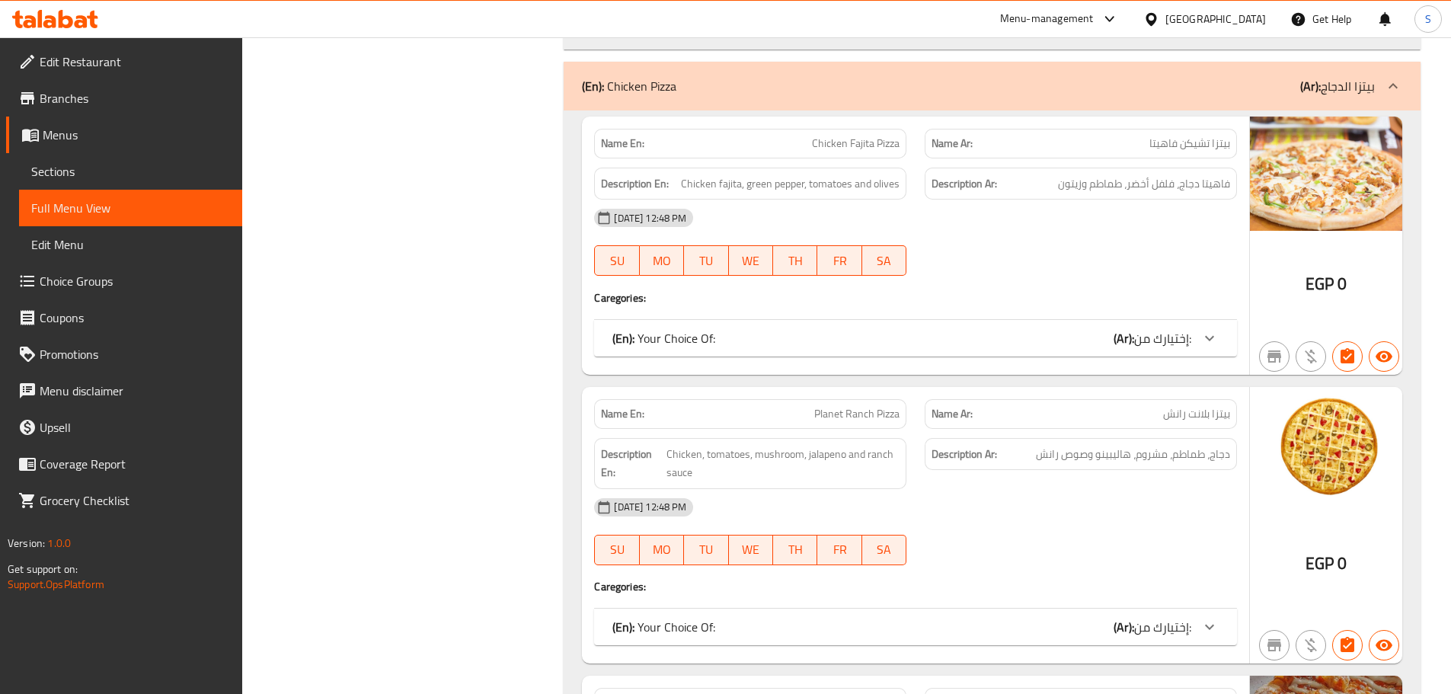
scroll to position [14091, 0]
click at [1218, 335] on icon at bounding box center [1209, 337] width 18 height 18
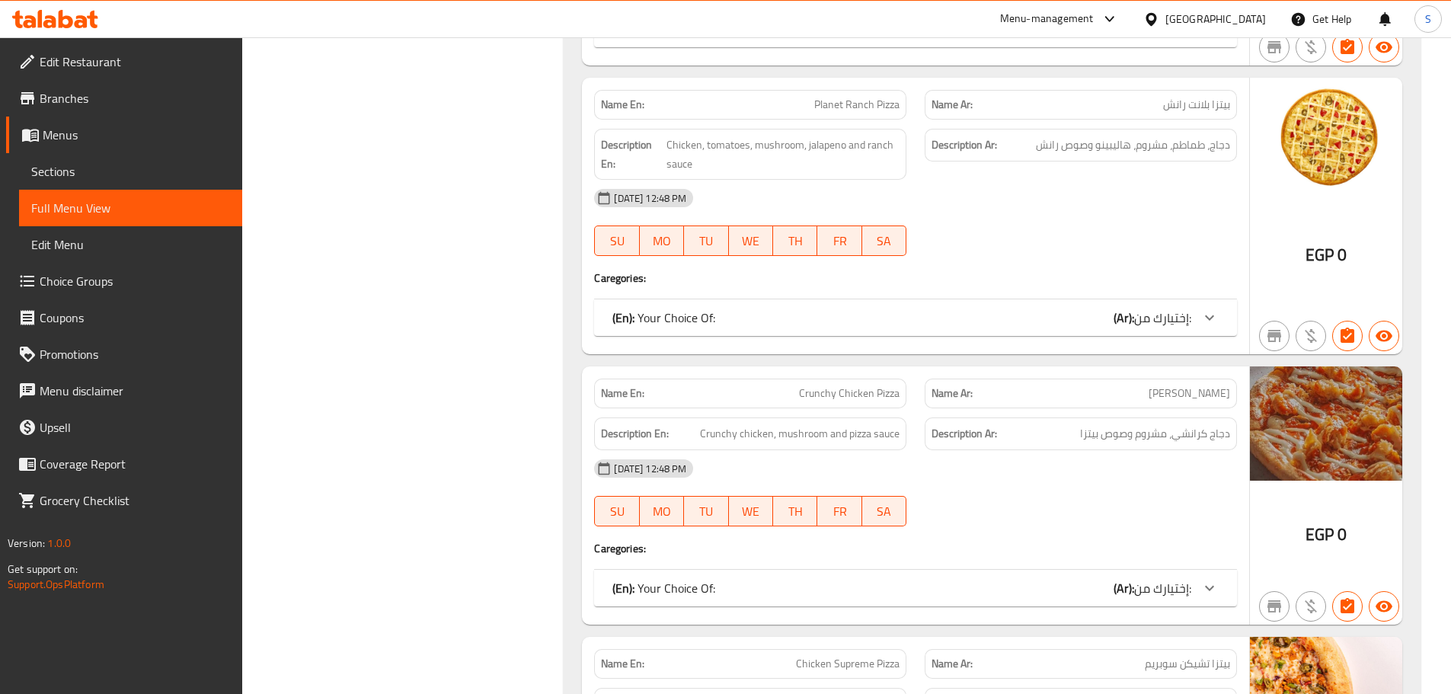
scroll to position [14548, 0]
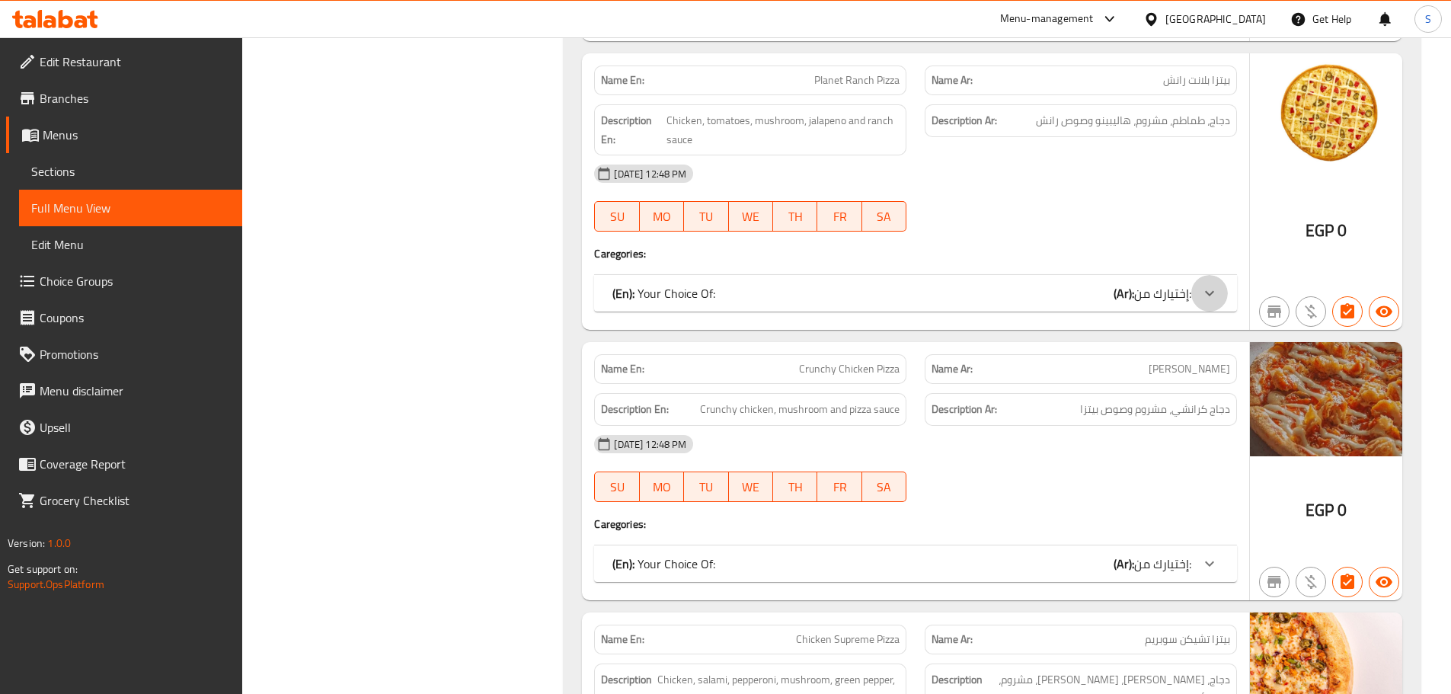
click at [1205, 293] on icon at bounding box center [1209, 293] width 18 height 18
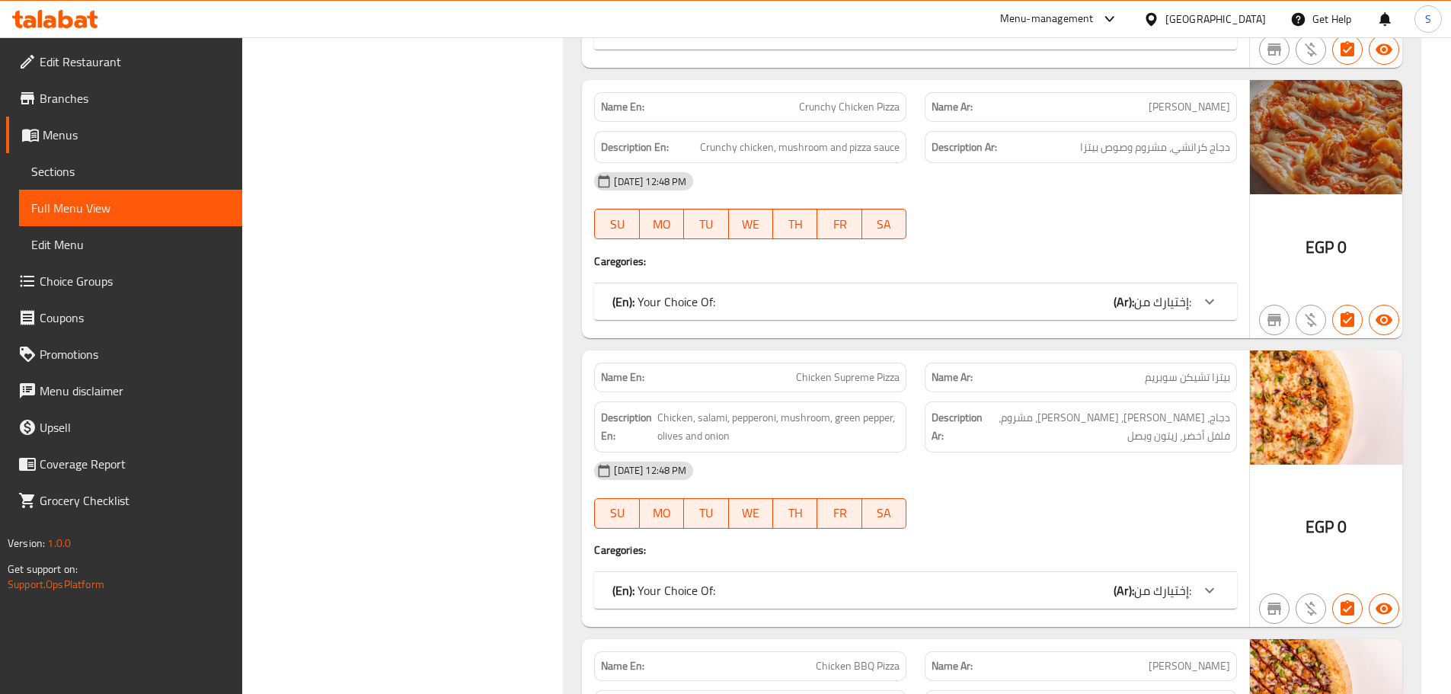
scroll to position [15005, 0]
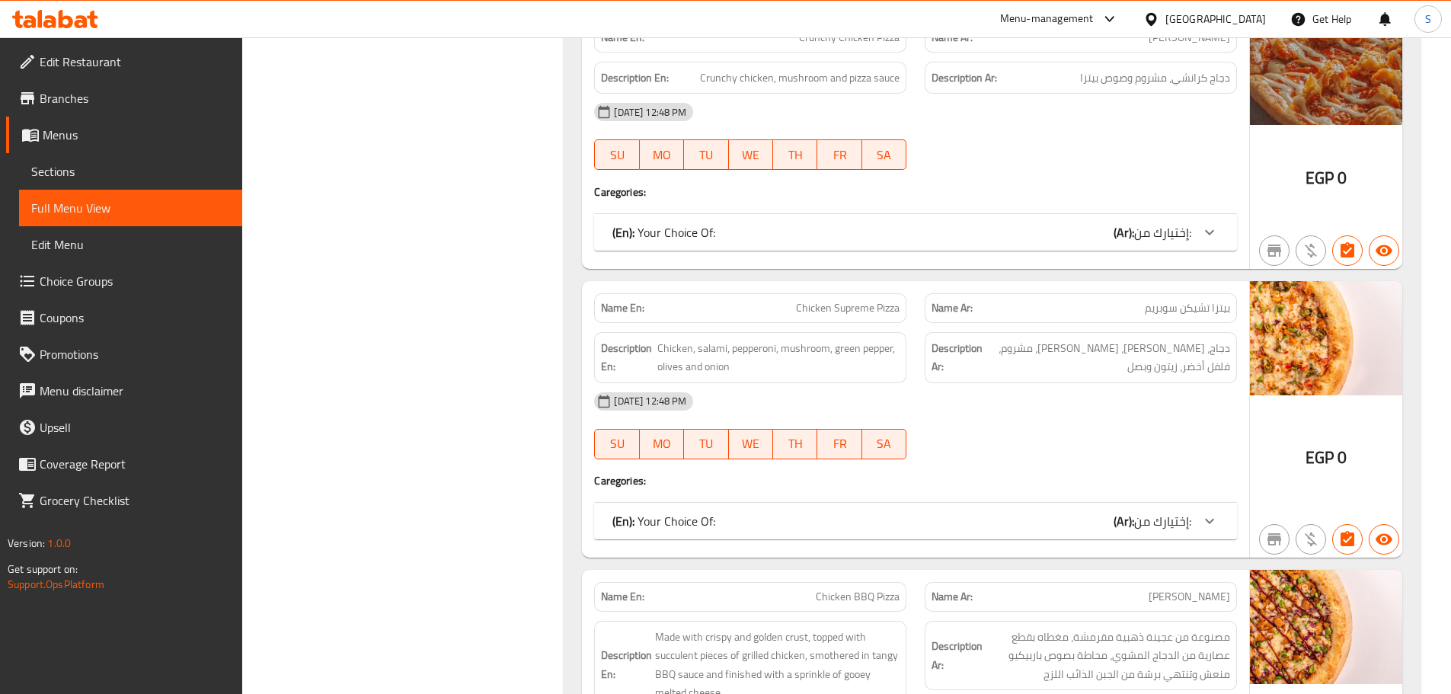
click at [1208, 227] on icon at bounding box center [1209, 232] width 18 height 18
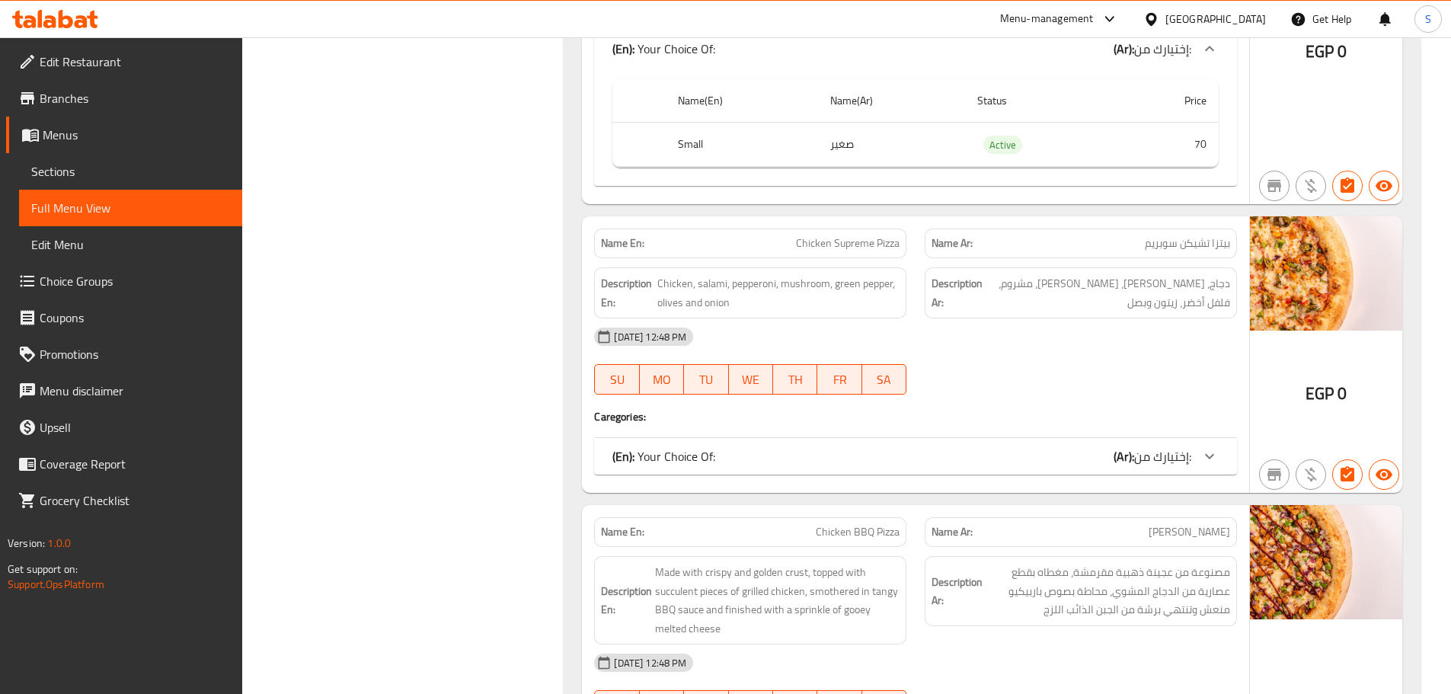
scroll to position [15233, 0]
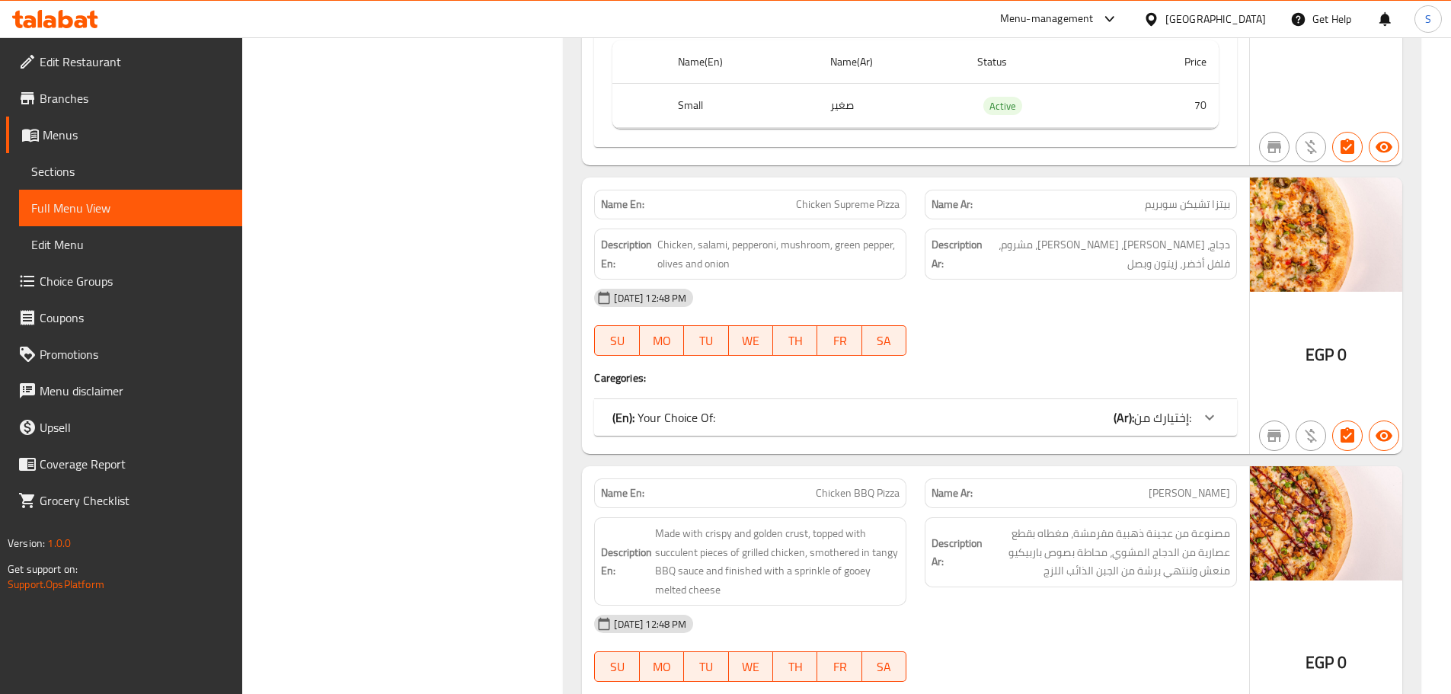
click at [1220, 412] on div at bounding box center [1209, 417] width 37 height 37
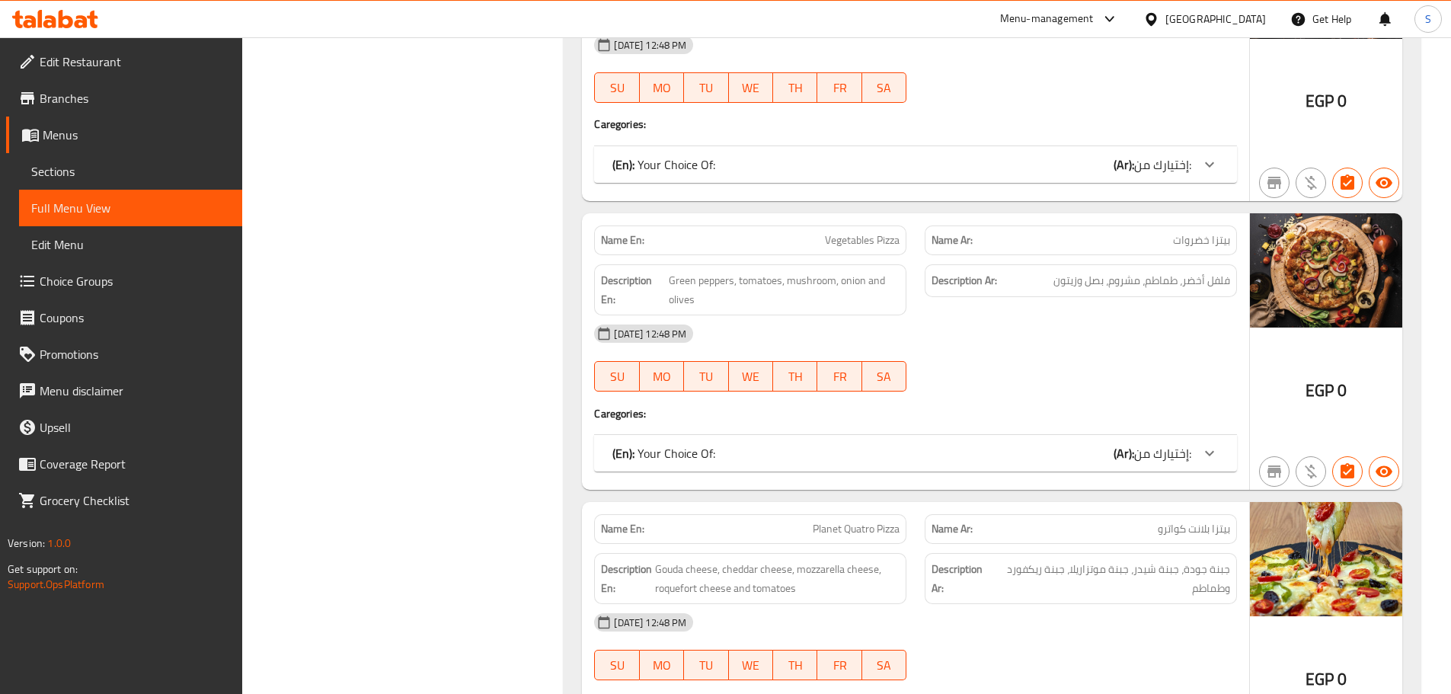
scroll to position [16680, 0]
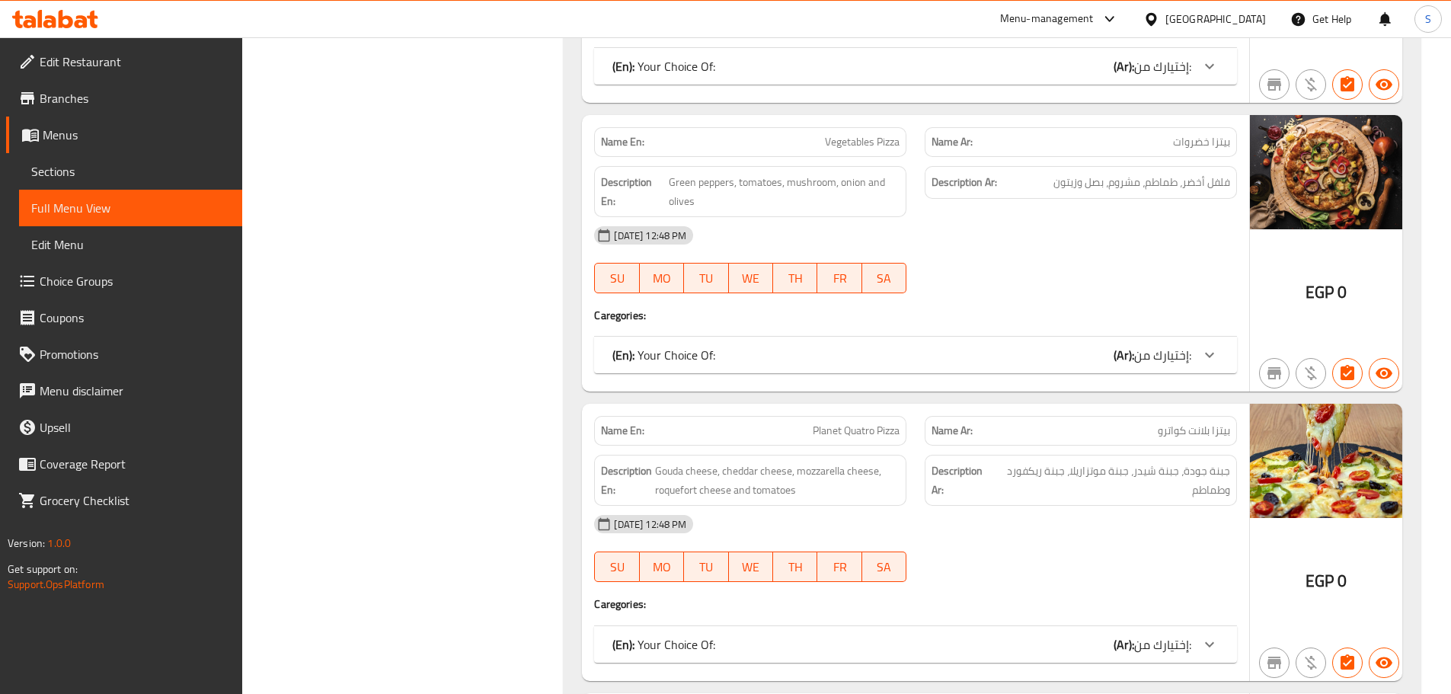
click at [1210, 370] on div at bounding box center [1209, 355] width 37 height 37
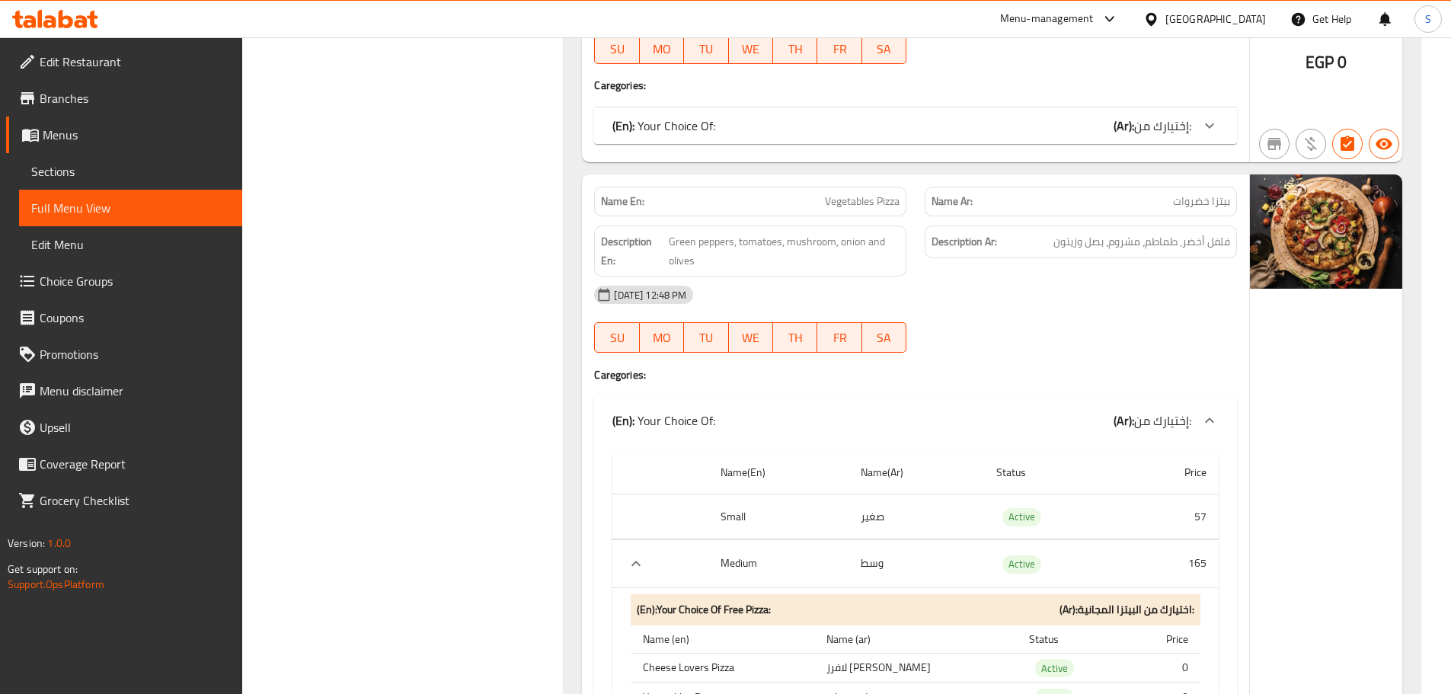
scroll to position [16604, 0]
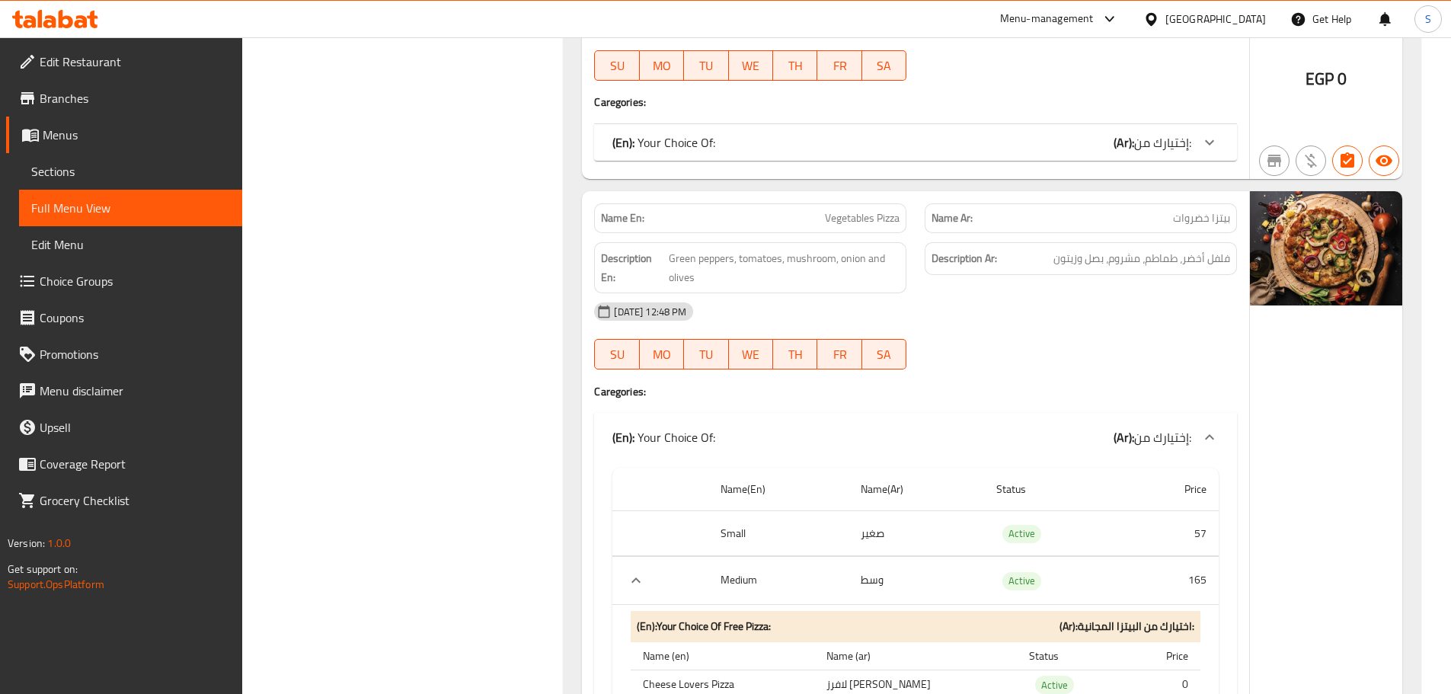
click at [1194, 149] on div at bounding box center [1209, 142] width 37 height 37
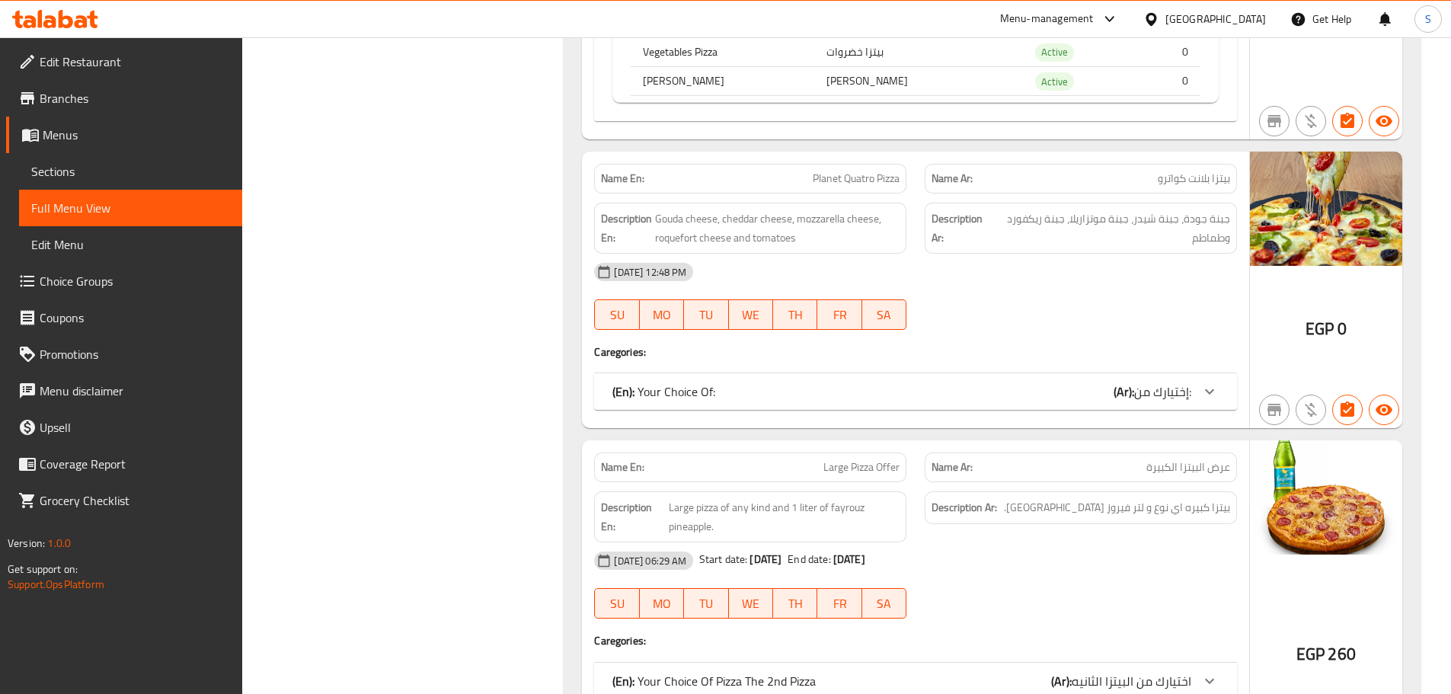
scroll to position [17975, 0]
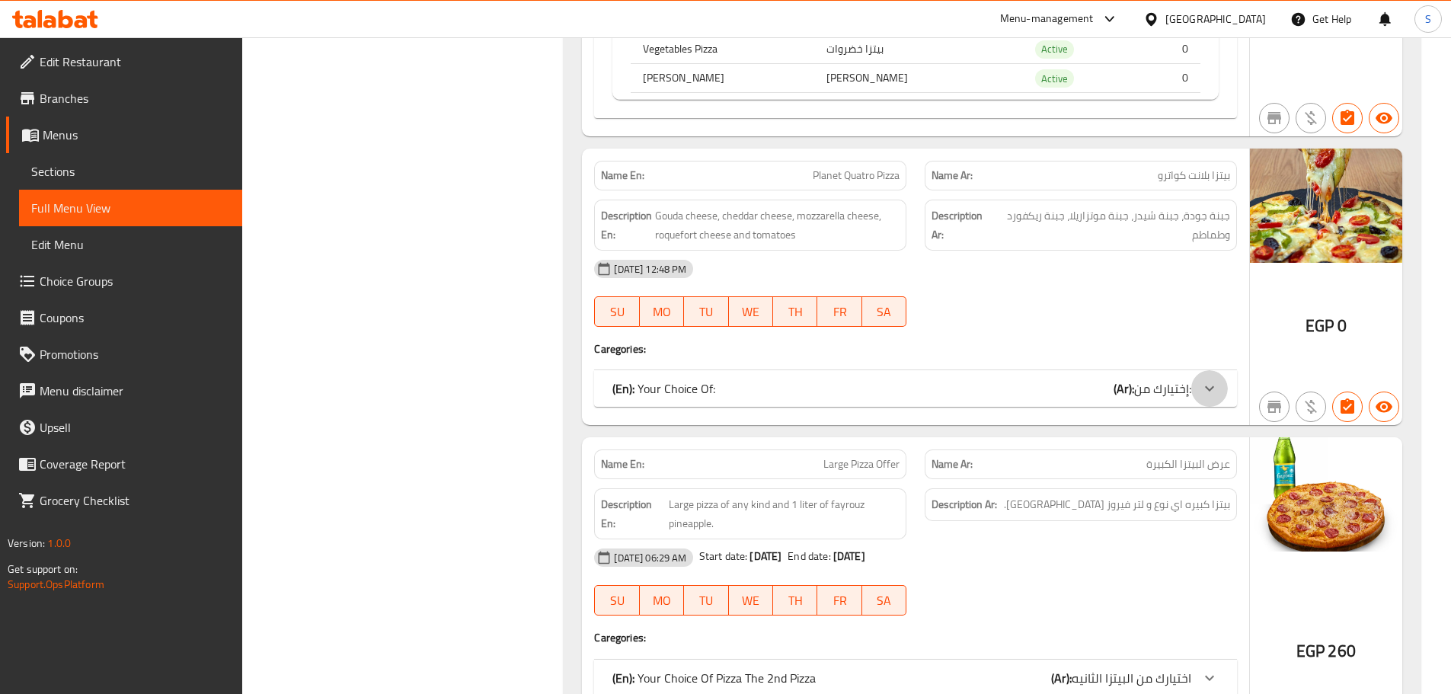
click at [1195, 391] on div at bounding box center [1209, 388] width 37 height 37
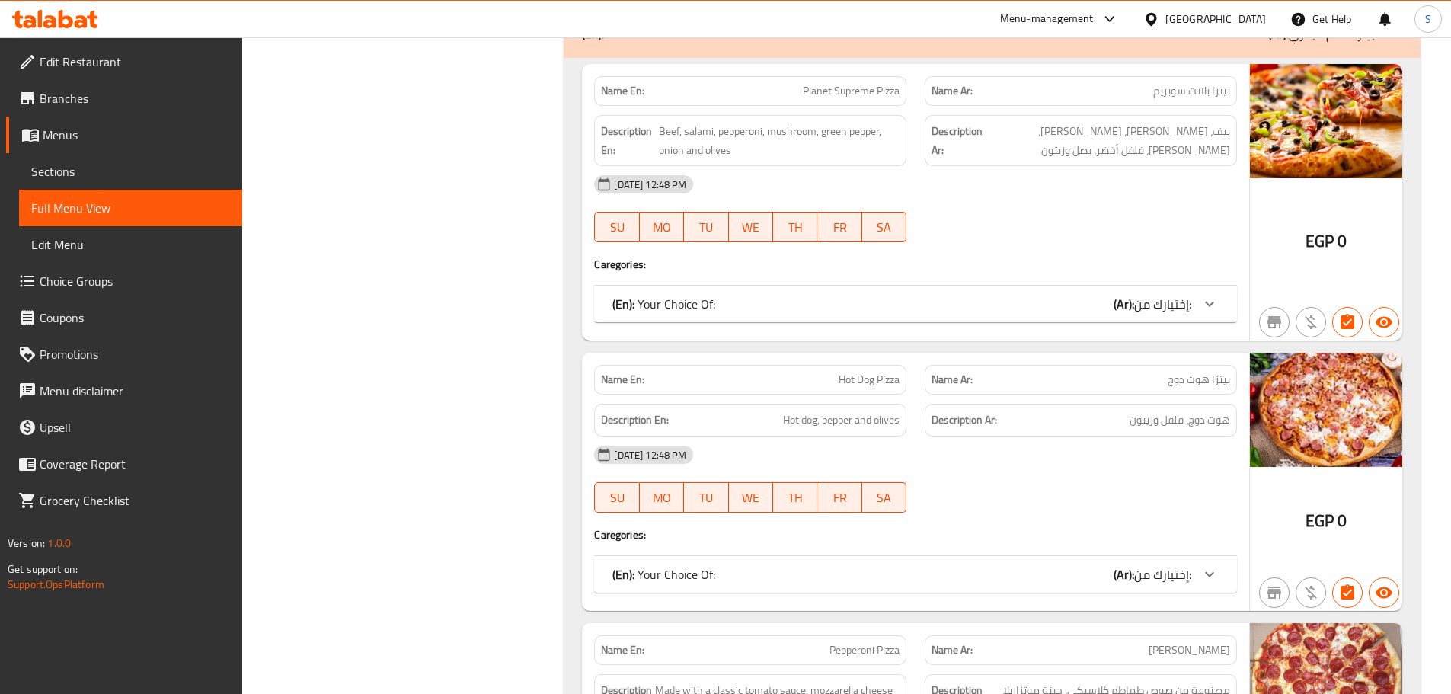
scroll to position [19956, 0]
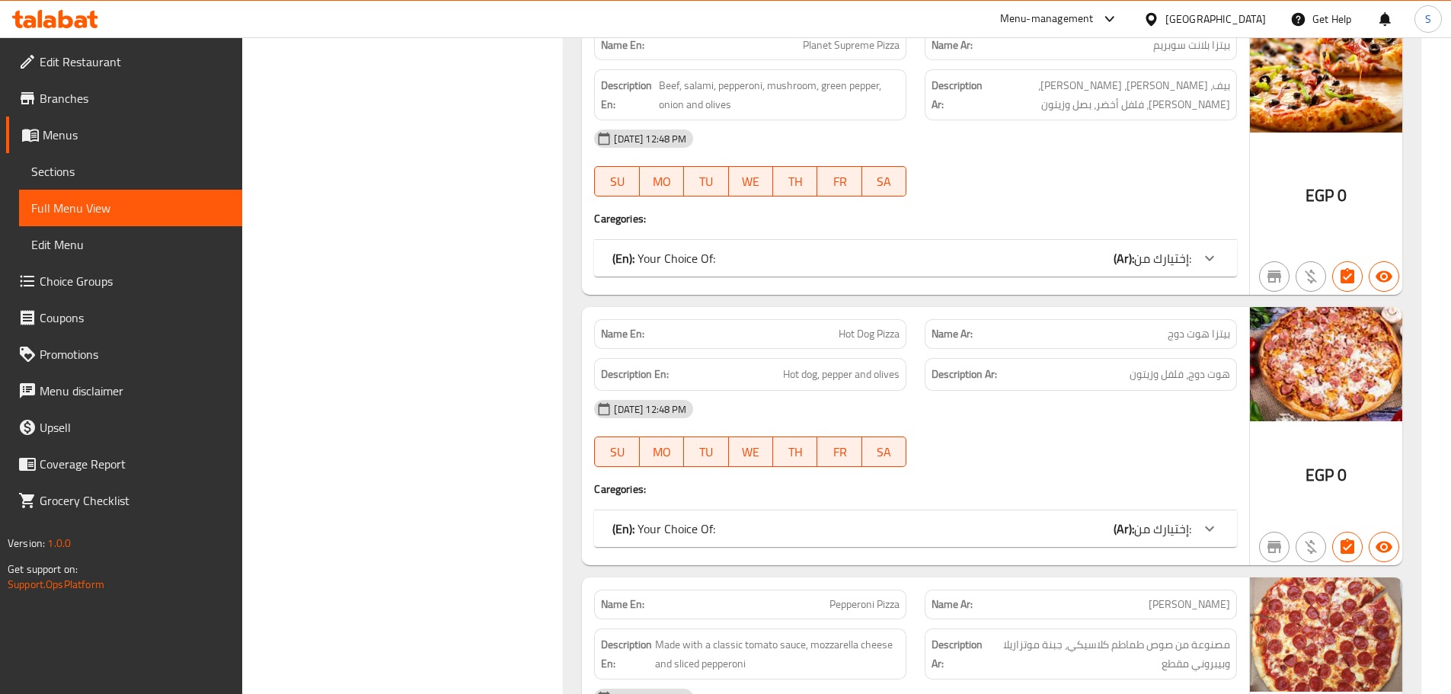
click at [704, 253] on p "(En): Your Choice Of:" at bounding box center [663, 258] width 103 height 18
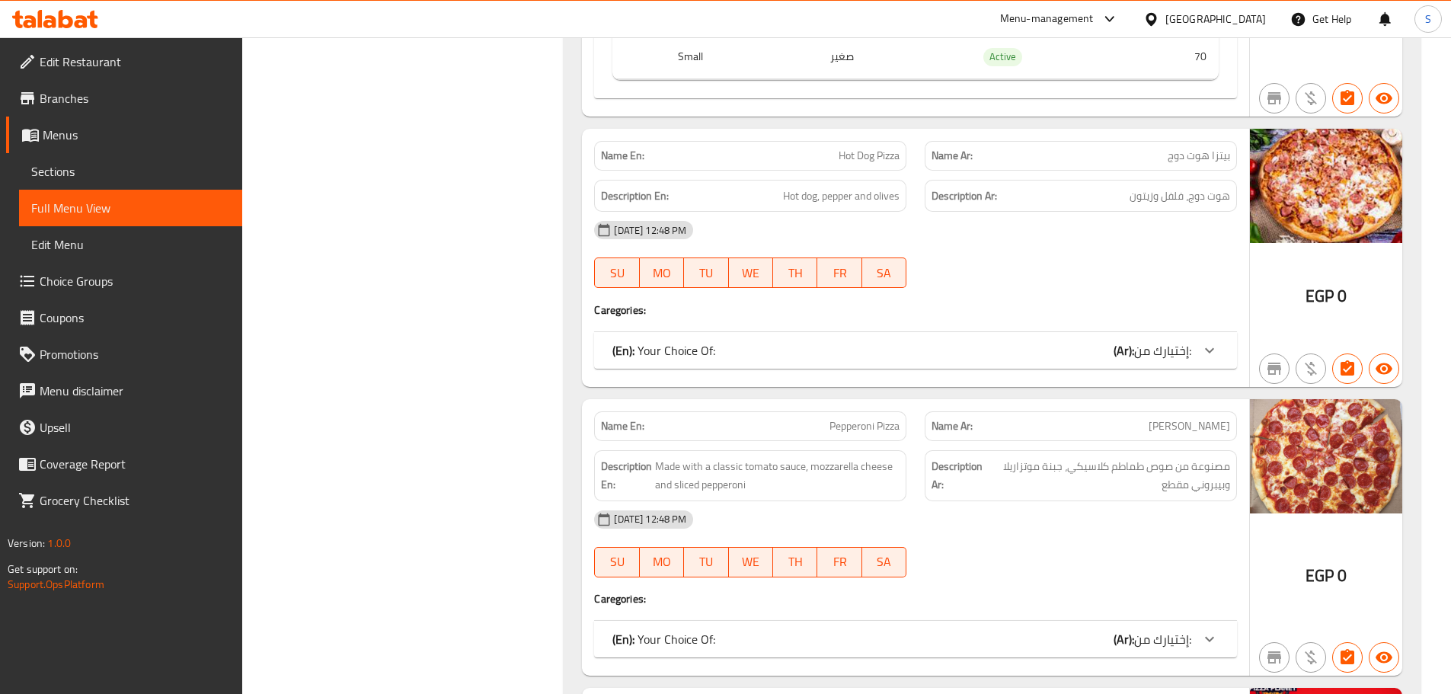
scroll to position [20336, 0]
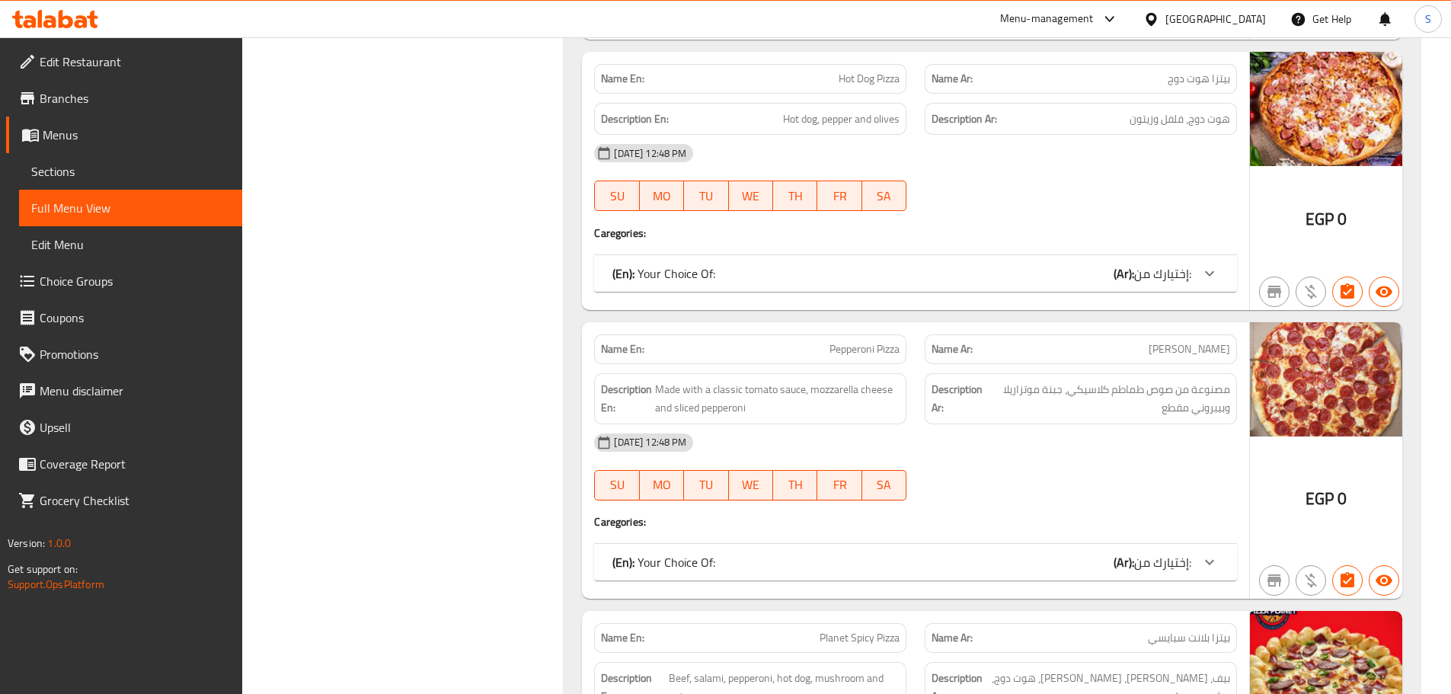
click at [918, 270] on div "(En): Your Choice Of: (Ar): إختيارك من:" at bounding box center [901, 273] width 579 height 18
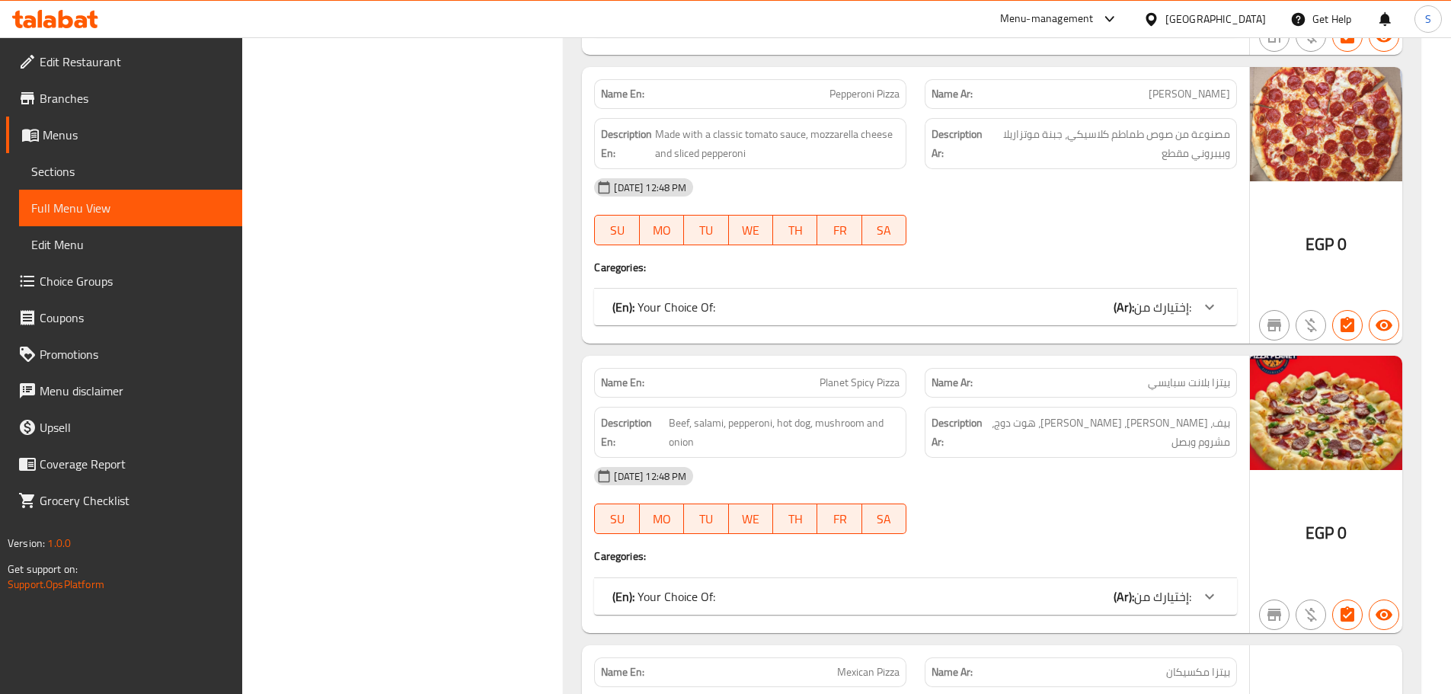
scroll to position [20717, 0]
click at [785, 312] on div "(En): Your Choice Of: (Ar): إختيارك من:" at bounding box center [901, 306] width 579 height 18
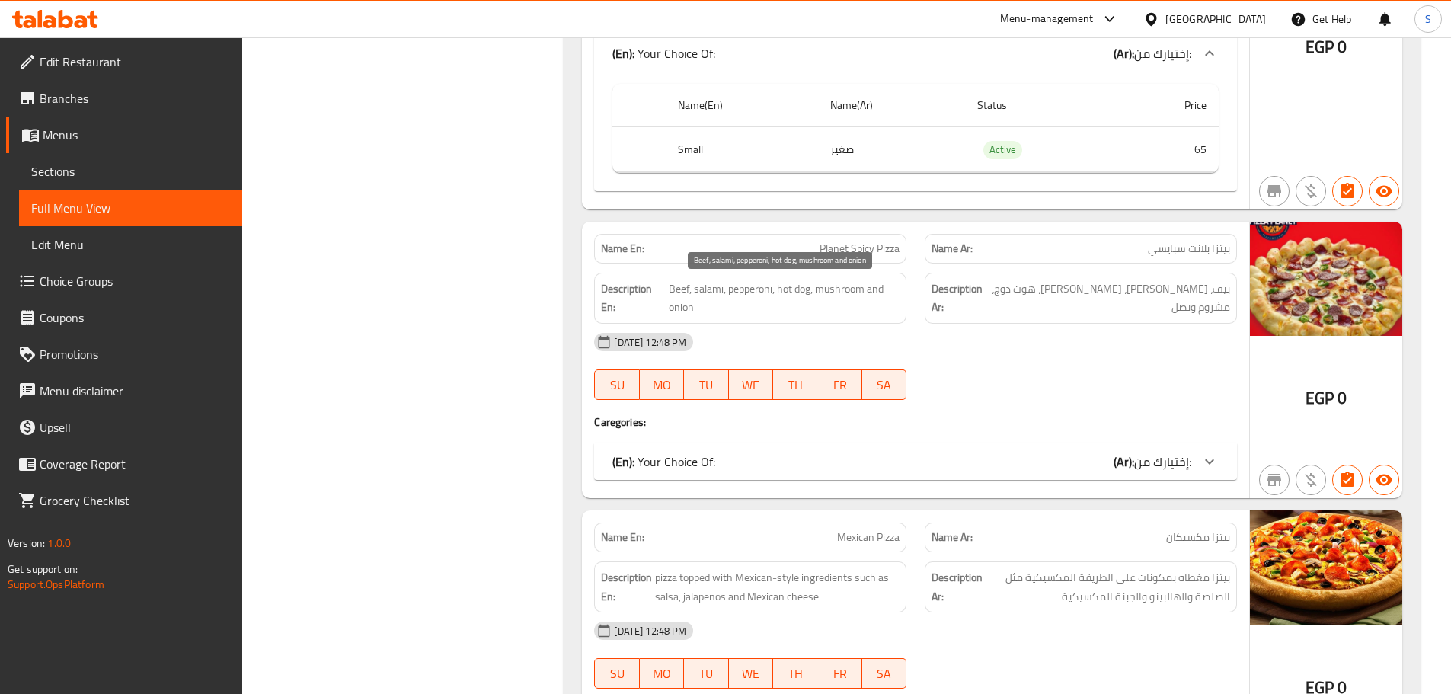
scroll to position [21098, 0]
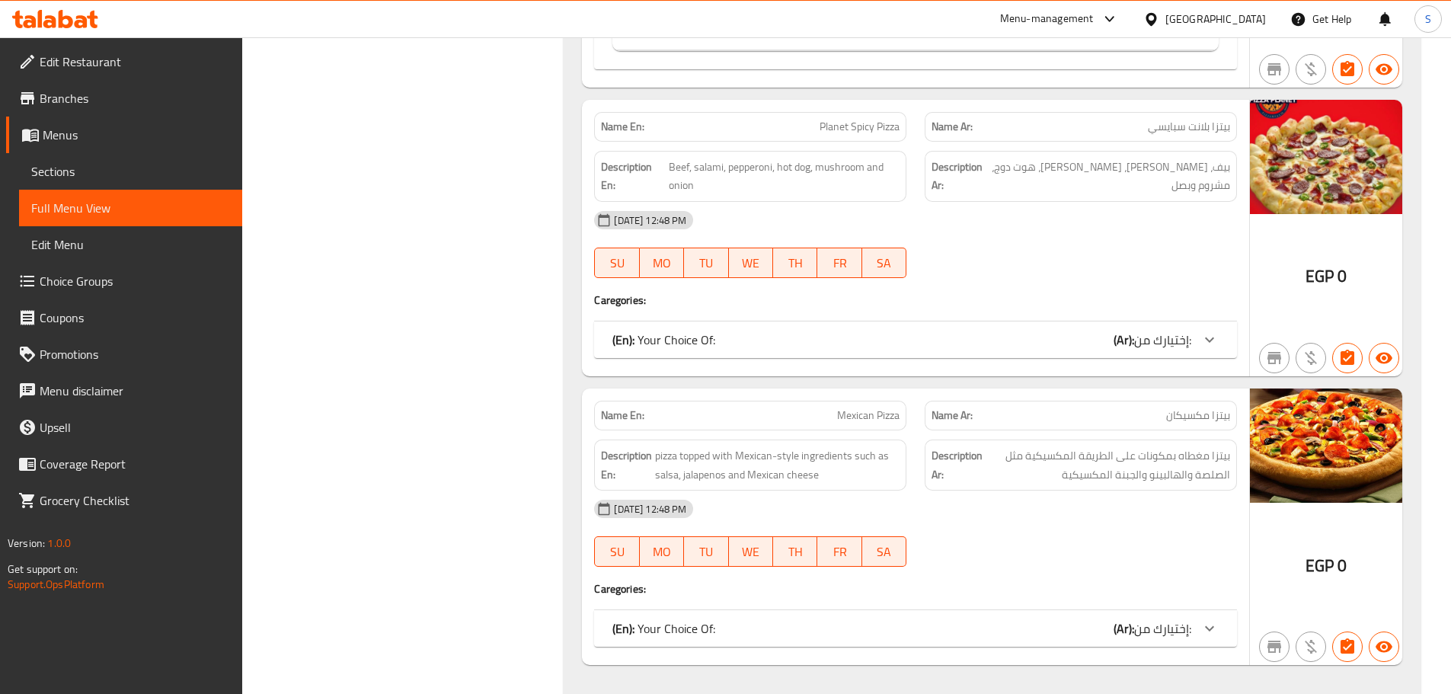
drag, startPoint x: 789, startPoint y: 344, endPoint x: 788, endPoint y: 326, distance: 17.6
click at [790, 344] on div "(En): Your Choice Of: (Ar): إختيارك من:" at bounding box center [901, 340] width 579 height 18
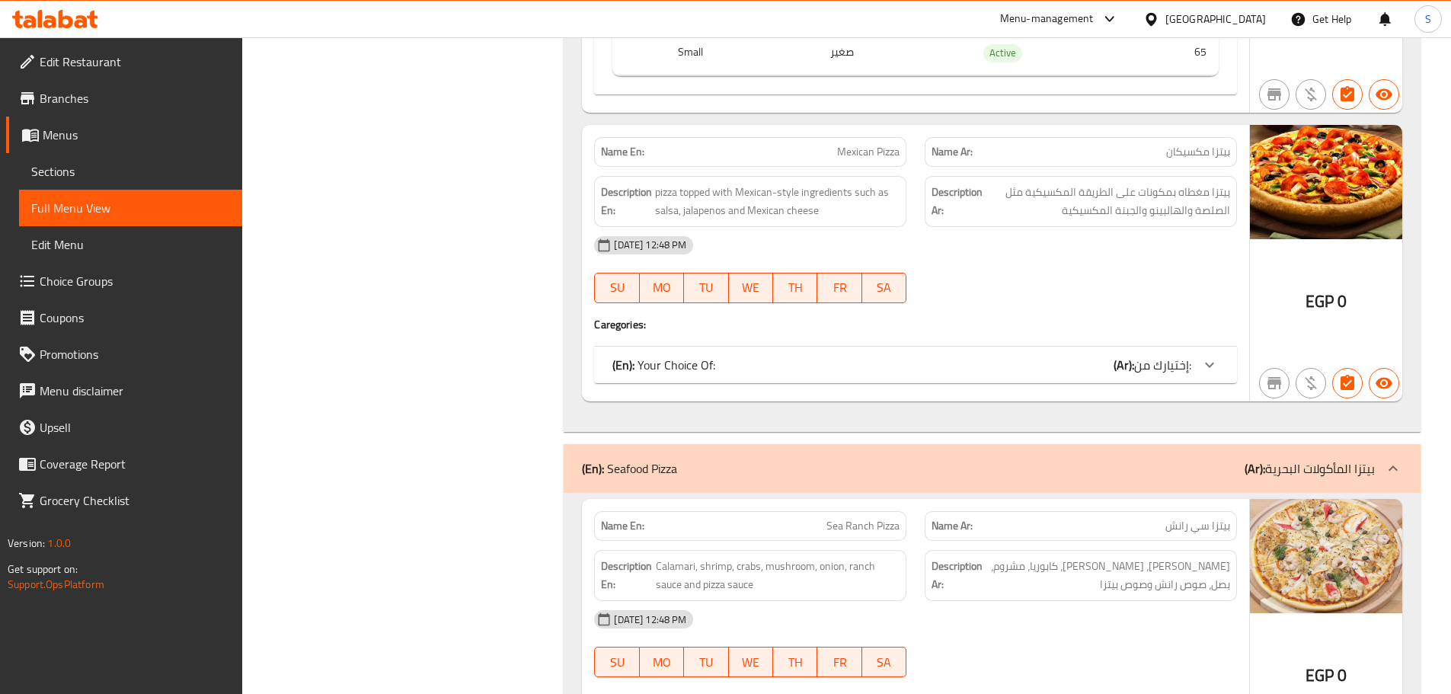
scroll to position [21555, 0]
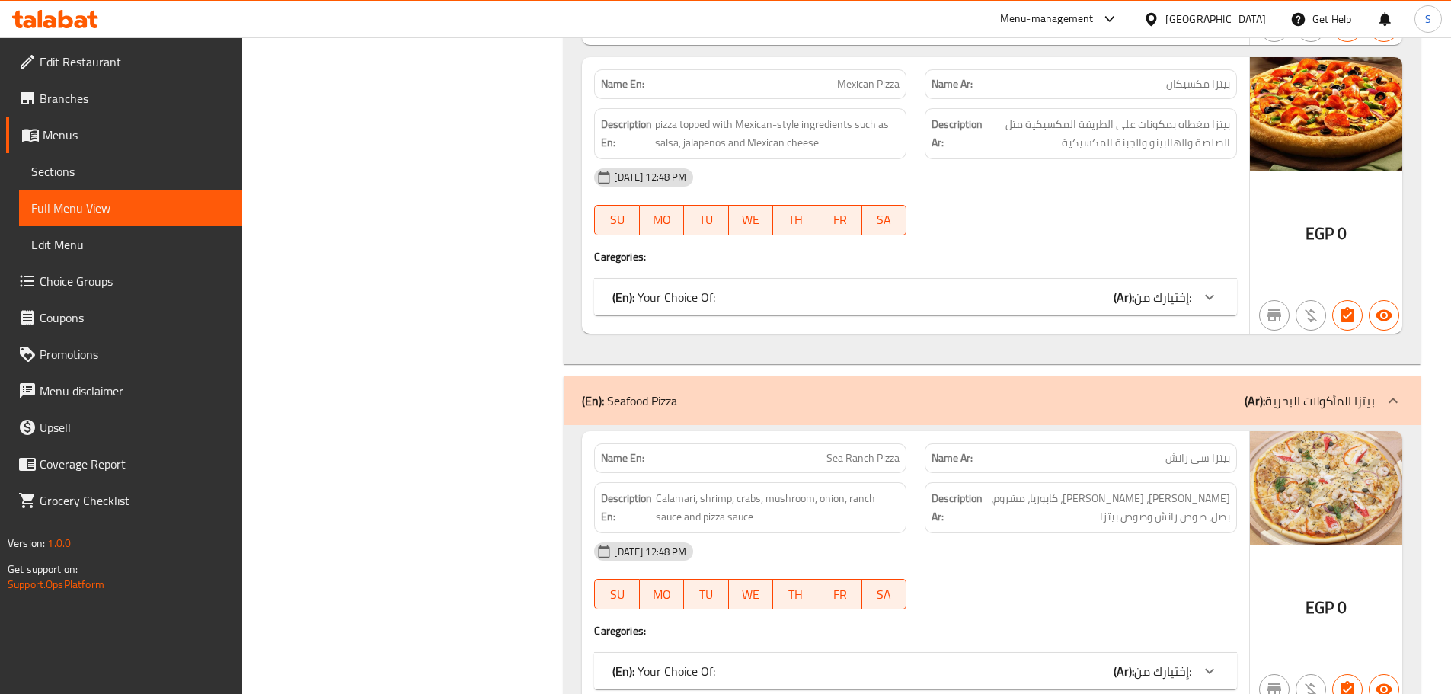
click at [785, 301] on div "(En): Your Choice Of: (Ar): إختيارك من:" at bounding box center [901, 297] width 579 height 18
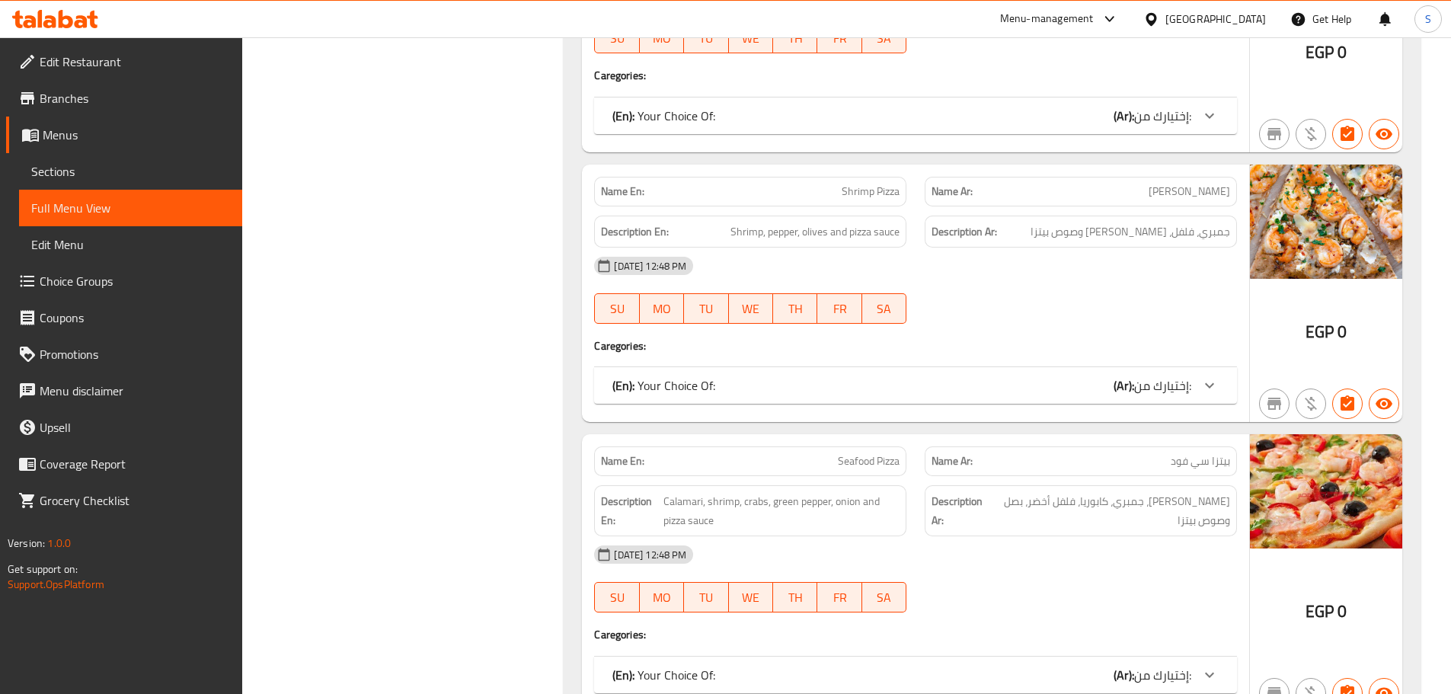
scroll to position [22241, 0]
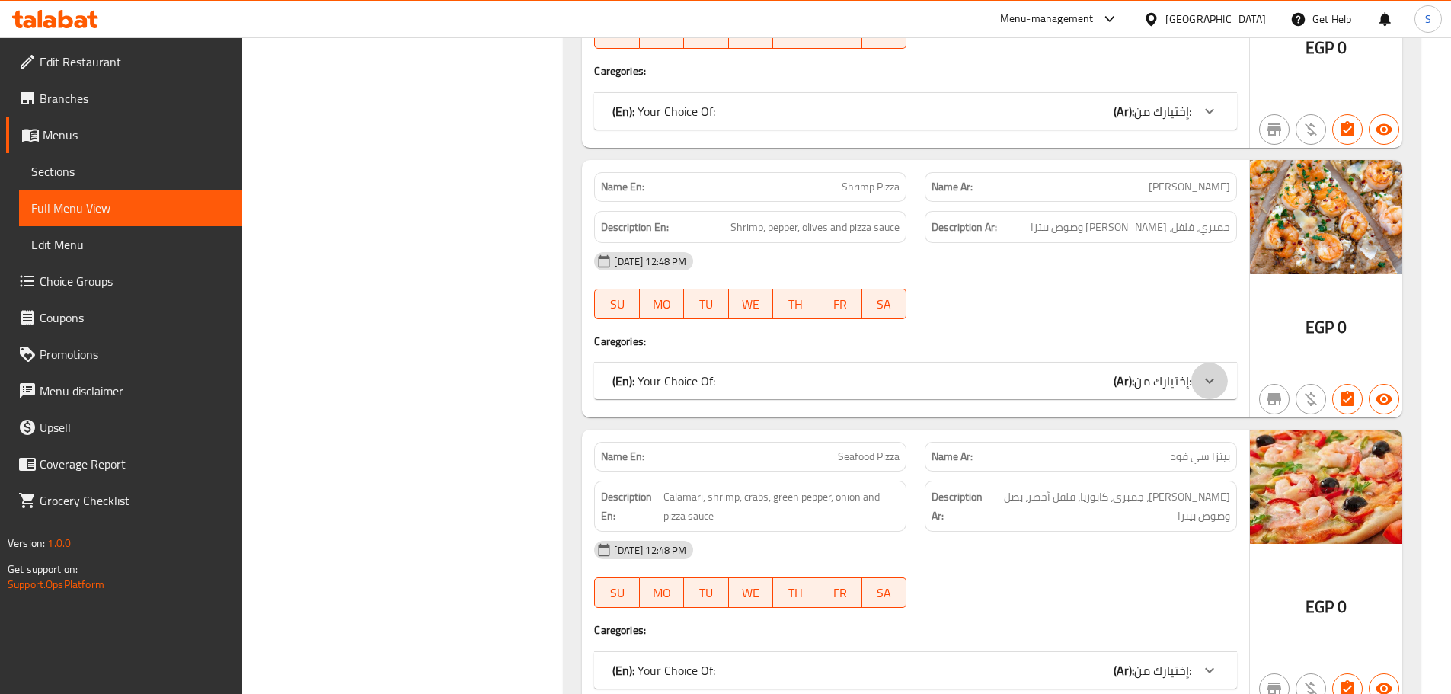
click at [1205, 388] on icon at bounding box center [1209, 381] width 18 height 18
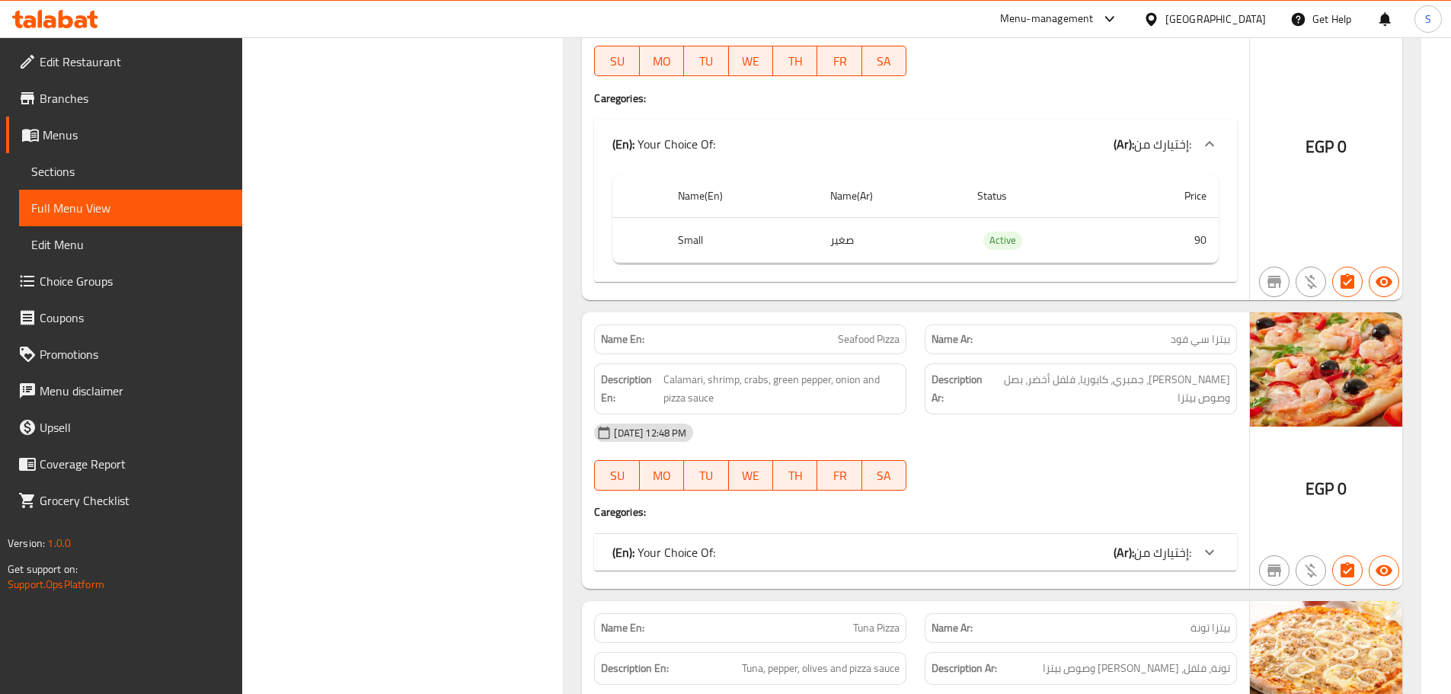
scroll to position [22545, 0]
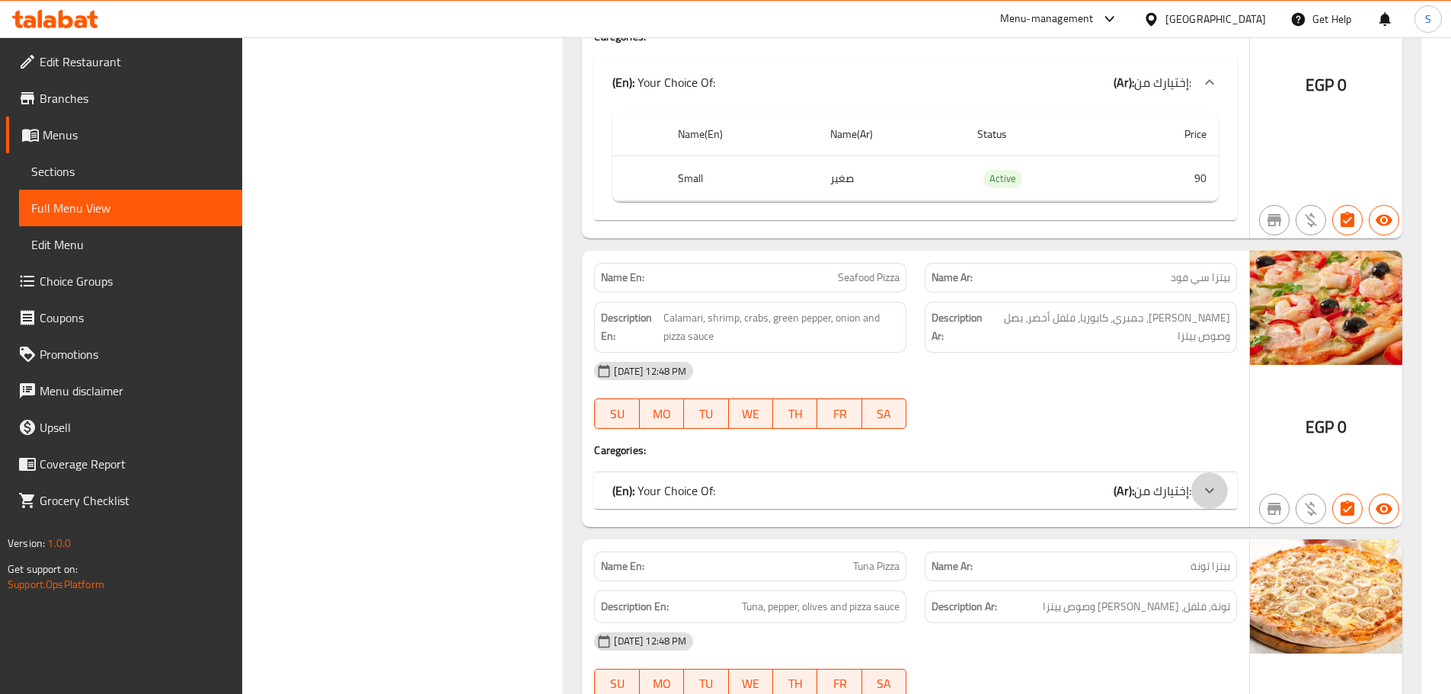
click at [1194, 491] on div at bounding box center [1209, 490] width 37 height 37
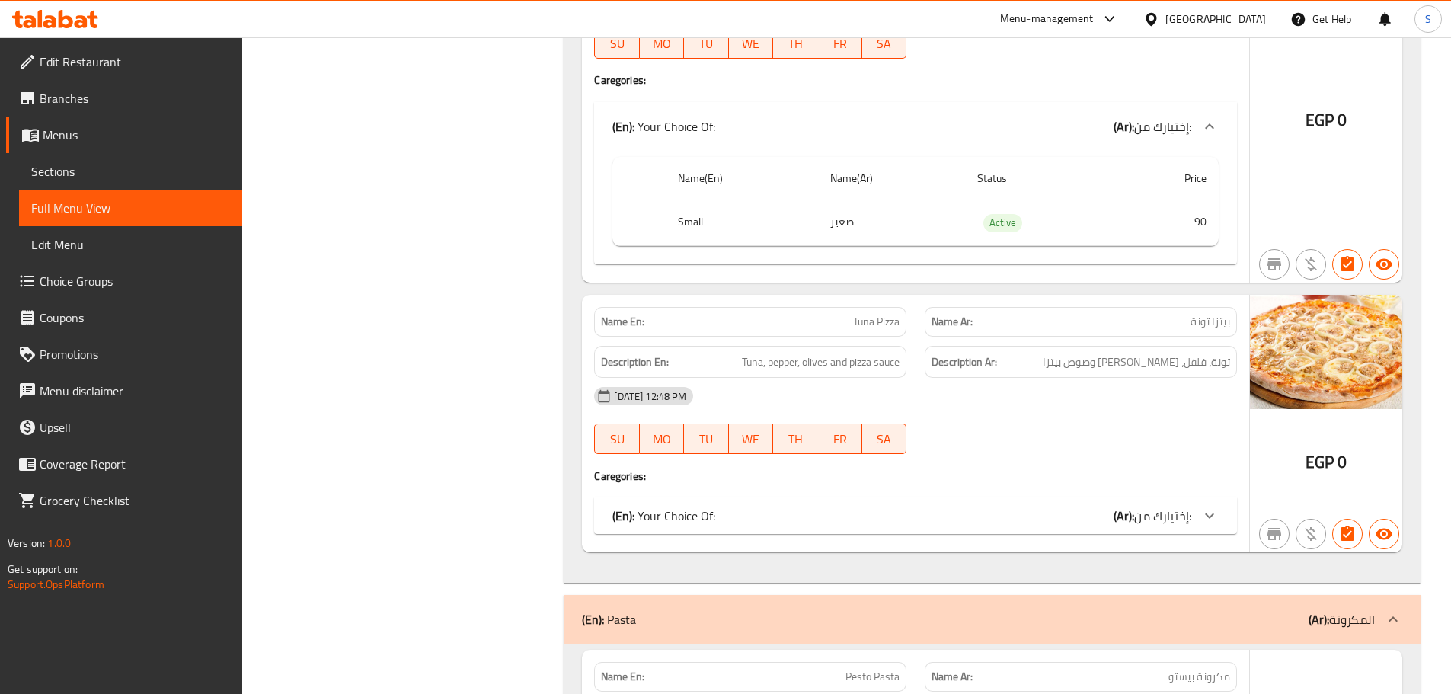
scroll to position [22926, 0]
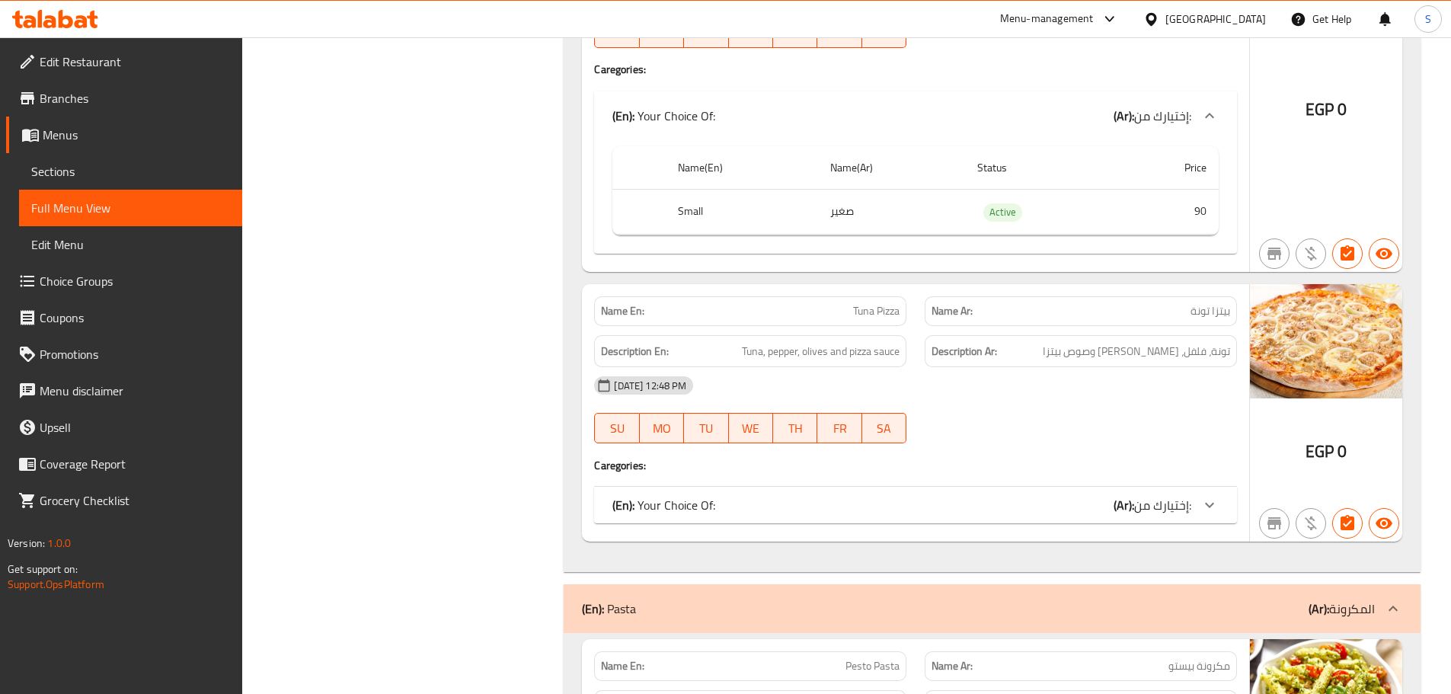
click at [795, 500] on div "(En): Your Choice Of: (Ar): إختيارك من:" at bounding box center [901, 505] width 579 height 18
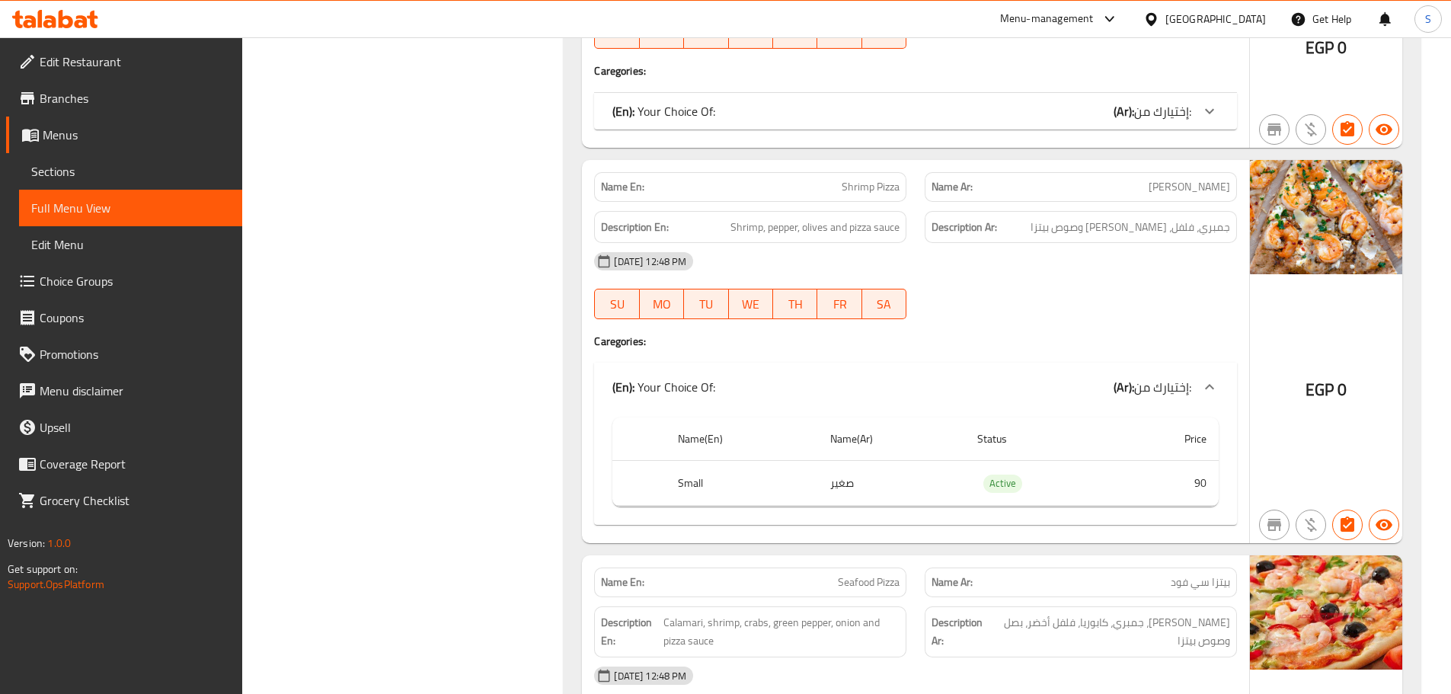
scroll to position [22164, 0]
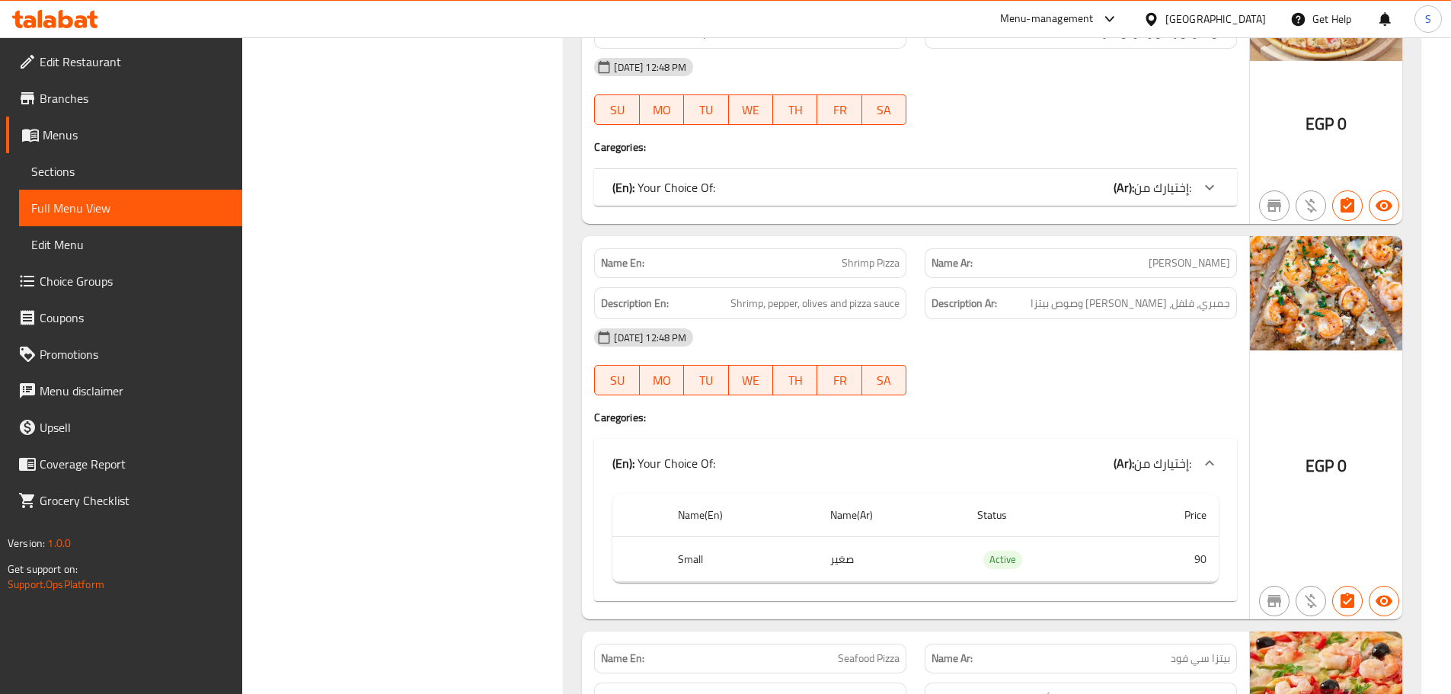
click at [1203, 177] on div at bounding box center [1209, 187] width 37 height 37
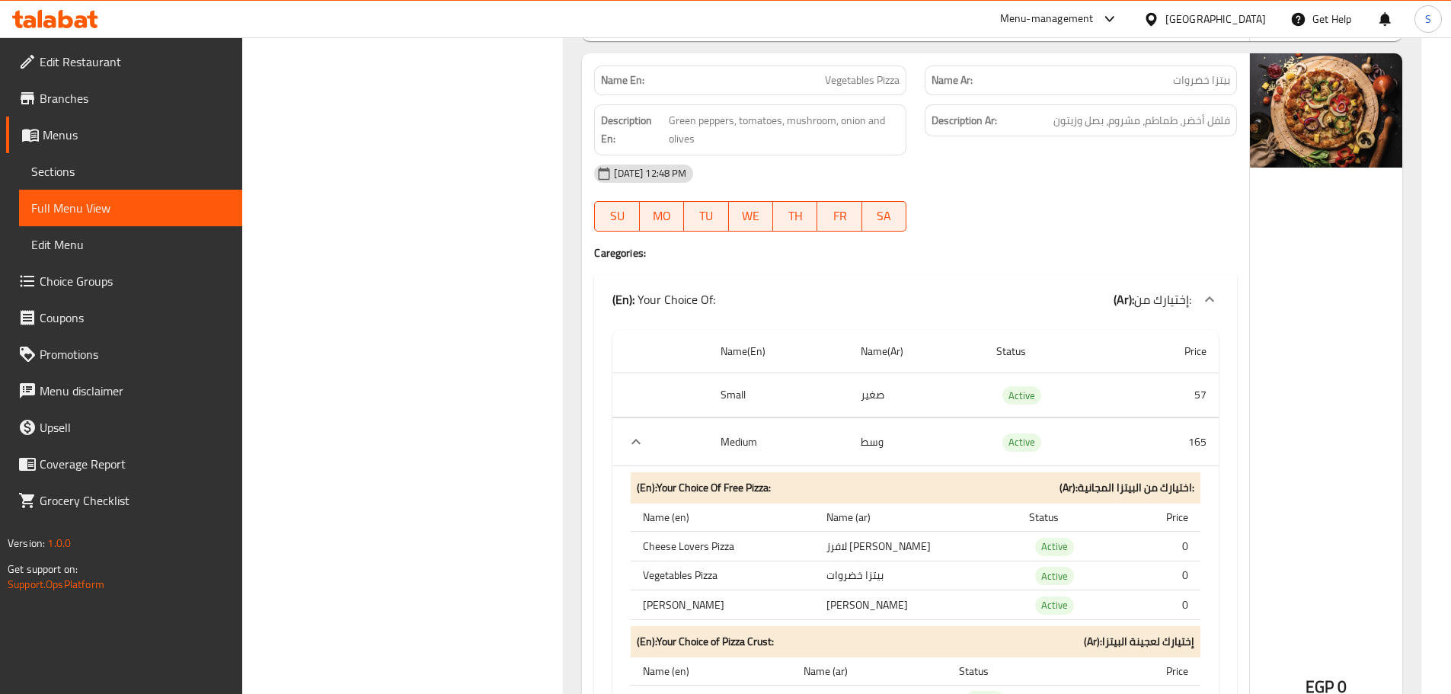
scroll to position [16833, 0]
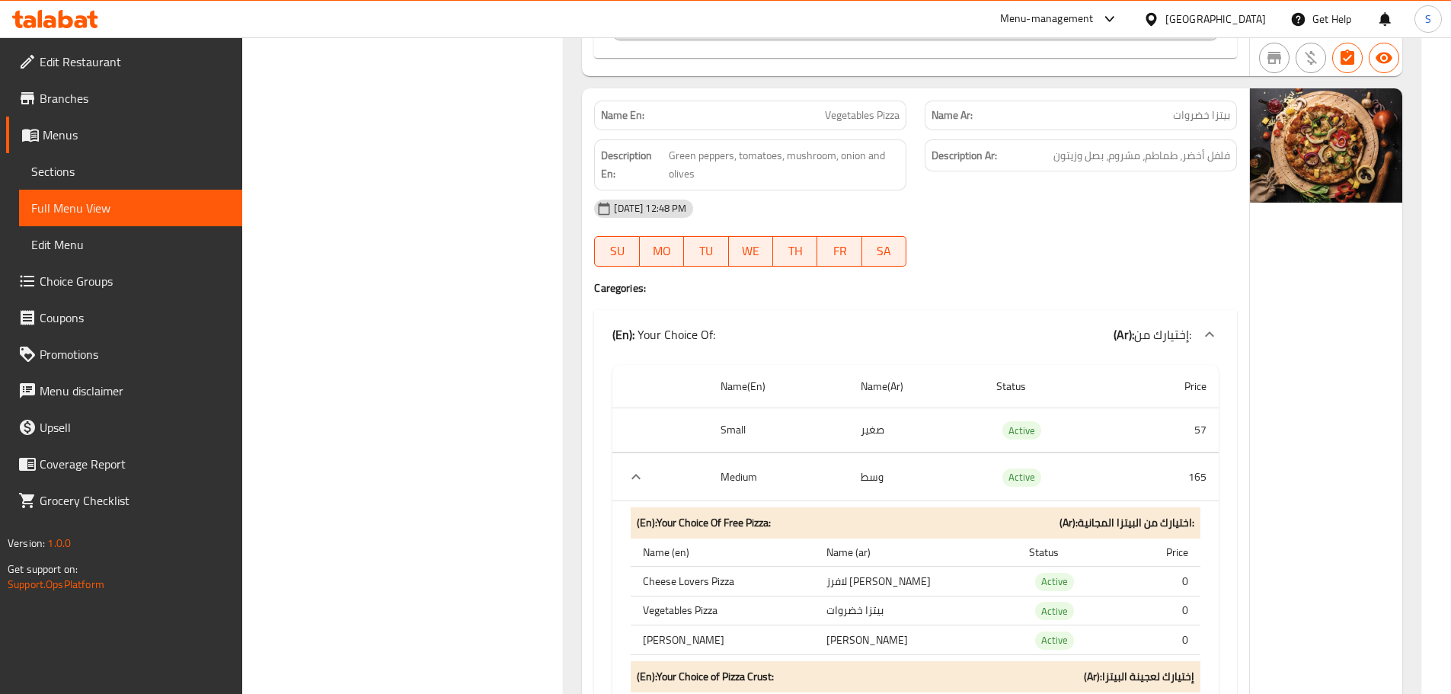
click at [91, 171] on span "Sections" at bounding box center [130, 171] width 199 height 18
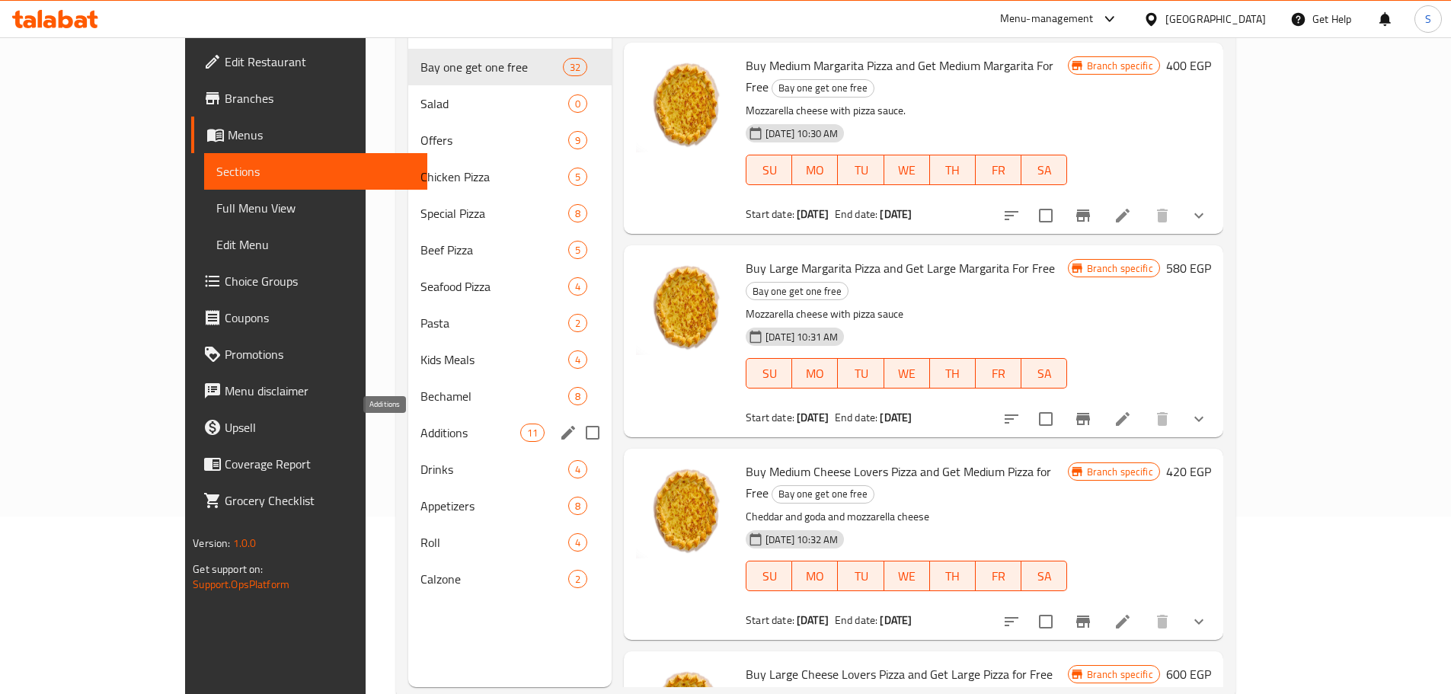
scroll to position [213, 0]
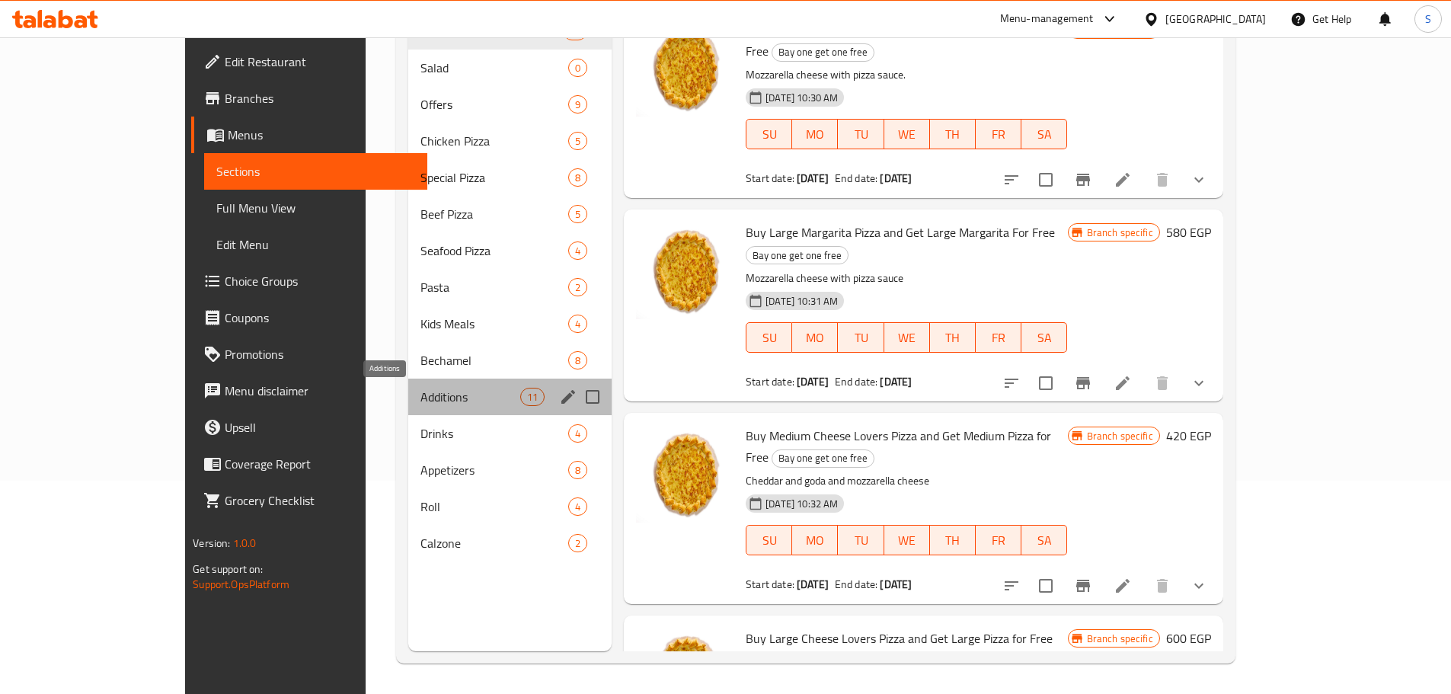
click at [420, 392] on span "Additions" at bounding box center [470, 397] width 100 height 18
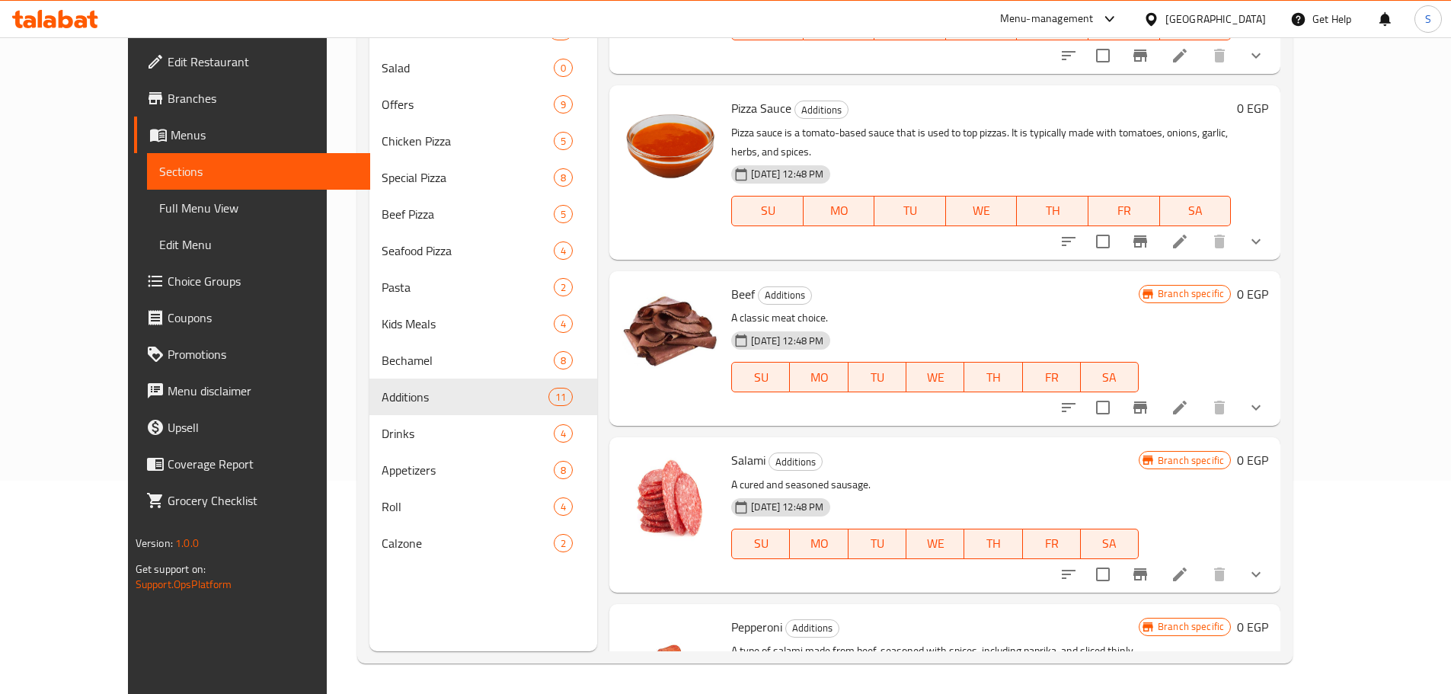
scroll to position [1194, 0]
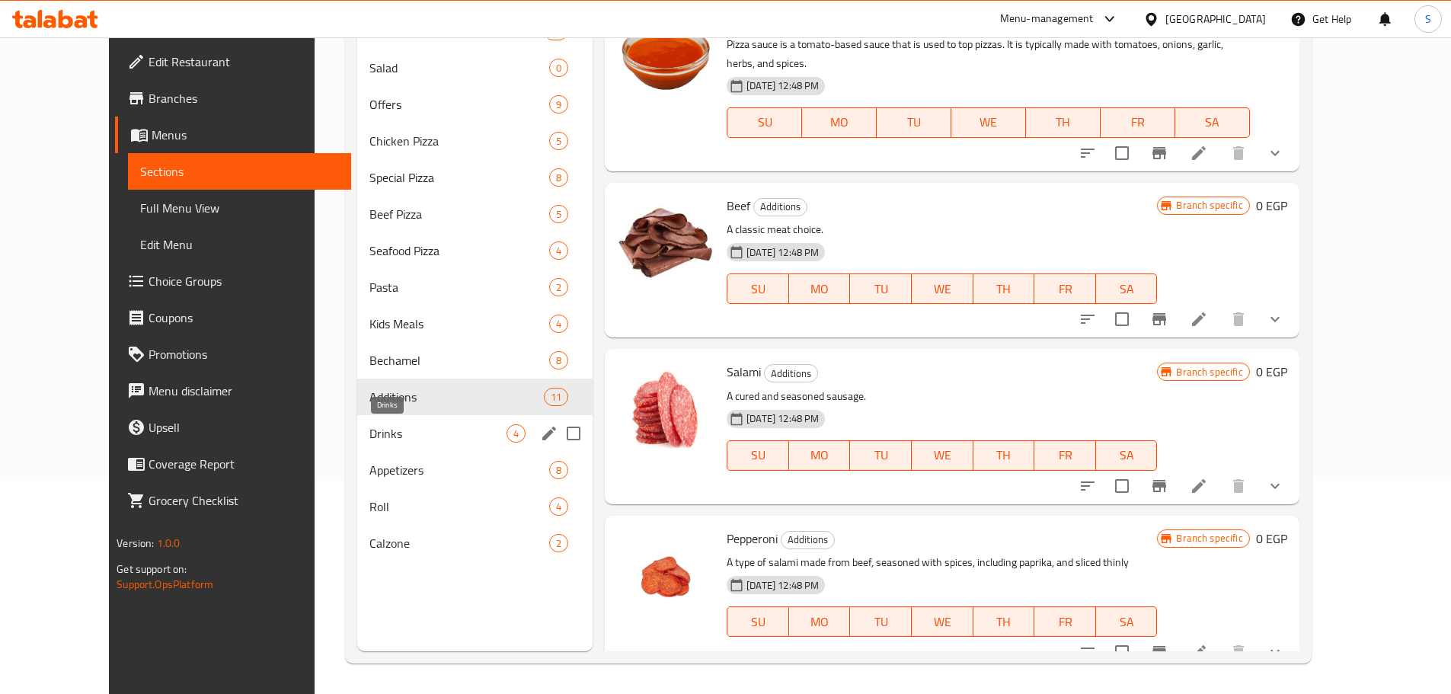
click at [369, 429] on span "Drinks" at bounding box center [437, 433] width 137 height 18
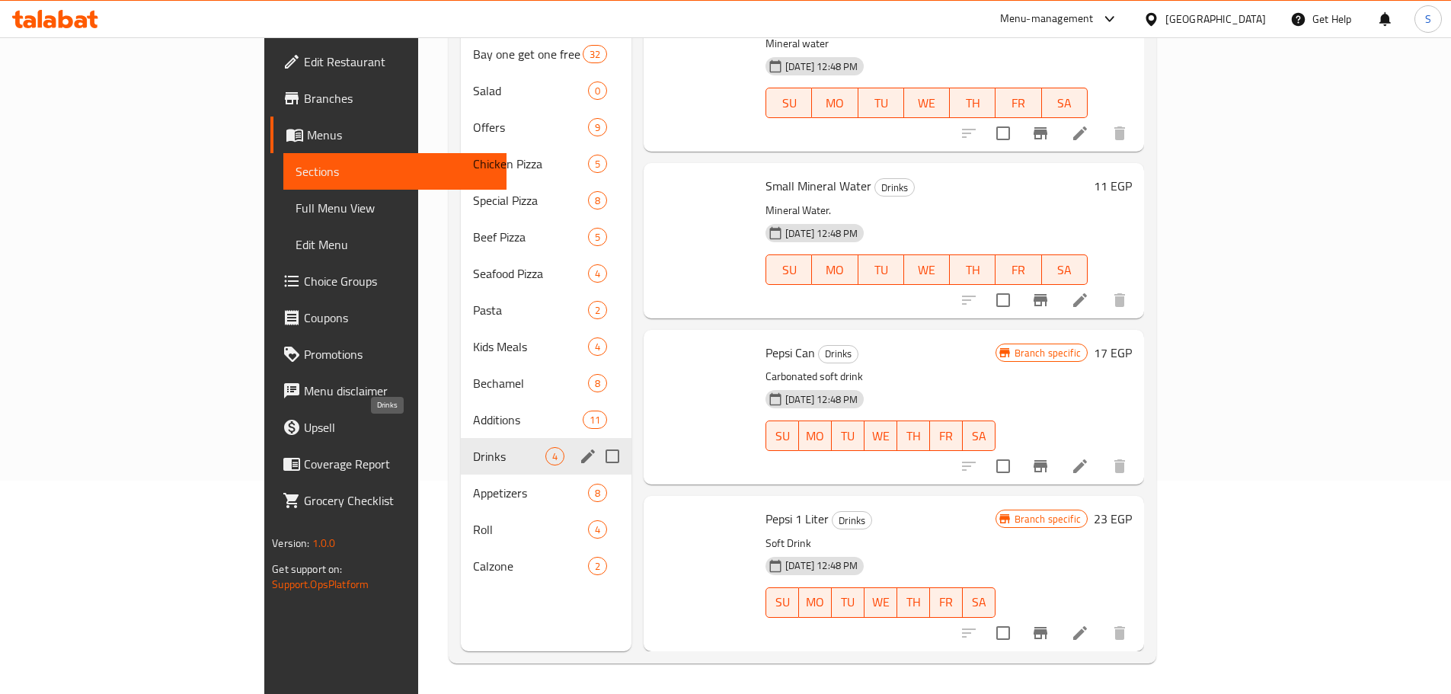
scroll to position [10, 0]
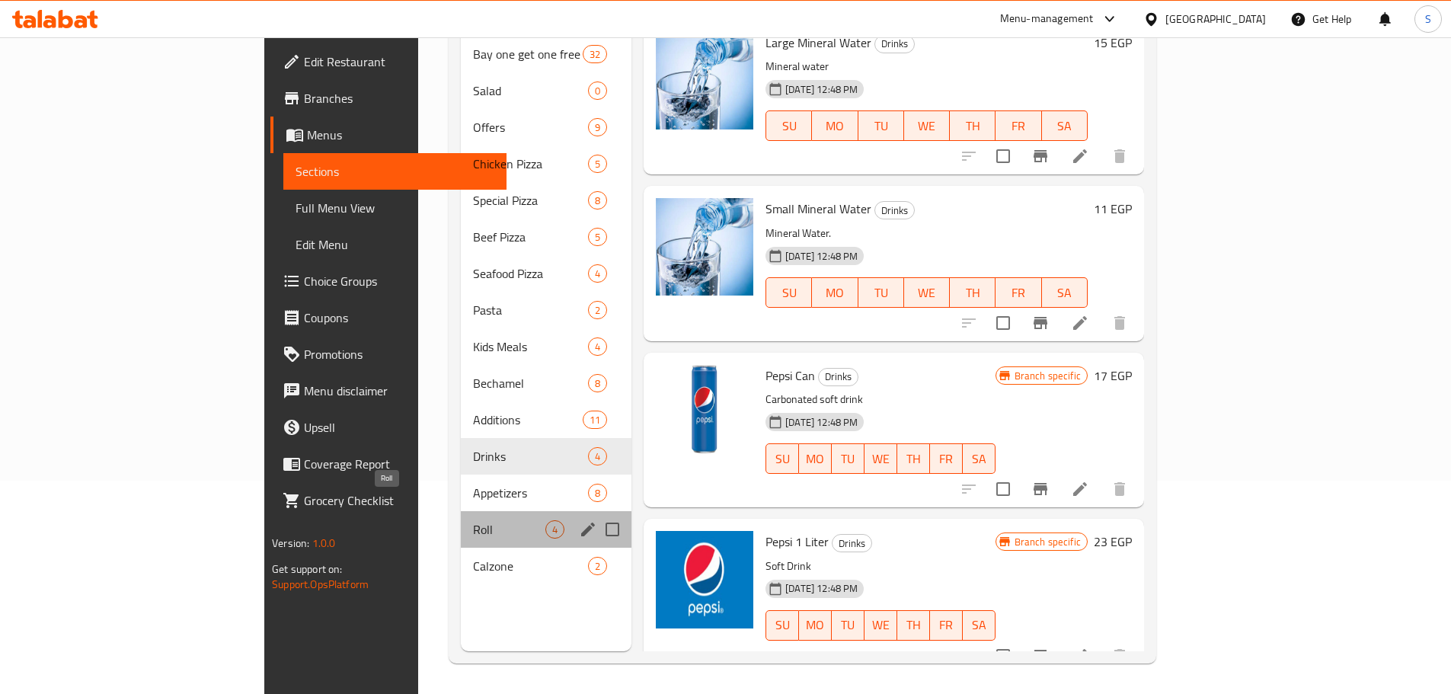
click at [461, 511] on div "Roll 4" at bounding box center [546, 529] width 171 height 37
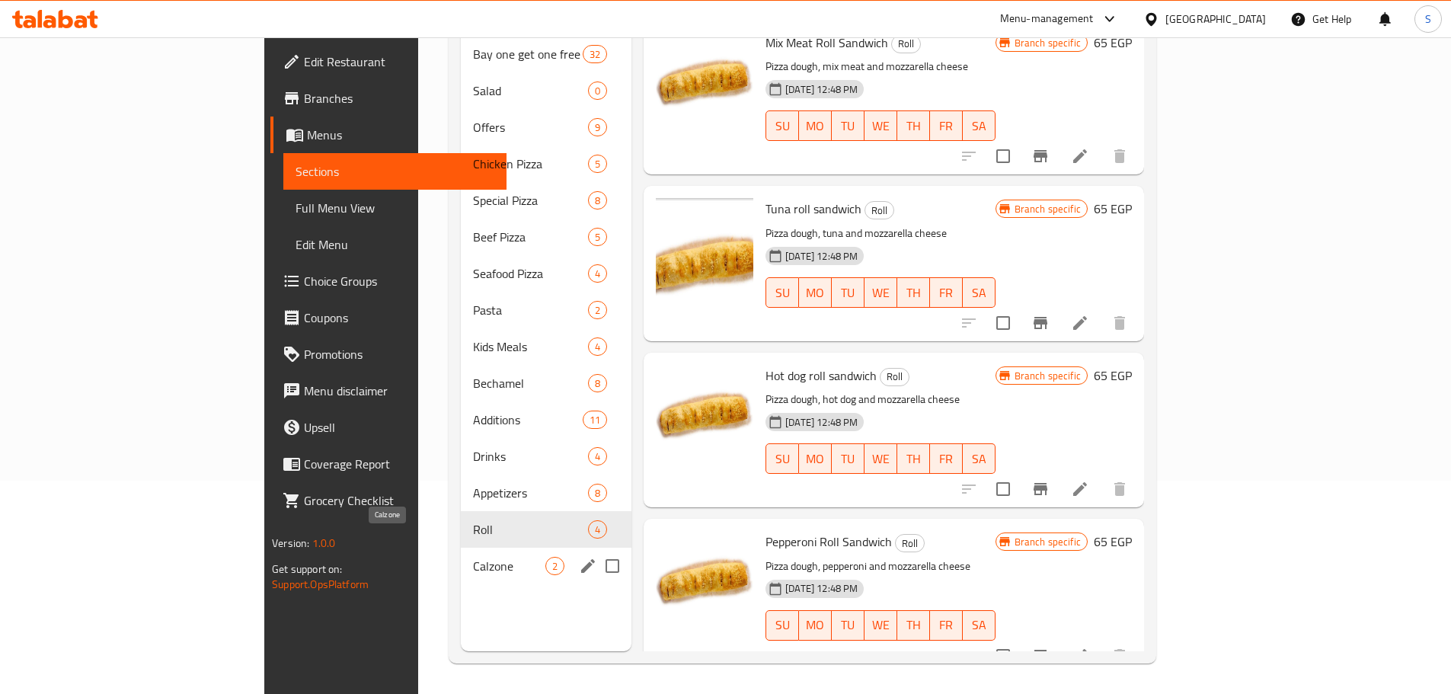
click at [473, 557] on span "Calzone" at bounding box center [509, 566] width 72 height 18
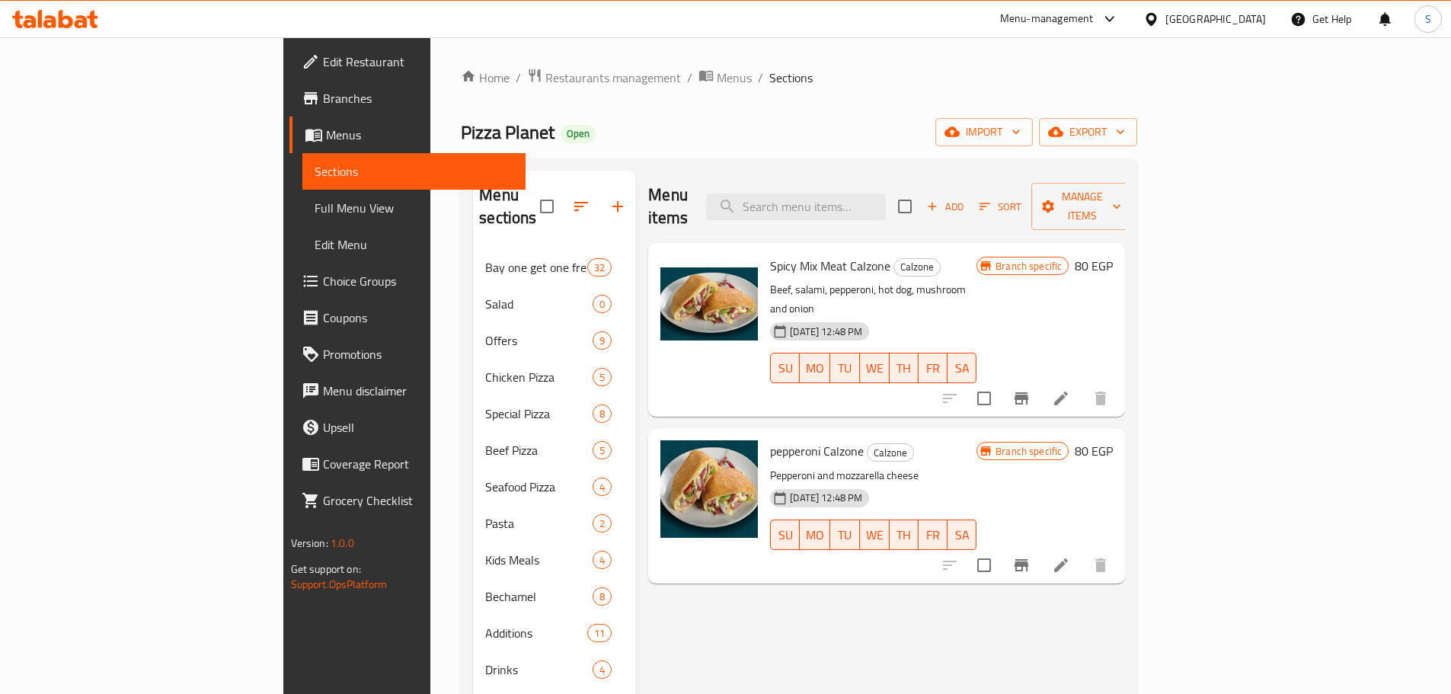
click at [323, 94] on span "Branches" at bounding box center [418, 98] width 190 height 18
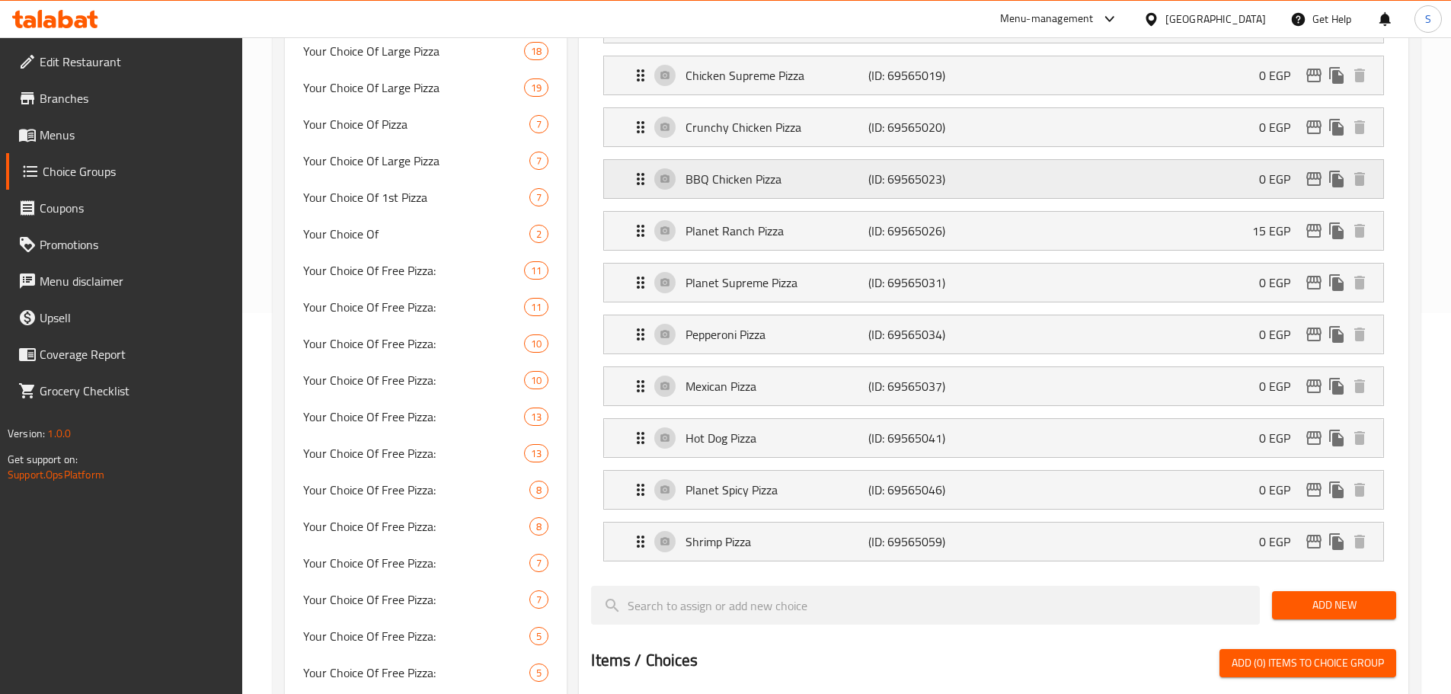
scroll to position [3411, 0]
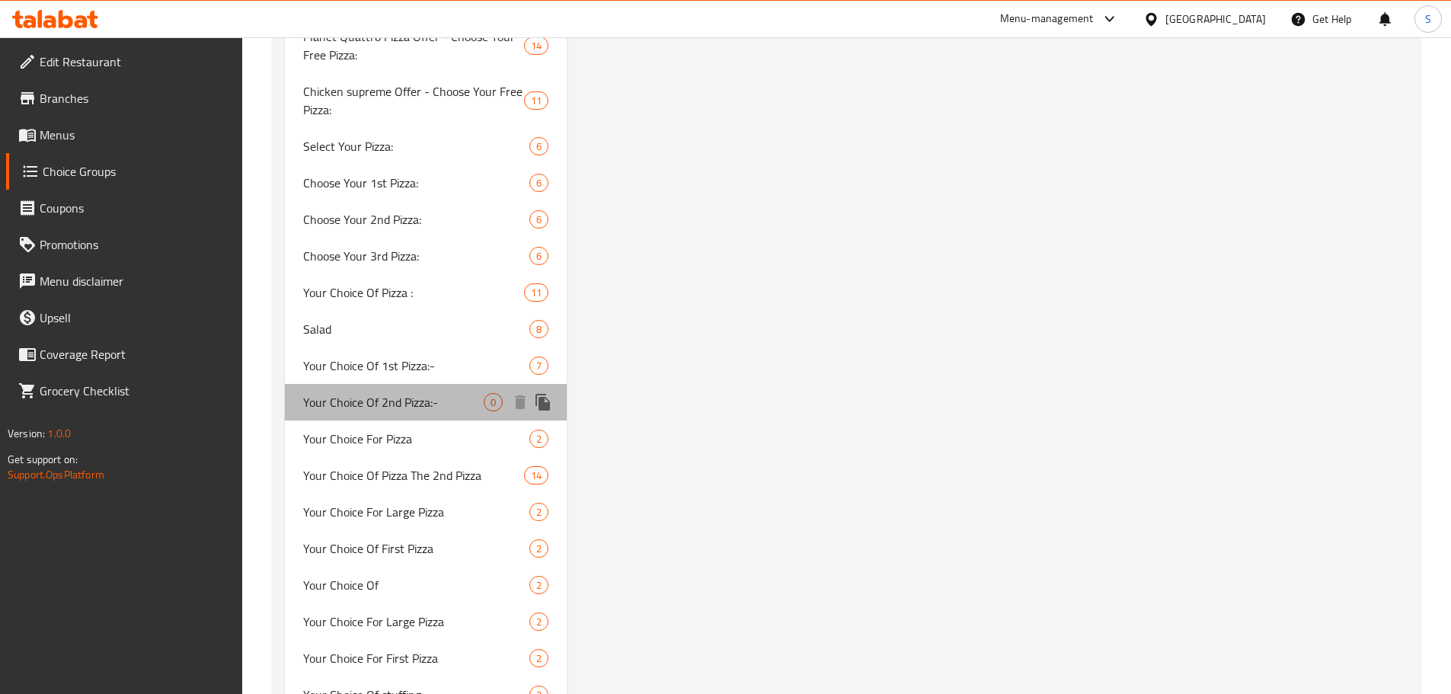
drag, startPoint x: 446, startPoint y: 381, endPoint x: 1286, endPoint y: 493, distance: 846.8
click at [446, 393] on span "Your Choice Of 2nd Pizza:-" at bounding box center [393, 402] width 181 height 18
type input "Your Choice Of 2nd Pizza:-"
type input "اختيارك من ثاني بيتزا:-"
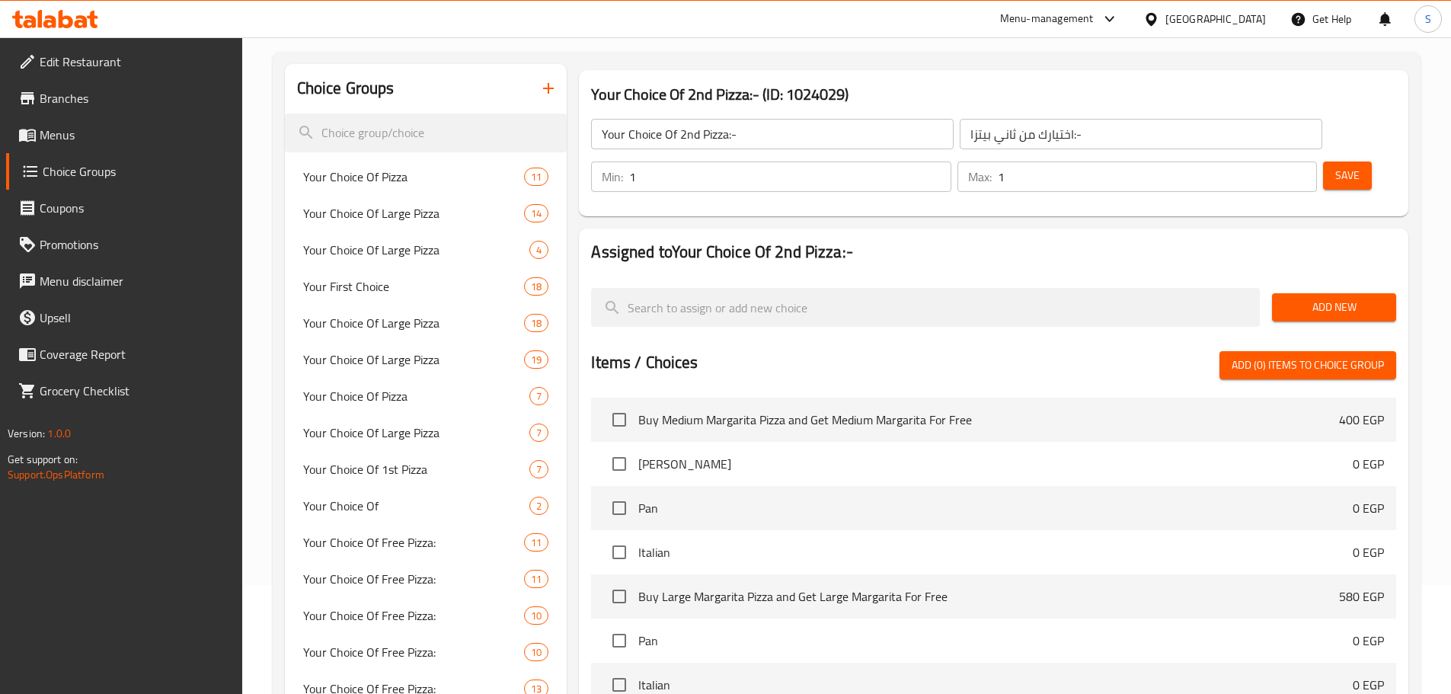
scroll to position [38, 0]
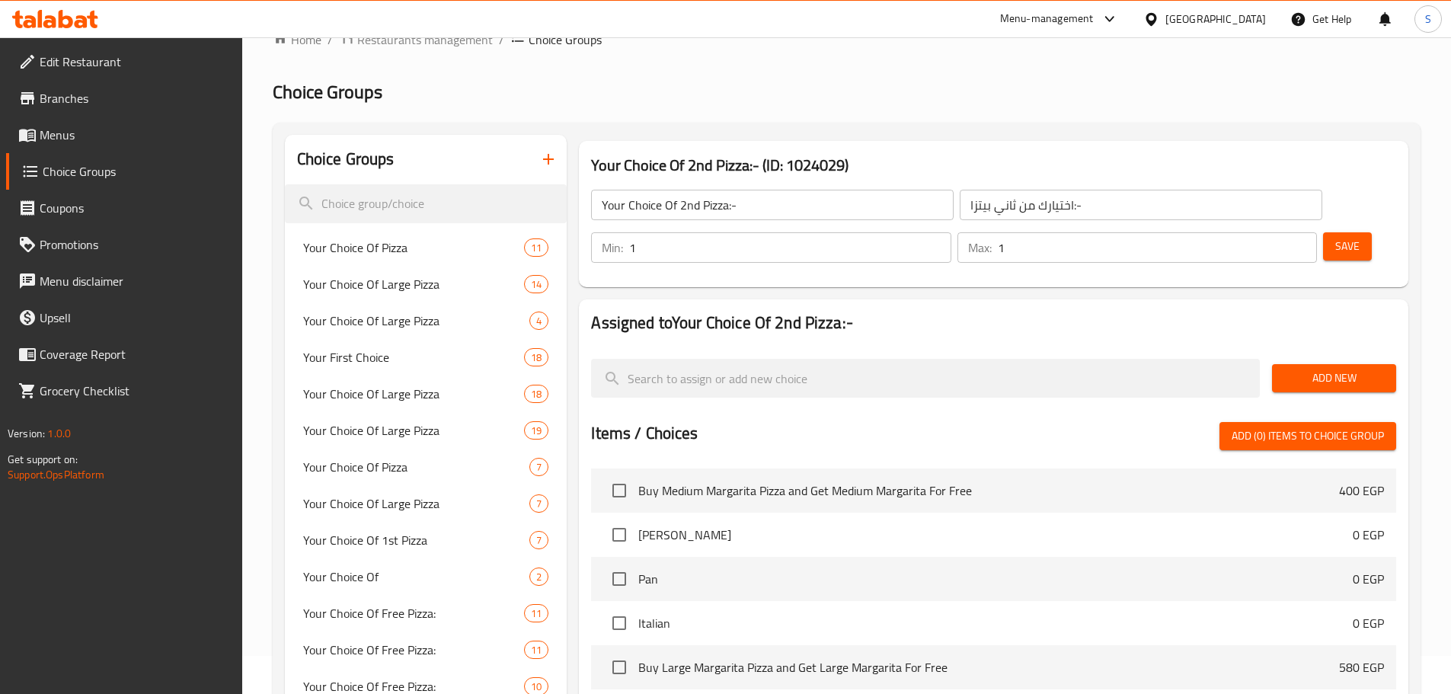
click at [1366, 369] on span "Add New" at bounding box center [1334, 378] width 100 height 19
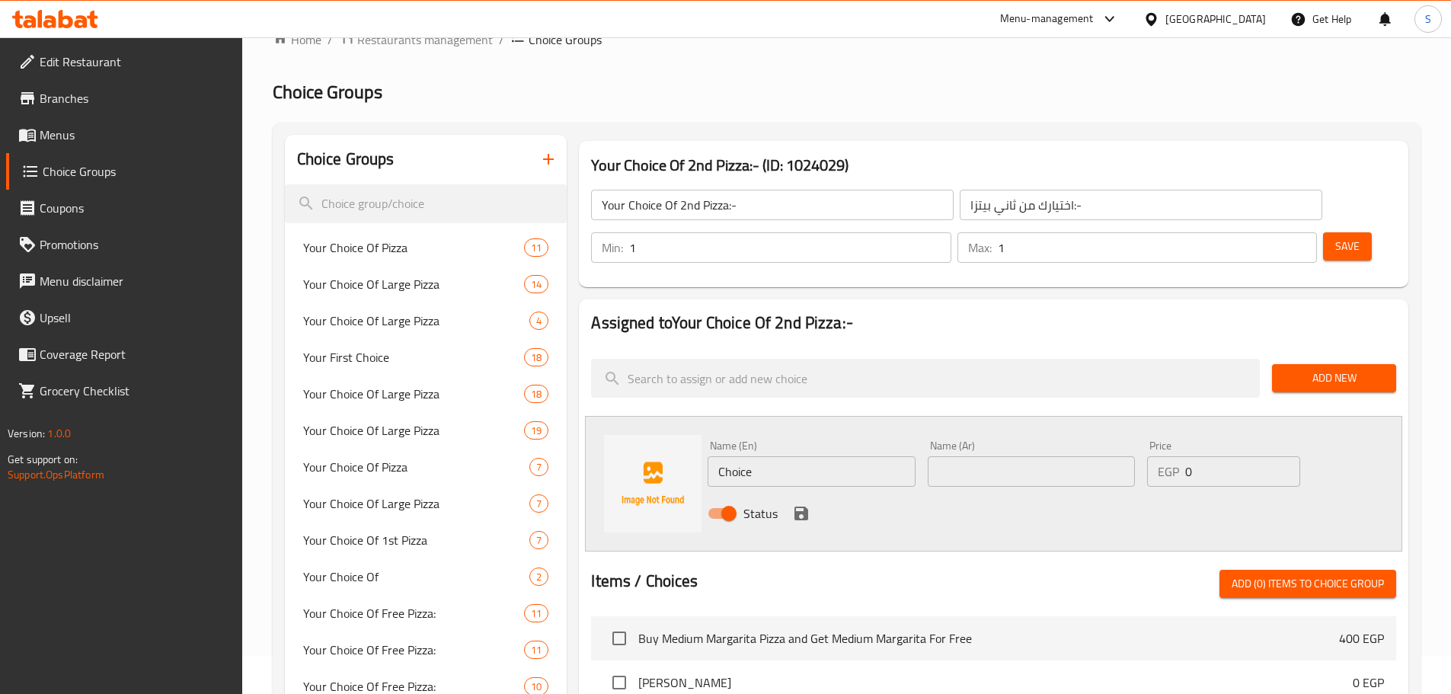
click at [772, 456] on input "Choice" at bounding box center [811, 471] width 207 height 30
click at [773, 456] on input "Choice" at bounding box center [811, 471] width 207 height 30
paste input "Planet Supreme Pizza"
type input "Planet Supreme Pizza"
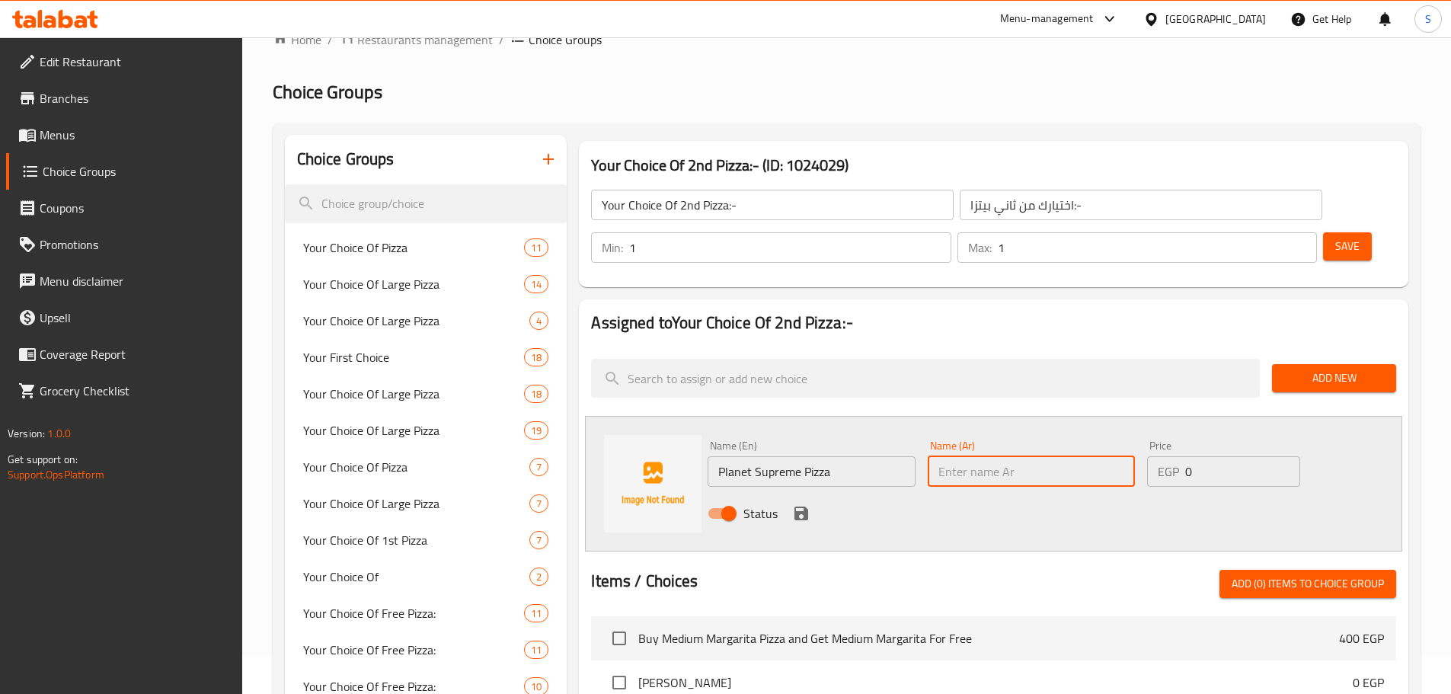
click at [979, 456] on input "text" at bounding box center [1031, 471] width 207 height 30
paste input "بيتزا بلانت سوبريم"
type input "بيتزا بلانت سوبريم"
click at [797, 507] on icon "save" at bounding box center [801, 514] width 14 height 14
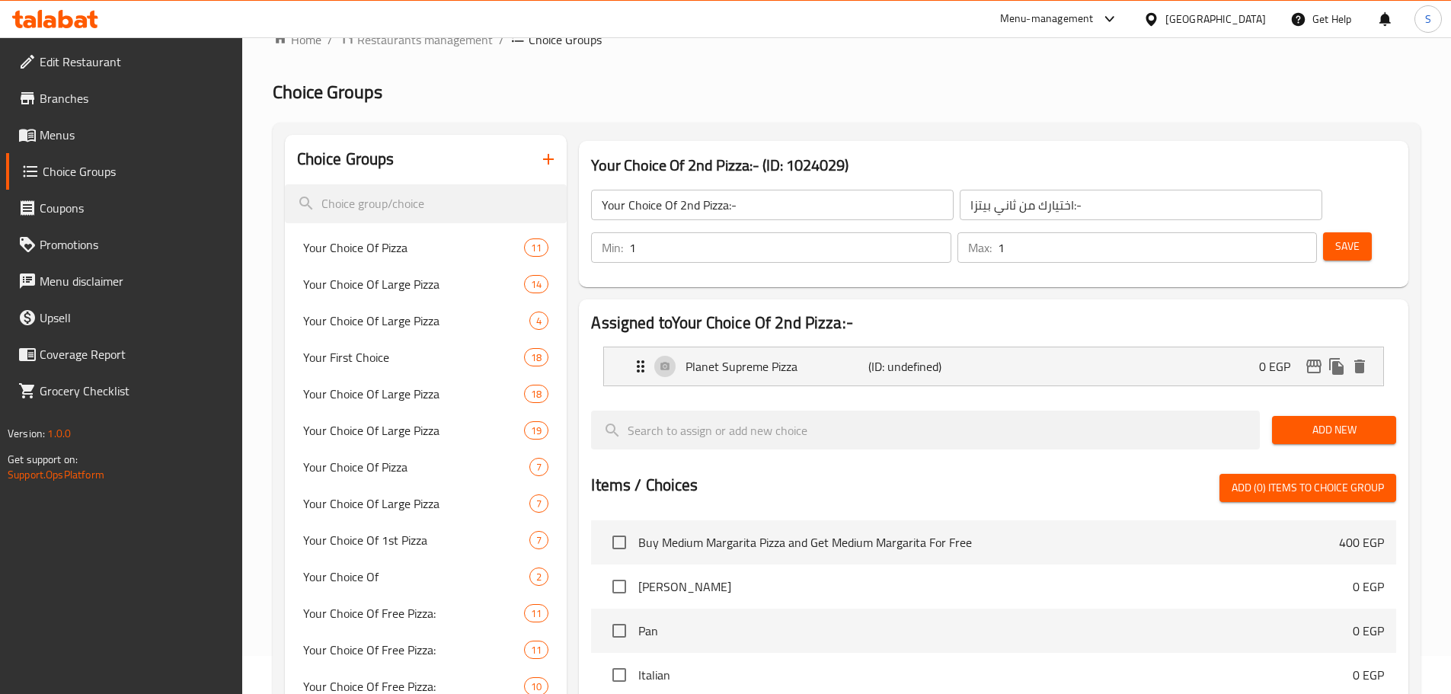
click at [1314, 416] on button "Add New" at bounding box center [1334, 430] width 124 height 28
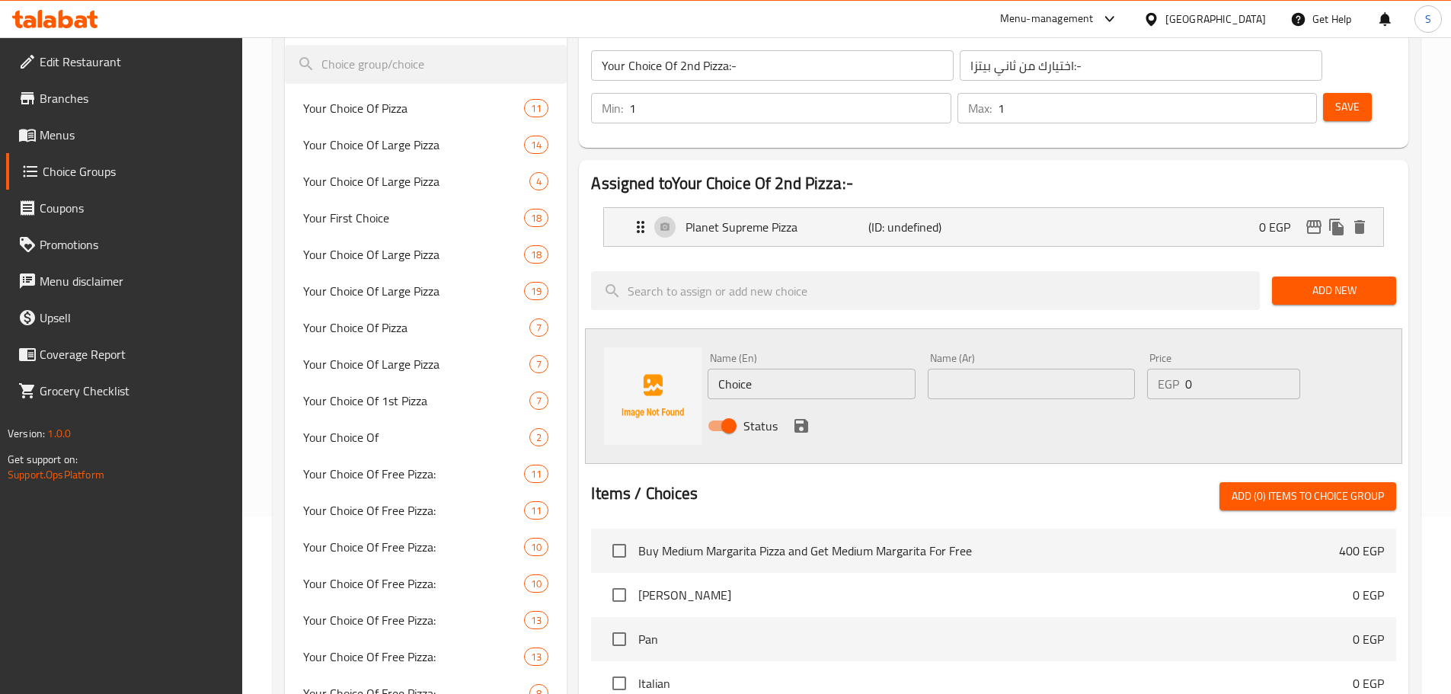
scroll to position [190, 0]
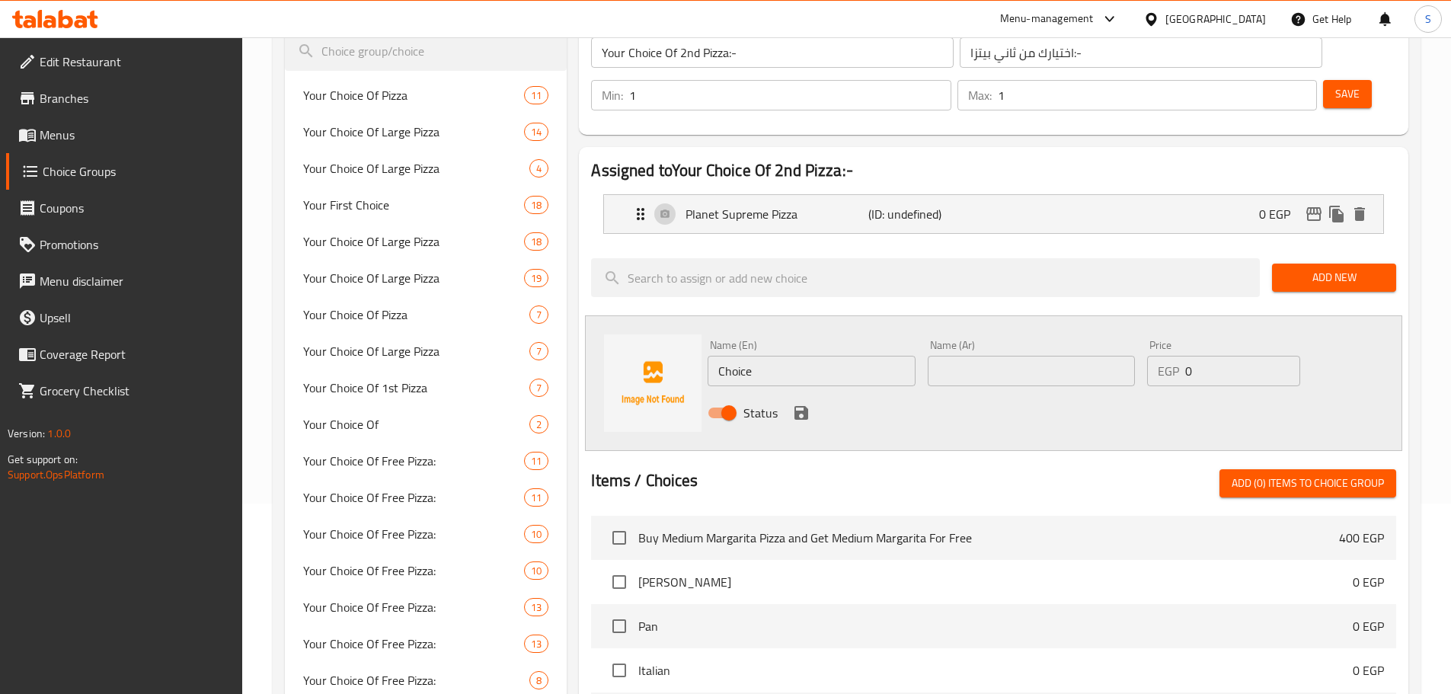
click at [822, 356] on input "Choice" at bounding box center [811, 371] width 207 height 30
paste input "[PERSON_NAME]"
type input "[PERSON_NAME]"
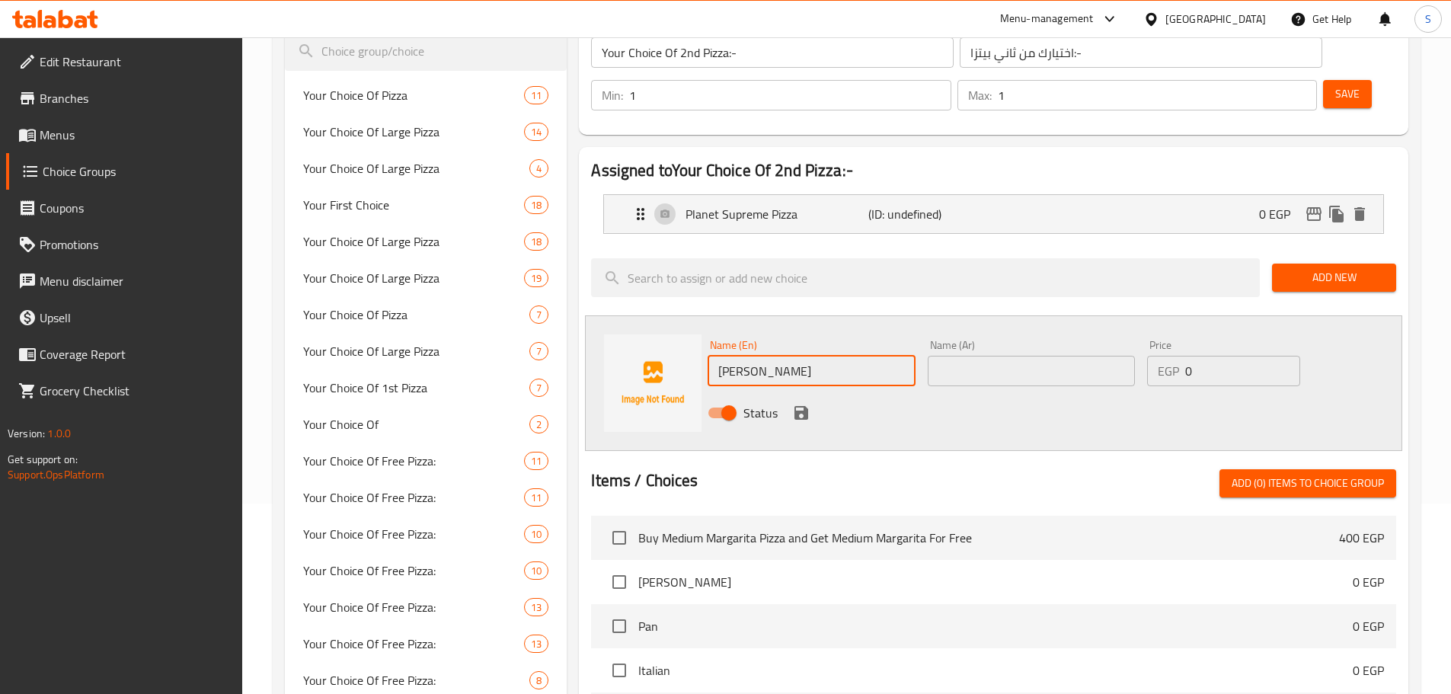
click at [945, 356] on input "text" at bounding box center [1031, 371] width 207 height 30
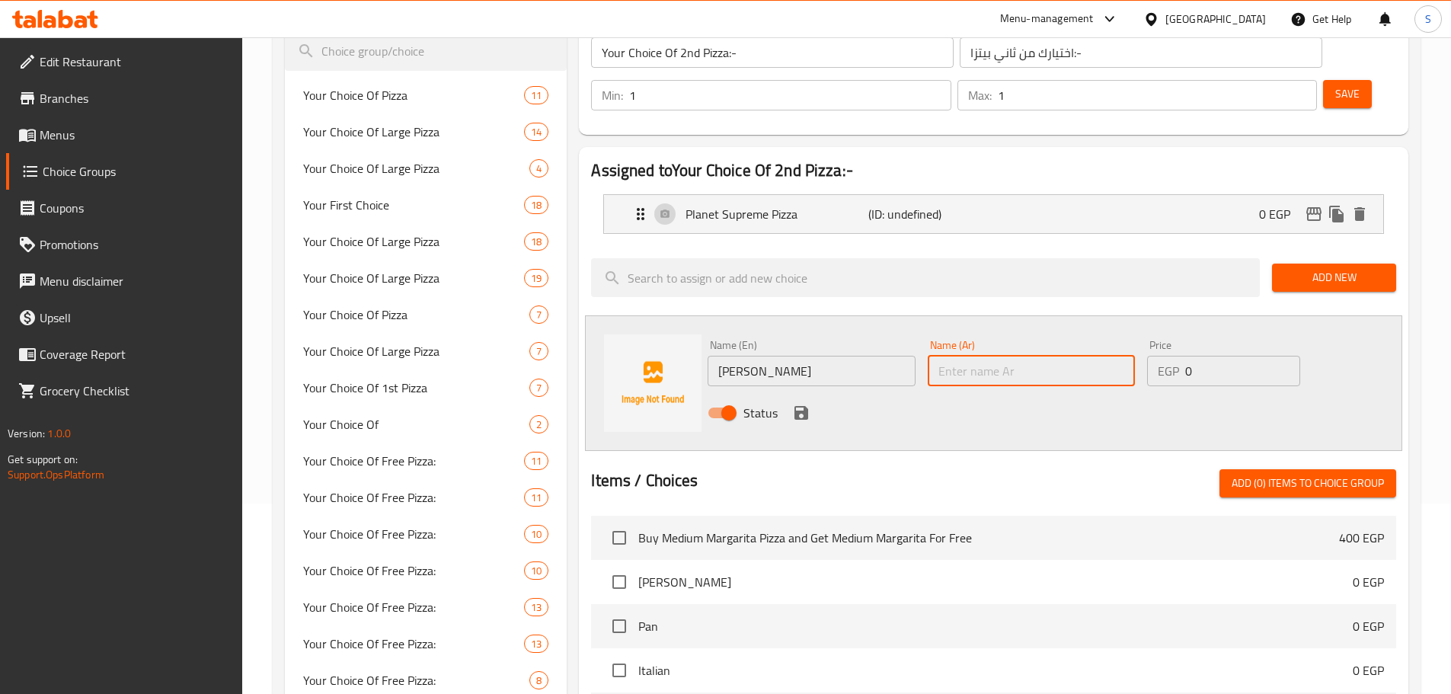
paste input "[PERSON_NAME]"
type input "[PERSON_NAME]"
click at [803, 406] on icon "save" at bounding box center [801, 413] width 14 height 14
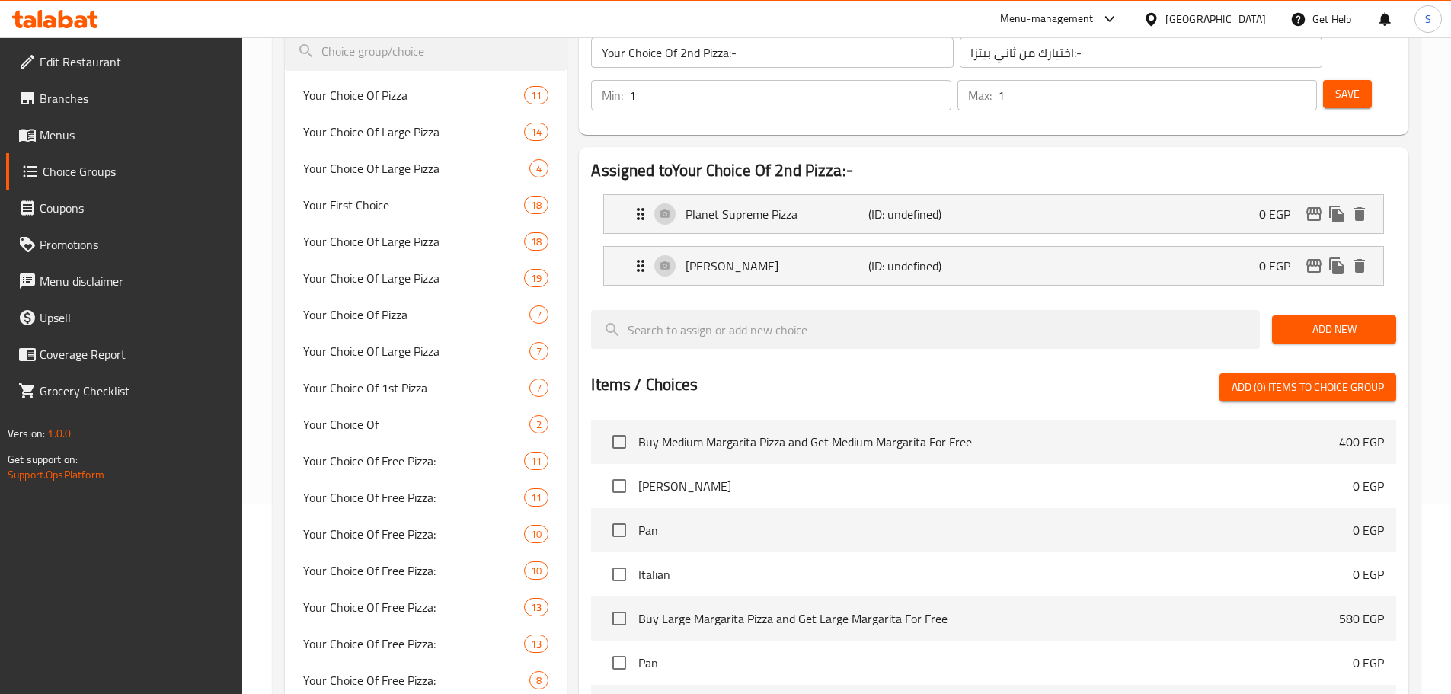
click at [1310, 320] on span "Add New" at bounding box center [1334, 329] width 100 height 19
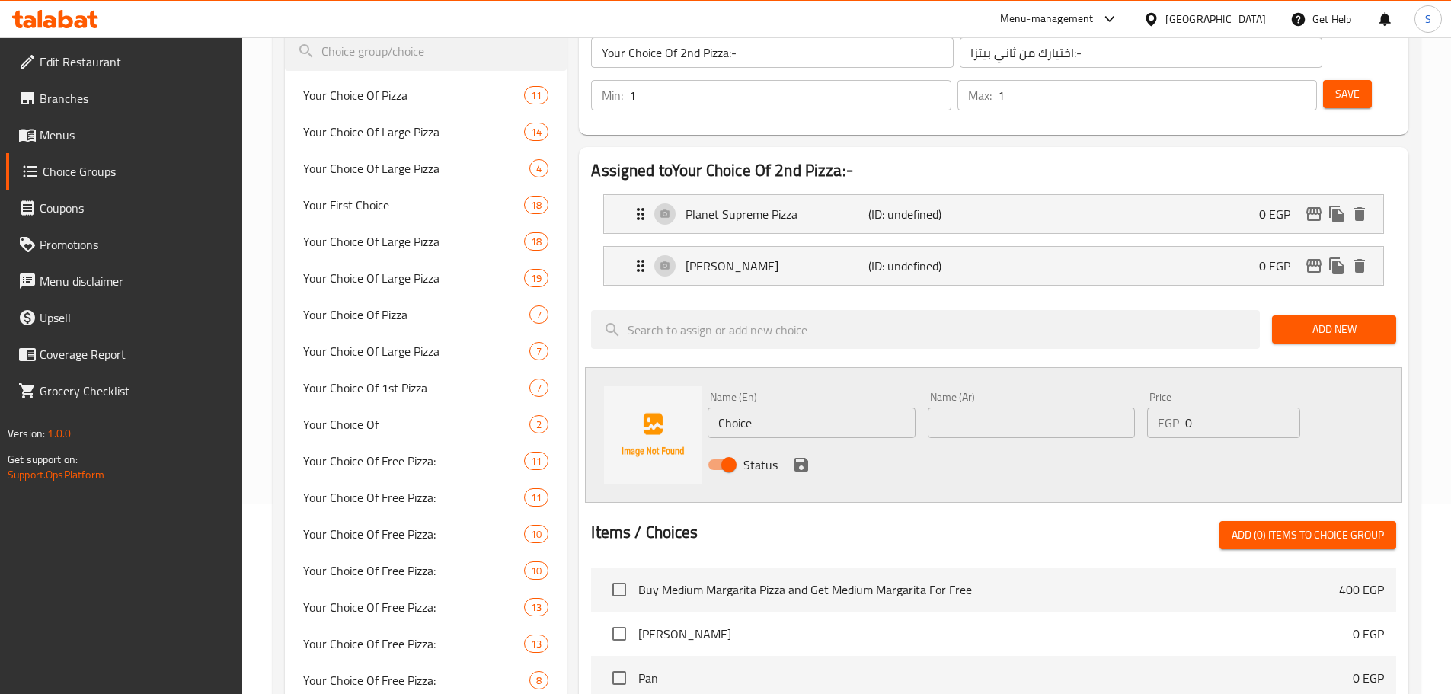
click at [783, 407] on input "Choice" at bounding box center [811, 422] width 207 height 30
paste input "eese Lovers Pizza"
type input "Cheese Lovers Pizza"
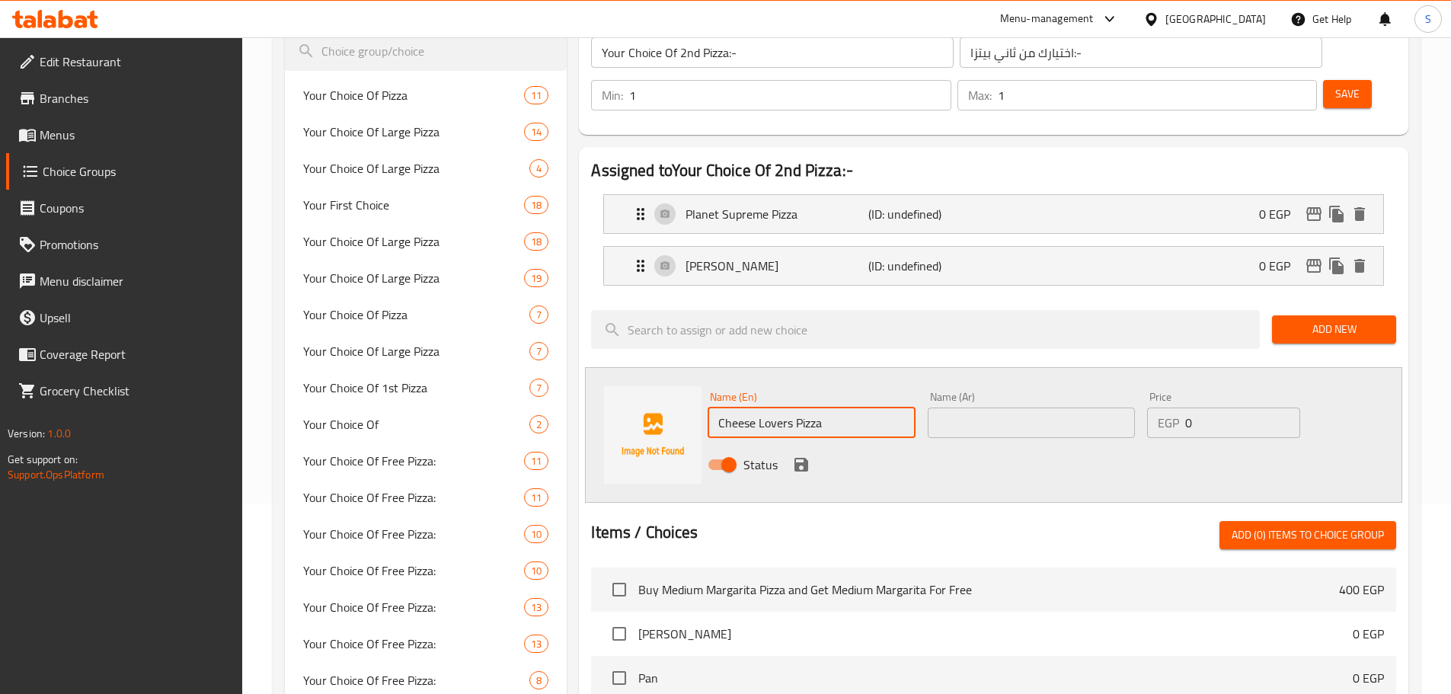
click at [950, 407] on input "text" at bounding box center [1031, 422] width 207 height 30
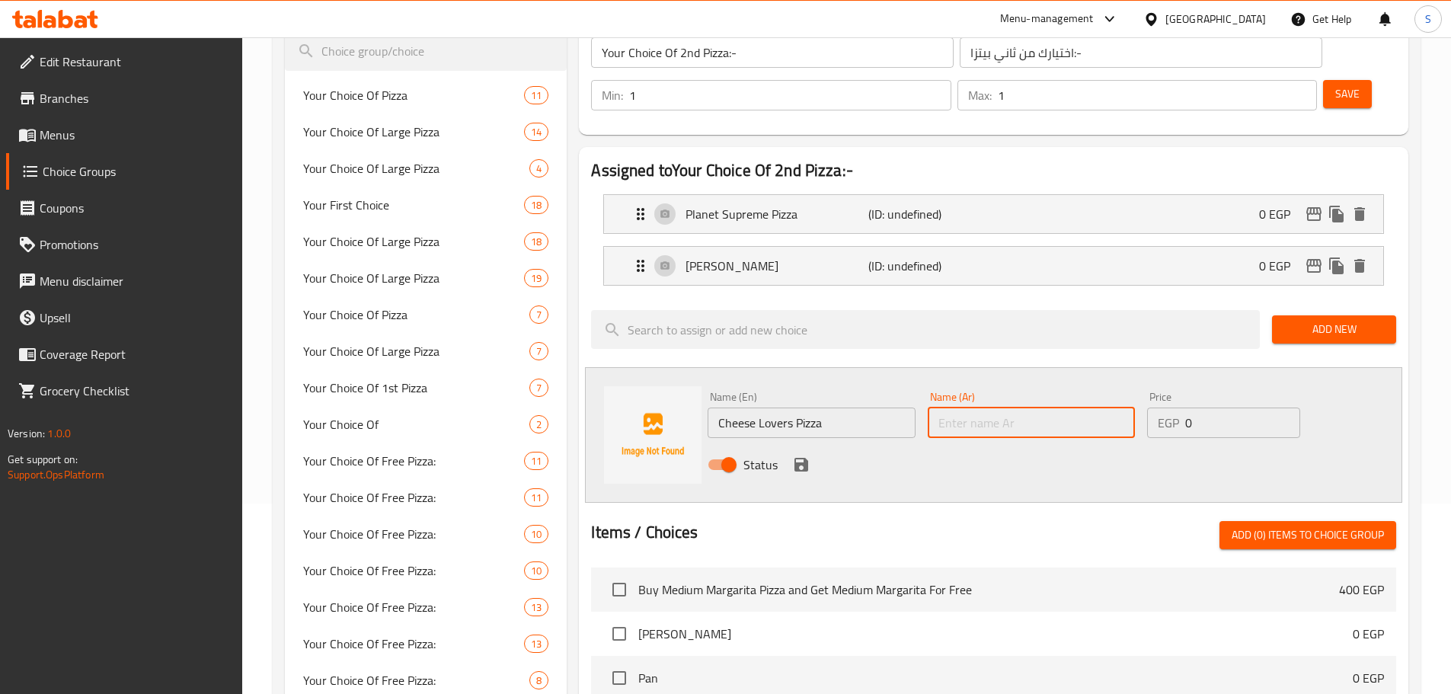
paste input "[PERSON_NAME] لافر"
type input "[PERSON_NAME] لافر"
click at [804, 458] on icon "save" at bounding box center [801, 465] width 14 height 14
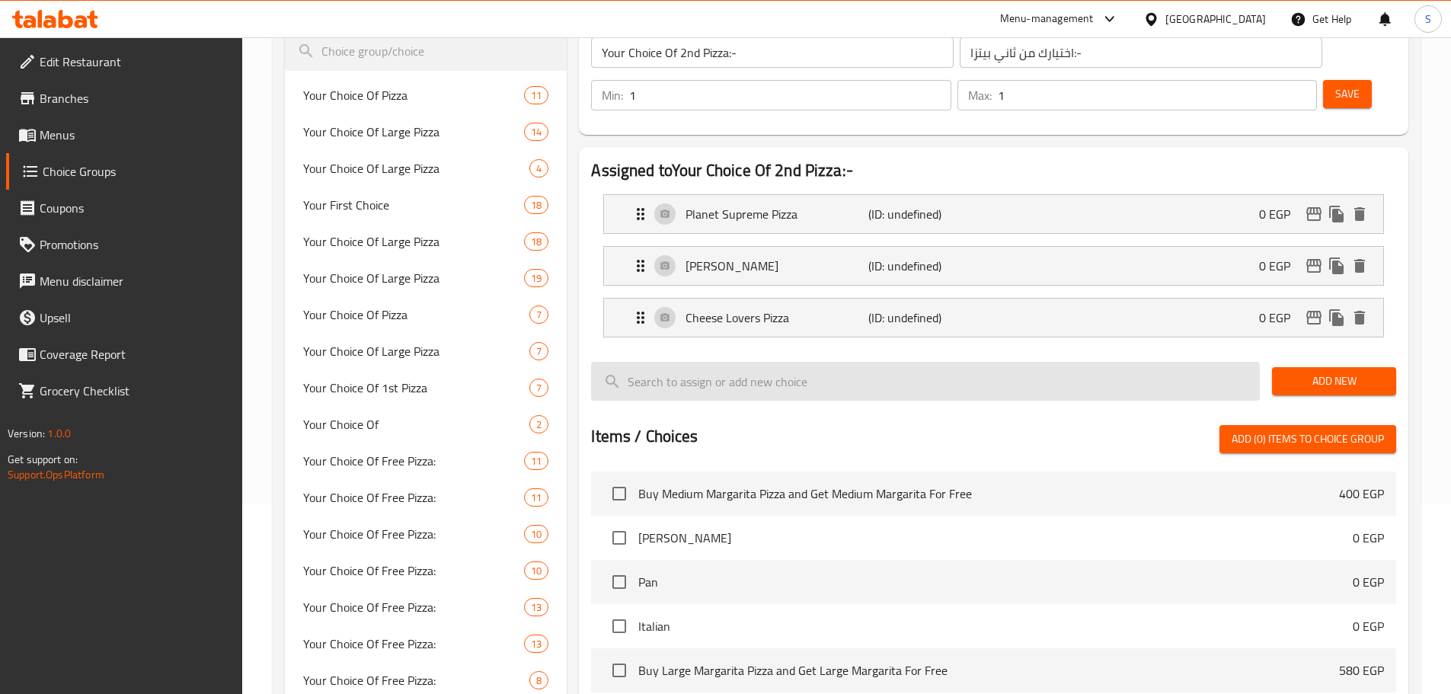
drag, startPoint x: 1302, startPoint y: 337, endPoint x: 1232, endPoint y: 336, distance: 70.1
click at [1303, 372] on span "Add New" at bounding box center [1334, 381] width 100 height 19
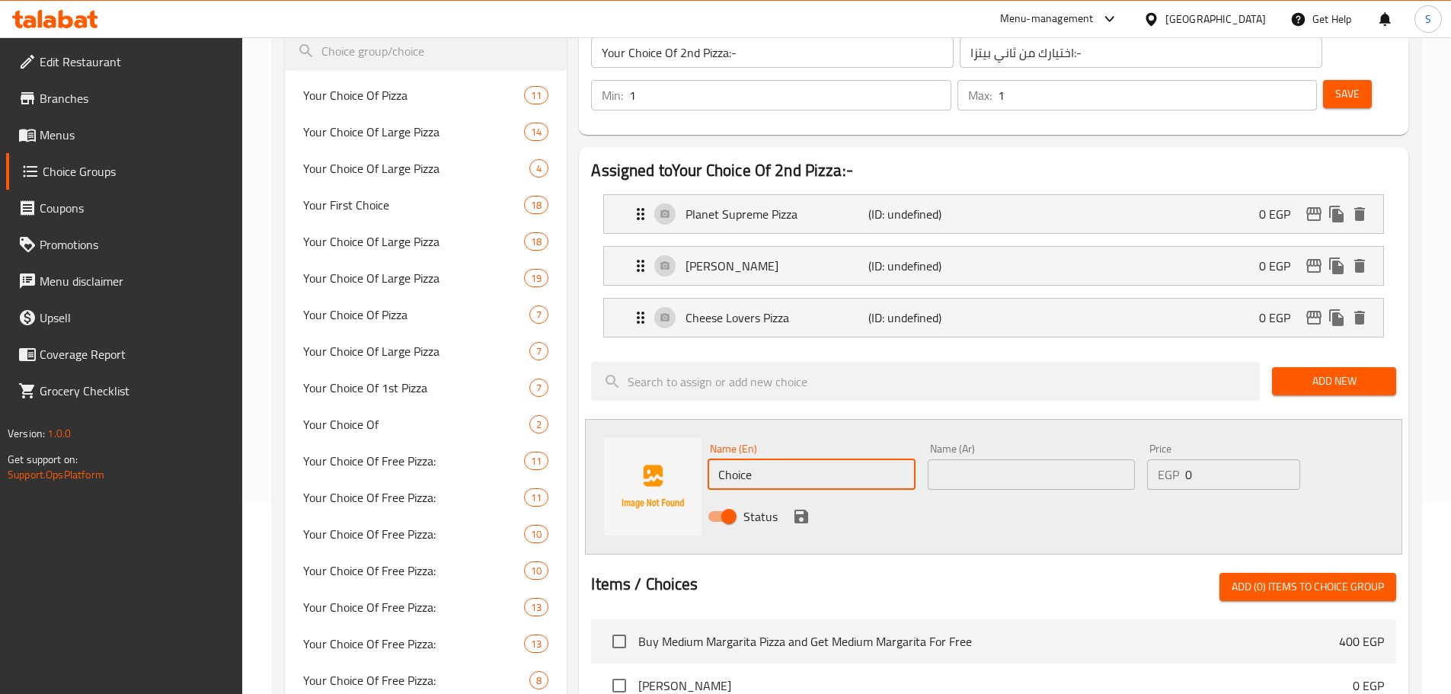
click at [846, 459] on input "Choice" at bounding box center [811, 474] width 207 height 30
click at [845, 459] on input "Choice" at bounding box center [811, 474] width 207 height 30
click at [844, 459] on input "Choice" at bounding box center [811, 474] width 207 height 30
paste input "Pepperoni Pizza"
click at [844, 459] on input "ChoicePepperoni Pizza" at bounding box center [811, 474] width 207 height 30
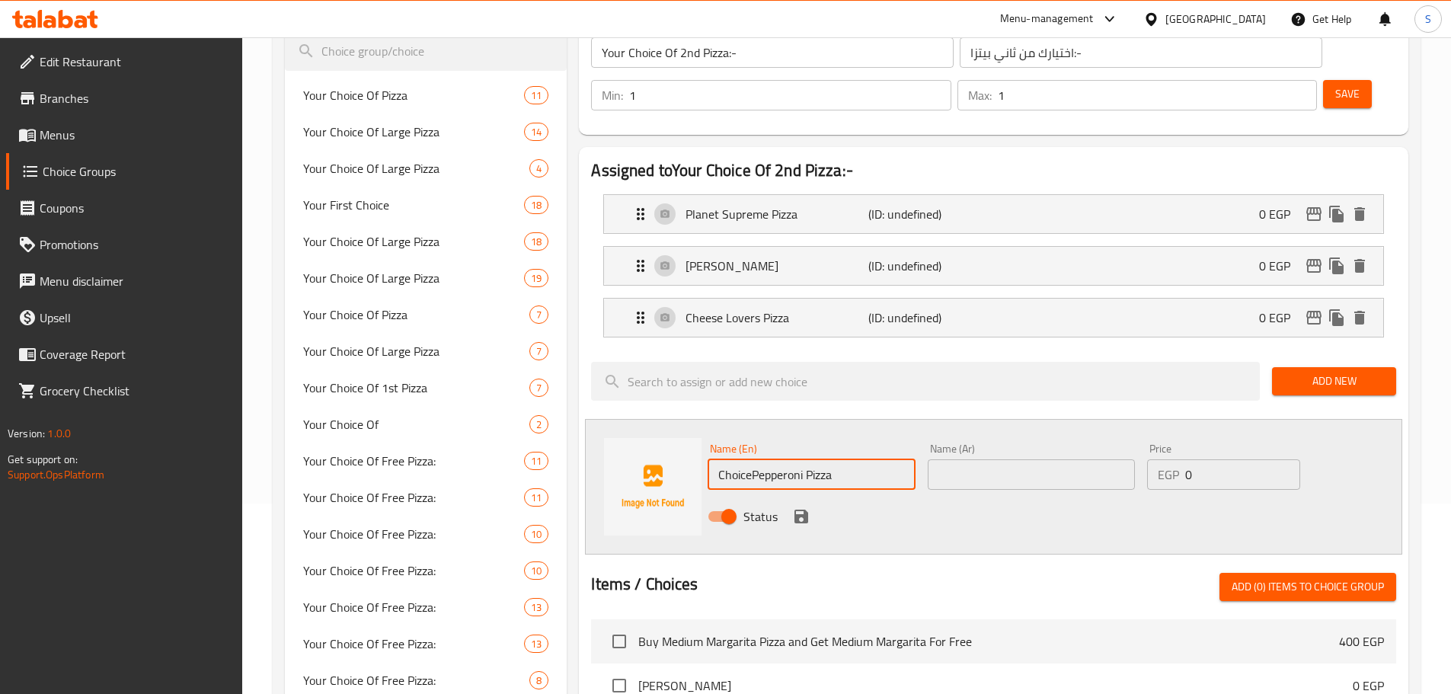
click at [844, 459] on input "ChoicePepperoni Pizza" at bounding box center [811, 474] width 207 height 30
paste input "text"
type input "Pepperoni Pizza"
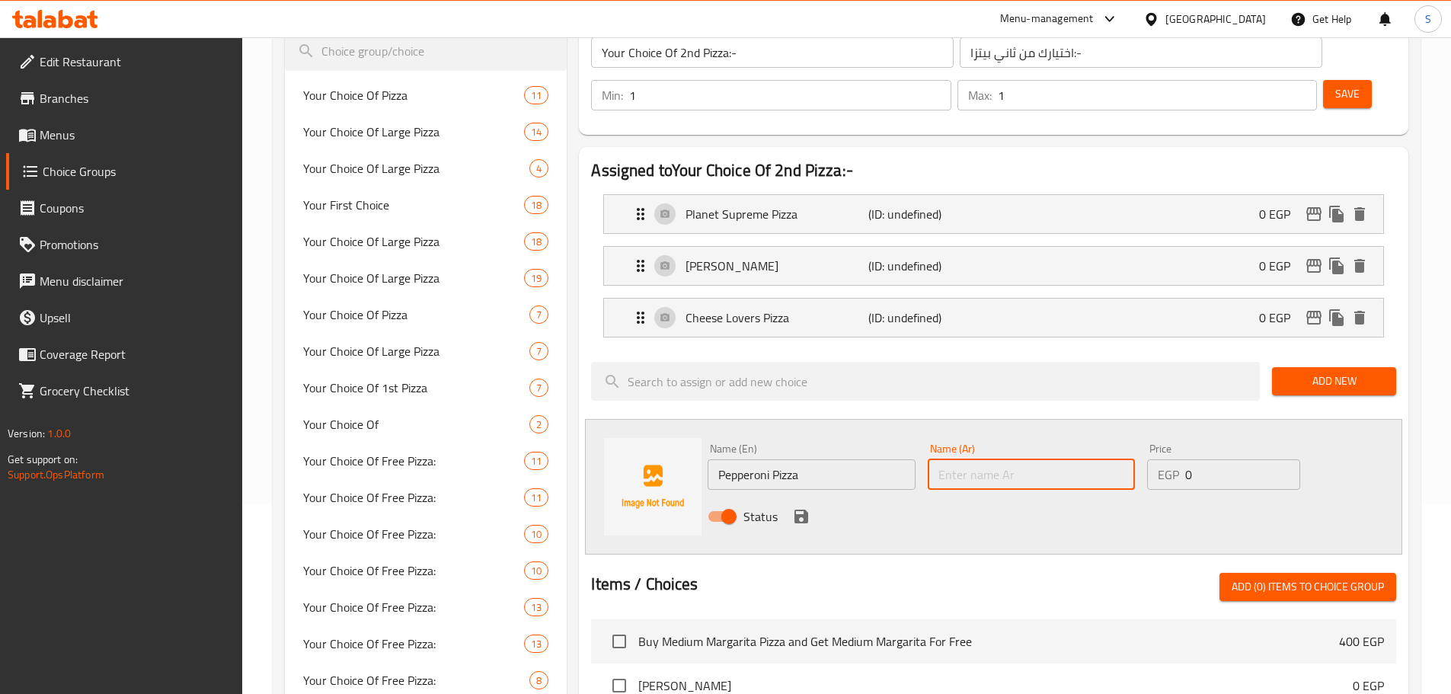
click at [957, 459] on input "text" at bounding box center [1031, 474] width 207 height 30
paste input "[PERSON_NAME]"
type input "[PERSON_NAME]"
click at [796, 507] on icon "save" at bounding box center [801, 516] width 18 height 18
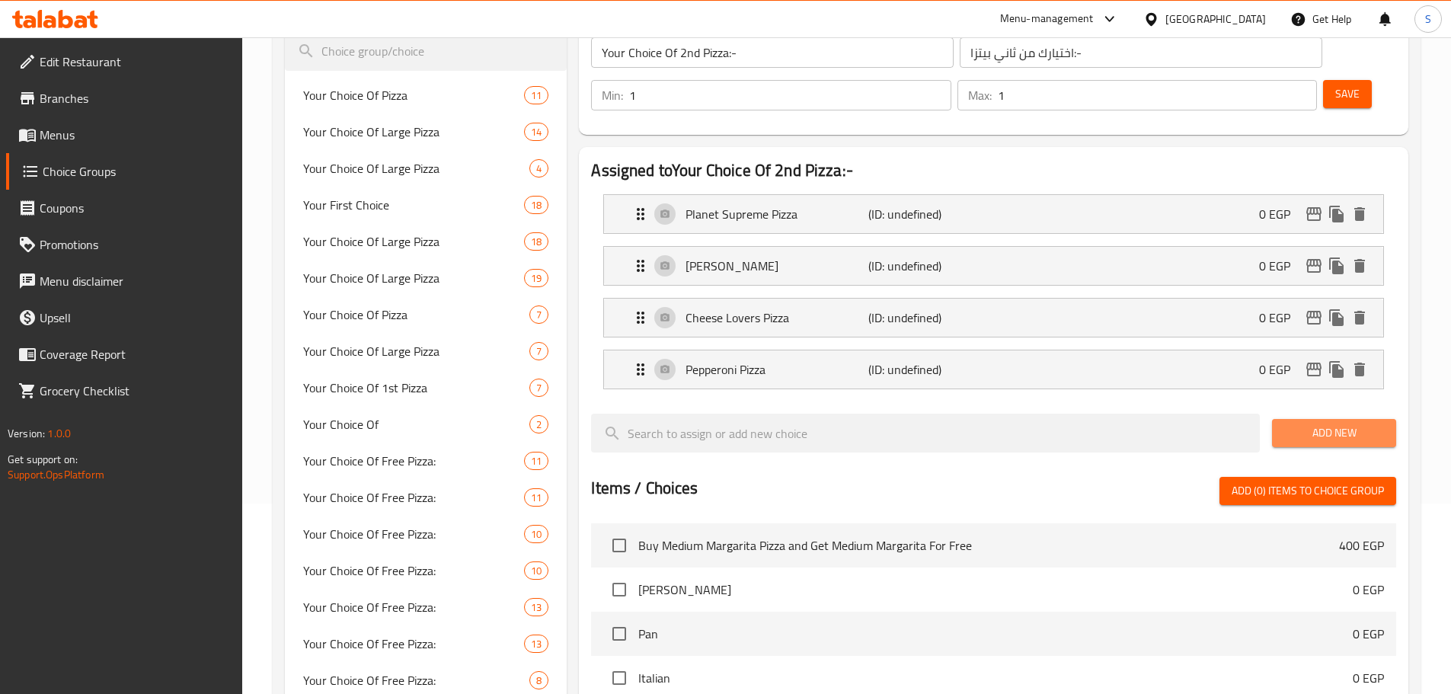
click at [1337, 423] on span "Add New" at bounding box center [1334, 432] width 100 height 19
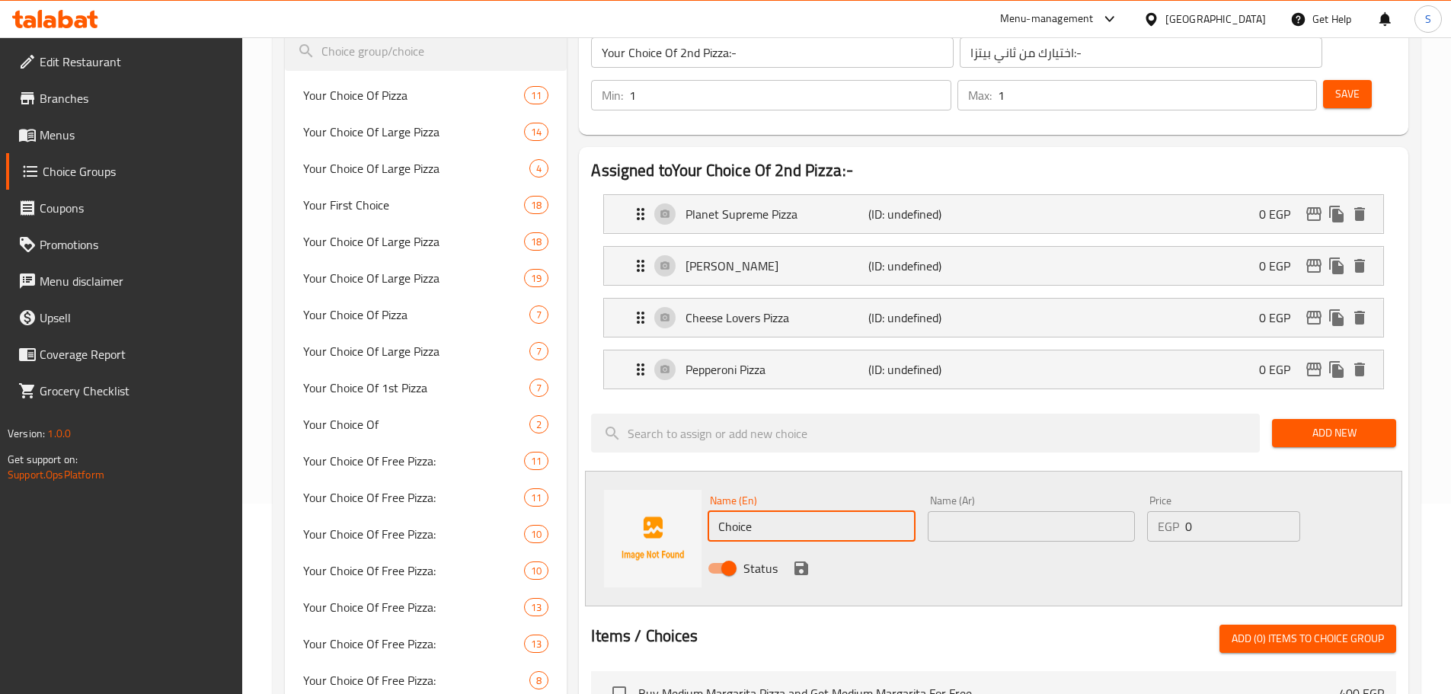
click at [766, 511] on input "Choice" at bounding box center [811, 526] width 207 height 30
click at [767, 511] on input "Choice" at bounding box center [811, 526] width 207 height 30
paste input "Hot Dog Pizza"
type input "Hot Dog Pizza"
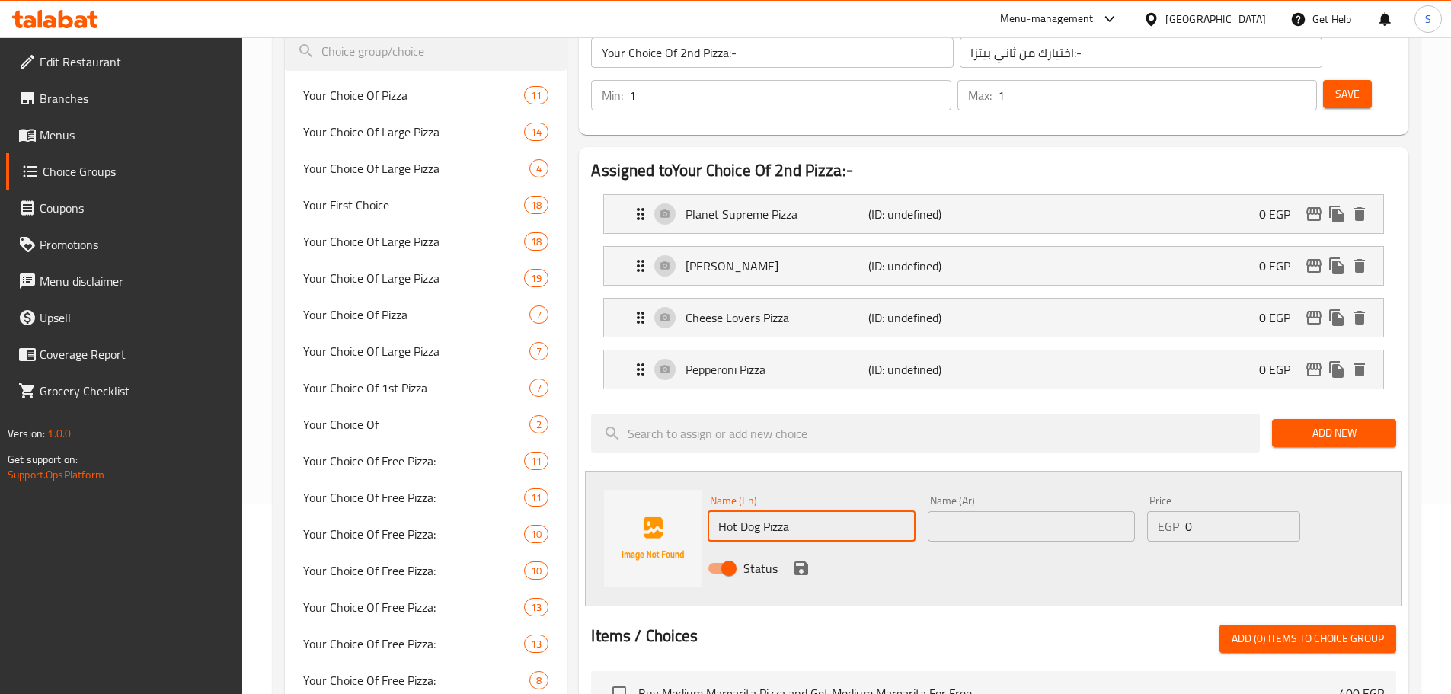
click at [972, 511] on input "text" at bounding box center [1031, 526] width 207 height 30
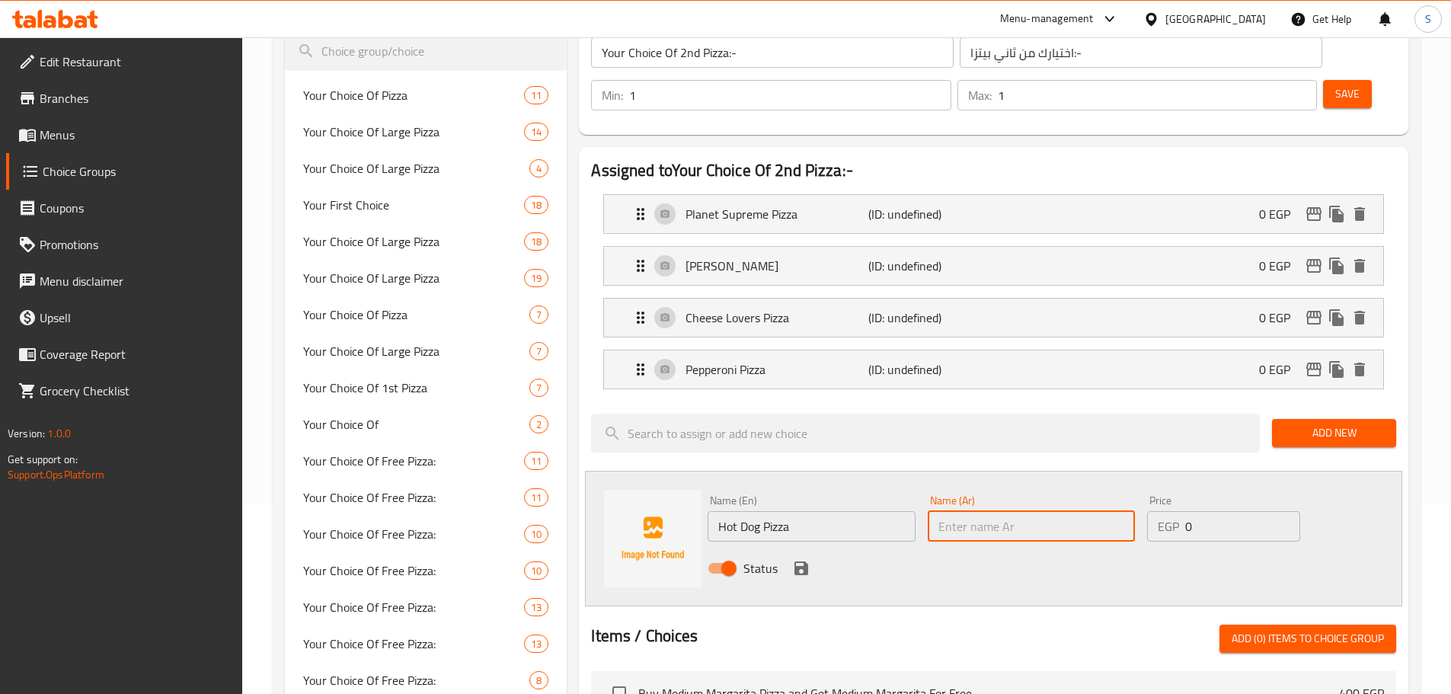
paste input "بيتزا هوت دوج"
type input "بيتزا هوت دوج"
click at [801, 561] on icon "save" at bounding box center [801, 568] width 14 height 14
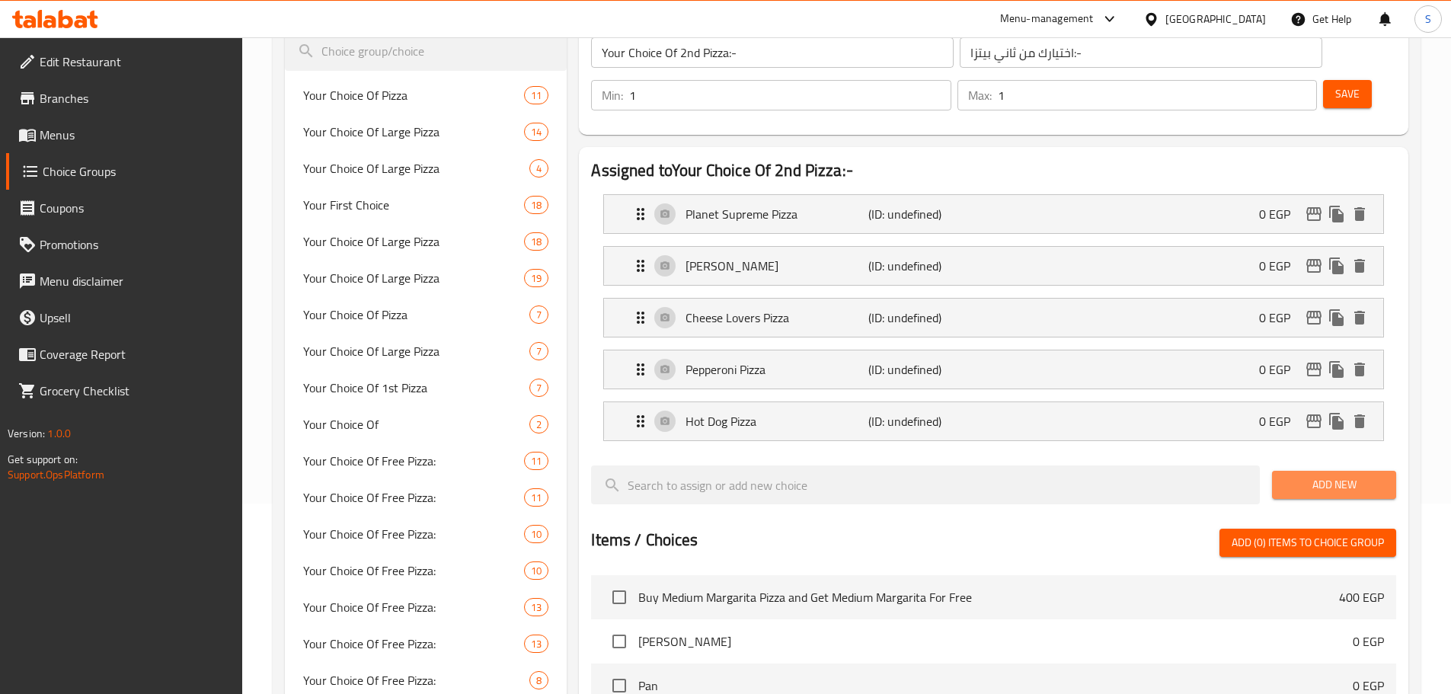
click at [1295, 475] on span "Add New" at bounding box center [1334, 484] width 100 height 19
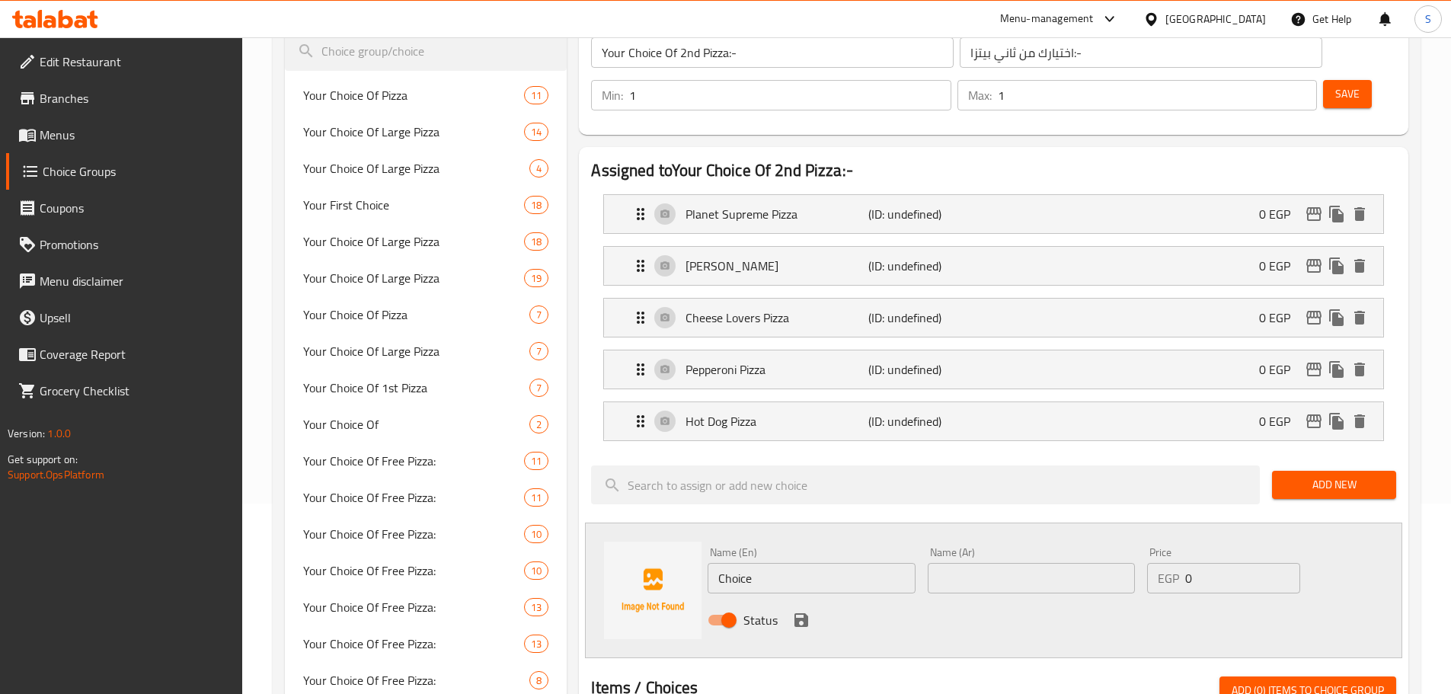
click at [758, 563] on input "Choice" at bounding box center [811, 578] width 207 height 30
click at [759, 563] on input "Choice" at bounding box center [811, 578] width 207 height 30
paste input "Mexican Pizza"
type input "Mexican Pizza"
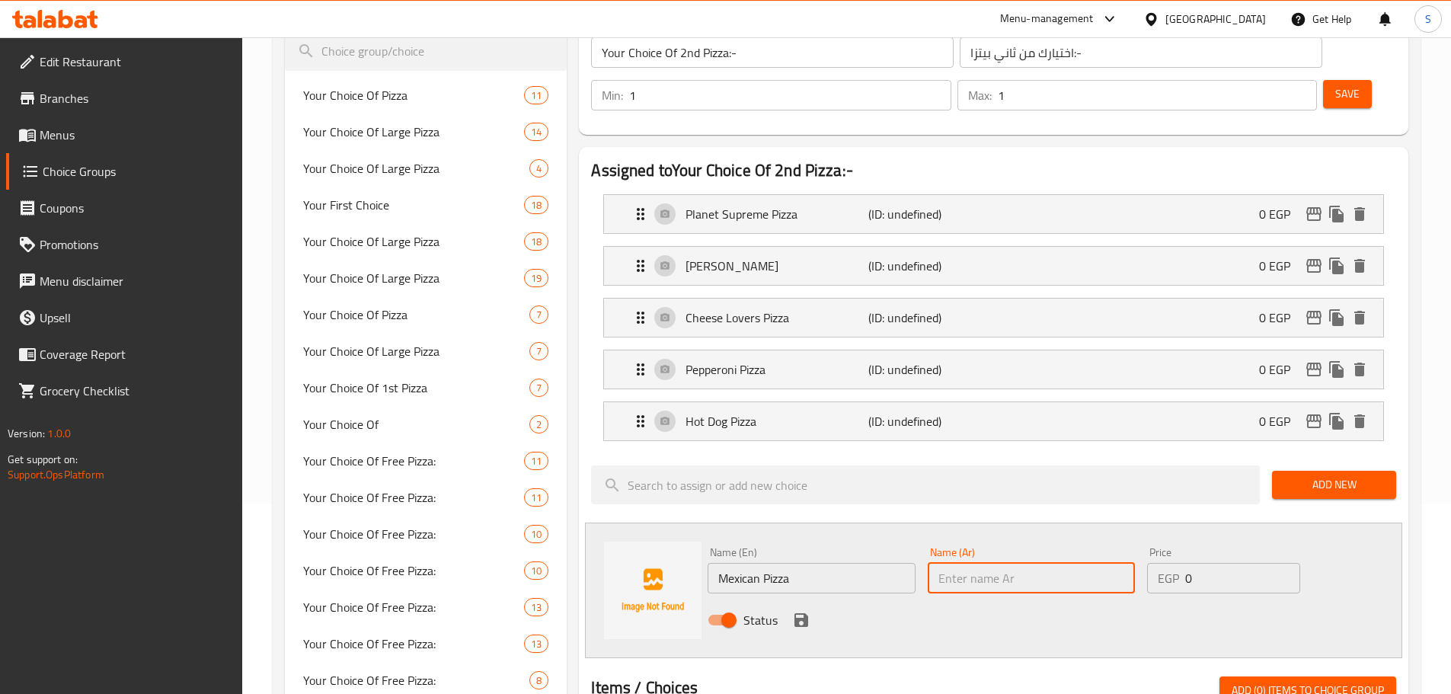
click at [995, 563] on input "text" at bounding box center [1031, 578] width 207 height 30
paste input "بيتزا مكسيكان"
type input "بيتزا مكسيكان"
click at [805, 613] on icon "save" at bounding box center [801, 620] width 14 height 14
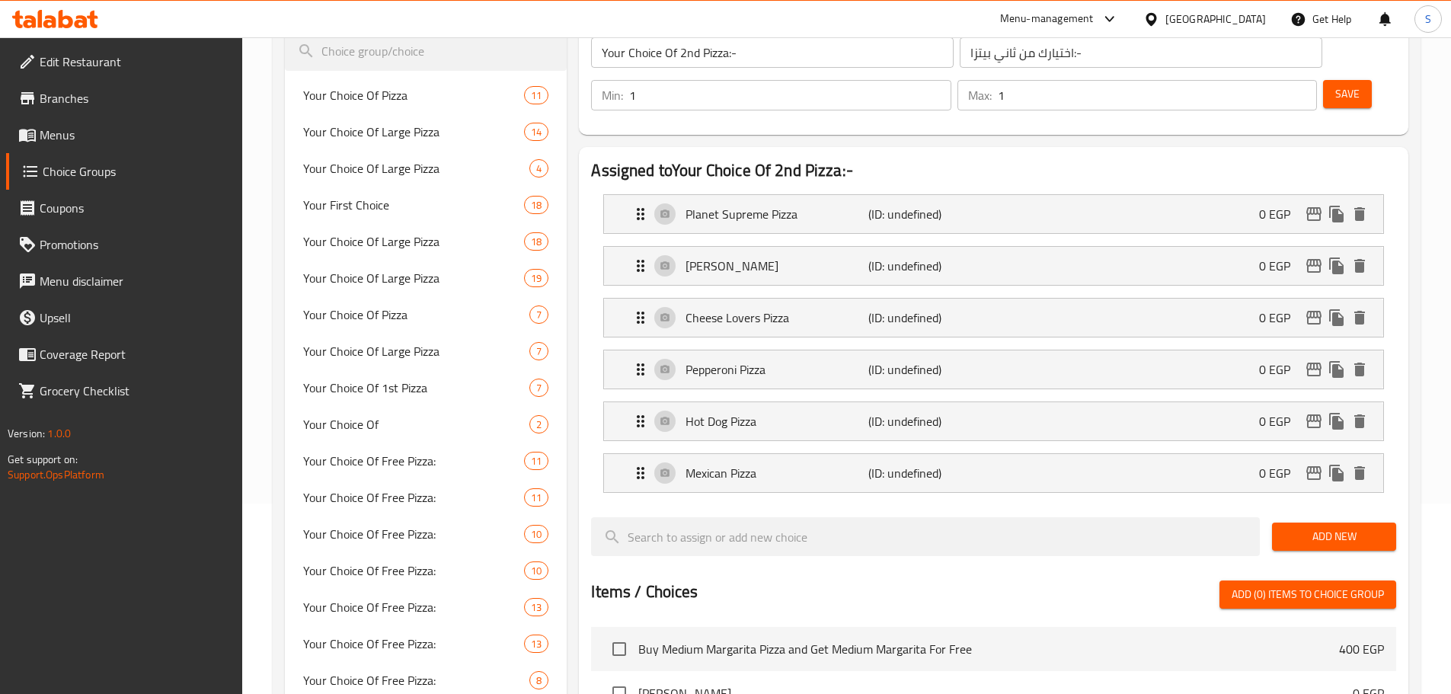
click at [1325, 527] on span "Add New" at bounding box center [1334, 536] width 100 height 19
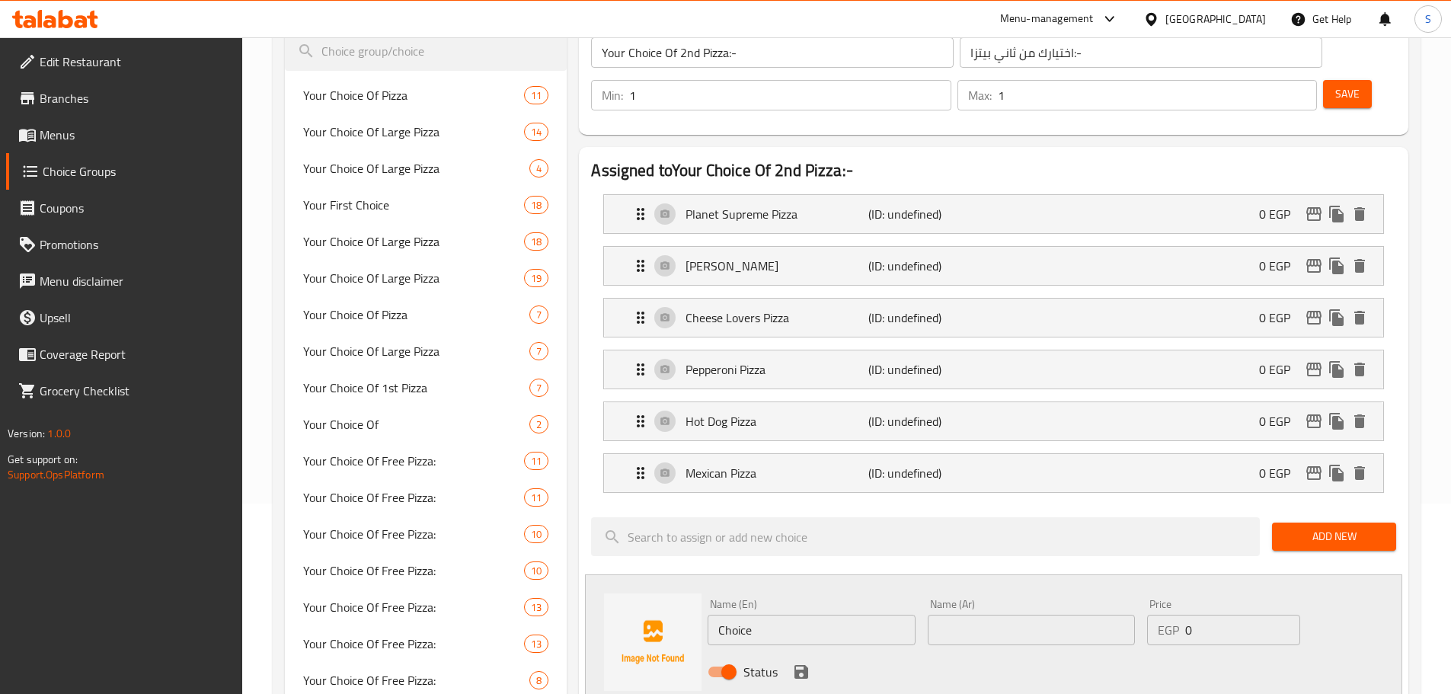
click at [793, 615] on input "Choice" at bounding box center [811, 630] width 207 height 30
click at [787, 615] on input "Choice" at bounding box center [811, 630] width 207 height 30
click at [785, 615] on input "Choice" at bounding box center [811, 630] width 207 height 30
paste input "icken BBQ Pizza"
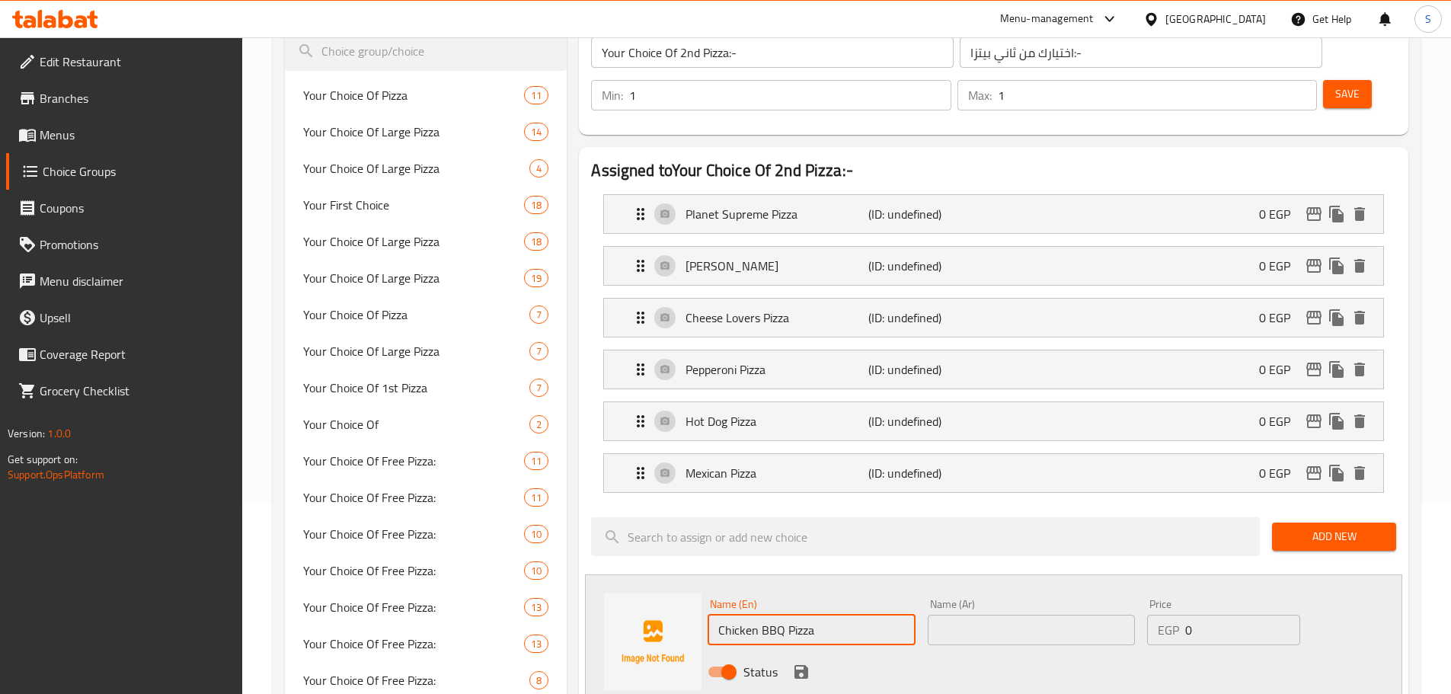
type input "Chicken BBQ Pizza"
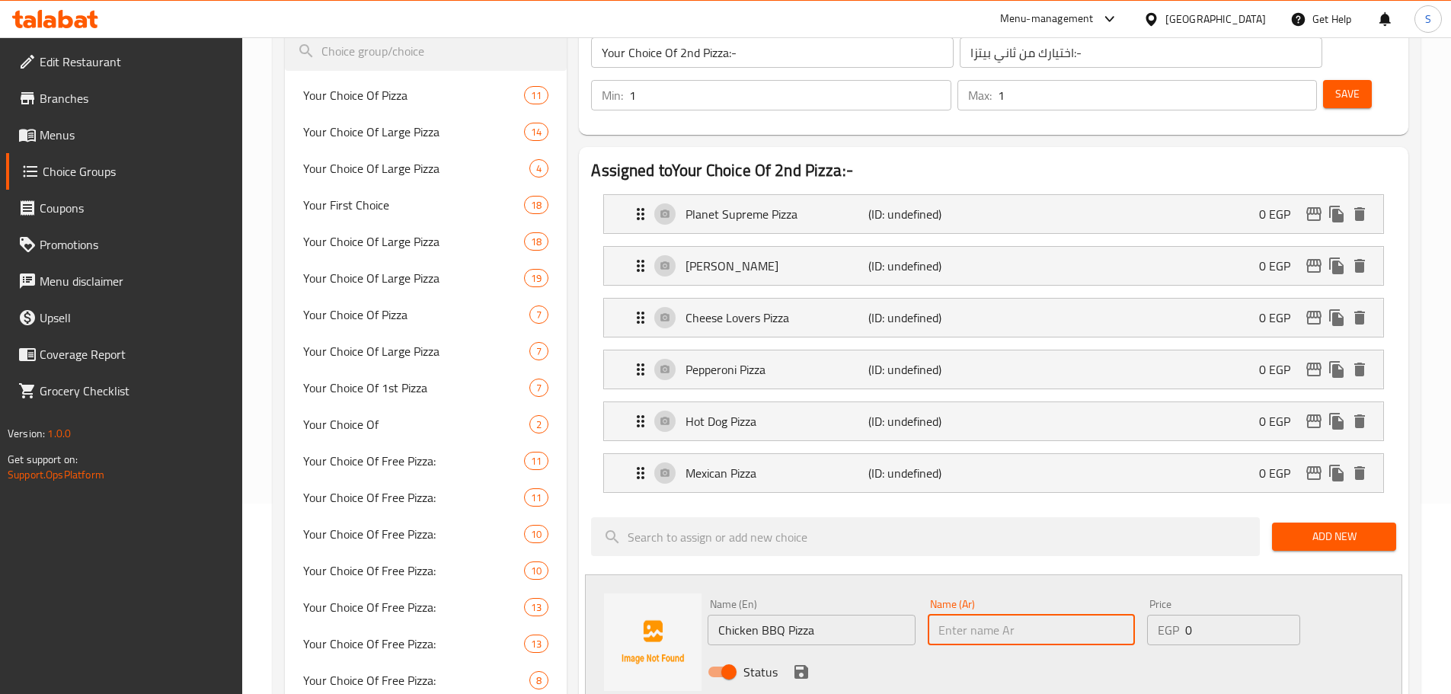
click at [976, 615] on input "text" at bounding box center [1031, 630] width 207 height 30
paste input "[PERSON_NAME]"
type input "[PERSON_NAME]"
click at [801, 665] on icon "save" at bounding box center [801, 672] width 14 height 14
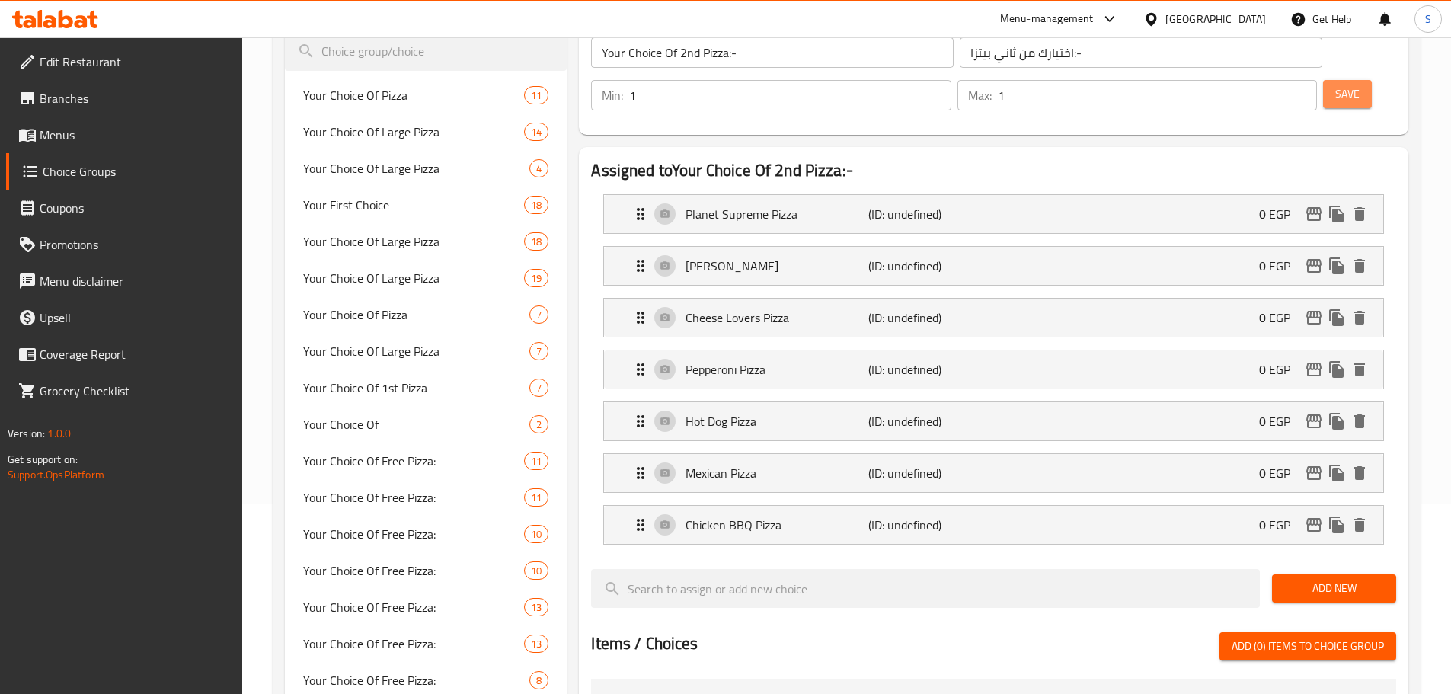
click at [1335, 85] on span "Save" at bounding box center [1347, 94] width 24 height 19
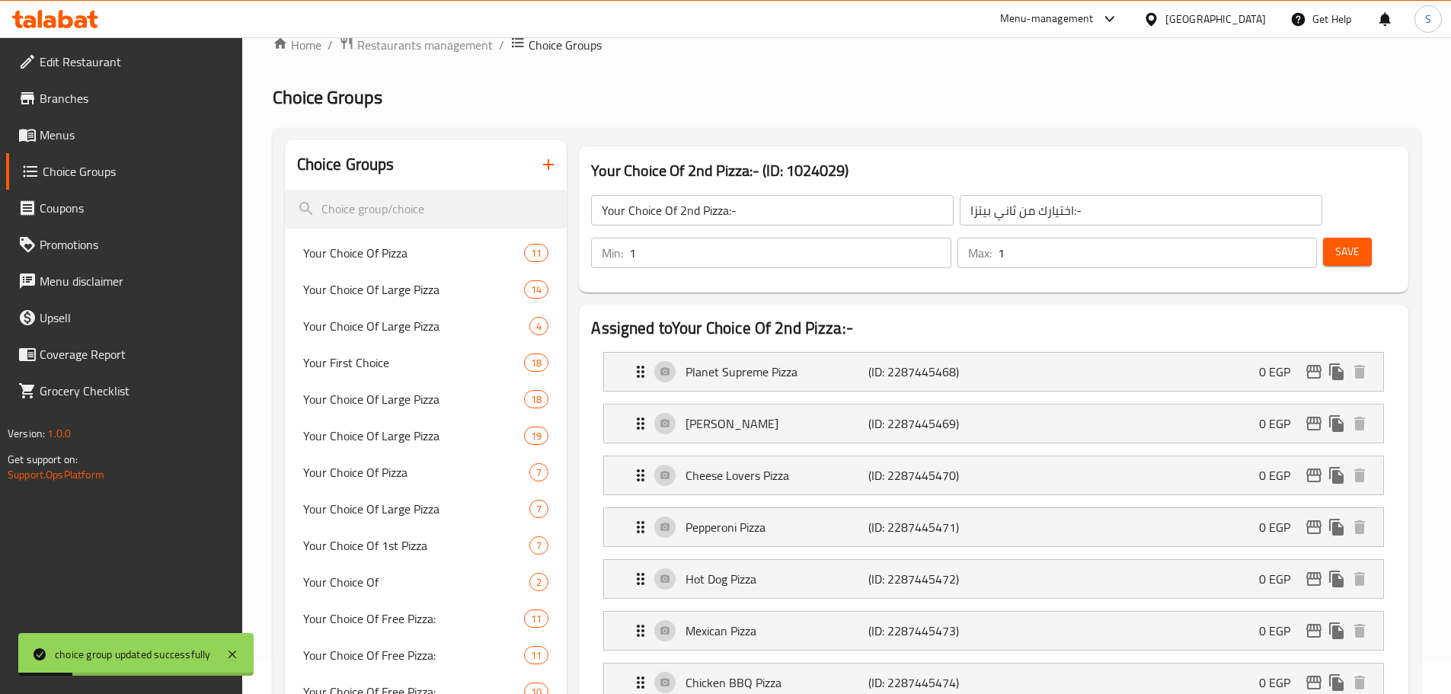
scroll to position [0, 0]
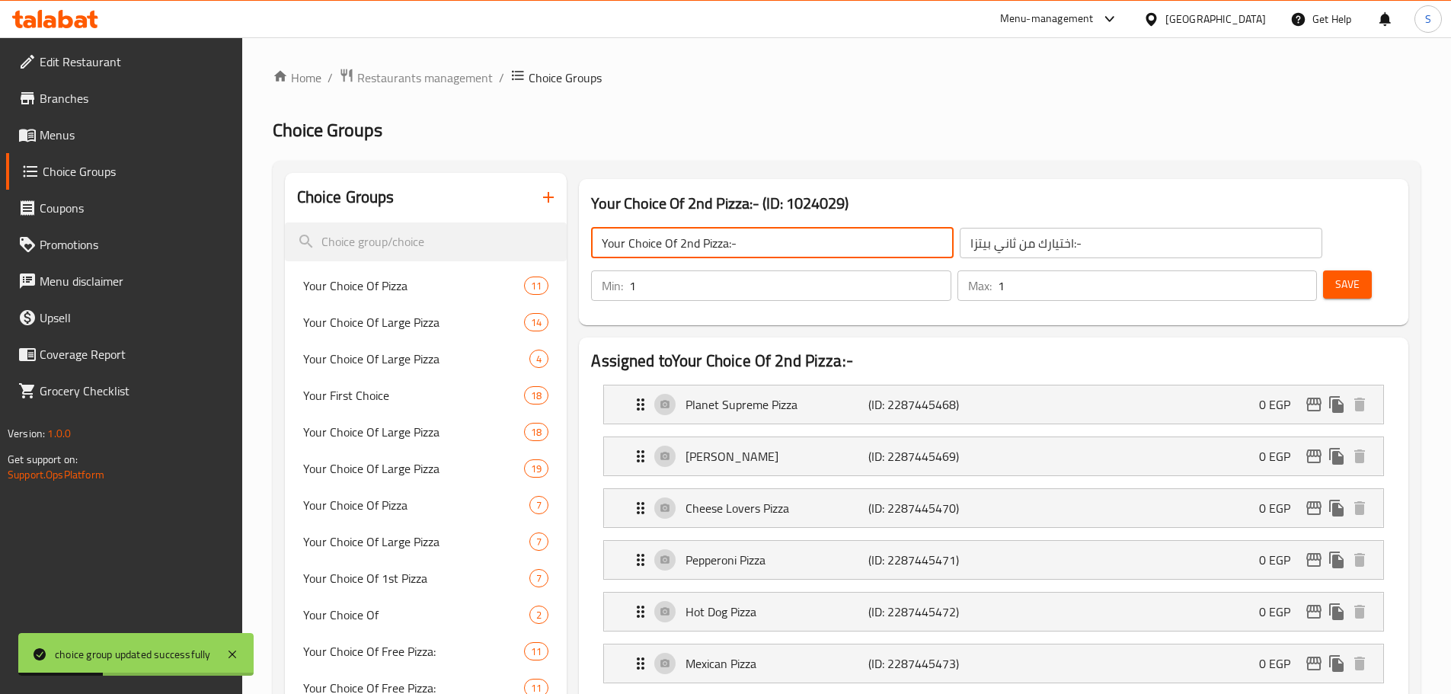
click at [760, 244] on input "Your Choice Of 2nd Pizza:-" at bounding box center [772, 243] width 363 height 30
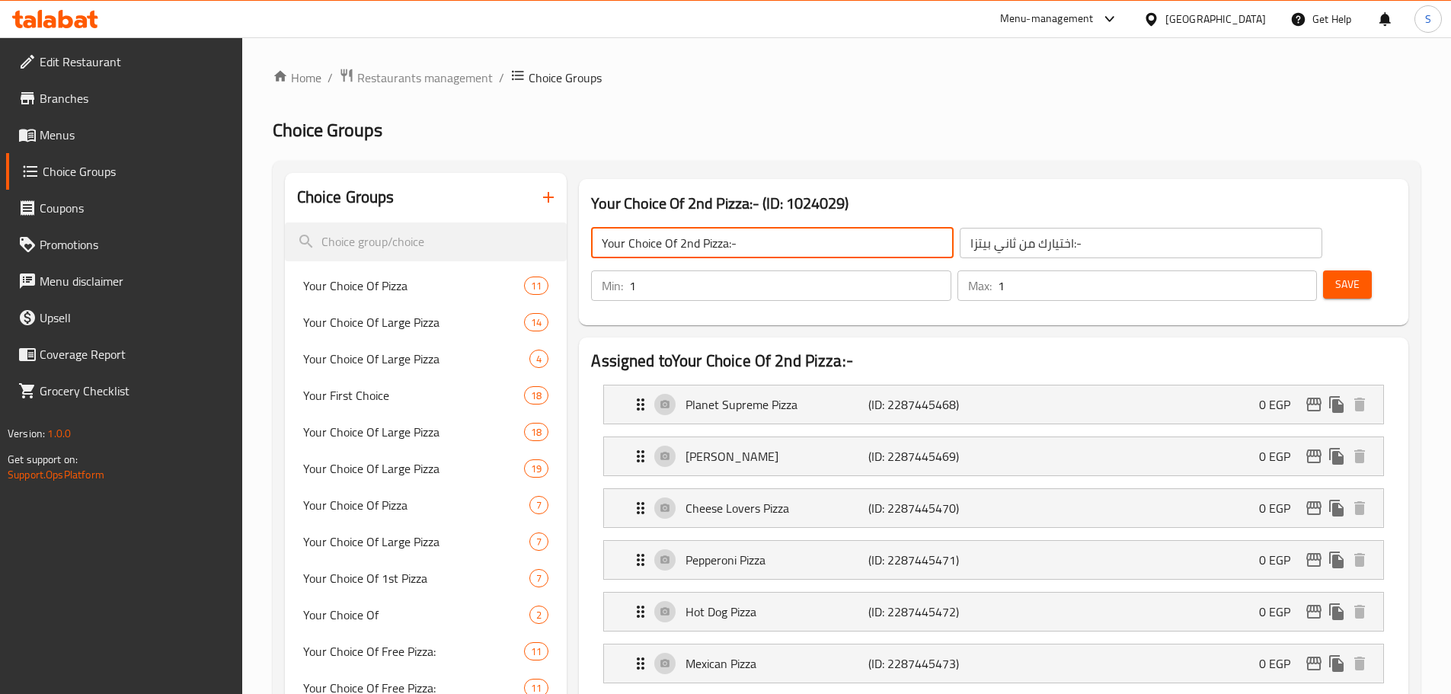
click at [555, 196] on icon "button" at bounding box center [548, 197] width 18 height 18
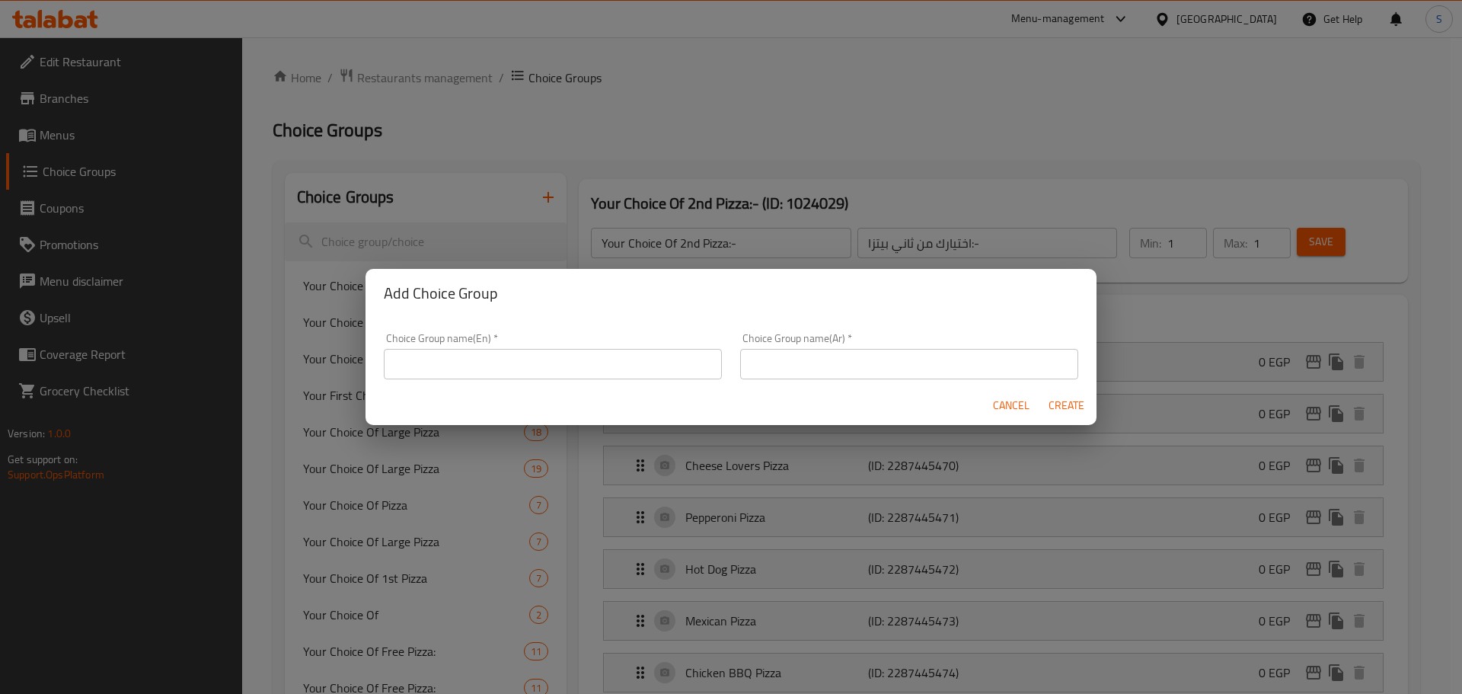
click at [545, 366] on input "text" at bounding box center [553, 364] width 338 height 30
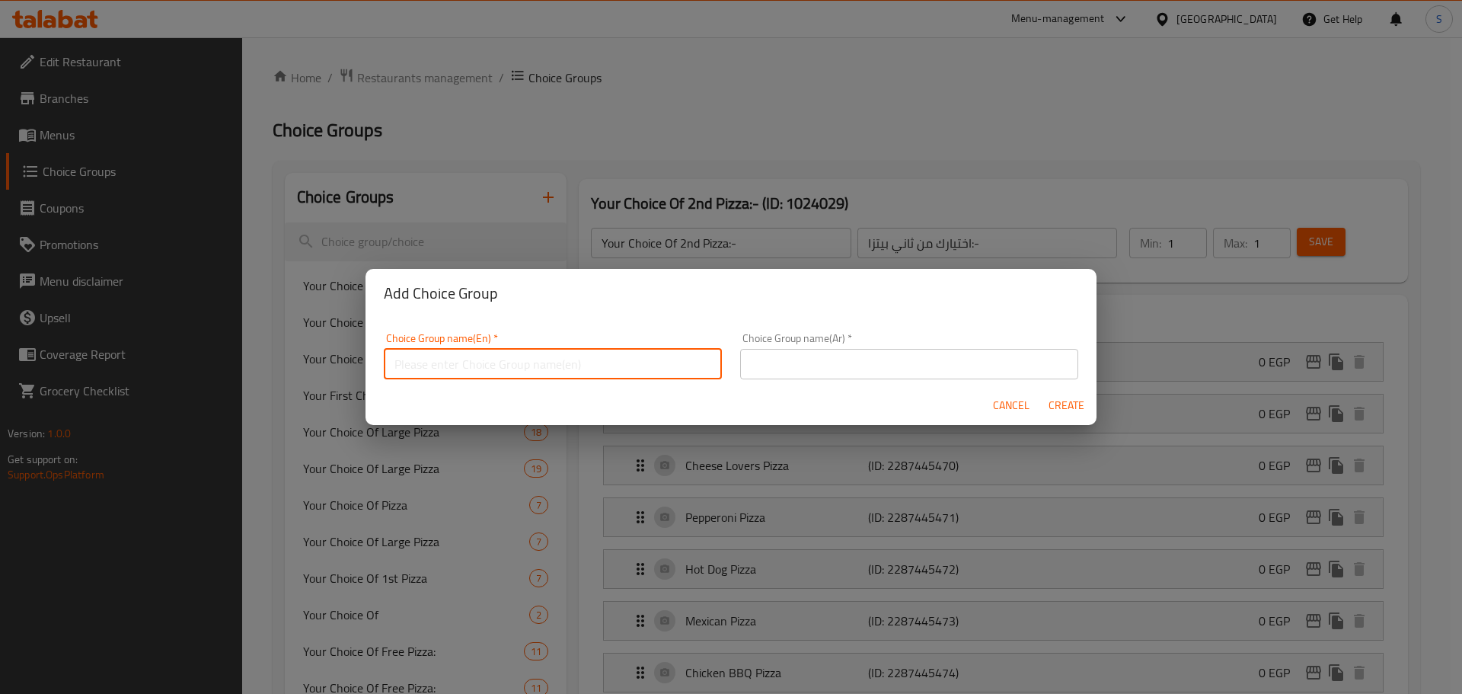
paste input "Your Choice Of 2nd Pizza:-"
click at [484, 366] on input "Your Choice Of 2nd Pizza:-" at bounding box center [553, 364] width 338 height 30
type input "Your Choice Of 3rd Pizza:-"
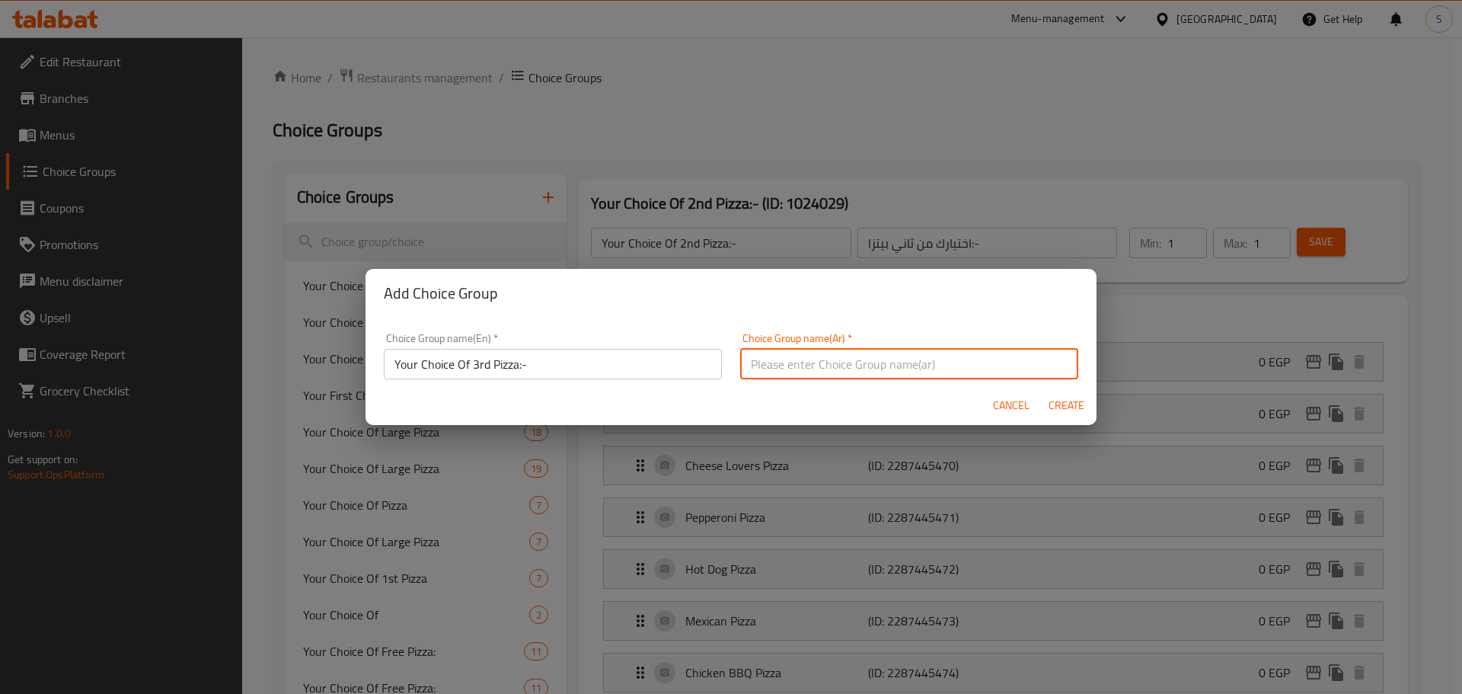
click at [925, 362] on input "text" at bounding box center [909, 364] width 338 height 30
paste input "اختيارك من أول بيتزا:-"
drag, startPoint x: 781, startPoint y: 365, endPoint x: 769, endPoint y: 363, distance: 12.3
click at [769, 363] on input "اختيارك من أول بيتزا:-" at bounding box center [909, 364] width 338 height 30
type input "اختيارك من ثالث بيتزا:-"
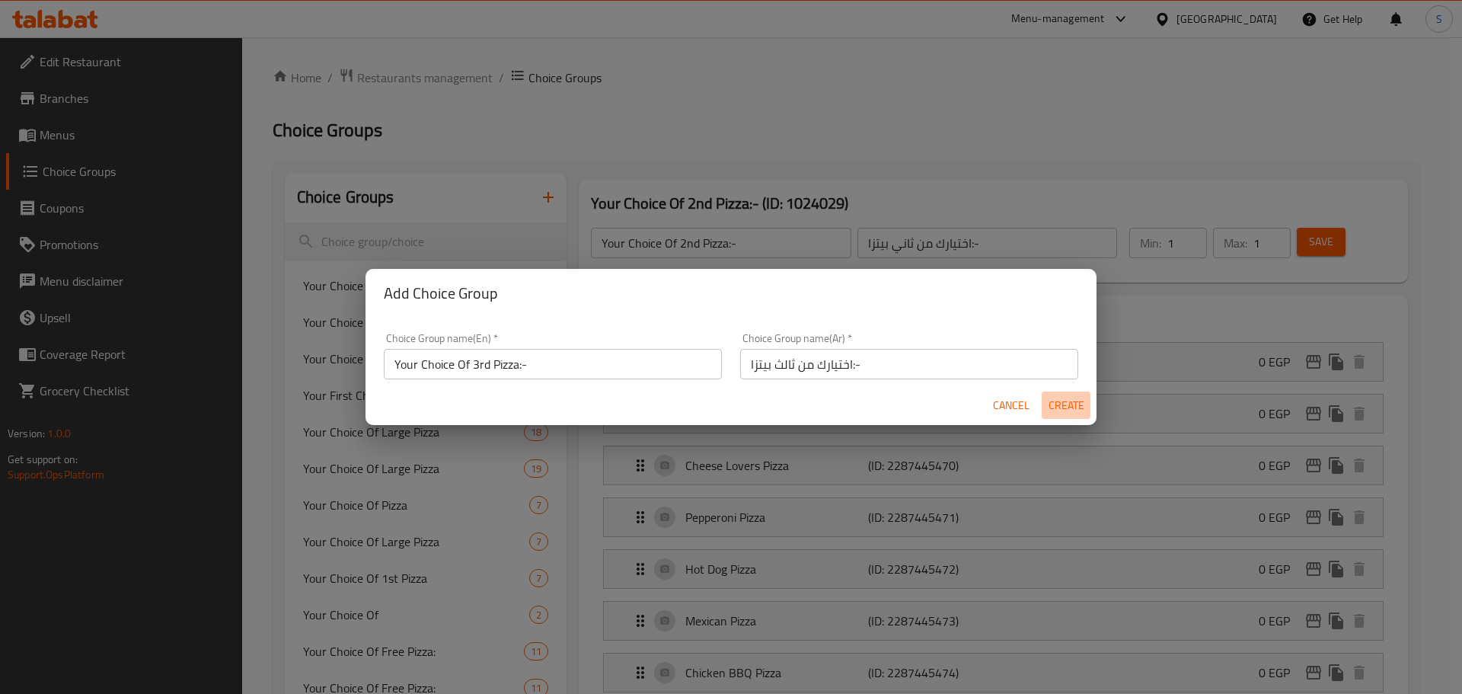
click at [1055, 398] on span "Create" at bounding box center [1066, 405] width 37 height 19
type input "Your Choice Of 3rd Pizza:-"
type input "اختيارك من ثالث بيتزا:-"
type input "0"
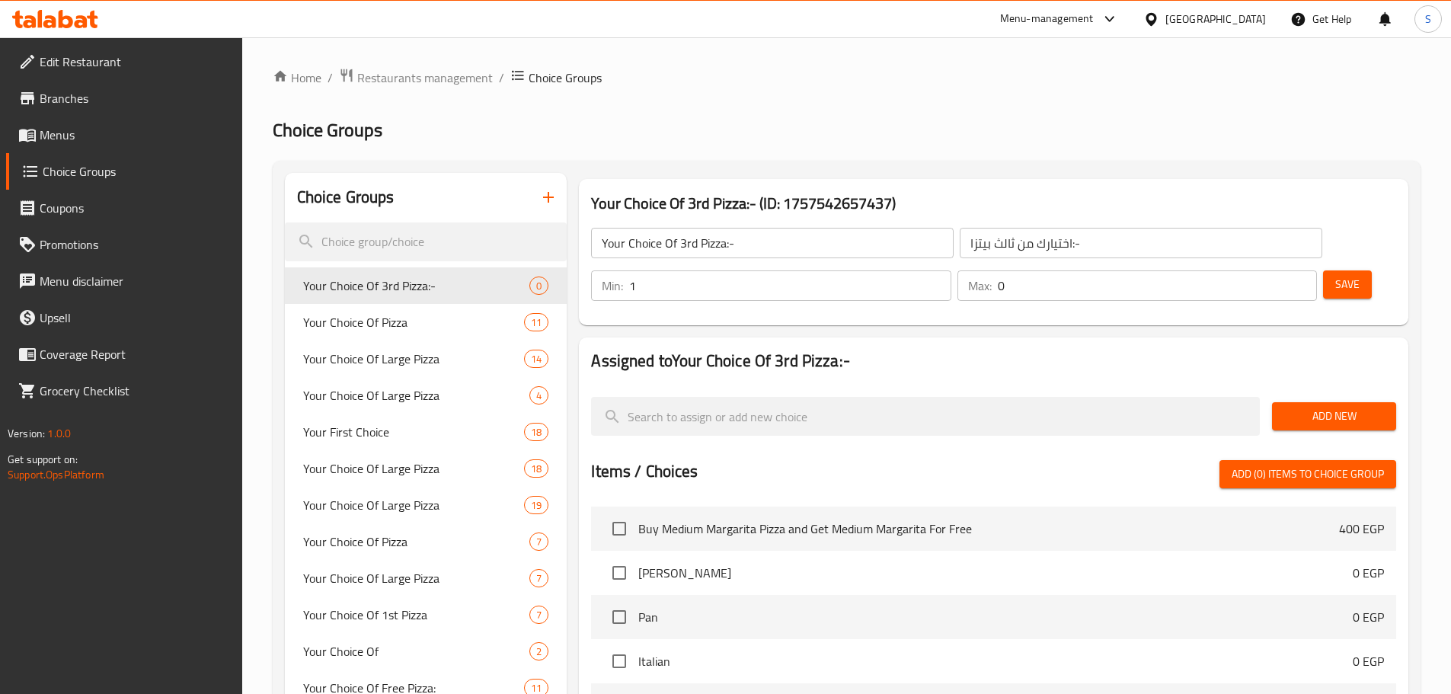
type input "1"
click at [951, 270] on input "1" at bounding box center [789, 285] width 321 height 30
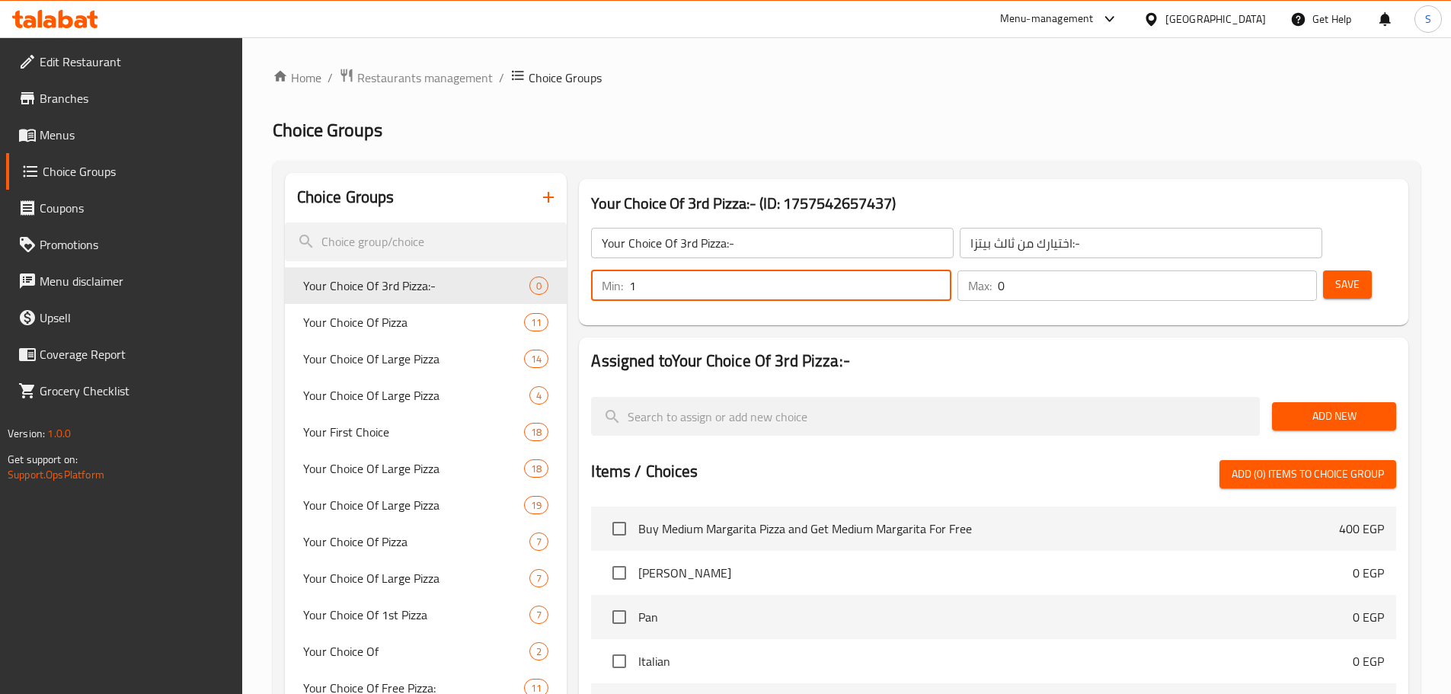
type input "1"
click at [1276, 270] on input "1" at bounding box center [1157, 285] width 319 height 30
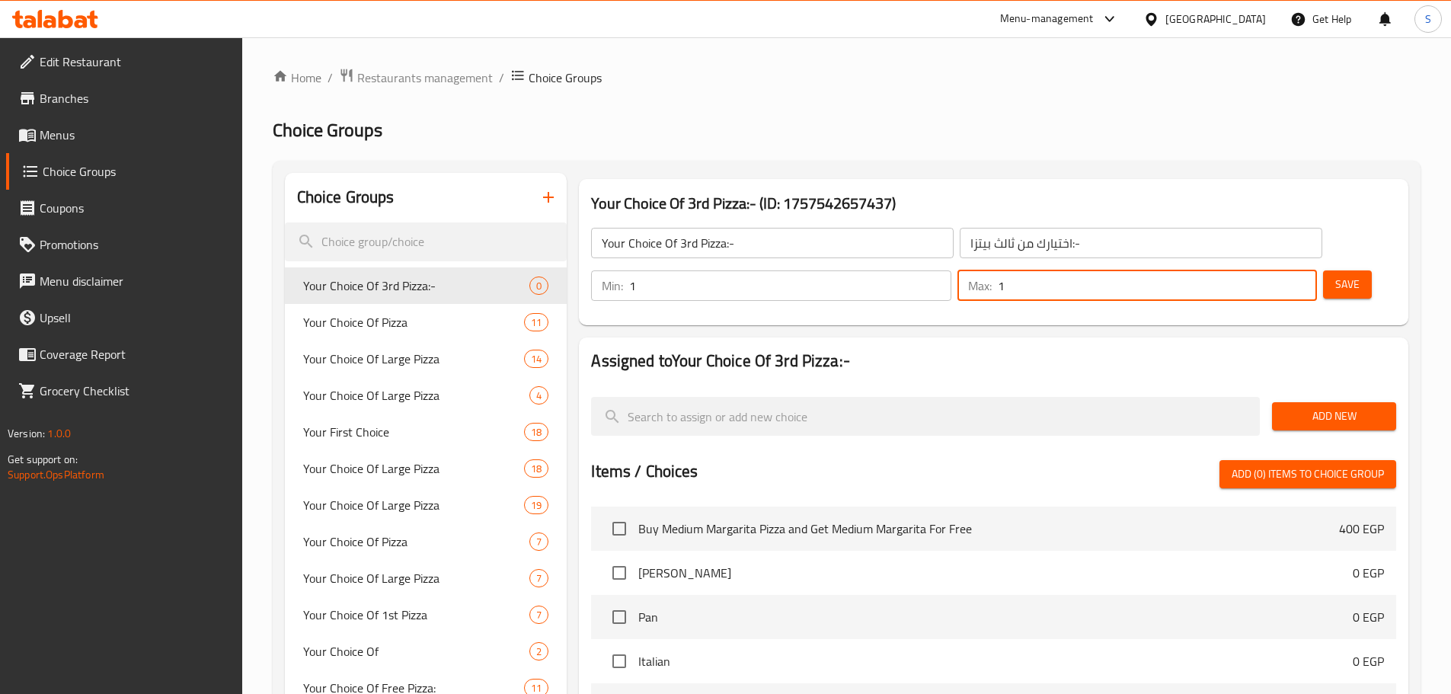
click at [1335, 275] on span "Save" at bounding box center [1347, 284] width 24 height 19
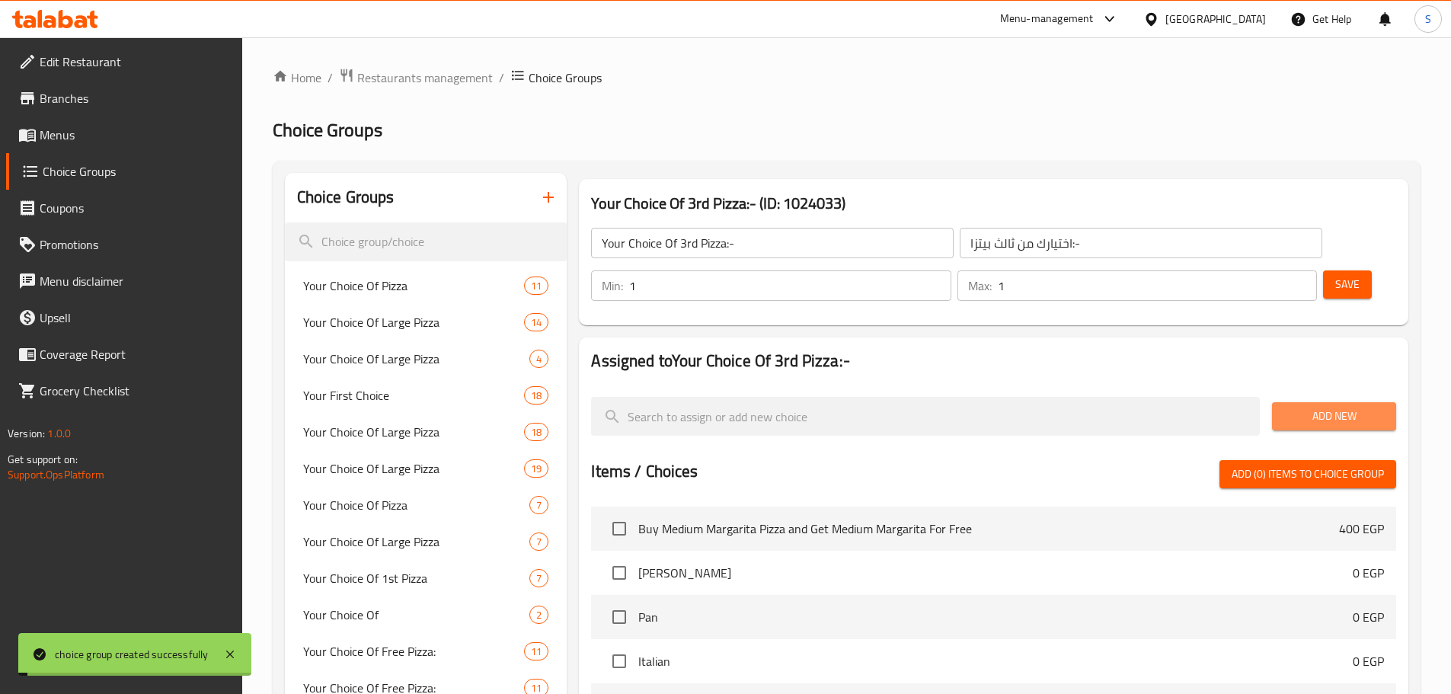
click at [1305, 402] on button "Add New" at bounding box center [1334, 416] width 124 height 28
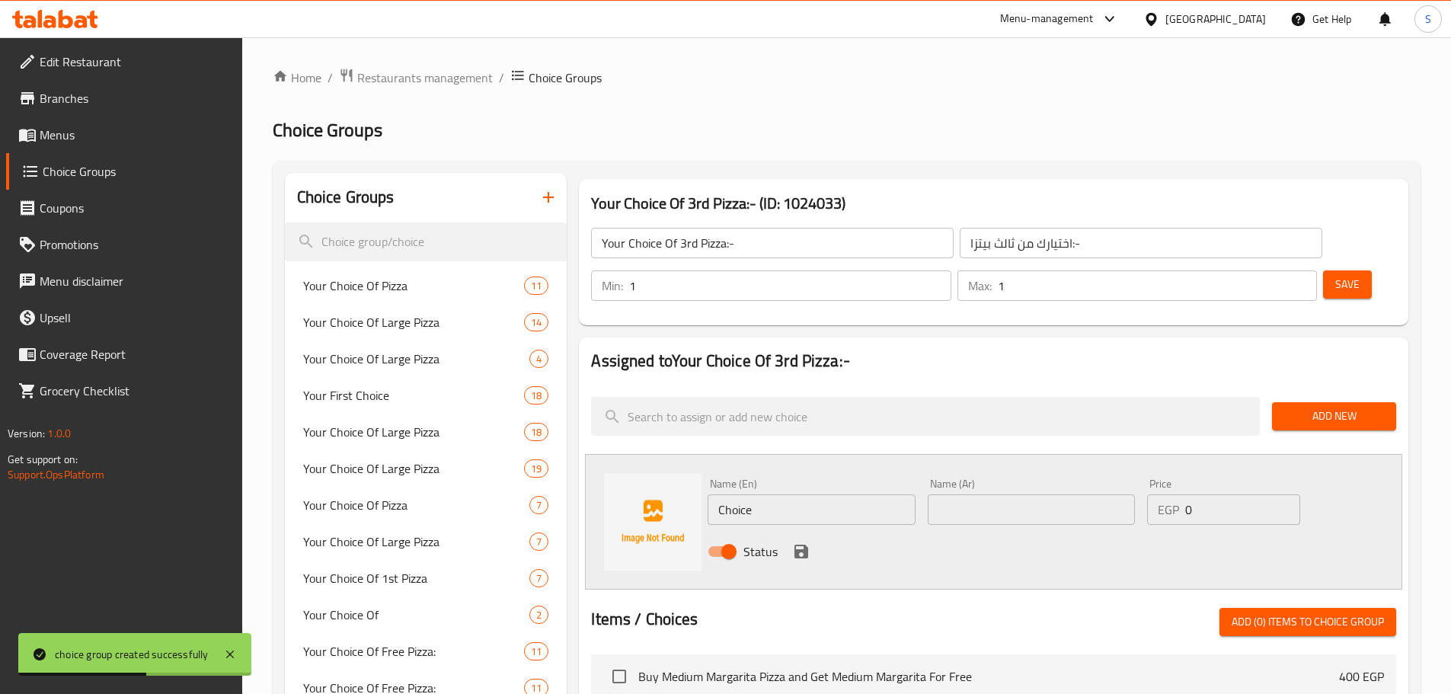
click at [798, 494] on input "Choice" at bounding box center [811, 509] width 207 height 30
paste input "Planet Supreme Pizza"
type input "Planet Supreme Pizza"
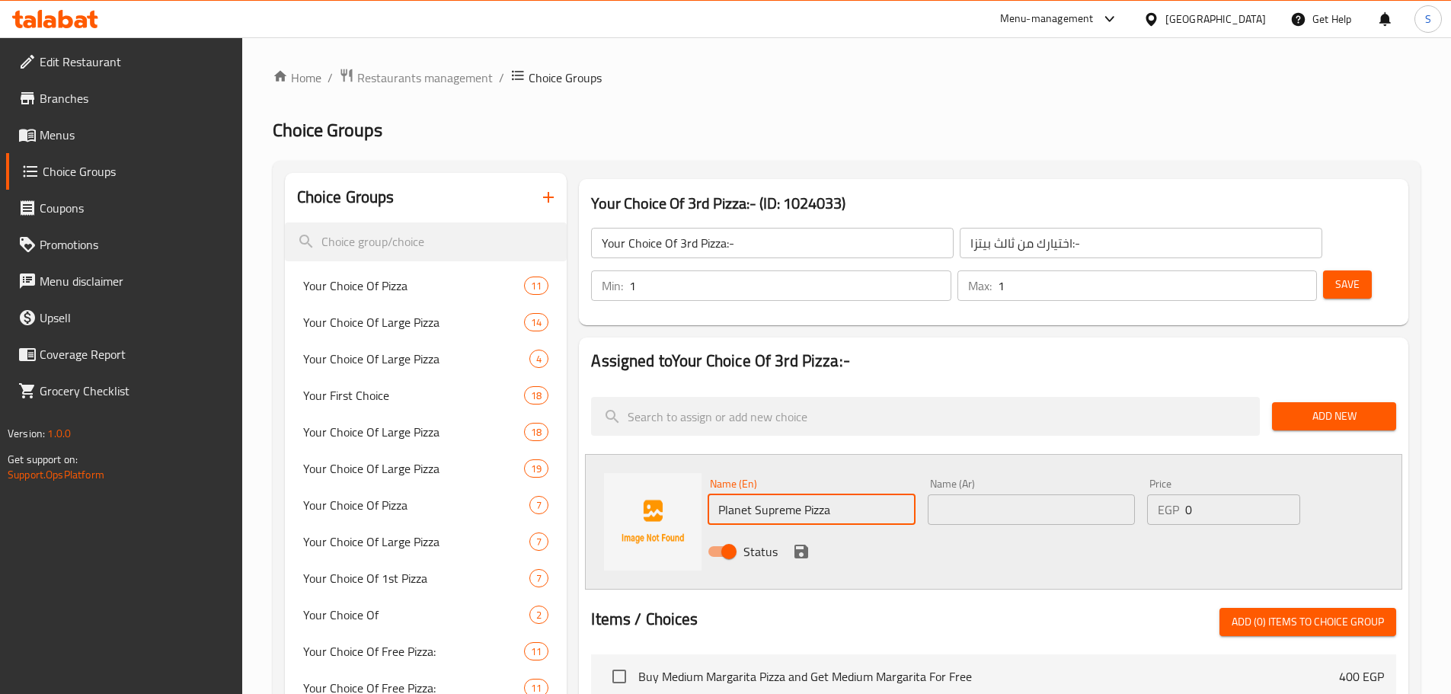
click at [958, 494] on input "text" at bounding box center [1031, 509] width 207 height 30
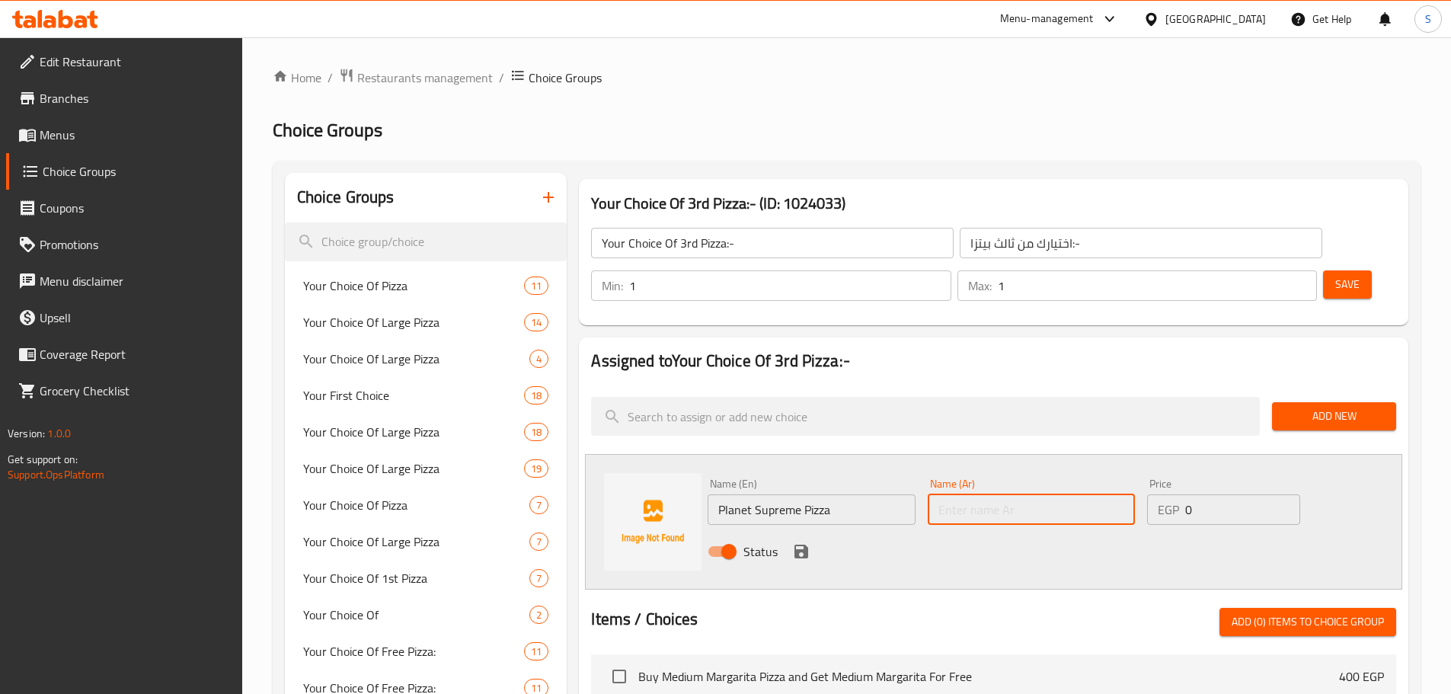
paste input "بيتزا بلانت سوبريم"
type input "بيتزا بلانت سوبريم"
click at [804, 545] on icon "save" at bounding box center [801, 552] width 14 height 14
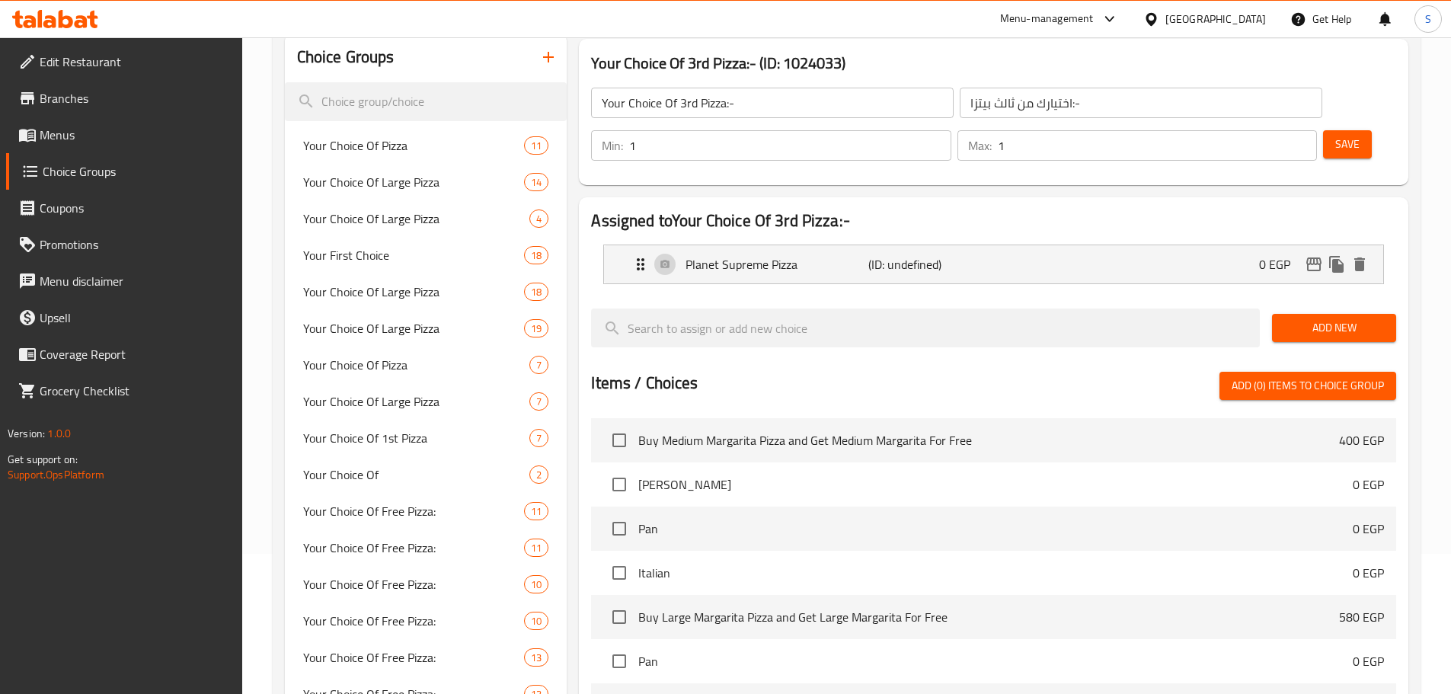
scroll to position [152, 0]
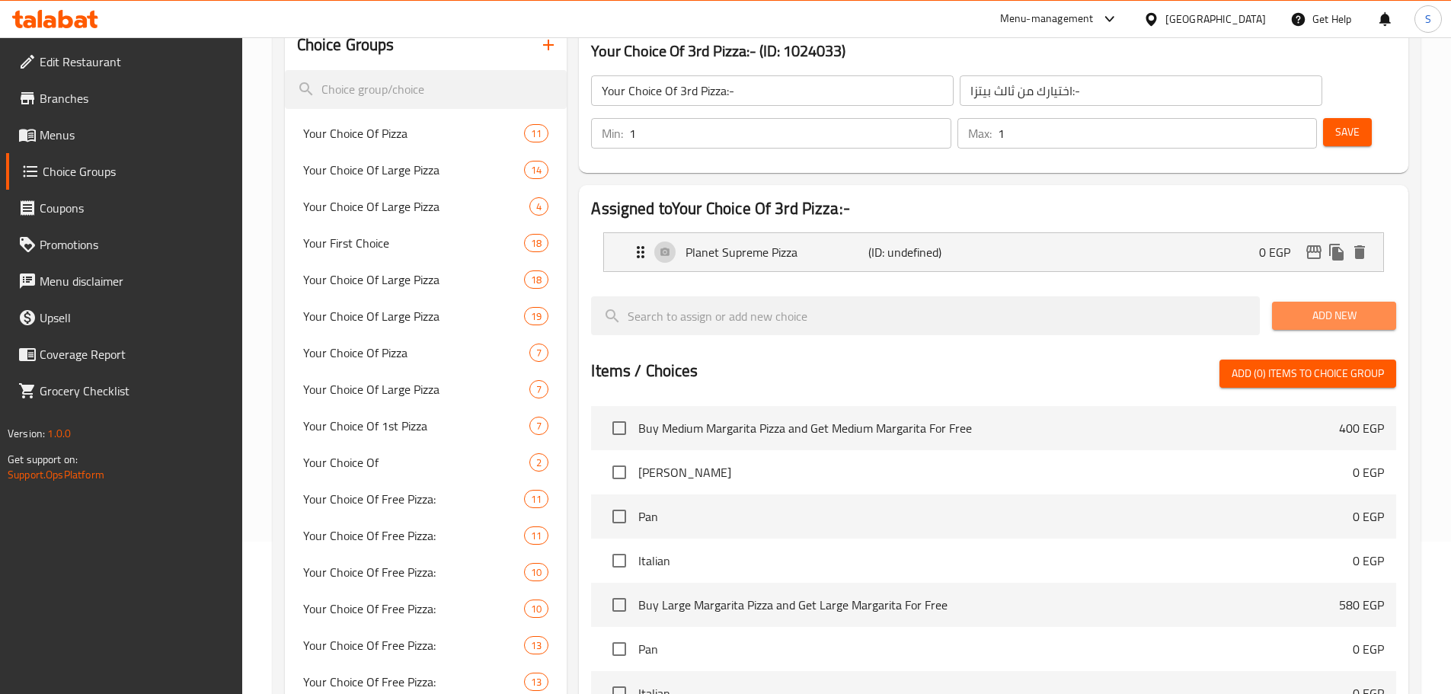
click at [1341, 306] on span "Add New" at bounding box center [1334, 315] width 100 height 19
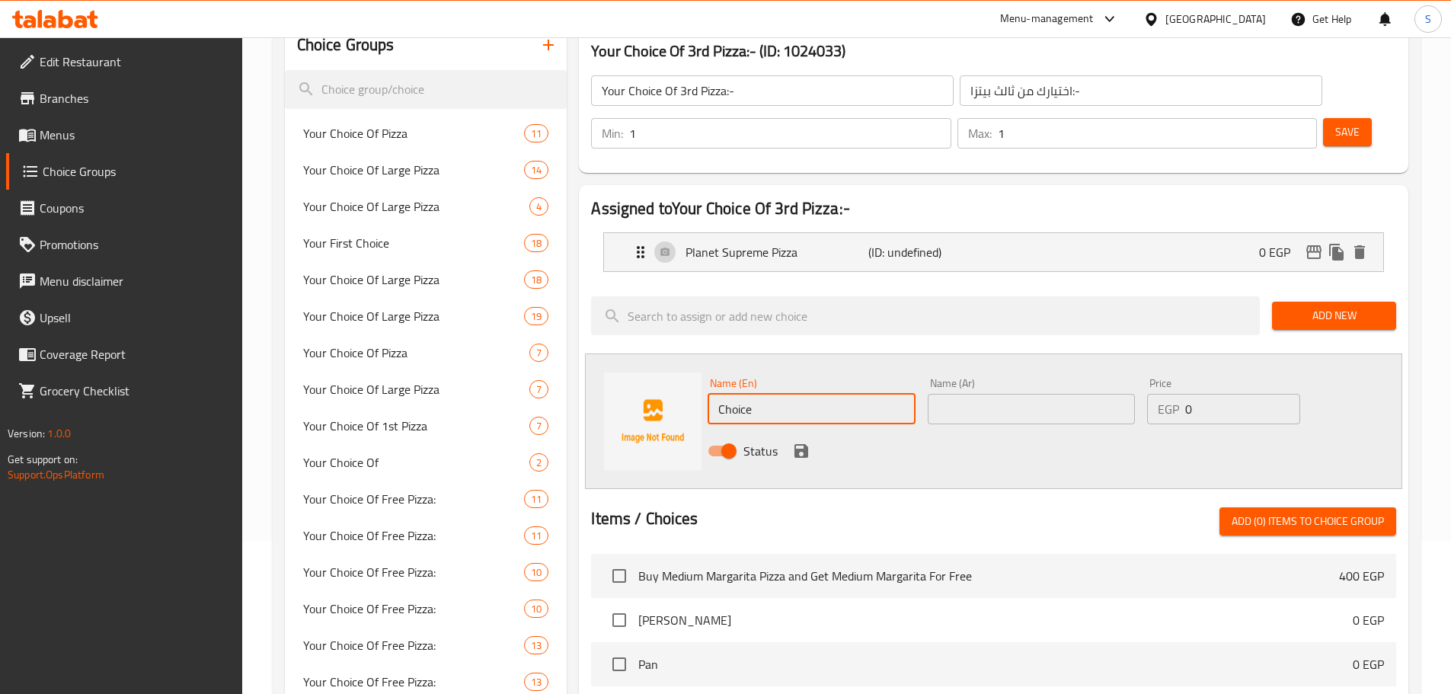
click at [791, 394] on input "Choice" at bounding box center [811, 409] width 207 height 30
paste input "[PERSON_NAME]"
type input "[PERSON_NAME]"
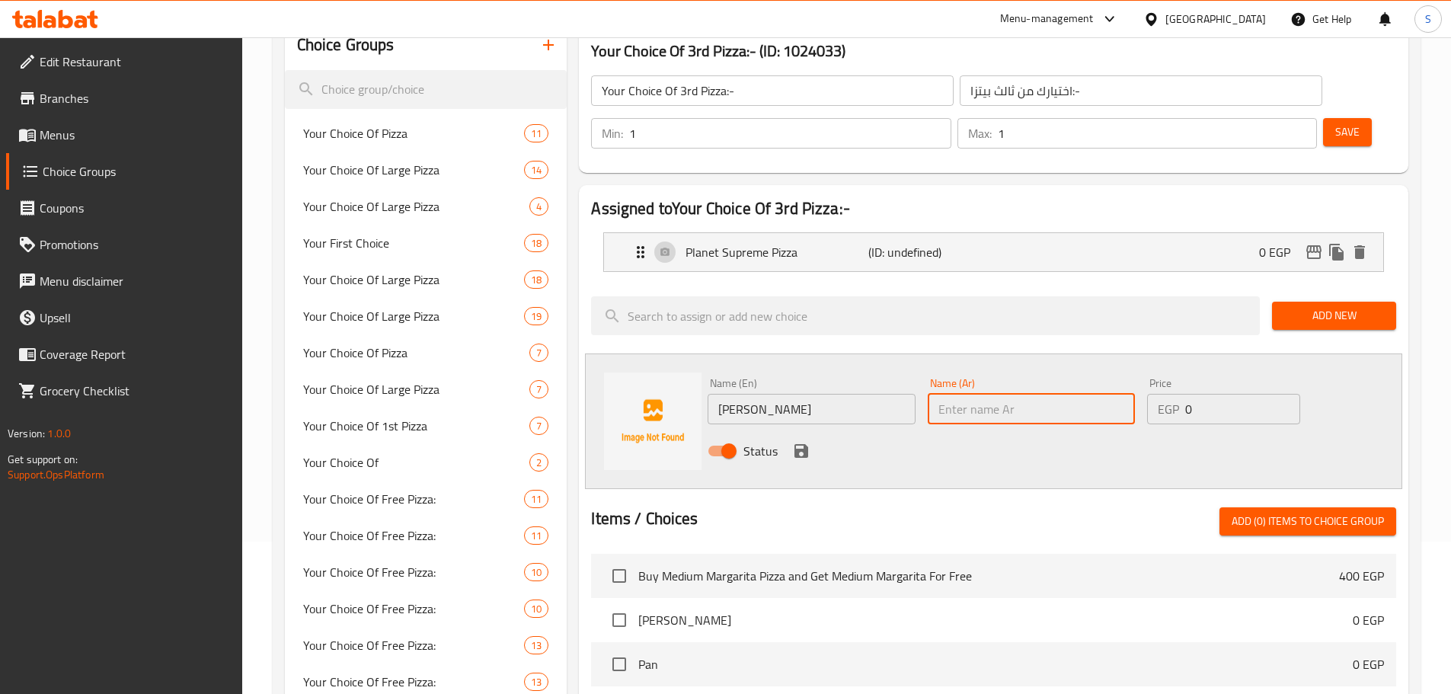
click at [969, 394] on input "text" at bounding box center [1031, 409] width 207 height 30
paste input "بيتزا مارجريتا"
type input "بيتزا مارجريتا"
click at [803, 442] on icon "save" at bounding box center [801, 451] width 18 height 18
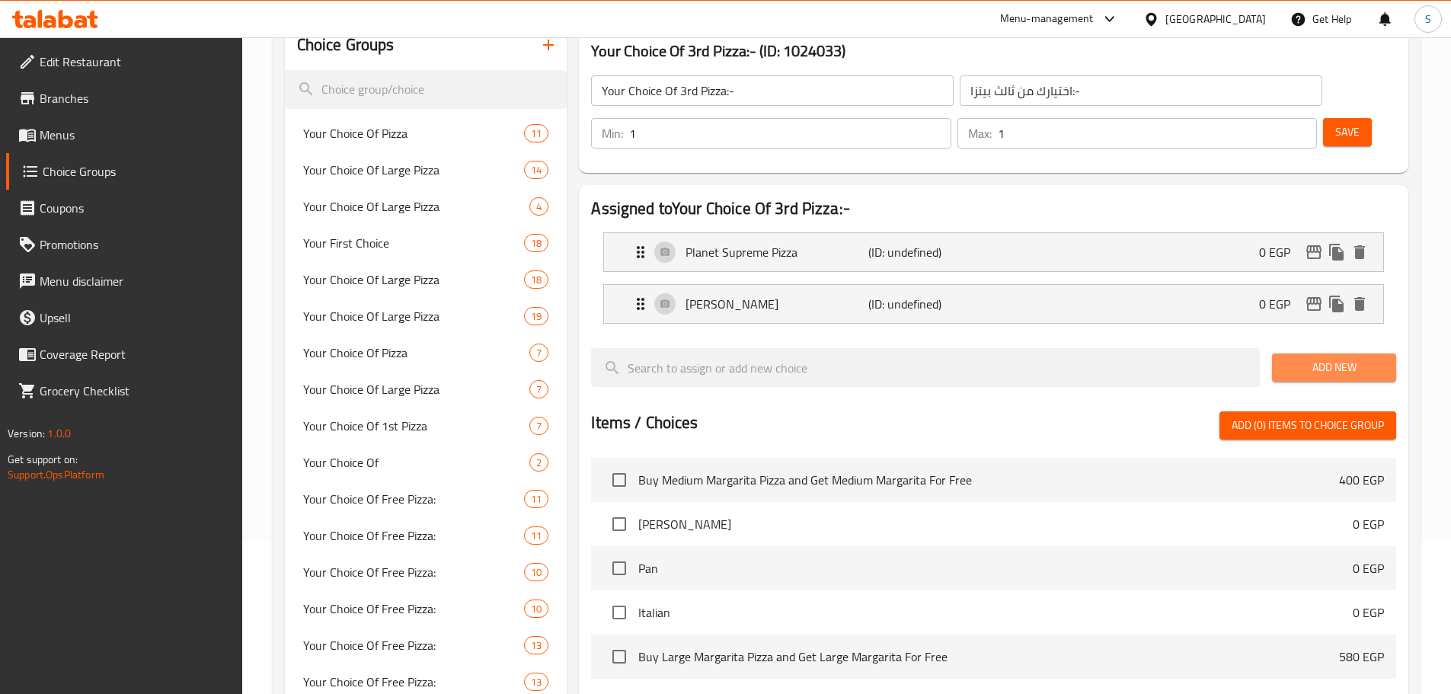
click at [1303, 353] on button "Add New" at bounding box center [1334, 367] width 124 height 28
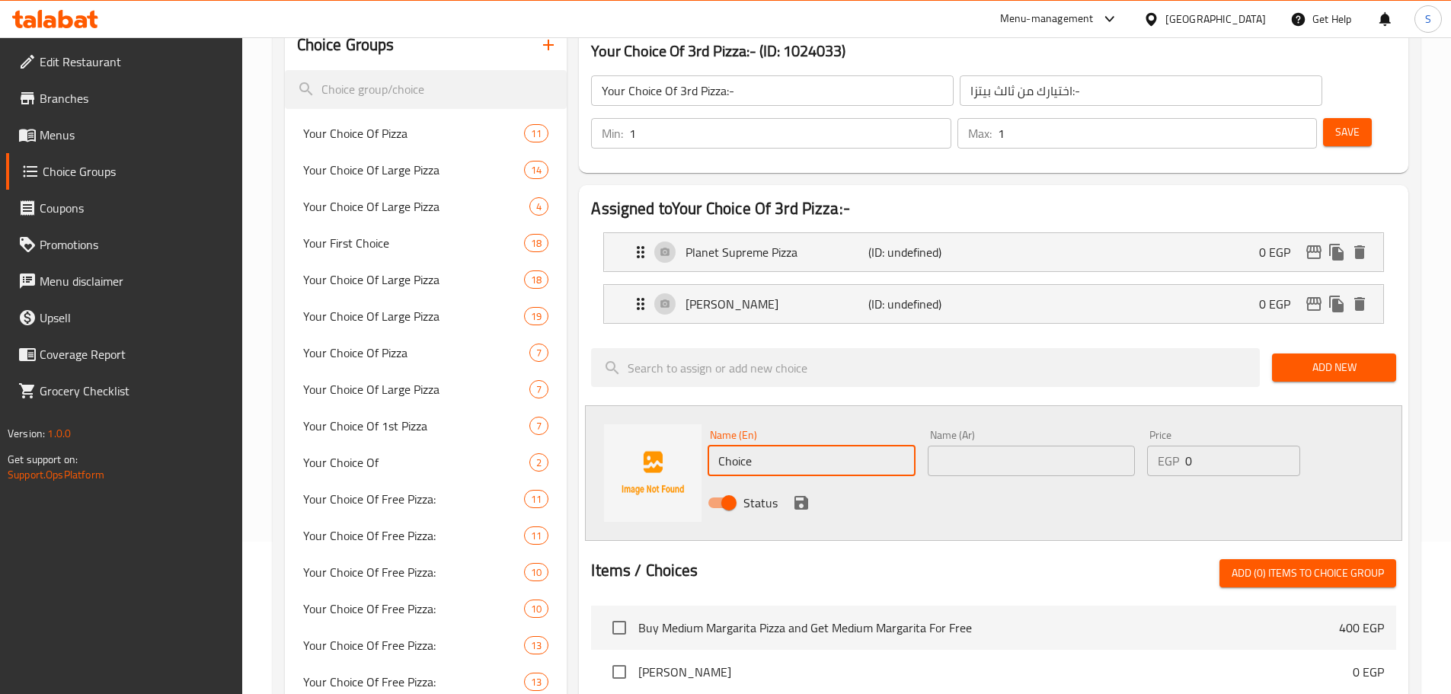
click at [801, 446] on input "Choice" at bounding box center [811, 461] width 207 height 30
paste input "eese Lovers Pizza"
type input "Cheese Lovers Pizza"
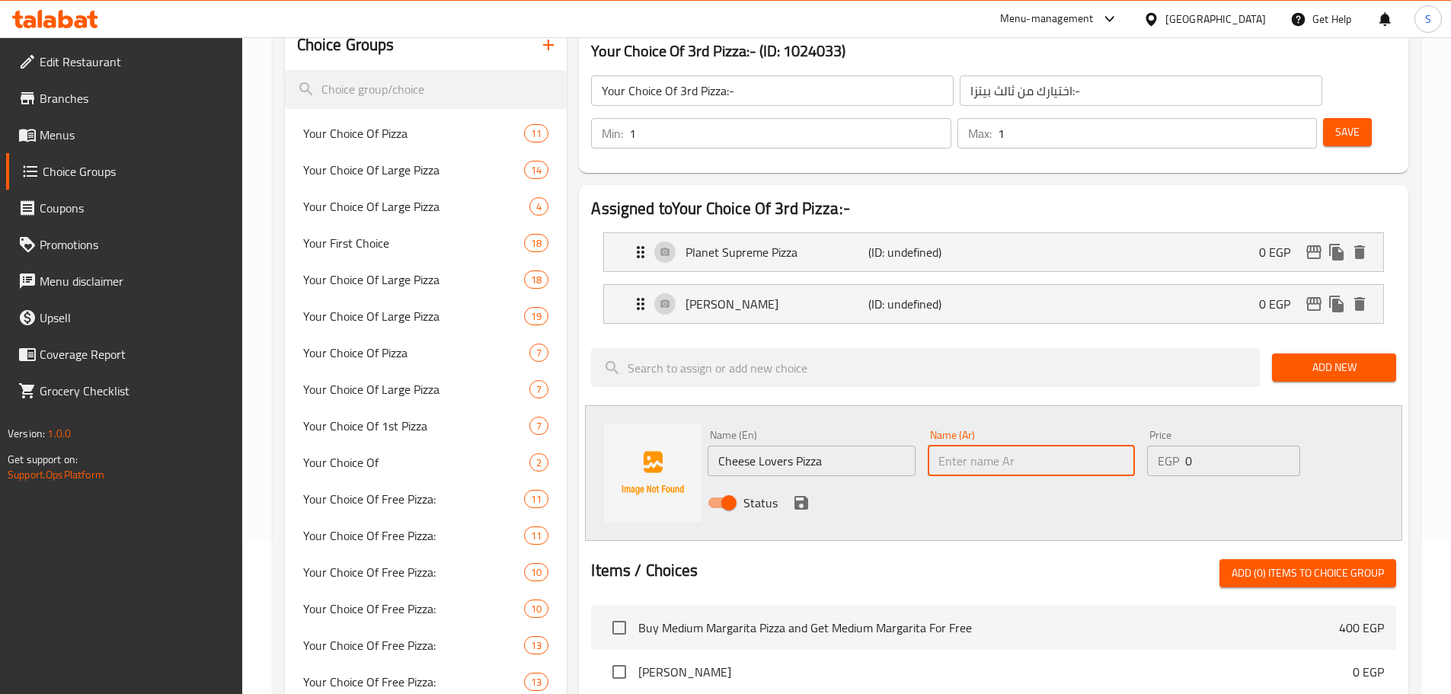
click at [981, 446] on input "text" at bounding box center [1031, 461] width 207 height 30
paste input "بيتزا تشيز لافر"
type input "بيتزا تشيز لافر"
click at [802, 496] on icon "save" at bounding box center [801, 503] width 14 height 14
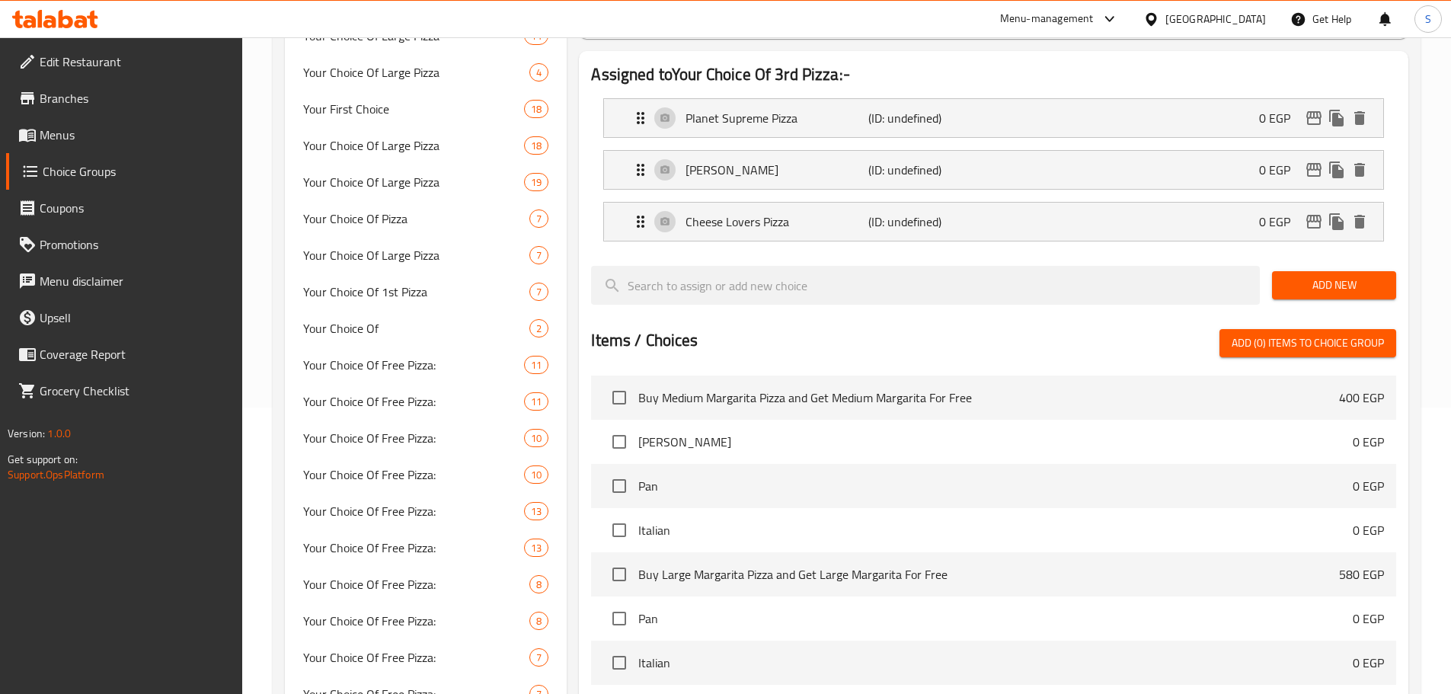
scroll to position [305, 0]
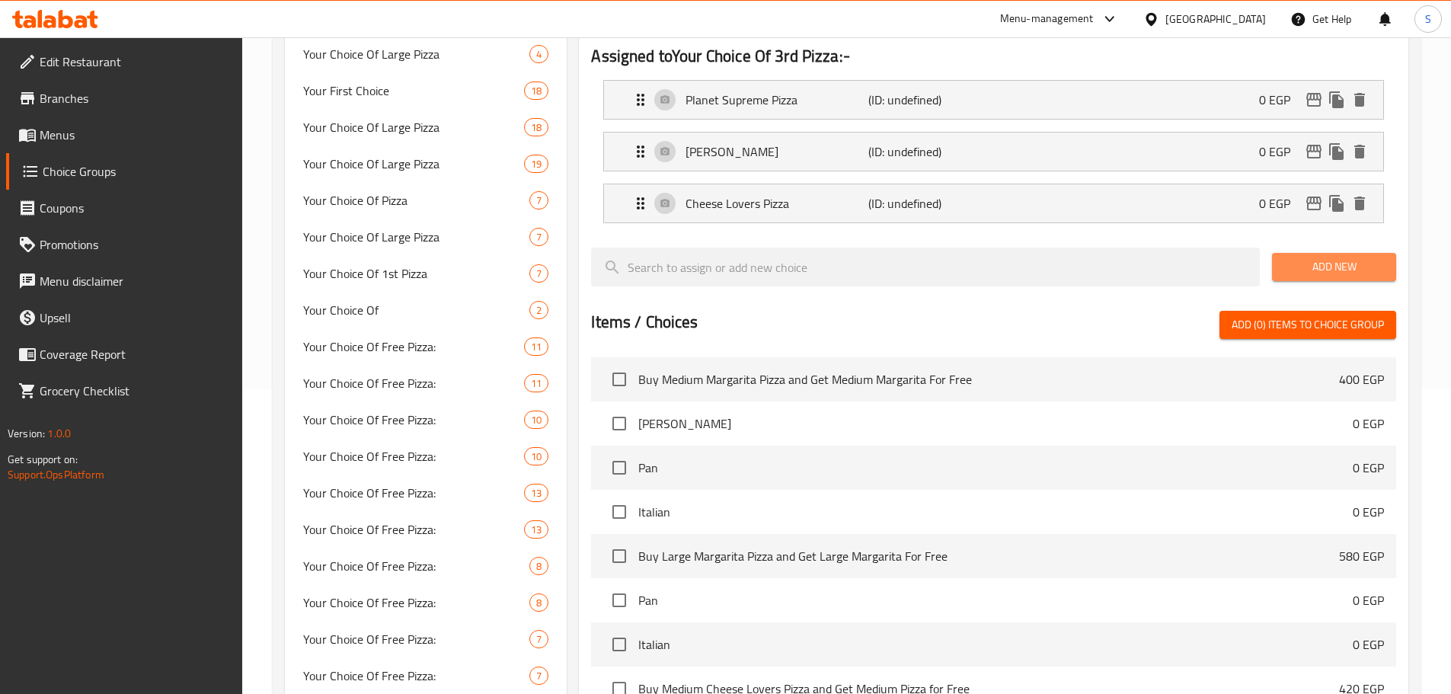
click at [1337, 257] on span "Add New" at bounding box center [1334, 266] width 100 height 19
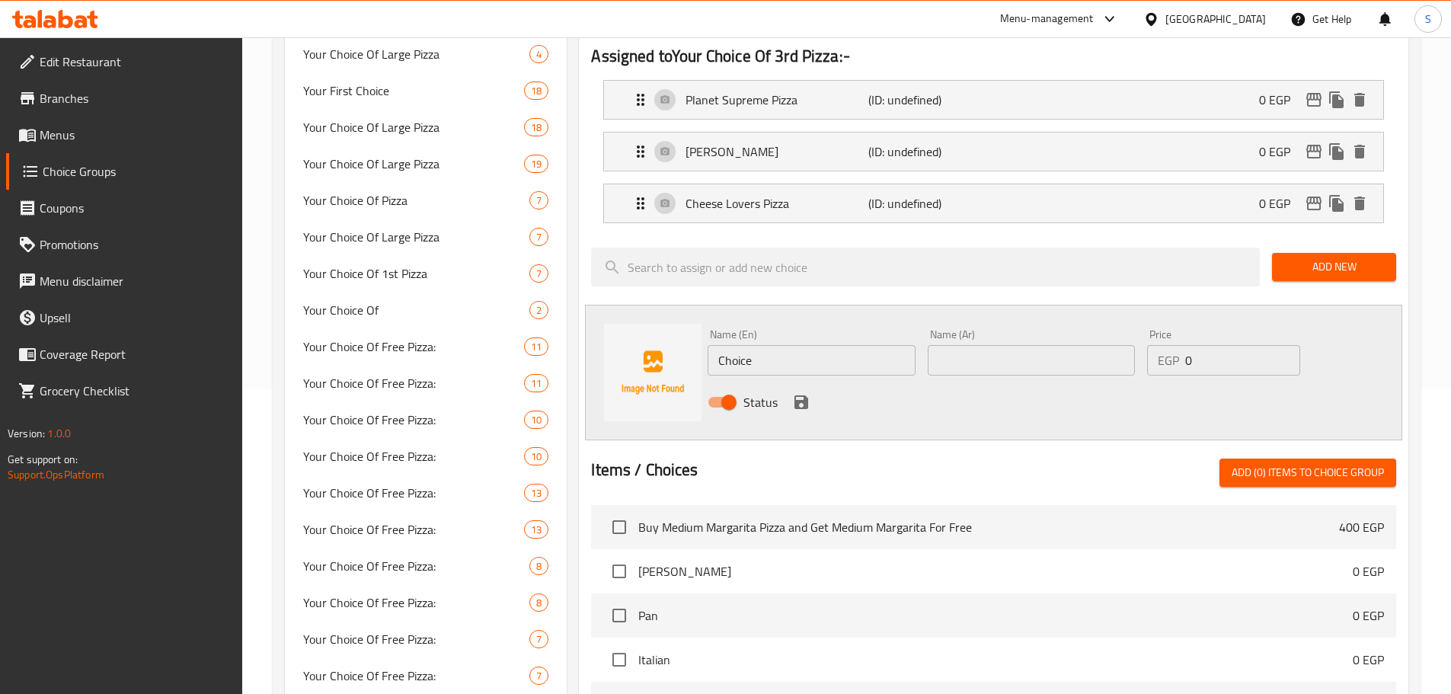
click at [773, 345] on input "Choice" at bounding box center [811, 360] width 207 height 30
paste input "Pepperoni Pizza"
type input "Pepperoni Pizza"
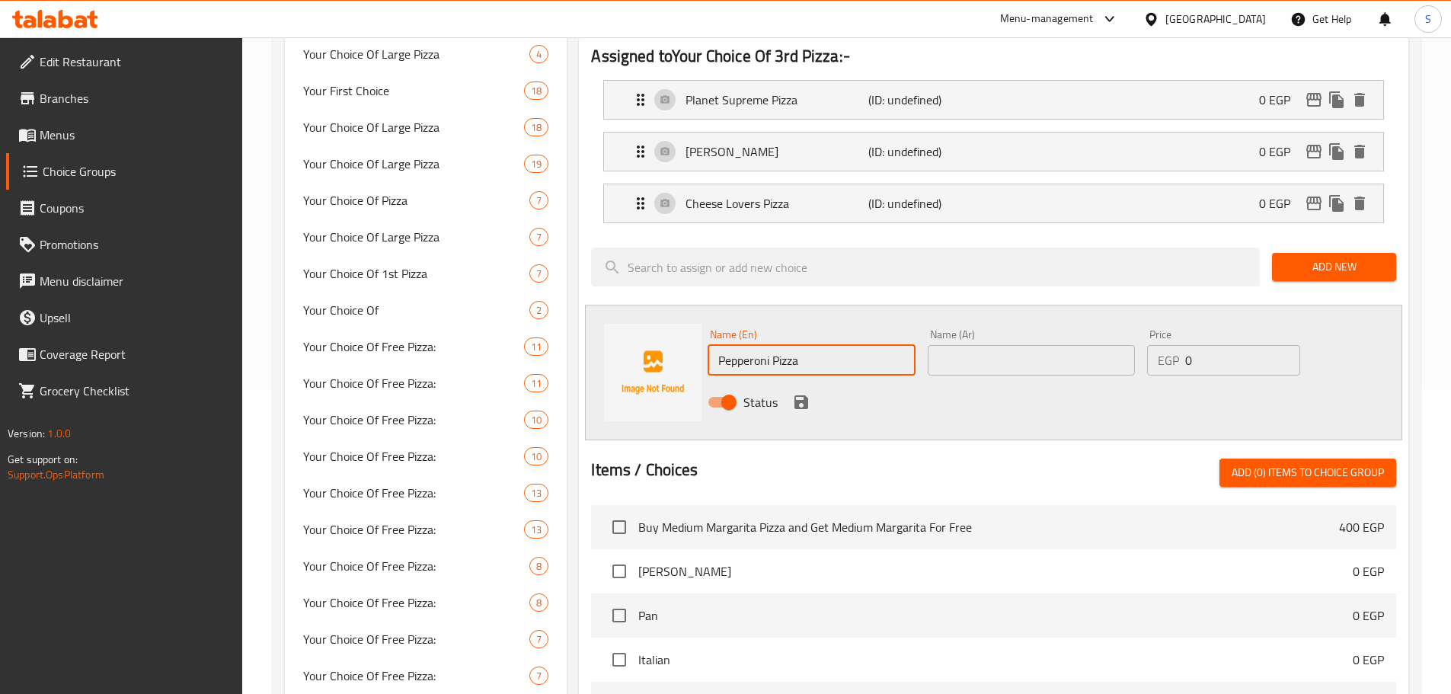
click at [1050, 345] on input "text" at bounding box center [1031, 360] width 207 height 30
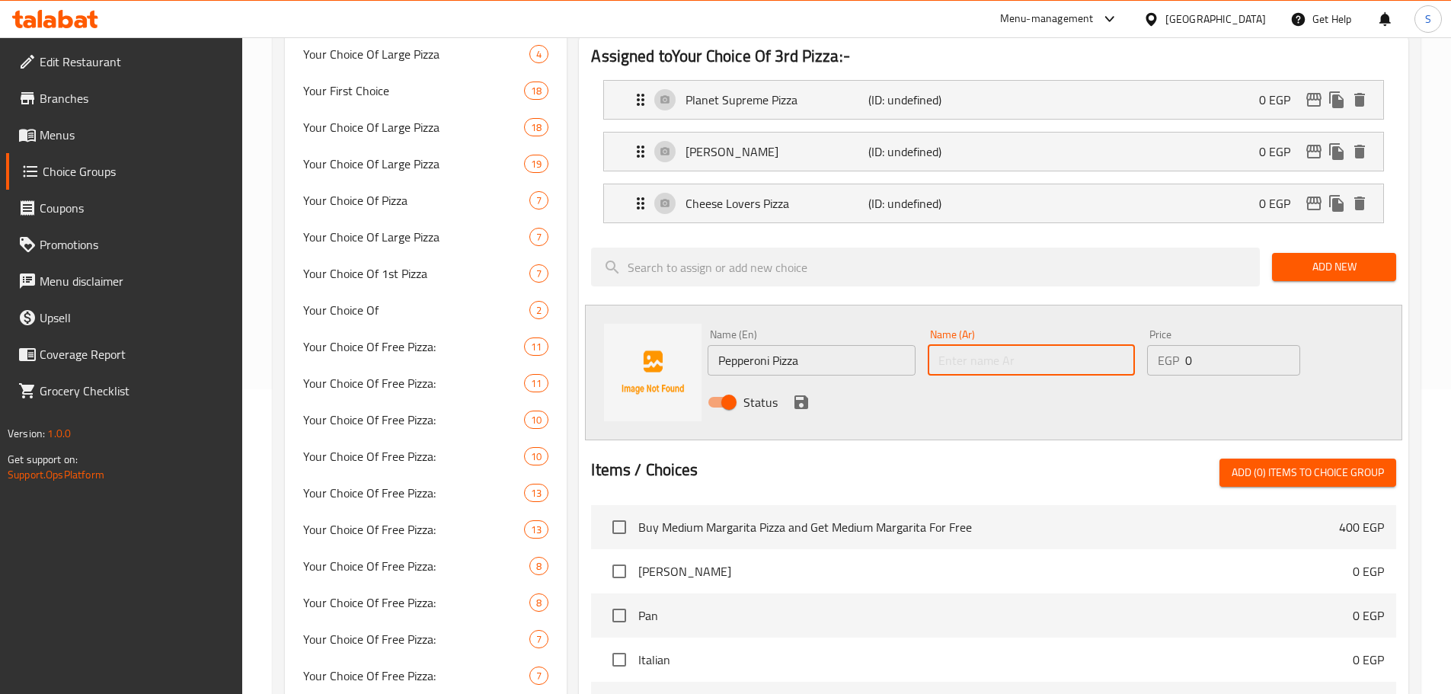
paste input "بيتزا ببروني"
type input "بيتزا ببروني"
click at [802, 393] on icon "save" at bounding box center [801, 402] width 18 height 18
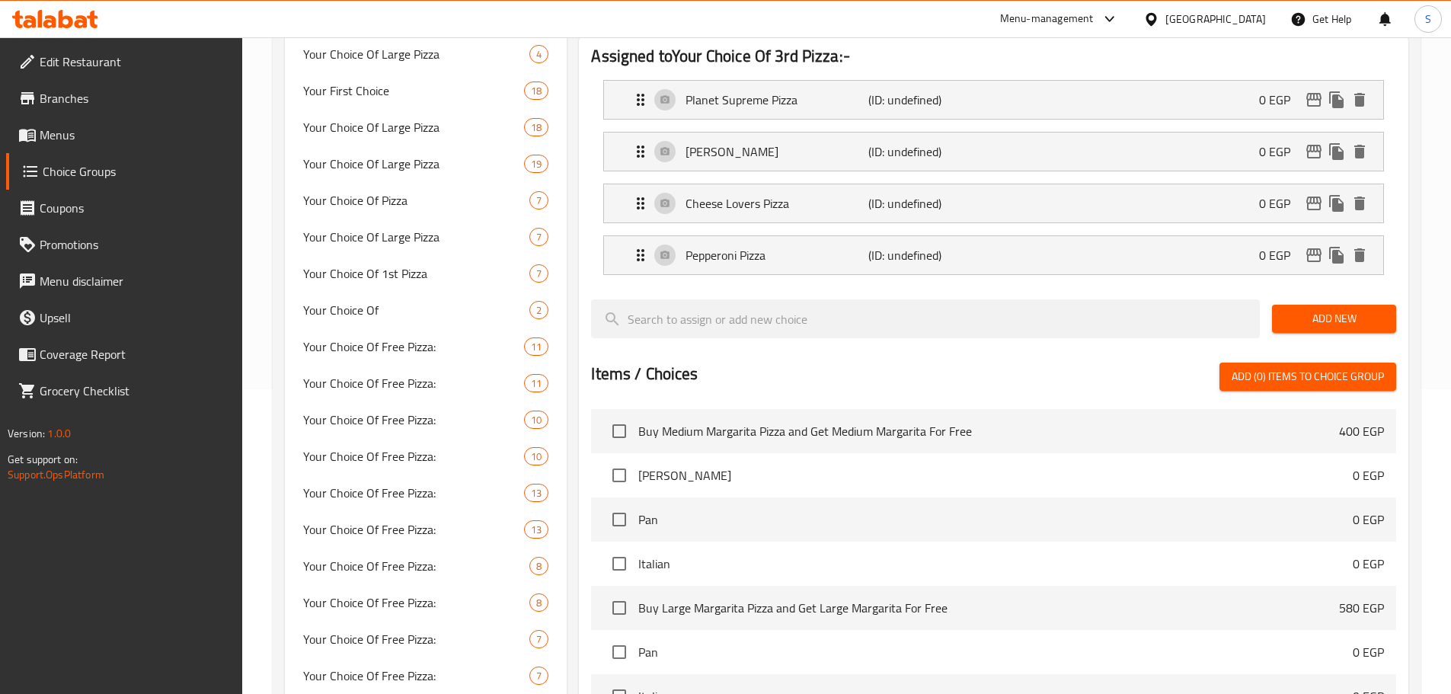
click at [1318, 309] on span "Add New" at bounding box center [1334, 318] width 100 height 19
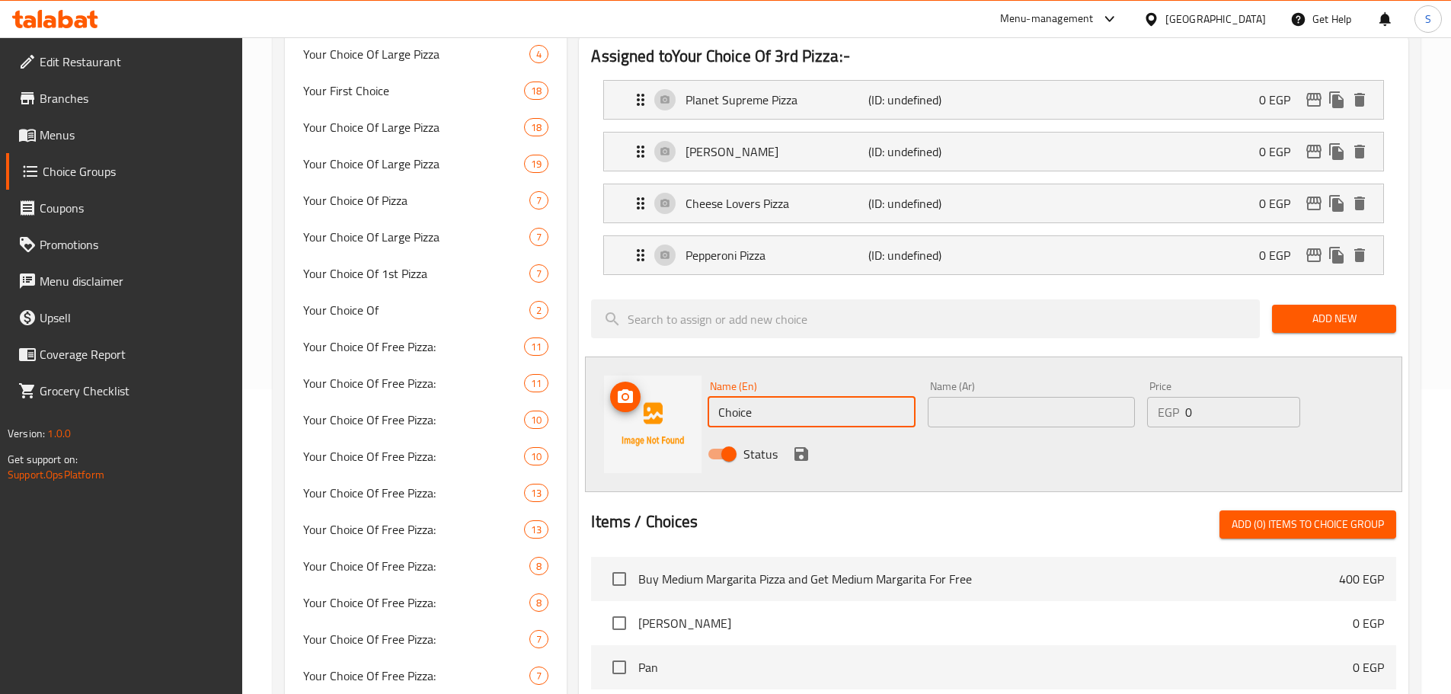
drag, startPoint x: 778, startPoint y: 375, endPoint x: 701, endPoint y: 371, distance: 77.1
click at [701, 371] on div "Name (En) Choice Name (En) Name (Ar) Name (Ar) Price EGP 0 Price Status" at bounding box center [993, 424] width 817 height 136
paste input "Hot Dog Pizza"
type input "Hot Dog Pizza"
click at [990, 397] on input "text" at bounding box center [1031, 412] width 207 height 30
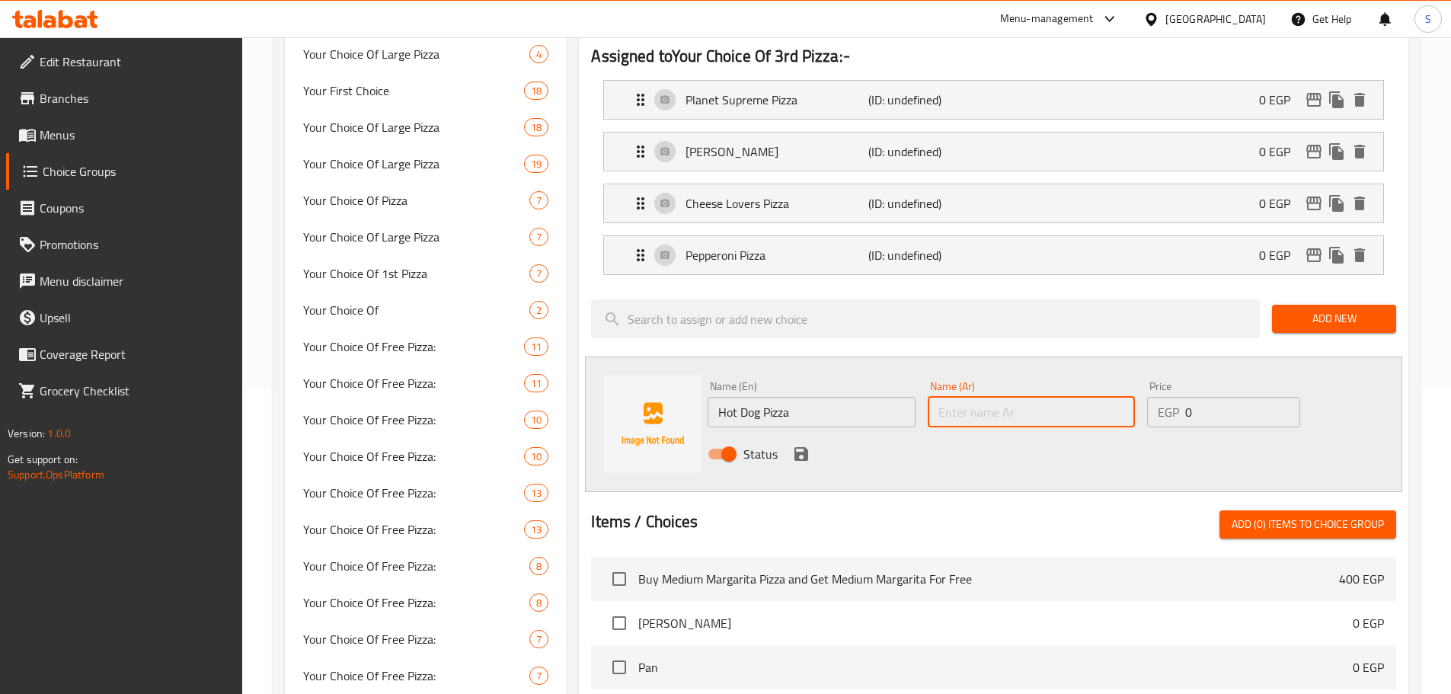
paste input "بيتزا هوت دوج"
type input "بيتزا هوت دوج"
click at [796, 447] on icon "save" at bounding box center [801, 454] width 14 height 14
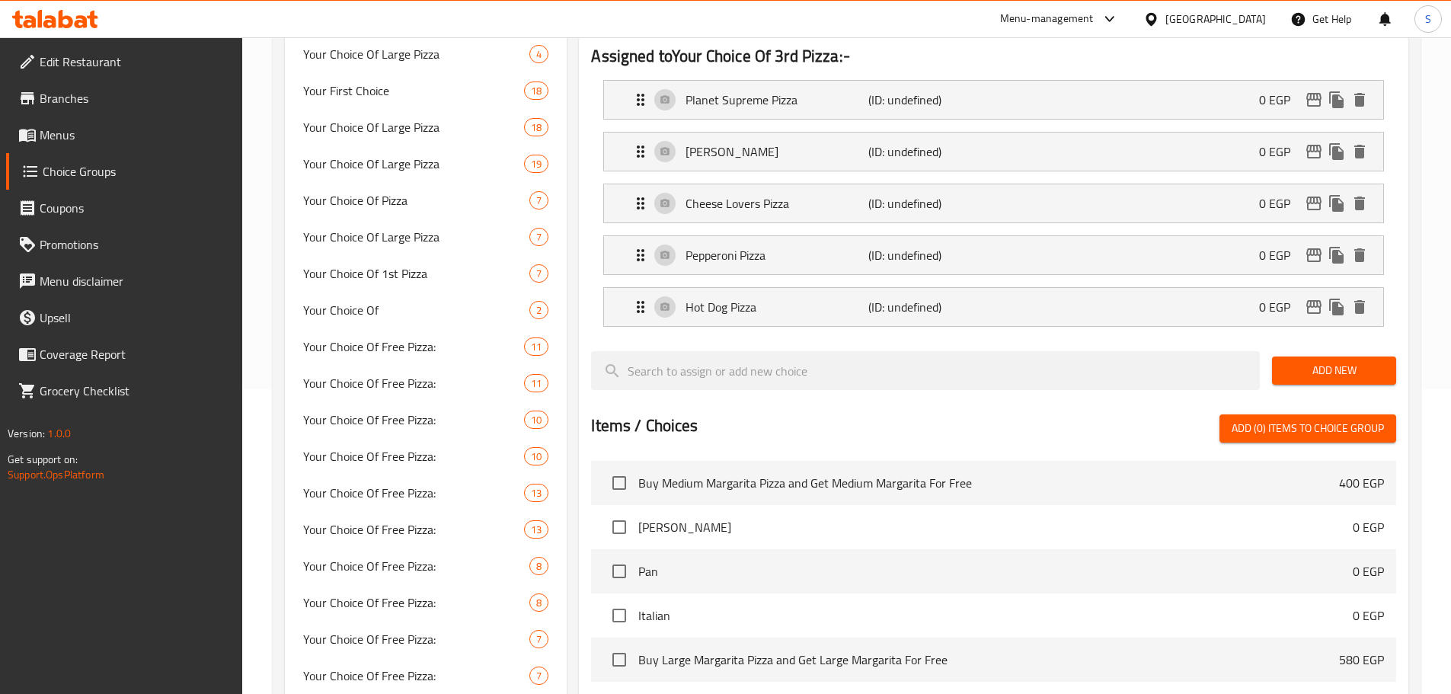
click at [1321, 361] on span "Add New" at bounding box center [1334, 370] width 100 height 19
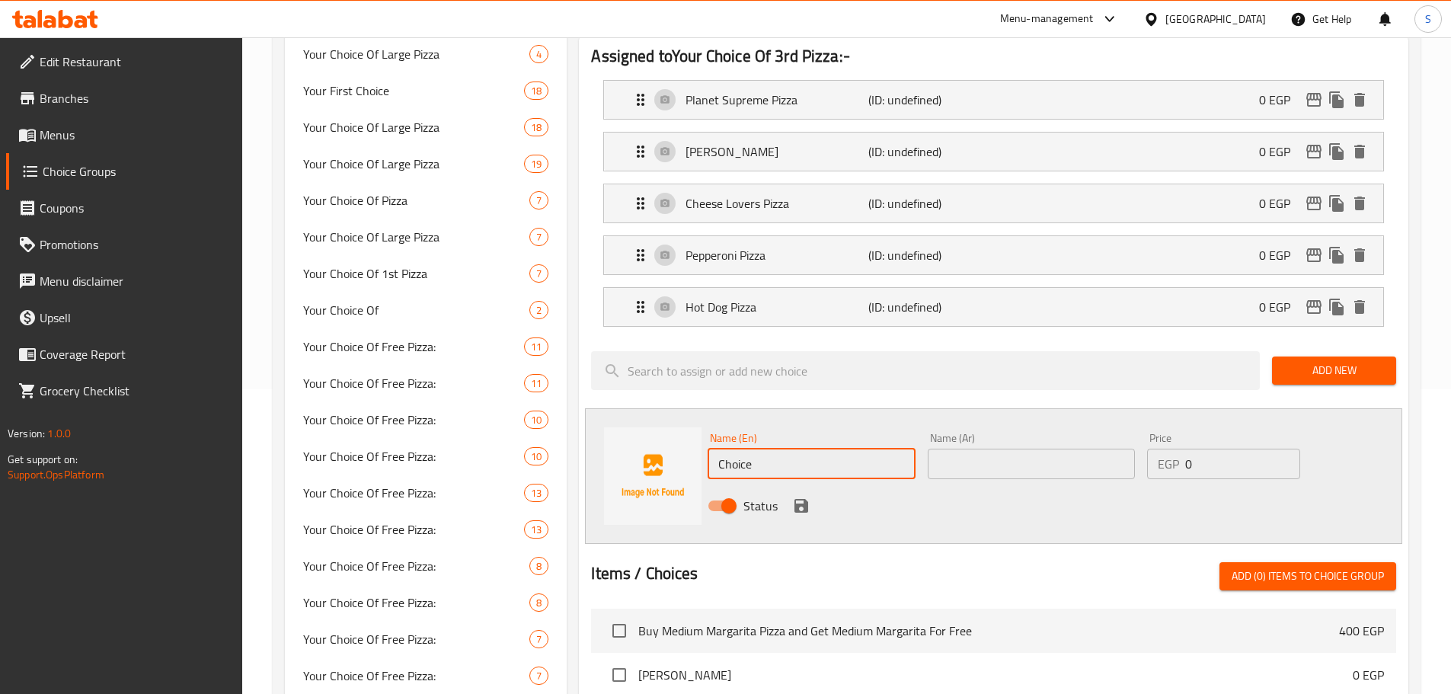
click at [762, 449] on input "Choice" at bounding box center [811, 464] width 207 height 30
paste input "Mexican Pizza"
type input "Mexican Pizza"
click at [989, 449] on input "text" at bounding box center [1031, 464] width 207 height 30
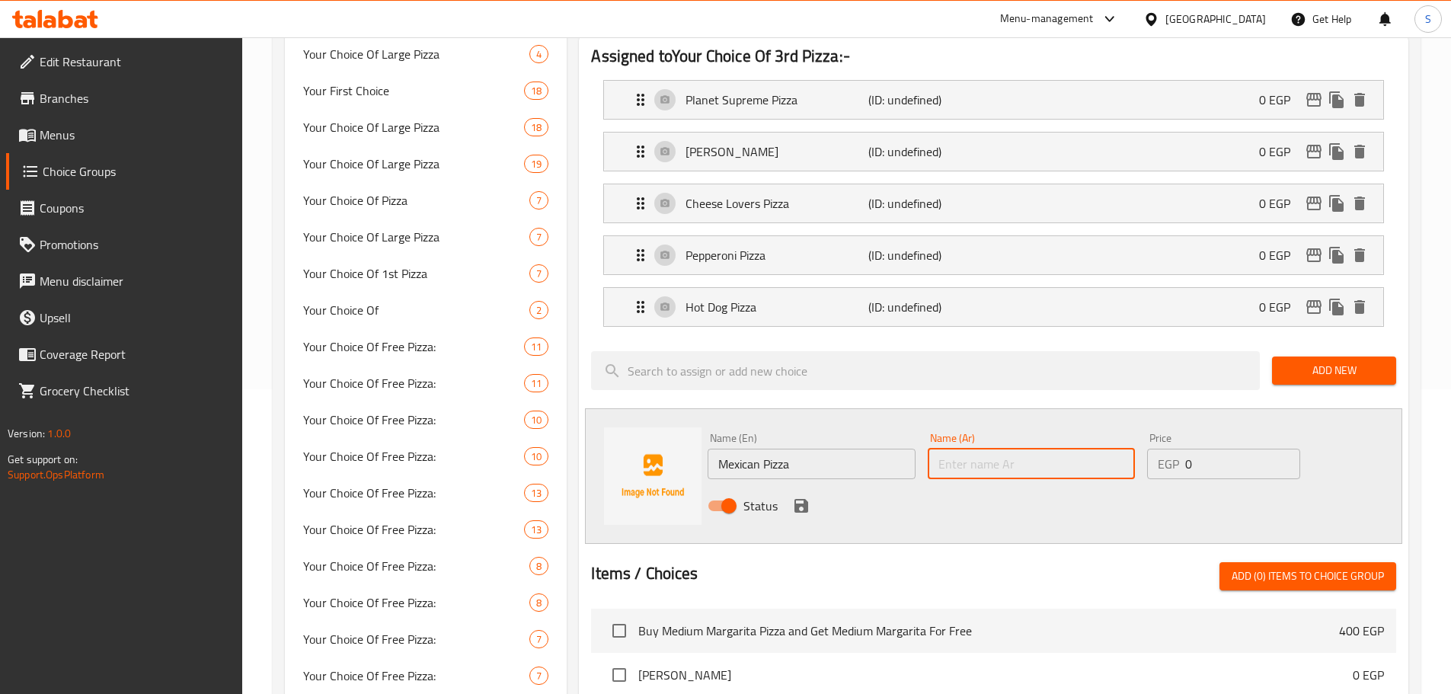
paste input "بيتزا مكسيكان"
type input "بيتزا مكسيكان"
click at [799, 497] on icon "save" at bounding box center [801, 506] width 18 height 18
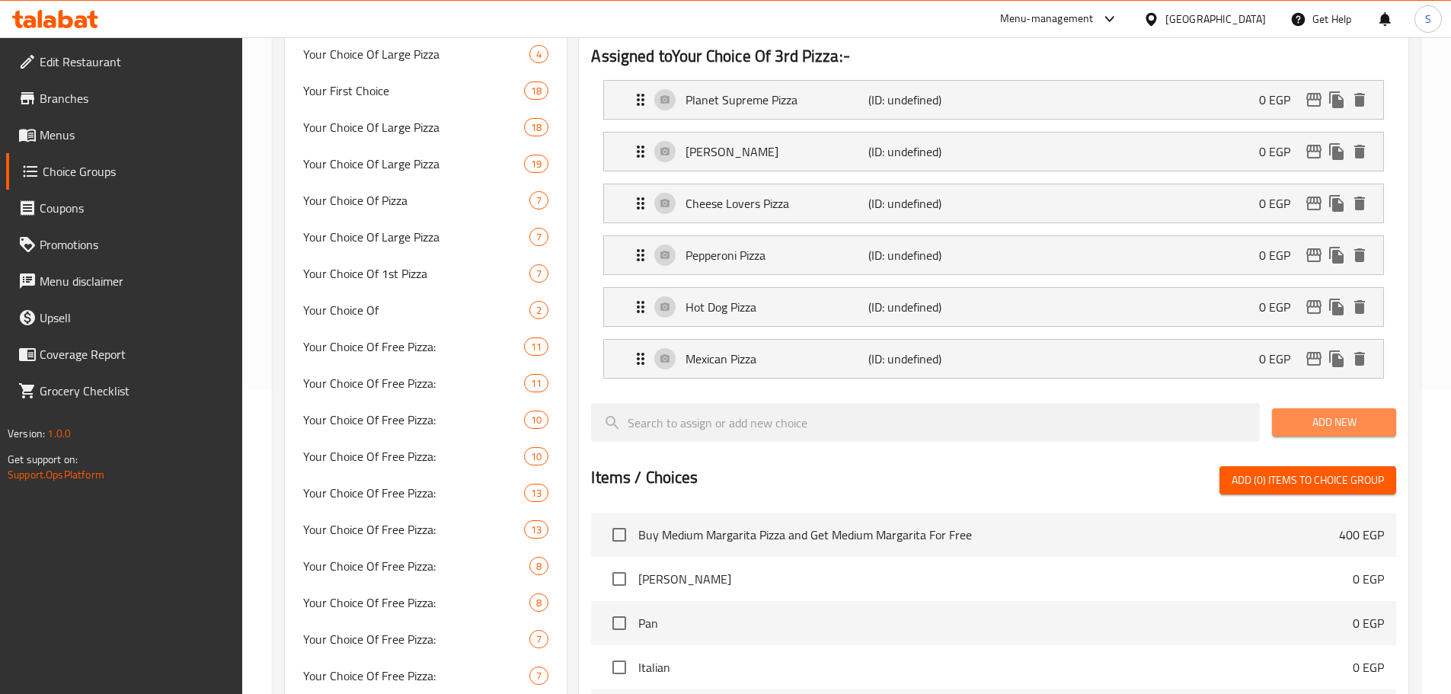
click at [1331, 413] on span "Add New" at bounding box center [1334, 422] width 100 height 19
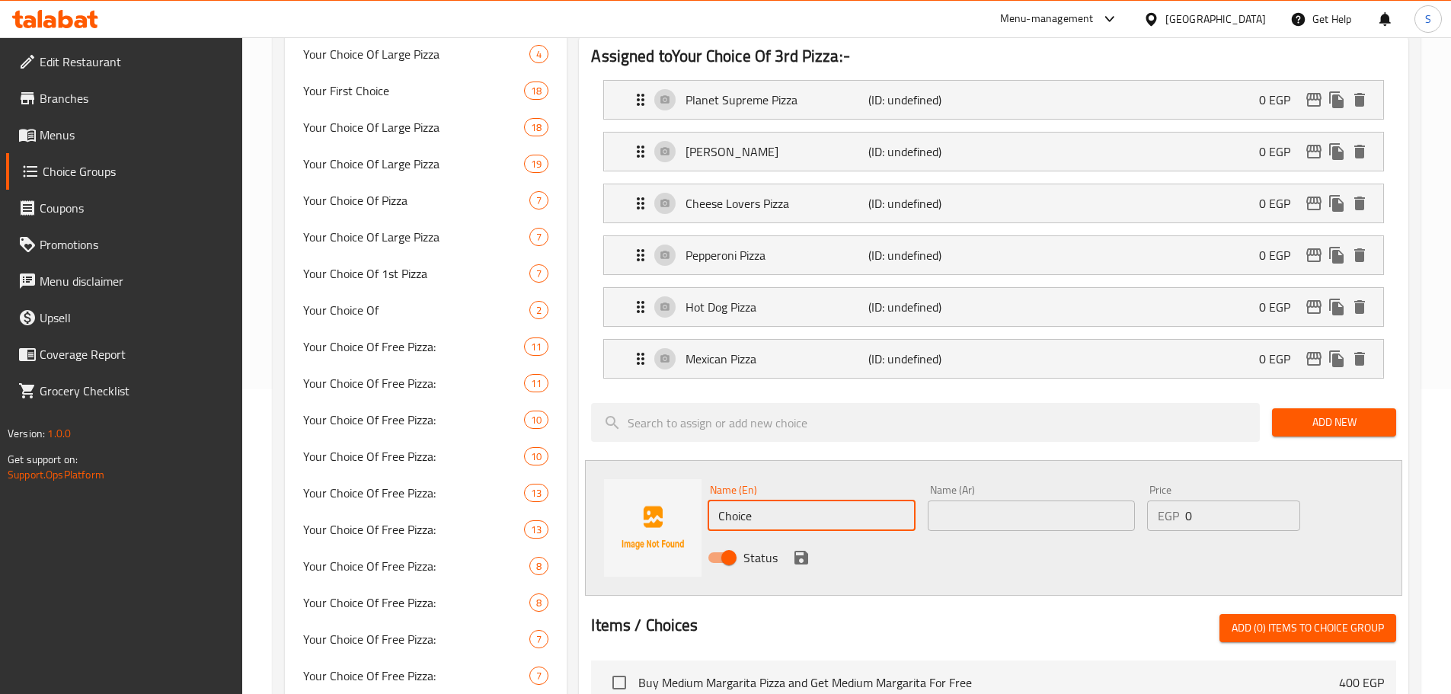
click at [762, 500] on input "Choice" at bounding box center [811, 515] width 207 height 30
paste input "icken BBQ Pizza"
type input "Chicken BBQ Pizza"
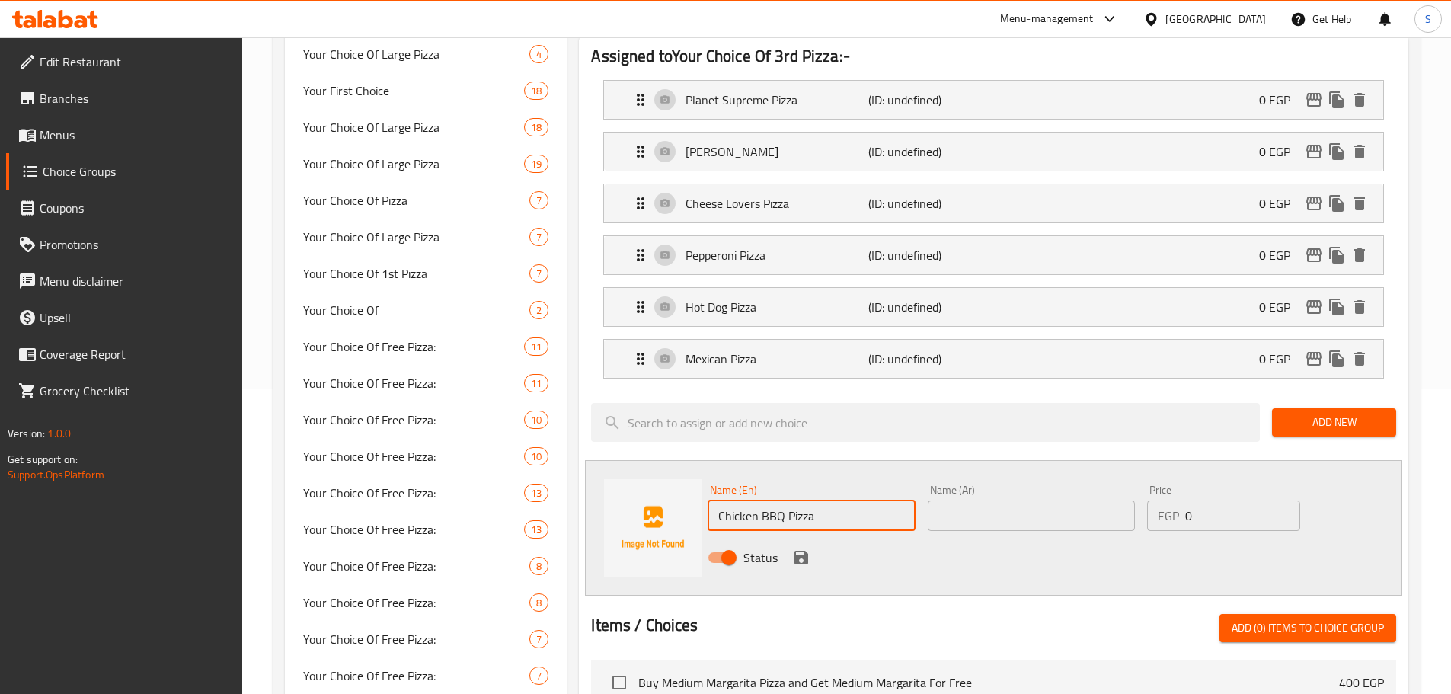
click at [1017, 500] on input "text" at bounding box center [1031, 515] width 207 height 30
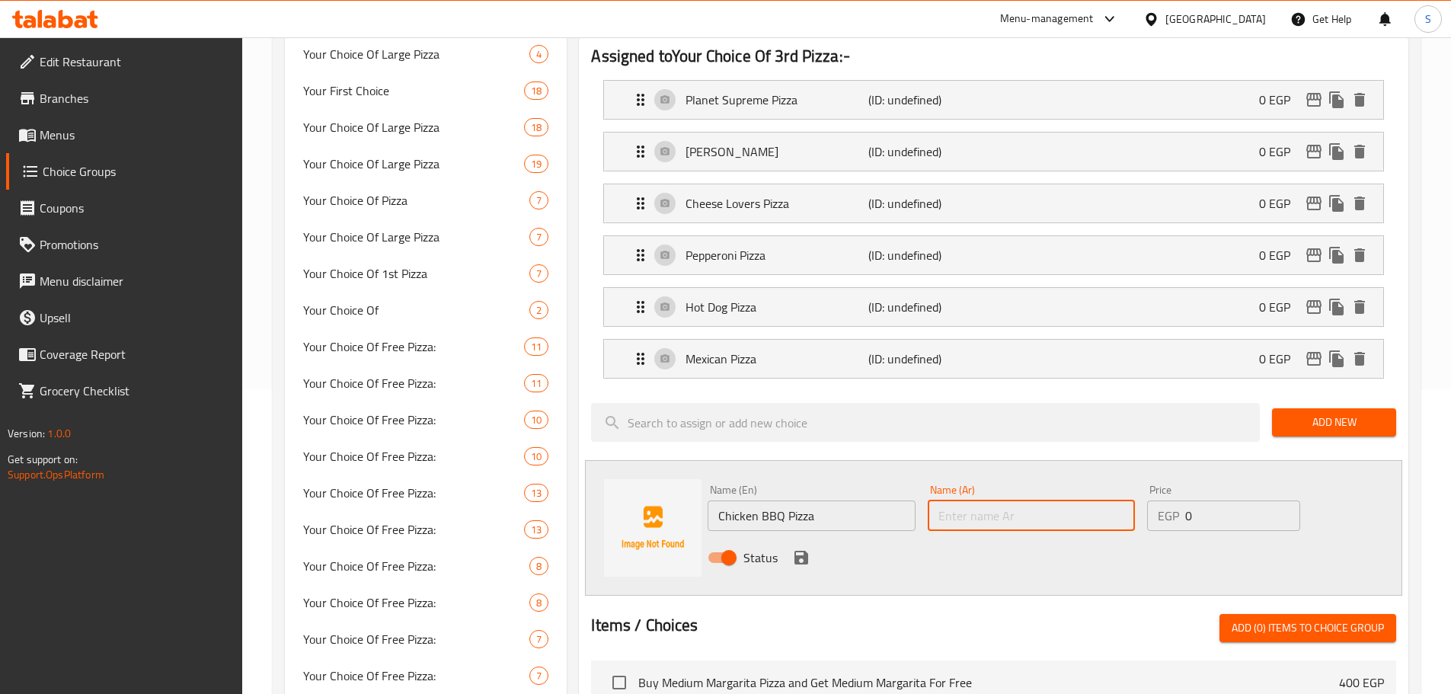
paste input "بيتزا تشيكن باربكيو"
type input "بيتزا تشيكن باربكيو"
click at [805, 551] on icon "save" at bounding box center [801, 558] width 14 height 14
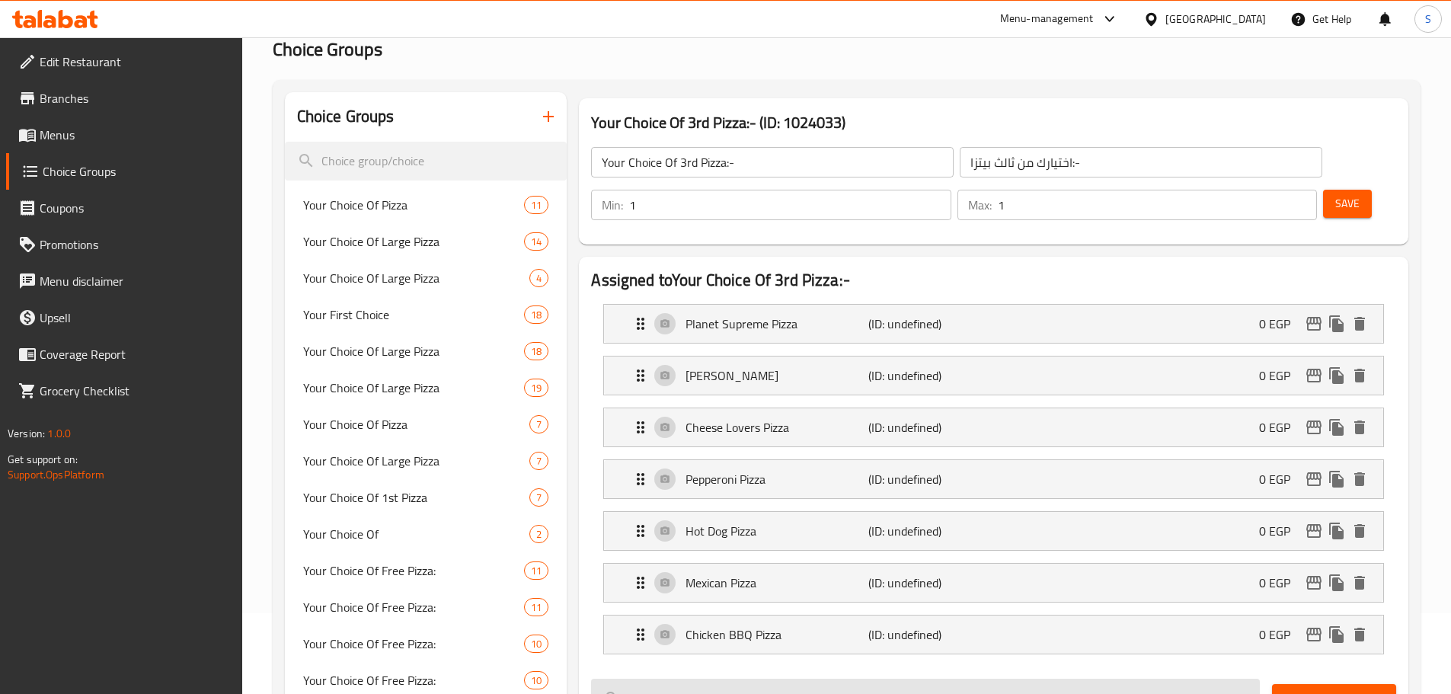
scroll to position [76, 0]
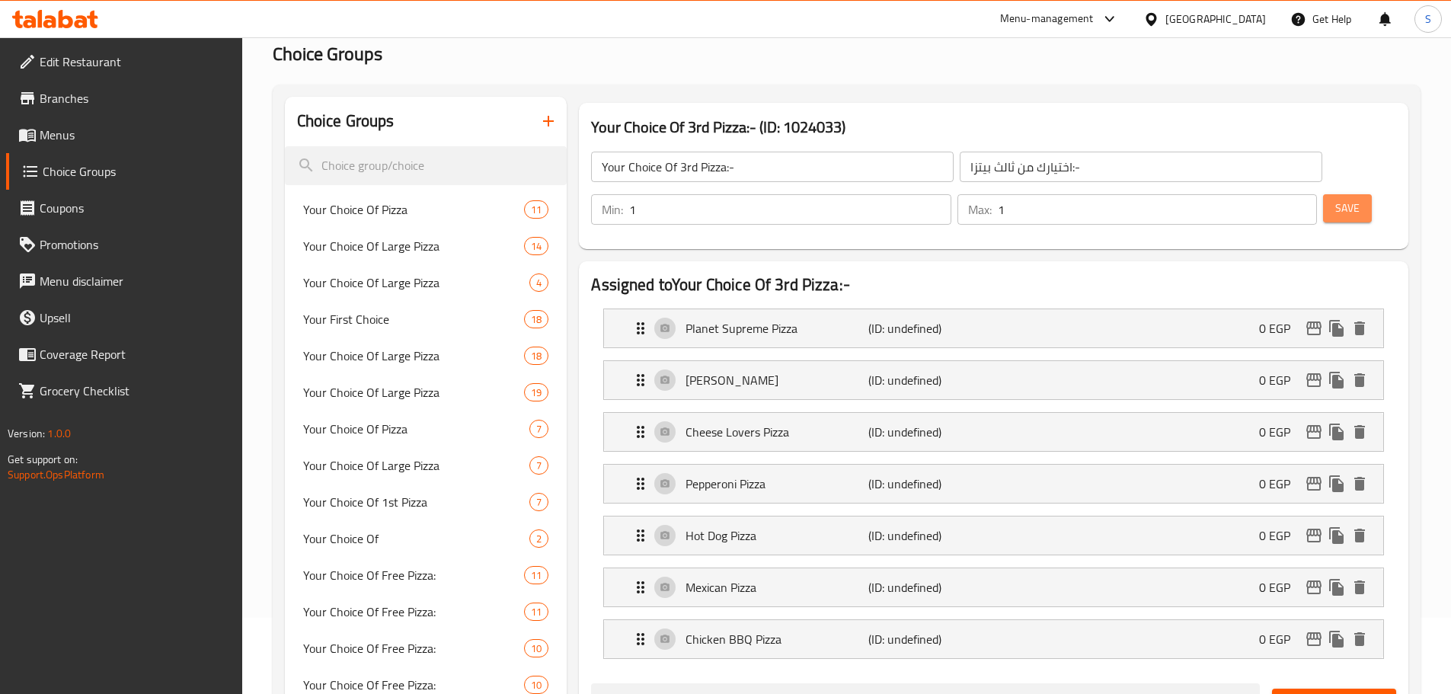
click at [1323, 194] on button "Save" at bounding box center [1347, 208] width 49 height 28
click at [75, 136] on span "Menus" at bounding box center [135, 135] width 190 height 18
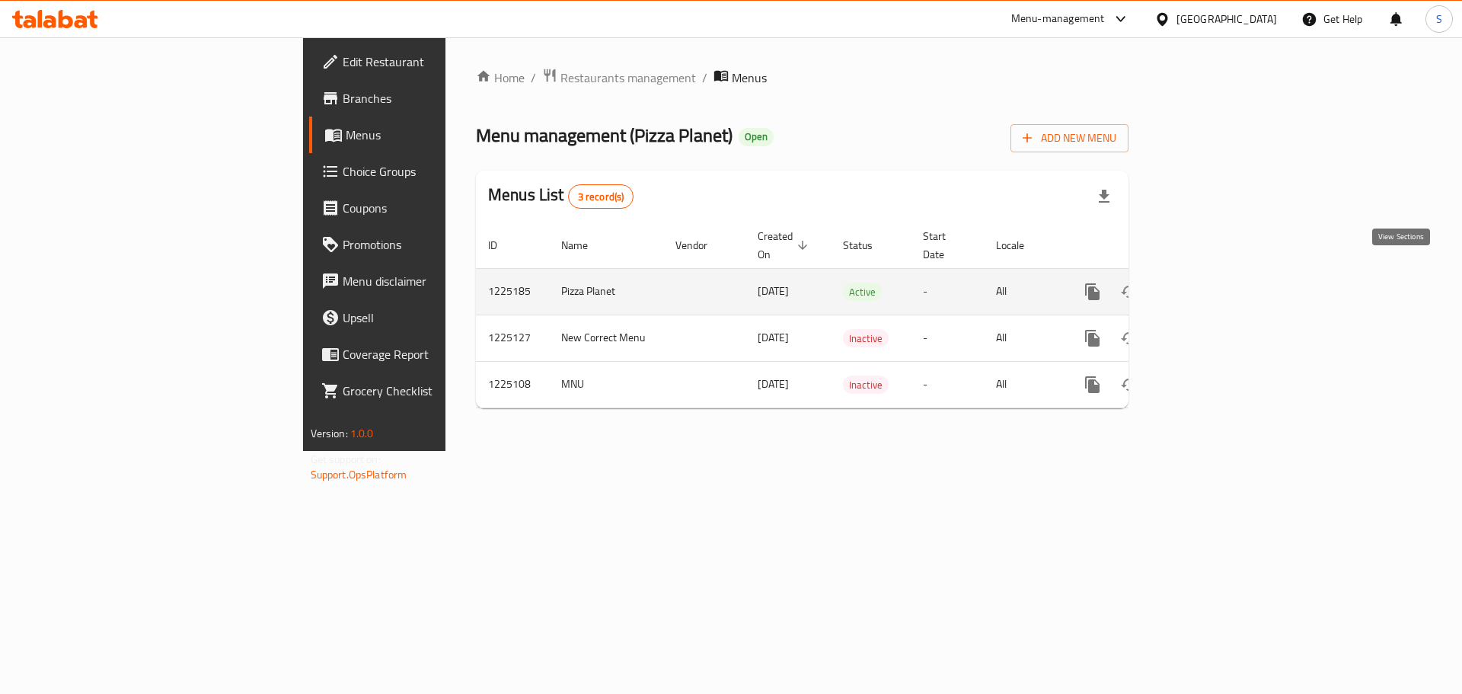
click at [1212, 283] on icon "enhanced table" at bounding box center [1203, 292] width 18 height 18
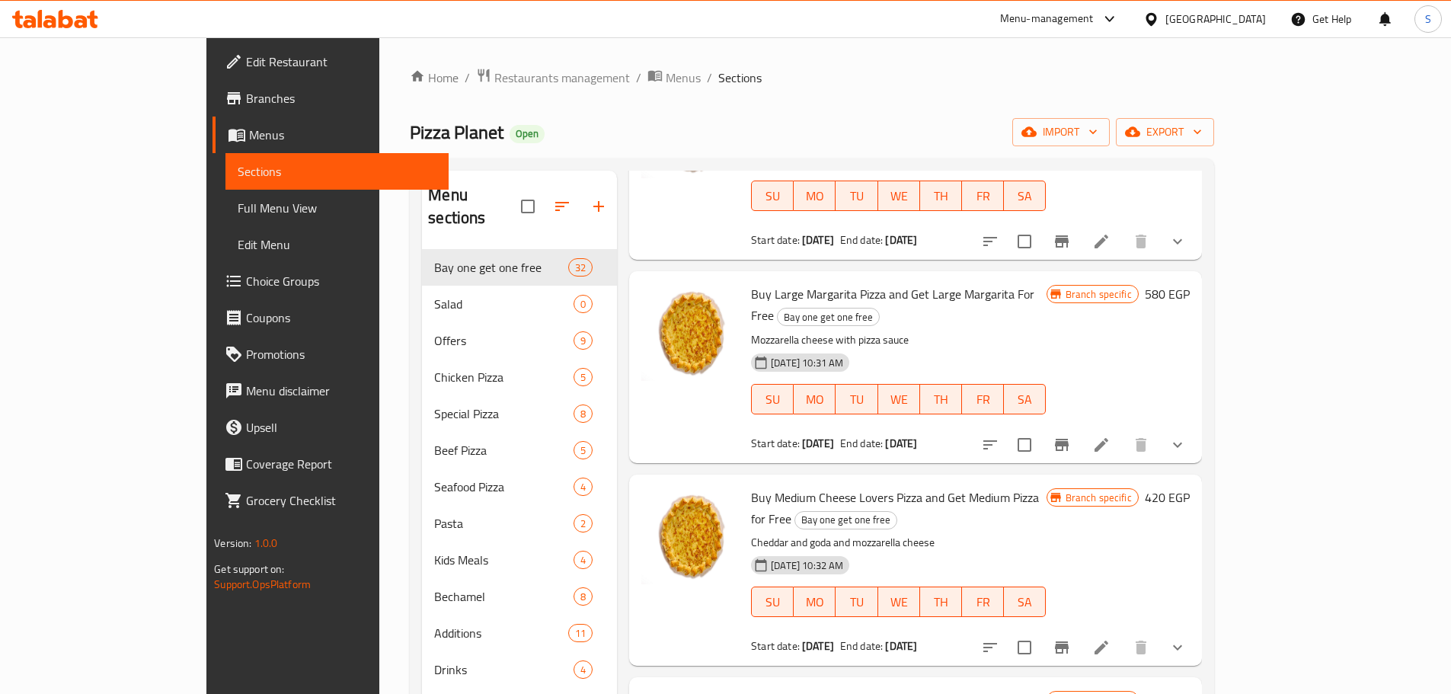
scroll to position [152, 0]
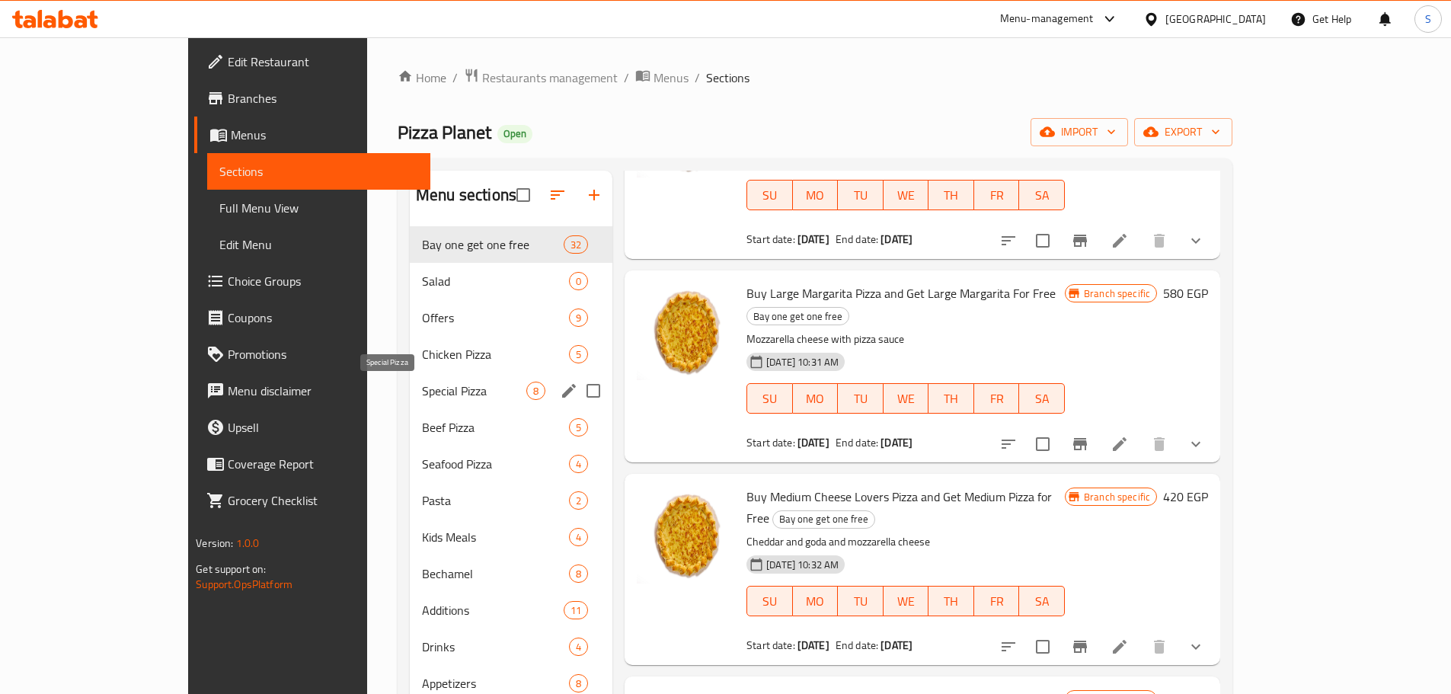
drag, startPoint x: 345, startPoint y: 385, endPoint x: 442, endPoint y: 397, distance: 97.4
click at [422, 384] on span "Special Pizza" at bounding box center [474, 391] width 104 height 18
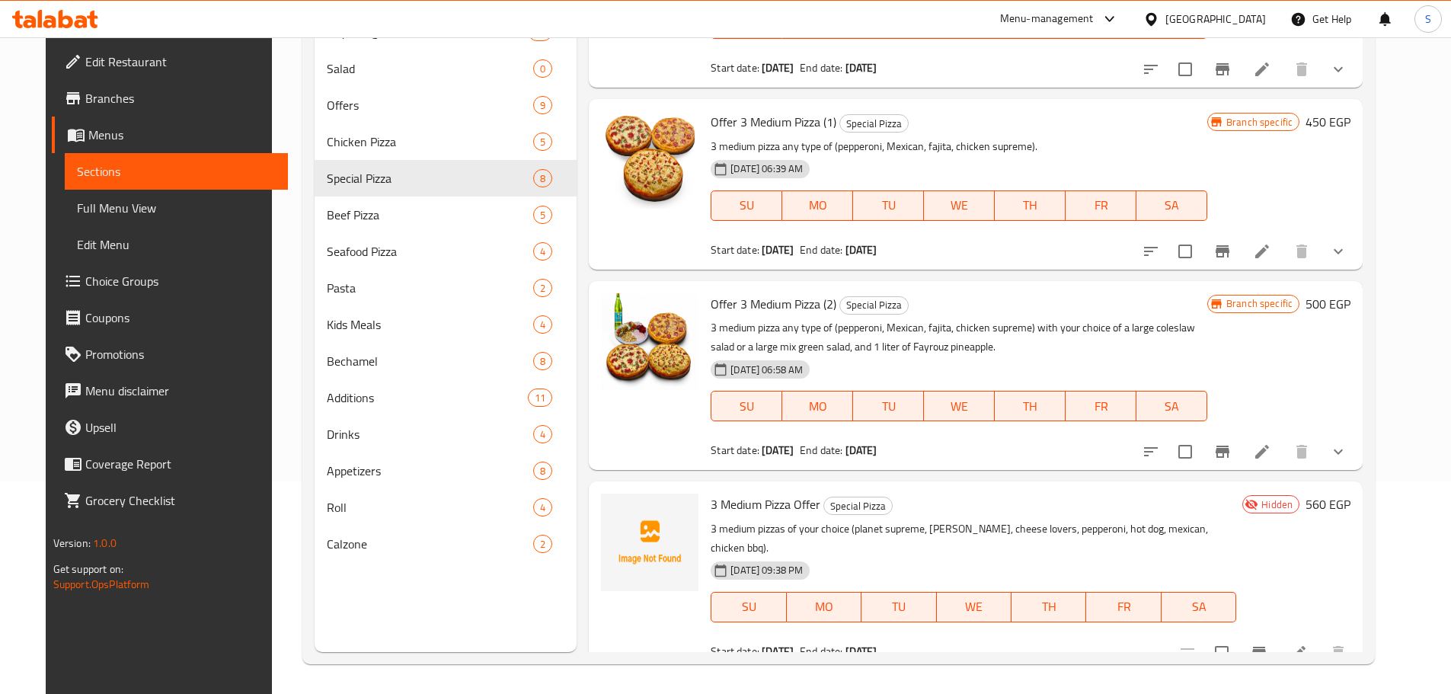
scroll to position [213, 0]
click at [1308, 643] on icon at bounding box center [1298, 652] width 18 height 18
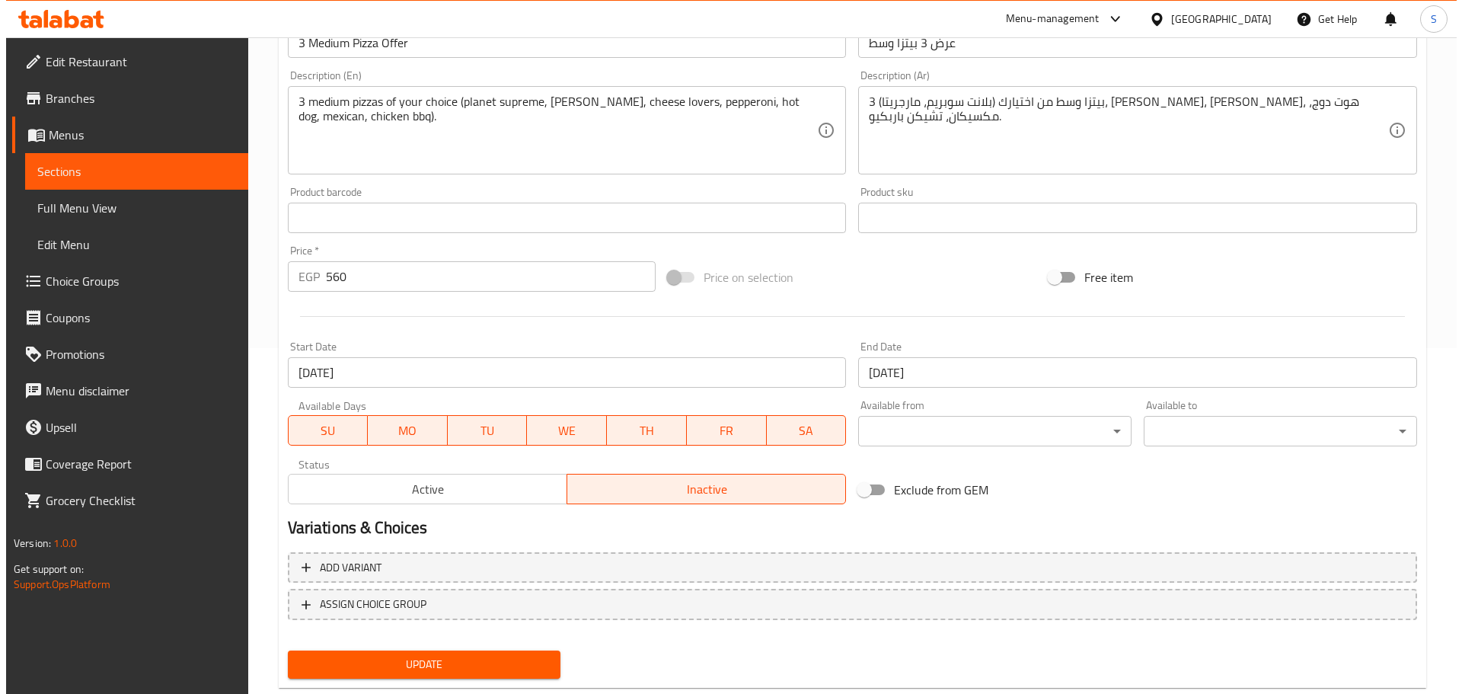
scroll to position [382, 0]
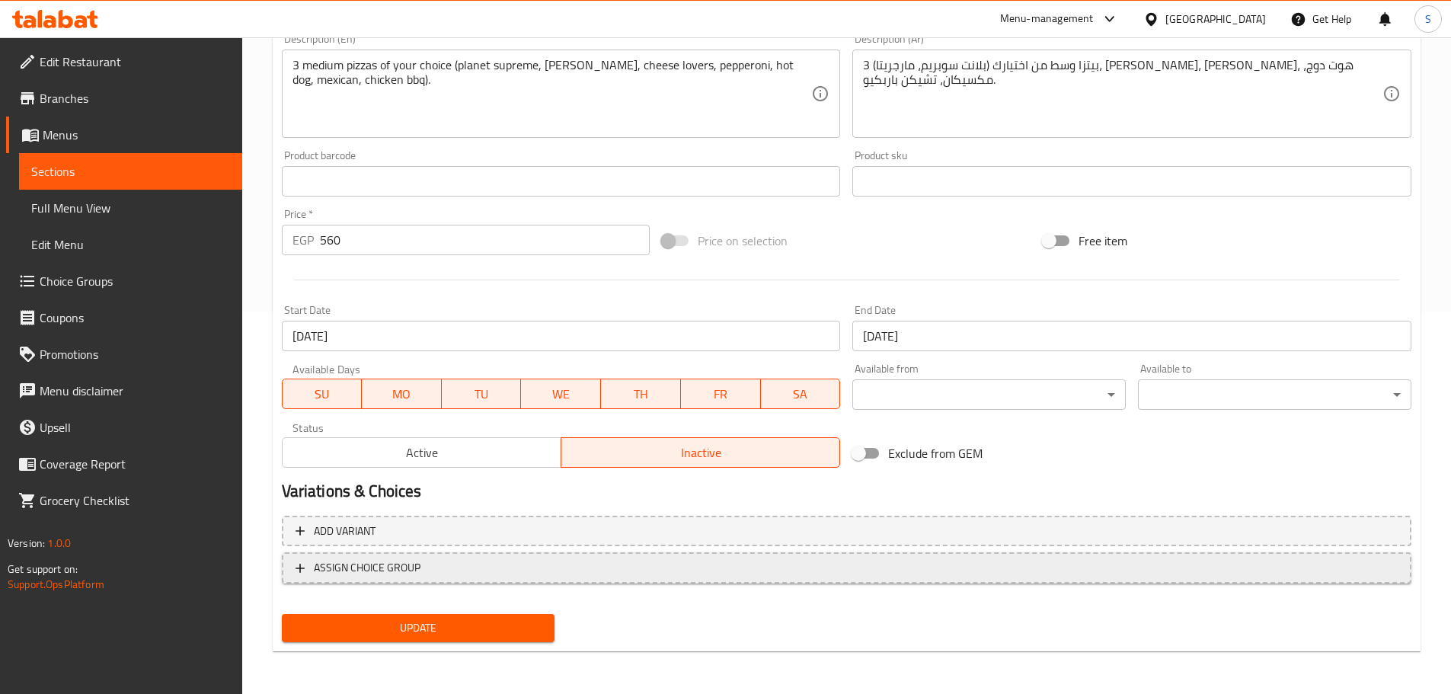
click at [374, 570] on span "ASSIGN CHOICE GROUP" at bounding box center [367, 567] width 107 height 19
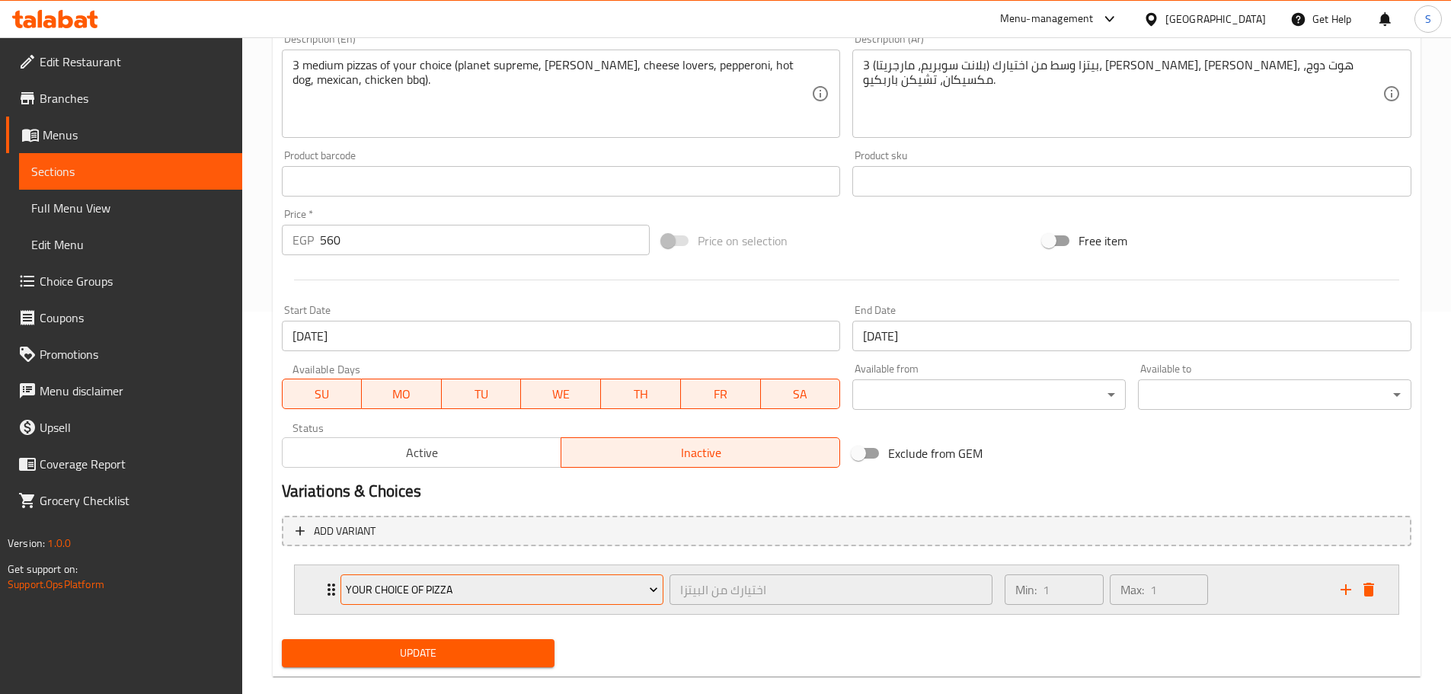
click at [660, 587] on icon "Expand" at bounding box center [653, 589] width 15 height 15
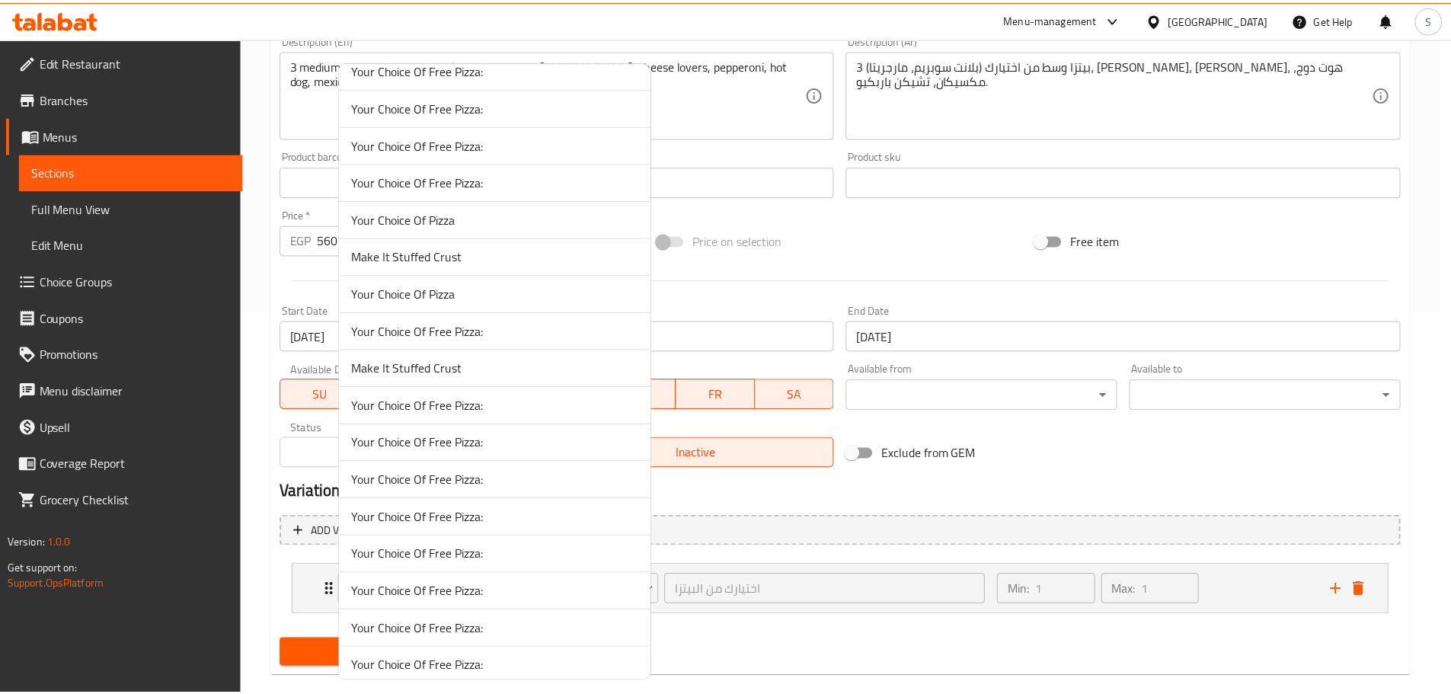
scroll to position [2925, 0]
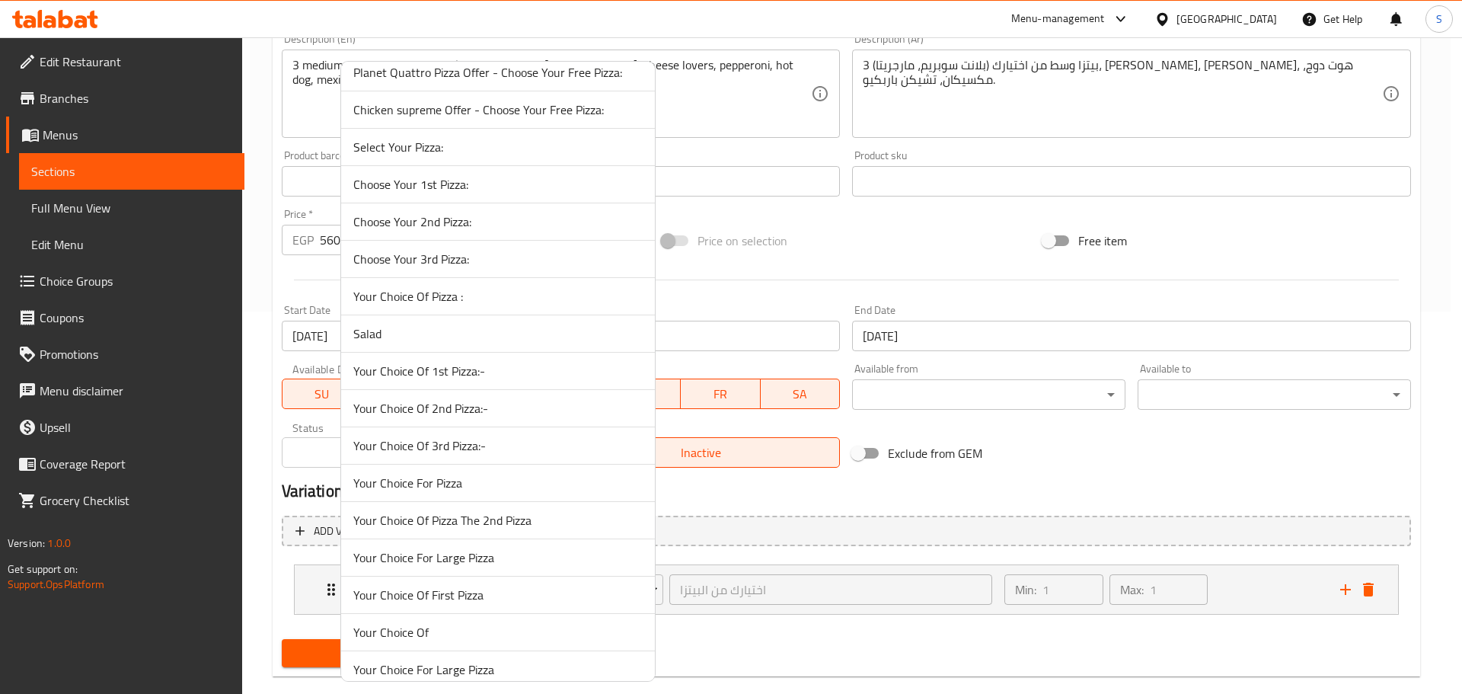
click at [450, 373] on span "Your Choice Of 1st Pizza:-" at bounding box center [497, 371] width 289 height 18
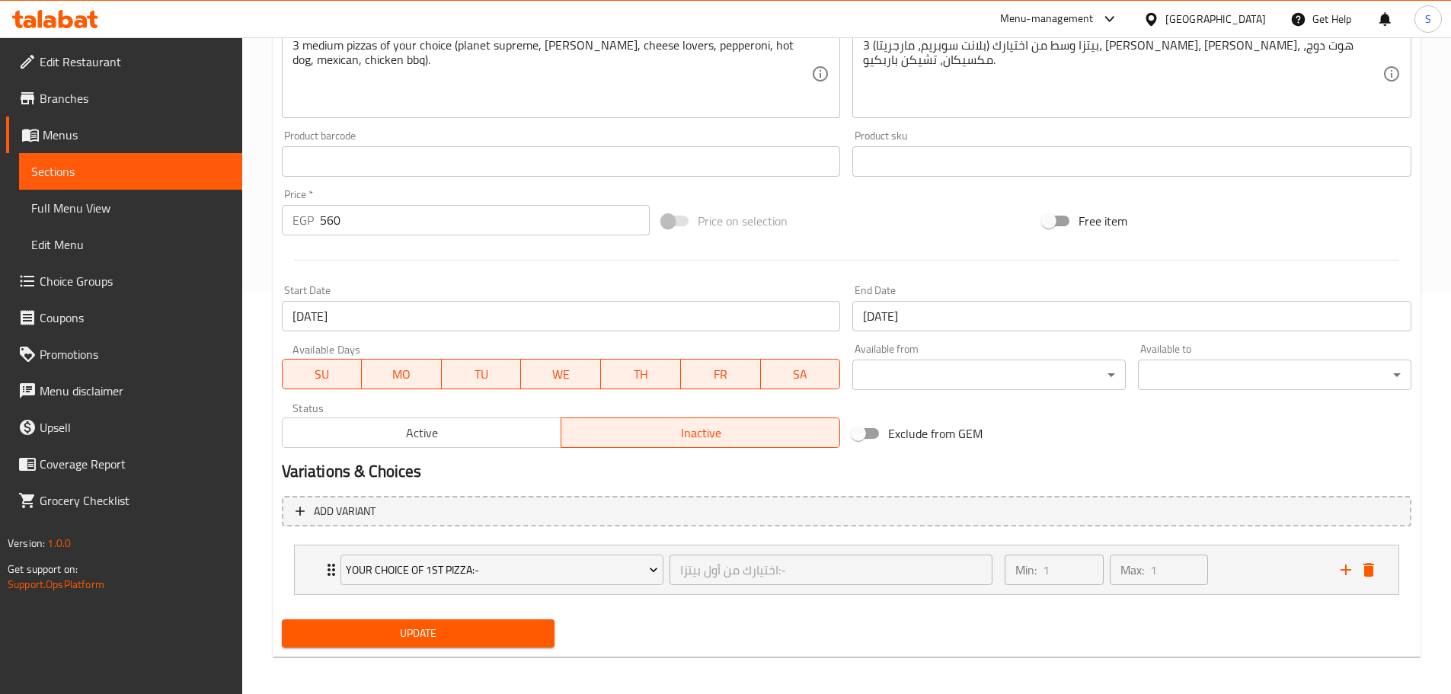
scroll to position [407, 0]
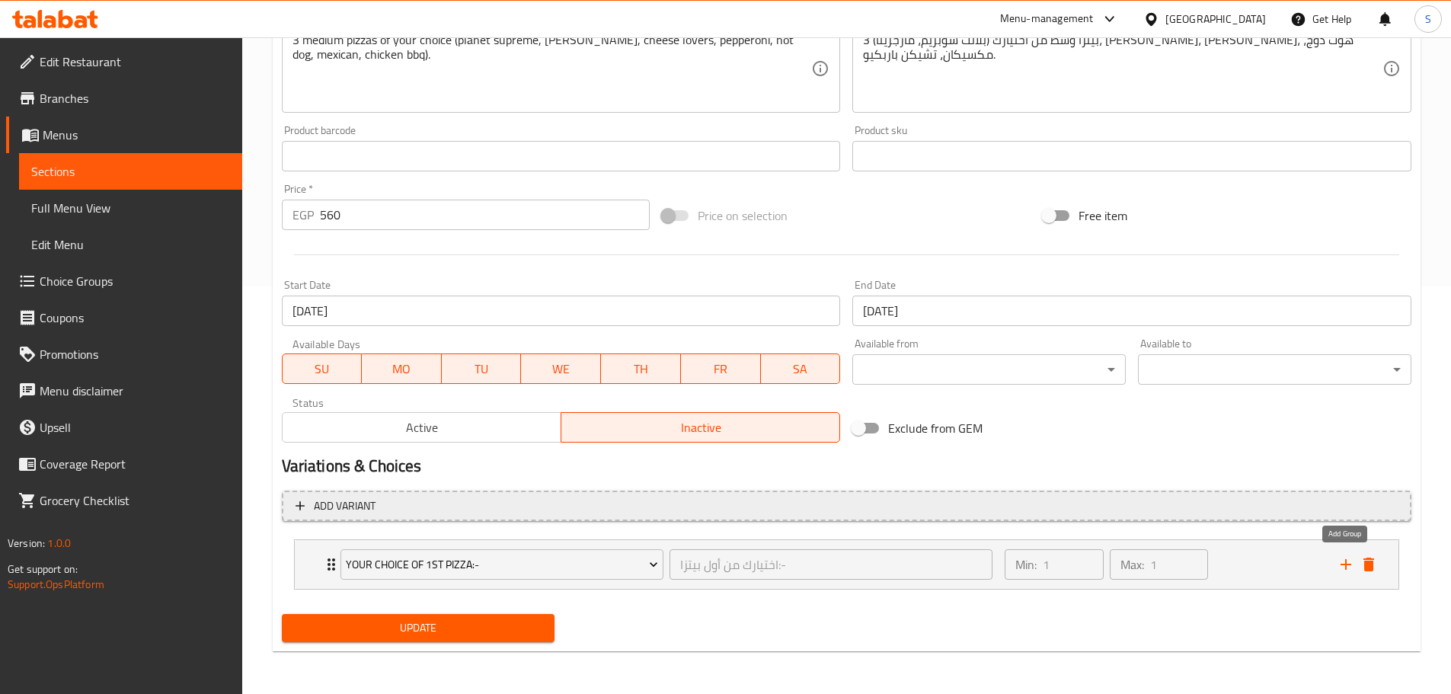
drag, startPoint x: 1339, startPoint y: 563, endPoint x: 1034, endPoint y: 519, distance: 308.5
click at [1340, 563] on icon "add" at bounding box center [1346, 564] width 18 height 18
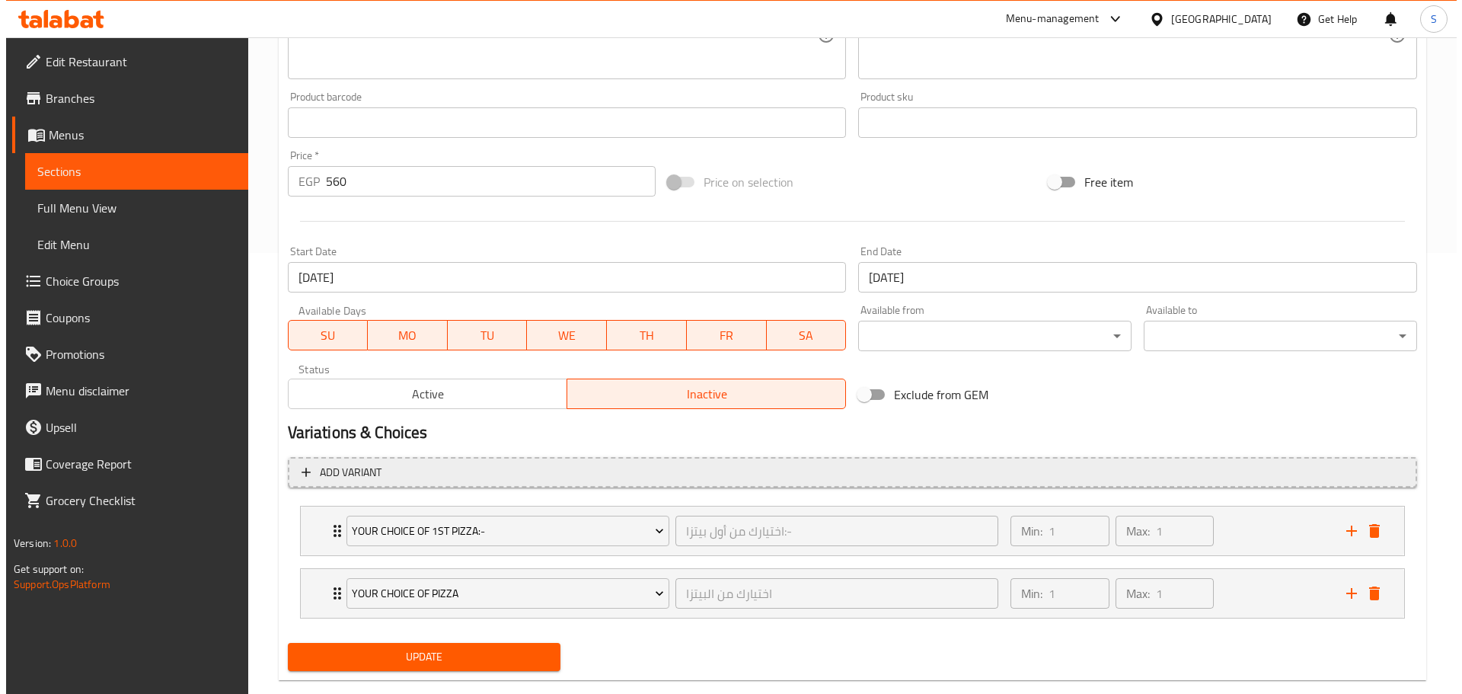
scroll to position [470, 0]
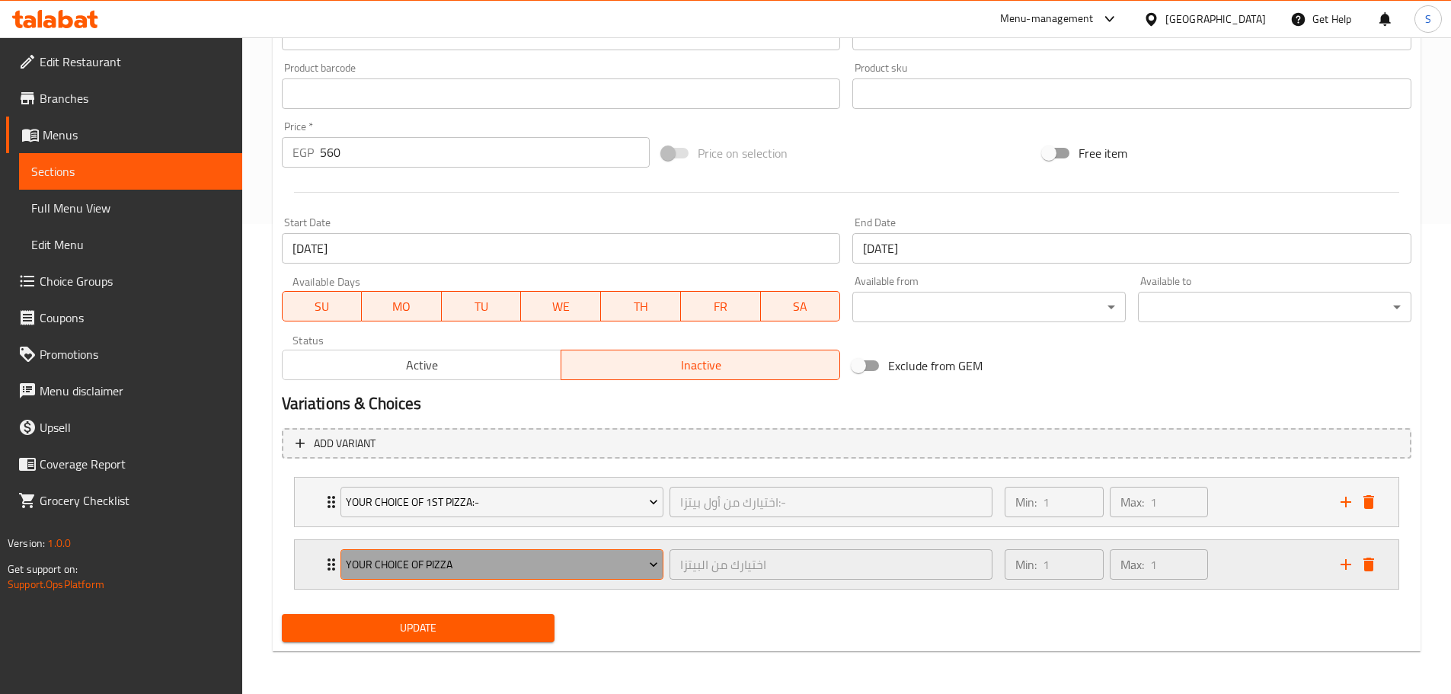
click at [657, 561] on icon "Expand" at bounding box center [653, 564] width 15 height 15
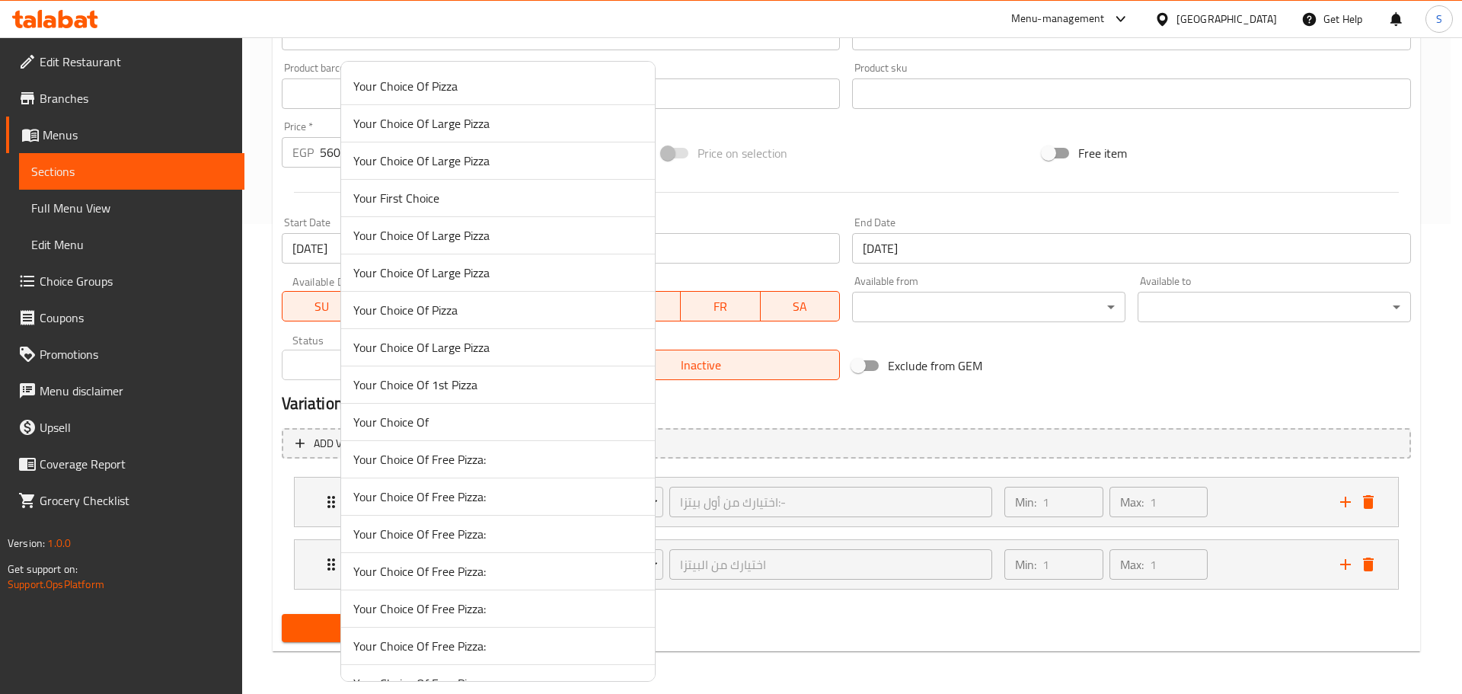
scroll to position [2925, 0]
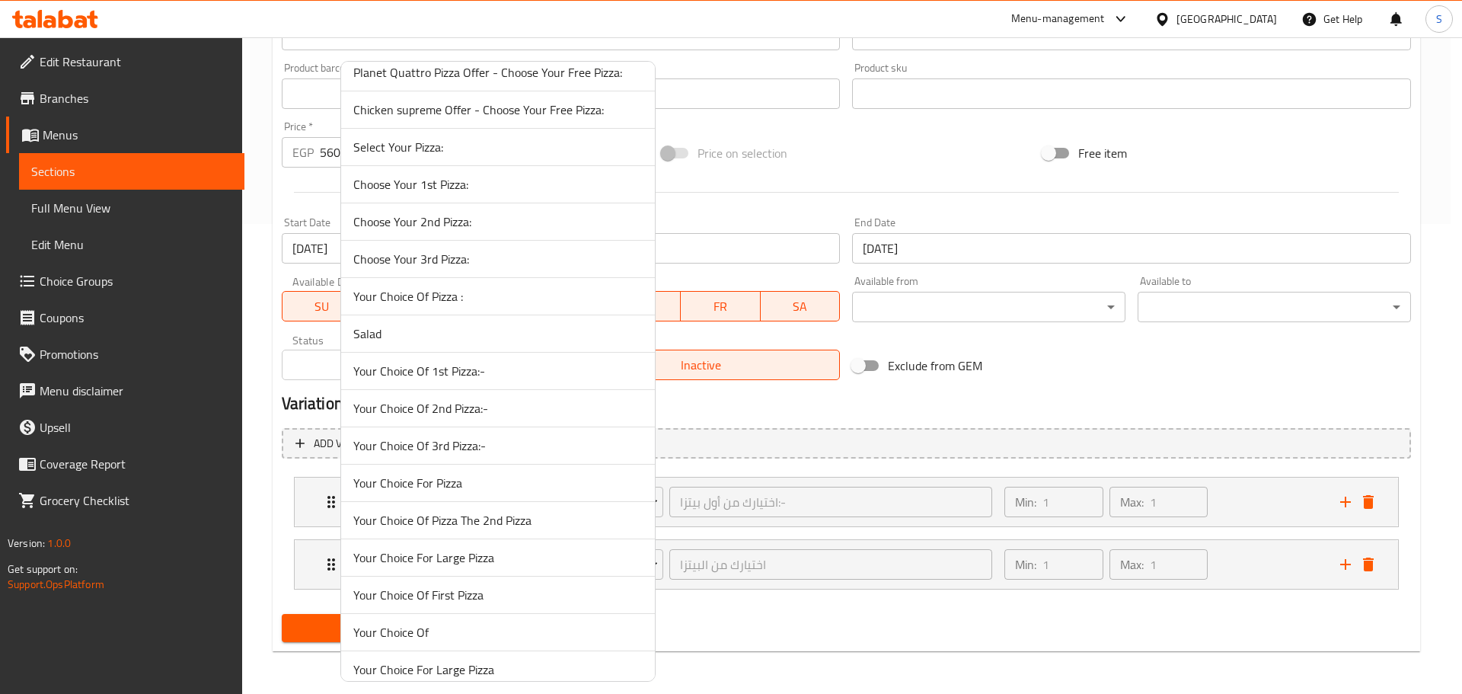
click at [380, 408] on span "Your Choice Of 2nd Pizza:-" at bounding box center [497, 408] width 289 height 18
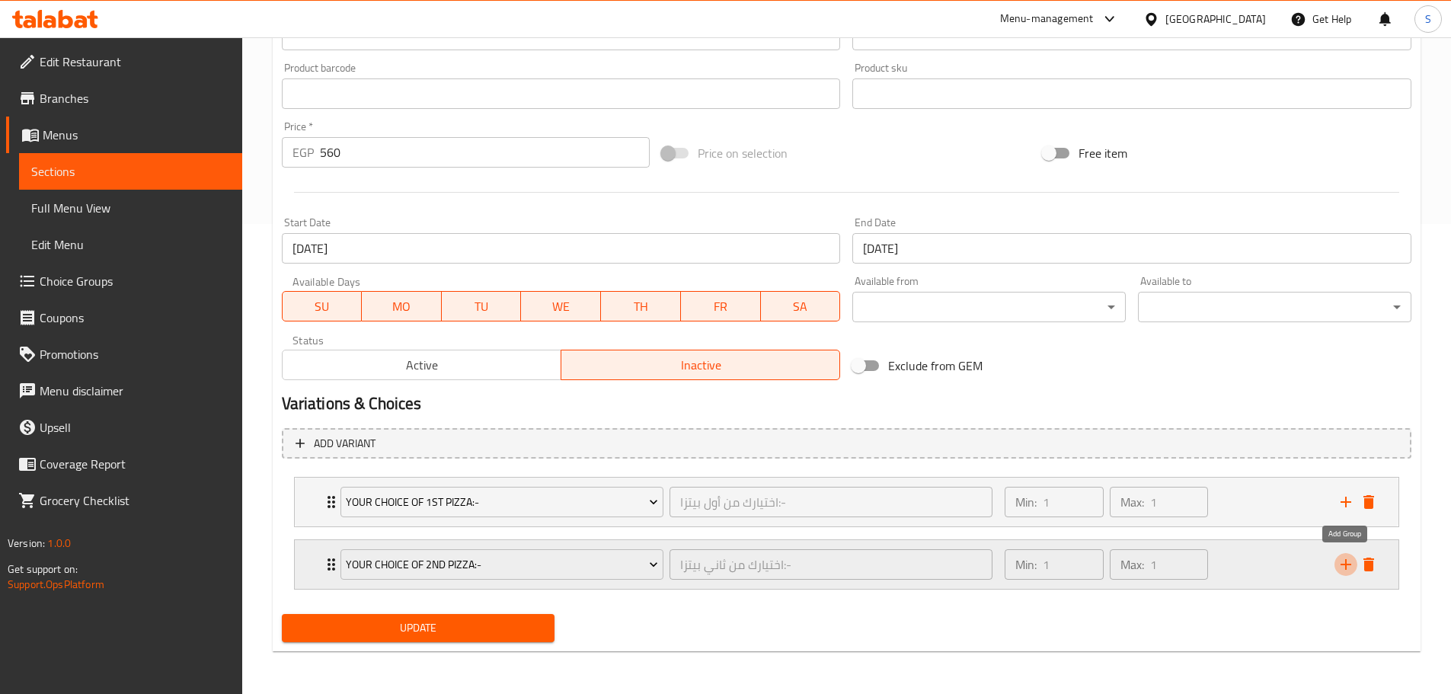
click at [1341, 564] on icon "add" at bounding box center [1346, 564] width 18 height 18
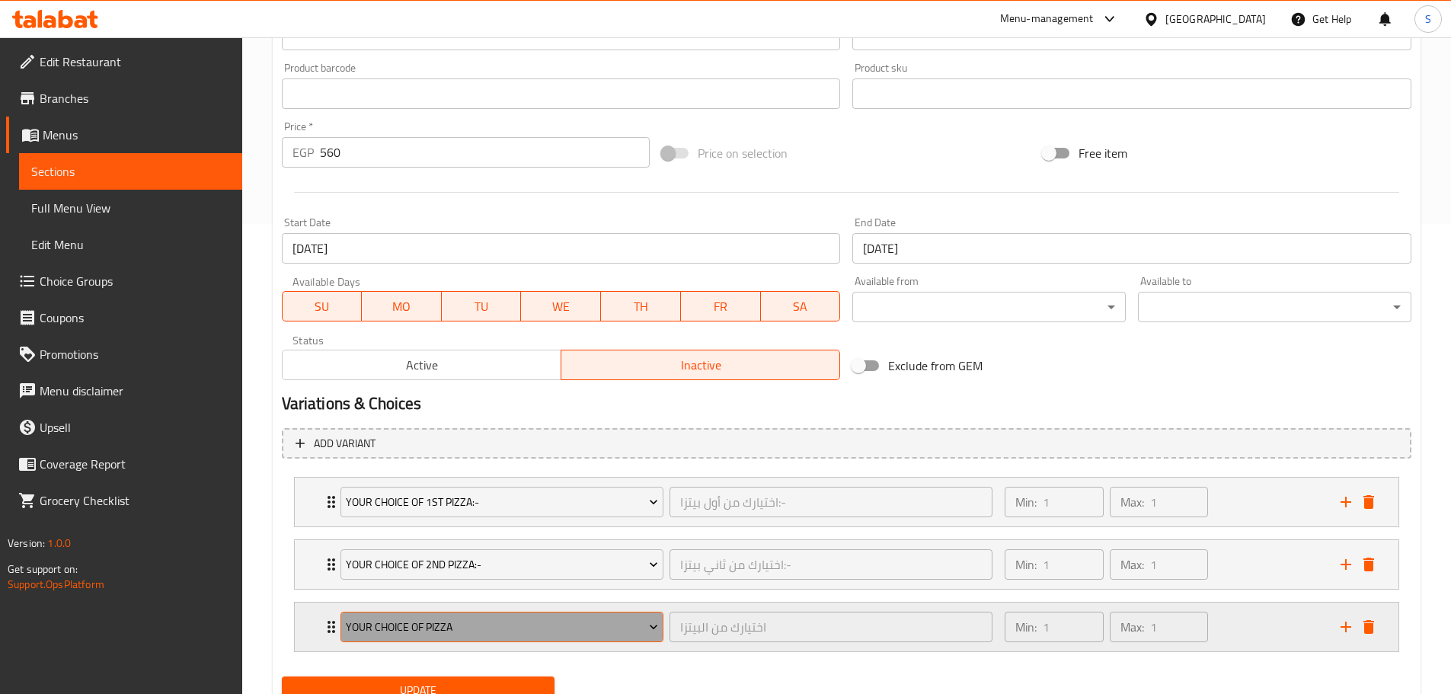
click at [649, 624] on icon "Expand" at bounding box center [653, 626] width 15 height 15
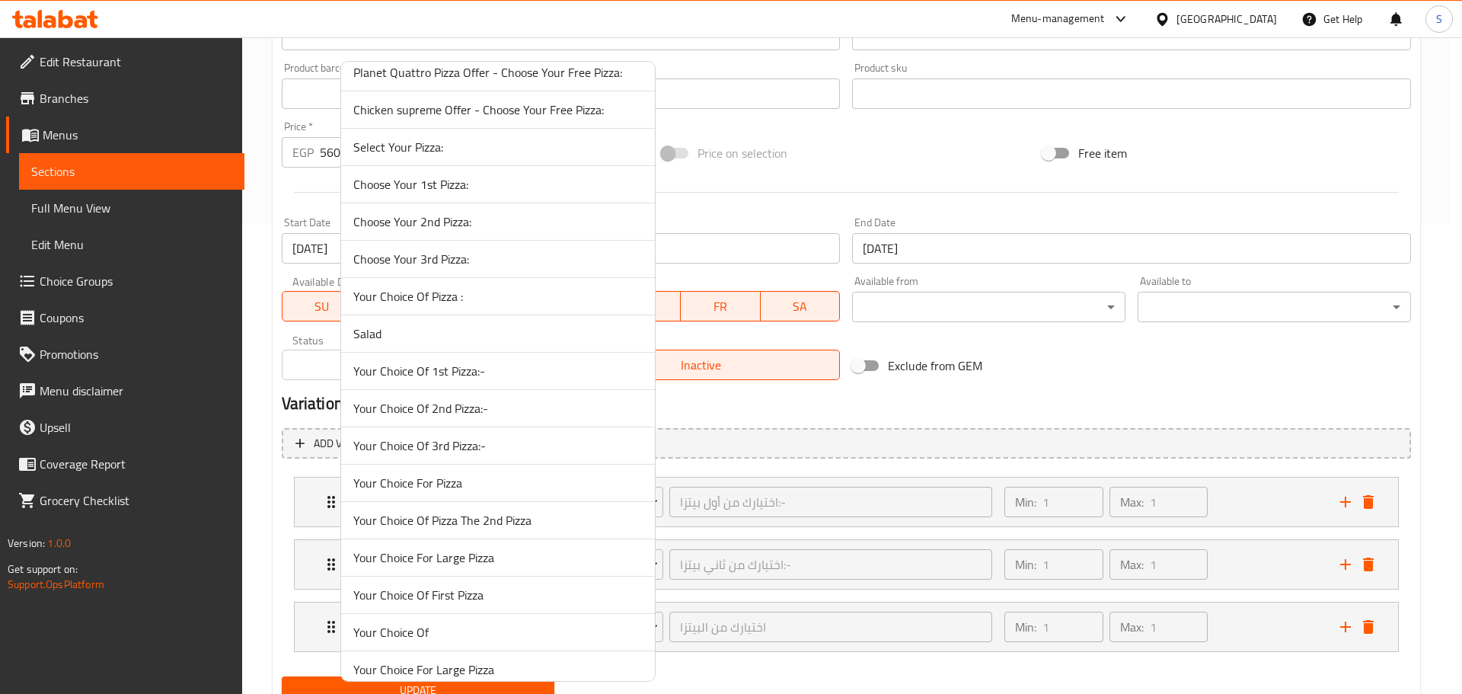
click at [493, 449] on span "Your Choice Of 3rd Pizza:-" at bounding box center [497, 445] width 289 height 18
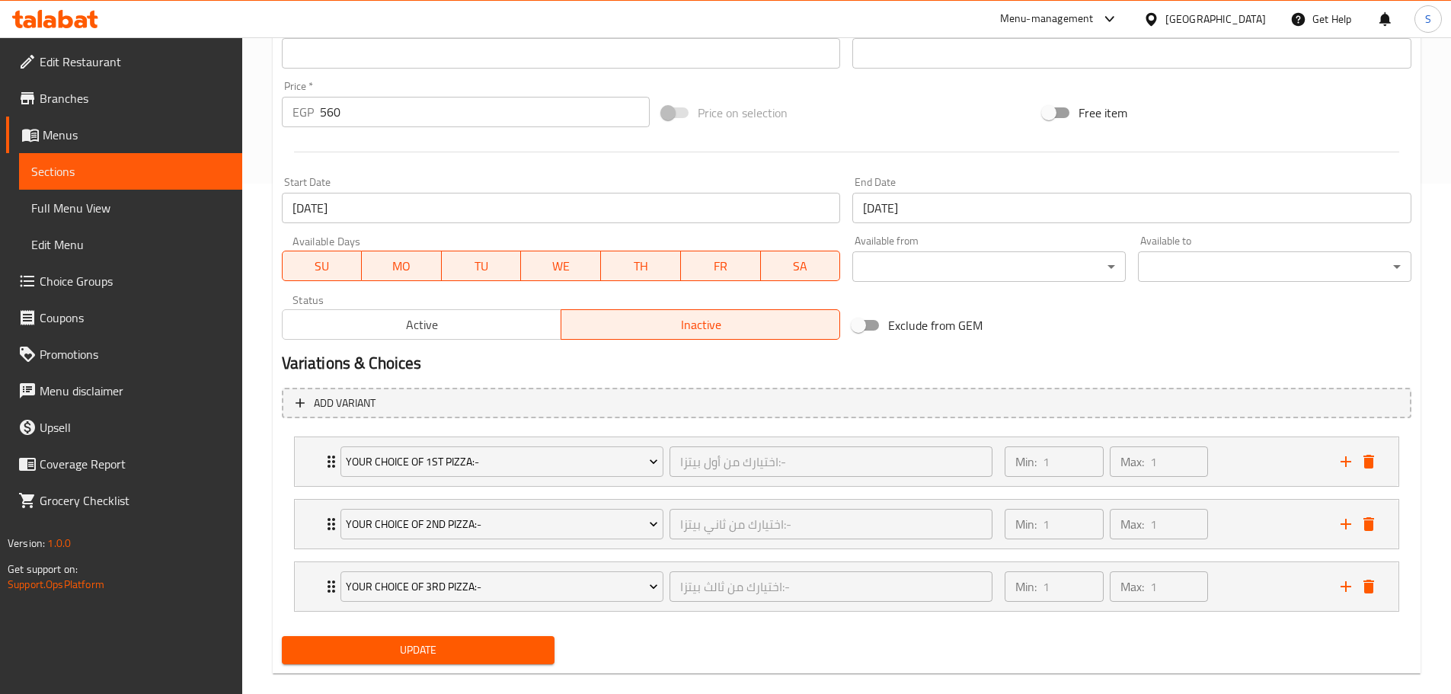
scroll to position [532, 0]
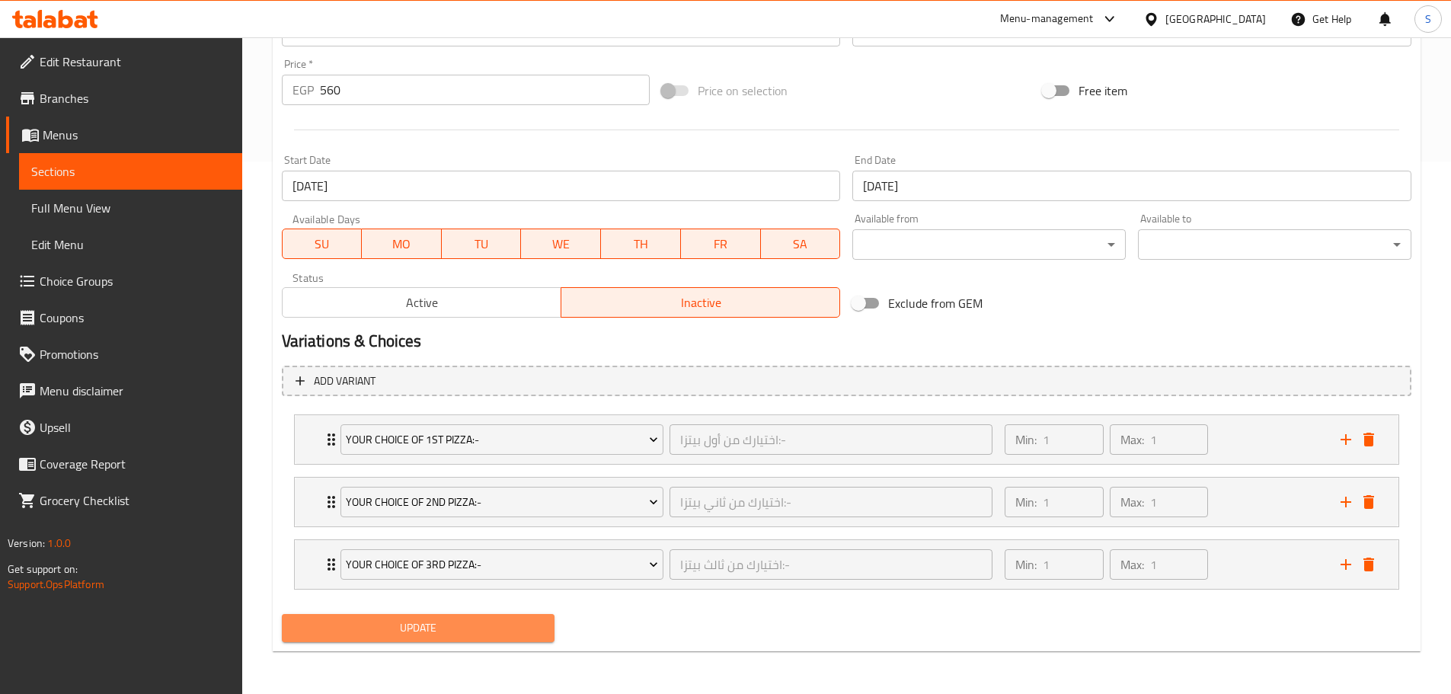
click at [463, 621] on span "Update" at bounding box center [418, 627] width 249 height 19
click at [431, 622] on span "Update" at bounding box center [418, 627] width 249 height 19
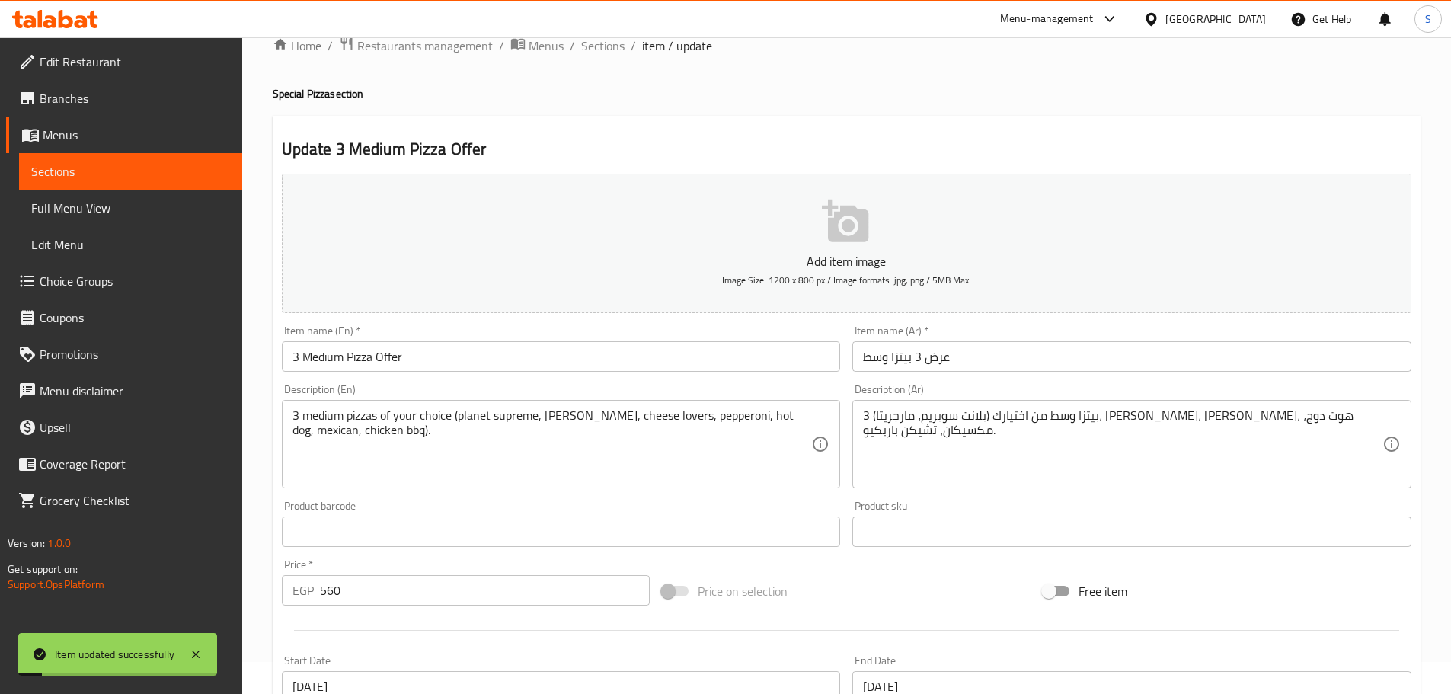
scroll to position [0, 0]
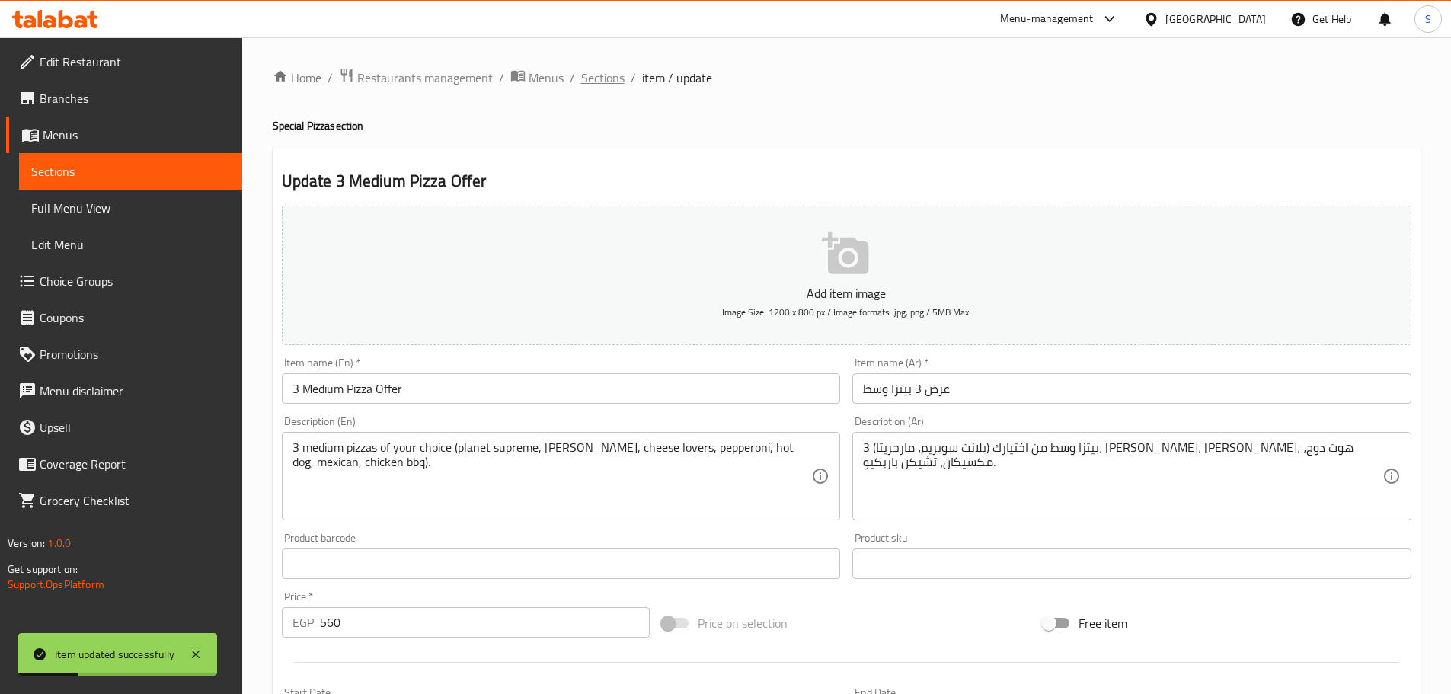
click at [598, 78] on span "Sections" at bounding box center [602, 78] width 43 height 18
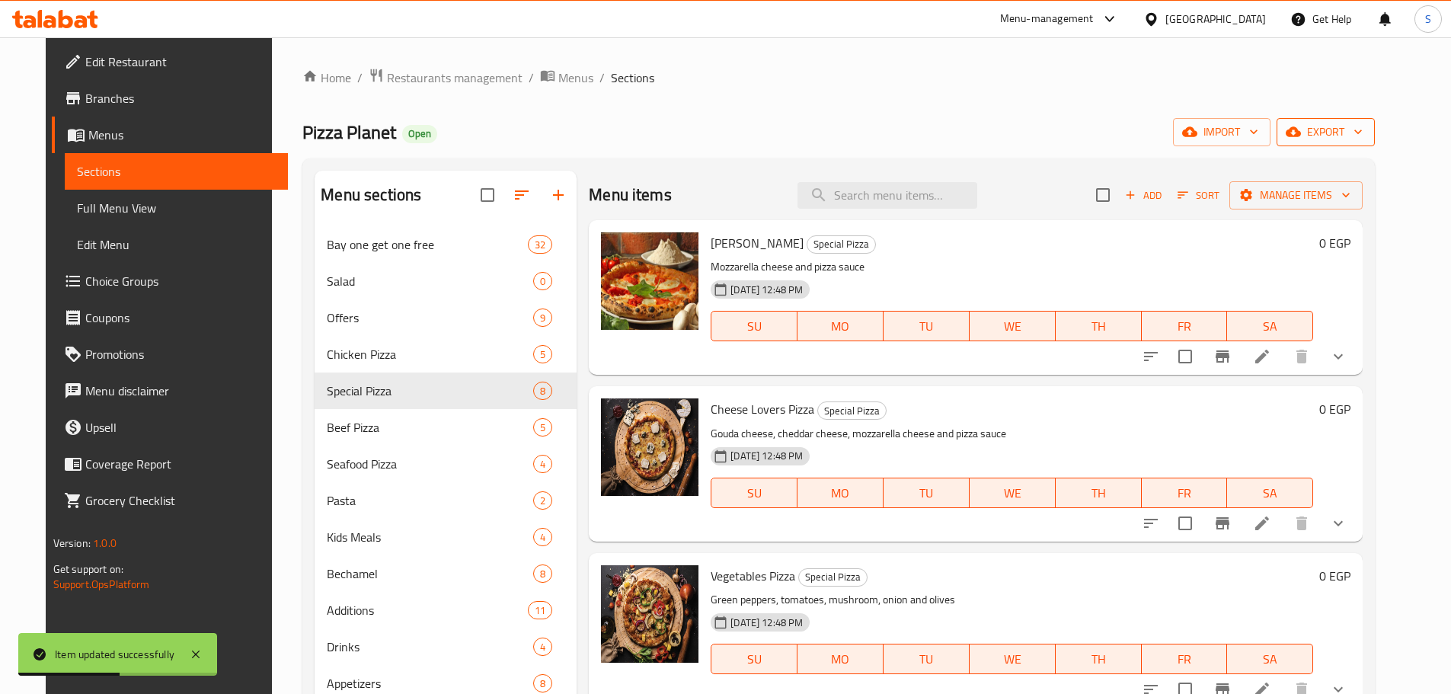
click at [1363, 132] on span "export" at bounding box center [1326, 132] width 74 height 19
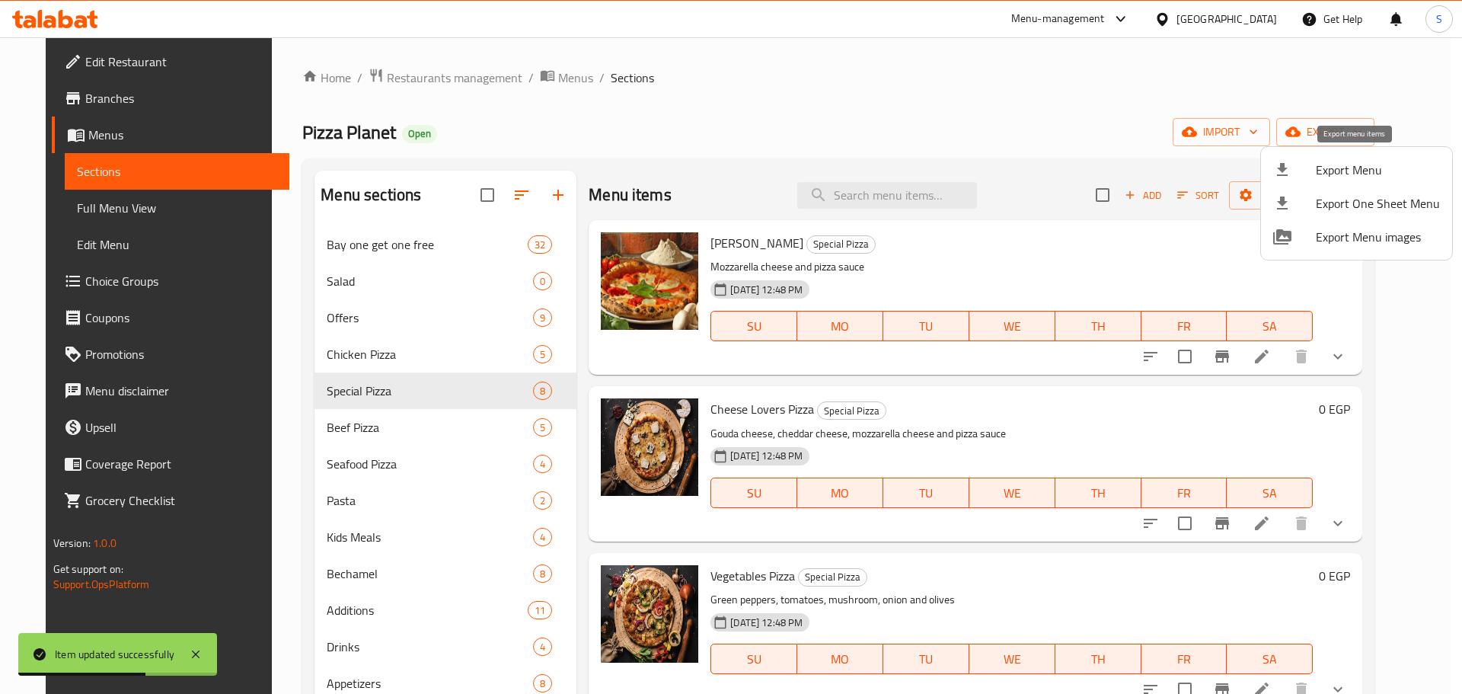
click at [1372, 170] on span "Export Menu" at bounding box center [1378, 170] width 124 height 18
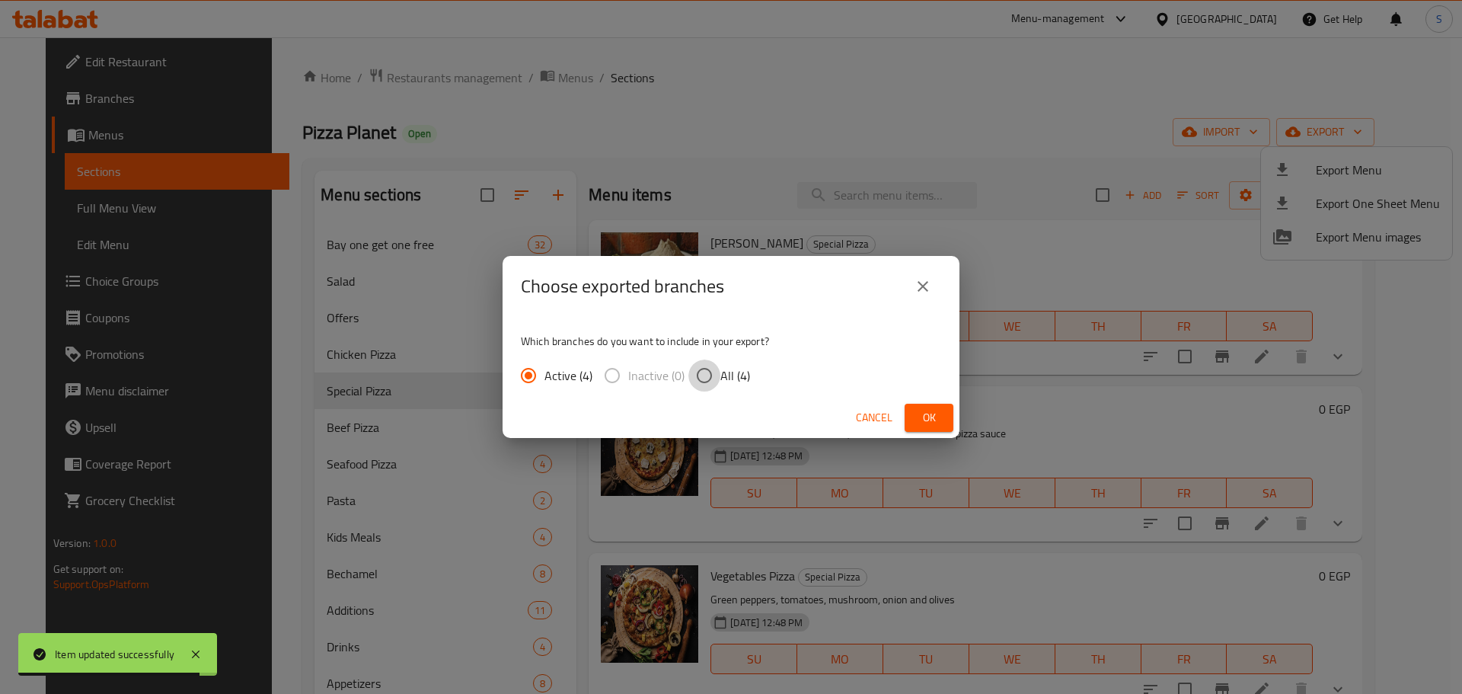
click at [710, 379] on input "All (4)" at bounding box center [705, 376] width 32 height 32
radio input "true"
click at [919, 414] on span "Ok" at bounding box center [929, 417] width 24 height 19
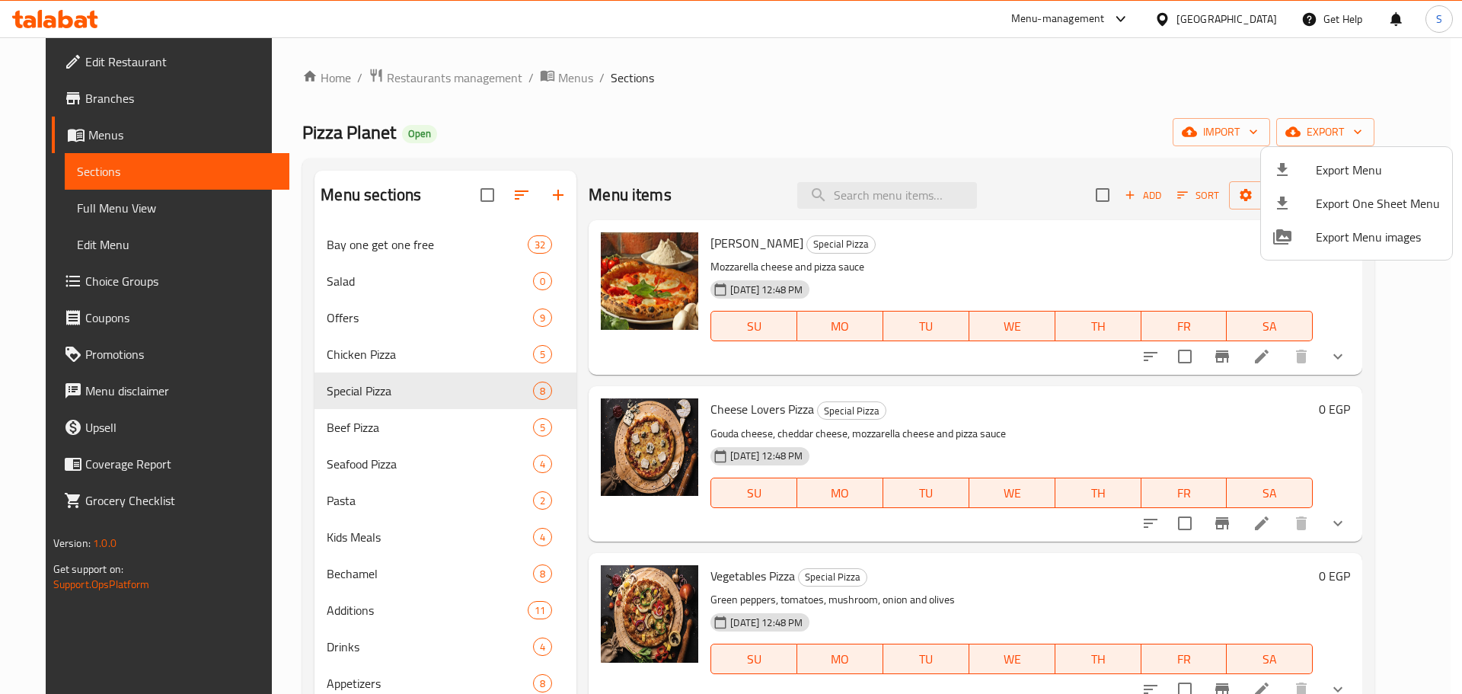
drag, startPoint x: 476, startPoint y: 385, endPoint x: 484, endPoint y: 382, distance: 8.9
click at [477, 385] on div at bounding box center [731, 347] width 1462 height 694
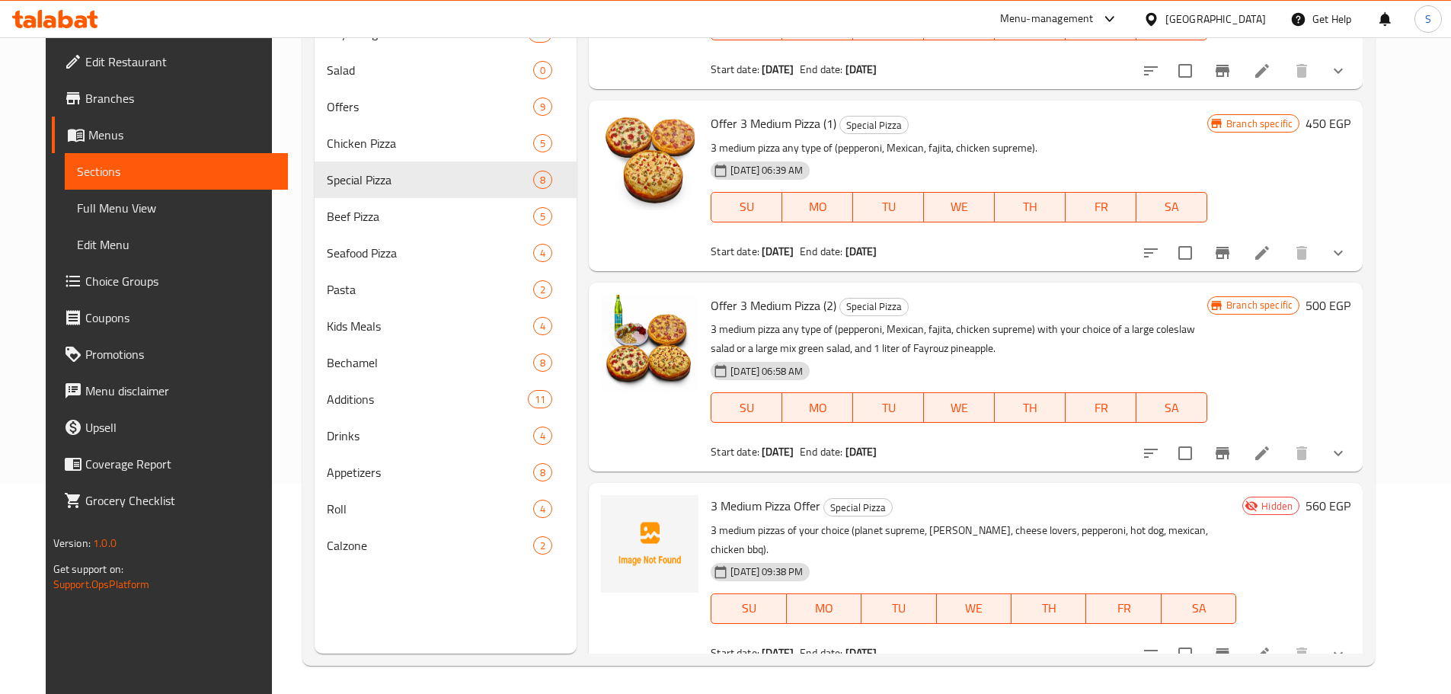
scroll to position [213, 0]
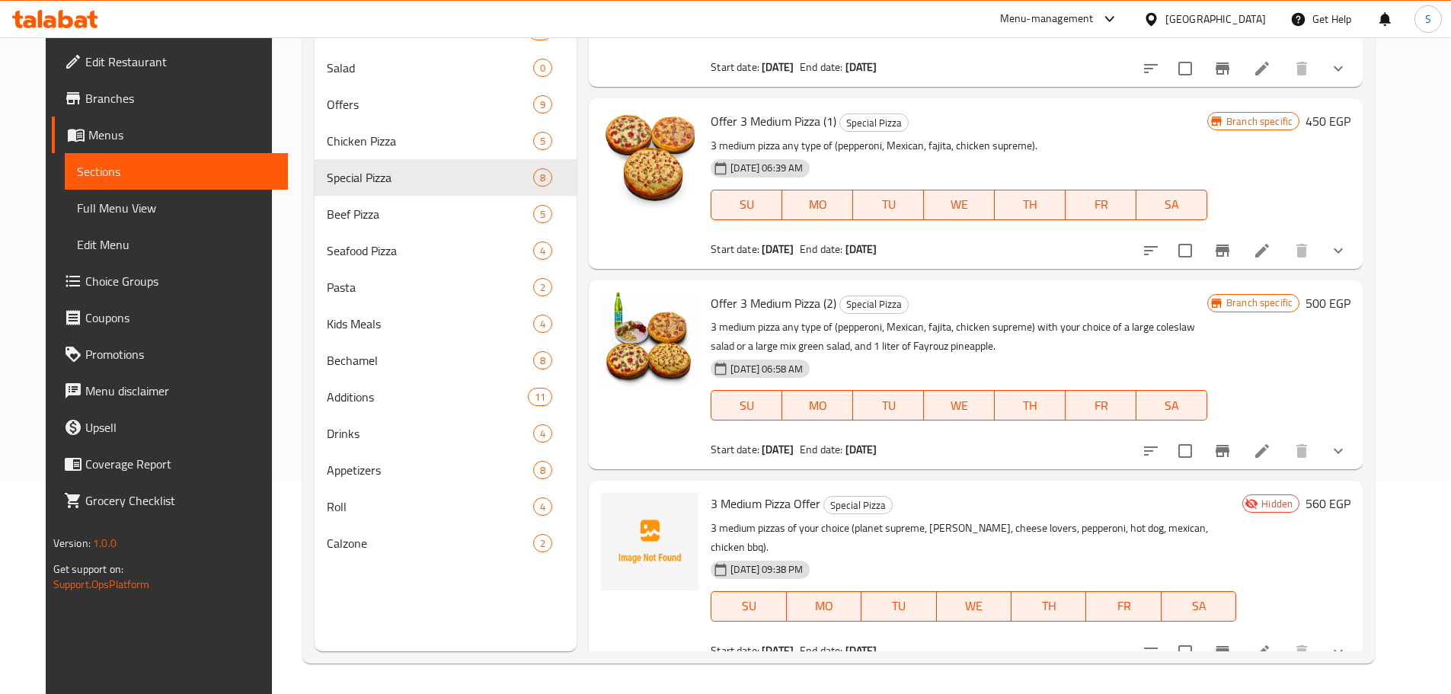
click at [747, 498] on span "3 Medium Pizza Offer" at bounding box center [766, 503] width 110 height 23
click at [747, 497] on span "3 Medium Pizza Offer" at bounding box center [766, 503] width 110 height 23
click at [748, 496] on span "3 Medium Pizza Offer" at bounding box center [766, 503] width 110 height 23
copy h6 "3 Medium Pizza Offer"
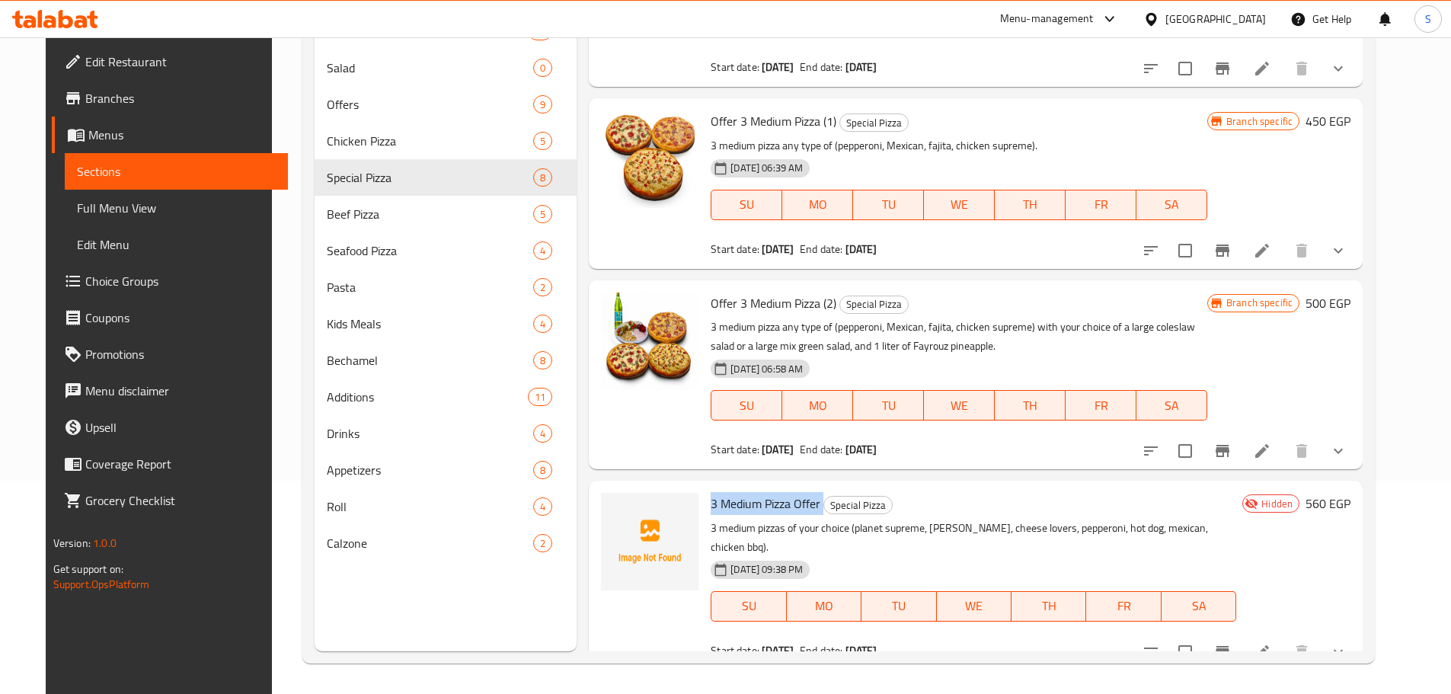
click at [1283, 638] on li at bounding box center [1262, 651] width 43 height 27
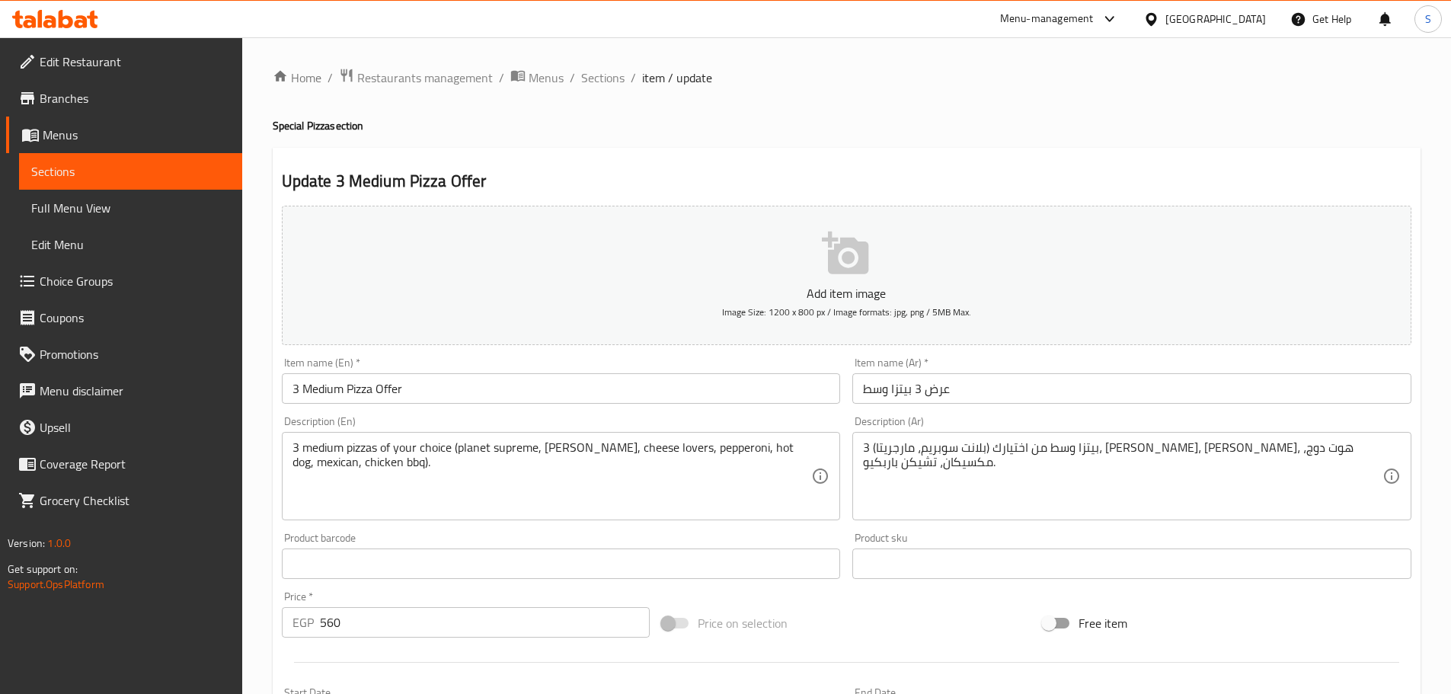
click at [1119, 24] on icon at bounding box center [1110, 19] width 18 height 18
click at [1032, 100] on div "Agent Campaigns Center" at bounding box center [1035, 102] width 115 height 17
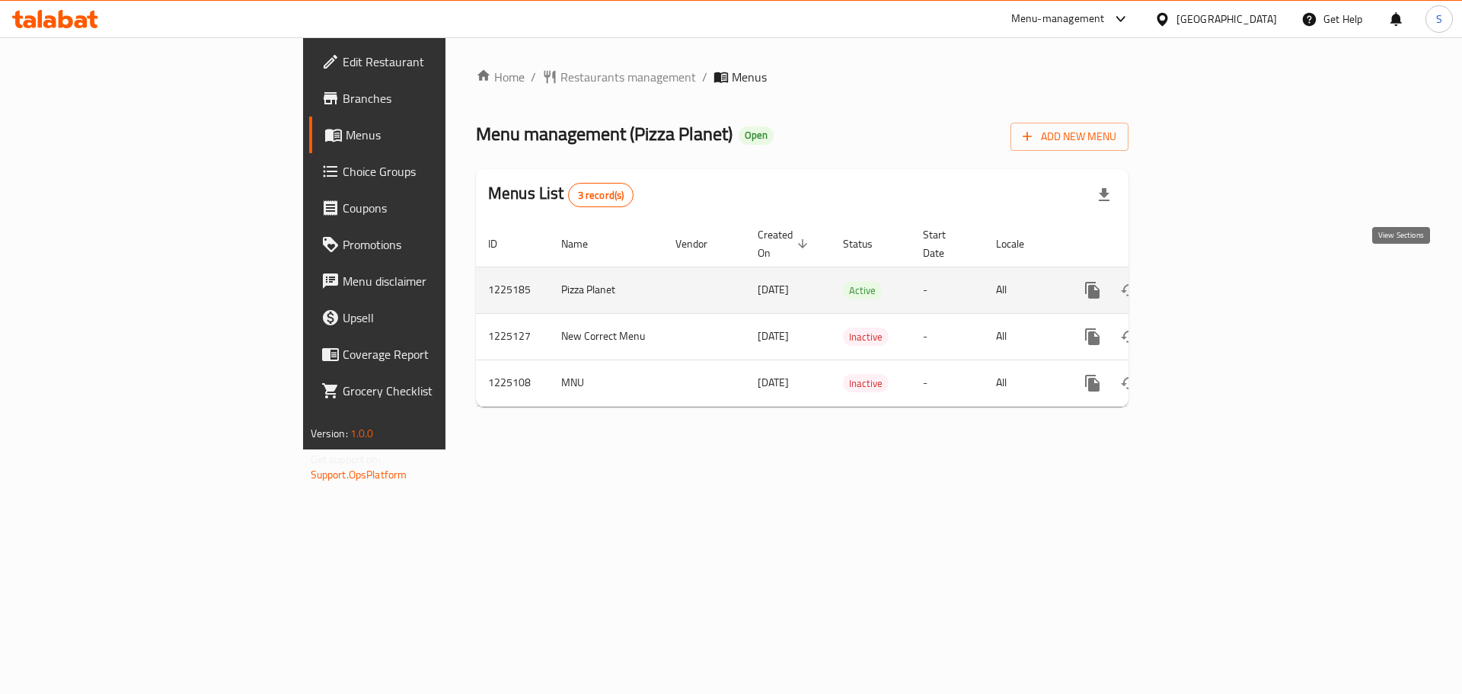
click at [1212, 281] on icon "enhanced table" at bounding box center [1203, 290] width 18 height 18
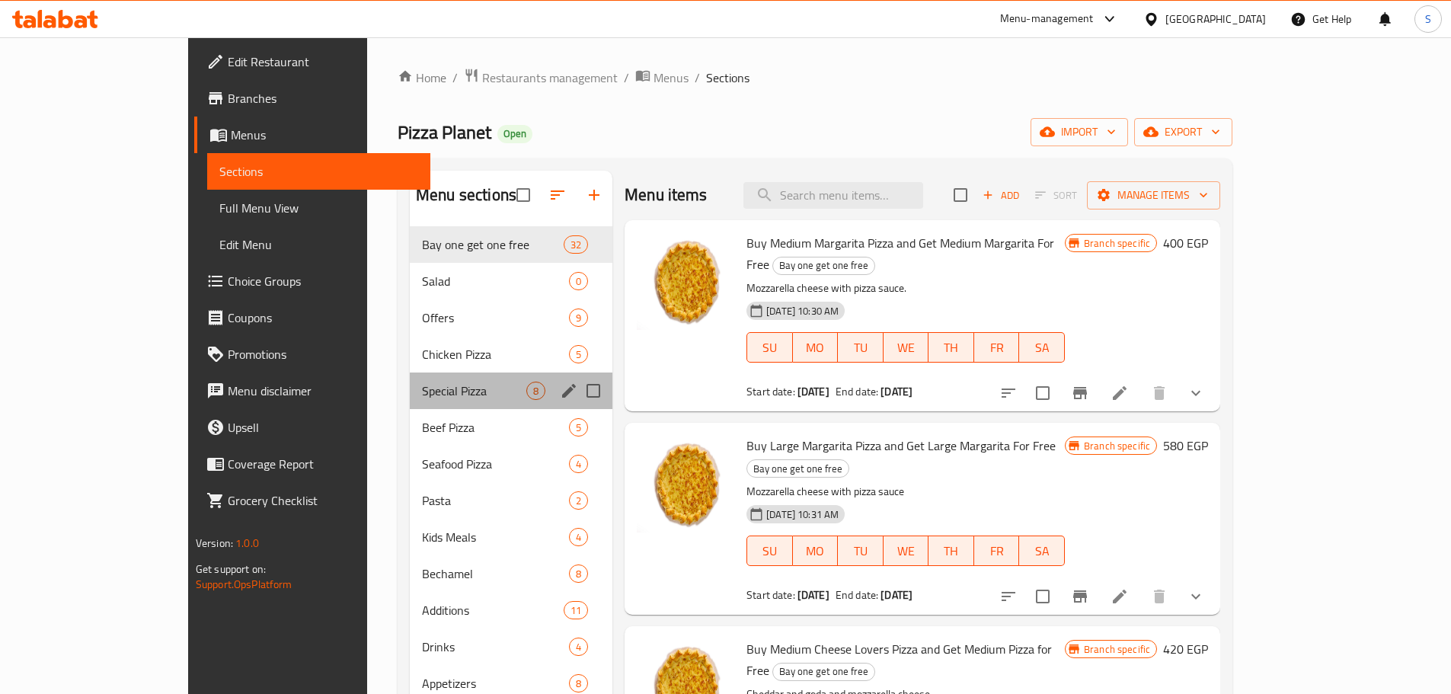
click at [410, 400] on div "Special Pizza 8" at bounding box center [511, 390] width 203 height 37
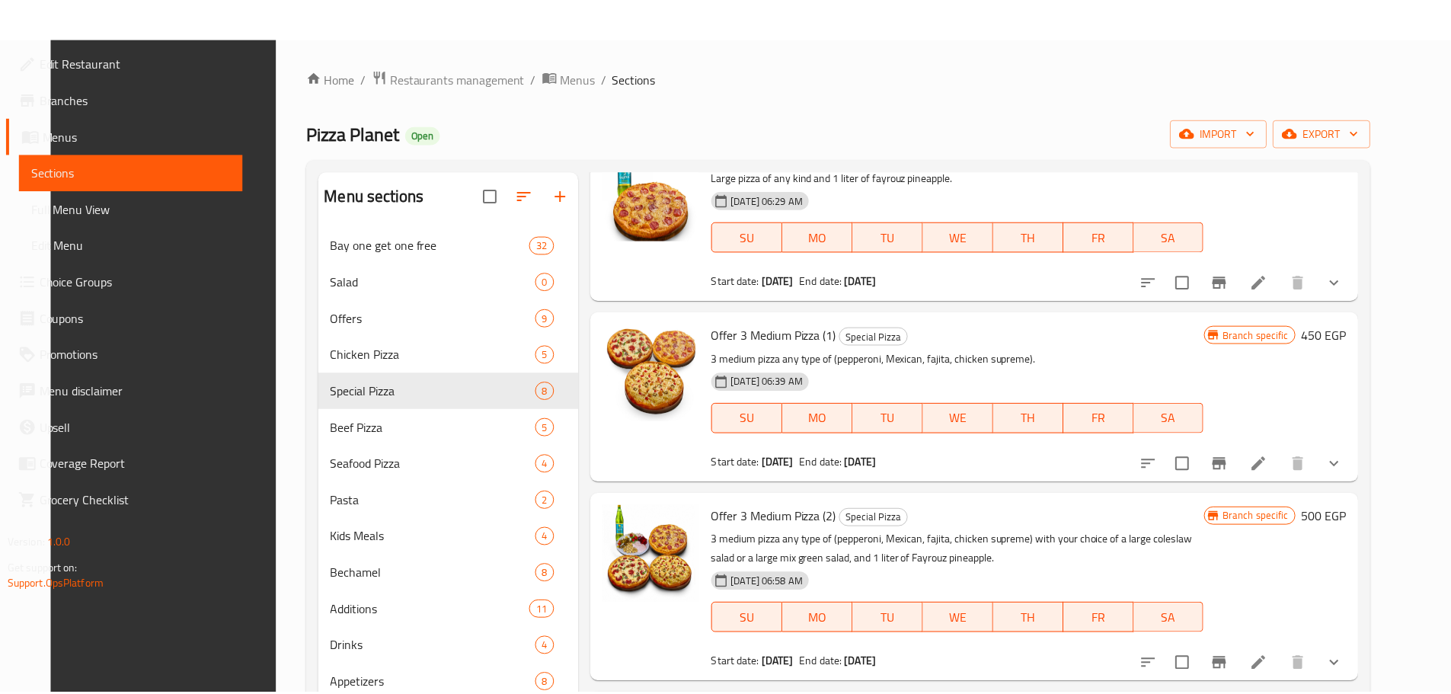
scroll to position [213, 0]
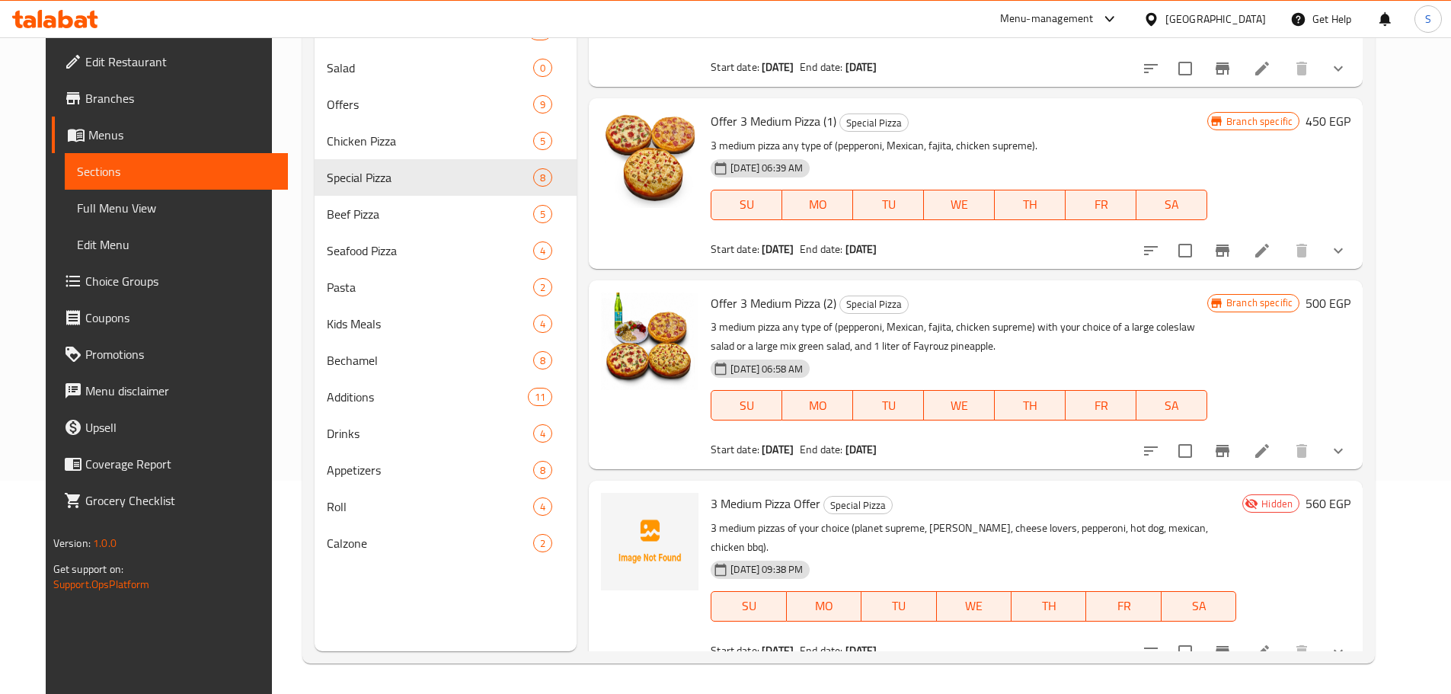
click at [734, 507] on span "3 Medium Pizza Offer" at bounding box center [766, 503] width 110 height 23
copy h6 "3 Medium Pizza Offer"
click at [119, 96] on span "Branches" at bounding box center [180, 98] width 190 height 18
